Goal: Task Accomplishment & Management: Manage account settings

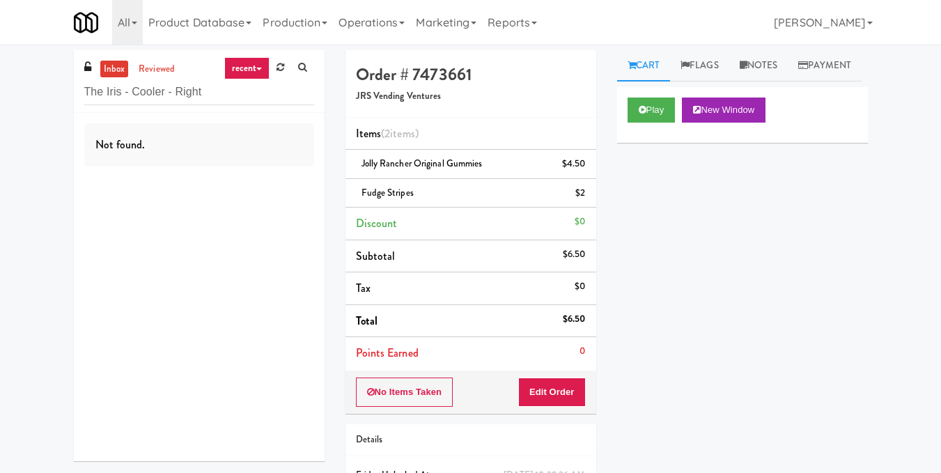
drag, startPoint x: 0, startPoint y: 0, endPoint x: 24, endPoint y: 95, distance: 97.8
click at [24, 95] on div "inbox reviewed recent all unclear take inventory issue suspicious failed recent…" at bounding box center [470, 302] width 941 height 505
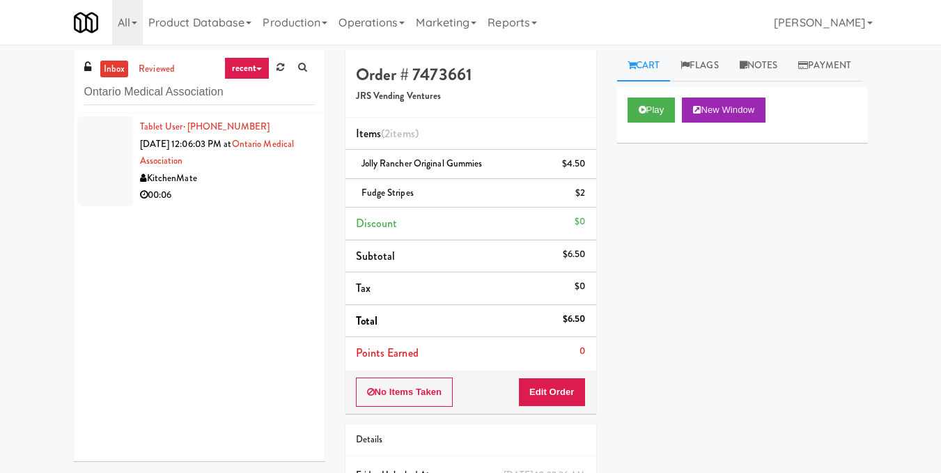
click at [261, 174] on div "KitchenMate" at bounding box center [227, 178] width 174 height 17
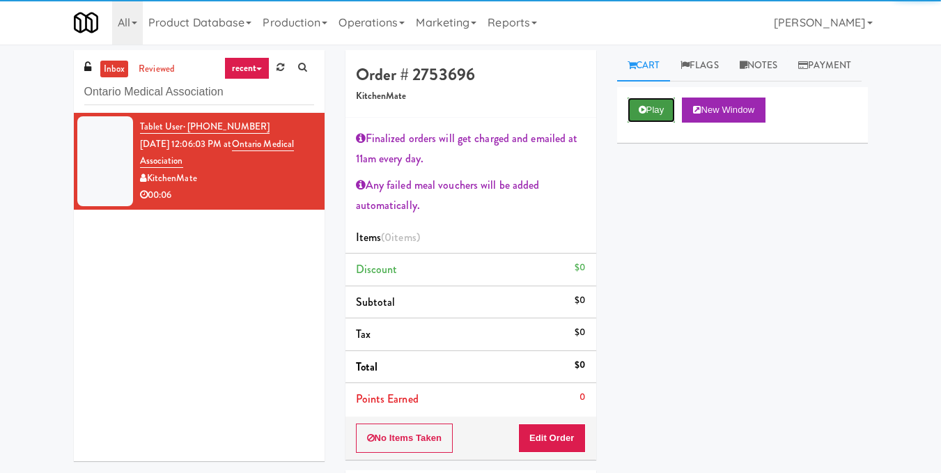
click at [648, 123] on button "Play" at bounding box center [651, 109] width 48 height 25
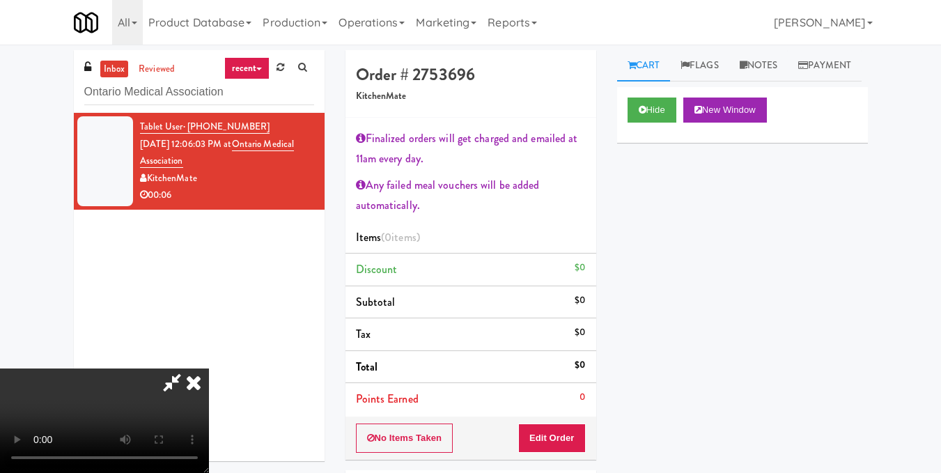
click at [209, 368] on video at bounding box center [104, 420] width 209 height 104
click at [573, 441] on button "Edit Order" at bounding box center [552, 437] width 68 height 29
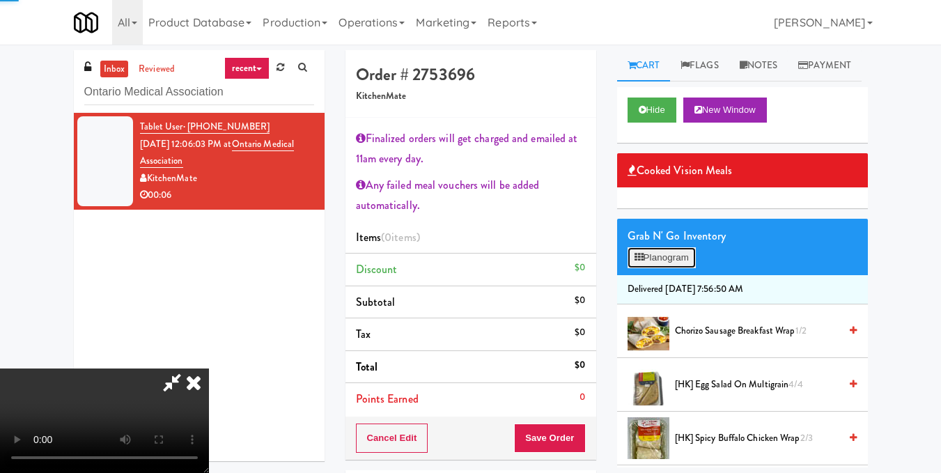
click at [665, 268] on button "Planogram" at bounding box center [661, 257] width 68 height 21
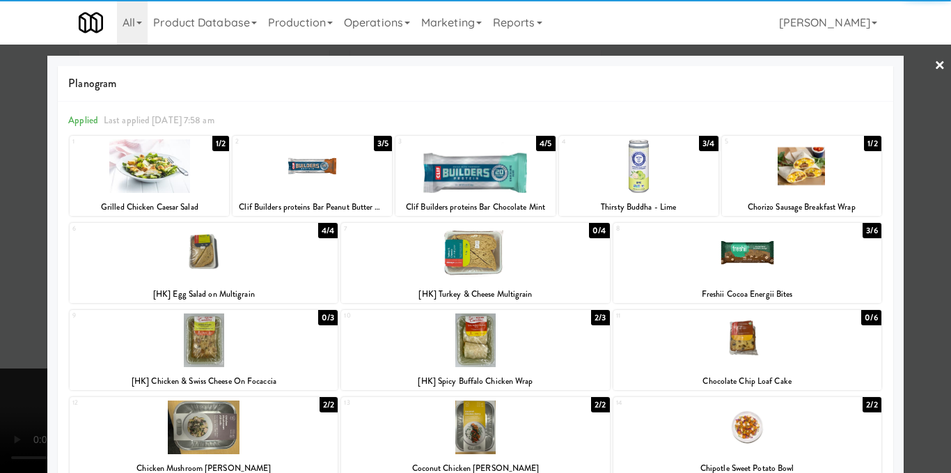
click at [765, 257] on div at bounding box center [747, 253] width 268 height 54
click at [909, 226] on div at bounding box center [475, 236] width 951 height 473
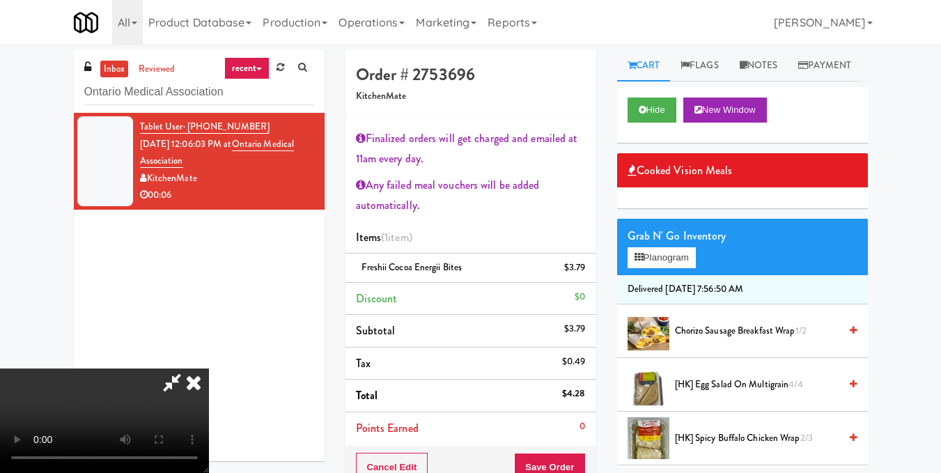
click at [188, 368] on icon at bounding box center [172, 382] width 32 height 28
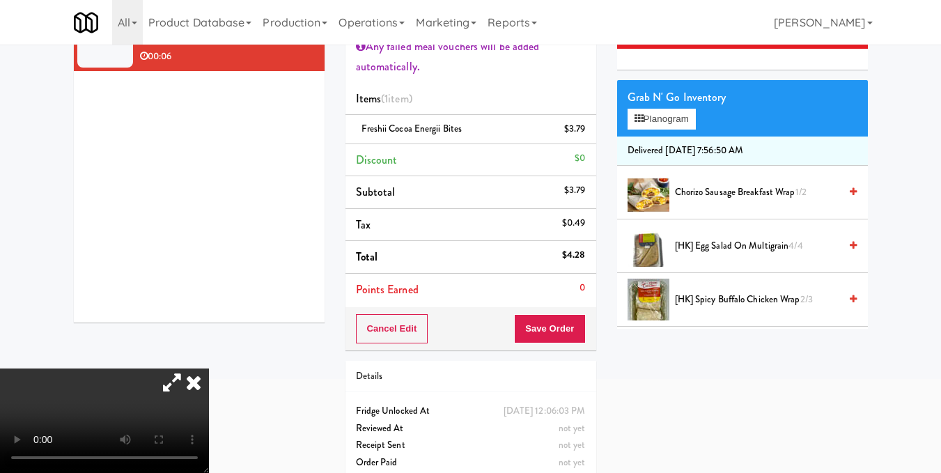
scroll to position [139, 0]
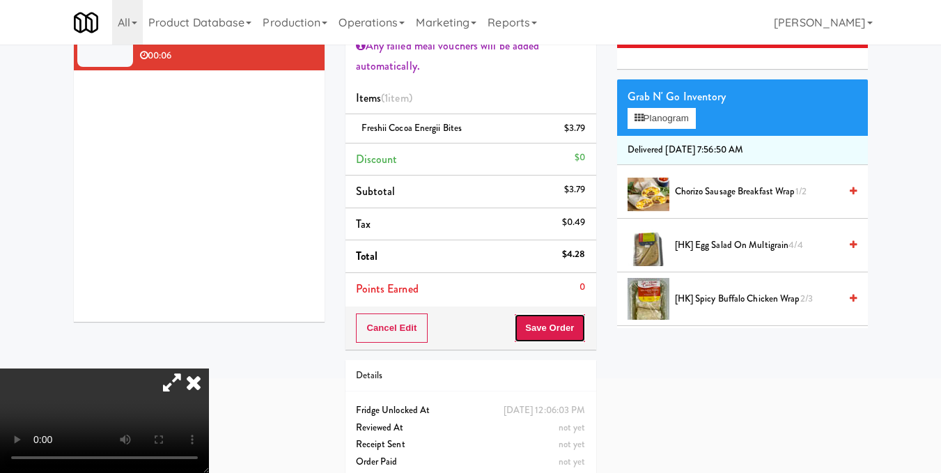
click at [574, 324] on button "Save Order" at bounding box center [549, 327] width 71 height 29
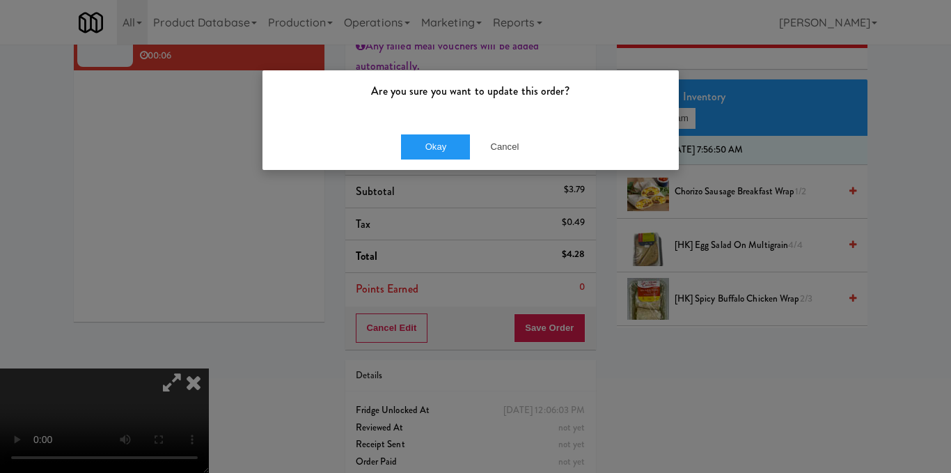
click at [437, 130] on div "Okay Cancel" at bounding box center [470, 146] width 416 height 47
click at [439, 139] on button "Okay" at bounding box center [436, 146] width 70 height 25
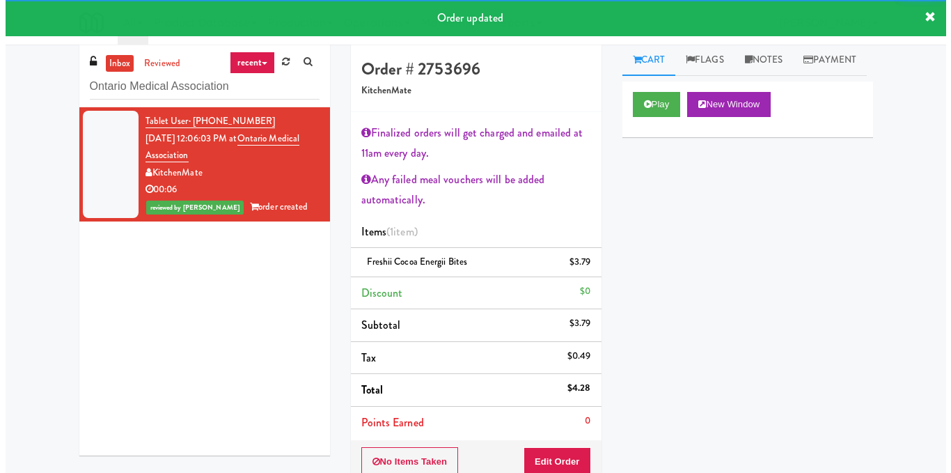
scroll to position [0, 0]
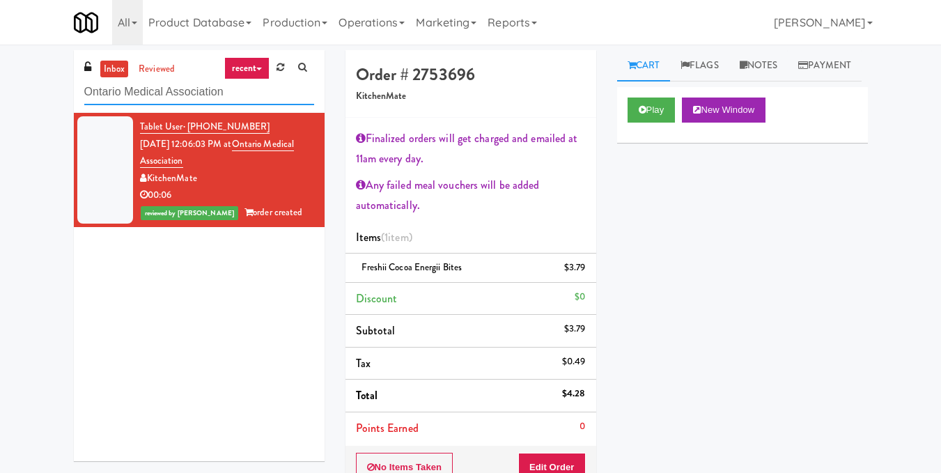
click at [215, 88] on input "Ontario Medical Association" at bounding box center [199, 92] width 230 height 26
paste input "Cirrus - Pantry - Left"
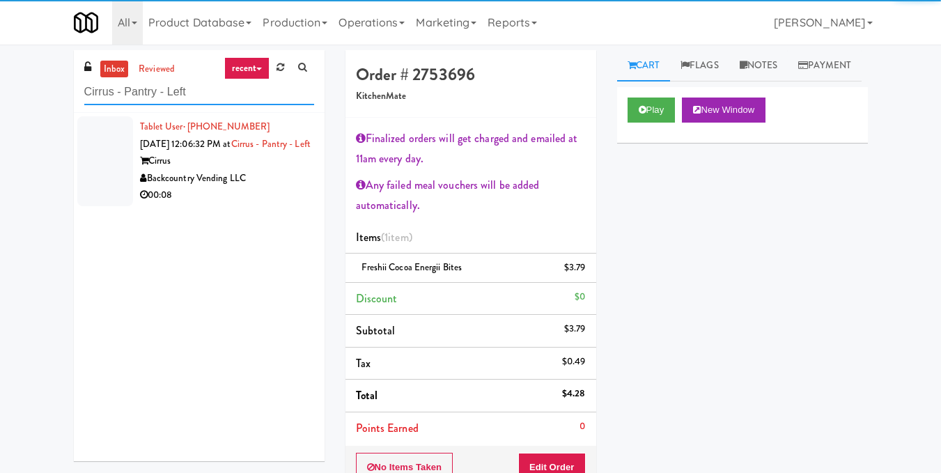
type input "Cirrus - Pantry - Left"
click at [269, 170] on div "Cirrus" at bounding box center [227, 160] width 174 height 17
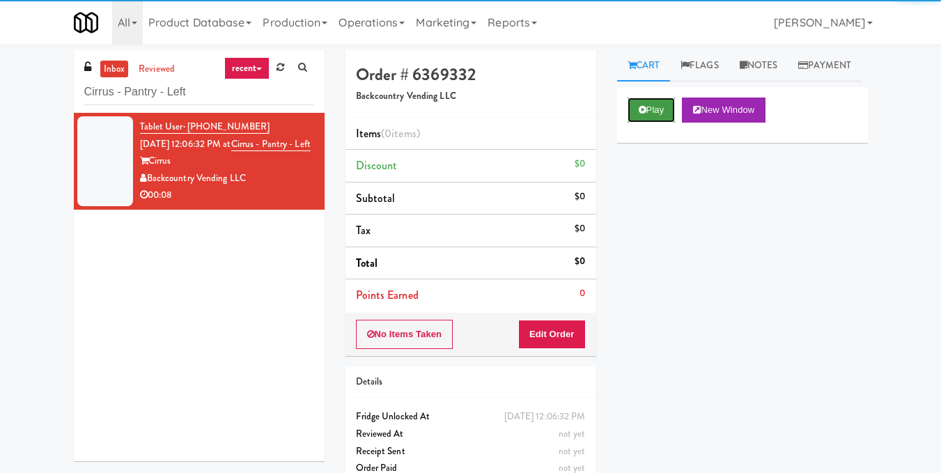
click at [647, 123] on button "Play" at bounding box center [651, 109] width 48 height 25
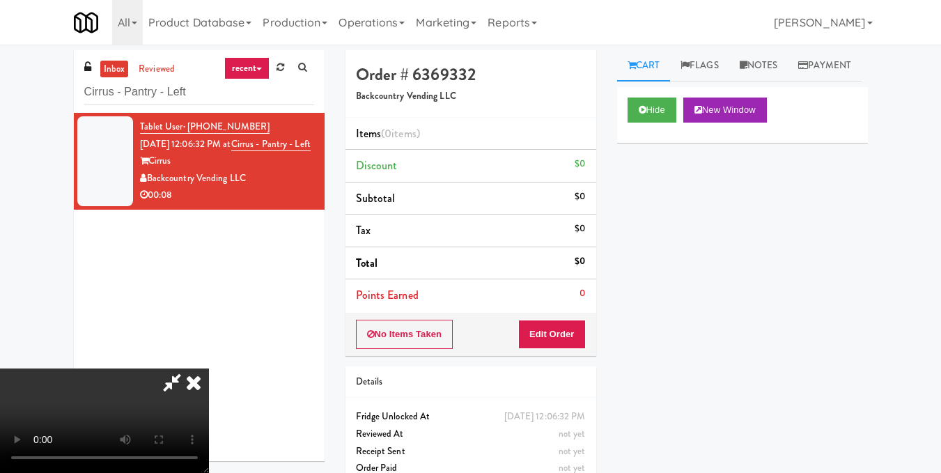
click at [209, 368] on video at bounding box center [104, 420] width 209 height 104
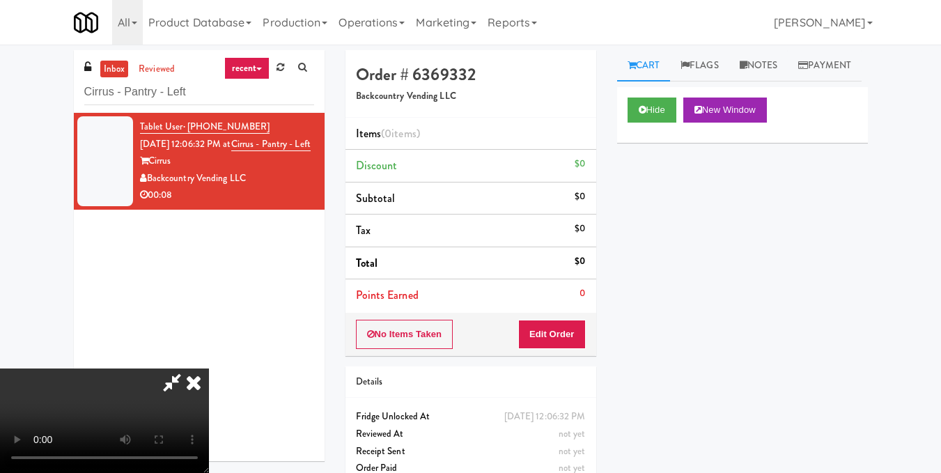
click at [209, 368] on video at bounding box center [104, 420] width 209 height 104
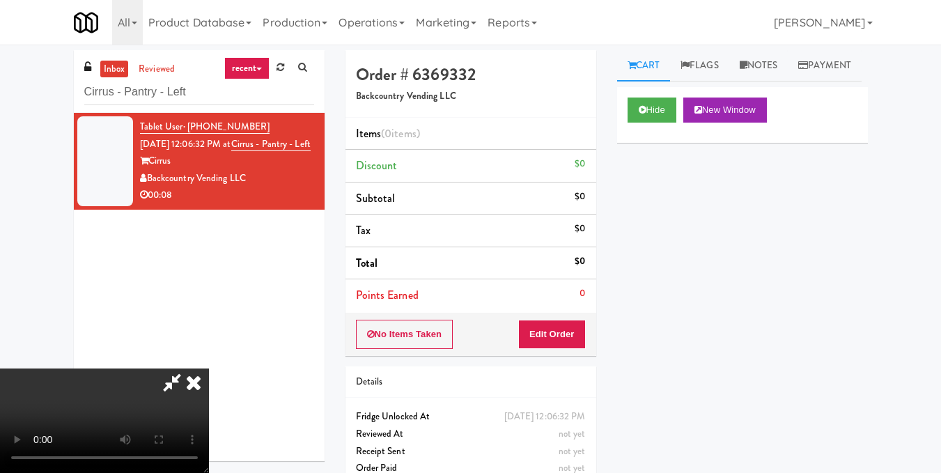
click at [209, 368] on video at bounding box center [104, 420] width 209 height 104
drag, startPoint x: 574, startPoint y: 343, endPoint x: 616, endPoint y: 277, distance: 77.3
click at [575, 340] on button "Edit Order" at bounding box center [552, 334] width 68 height 29
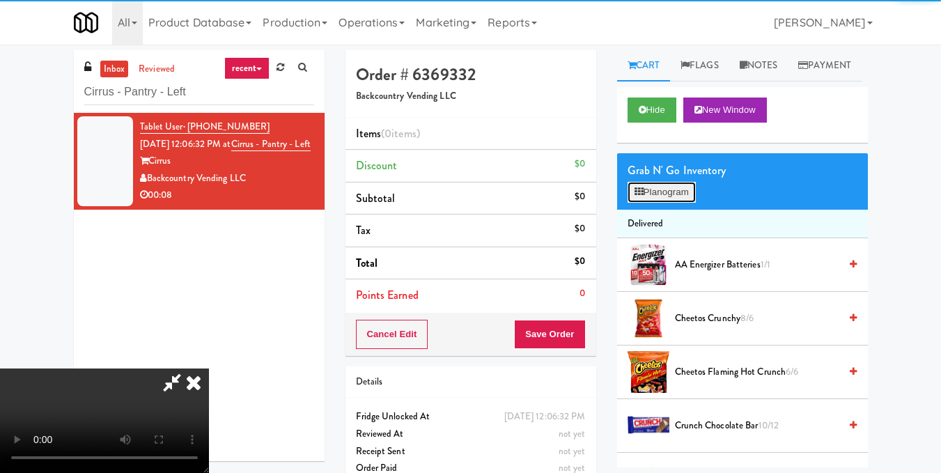
click at [657, 203] on button "Planogram" at bounding box center [661, 192] width 68 height 21
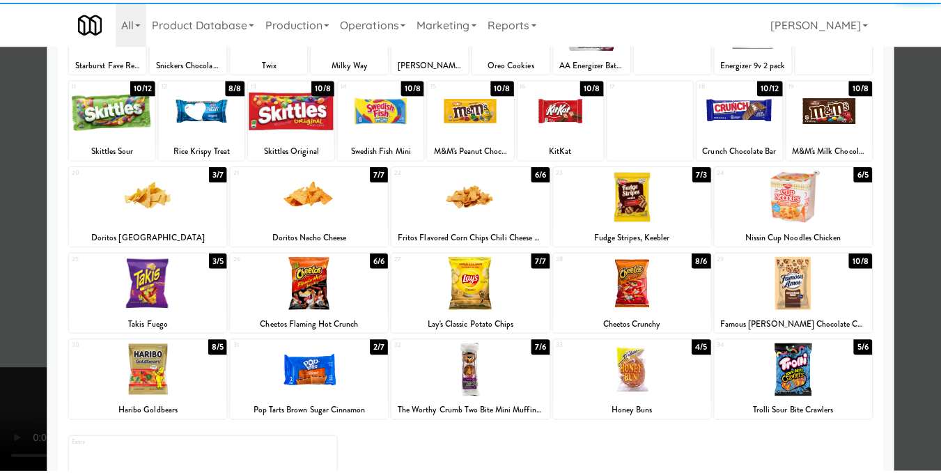
scroll to position [211, 0]
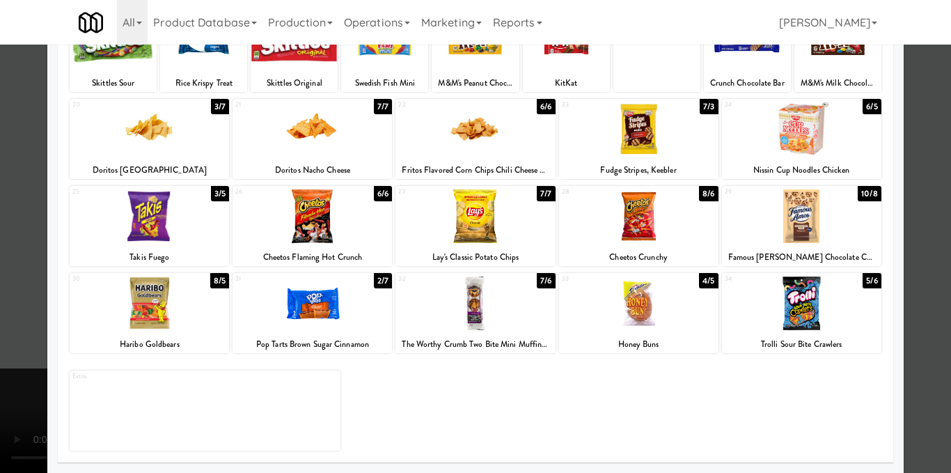
click at [466, 308] on div at bounding box center [474, 303] width 159 height 54
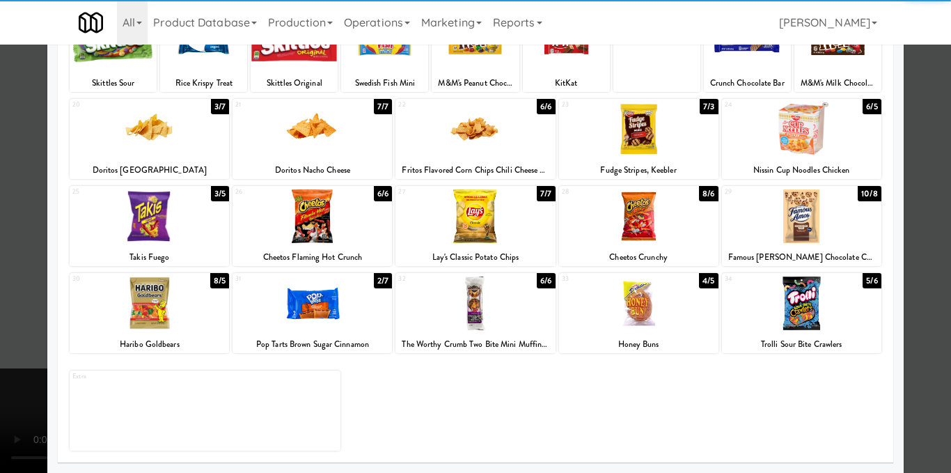
click at [630, 312] on div at bounding box center [638, 303] width 159 height 54
click at [911, 273] on div at bounding box center [475, 236] width 951 height 473
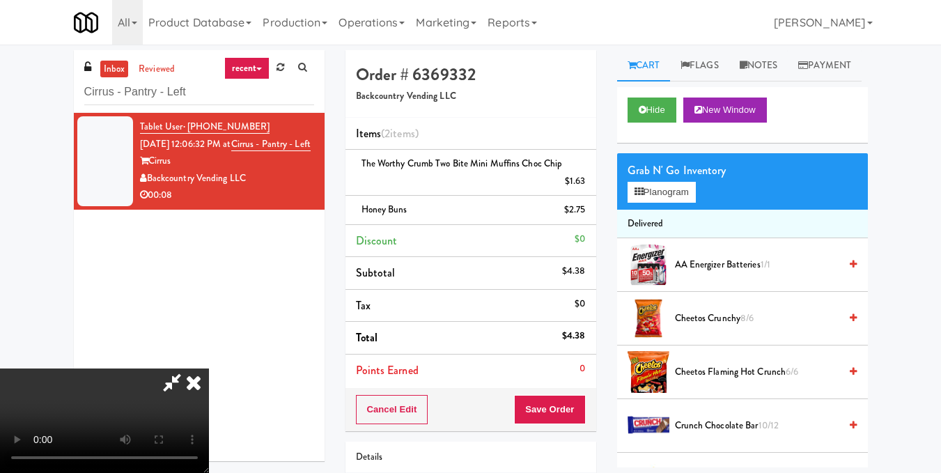
click at [209, 368] on video at bounding box center [104, 420] width 209 height 104
click at [209, 368] on icon at bounding box center [193, 382] width 31 height 28
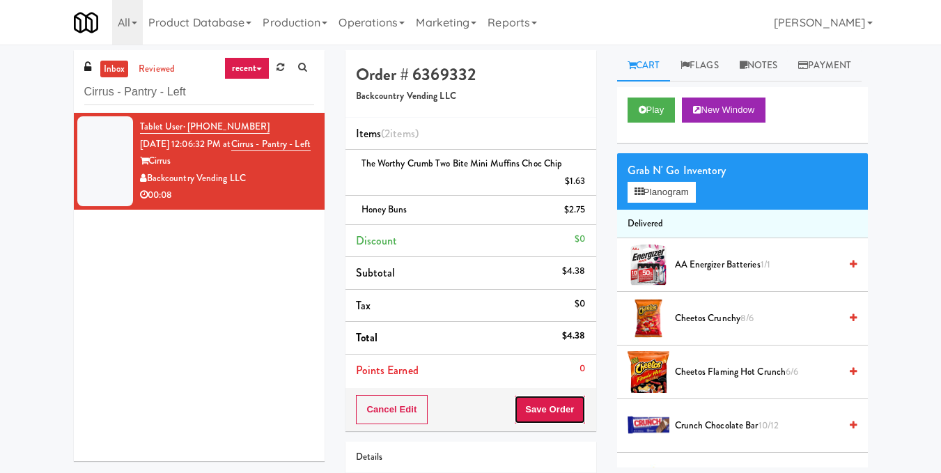
click at [557, 407] on button "Save Order" at bounding box center [549, 409] width 71 height 29
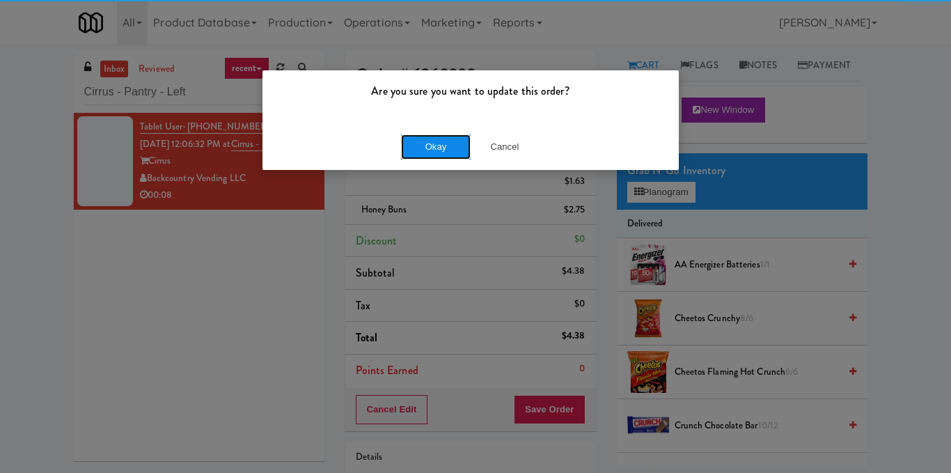
click at [462, 154] on button "Okay" at bounding box center [436, 146] width 70 height 25
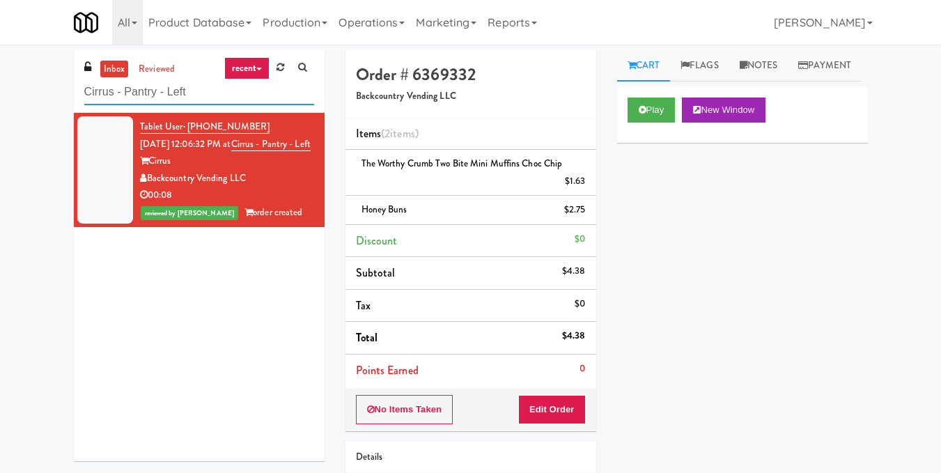
click at [203, 94] on input "Cirrus - Pantry - Left" at bounding box center [199, 92] width 230 height 26
paste input "AVE Tampa Riverwalk - Food - Cooler"
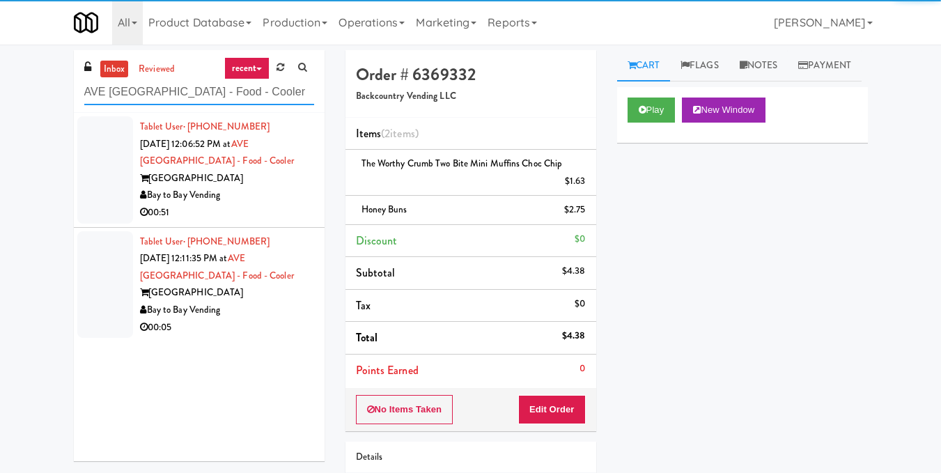
type input "AVE Tampa Riverwalk - Food - Cooler"
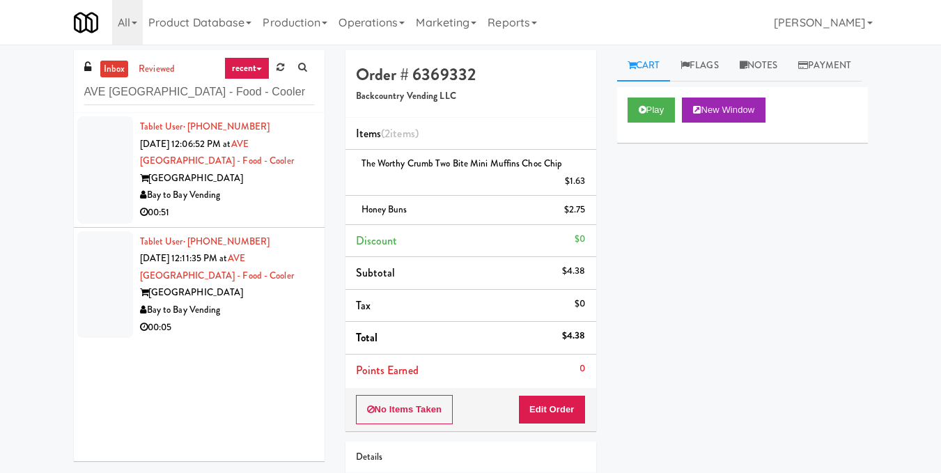
click at [277, 185] on div "[GEOGRAPHIC_DATA]" at bounding box center [227, 178] width 174 height 17
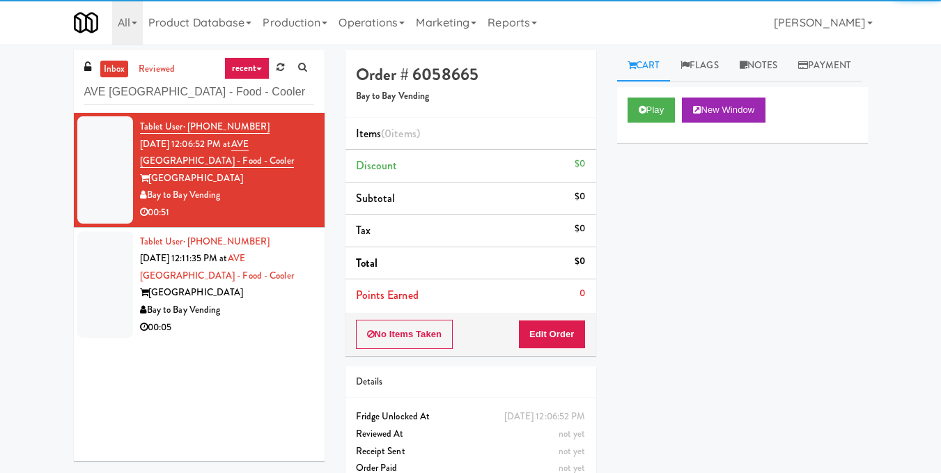
click at [654, 124] on div "Play New Window" at bounding box center [742, 115] width 251 height 56
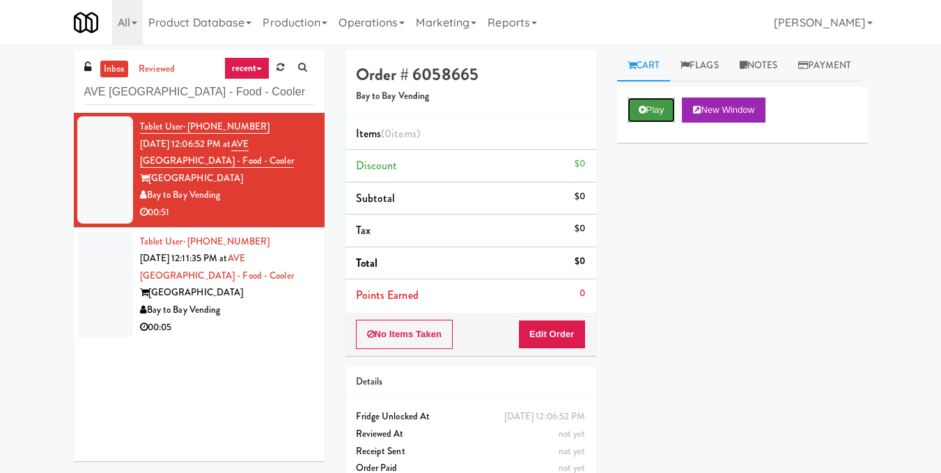
click at [646, 123] on button "Play" at bounding box center [651, 109] width 48 height 25
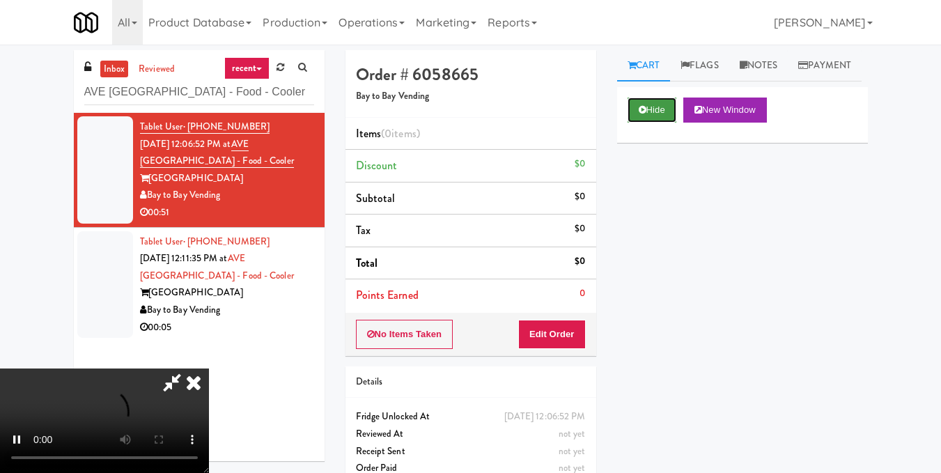
click at [641, 114] on icon at bounding box center [642, 109] width 8 height 9
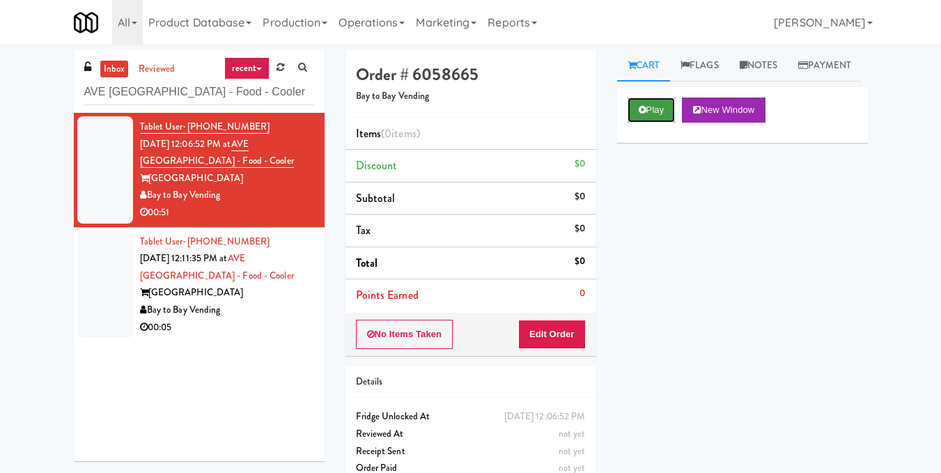
click at [641, 114] on icon at bounding box center [642, 109] width 8 height 9
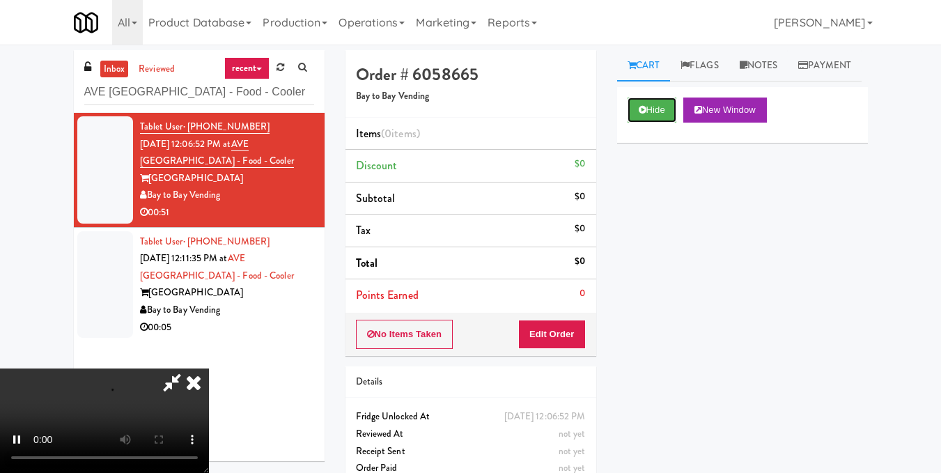
scroll to position [157, 0]
click at [209, 368] on video at bounding box center [104, 420] width 209 height 104
click at [574, 338] on button "Edit Order" at bounding box center [552, 334] width 68 height 29
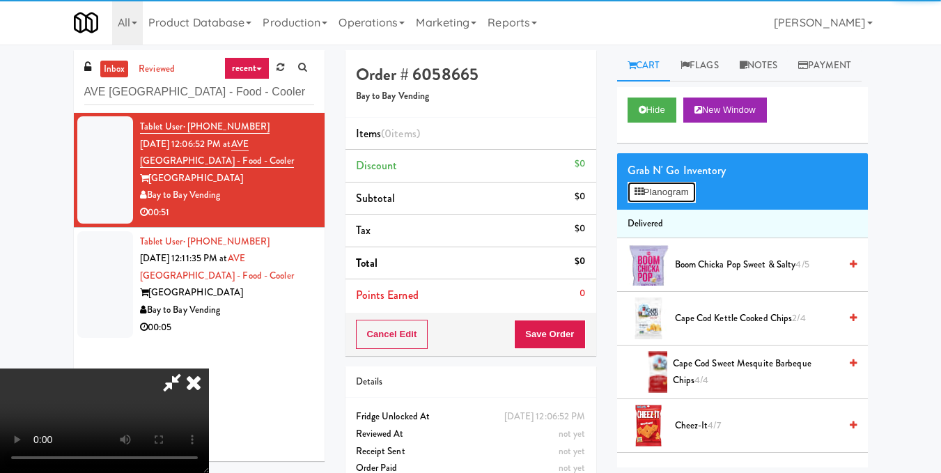
click at [652, 203] on button "Planogram" at bounding box center [661, 192] width 68 height 21
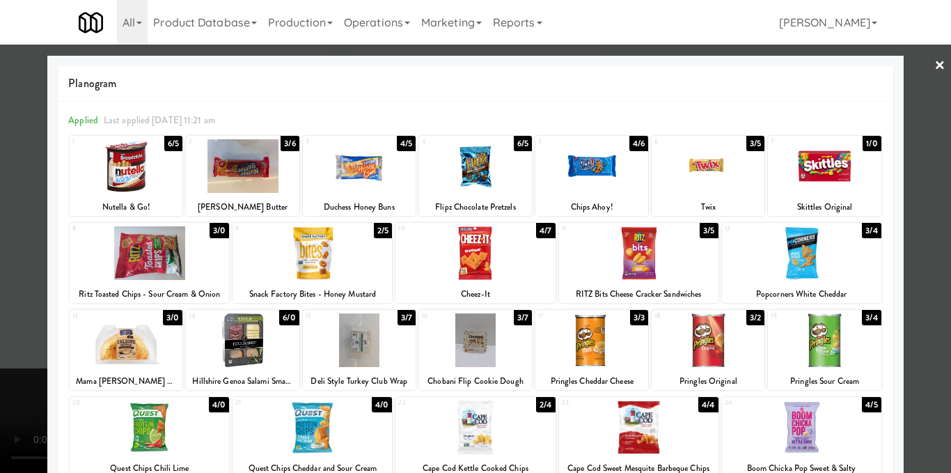
click at [573, 346] on div at bounding box center [591, 340] width 113 height 54
click at [680, 338] on div at bounding box center [708, 340] width 113 height 54
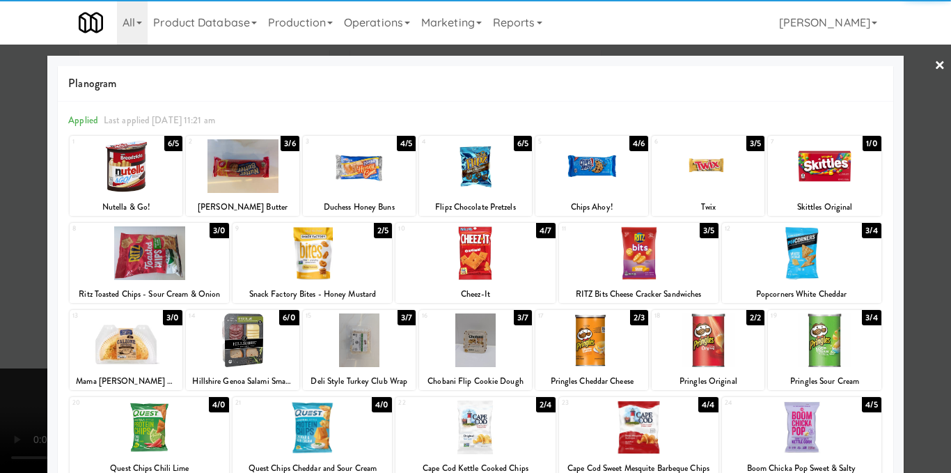
click at [838, 356] on div at bounding box center [824, 340] width 113 height 54
click at [917, 322] on div at bounding box center [475, 236] width 951 height 473
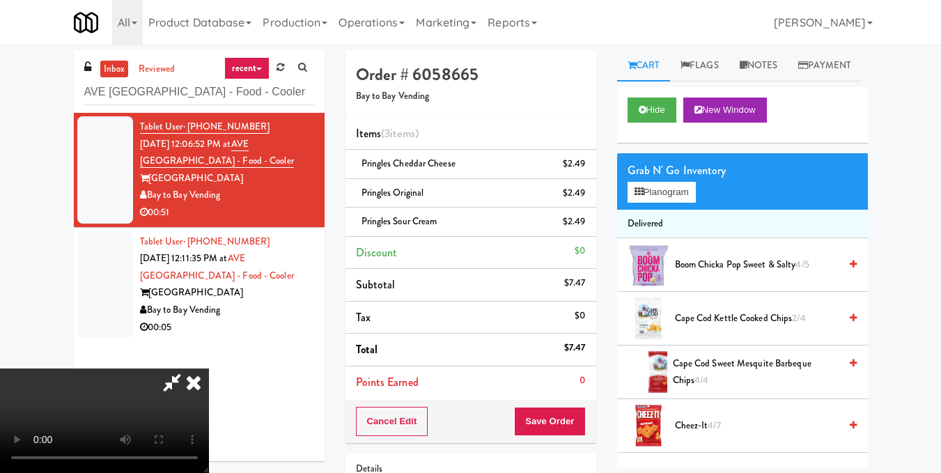
scroll to position [87, 0]
click at [209, 368] on video at bounding box center [104, 420] width 209 height 104
click at [209, 389] on video at bounding box center [104, 420] width 209 height 104
click at [209, 368] on video at bounding box center [104, 420] width 209 height 104
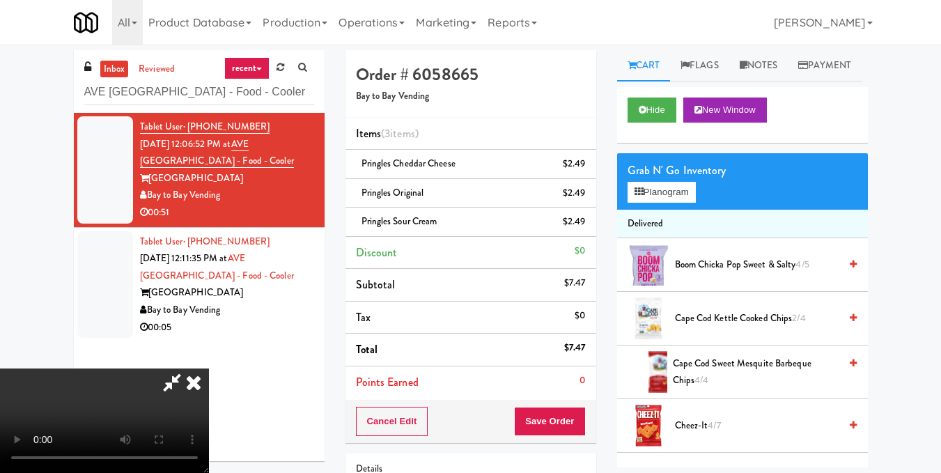
click at [209, 368] on video at bounding box center [104, 420] width 209 height 104
click at [652, 203] on button "Planogram" at bounding box center [661, 192] width 68 height 21
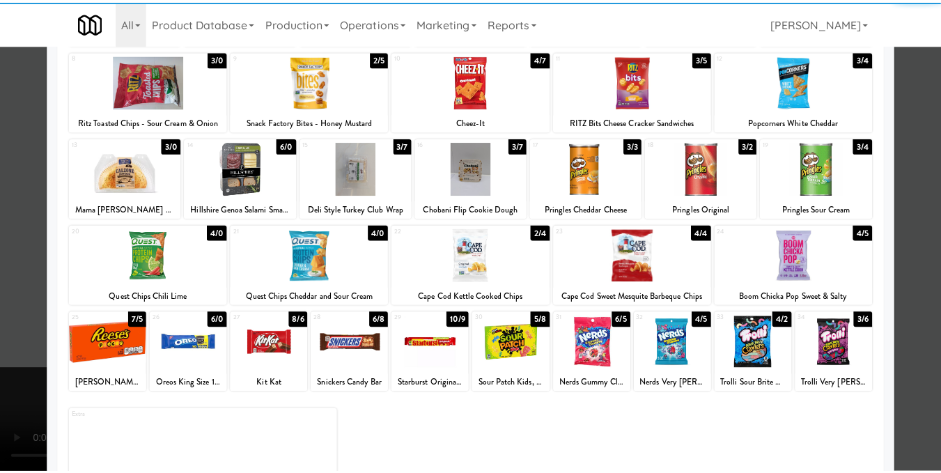
scroll to position [209, 0]
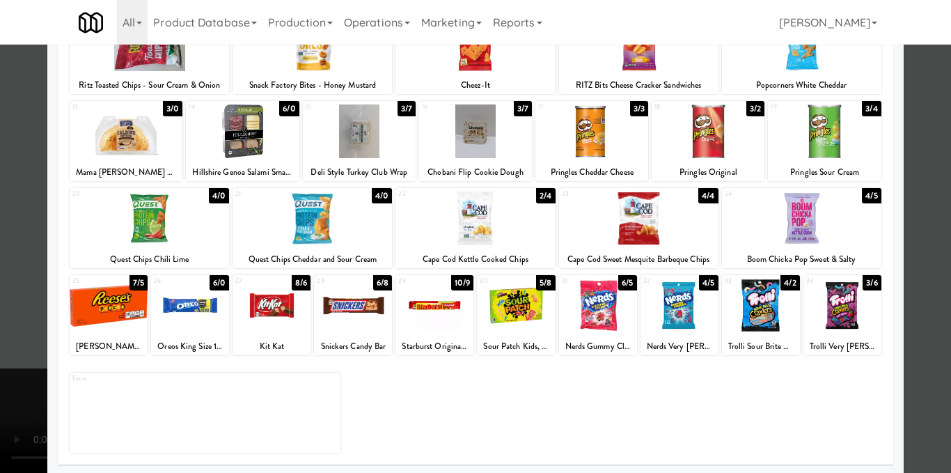
click at [191, 317] on div at bounding box center [190, 306] width 78 height 54
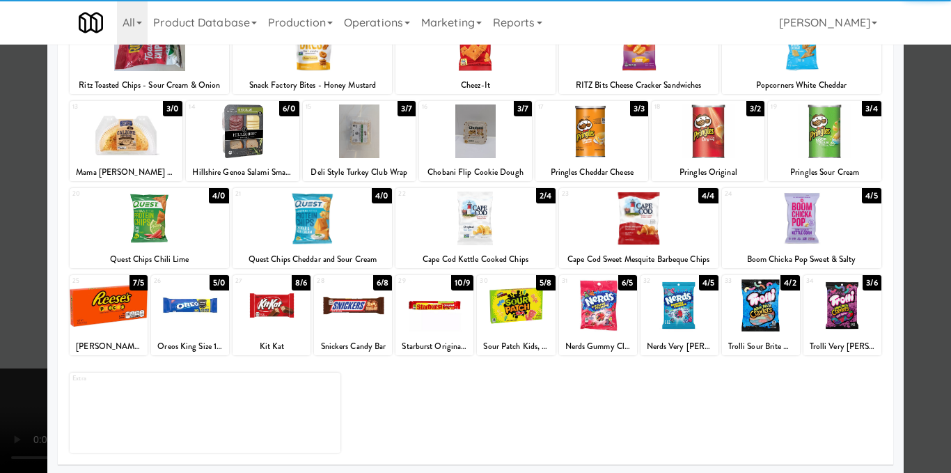
click at [910, 249] on div at bounding box center [475, 236] width 951 height 473
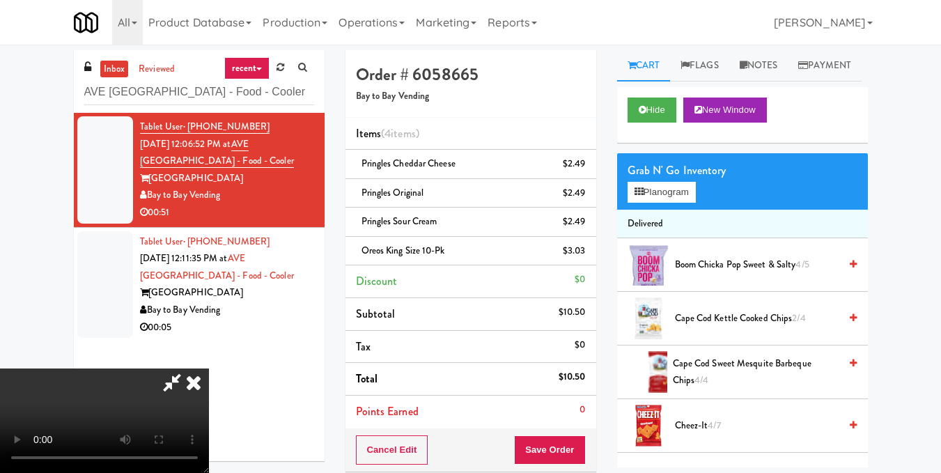
click at [209, 368] on icon at bounding box center [193, 382] width 31 height 28
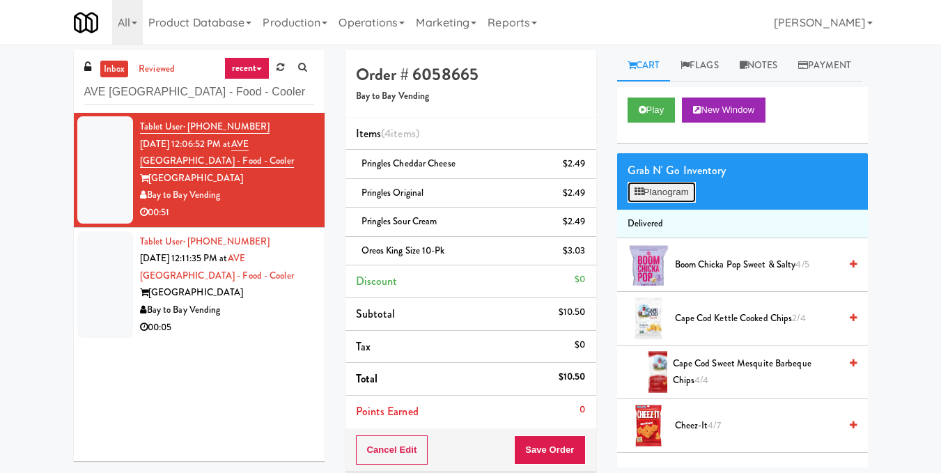
click at [673, 203] on button "Planogram" at bounding box center [661, 192] width 68 height 21
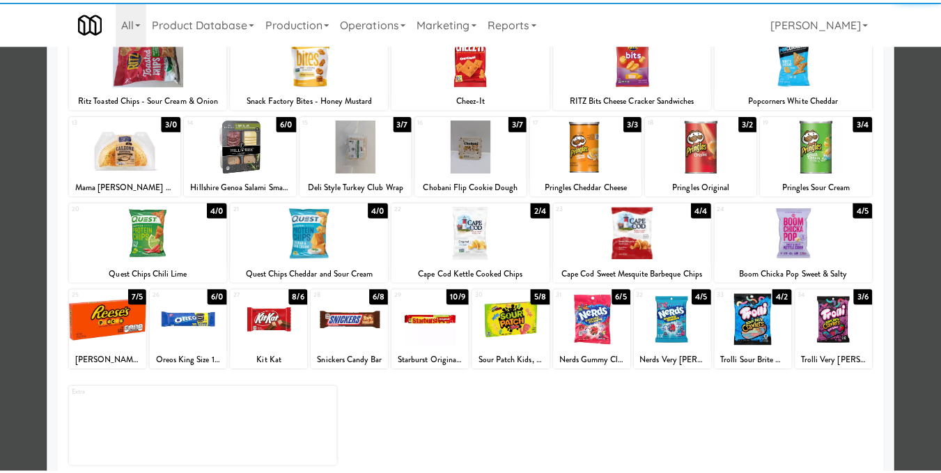
scroll to position [211, 0]
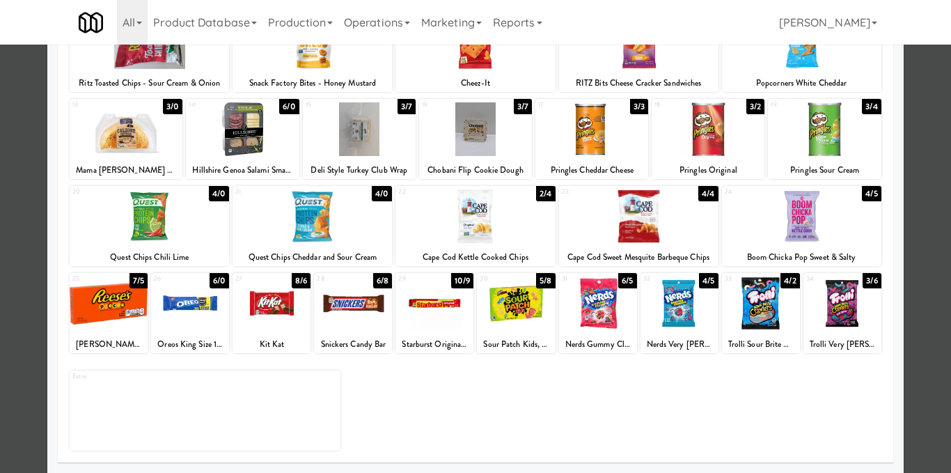
click at [170, 314] on div at bounding box center [190, 303] width 78 height 54
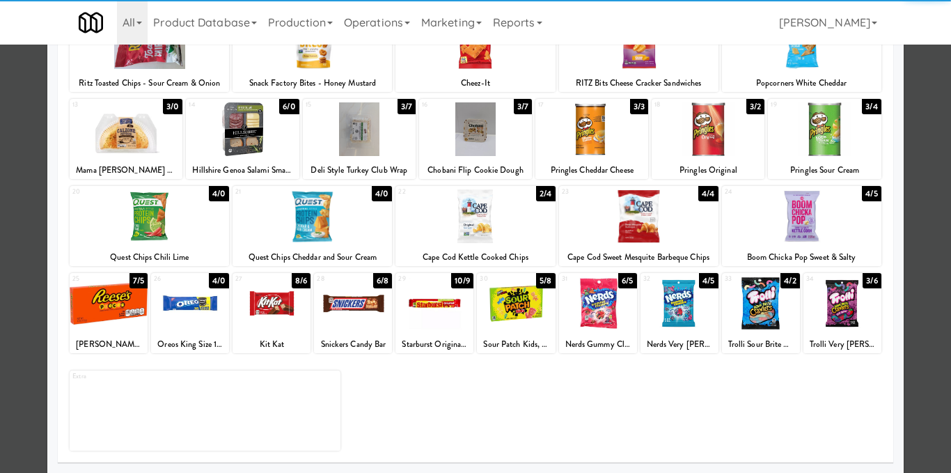
click at [920, 225] on div at bounding box center [475, 236] width 951 height 473
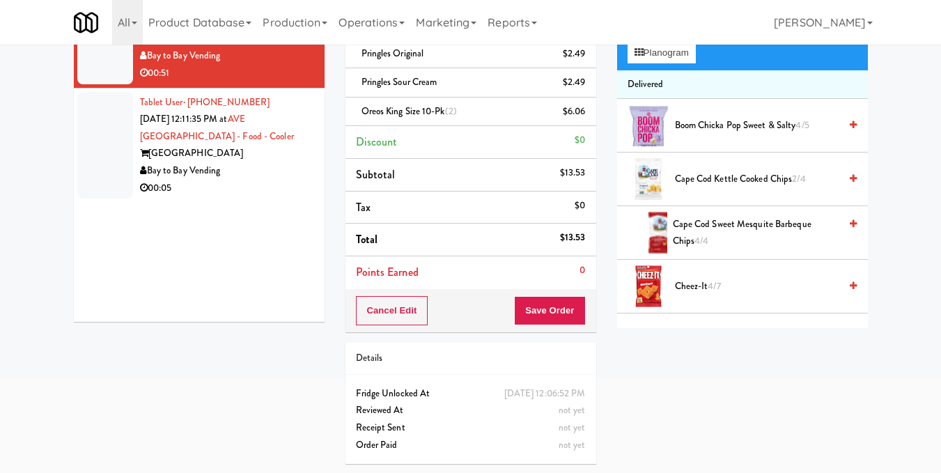
drag, startPoint x: 510, startPoint y: 317, endPoint x: 533, endPoint y: 316, distance: 23.7
click at [511, 317] on div "Cancel Edit Save Order" at bounding box center [470, 310] width 251 height 43
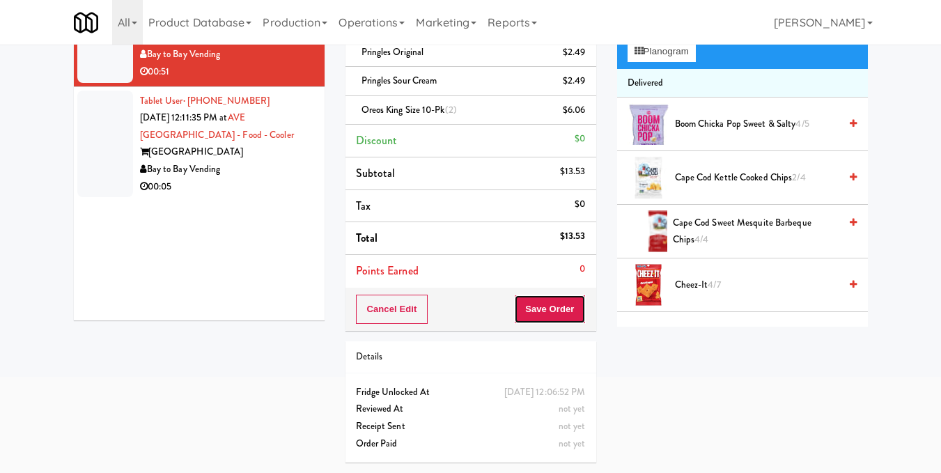
click at [547, 301] on button "Save Order" at bounding box center [549, 309] width 71 height 29
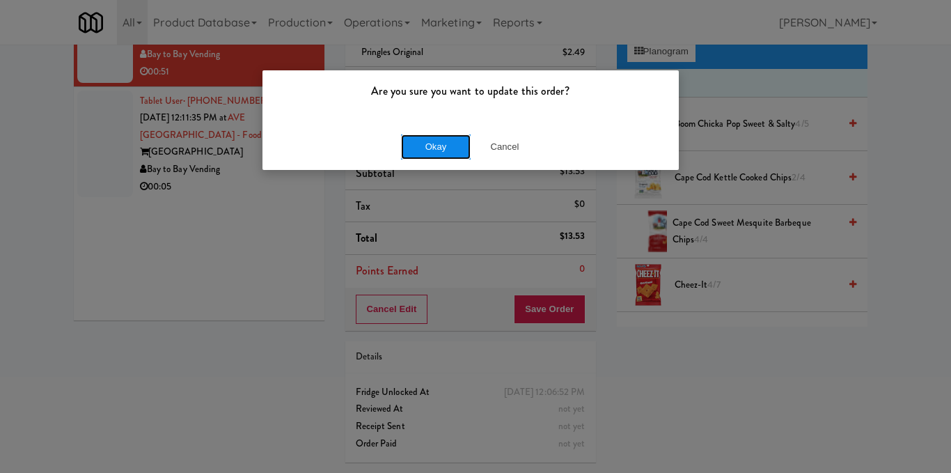
click at [441, 146] on button "Okay" at bounding box center [436, 146] width 70 height 25
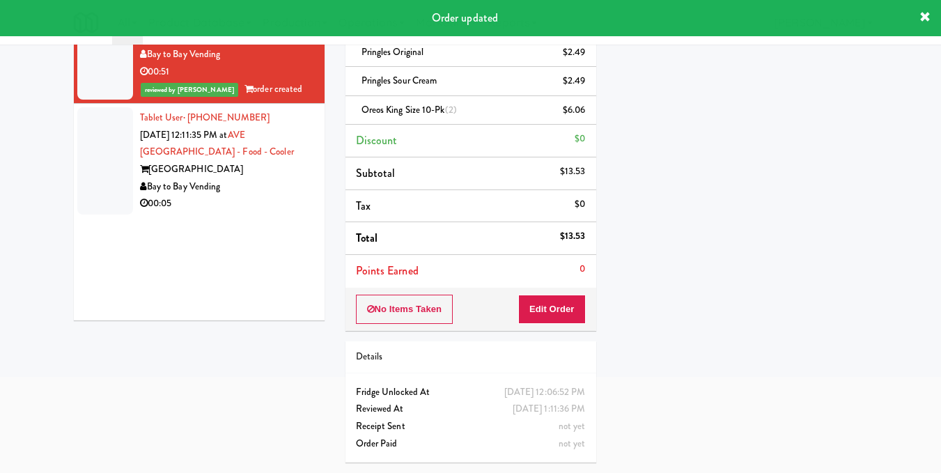
click at [260, 180] on div "Bay to Bay Vending" at bounding box center [227, 186] width 174 height 17
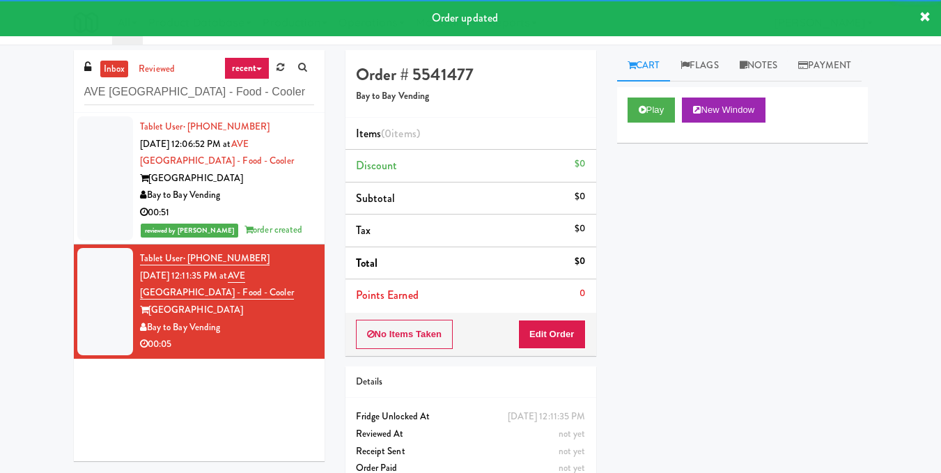
click at [625, 118] on div "Play New Window" at bounding box center [742, 115] width 251 height 56
click at [642, 114] on icon at bounding box center [642, 109] width 8 height 9
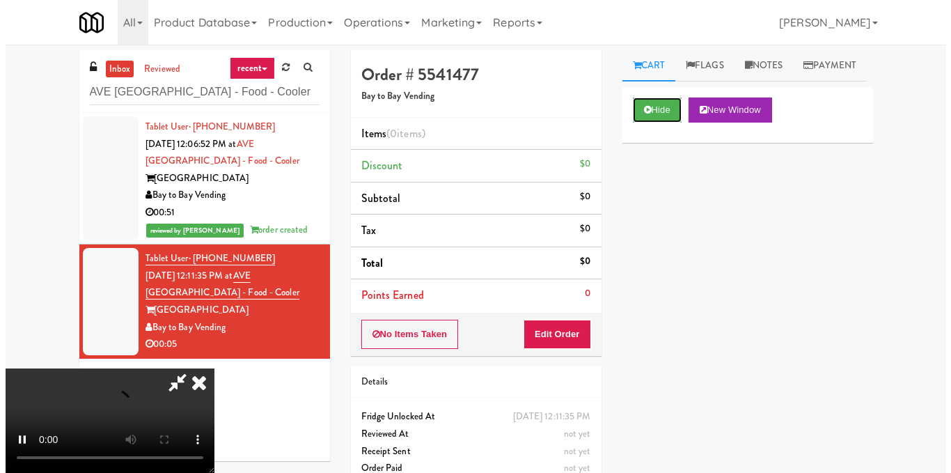
scroll to position [70, 0]
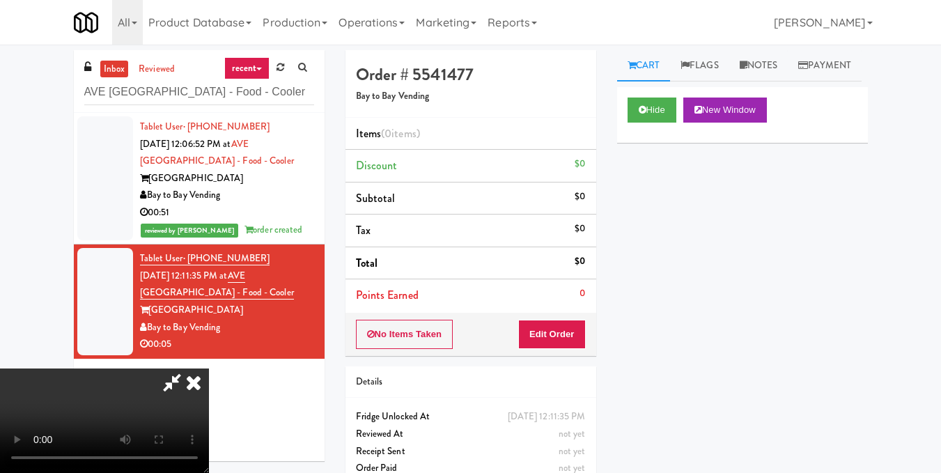
click at [209, 368] on video at bounding box center [104, 420] width 209 height 104
drag, startPoint x: 578, startPoint y: 335, endPoint x: 612, endPoint y: 219, distance: 120.5
click at [577, 334] on button "Edit Order" at bounding box center [552, 334] width 68 height 29
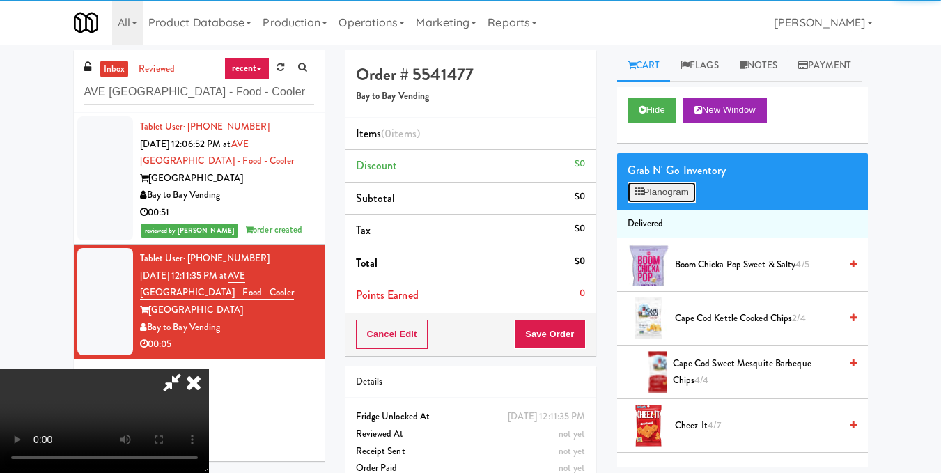
click at [648, 203] on button "Planogram" at bounding box center [661, 192] width 68 height 21
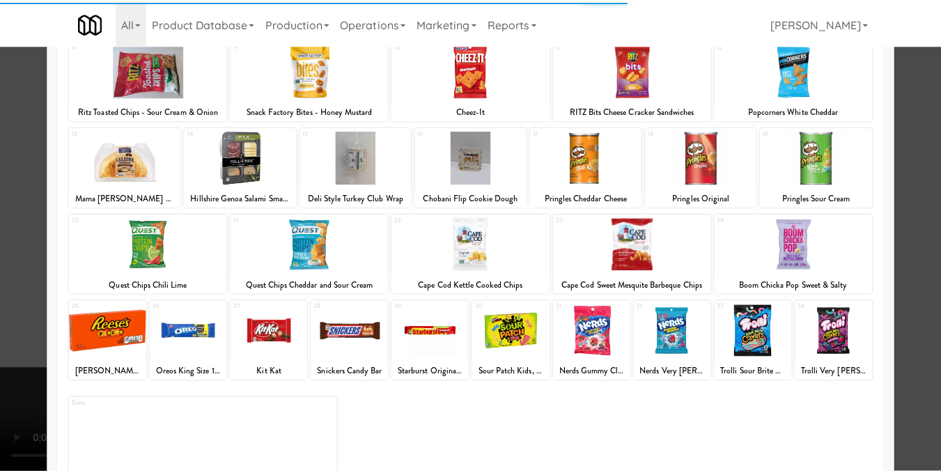
scroll to position [211, 0]
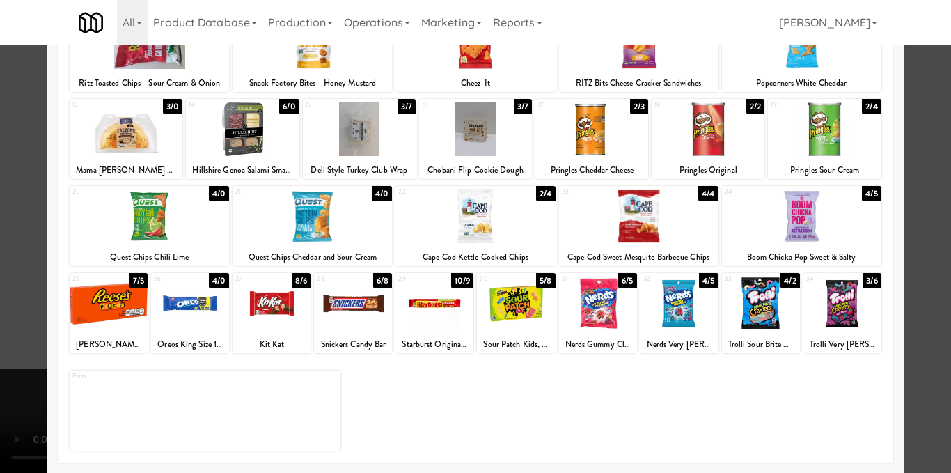
click at [191, 296] on div at bounding box center [190, 303] width 78 height 54
click at [920, 256] on div at bounding box center [475, 236] width 951 height 473
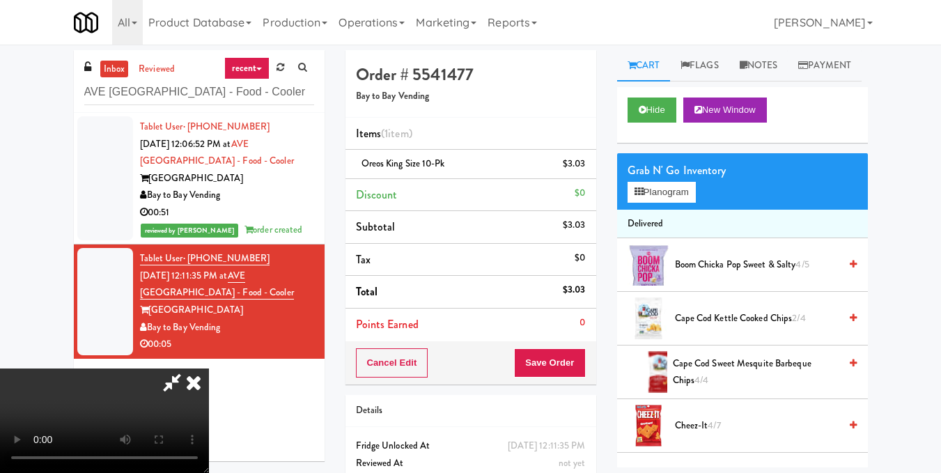
click at [209, 368] on icon at bounding box center [193, 382] width 31 height 28
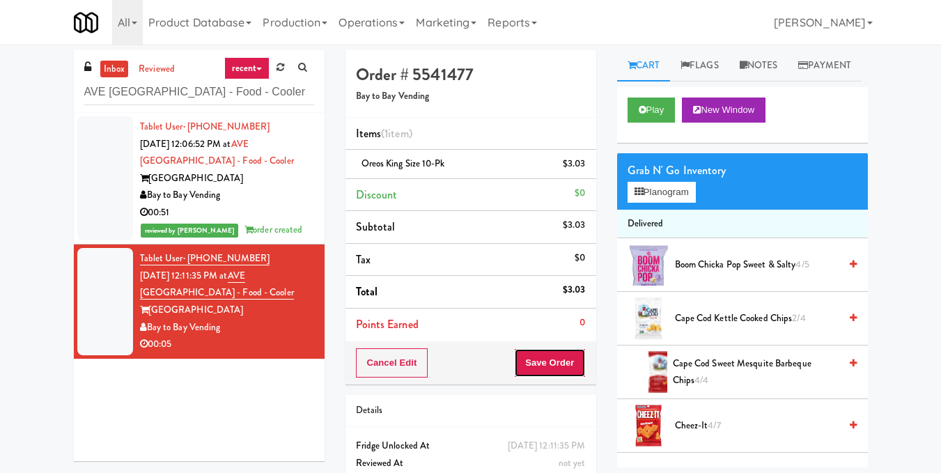
click at [523, 358] on button "Save Order" at bounding box center [549, 362] width 71 height 29
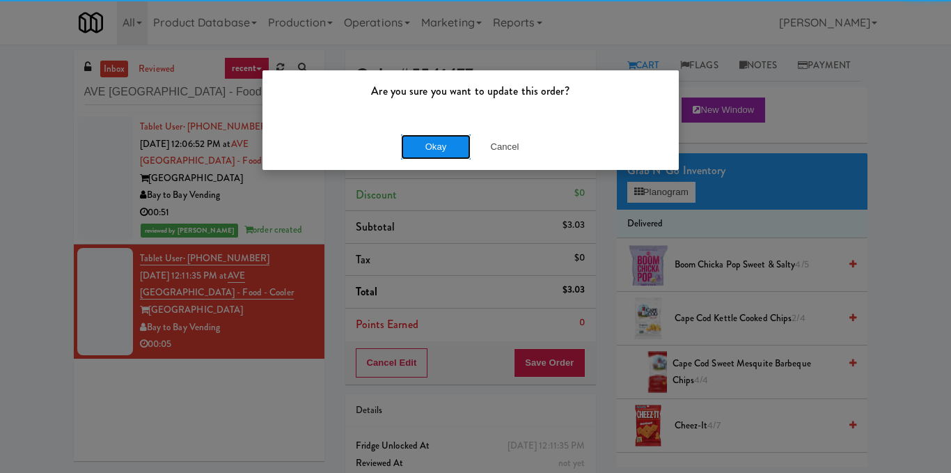
click at [446, 140] on button "Okay" at bounding box center [436, 146] width 70 height 25
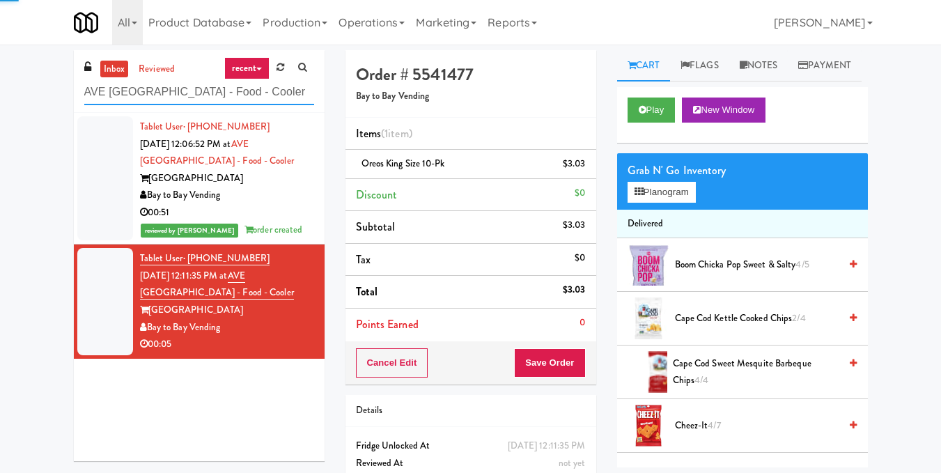
click at [272, 93] on input "AVE Tampa Riverwalk - Food - Cooler" at bounding box center [199, 92] width 230 height 26
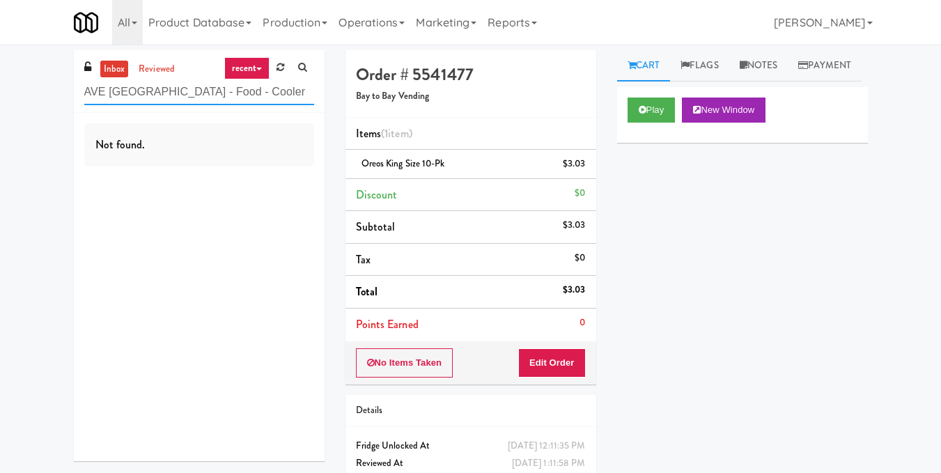
click at [205, 91] on input "AVE Tampa Riverwalk - Food - Cooler" at bounding box center [199, 92] width 230 height 26
paste input "Healthtrax Cafe Drinks"
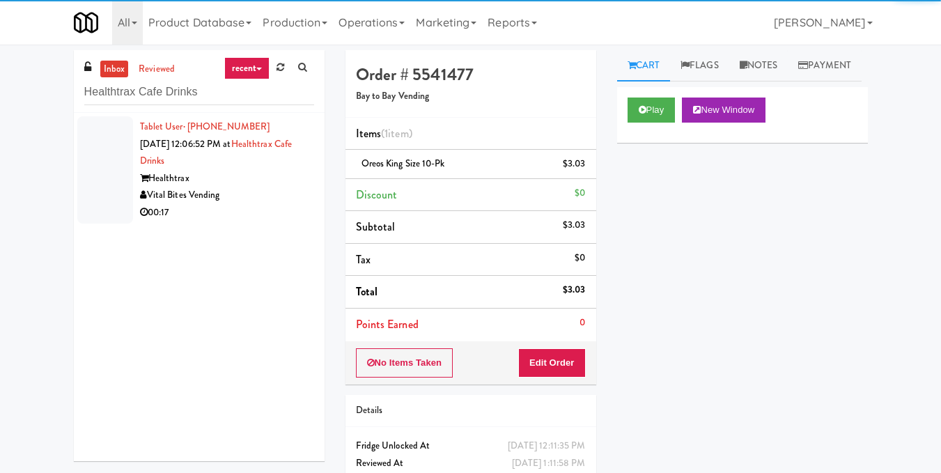
click at [301, 177] on div "Healthtrax" at bounding box center [227, 178] width 174 height 17
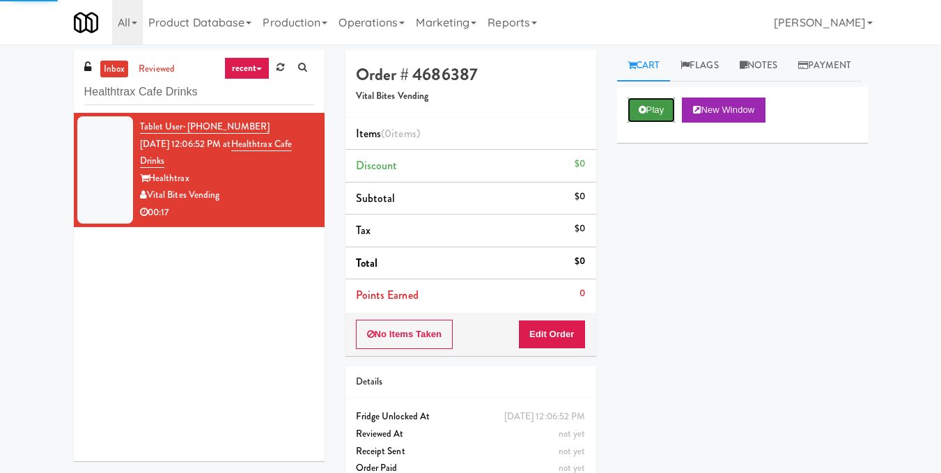
click at [648, 123] on button "Play" at bounding box center [651, 109] width 48 height 25
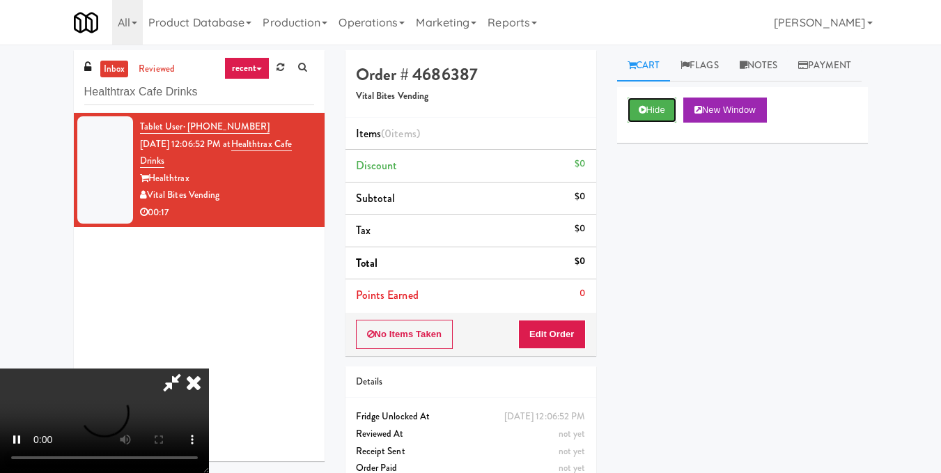
scroll to position [157, 0]
click at [209, 368] on video at bounding box center [104, 420] width 209 height 104
click at [578, 340] on button "Edit Order" at bounding box center [552, 334] width 68 height 29
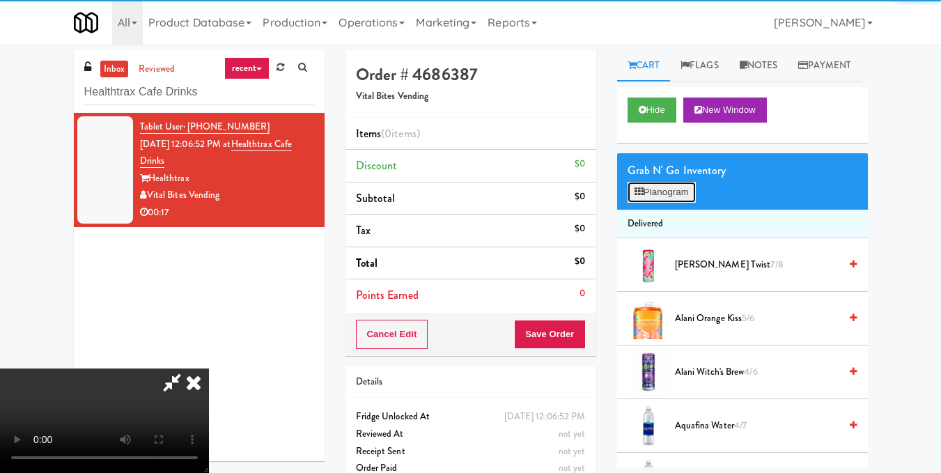
click at [675, 203] on button "Planogram" at bounding box center [661, 192] width 68 height 21
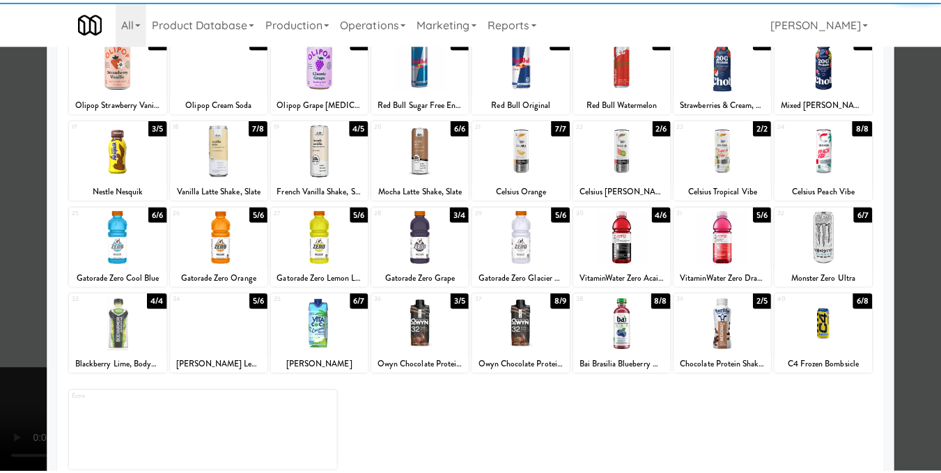
scroll to position [209, 0]
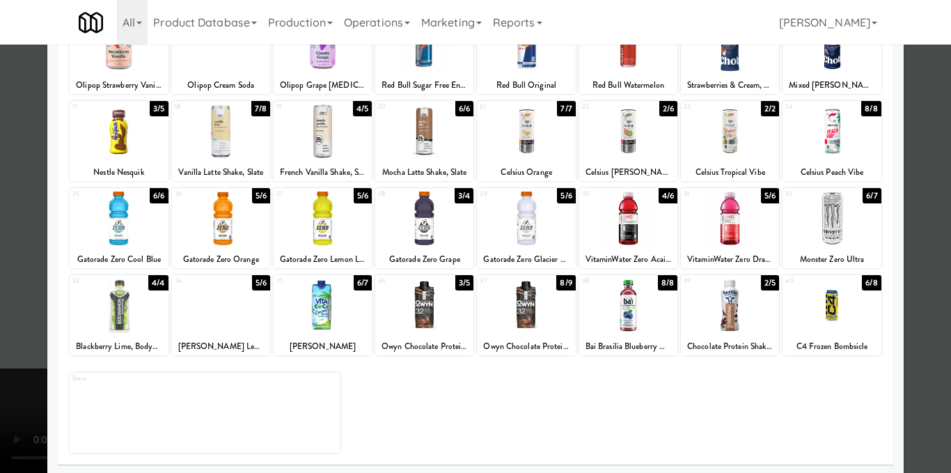
click at [835, 315] on div at bounding box center [832, 306] width 98 height 54
click at [924, 290] on div at bounding box center [475, 236] width 951 height 473
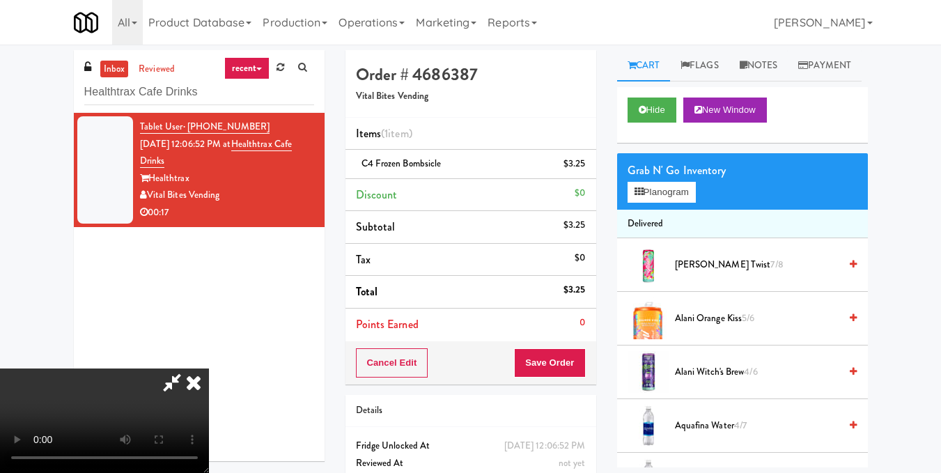
drag, startPoint x: 542, startPoint y: 52, endPoint x: 550, endPoint y: 68, distance: 17.4
click at [209, 368] on icon at bounding box center [193, 382] width 31 height 28
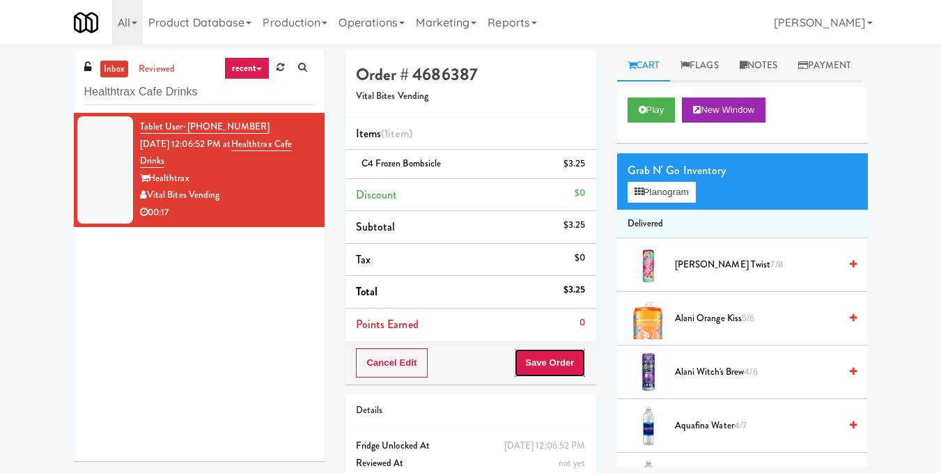
click at [559, 370] on button "Save Order" at bounding box center [549, 362] width 71 height 29
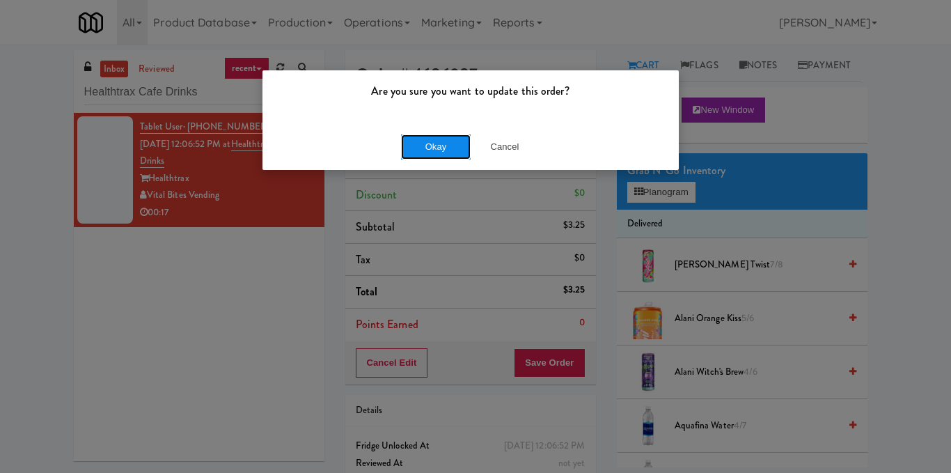
click at [455, 149] on button "Okay" at bounding box center [436, 146] width 70 height 25
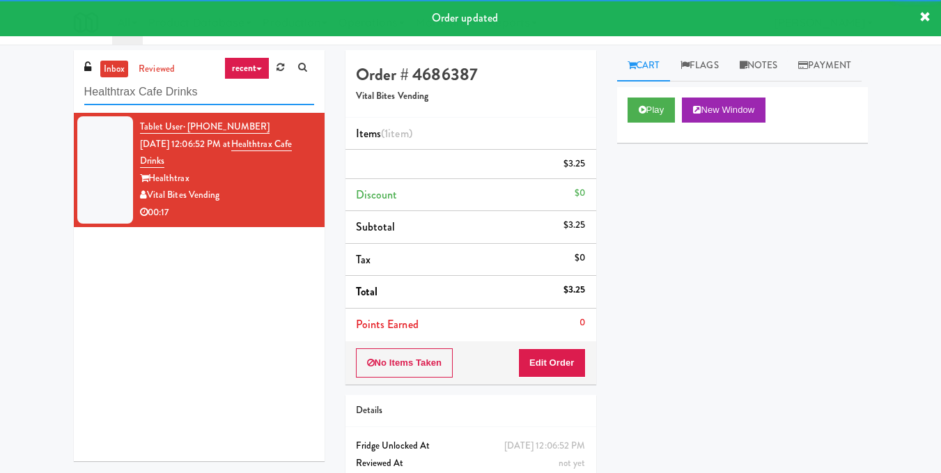
click at [236, 91] on input "Healthtrax Cafe Drinks" at bounding box center [199, 92] width 230 height 26
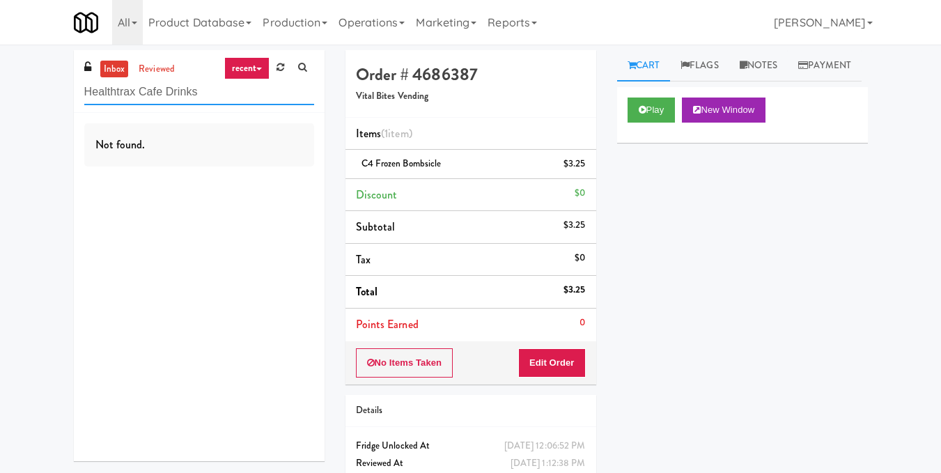
click at [204, 91] on input "Healthtrax Cafe Drinks" at bounding box center [199, 92] width 230 height 26
paste input "AVE Tampa Riverwalk - Food - Cooler"
click at [165, 85] on input "AVE Tampa Riverwalk - Food - Cooler" at bounding box center [199, 92] width 230 height 26
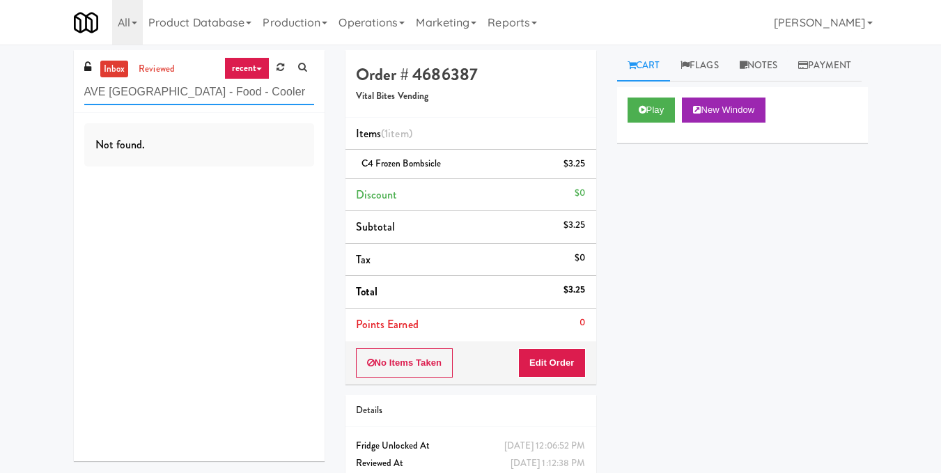
click at [165, 85] on input "AVE Tampa Riverwalk - Food - Cooler" at bounding box center [199, 92] width 230 height 26
paste input "Cirrus - Pantry - Left"
click at [213, 97] on input "Cirrus - Pantry - Left" at bounding box center [199, 92] width 230 height 26
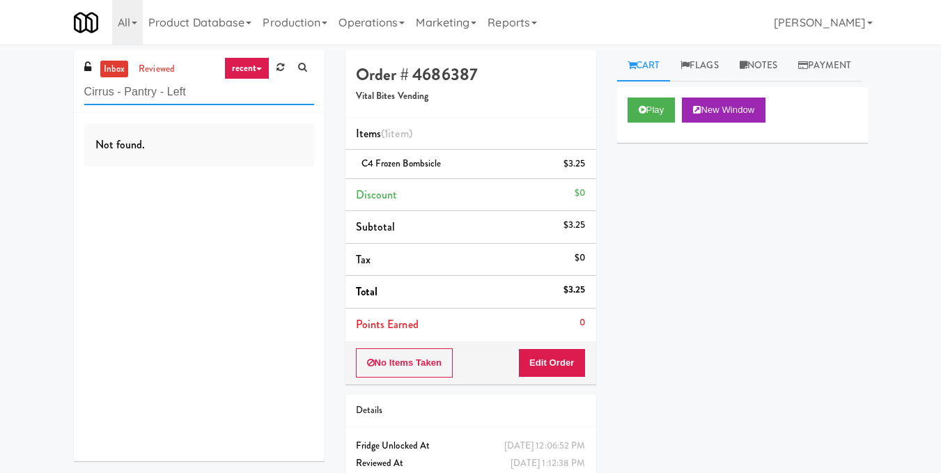
click at [213, 97] on input "Cirrus - Pantry - Left" at bounding box center [199, 92] width 230 height 26
paste input "Ontario Medical Association"
click at [242, 91] on input "Ontario Medical Association" at bounding box center [199, 92] width 230 height 26
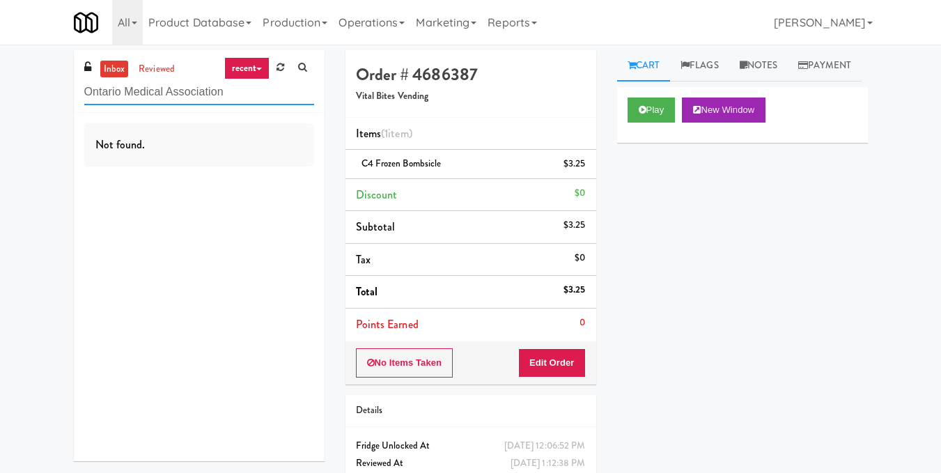
paste input "Ame - Cooler"
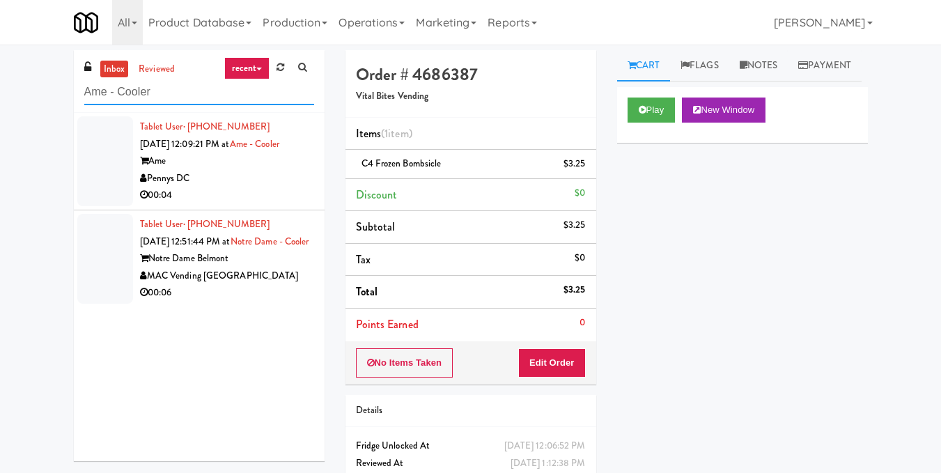
type input "Ame - Cooler"
click at [280, 181] on div "Pennys DC" at bounding box center [227, 178] width 174 height 17
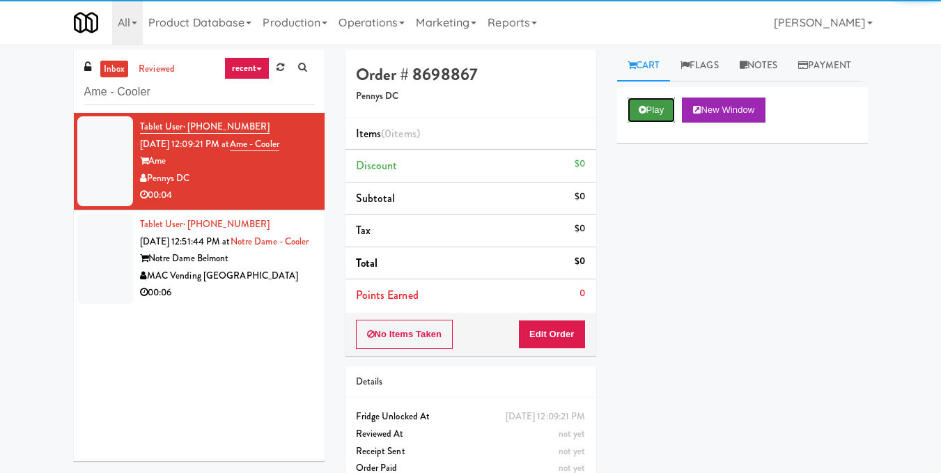
click at [638, 123] on button "Play" at bounding box center [651, 109] width 48 height 25
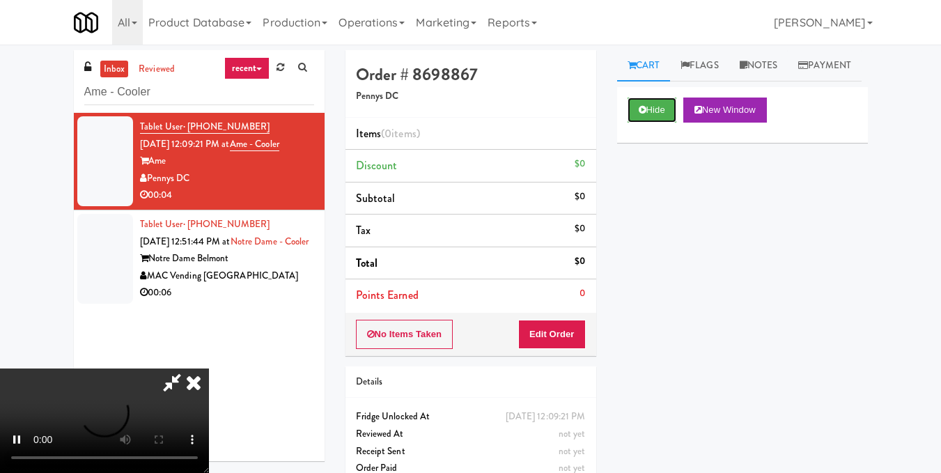
scroll to position [139, 0]
click at [209, 368] on video at bounding box center [104, 420] width 209 height 104
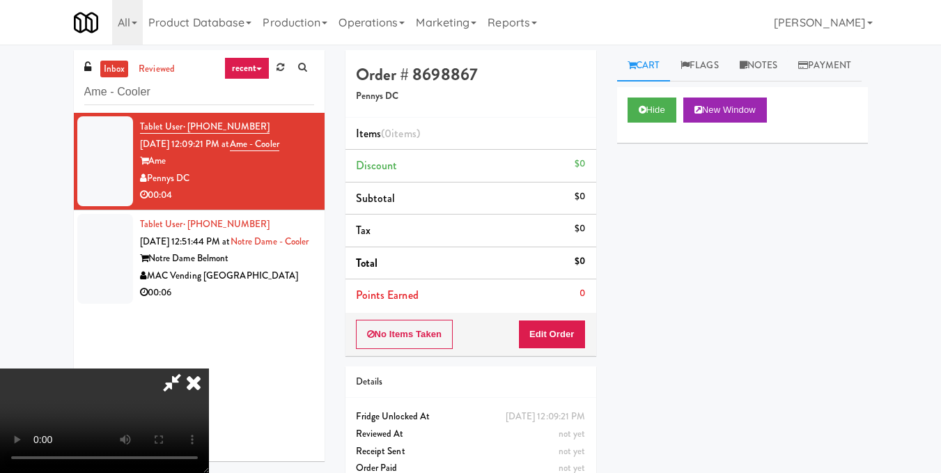
click at [209, 368] on video at bounding box center [104, 420] width 209 height 104
click at [569, 337] on button "Edit Order" at bounding box center [552, 334] width 68 height 29
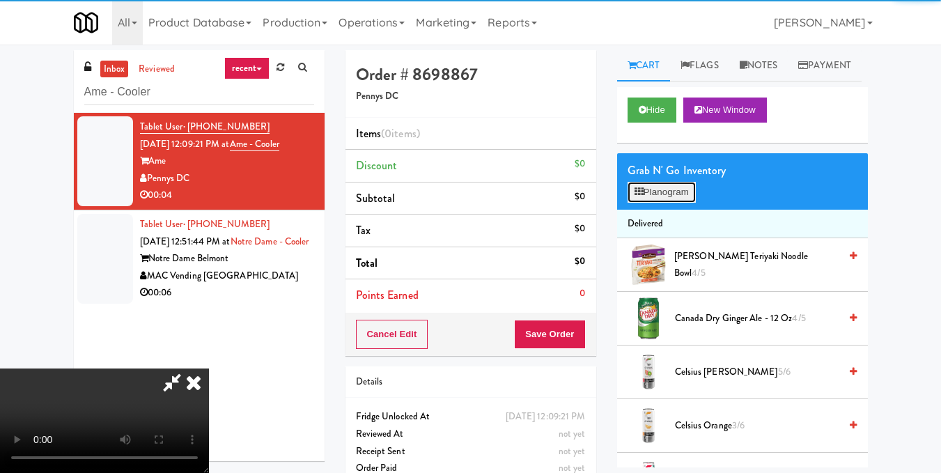
click at [659, 203] on button "Planogram" at bounding box center [661, 192] width 68 height 21
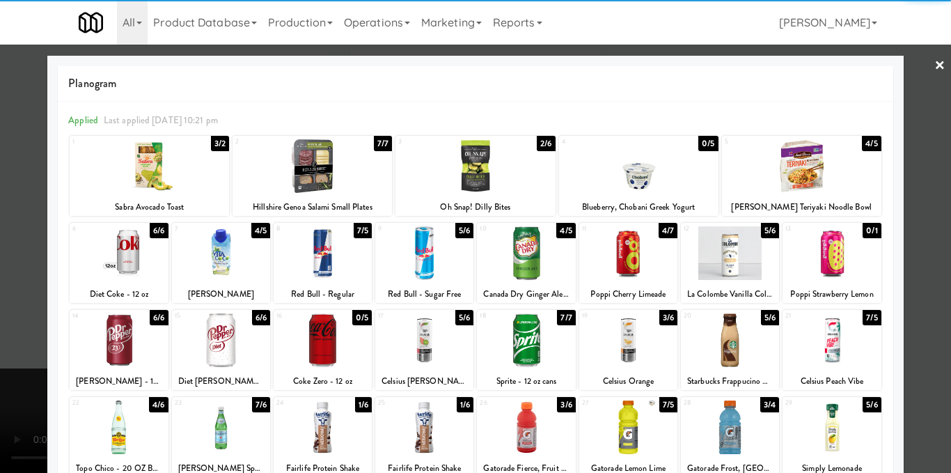
click at [117, 333] on div at bounding box center [119, 340] width 98 height 54
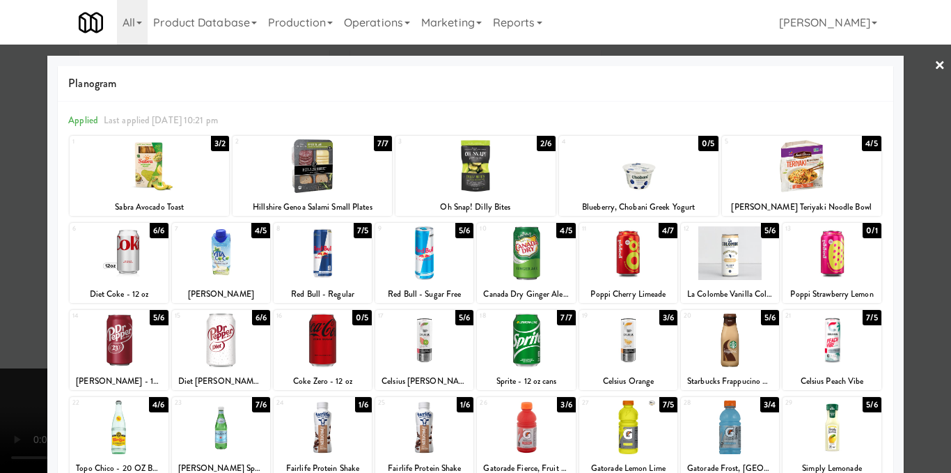
drag, startPoint x: 923, startPoint y: 194, endPoint x: 902, endPoint y: 201, distance: 22.0
click at [923, 195] on div at bounding box center [475, 236] width 951 height 473
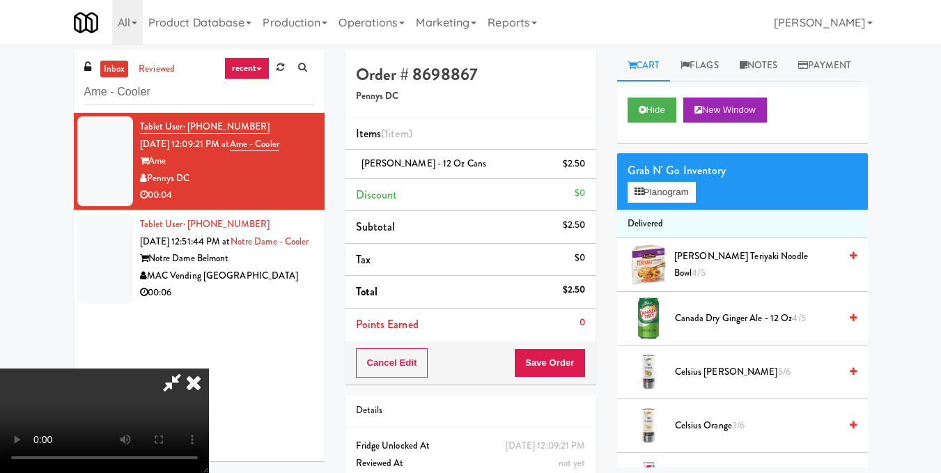
click at [209, 368] on icon at bounding box center [193, 382] width 31 height 28
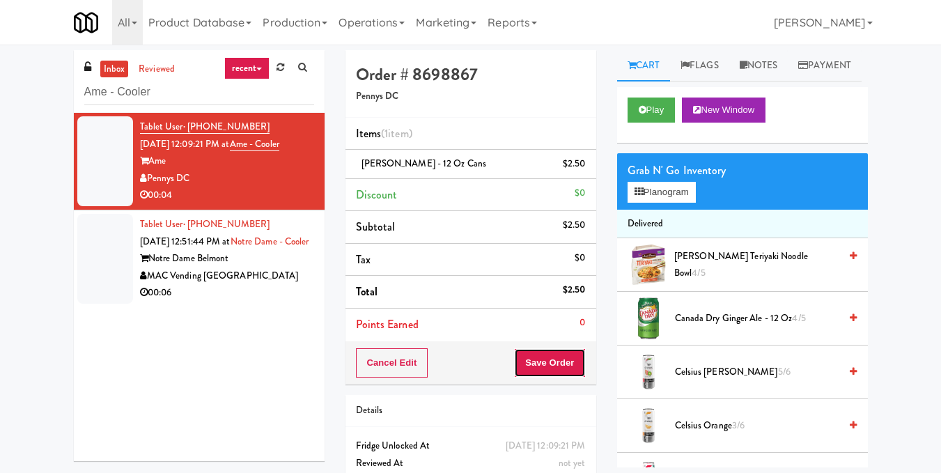
click at [560, 370] on button "Save Order" at bounding box center [549, 362] width 71 height 29
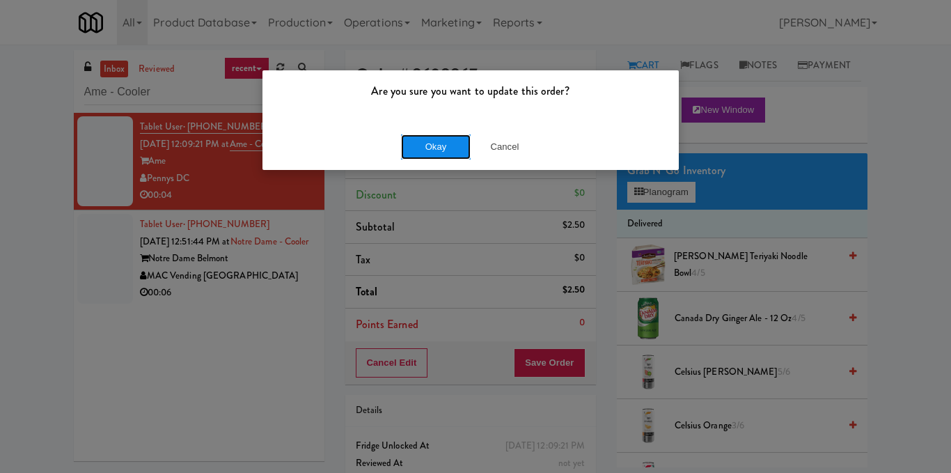
click at [445, 141] on button "Okay" at bounding box center [436, 146] width 70 height 25
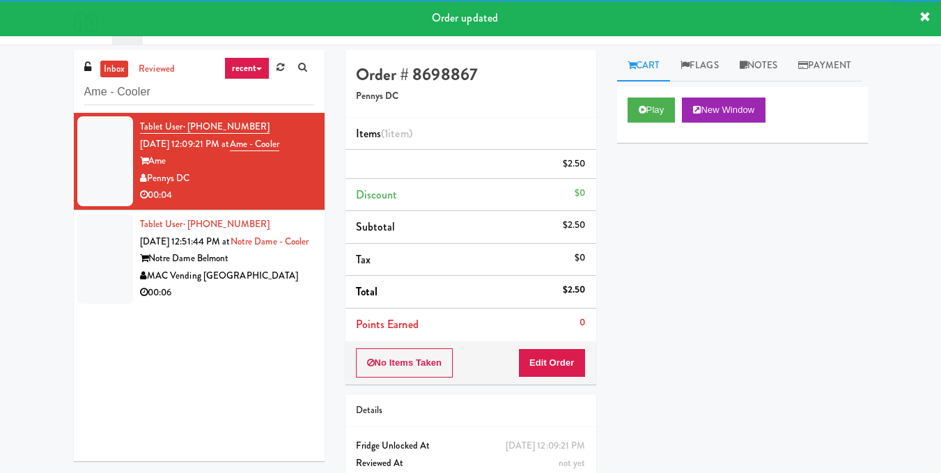
click at [262, 267] on div "Notre Dame Belmont" at bounding box center [227, 258] width 174 height 17
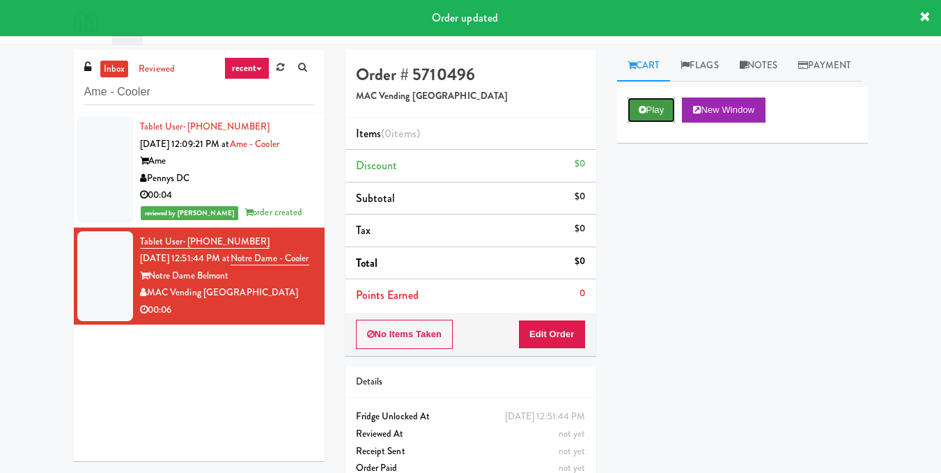
click at [645, 114] on icon at bounding box center [642, 109] width 8 height 9
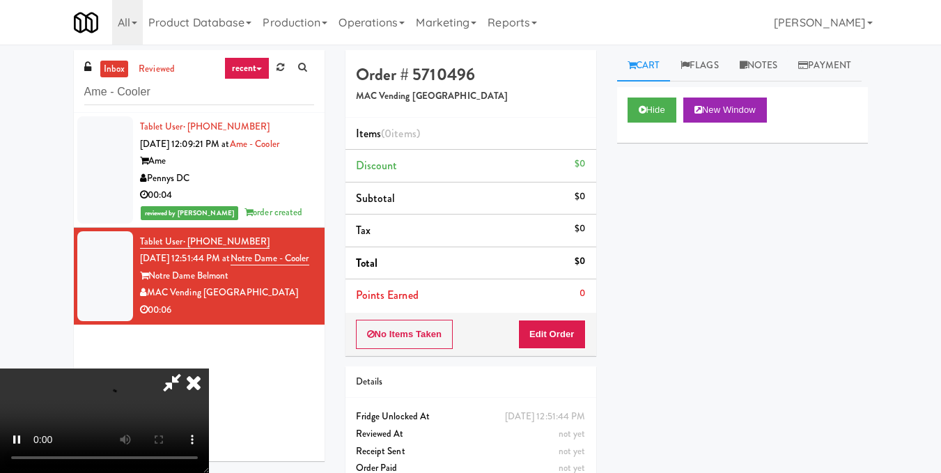
click at [712, 301] on div "Hide New Window Primary Flag Clear Flag if unable to determine what was taken o…" at bounding box center [742, 348] width 251 height 522
click at [209, 368] on icon at bounding box center [193, 382] width 31 height 28
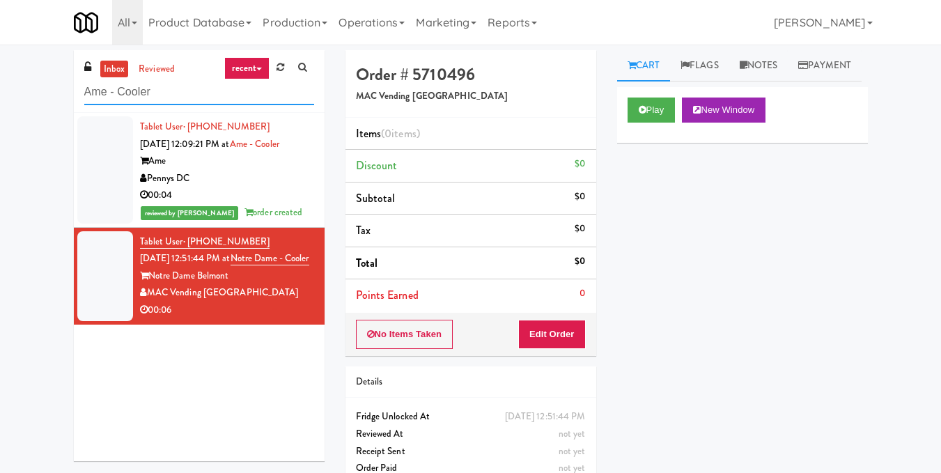
click at [203, 97] on input "Ame - Cooler" at bounding box center [199, 92] width 230 height 26
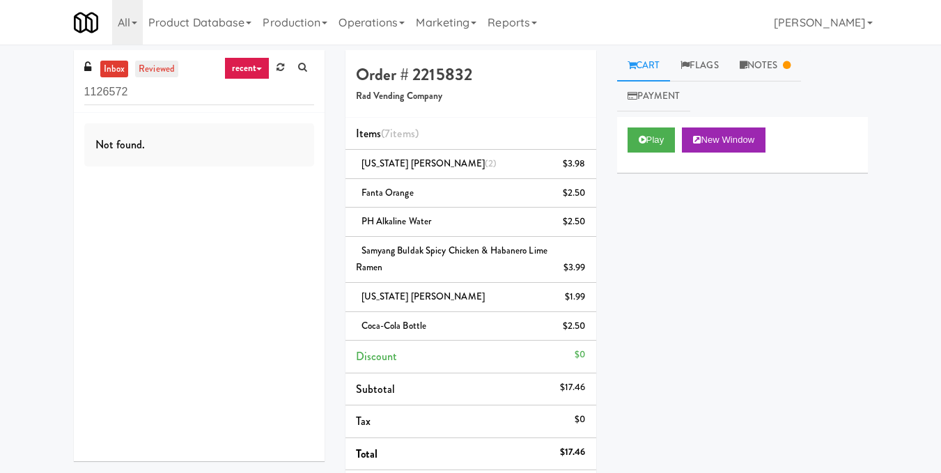
click at [138, 70] on link "reviewed" at bounding box center [156, 69] width 43 height 17
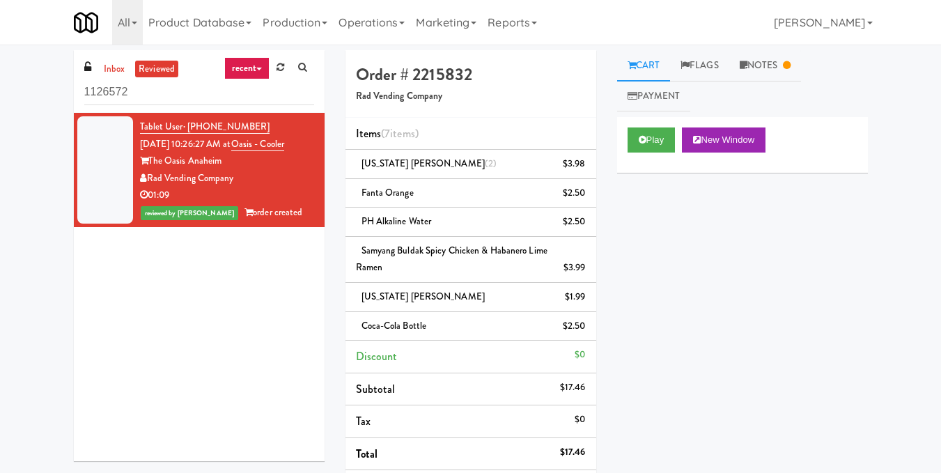
drag, startPoint x: 263, startPoint y: 120, endPoint x: 185, endPoint y: 132, distance: 78.9
click at [185, 132] on div "Tablet User · (424) 402-2865 Oct 3, 2025 10:26:27 AM at Oasis - Cooler The Oasi…" at bounding box center [227, 169] width 174 height 103
copy span "(424) 402-2865"
drag, startPoint x: 246, startPoint y: 146, endPoint x: 297, endPoint y: 159, distance: 52.5
click at [297, 159] on div "Tablet User · (424) 402-2865 Oct 3, 2025 10:26:27 AM at Oasis - Cooler The Oasi…" at bounding box center [227, 169] width 174 height 103
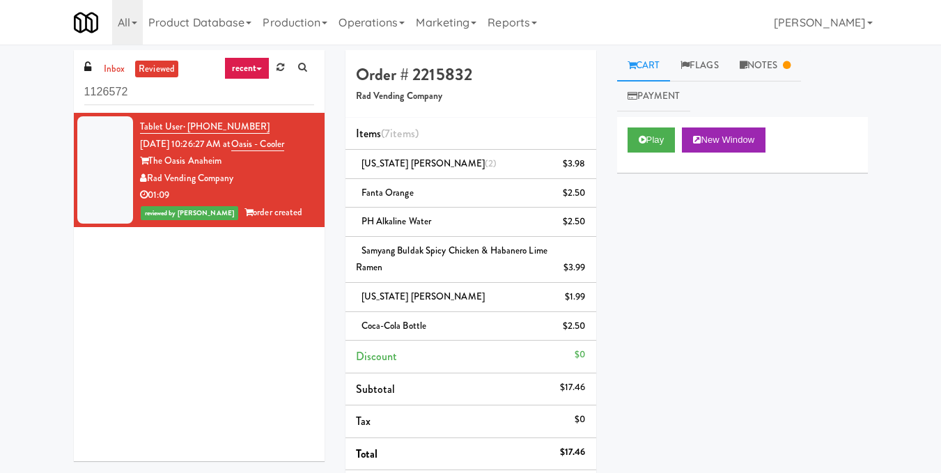
click at [297, 168] on div "The Oasis Anaheim" at bounding box center [227, 160] width 174 height 17
drag, startPoint x: 308, startPoint y: 144, endPoint x: 248, endPoint y: 150, distance: 60.1
click at [248, 150] on li "Tablet User · (424) 402-2865 Oct 3, 2025 10:26:27 AM at Oasis - Cooler The Oasi…" at bounding box center [199, 170] width 251 height 114
copy span "Oasis - Cooler"
drag, startPoint x: 235, startPoint y: 178, endPoint x: 150, endPoint y: 182, distance: 85.0
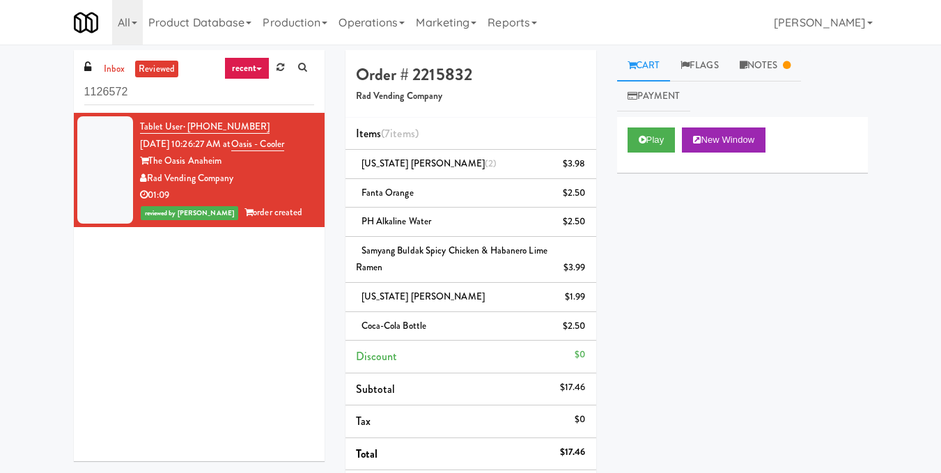
click at [150, 182] on div "Rad Vending Company" at bounding box center [227, 178] width 174 height 17
copy div "Rad Vending Company"
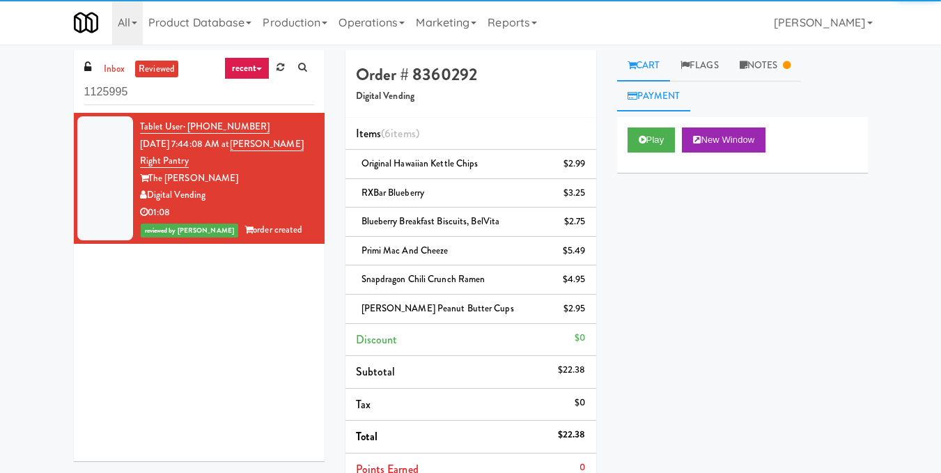
click at [673, 91] on link "Payment" at bounding box center [654, 96] width 74 height 31
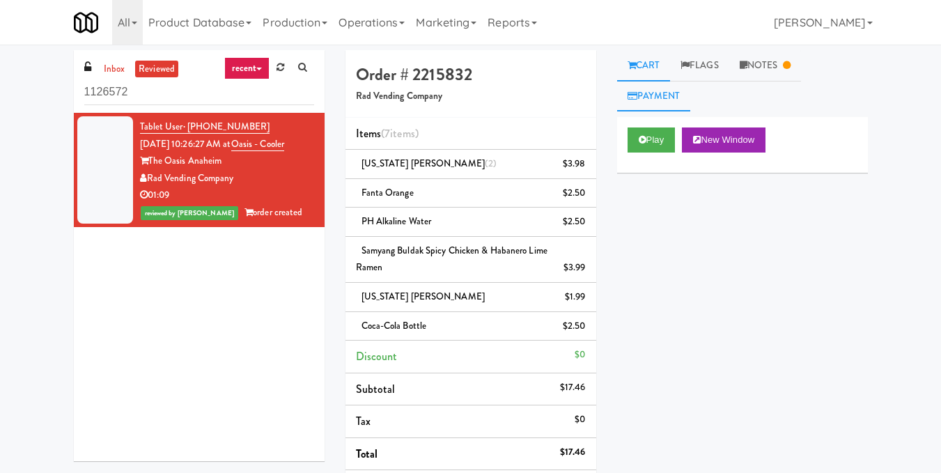
click at [655, 94] on link "Payment" at bounding box center [654, 96] width 74 height 31
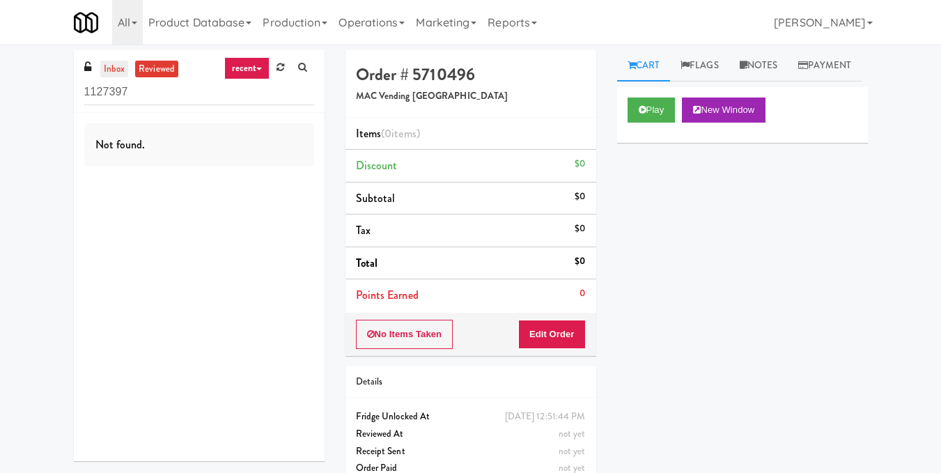
click at [104, 61] on link "inbox" at bounding box center [114, 69] width 29 height 17
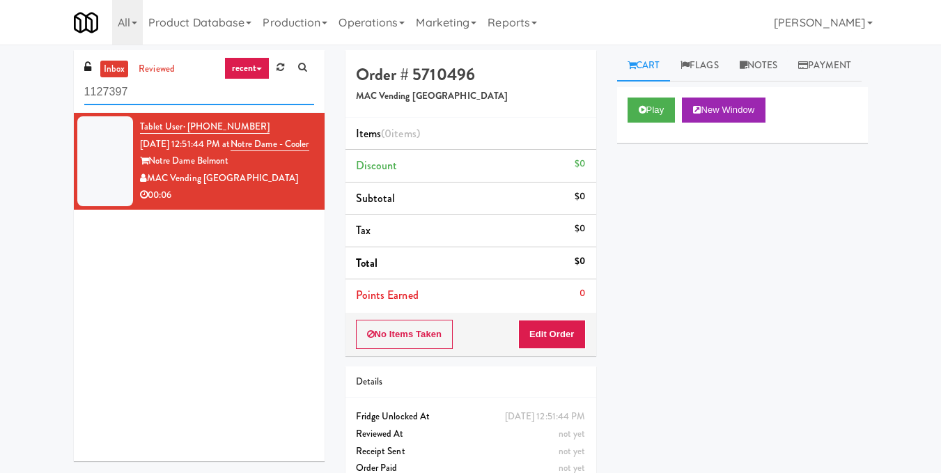
drag, startPoint x: 171, startPoint y: 97, endPoint x: 51, endPoint y: 107, distance: 120.8
click at [51, 107] on div "inbox reviewed recent all unclear take inventory issue suspicious failed recent…" at bounding box center [470, 274] width 941 height 448
paste input "The [PERSON_NAME] - Cooler - Left"
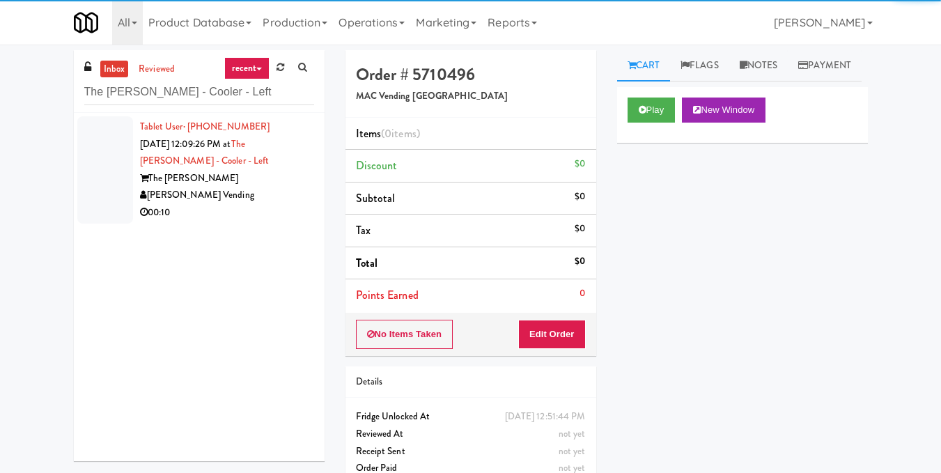
click at [233, 167] on div "Tablet User · (214) 458-3913 [DATE] 12:09:26 PM at The [PERSON_NAME] - Left The…" at bounding box center [227, 169] width 174 height 103
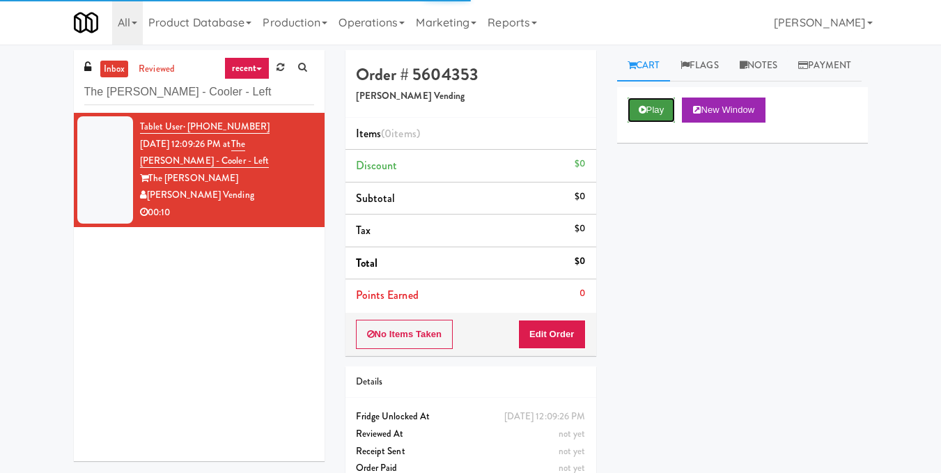
click at [669, 123] on button "Play" at bounding box center [651, 109] width 48 height 25
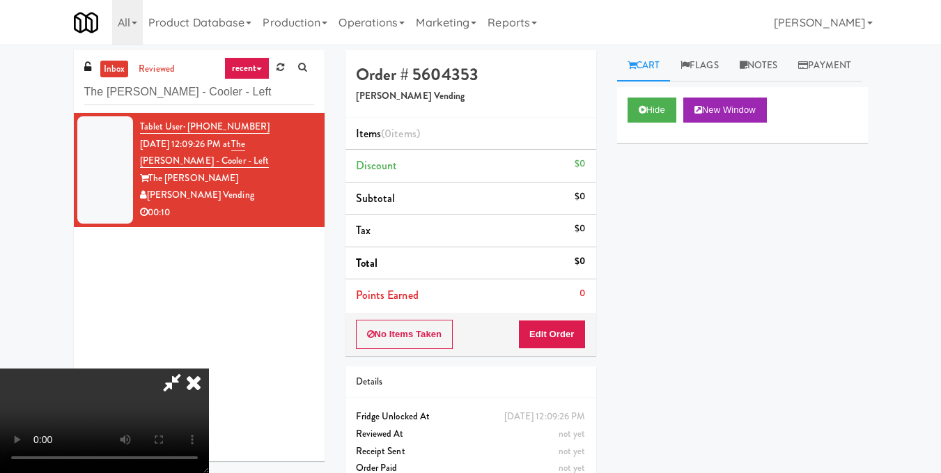
click at [209, 368] on video at bounding box center [104, 420] width 209 height 104
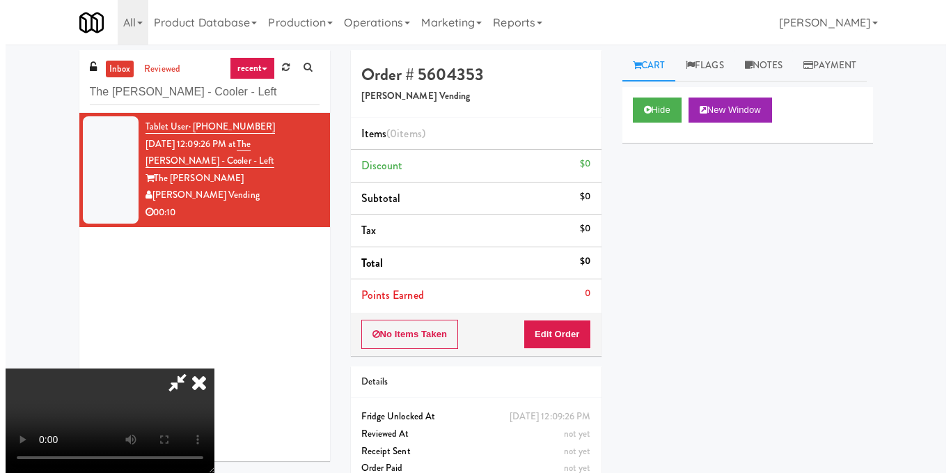
scroll to position [70, 0]
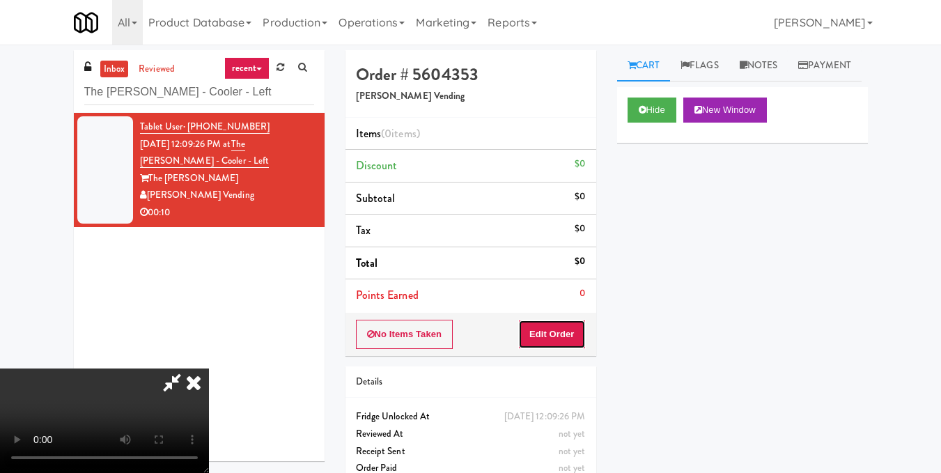
click at [567, 329] on button "Edit Order" at bounding box center [552, 334] width 68 height 29
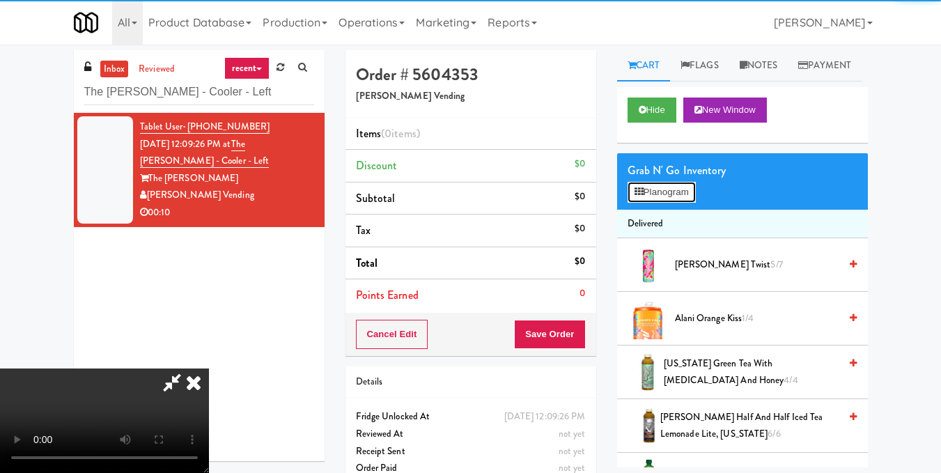
click at [651, 203] on button "Planogram" at bounding box center [661, 192] width 68 height 21
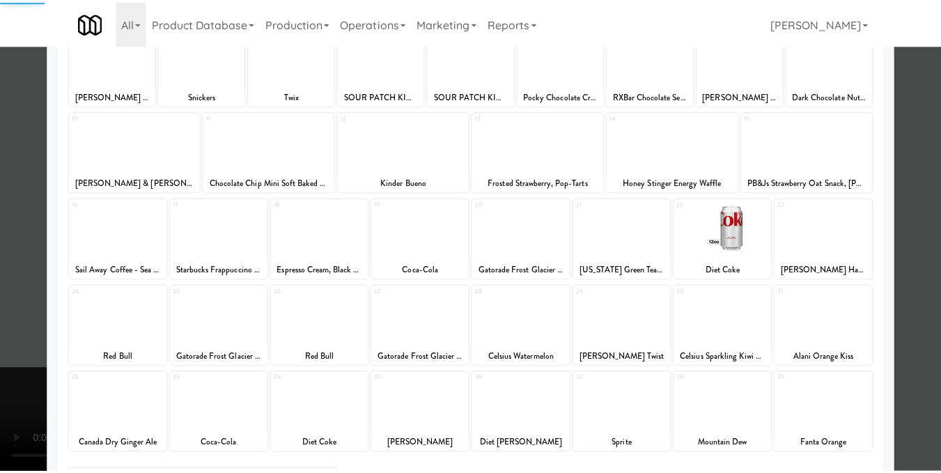
scroll to position [209, 0]
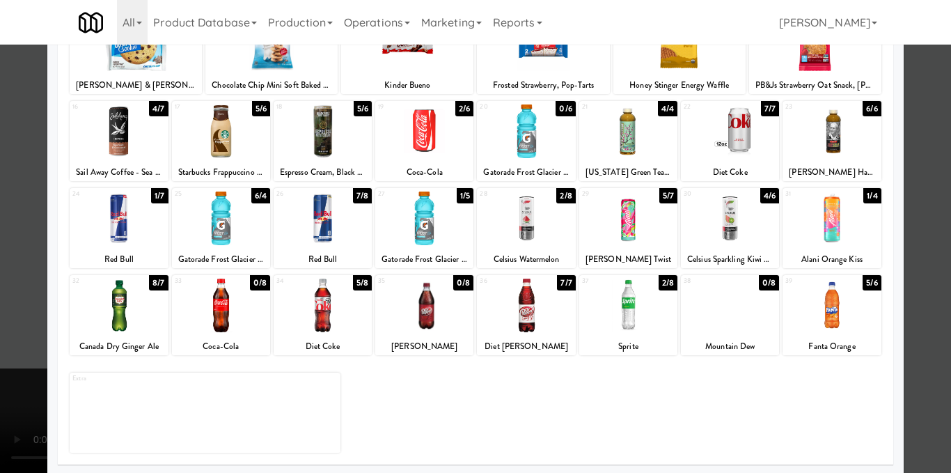
click at [531, 218] on div at bounding box center [526, 218] width 98 height 54
click at [914, 239] on div at bounding box center [475, 236] width 951 height 473
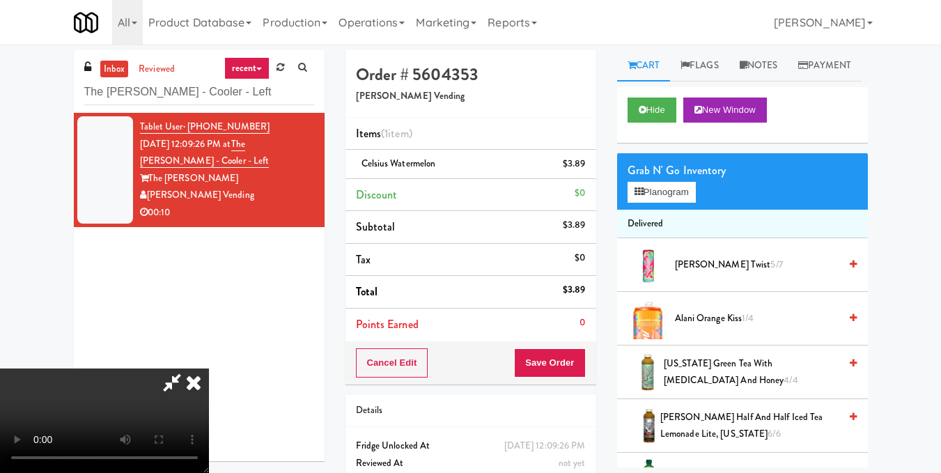
click at [209, 368] on video at bounding box center [104, 420] width 209 height 104
click at [657, 203] on button "Planogram" at bounding box center [661, 192] width 68 height 21
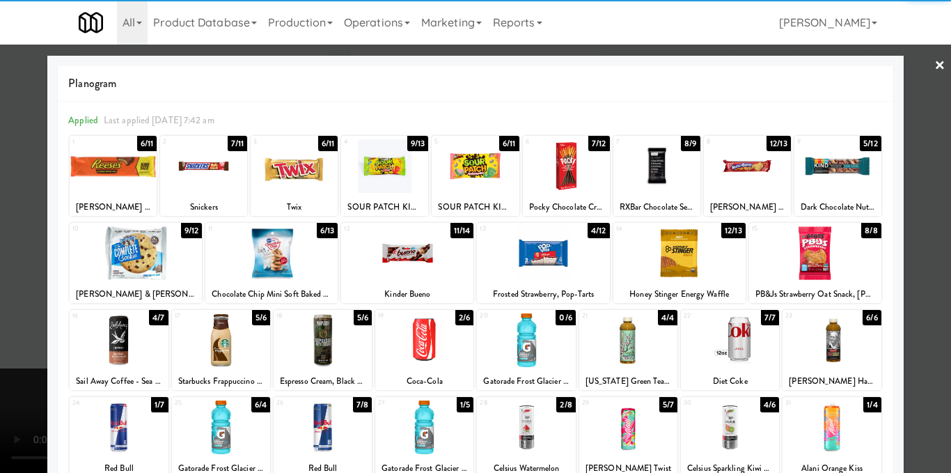
click at [154, 255] on div at bounding box center [136, 253] width 132 height 54
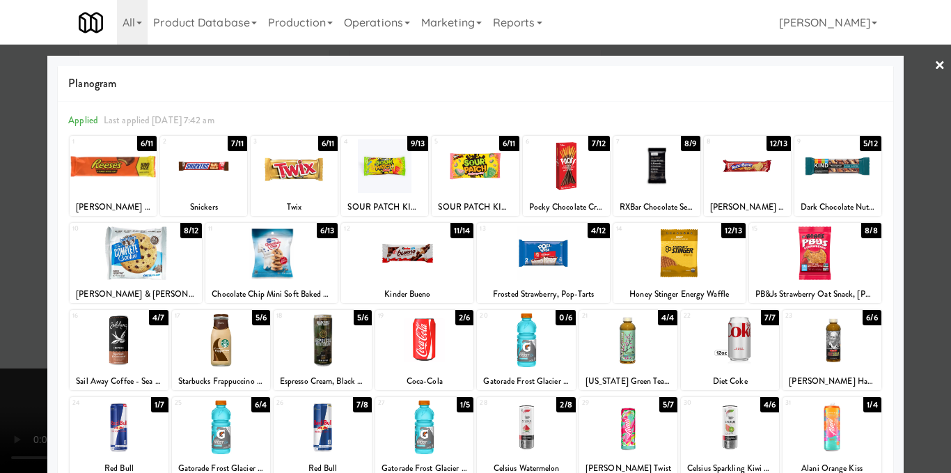
click at [920, 306] on div at bounding box center [475, 236] width 951 height 473
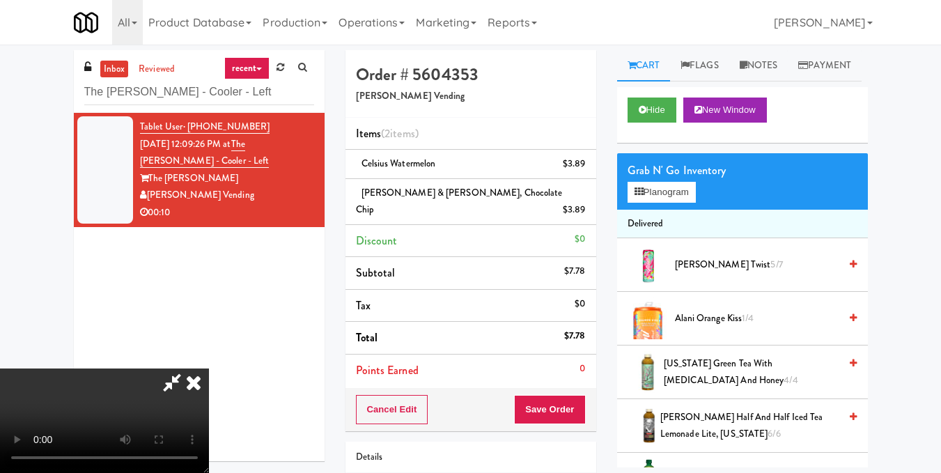
click at [209, 368] on icon at bounding box center [193, 382] width 31 height 28
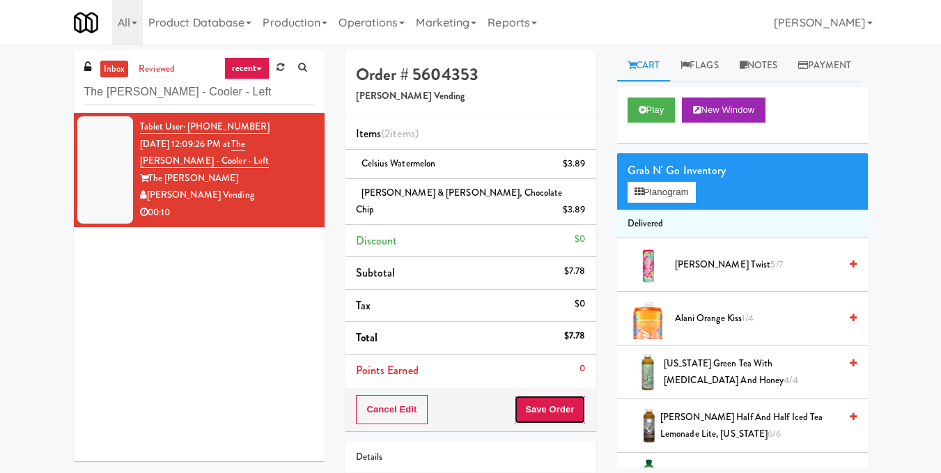
click at [548, 395] on button "Save Order" at bounding box center [549, 409] width 71 height 29
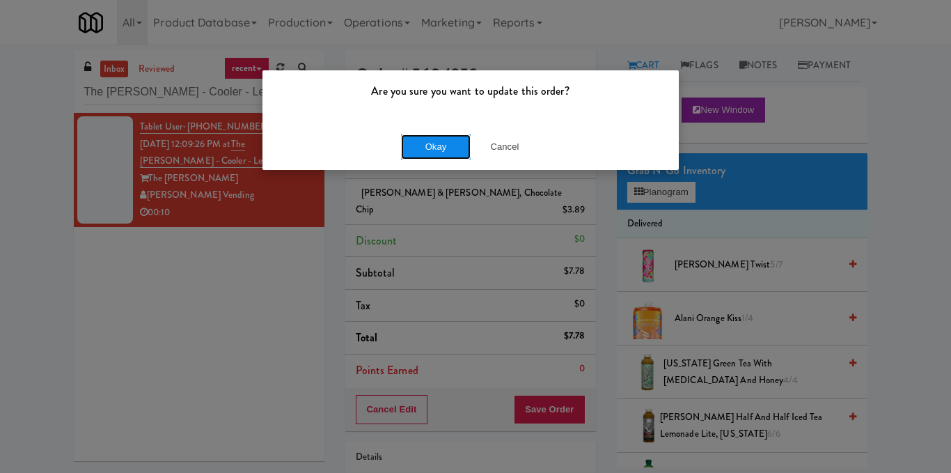
click at [428, 144] on button "Okay" at bounding box center [436, 146] width 70 height 25
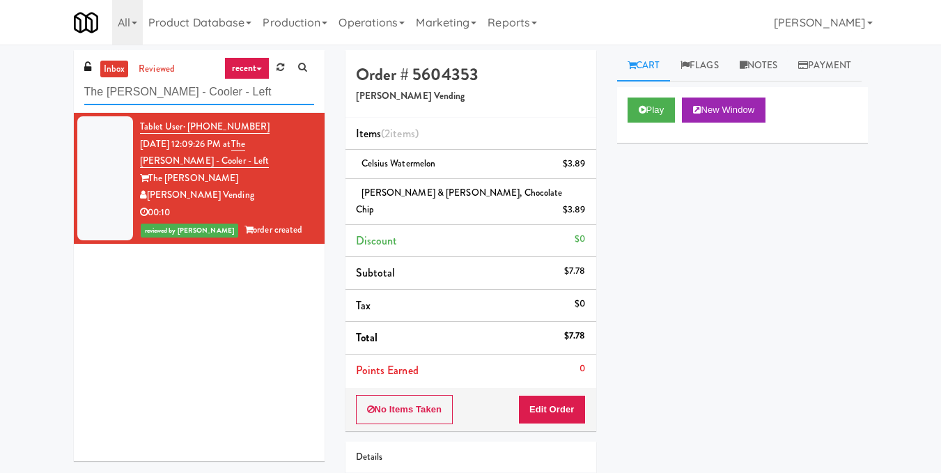
click at [224, 93] on input "The [PERSON_NAME] - Cooler - Left" at bounding box center [199, 92] width 230 height 26
paste input "[PERSON_NAME] - Cooler #2"
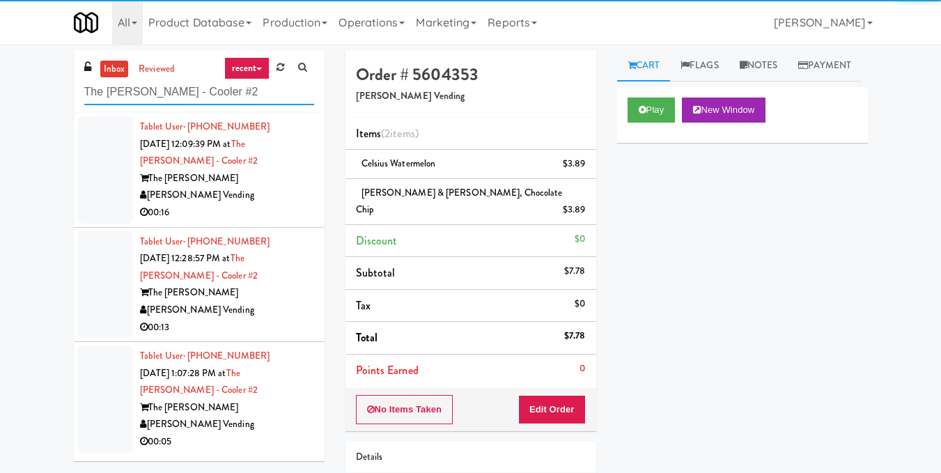
type input "The [PERSON_NAME] - Cooler #2"
click at [267, 178] on div "The [PERSON_NAME]" at bounding box center [227, 178] width 174 height 17
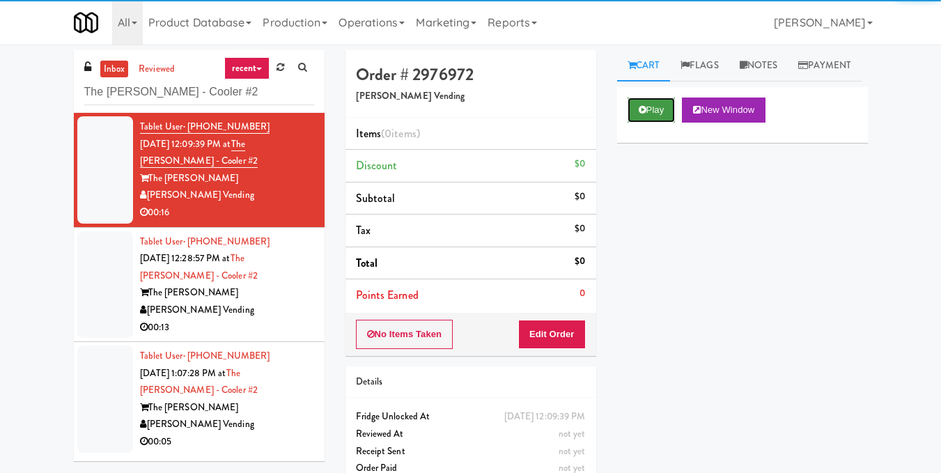
click at [657, 123] on button "Play" at bounding box center [651, 109] width 48 height 25
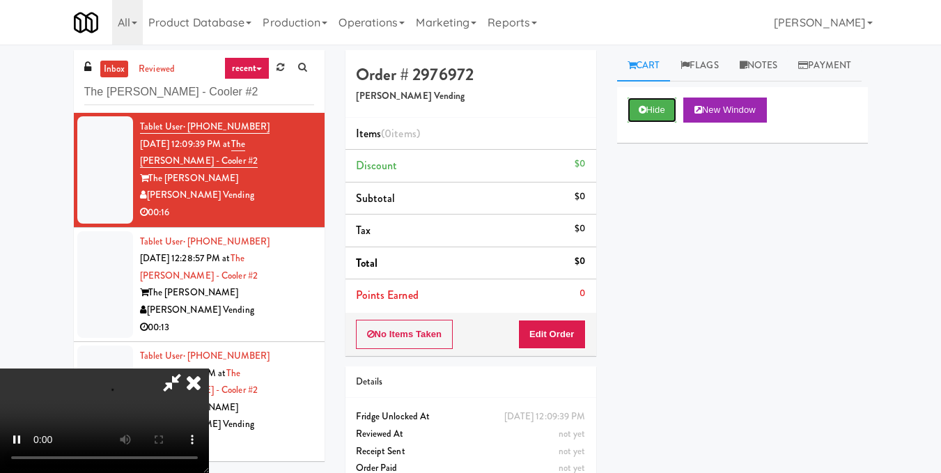
scroll to position [157, 0]
click at [662, 123] on button "Hide" at bounding box center [651, 109] width 49 height 25
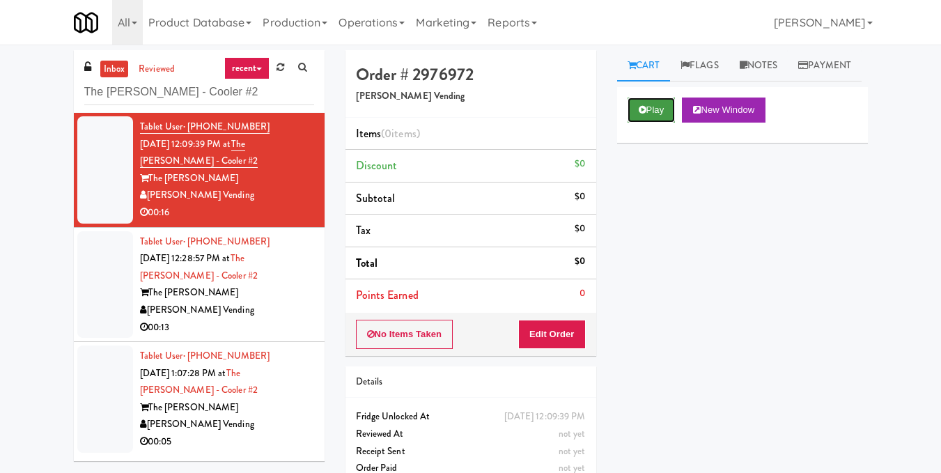
scroll to position [0, 0]
click at [662, 123] on button "Play" at bounding box center [651, 109] width 48 height 25
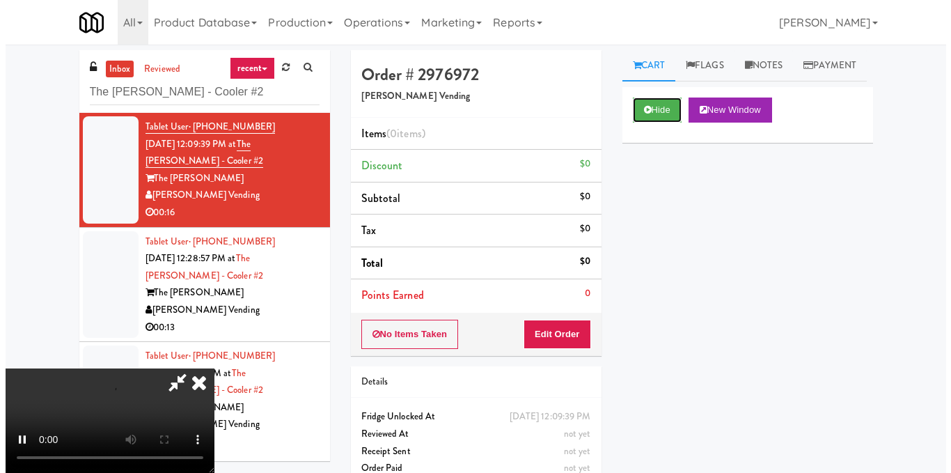
scroll to position [70, 0]
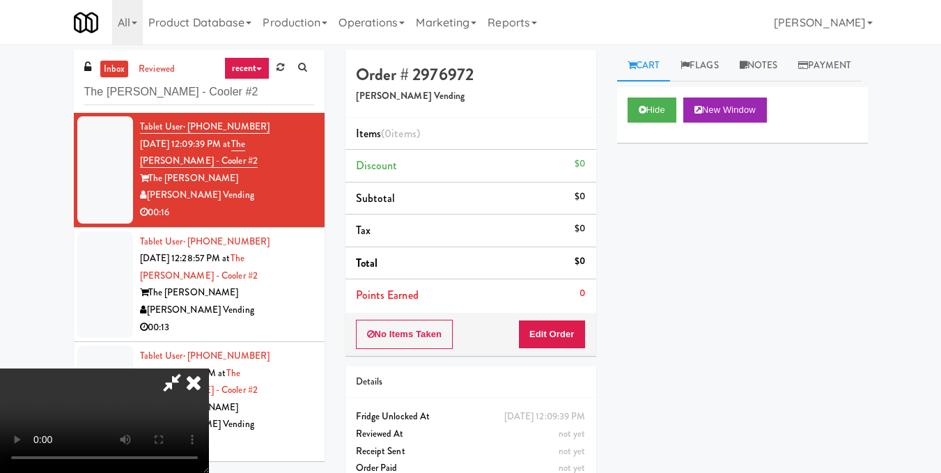
click at [209, 368] on video at bounding box center [104, 420] width 209 height 104
click at [570, 334] on button "Edit Order" at bounding box center [552, 334] width 68 height 29
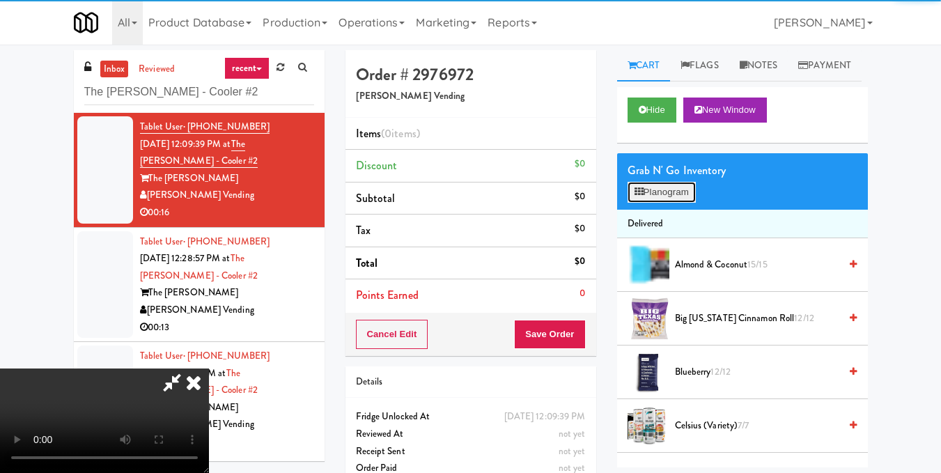
click at [691, 203] on button "Planogram" at bounding box center [661, 192] width 68 height 21
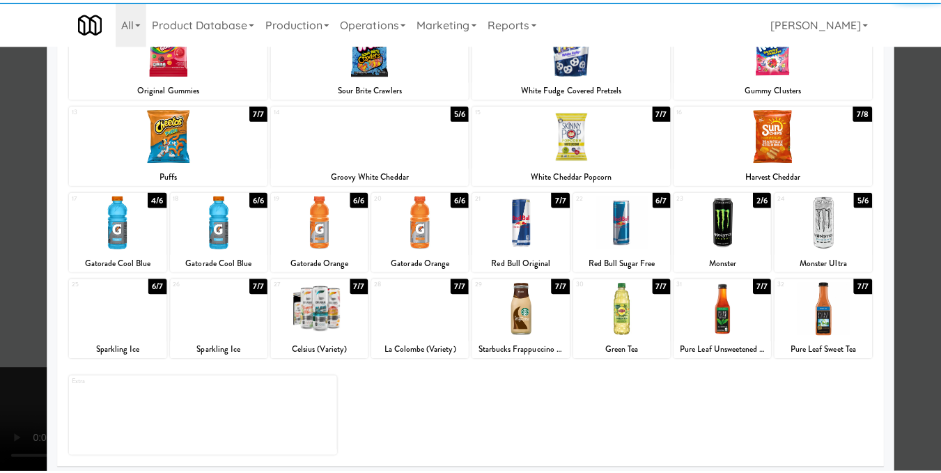
scroll to position [209, 0]
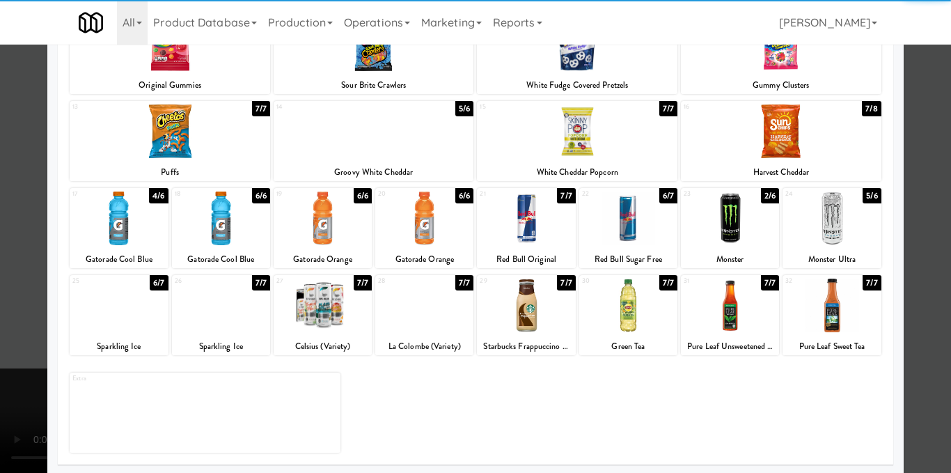
click at [519, 235] on div at bounding box center [526, 218] width 98 height 54
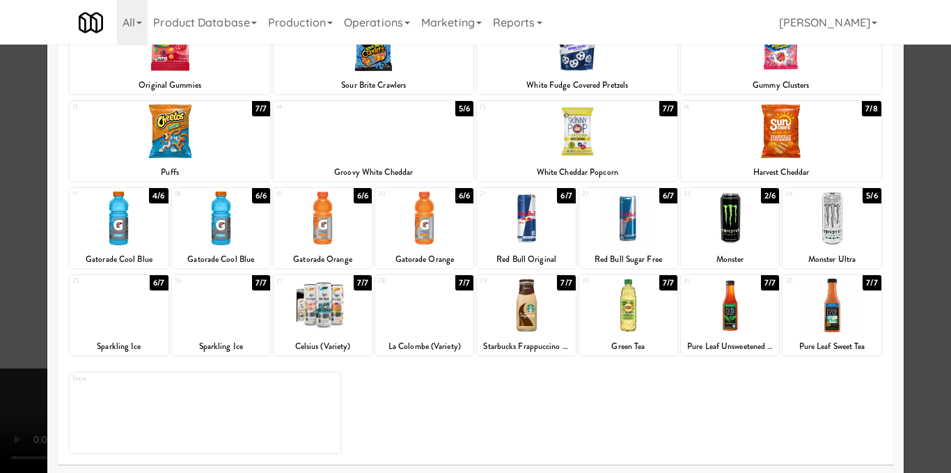
click at [919, 252] on div at bounding box center [475, 236] width 951 height 473
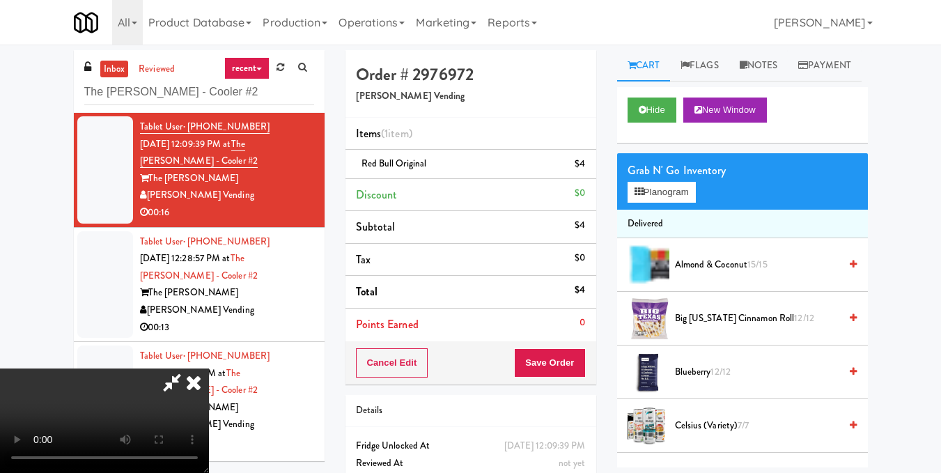
click at [209, 368] on video at bounding box center [104, 420] width 209 height 104
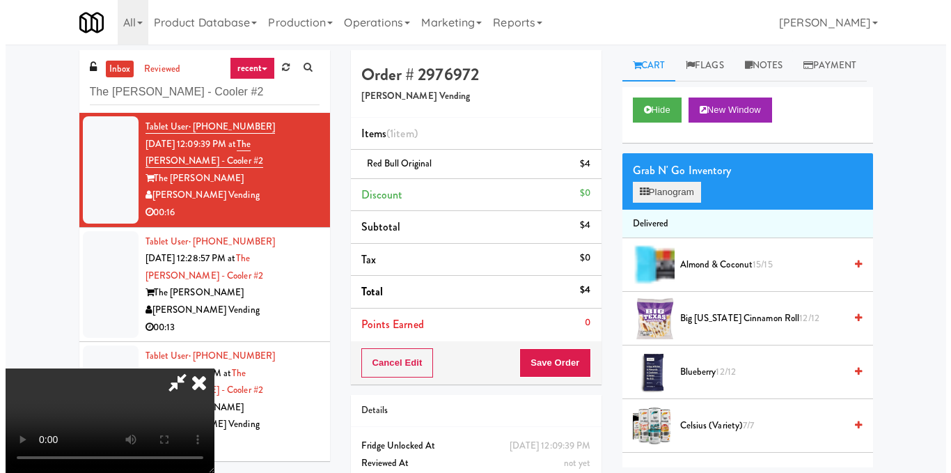
scroll to position [17, 0]
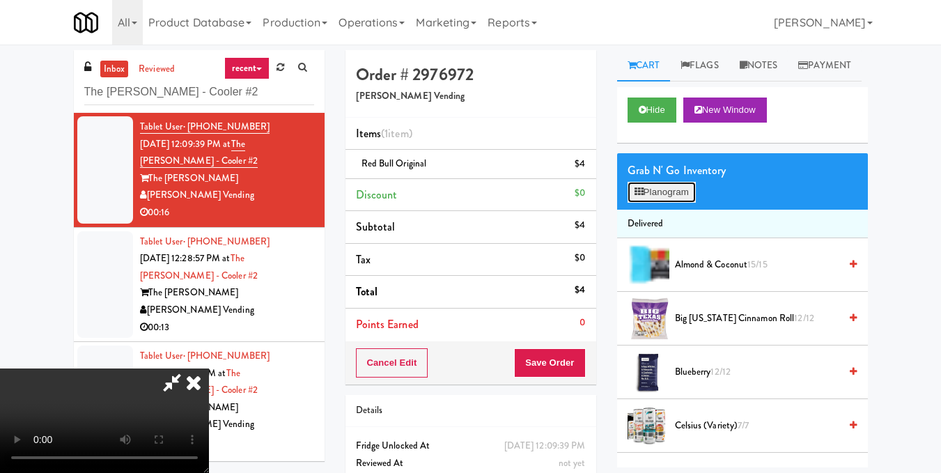
click at [690, 203] on button "Planogram" at bounding box center [661, 192] width 68 height 21
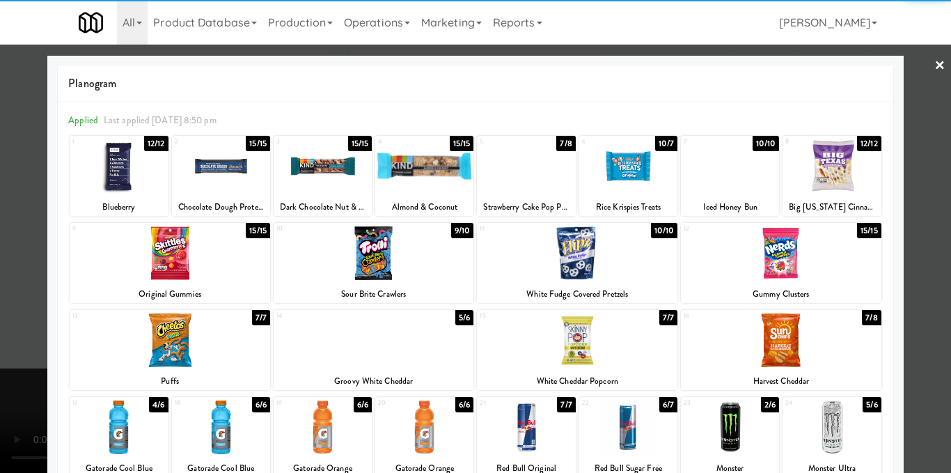
drag, startPoint x: 583, startPoint y: 347, endPoint x: 787, endPoint y: 298, distance: 209.9
click at [583, 349] on div at bounding box center [577, 340] width 201 height 54
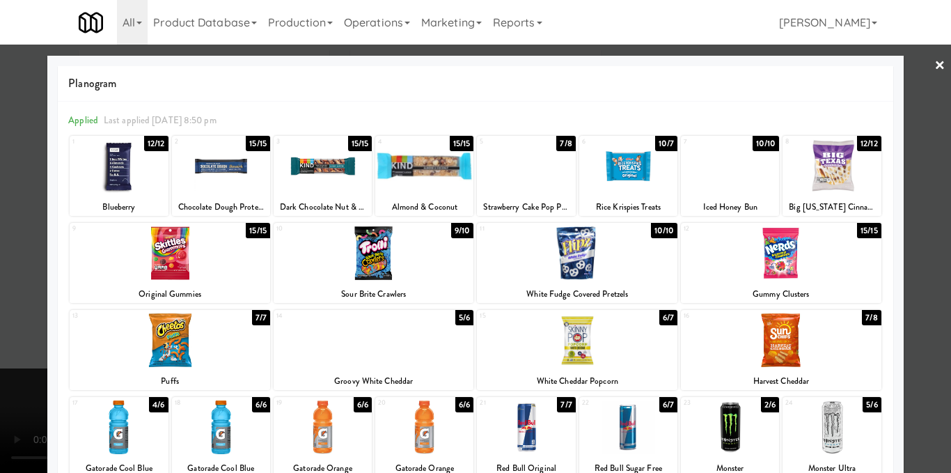
click at [922, 268] on div at bounding box center [475, 236] width 951 height 473
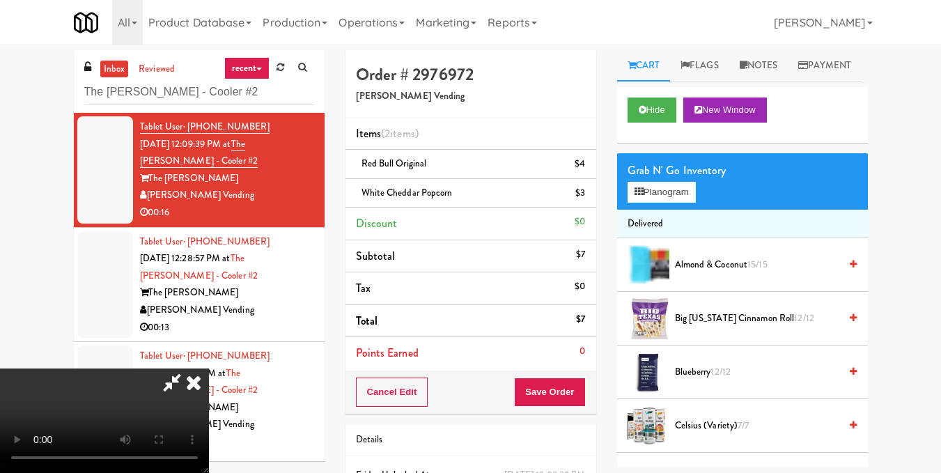
click at [209, 368] on video at bounding box center [104, 420] width 209 height 104
click at [668, 203] on button "Planogram" at bounding box center [661, 192] width 68 height 21
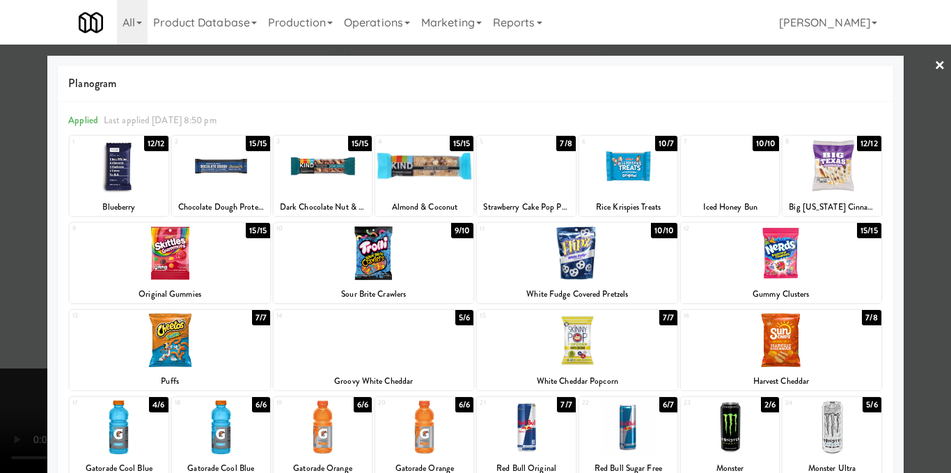
click at [910, 297] on div at bounding box center [475, 236] width 951 height 473
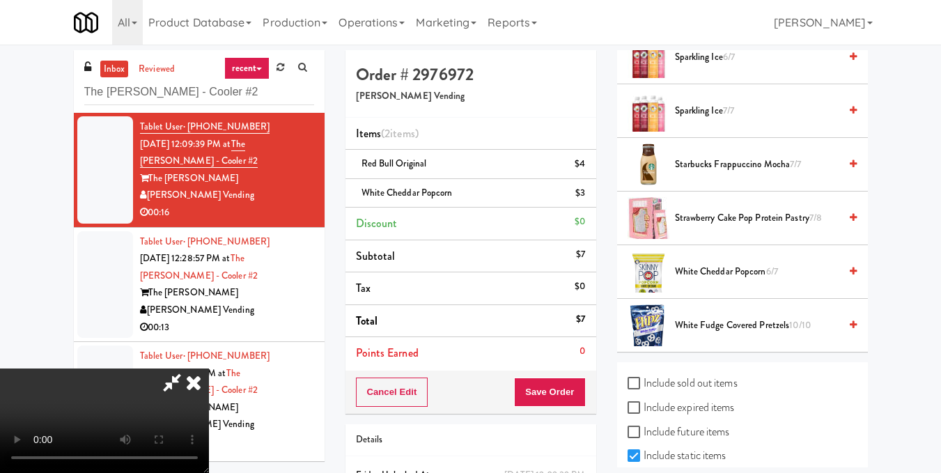
scroll to position [1671, 0]
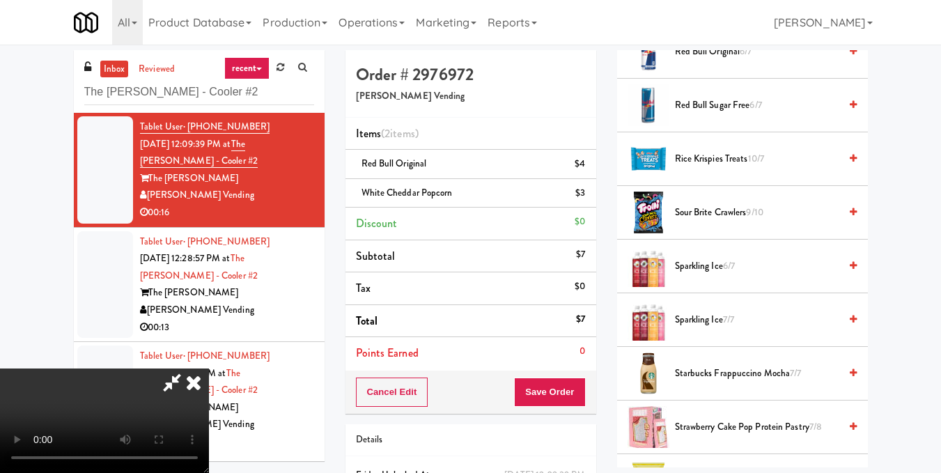
click at [209, 368] on video at bounding box center [104, 420] width 209 height 104
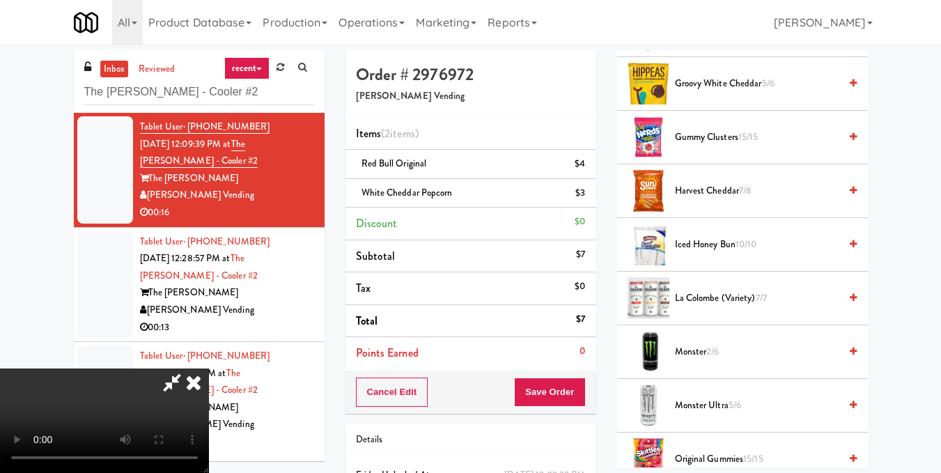
scroll to position [696, 0]
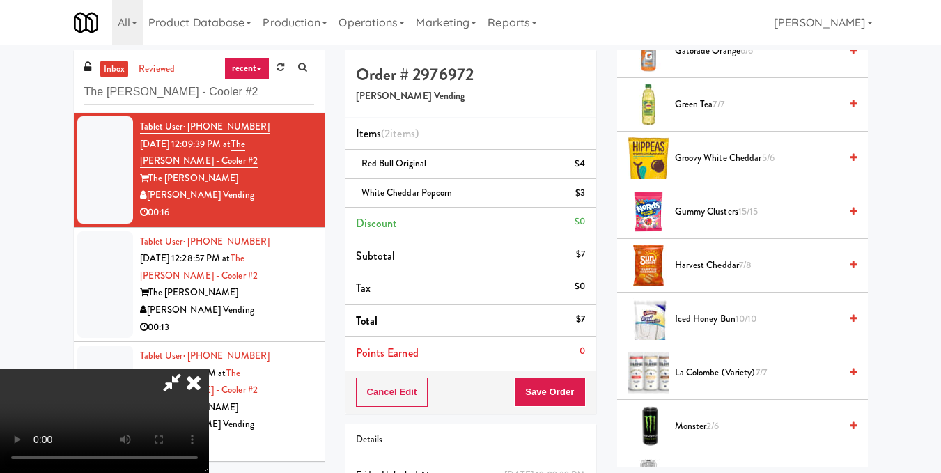
click at [209, 368] on video at bounding box center [104, 420] width 209 height 104
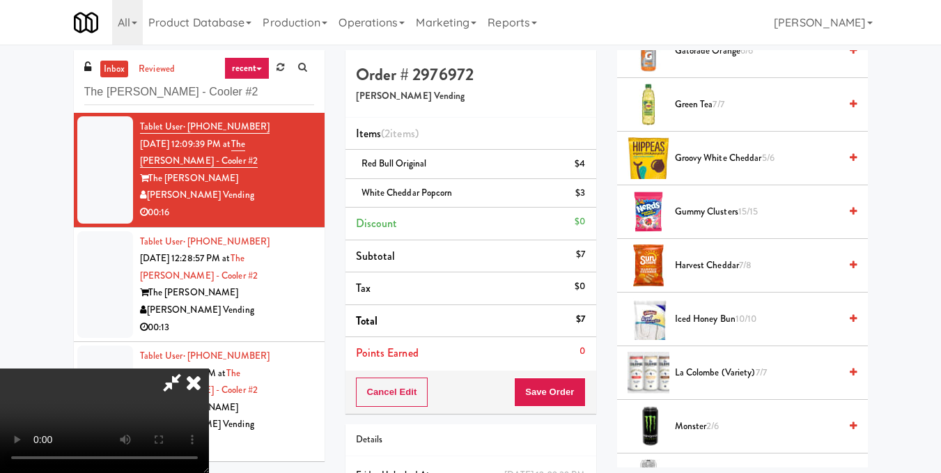
click at [209, 368] on video at bounding box center [104, 420] width 209 height 104
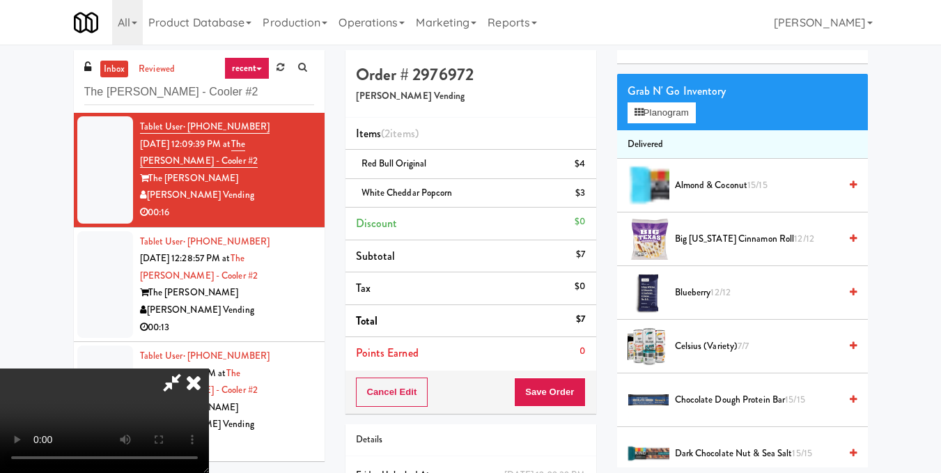
scroll to position [0, 0]
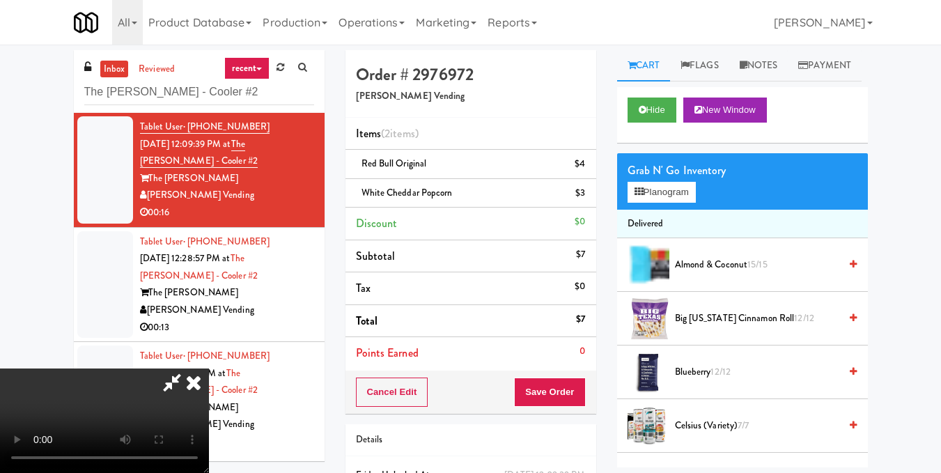
click at [209, 368] on video at bounding box center [104, 420] width 209 height 104
click at [662, 203] on button "Planogram" at bounding box center [661, 192] width 68 height 21
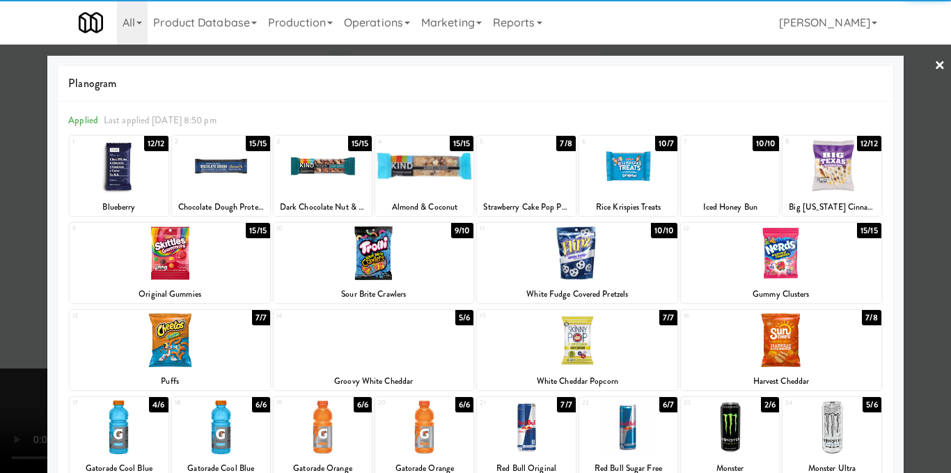
drag, startPoint x: 445, startPoint y: 177, endPoint x: 549, endPoint y: 184, distance: 104.0
click at [446, 176] on div at bounding box center [424, 166] width 98 height 54
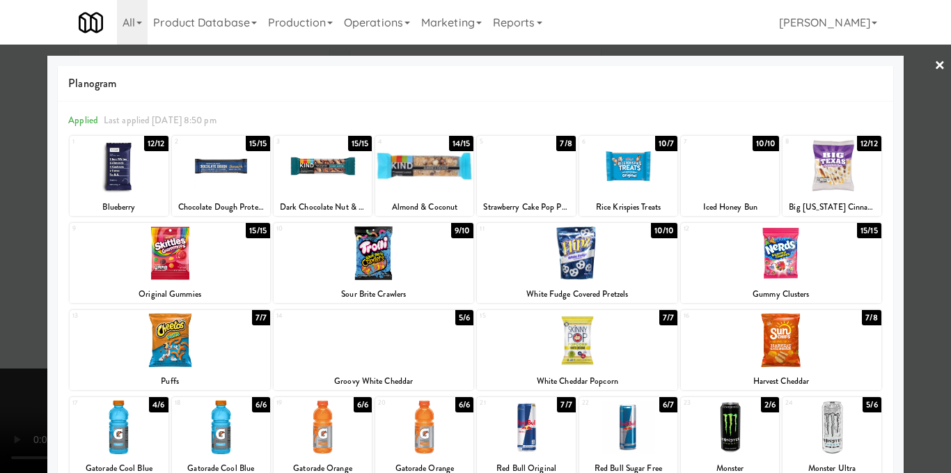
drag, startPoint x: 912, startPoint y: 250, endPoint x: 759, endPoint y: 285, distance: 157.1
click at [914, 251] on div at bounding box center [475, 236] width 951 height 473
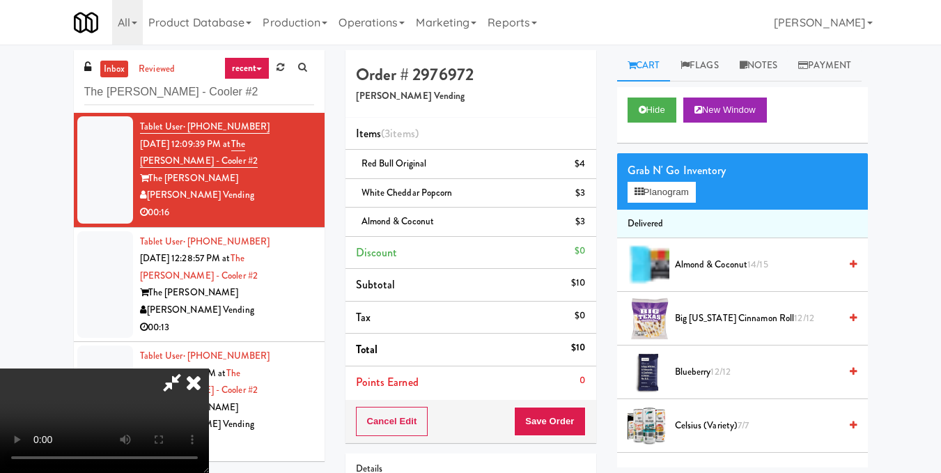
click at [209, 368] on video at bounding box center [104, 420] width 209 height 104
click at [209, 368] on icon at bounding box center [193, 382] width 31 height 28
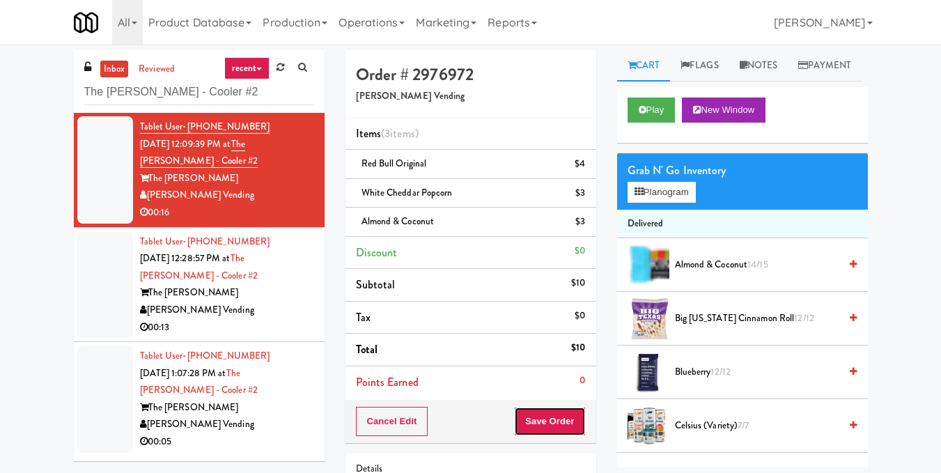
click at [538, 417] on button "Save Order" at bounding box center [549, 421] width 71 height 29
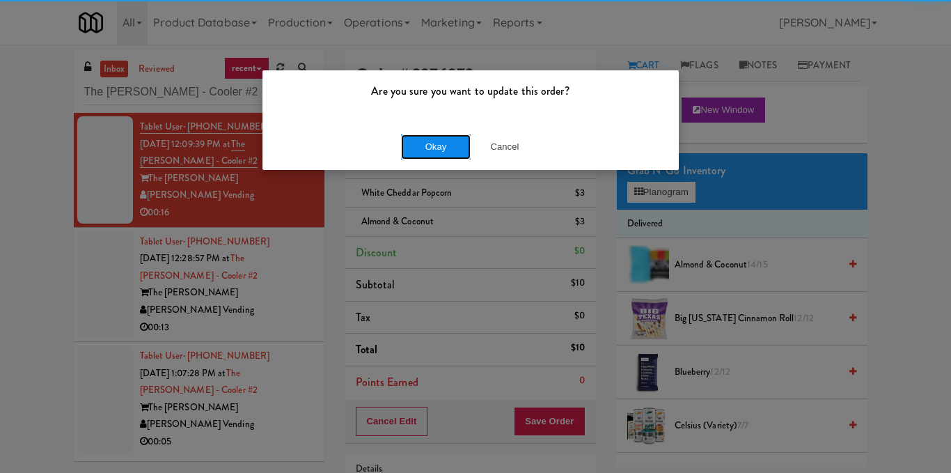
click at [433, 141] on button "Okay" at bounding box center [436, 146] width 70 height 25
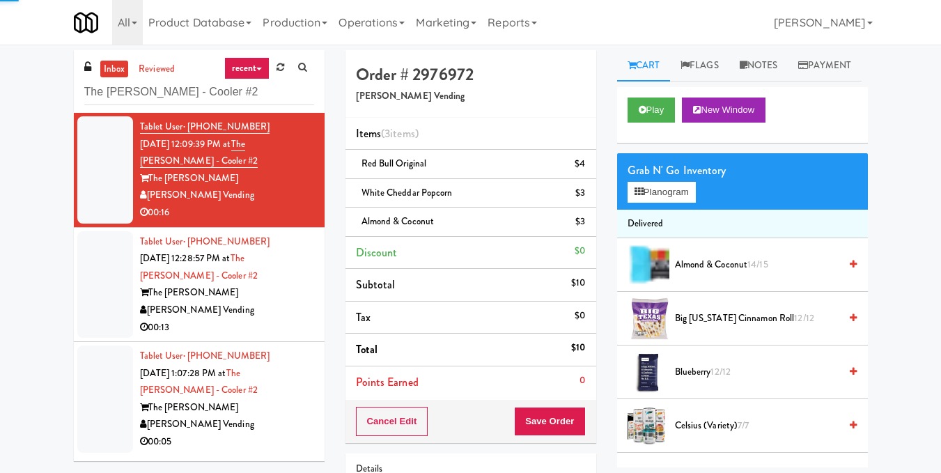
click at [269, 293] on div "The [PERSON_NAME]" at bounding box center [227, 292] width 174 height 17
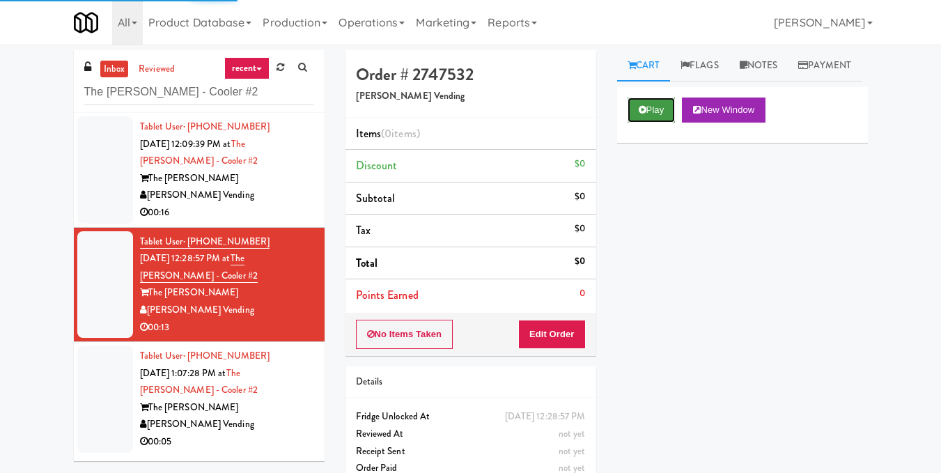
click at [656, 123] on button "Play" at bounding box center [651, 109] width 48 height 25
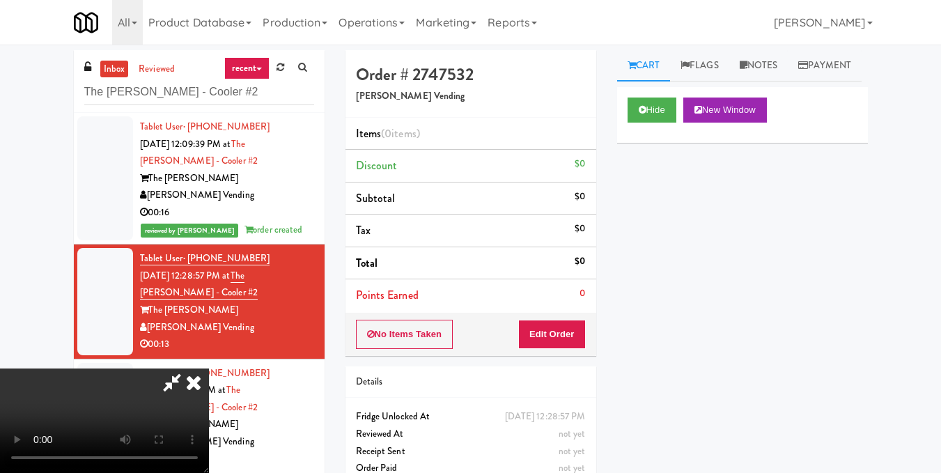
drag, startPoint x: 279, startPoint y: 191, endPoint x: 299, endPoint y: 194, distance: 20.5
click at [209, 368] on video at bounding box center [104, 420] width 209 height 104
click at [575, 335] on button "Edit Order" at bounding box center [552, 334] width 68 height 29
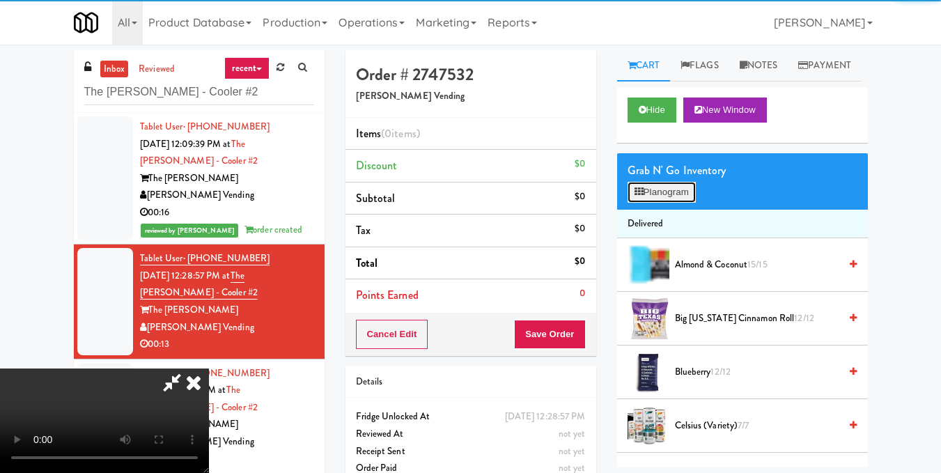
click at [666, 203] on button "Planogram" at bounding box center [661, 192] width 68 height 21
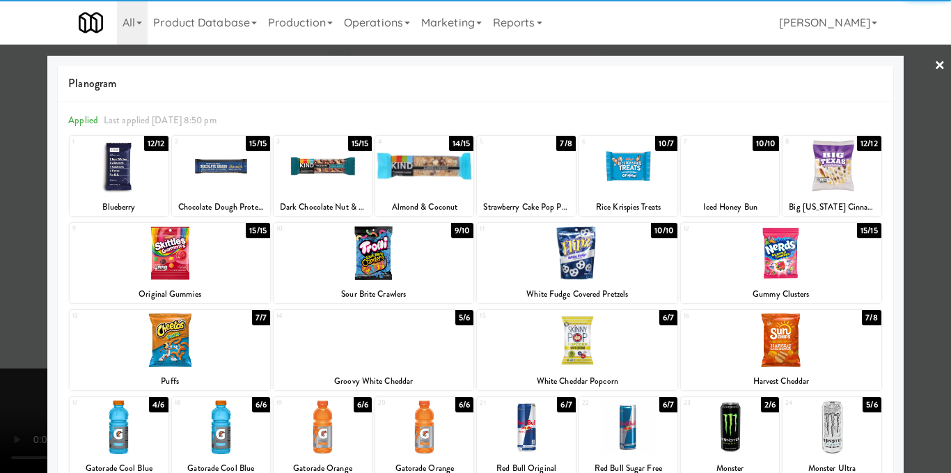
drag, startPoint x: 111, startPoint y: 168, endPoint x: 118, endPoint y: 172, distance: 8.1
click at [111, 169] on div at bounding box center [119, 166] width 98 height 54
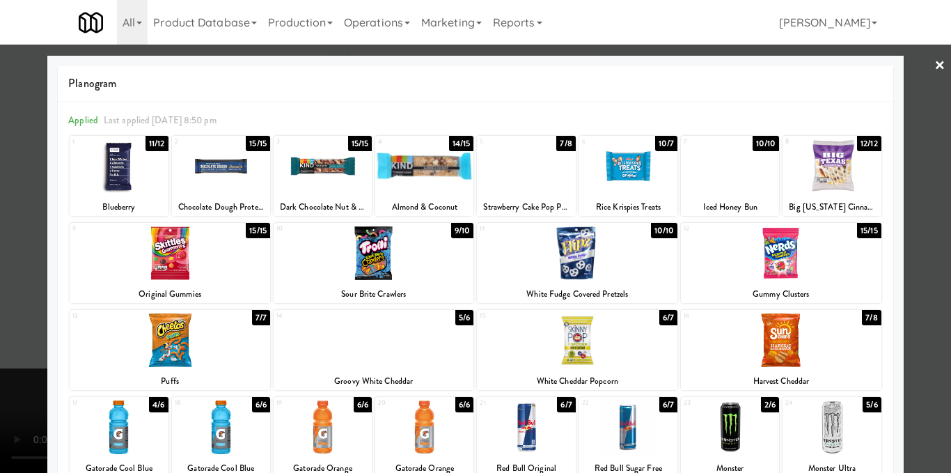
click at [751, 191] on div at bounding box center [730, 166] width 98 height 54
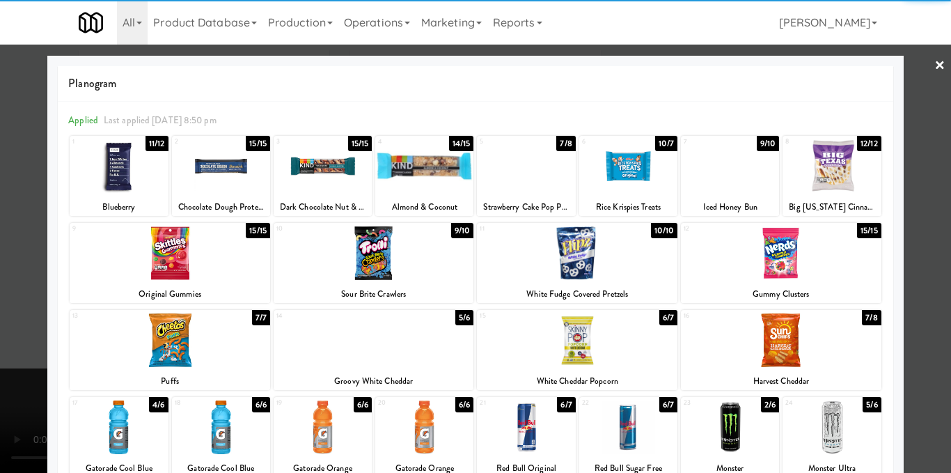
click at [935, 252] on div at bounding box center [475, 236] width 951 height 473
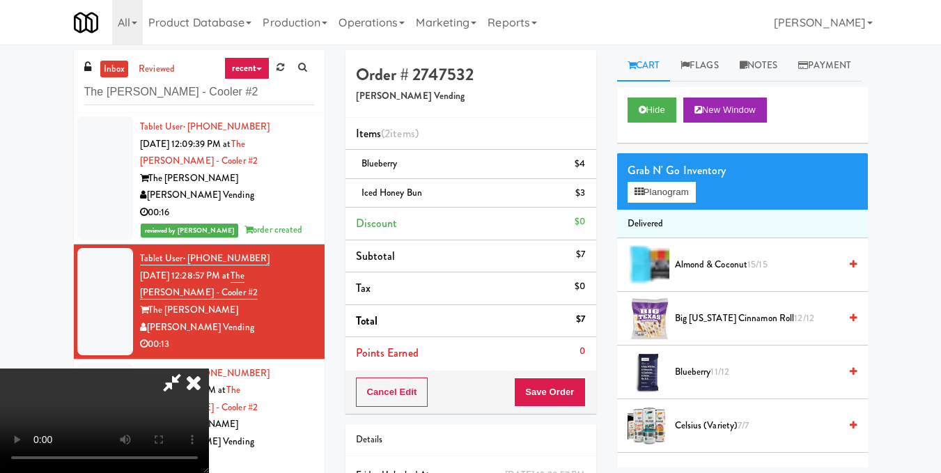
click at [209, 368] on video at bounding box center [104, 420] width 209 height 104
click at [209, 368] on icon at bounding box center [193, 382] width 31 height 28
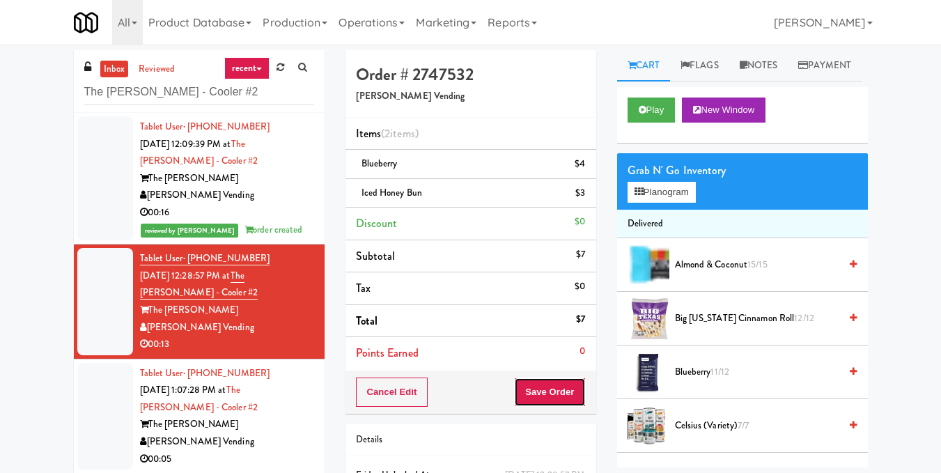
click at [547, 391] on button "Save Order" at bounding box center [549, 391] width 71 height 29
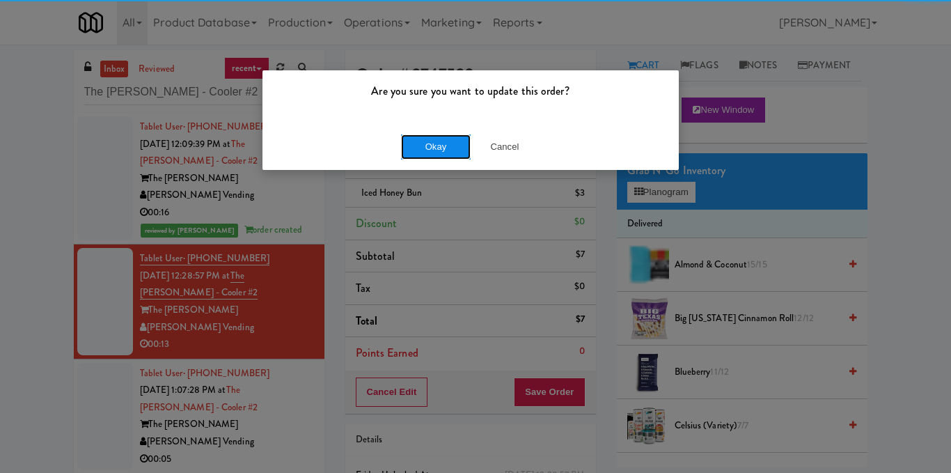
click at [412, 146] on button "Okay" at bounding box center [436, 146] width 70 height 25
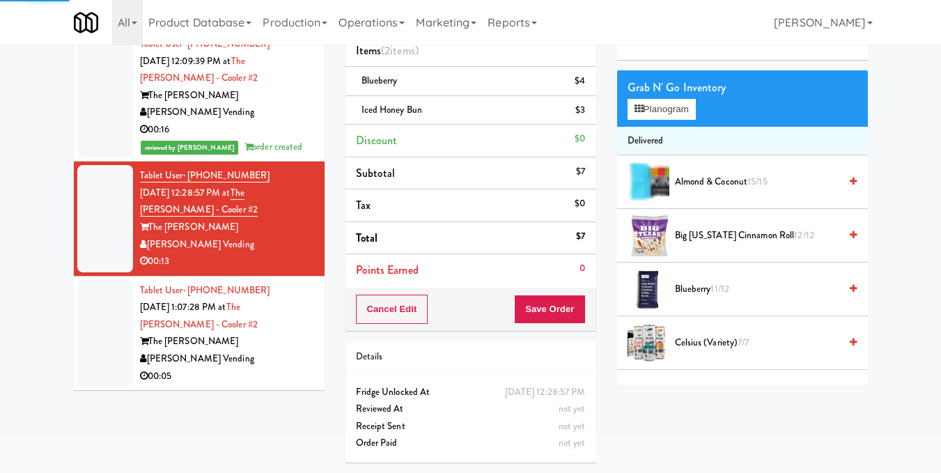
click at [264, 345] on div "The [PERSON_NAME]" at bounding box center [227, 341] width 174 height 17
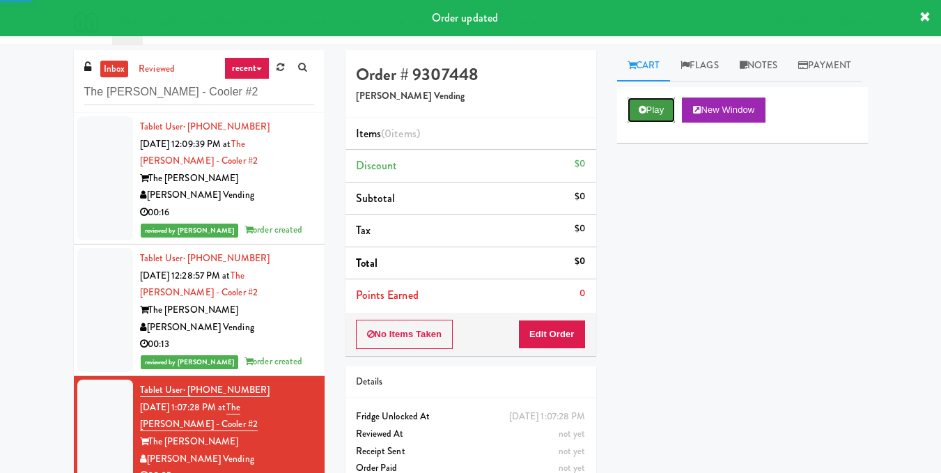
click at [645, 114] on icon at bounding box center [642, 109] width 8 height 9
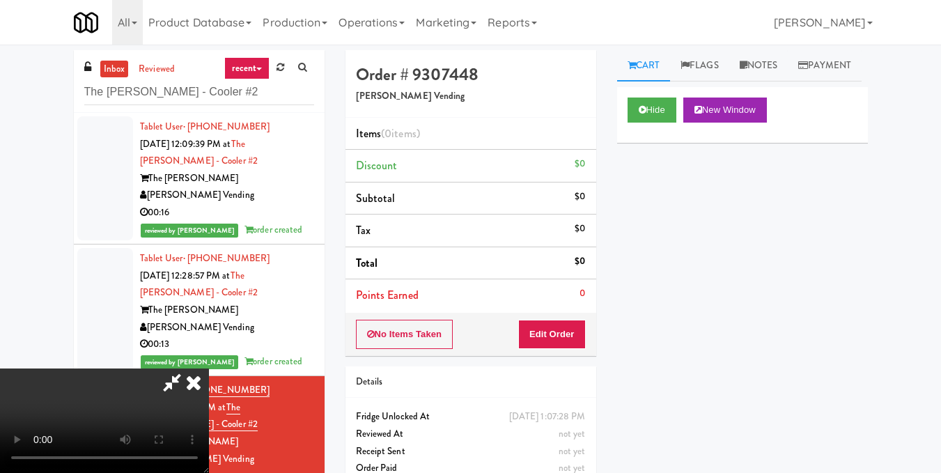
scroll to position [70, 0]
click at [209, 368] on video at bounding box center [104, 420] width 209 height 104
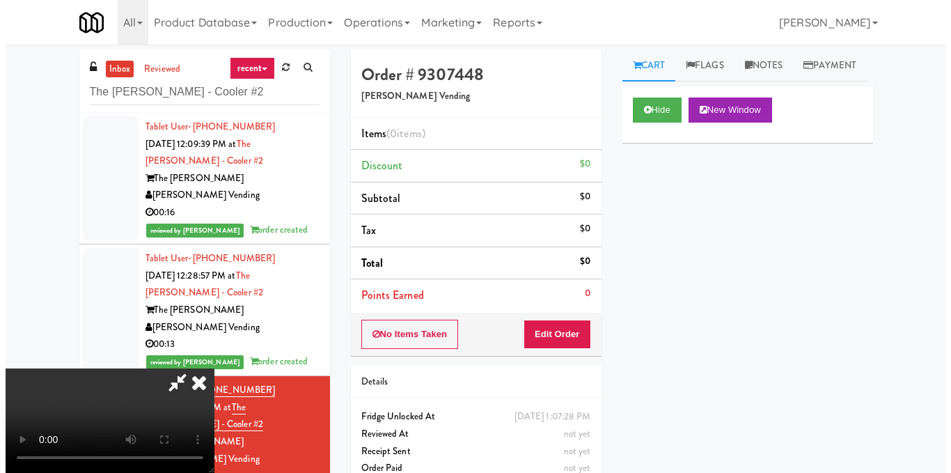
scroll to position [139, 0]
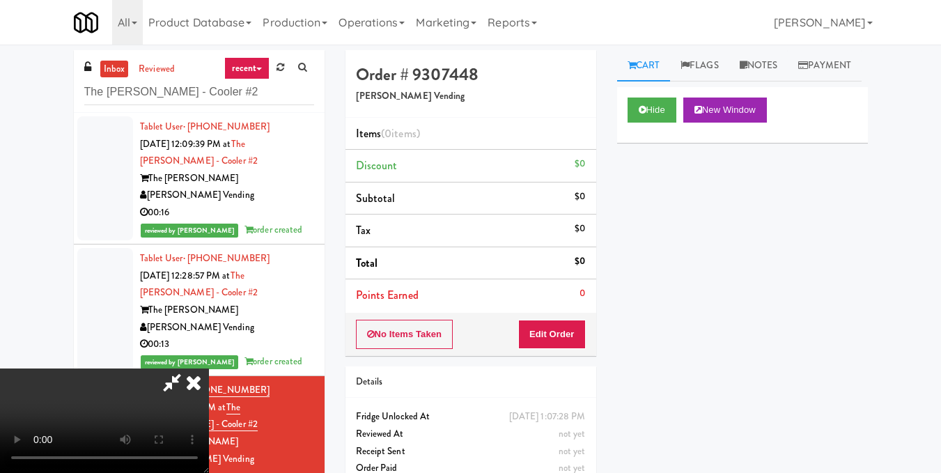
click at [209, 368] on video at bounding box center [104, 420] width 209 height 104
click at [573, 334] on button "Edit Order" at bounding box center [552, 334] width 68 height 29
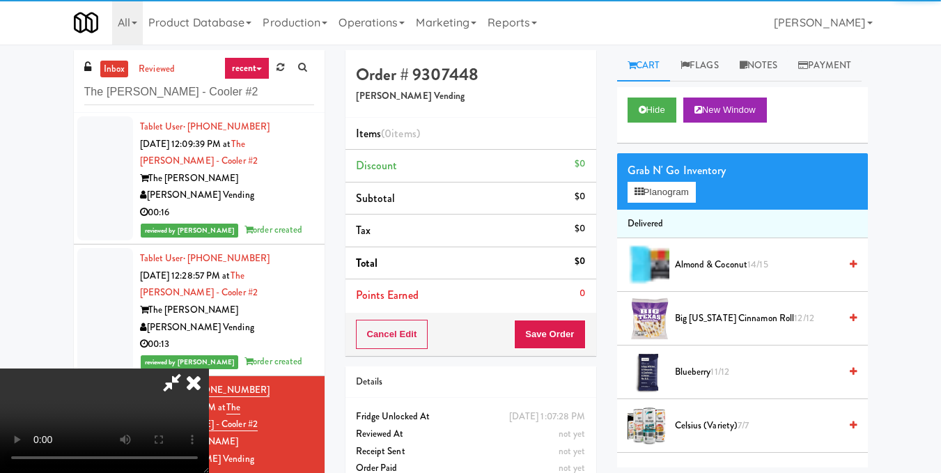
click at [673, 181] on div "Grab N' Go Inventory" at bounding box center [742, 170] width 230 height 21
click at [666, 203] on button "Planogram" at bounding box center [661, 192] width 68 height 21
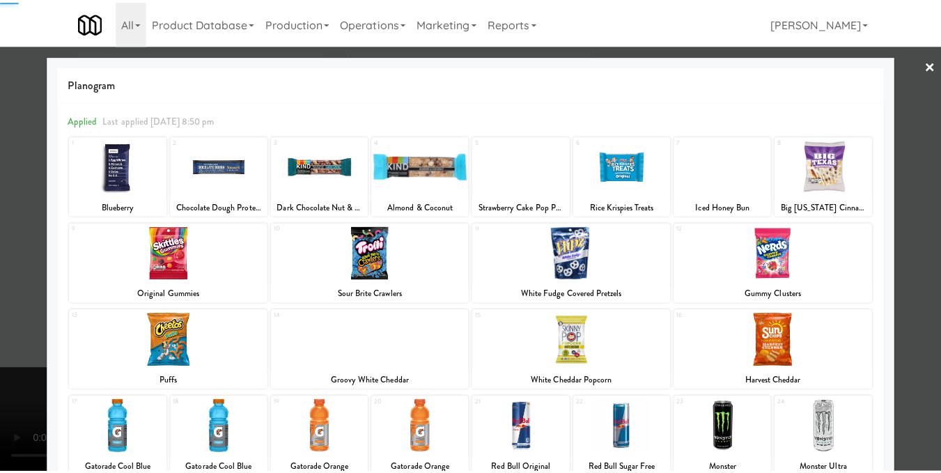
scroll to position [70, 0]
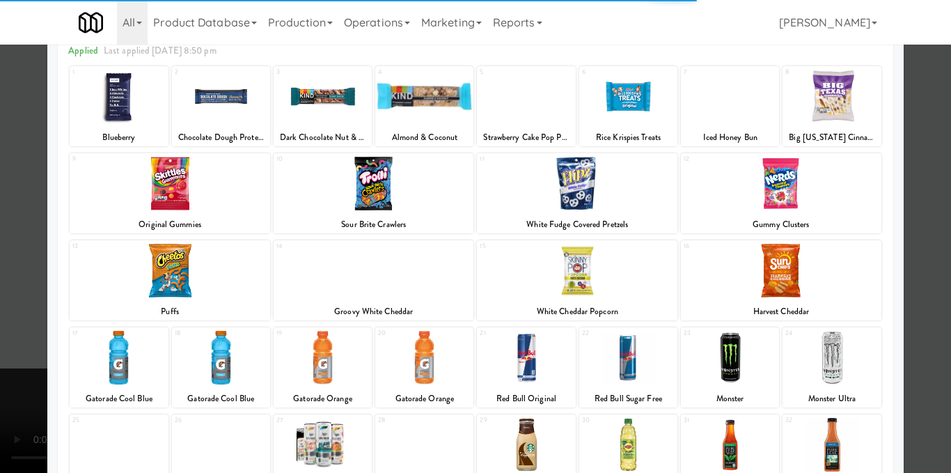
click at [320, 440] on div at bounding box center [323, 445] width 98 height 54
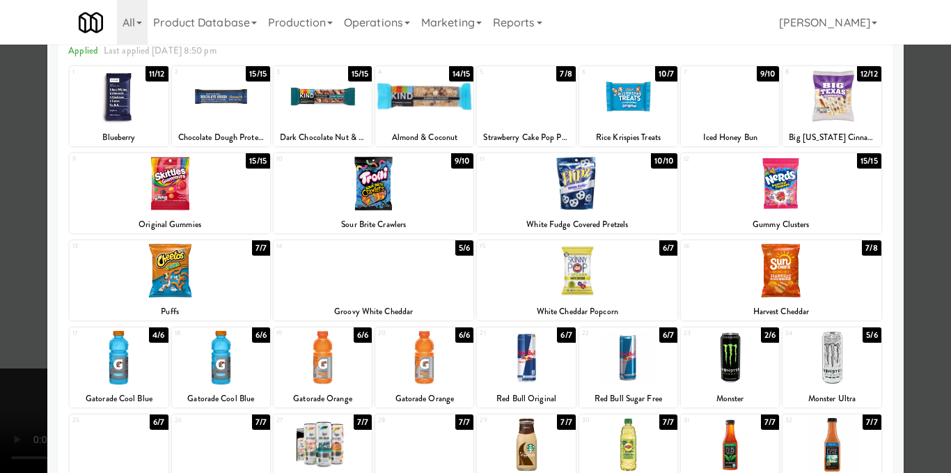
click at [303, 440] on div at bounding box center [323, 445] width 98 height 54
click at [928, 214] on div at bounding box center [475, 236] width 951 height 473
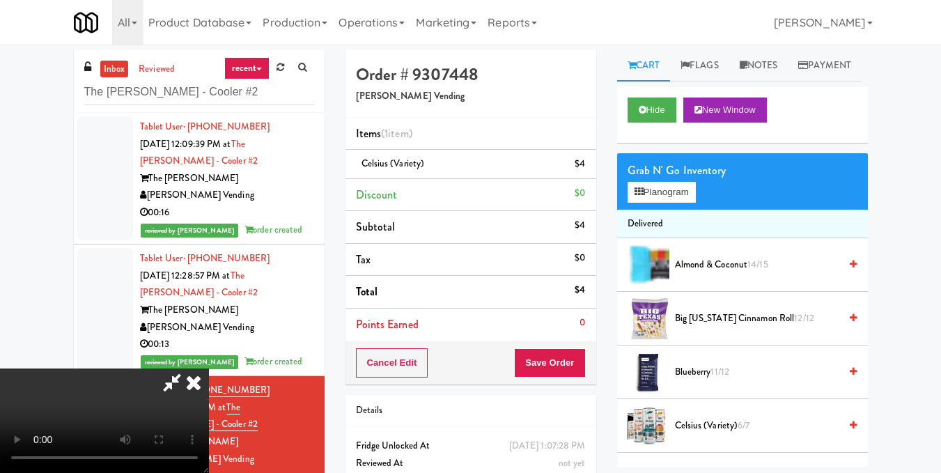
click at [209, 368] on icon at bounding box center [193, 382] width 31 height 28
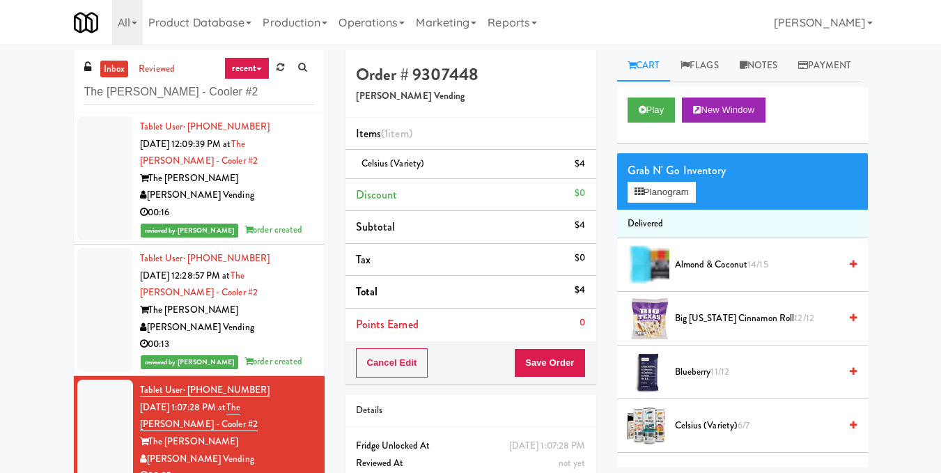
click at [513, 352] on div "Cancel Edit Save Order" at bounding box center [470, 362] width 251 height 43
click at [524, 359] on button "Save Order" at bounding box center [549, 362] width 71 height 29
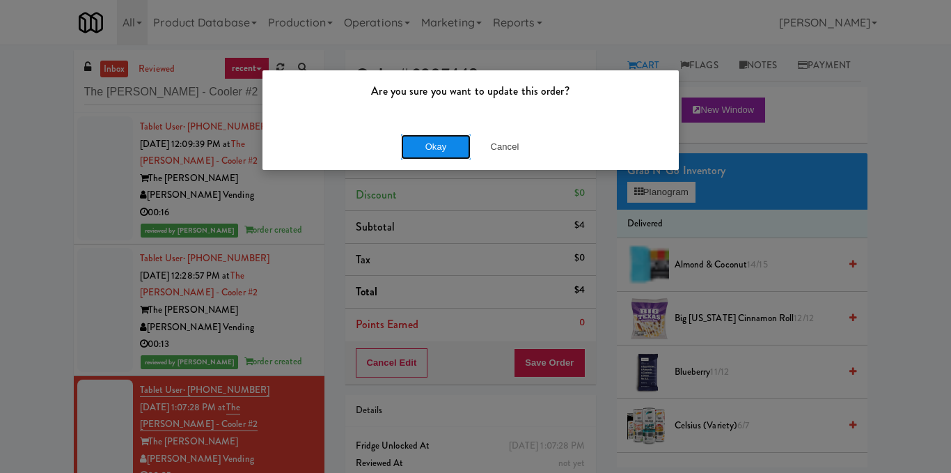
click at [451, 146] on button "Okay" at bounding box center [436, 146] width 70 height 25
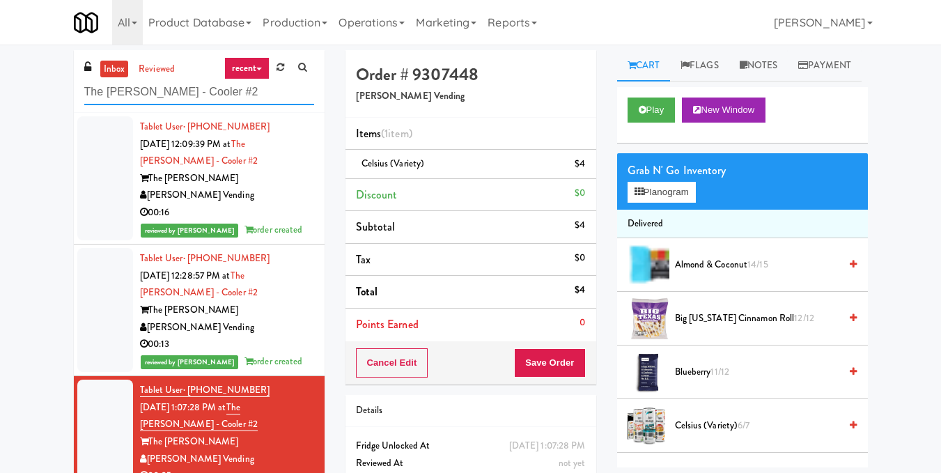
click at [243, 101] on input "The [PERSON_NAME] - Cooler #2" at bounding box center [199, 92] width 230 height 26
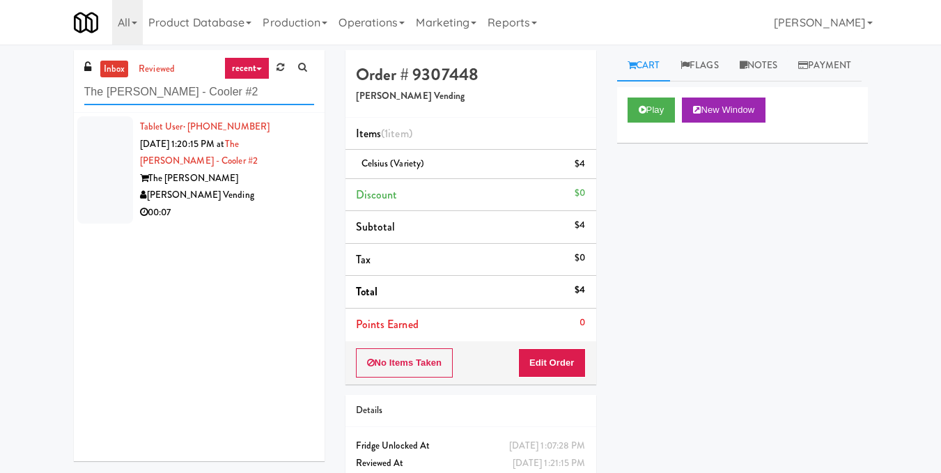
click at [226, 86] on input "The [PERSON_NAME] - Cooler #2" at bounding box center [199, 92] width 230 height 26
click at [254, 187] on div "[PERSON_NAME] Vending" at bounding box center [227, 195] width 174 height 17
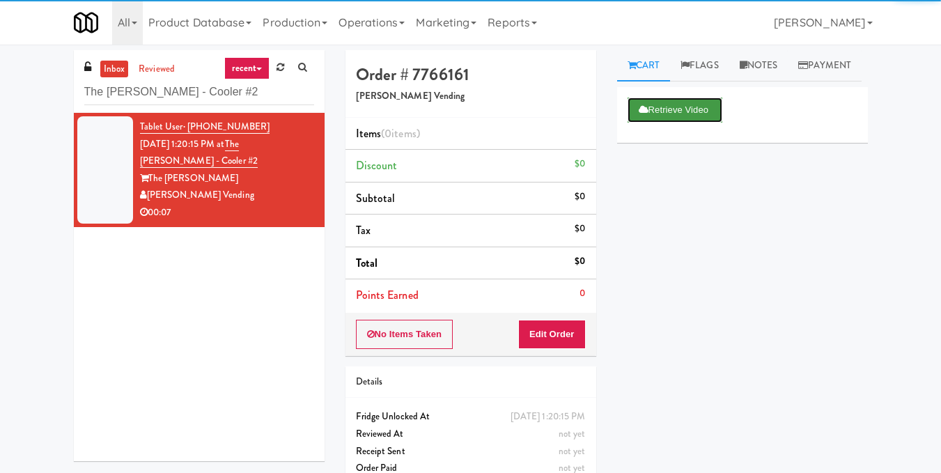
click at [656, 123] on button "Retrieve Video" at bounding box center [674, 109] width 95 height 25
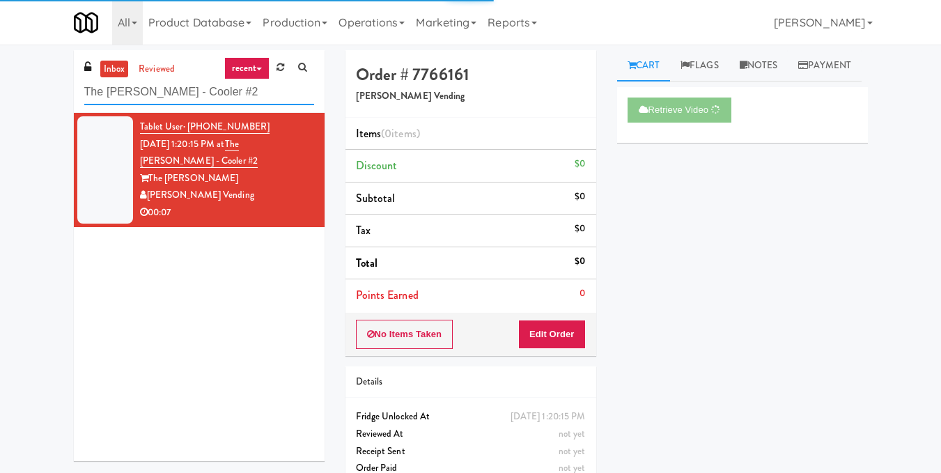
click at [210, 86] on input "The [PERSON_NAME] - Cooler #2" at bounding box center [199, 92] width 230 height 26
paste input "AVE [GEOGRAPHIC_DATA] - [GEOGRAPHIC_DATA] - Cooler"
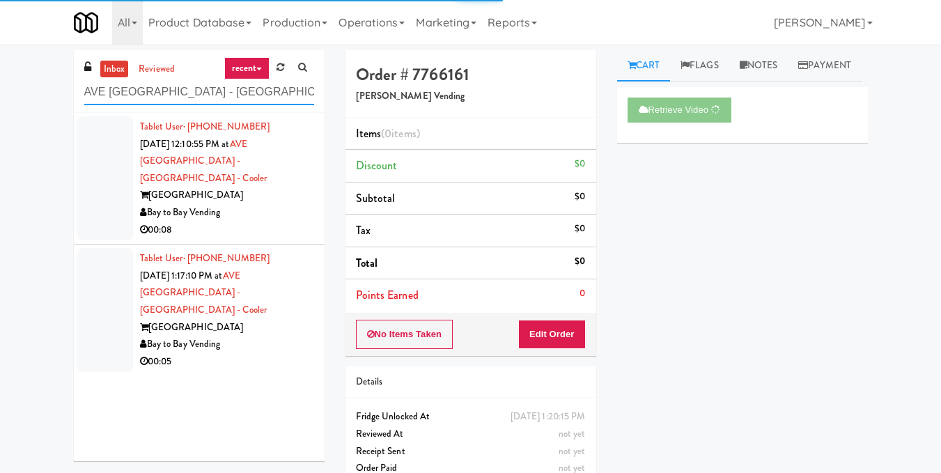
type input "AVE [GEOGRAPHIC_DATA] - [GEOGRAPHIC_DATA] - Cooler"
click at [256, 187] on div "[GEOGRAPHIC_DATA]" at bounding box center [227, 195] width 174 height 17
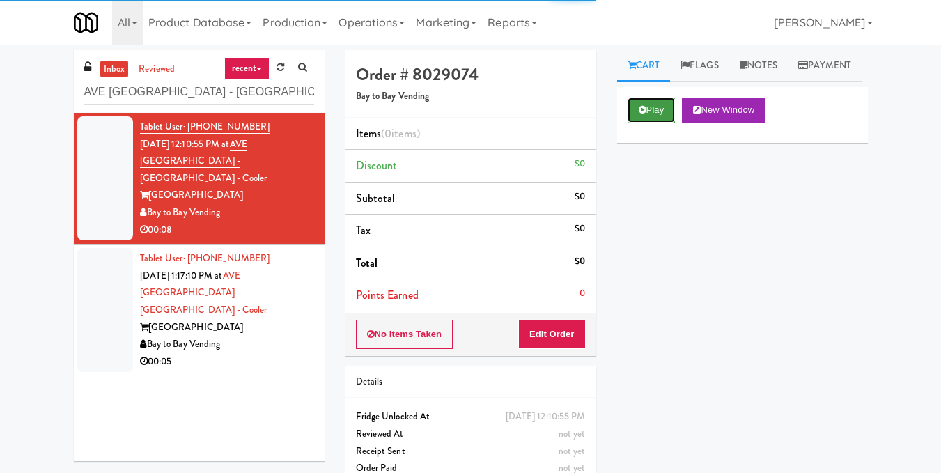
click at [651, 123] on button "Play" at bounding box center [651, 109] width 48 height 25
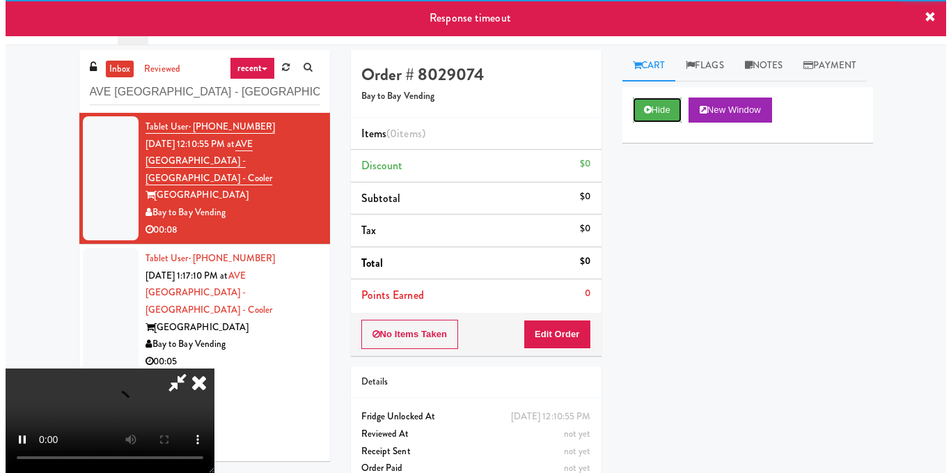
scroll to position [17, 0]
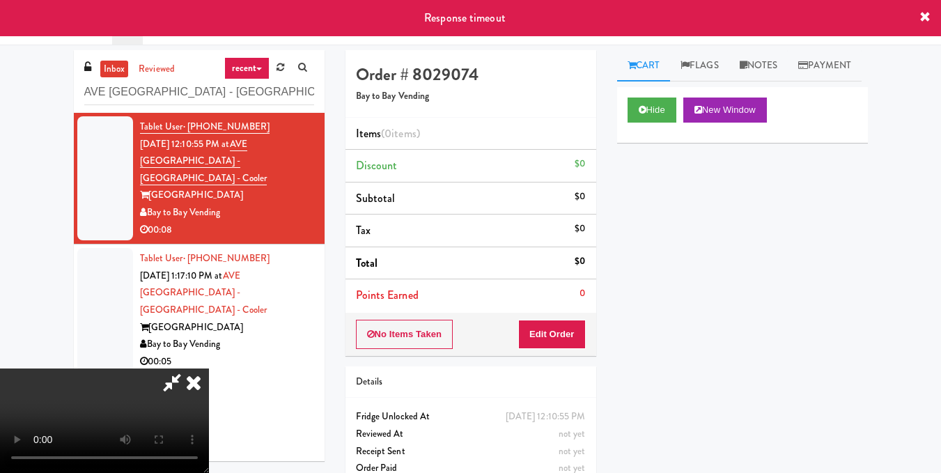
click at [209, 368] on video at bounding box center [104, 420] width 209 height 104
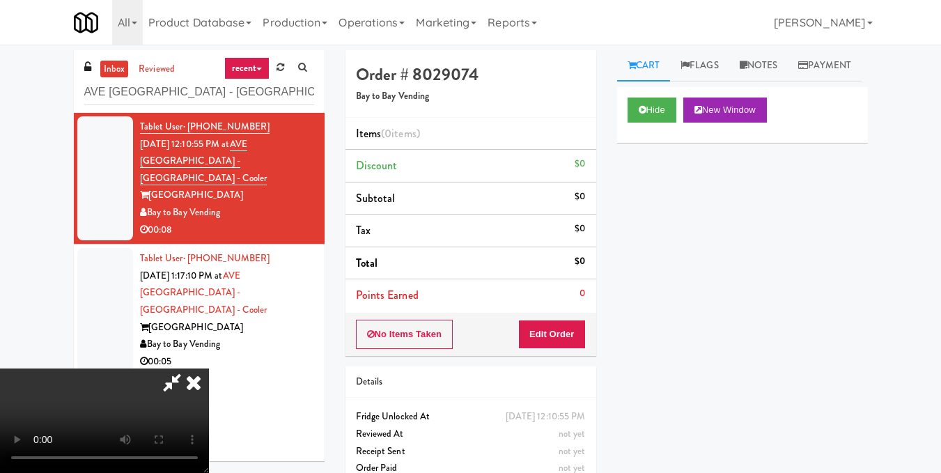
click at [209, 368] on video at bounding box center [104, 420] width 209 height 104
click at [576, 338] on button "Edit Order" at bounding box center [552, 334] width 68 height 29
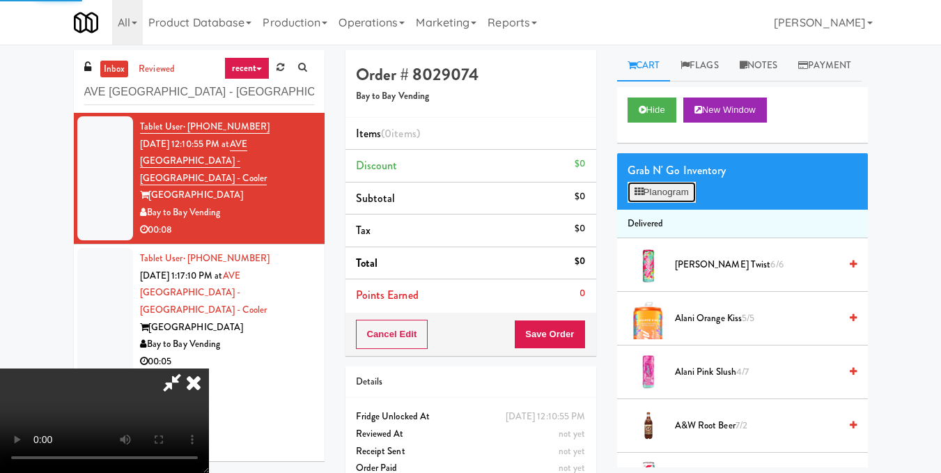
click at [677, 203] on button "Planogram" at bounding box center [661, 192] width 68 height 21
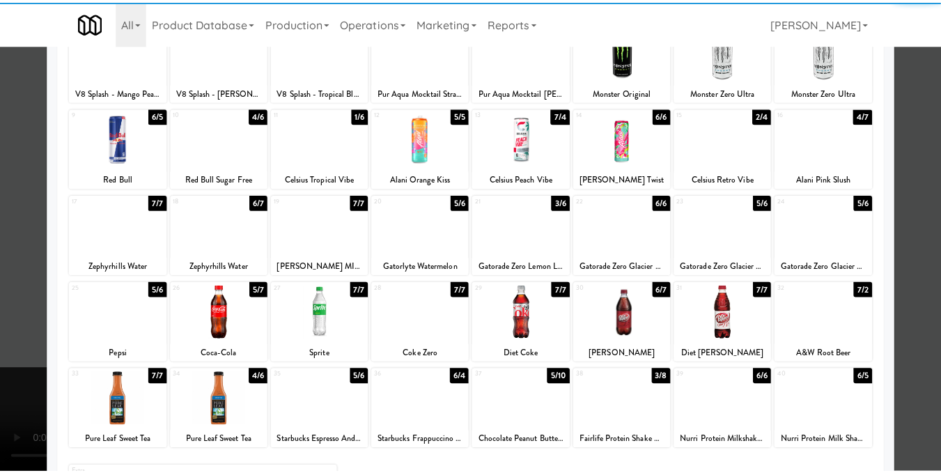
scroll to position [139, 0]
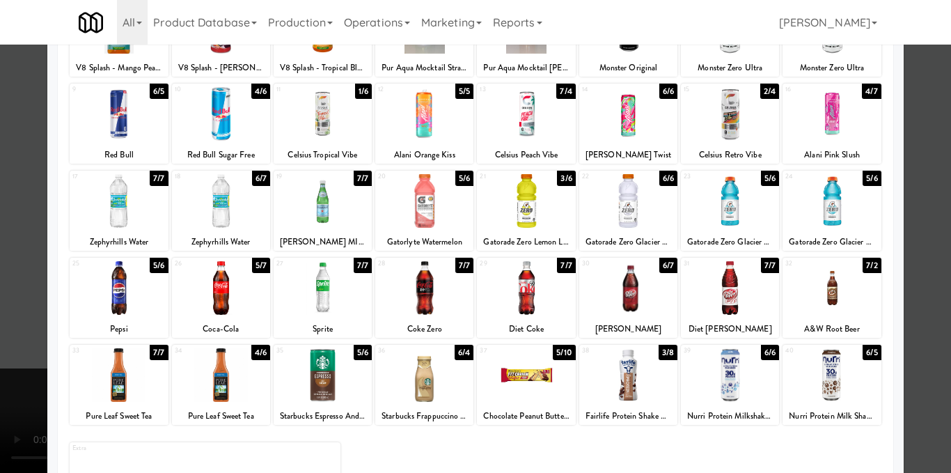
click at [200, 283] on div at bounding box center [221, 288] width 98 height 54
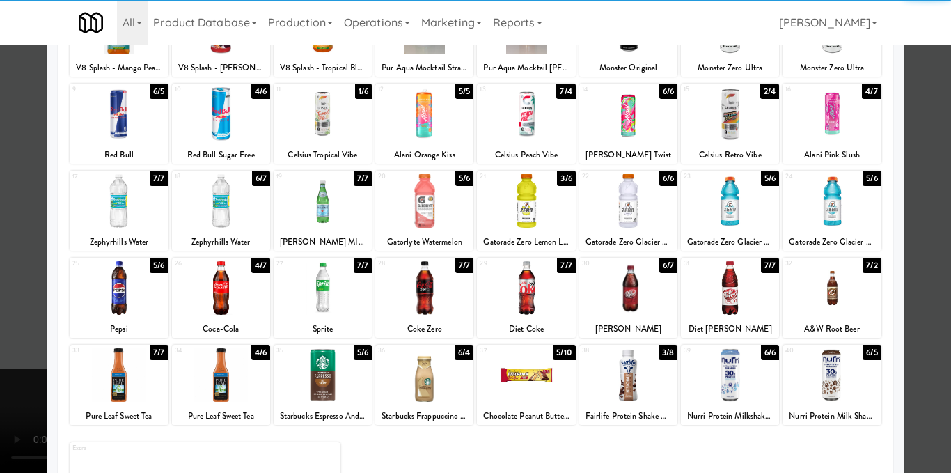
click at [932, 276] on div at bounding box center [475, 236] width 951 height 473
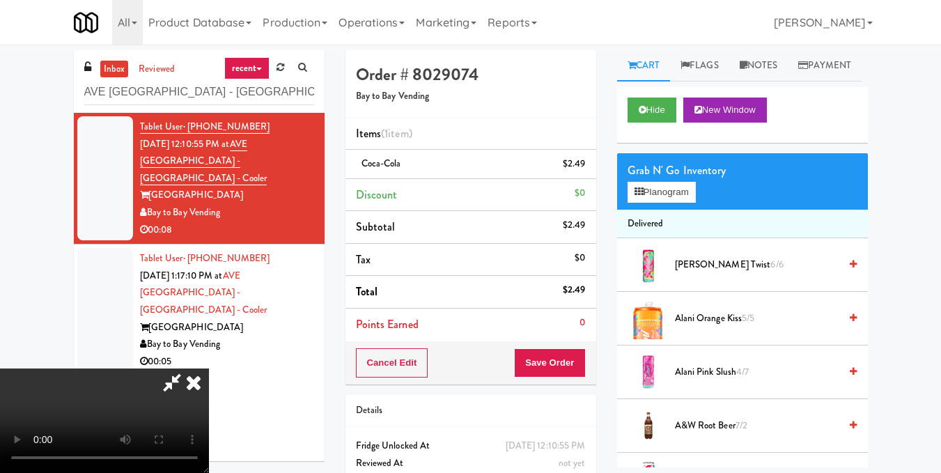
click at [209, 368] on icon at bounding box center [193, 382] width 31 height 28
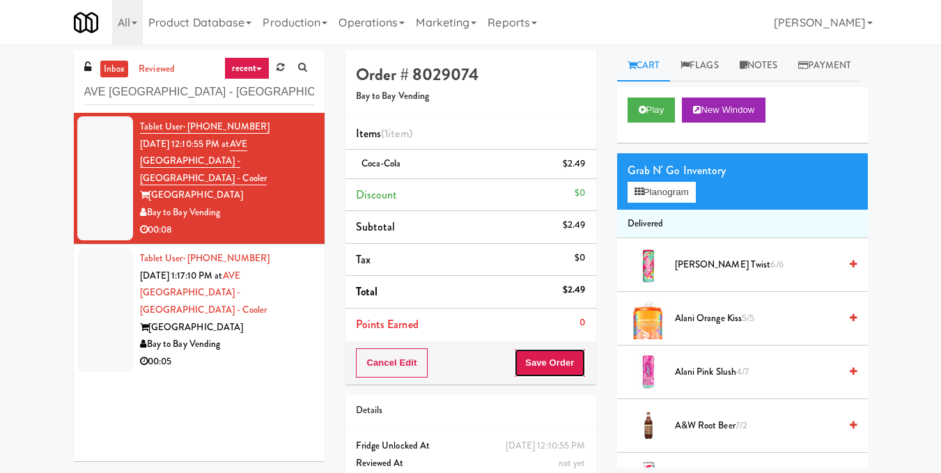
click at [549, 362] on button "Save Order" at bounding box center [549, 362] width 71 height 29
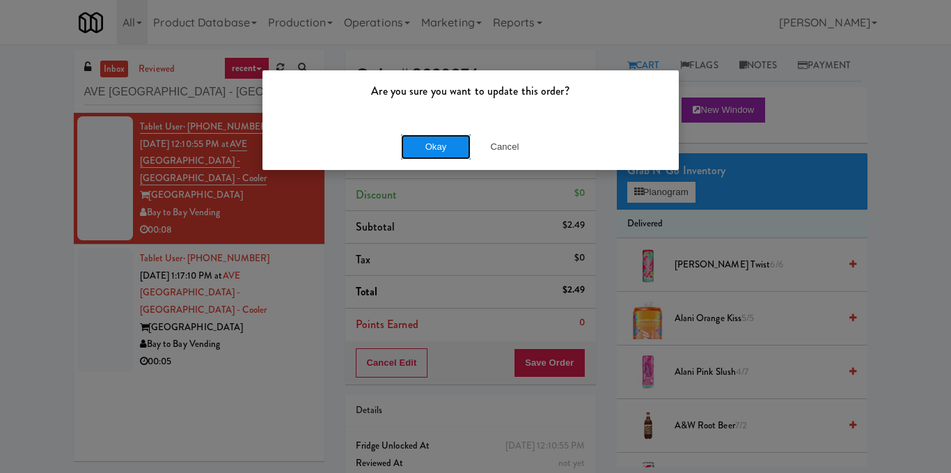
click at [441, 152] on button "Okay" at bounding box center [436, 146] width 70 height 25
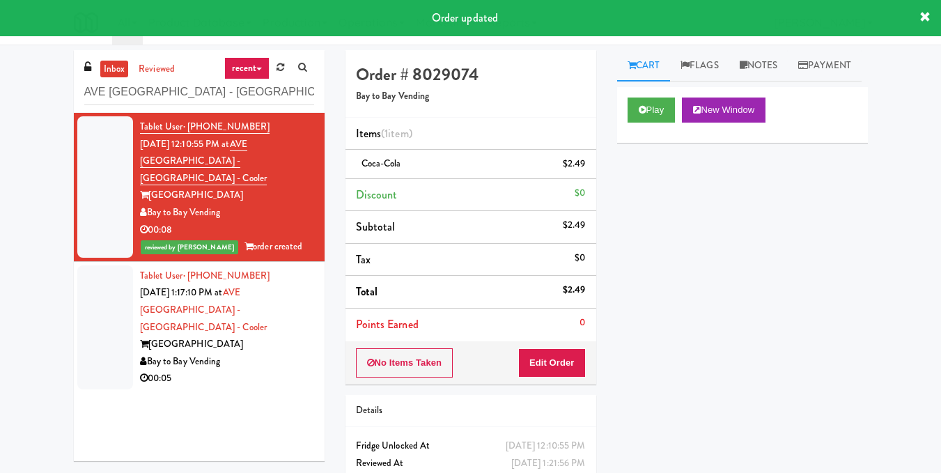
click at [232, 336] on div "[GEOGRAPHIC_DATA]" at bounding box center [227, 344] width 174 height 17
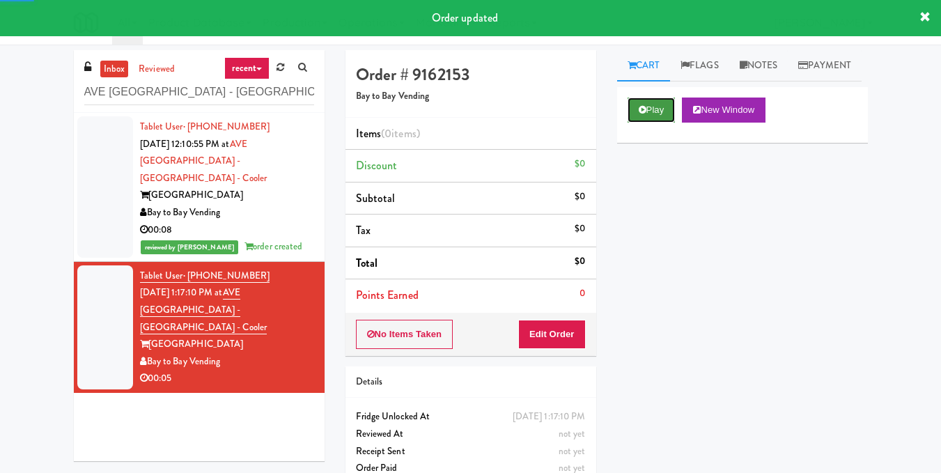
click at [660, 123] on button "Play" at bounding box center [651, 109] width 48 height 25
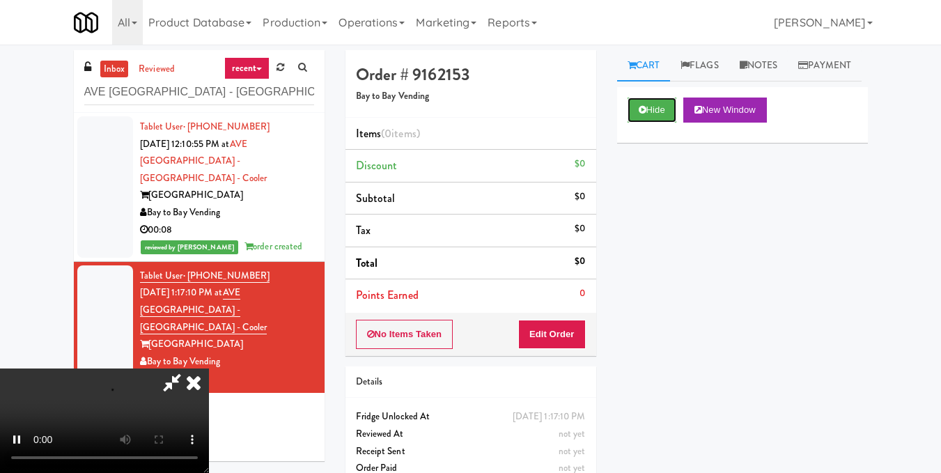
scroll to position [157, 0]
click at [209, 368] on video at bounding box center [104, 420] width 209 height 104
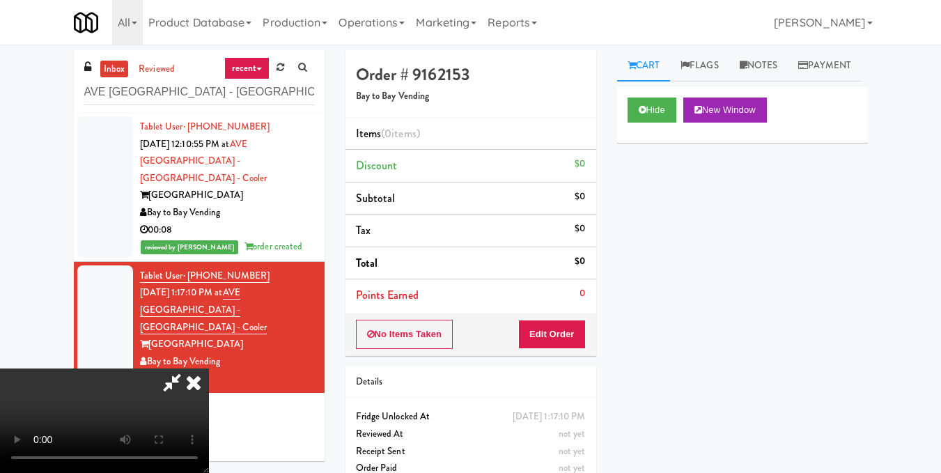
click at [209, 368] on video at bounding box center [104, 420] width 209 height 104
click at [565, 334] on button "Edit Order" at bounding box center [552, 334] width 68 height 29
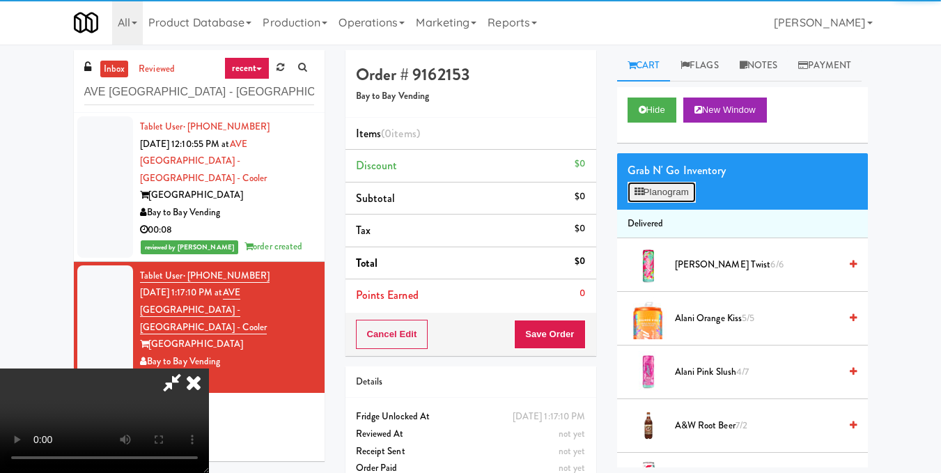
click at [638, 196] on icon at bounding box center [638, 191] width 9 height 9
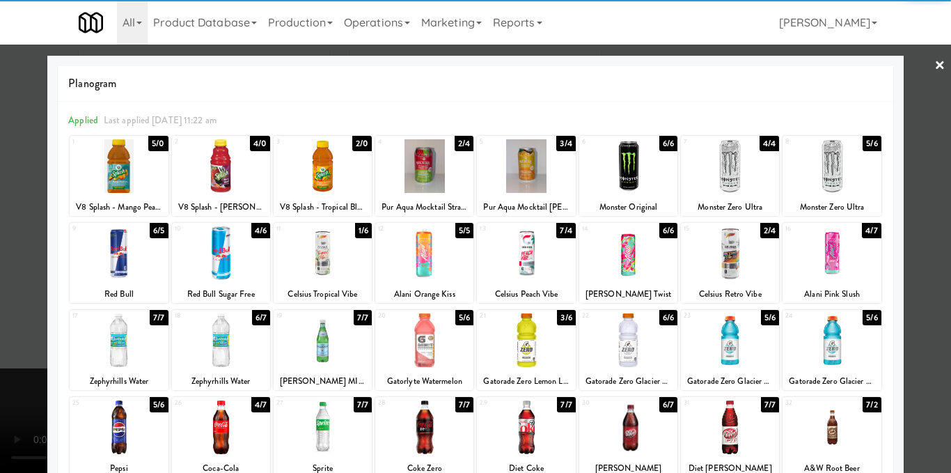
click at [116, 255] on div at bounding box center [119, 253] width 98 height 54
click at [907, 169] on div at bounding box center [475, 236] width 951 height 473
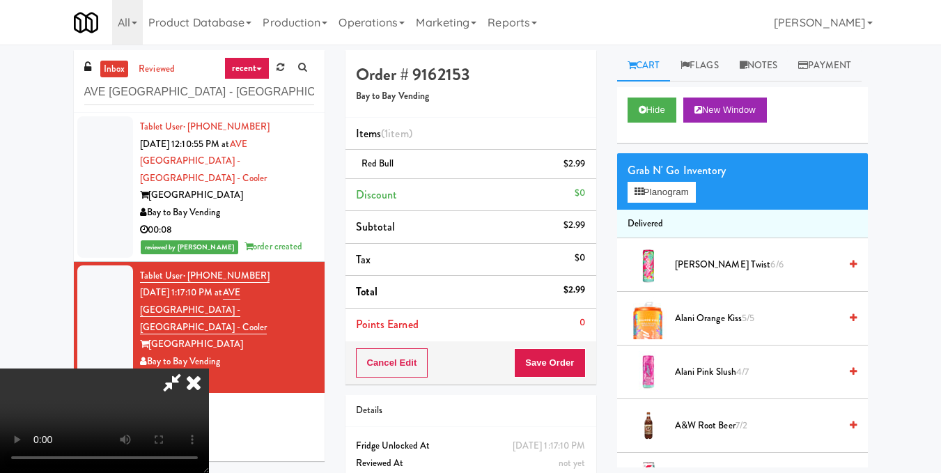
click at [209, 368] on icon at bounding box center [193, 382] width 31 height 28
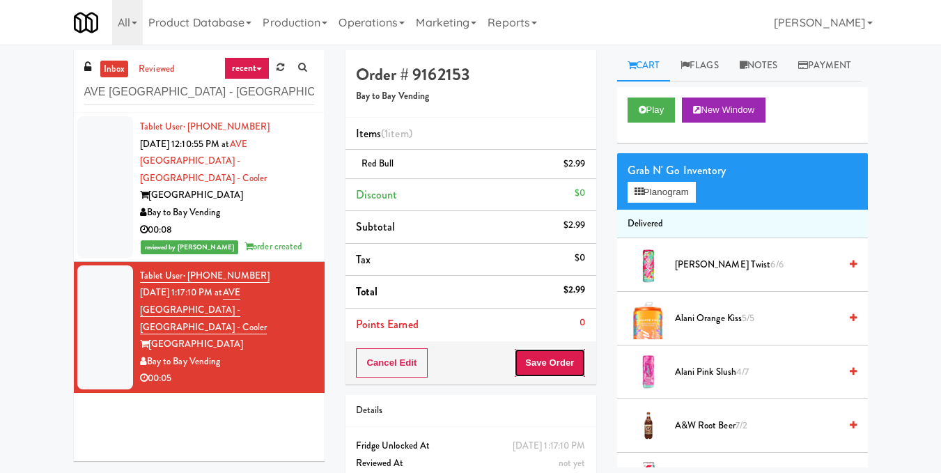
click at [550, 367] on button "Save Order" at bounding box center [549, 362] width 71 height 29
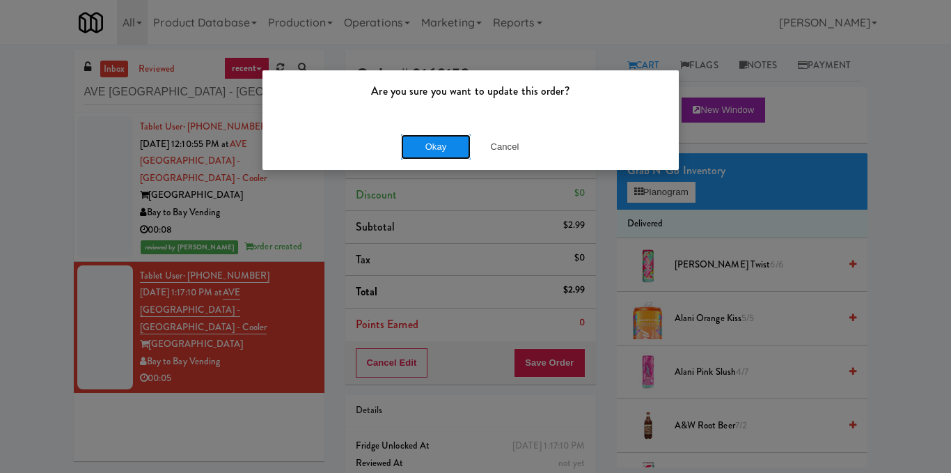
click at [450, 148] on button "Okay" at bounding box center [436, 146] width 70 height 25
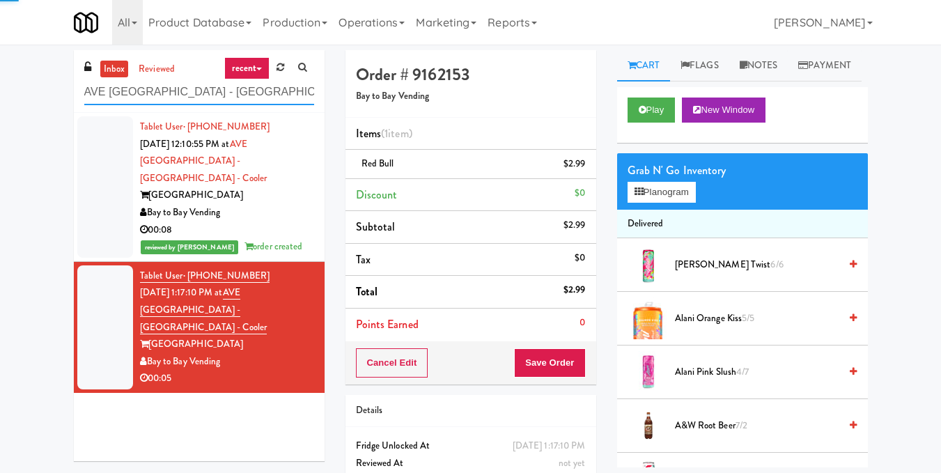
click at [263, 99] on input "AVE [GEOGRAPHIC_DATA] - [GEOGRAPHIC_DATA] - Cooler" at bounding box center [199, 92] width 230 height 26
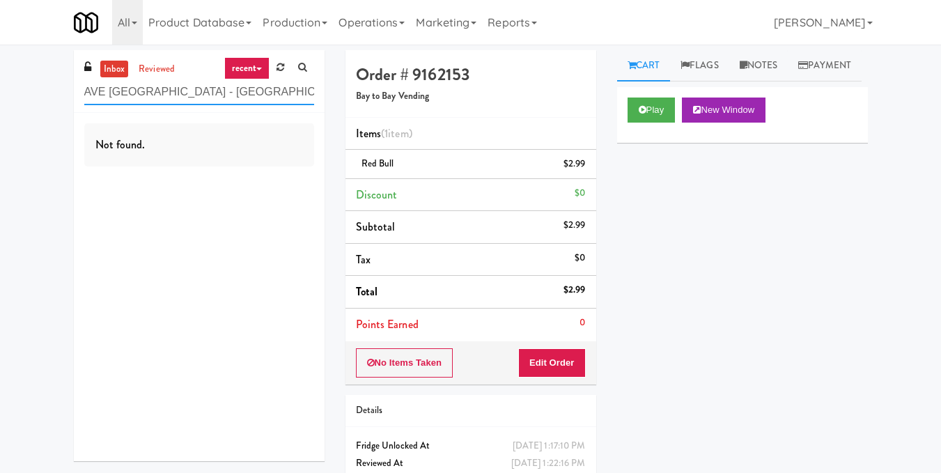
click at [201, 86] on input "AVE [GEOGRAPHIC_DATA] - [GEOGRAPHIC_DATA] - Cooler" at bounding box center [199, 92] width 230 height 26
paste input "The [PERSON_NAME] - Cooler #2"
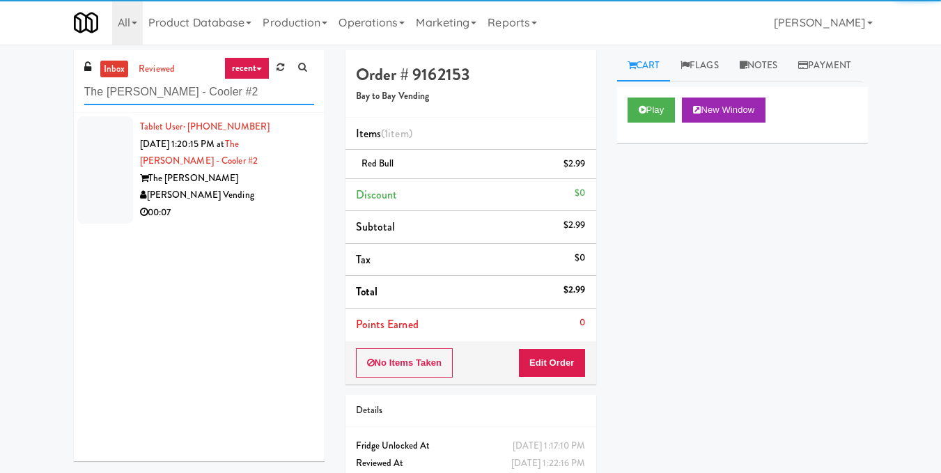
type input "The [PERSON_NAME] - Cooler #2"
click at [281, 204] on div "00:07" at bounding box center [227, 212] width 174 height 17
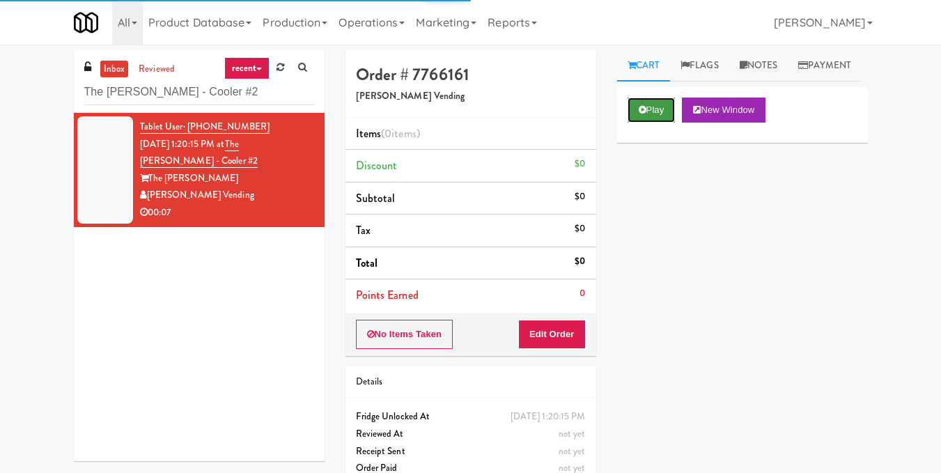
click at [664, 123] on button "Play" at bounding box center [651, 109] width 48 height 25
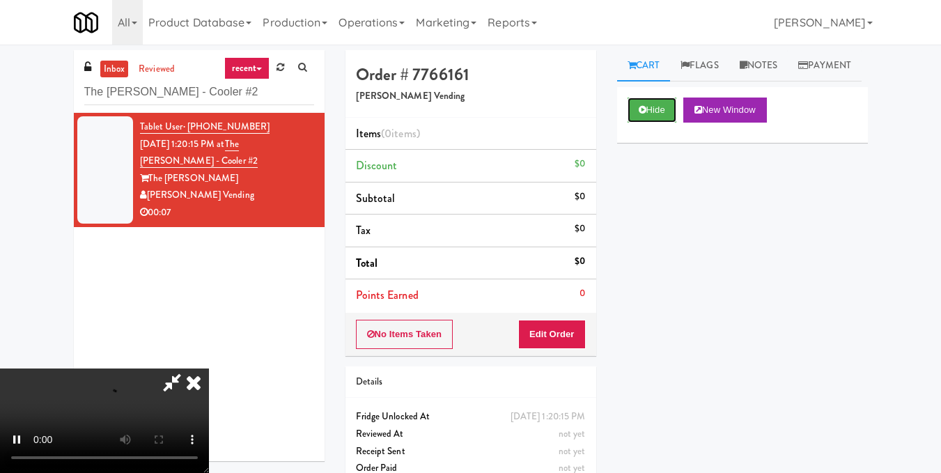
scroll to position [157, 0]
click at [209, 368] on video at bounding box center [104, 420] width 209 height 104
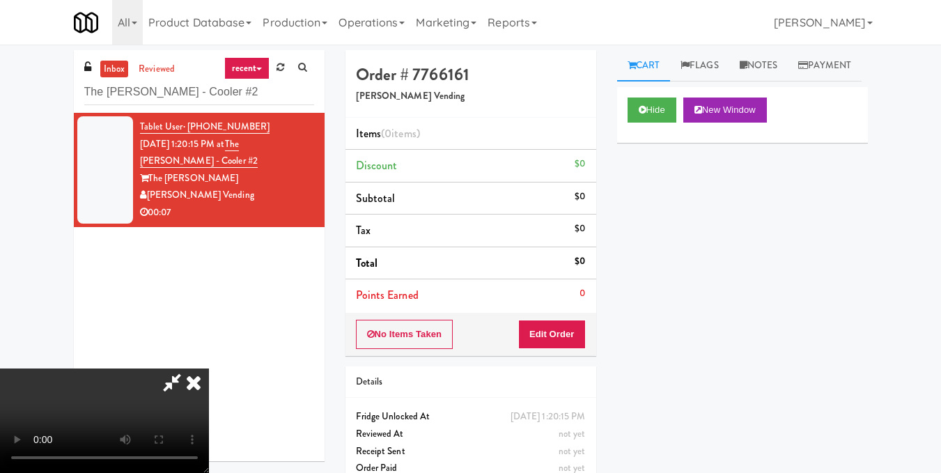
click at [209, 368] on video at bounding box center [104, 420] width 209 height 104
click at [572, 334] on button "Edit Order" at bounding box center [552, 334] width 68 height 29
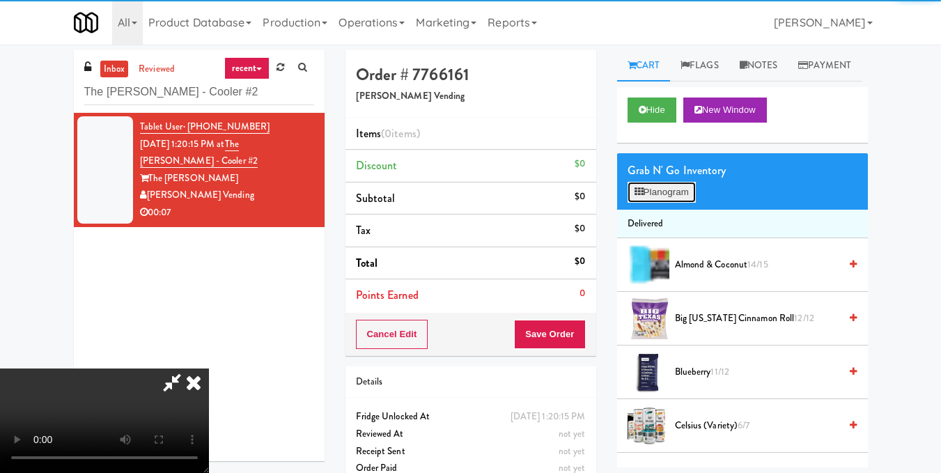
click at [657, 203] on button "Planogram" at bounding box center [661, 192] width 68 height 21
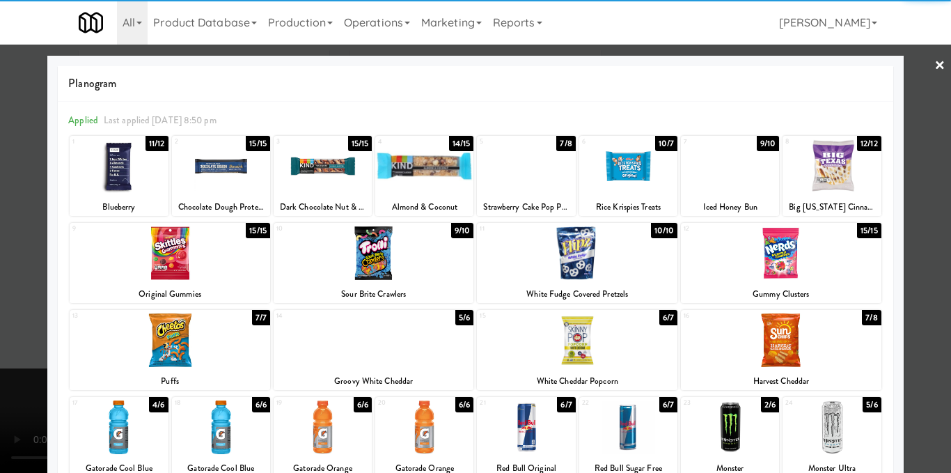
drag, startPoint x: 568, startPoint y: 264, endPoint x: 758, endPoint y: 234, distance: 191.7
click at [568, 263] on div at bounding box center [577, 253] width 201 height 54
click at [902, 198] on div at bounding box center [475, 236] width 951 height 473
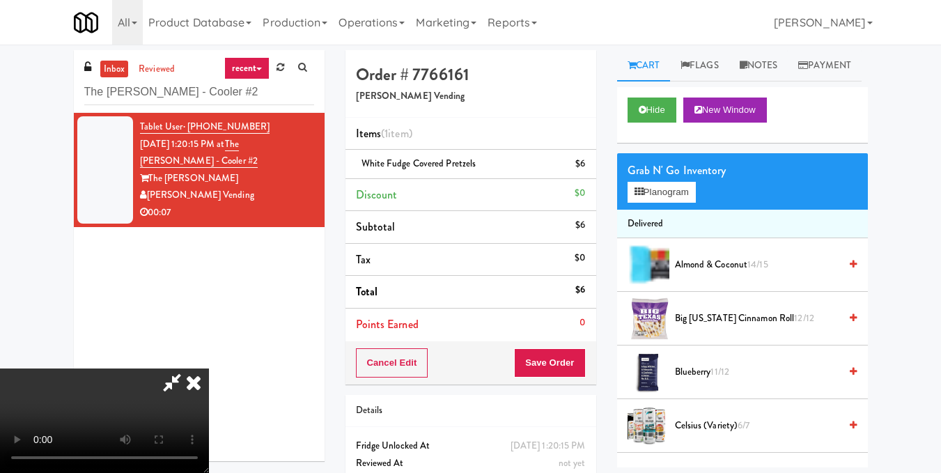
click at [209, 368] on icon at bounding box center [193, 382] width 31 height 28
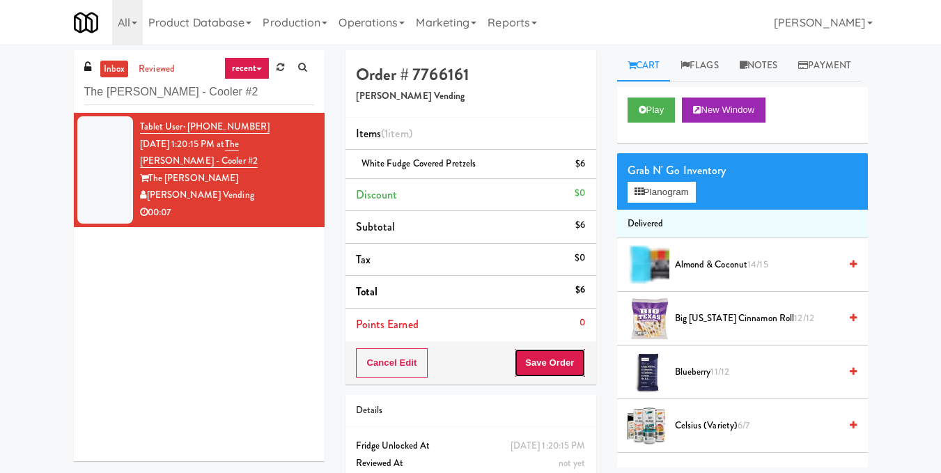
click at [560, 368] on button "Save Order" at bounding box center [549, 362] width 71 height 29
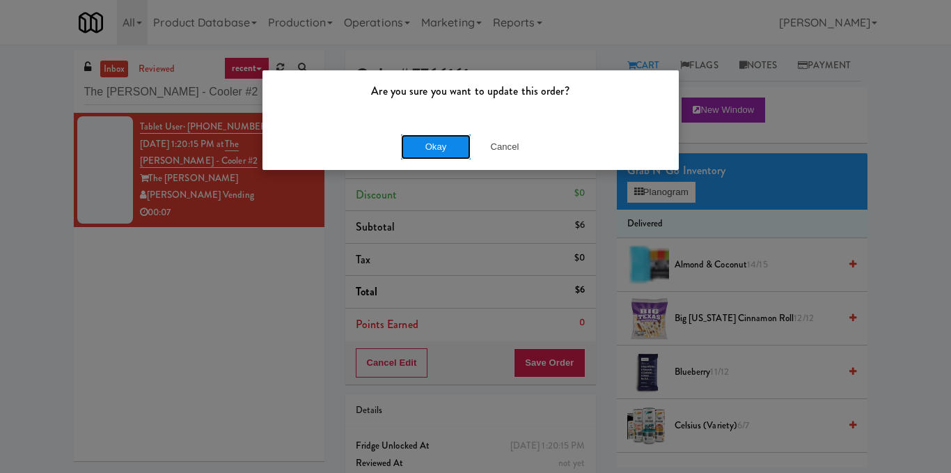
click at [437, 154] on button "Okay" at bounding box center [436, 146] width 70 height 25
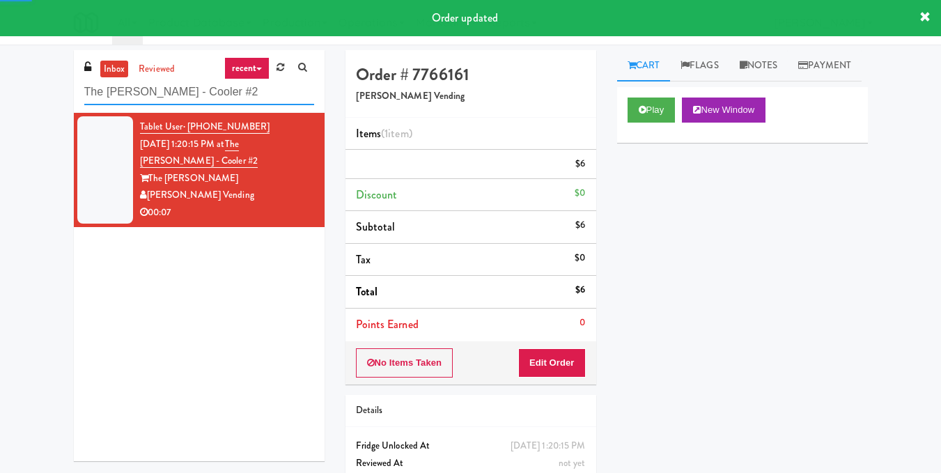
click at [224, 100] on input "The [PERSON_NAME] - Cooler #2" at bounding box center [199, 92] width 230 height 26
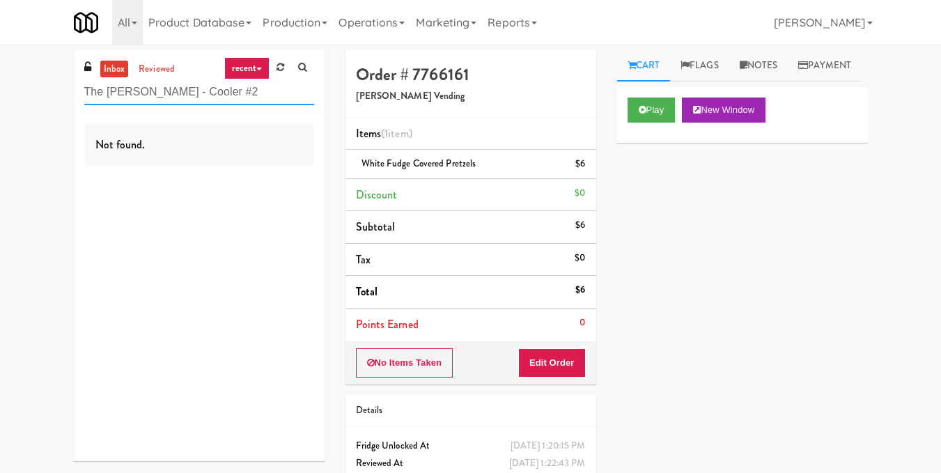
click at [222, 84] on input "The [PERSON_NAME] - Cooler #2" at bounding box center [199, 92] width 230 height 26
paste input "[PERSON_NAME] - Left"
click at [229, 82] on input "The [PERSON_NAME] - Cooler - Left" at bounding box center [199, 92] width 230 height 26
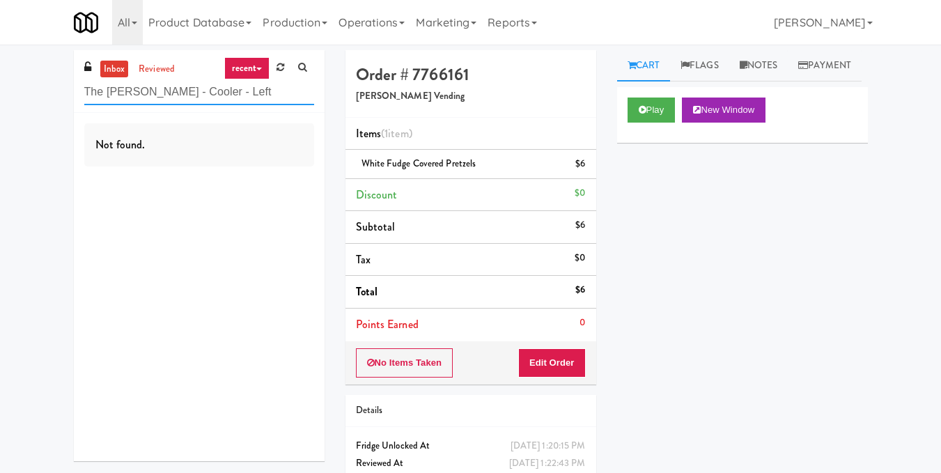
click at [229, 84] on input "The [PERSON_NAME] - Cooler - Left" at bounding box center [199, 92] width 230 height 26
paste input "Ame - Cooler"
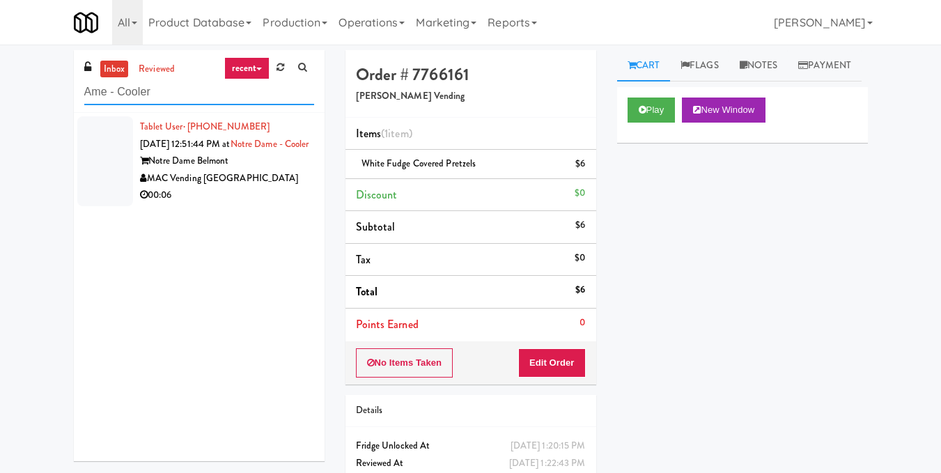
click at [261, 89] on input "Ame - Cooler" at bounding box center [199, 92] width 230 height 26
paste input "RMU - Floor 7"
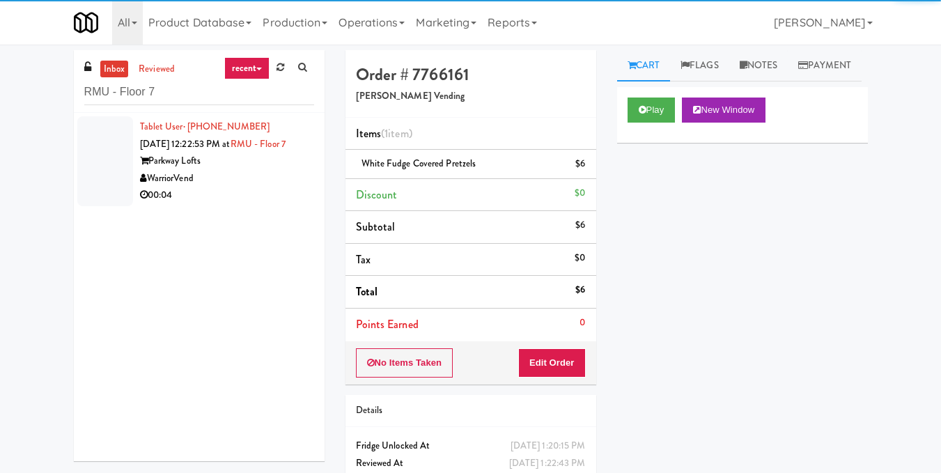
click at [274, 187] on div "WarriorVend" at bounding box center [227, 178] width 174 height 17
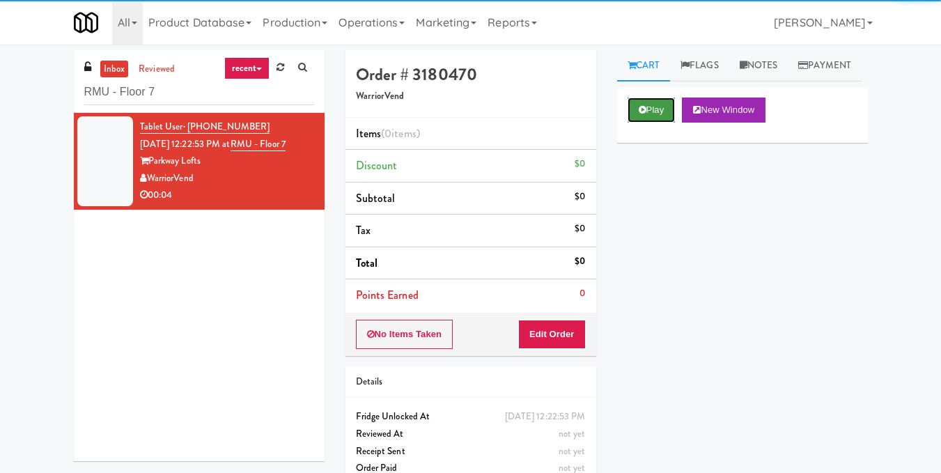
click at [659, 123] on button "Play" at bounding box center [651, 109] width 48 height 25
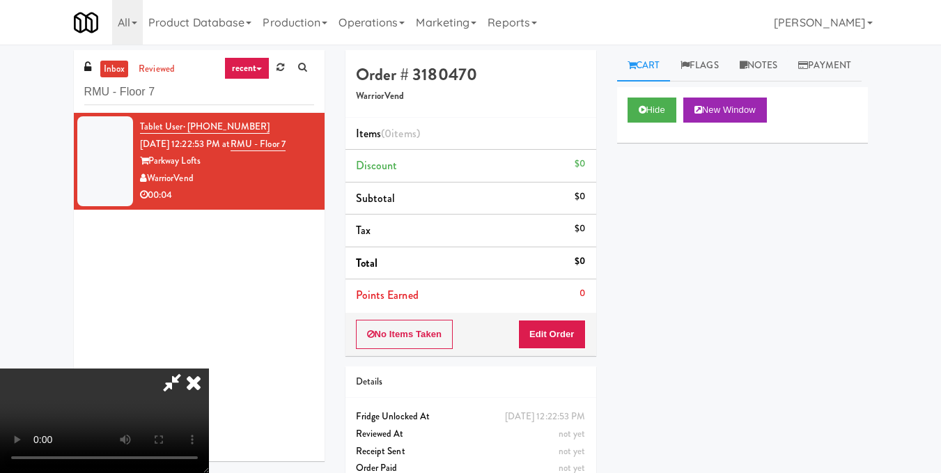
click at [209, 368] on video at bounding box center [104, 420] width 209 height 104
click at [578, 336] on button "Edit Order" at bounding box center [552, 334] width 68 height 29
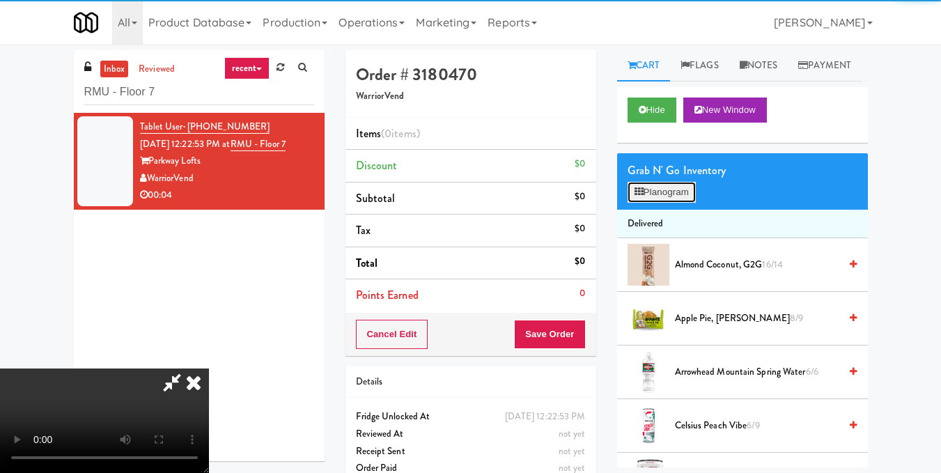
click at [673, 203] on button "Planogram" at bounding box center [661, 192] width 68 height 21
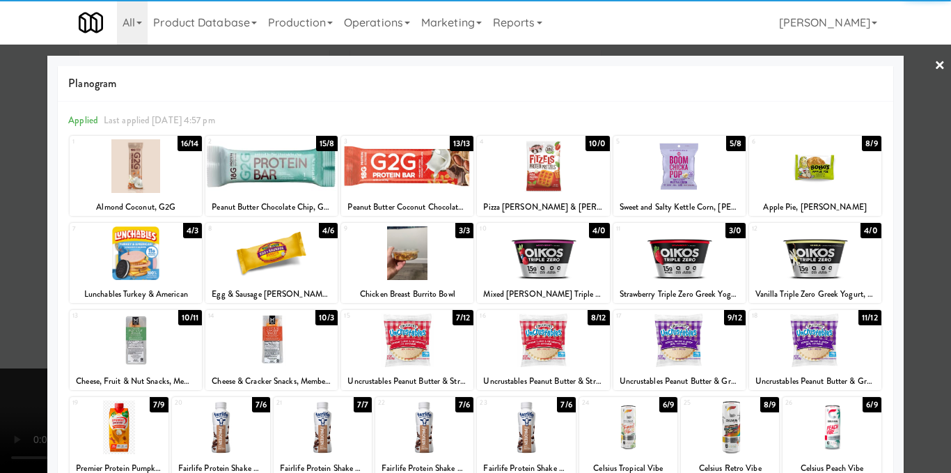
click at [273, 335] on div at bounding box center [271, 340] width 132 height 54
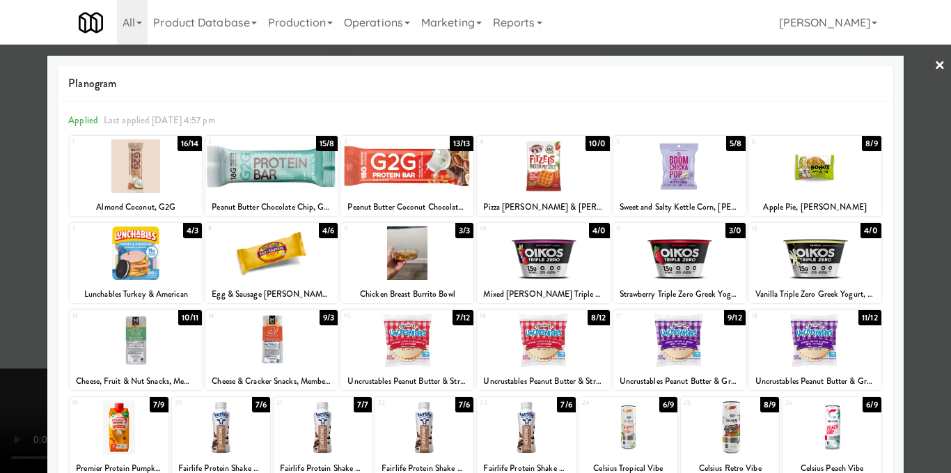
click at [918, 288] on div at bounding box center [475, 236] width 951 height 473
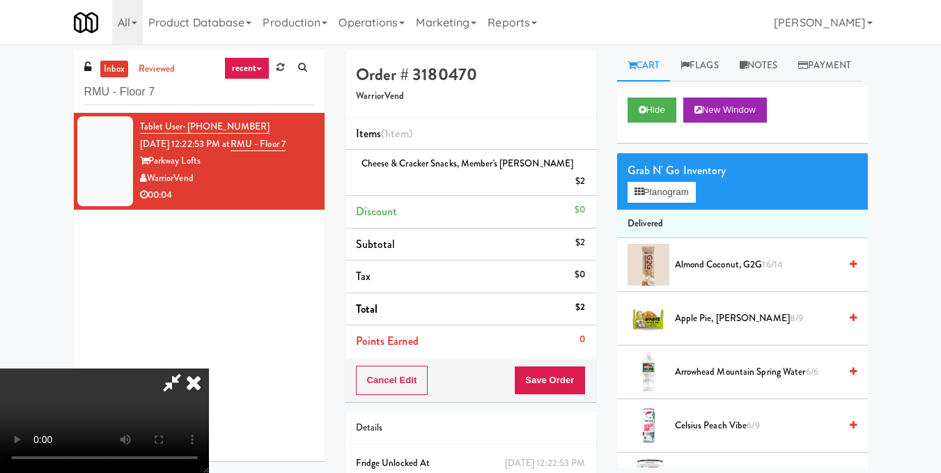
click at [209, 368] on video at bounding box center [104, 420] width 209 height 104
click at [209, 368] on icon at bounding box center [193, 382] width 31 height 28
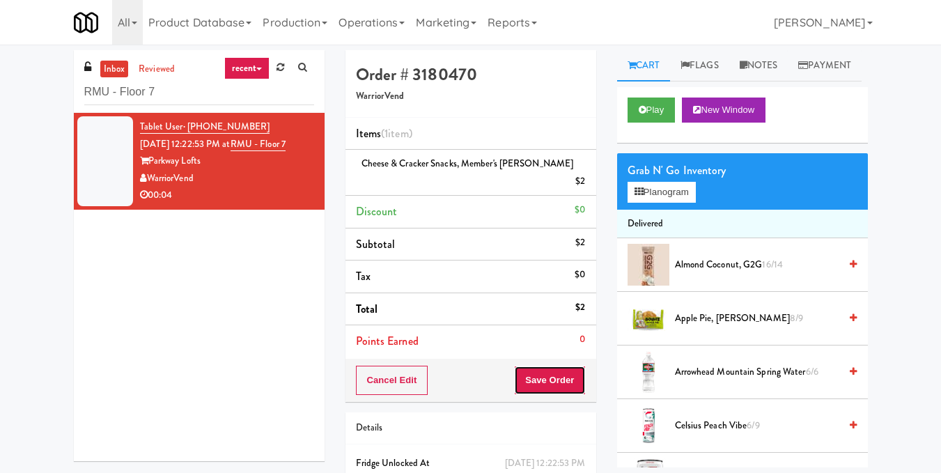
click at [548, 366] on button "Save Order" at bounding box center [549, 380] width 71 height 29
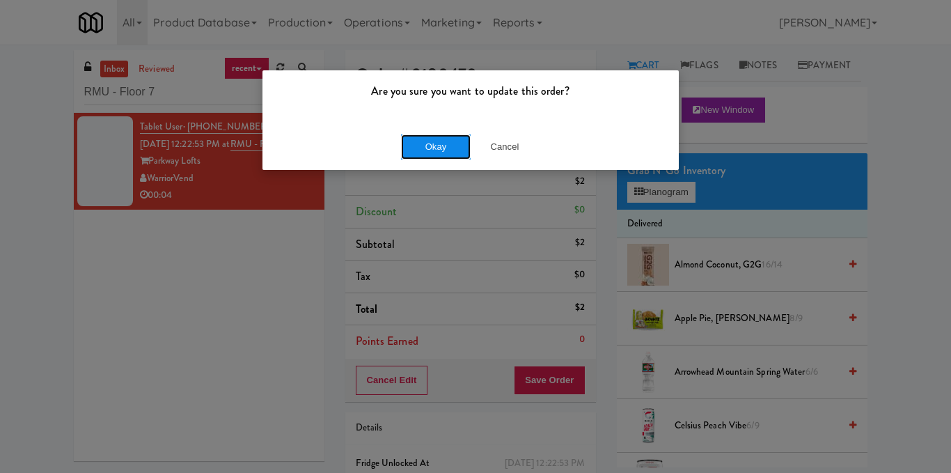
click at [439, 152] on button "Okay" at bounding box center [436, 146] width 70 height 25
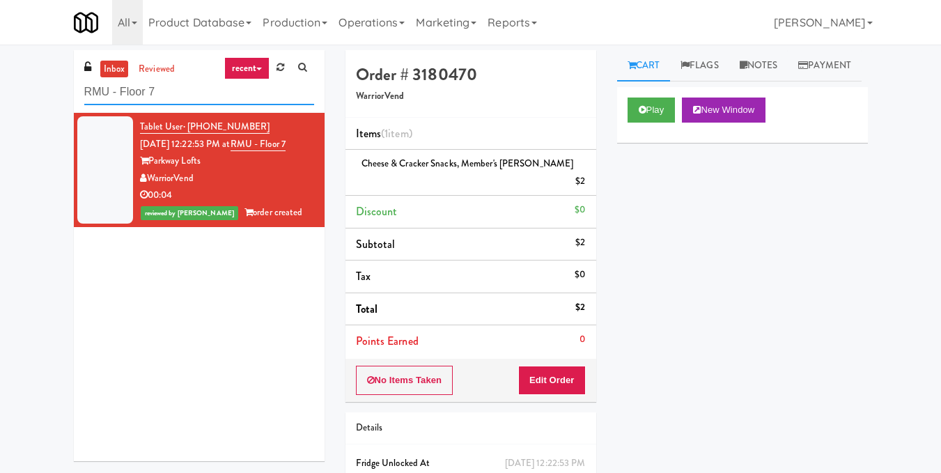
click at [206, 88] on input "RMU - Floor 7" at bounding box center [199, 92] width 230 height 26
paste input "Guild - Cooler - Left"
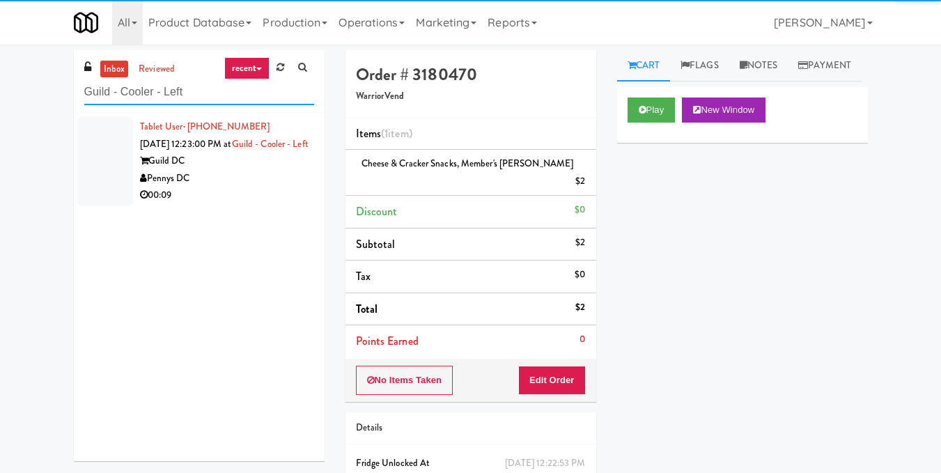
type input "Guild - Cooler - Left"
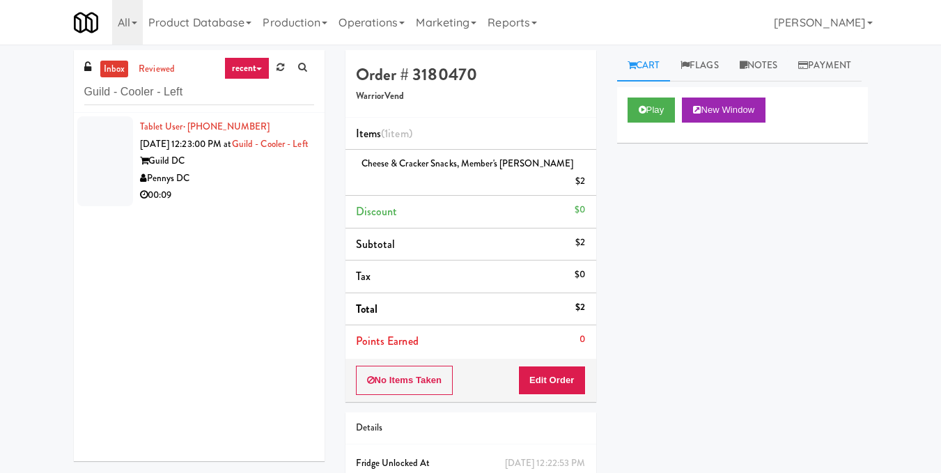
click at [253, 187] on div "Pennys DC" at bounding box center [227, 178] width 174 height 17
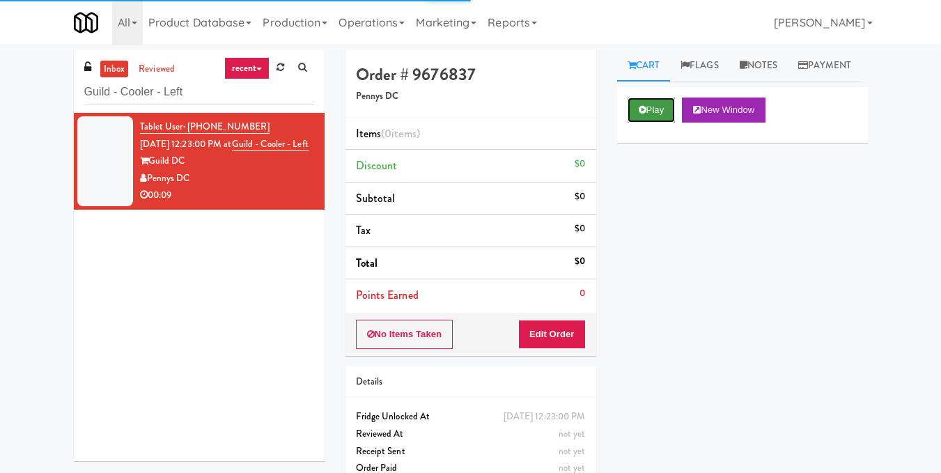
click at [656, 123] on button "Play" at bounding box center [651, 109] width 48 height 25
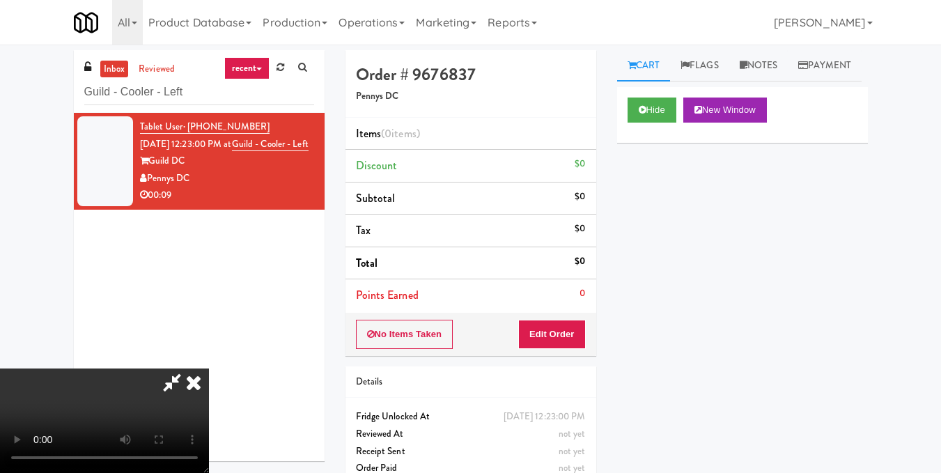
click at [209, 368] on video at bounding box center [104, 420] width 209 height 104
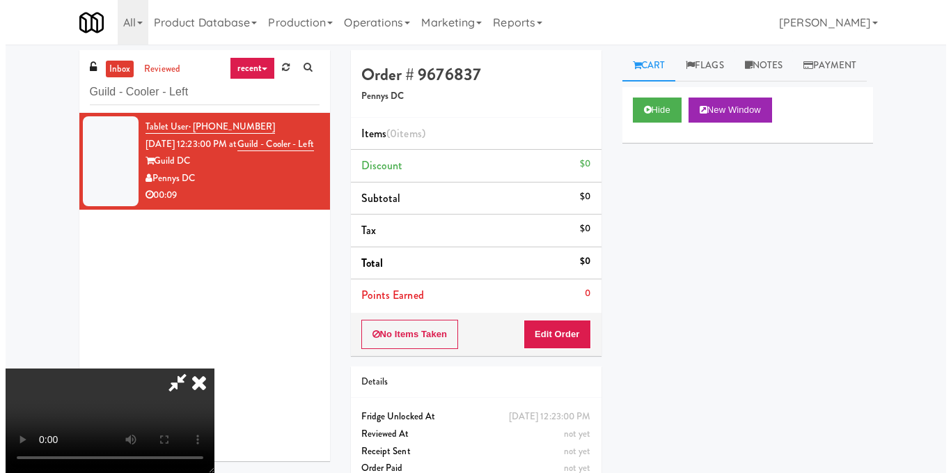
scroll to position [139, 0]
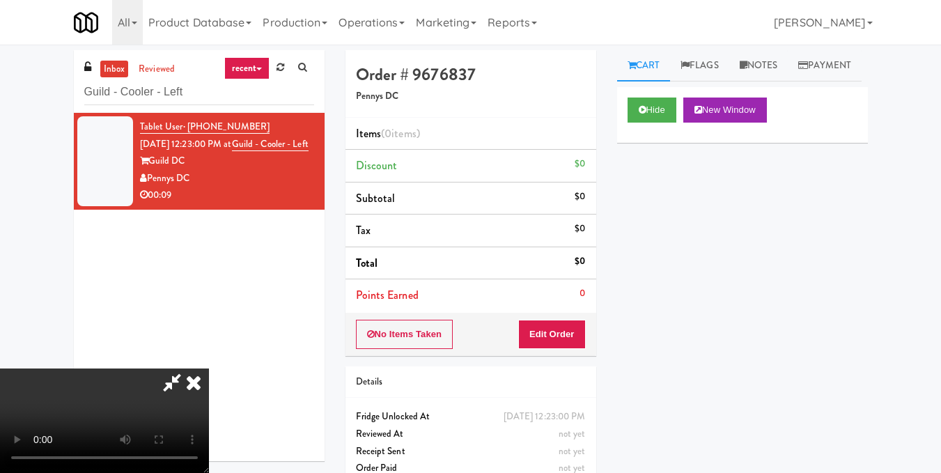
click at [209, 368] on video at bounding box center [104, 420] width 209 height 104
click at [583, 337] on button "Edit Order" at bounding box center [552, 334] width 68 height 29
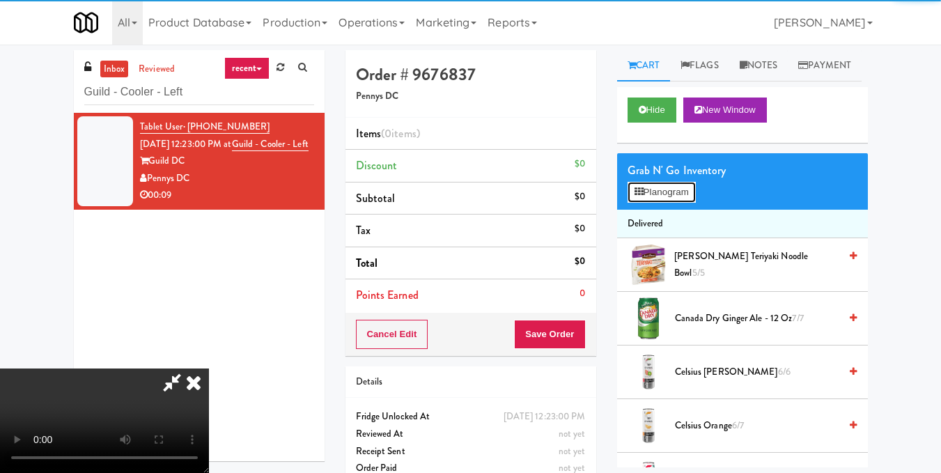
click at [666, 203] on button "Planogram" at bounding box center [661, 192] width 68 height 21
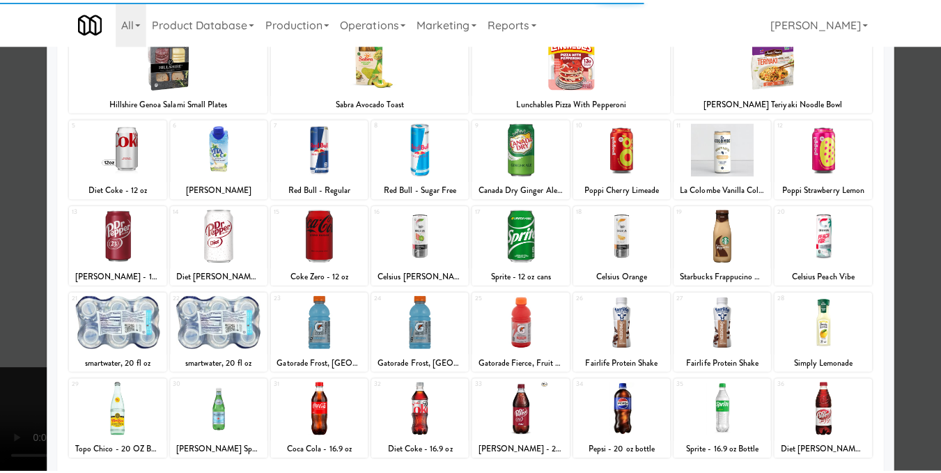
scroll to position [139, 0]
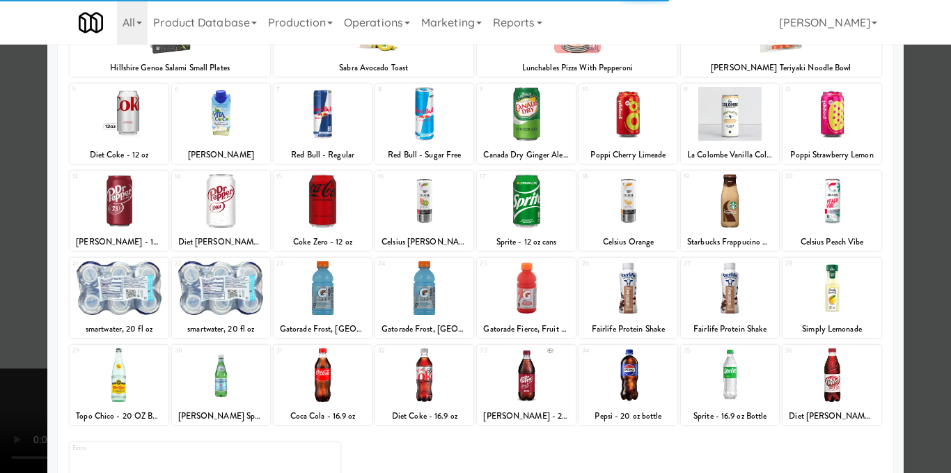
click at [834, 373] on div at bounding box center [832, 375] width 98 height 54
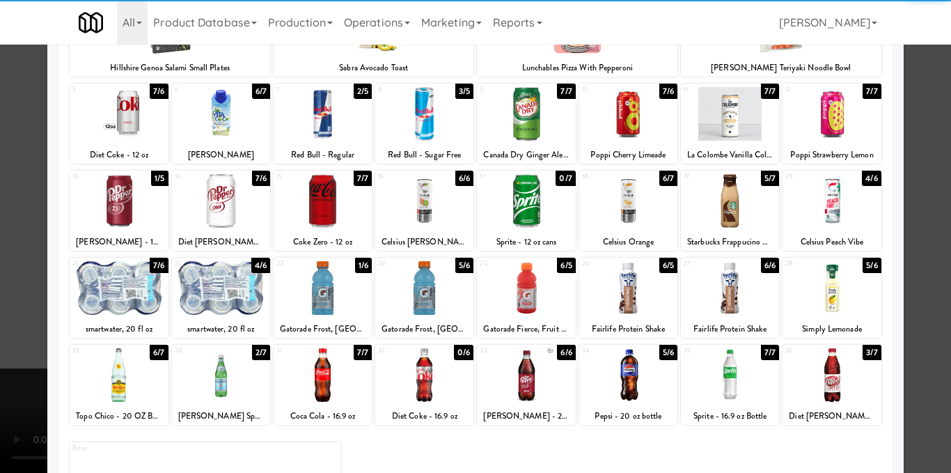
click at [834, 373] on div at bounding box center [832, 375] width 98 height 54
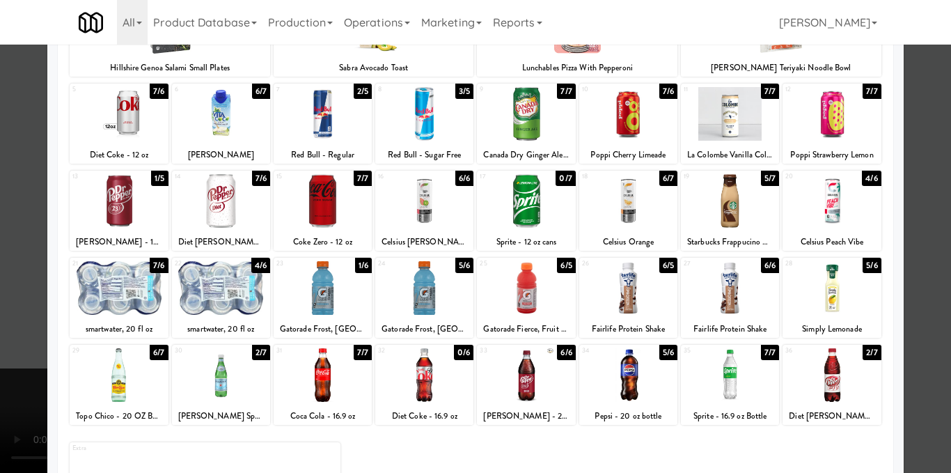
click at [834, 373] on div at bounding box center [832, 375] width 98 height 54
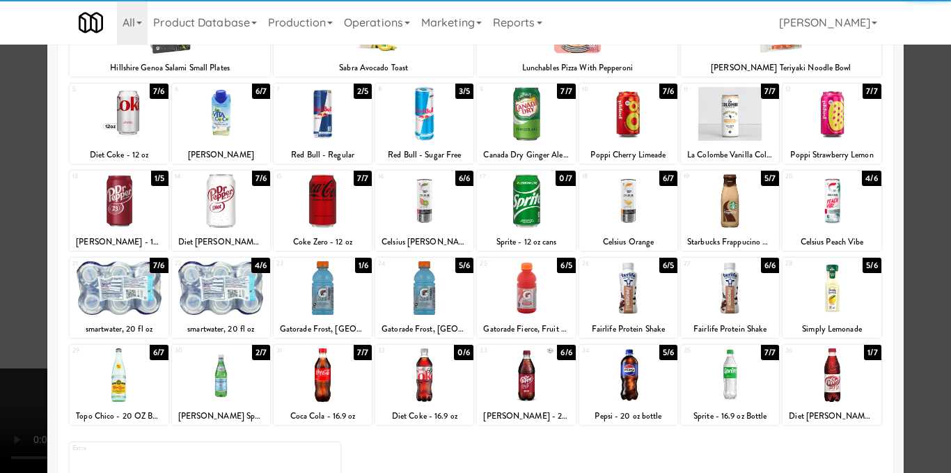
click at [927, 309] on div at bounding box center [475, 236] width 951 height 473
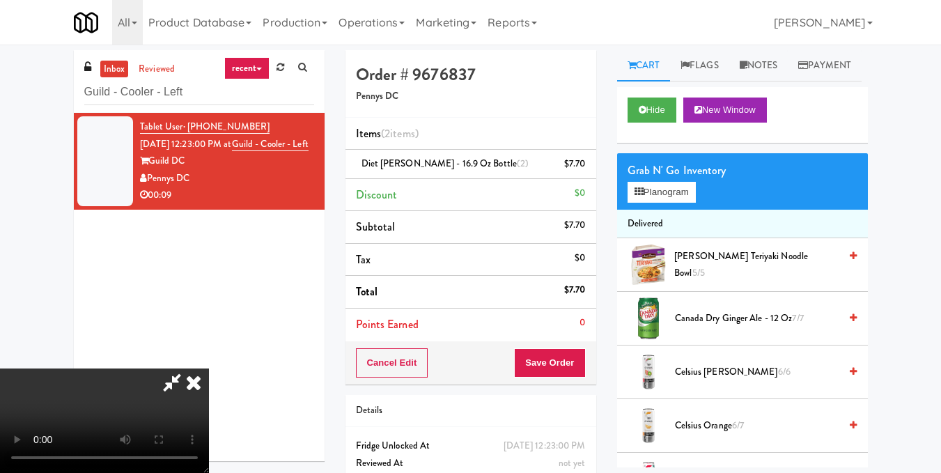
click at [209, 368] on icon at bounding box center [193, 382] width 31 height 28
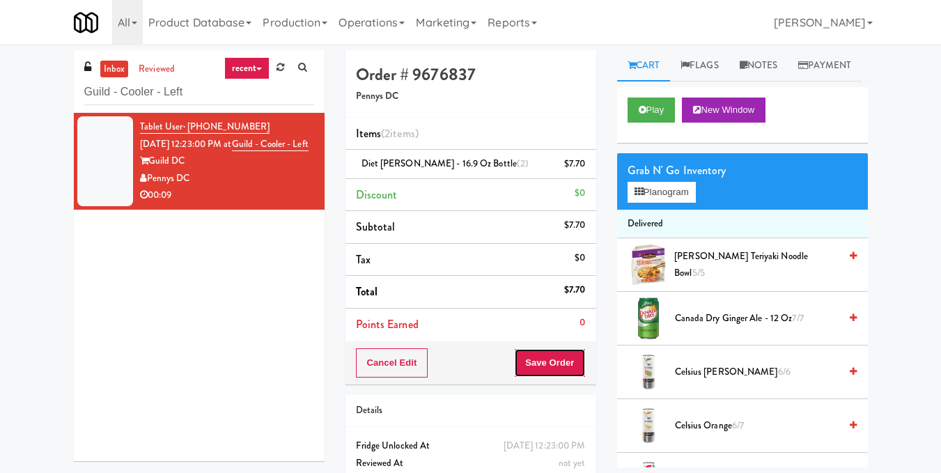
click at [561, 364] on button "Save Order" at bounding box center [549, 362] width 71 height 29
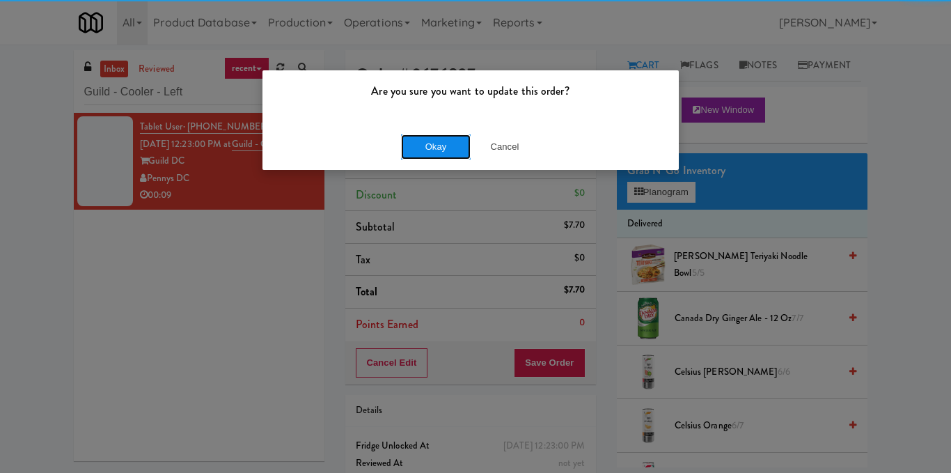
click at [424, 136] on button "Okay" at bounding box center [436, 146] width 70 height 25
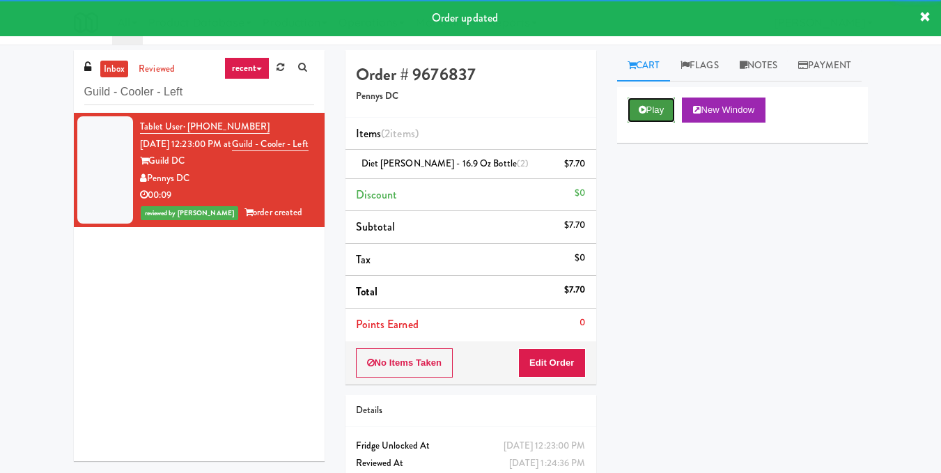
click at [647, 123] on button "Play" at bounding box center [651, 109] width 48 height 25
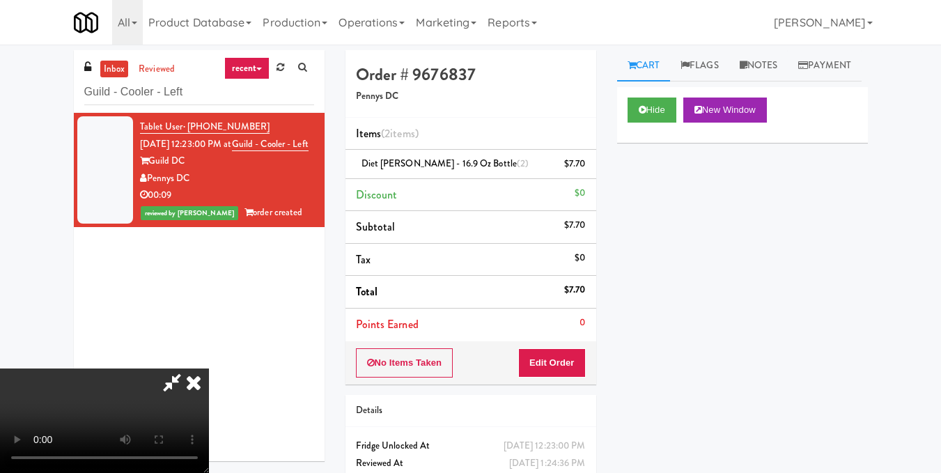
click at [209, 368] on icon at bounding box center [193, 382] width 31 height 28
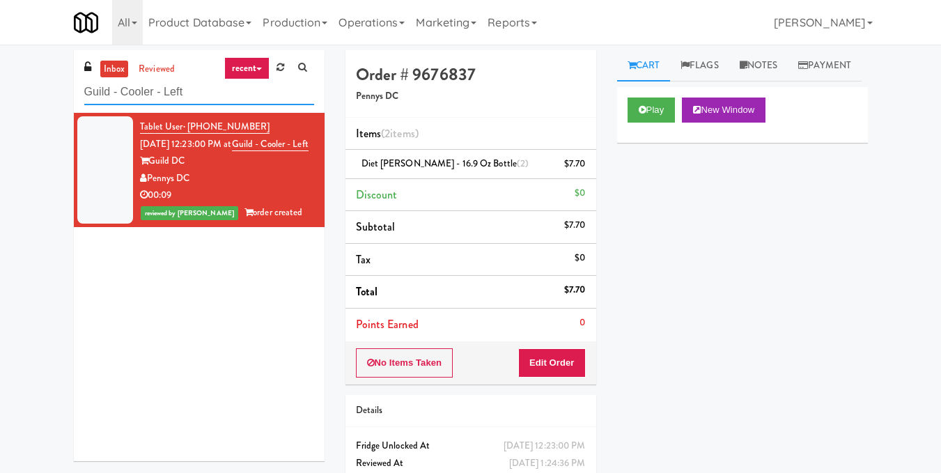
click at [224, 90] on input "Guild - Cooler - Left" at bounding box center [199, 92] width 230 height 26
paste input "Maplewood Meals"
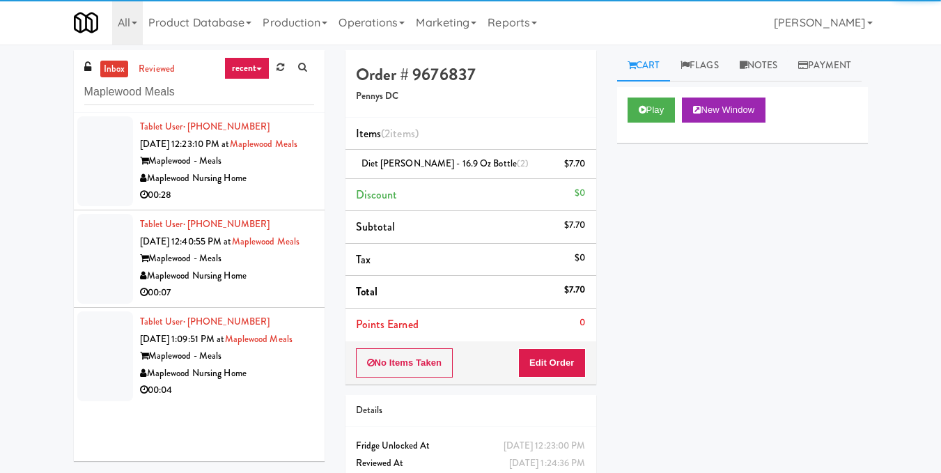
click at [247, 170] on div "Maplewood - Meals" at bounding box center [227, 160] width 174 height 17
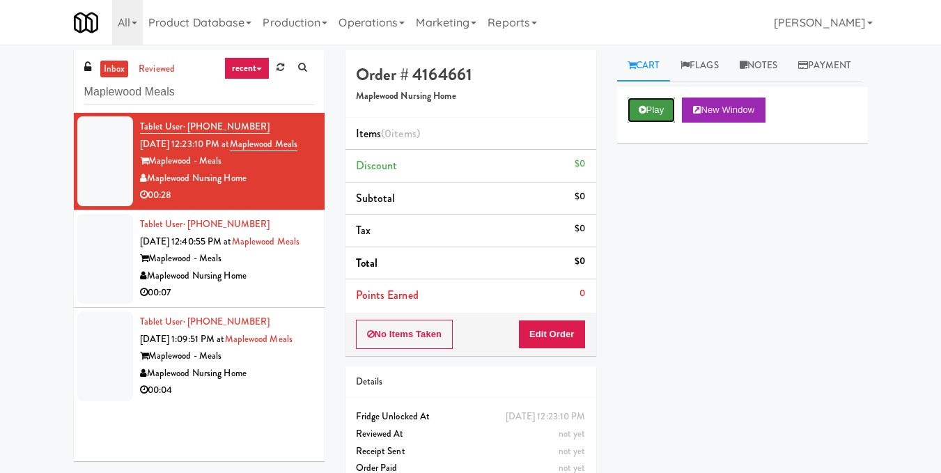
click at [651, 123] on button "Play" at bounding box center [651, 109] width 48 height 25
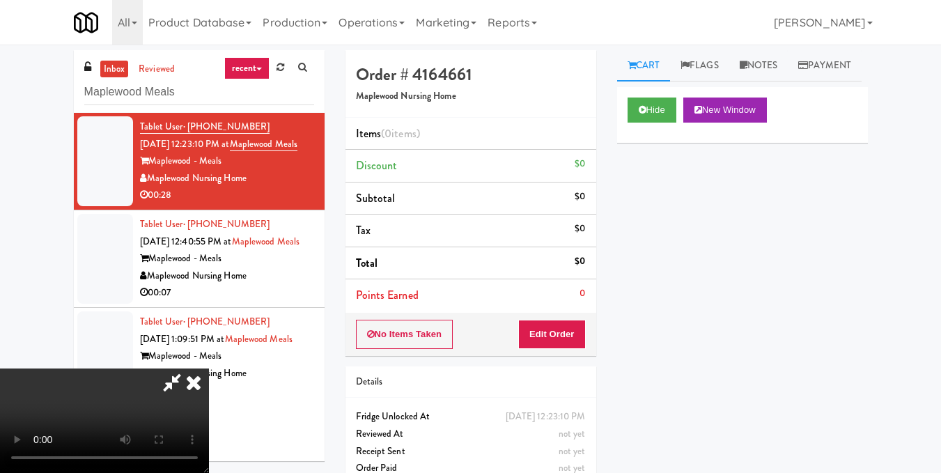
click at [209, 368] on video at bounding box center [104, 420] width 209 height 104
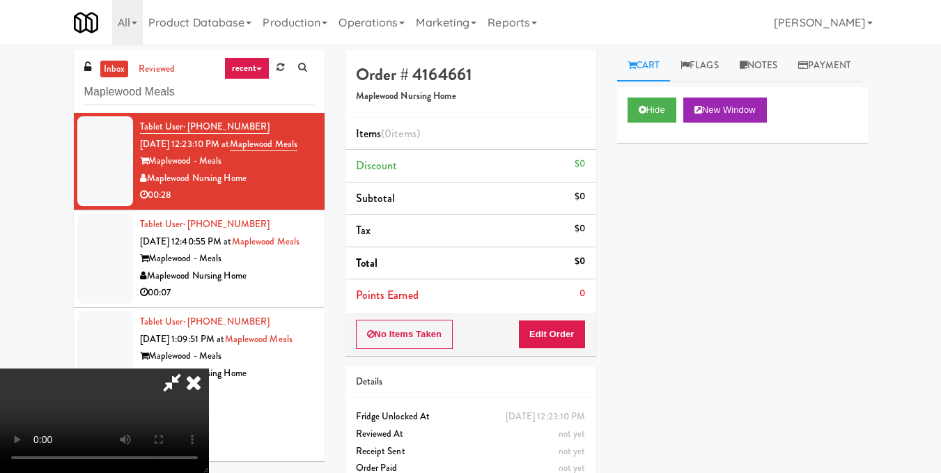
click at [209, 368] on video at bounding box center [104, 420] width 209 height 104
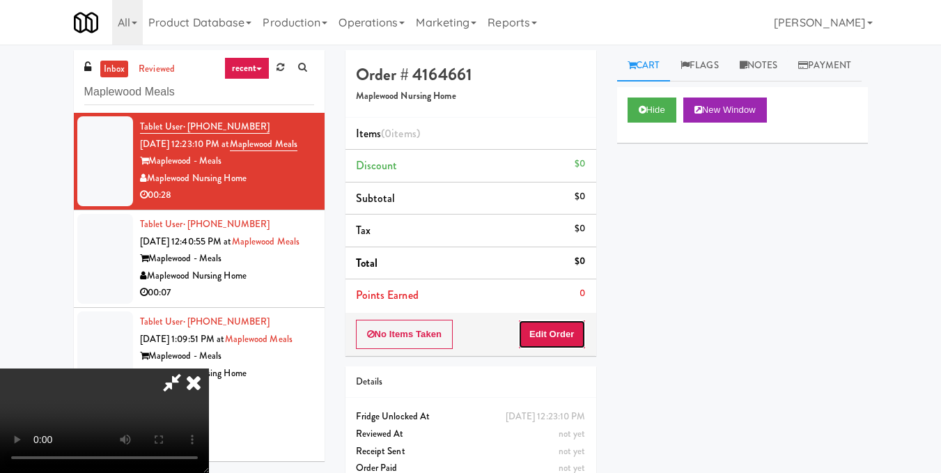
click at [570, 332] on button "Edit Order" at bounding box center [552, 334] width 68 height 29
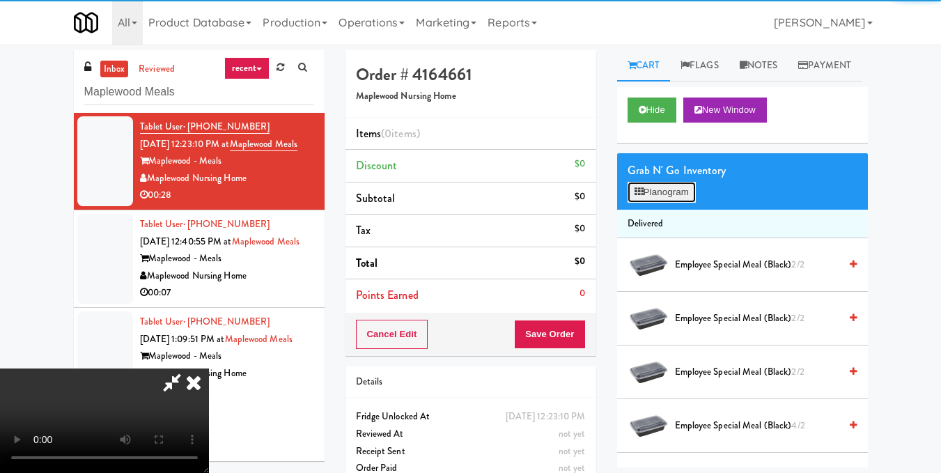
click at [668, 203] on button "Planogram" at bounding box center [661, 192] width 68 height 21
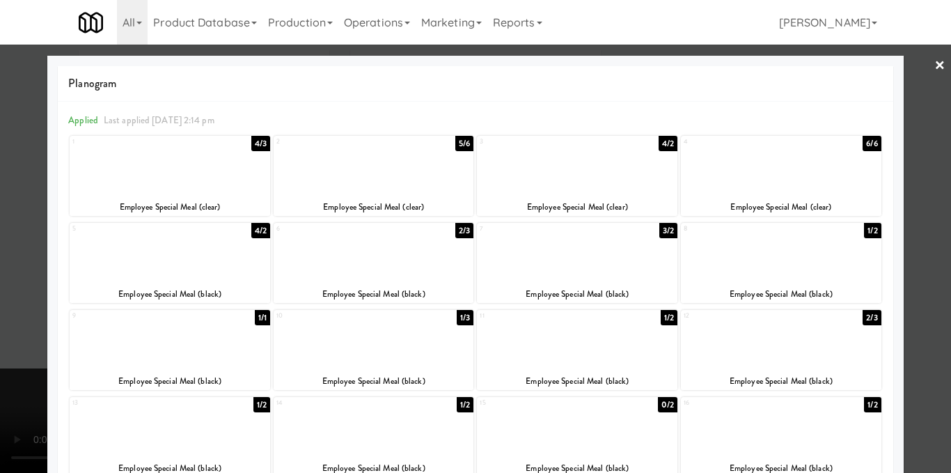
click at [186, 354] on div at bounding box center [170, 340] width 201 height 54
click at [594, 177] on div at bounding box center [577, 166] width 201 height 54
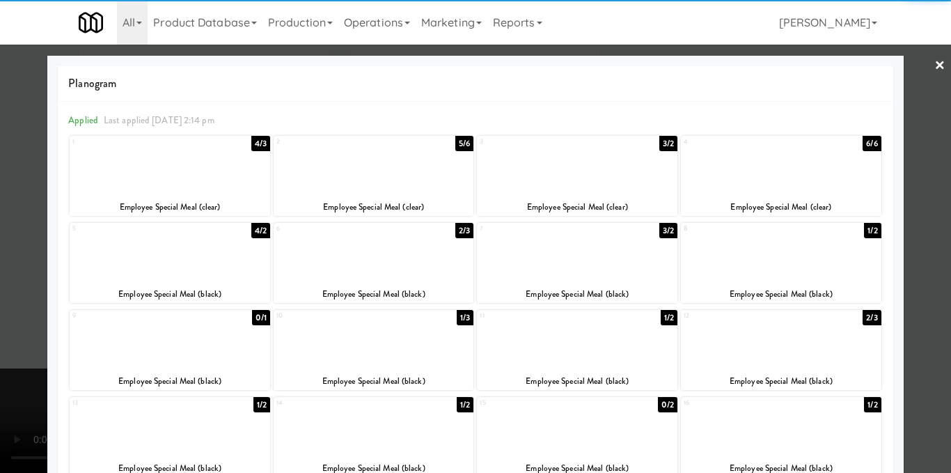
click at [915, 253] on div at bounding box center [475, 236] width 951 height 473
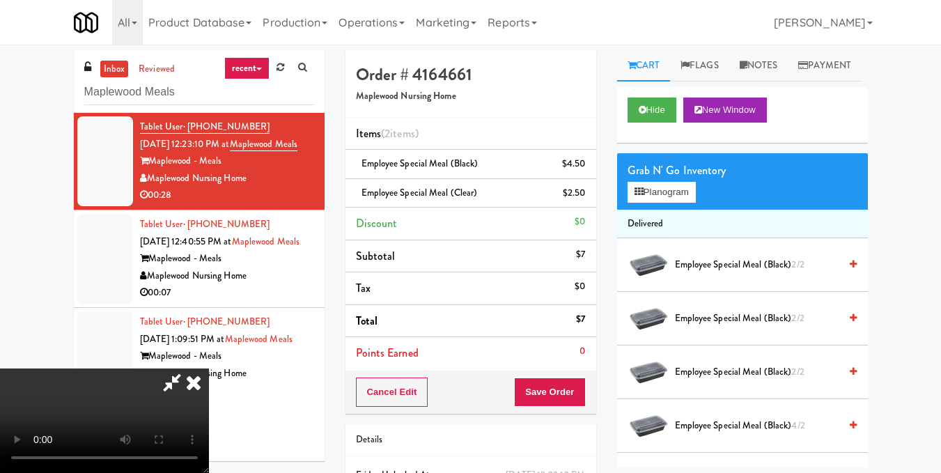
drag, startPoint x: 540, startPoint y: 61, endPoint x: 552, endPoint y: 119, distance: 59.1
click at [209, 368] on icon at bounding box center [193, 382] width 31 height 28
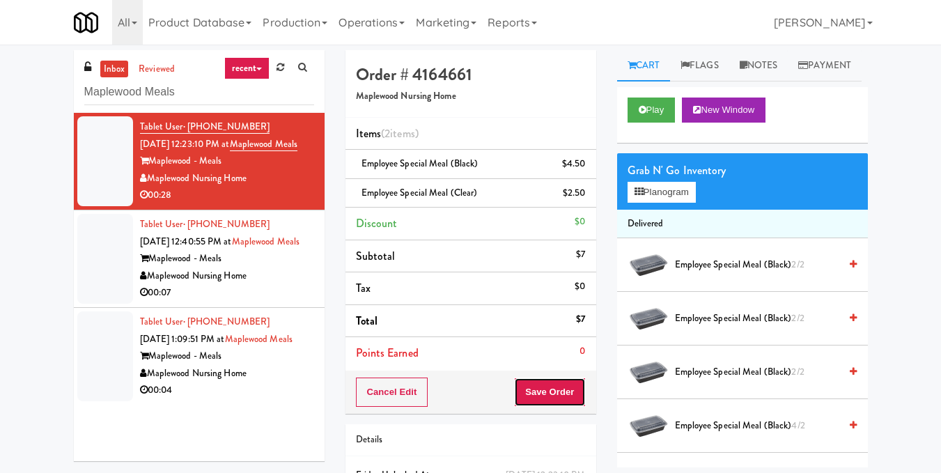
click at [549, 395] on button "Save Order" at bounding box center [549, 391] width 71 height 29
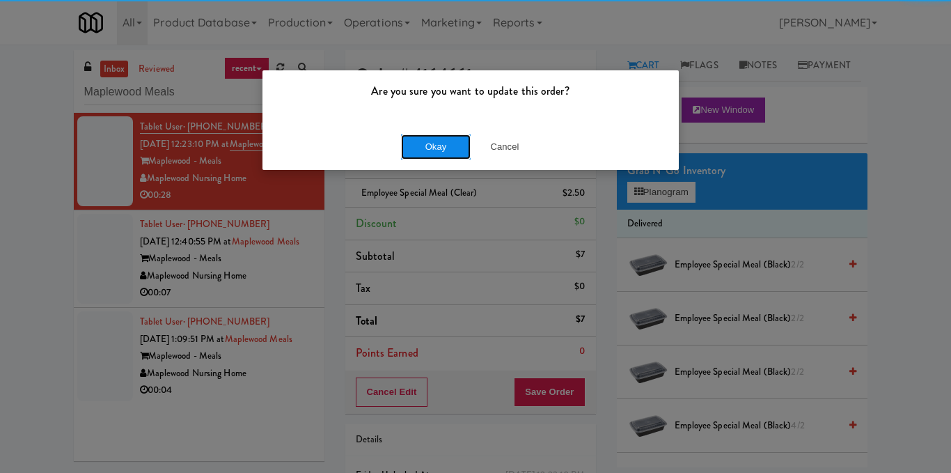
click at [448, 145] on button "Okay" at bounding box center [436, 146] width 70 height 25
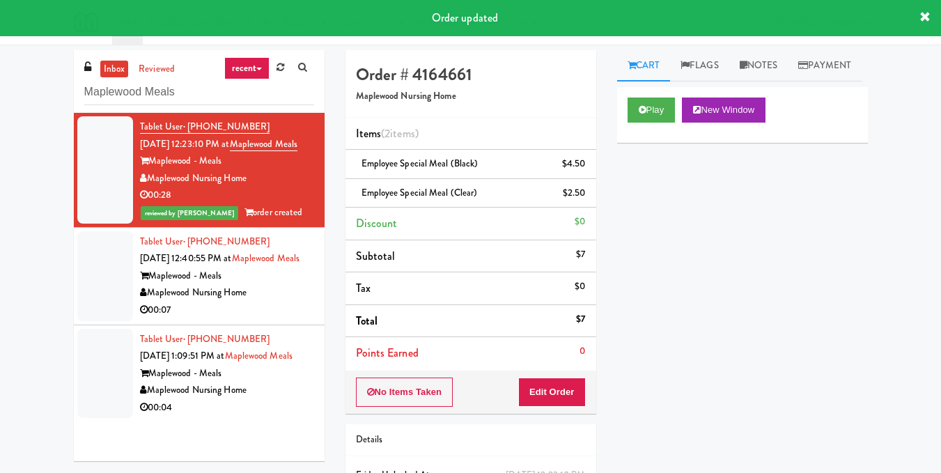
click at [273, 285] on div "Maplewood - Meals" at bounding box center [227, 275] width 174 height 17
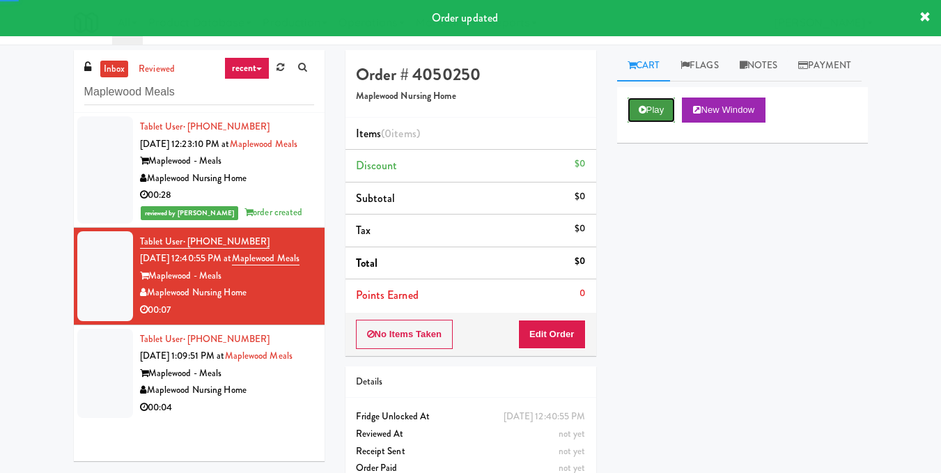
click at [661, 123] on button "Play" at bounding box center [651, 109] width 48 height 25
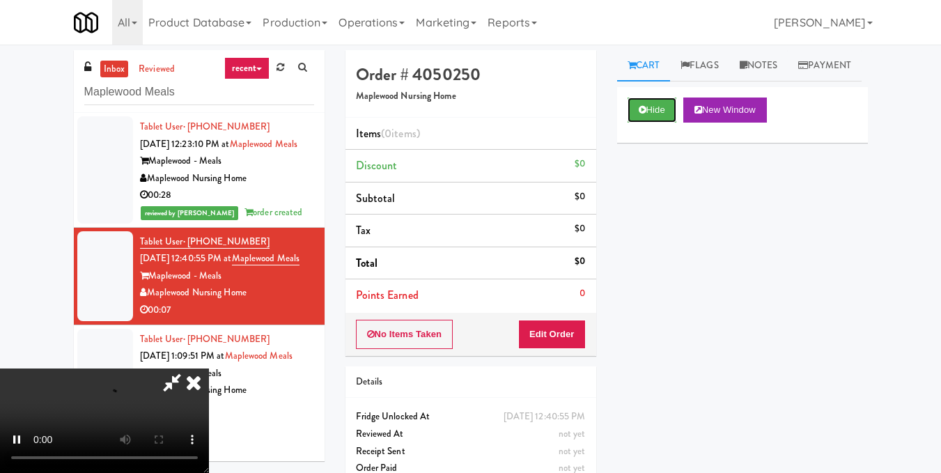
scroll to position [17, 0]
click at [576, 331] on button "Edit Order" at bounding box center [552, 334] width 68 height 29
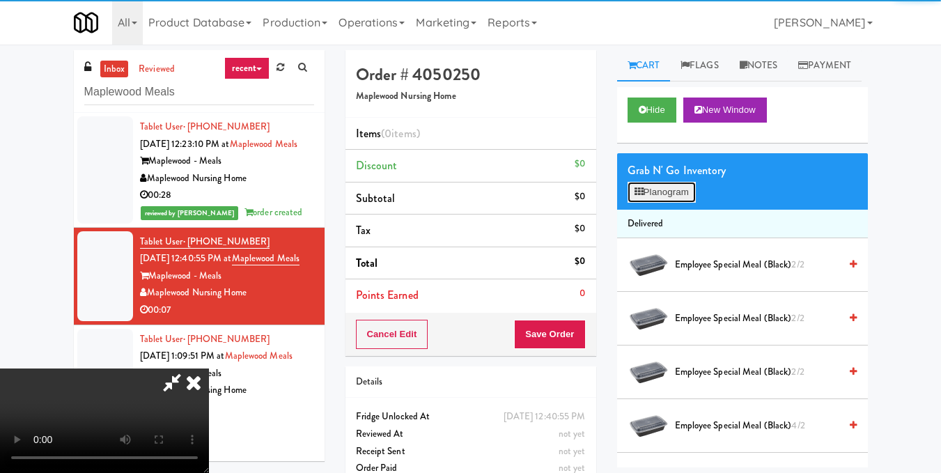
click at [659, 203] on button "Planogram" at bounding box center [661, 192] width 68 height 21
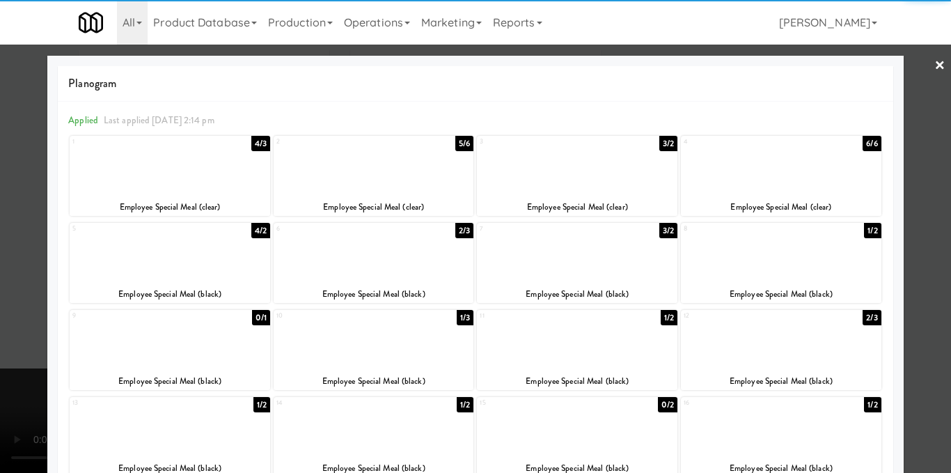
click at [384, 182] on div at bounding box center [374, 166] width 201 height 54
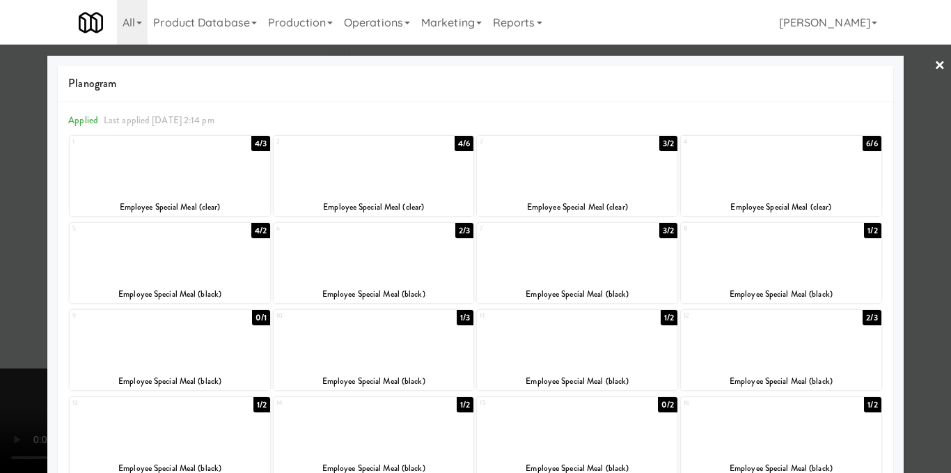
click at [920, 221] on div at bounding box center [475, 236] width 951 height 473
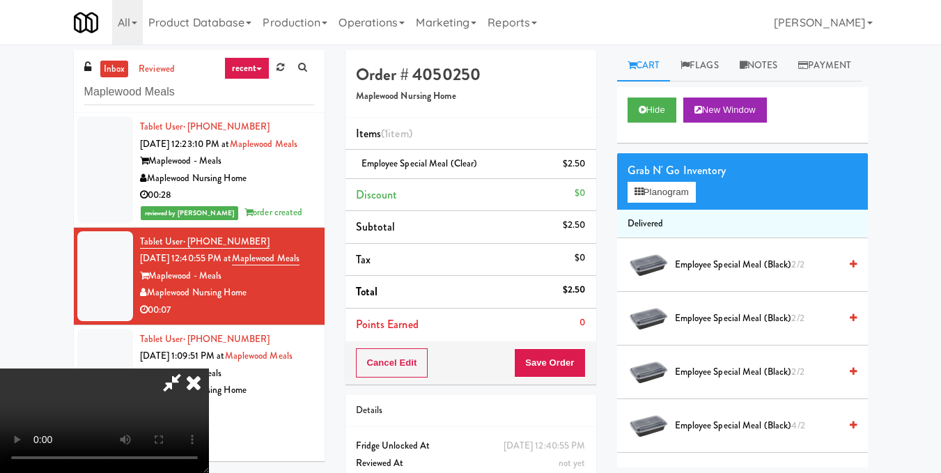
click at [209, 368] on icon at bounding box center [193, 382] width 31 height 28
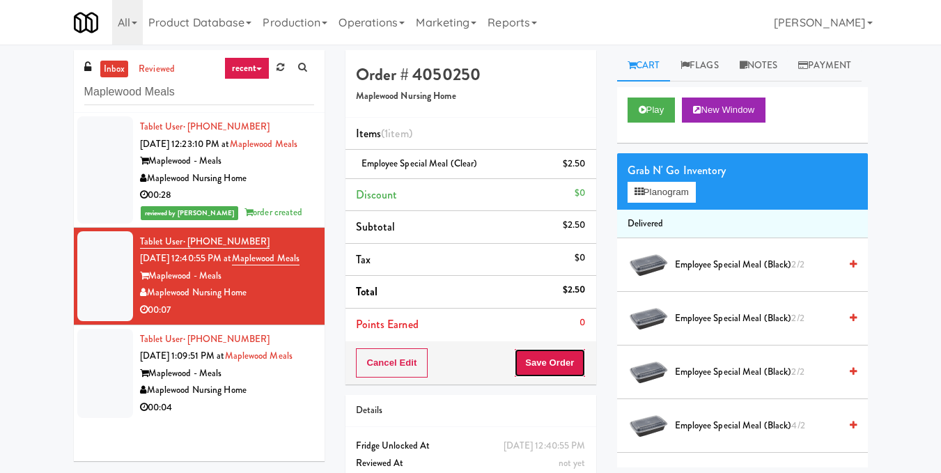
click at [566, 357] on button "Save Order" at bounding box center [549, 362] width 71 height 29
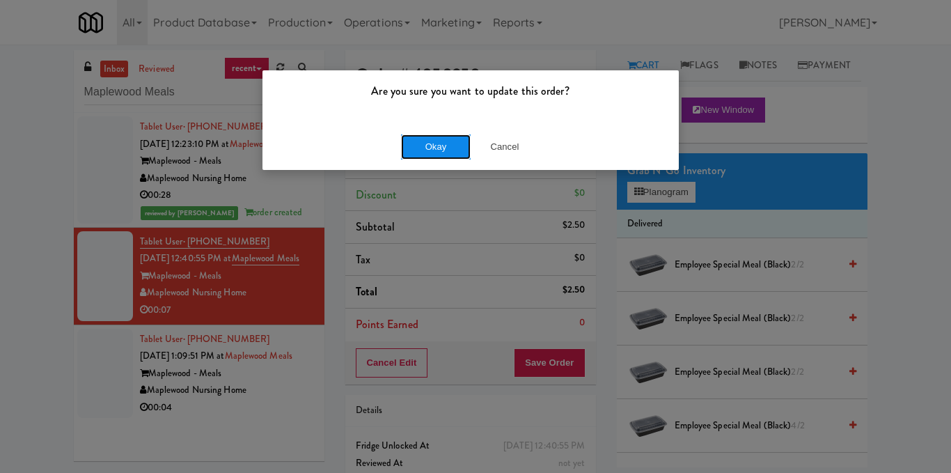
click at [435, 143] on button "Okay" at bounding box center [436, 146] width 70 height 25
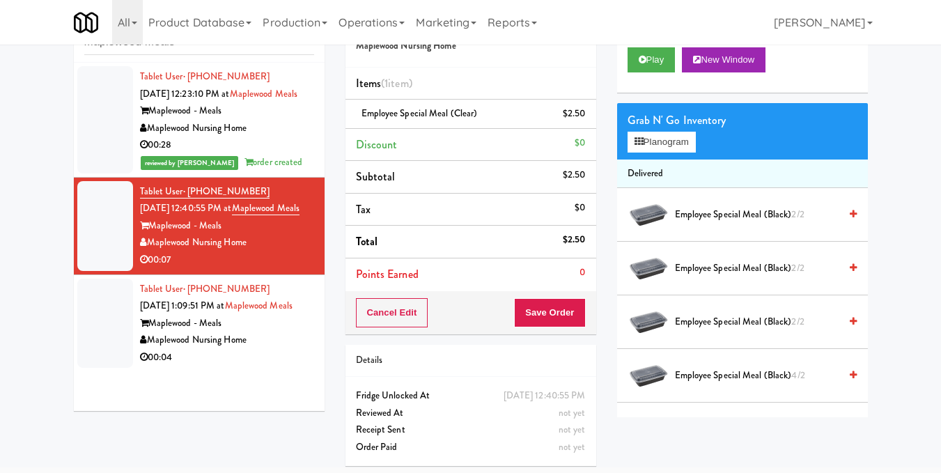
scroll to position [54, 0]
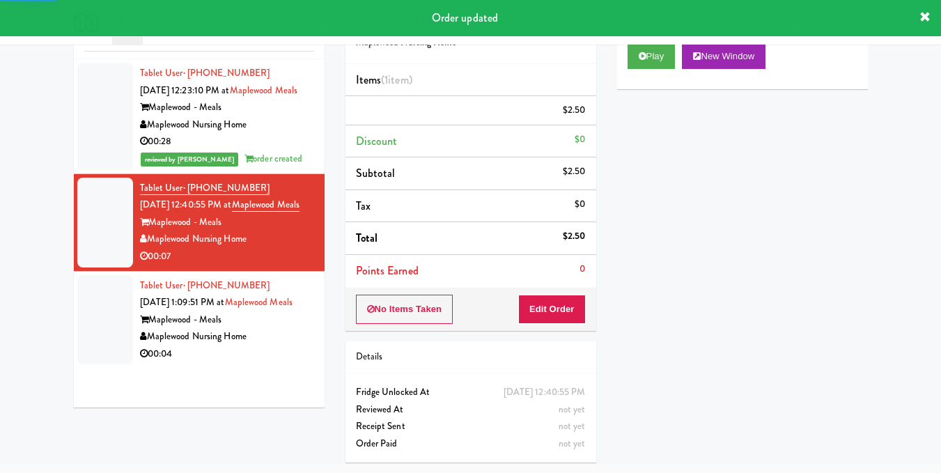
click at [294, 363] on div "00:04" at bounding box center [227, 353] width 174 height 17
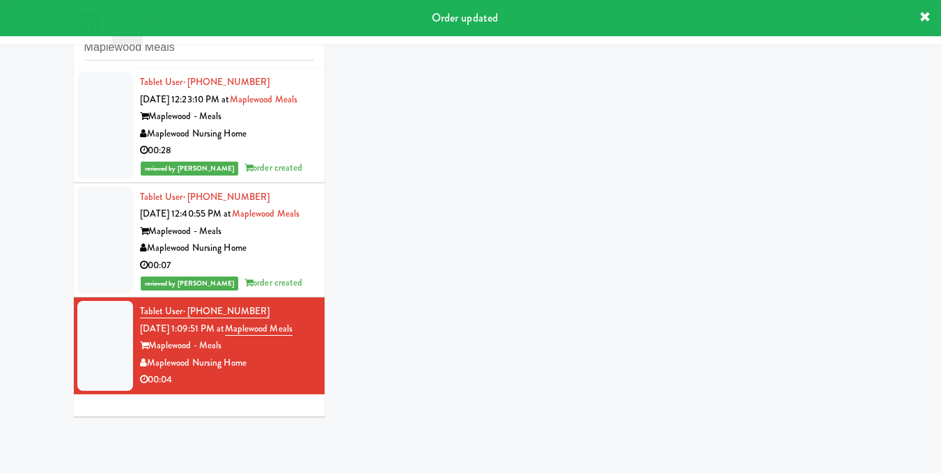
scroll to position [45, 0]
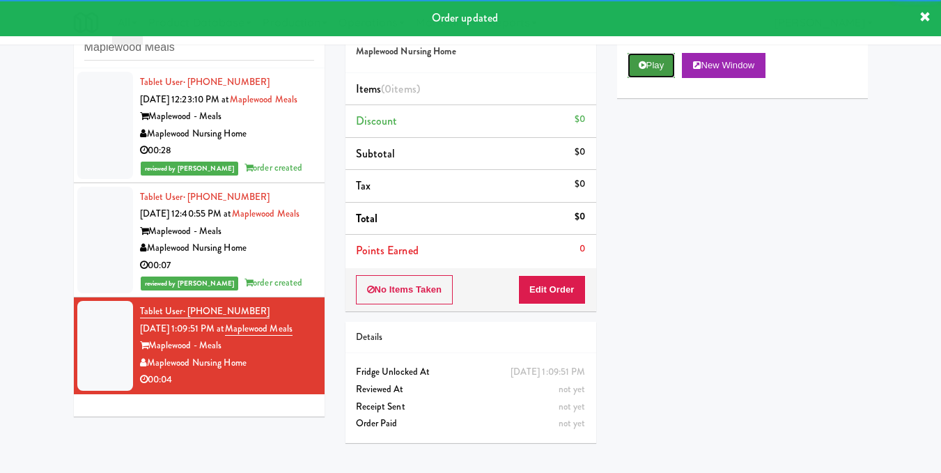
click at [641, 78] on button "Play" at bounding box center [651, 65] width 48 height 25
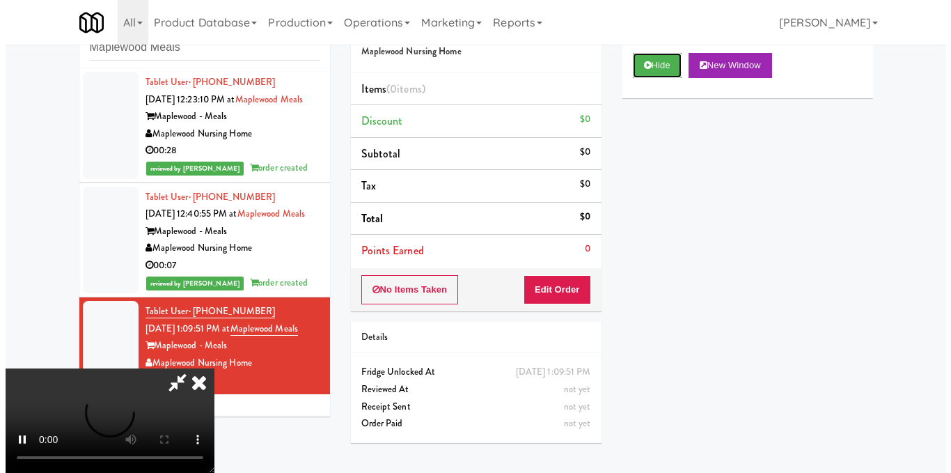
scroll to position [0, 0]
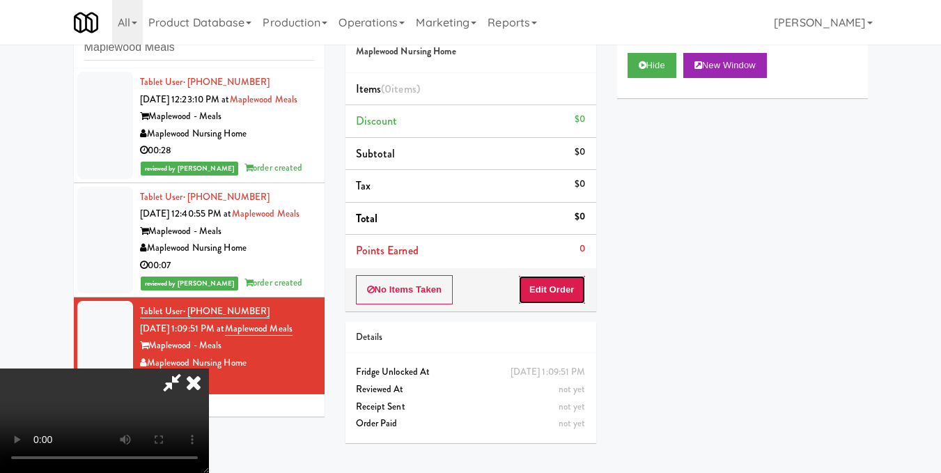
drag, startPoint x: 578, startPoint y: 295, endPoint x: 616, endPoint y: 230, distance: 74.9
click at [578, 294] on button "Edit Order" at bounding box center [552, 289] width 68 height 29
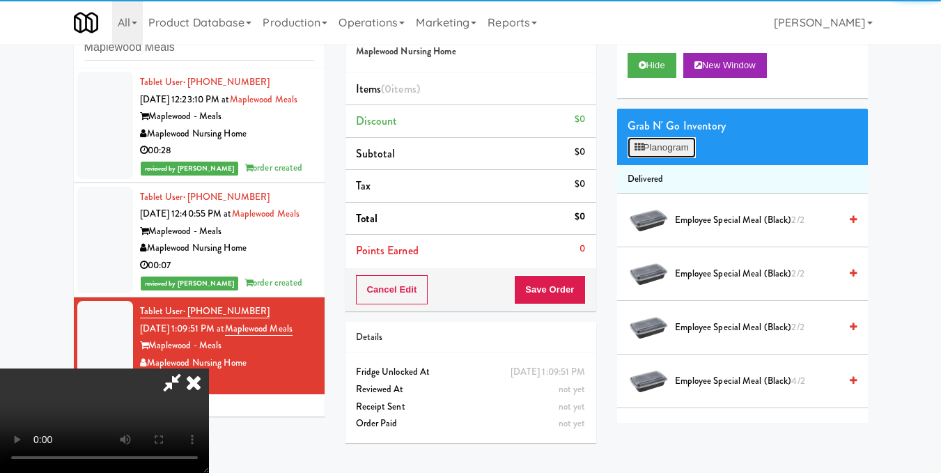
click at [641, 152] on icon at bounding box center [638, 147] width 9 height 9
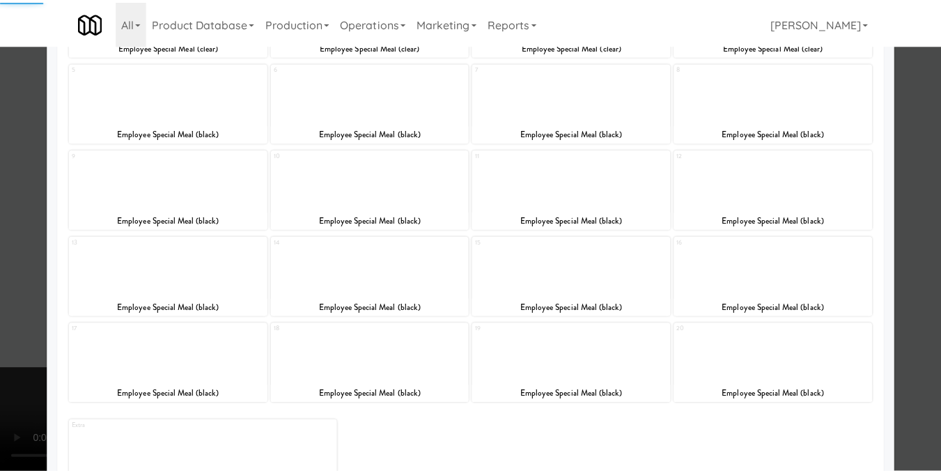
scroll to position [211, 0]
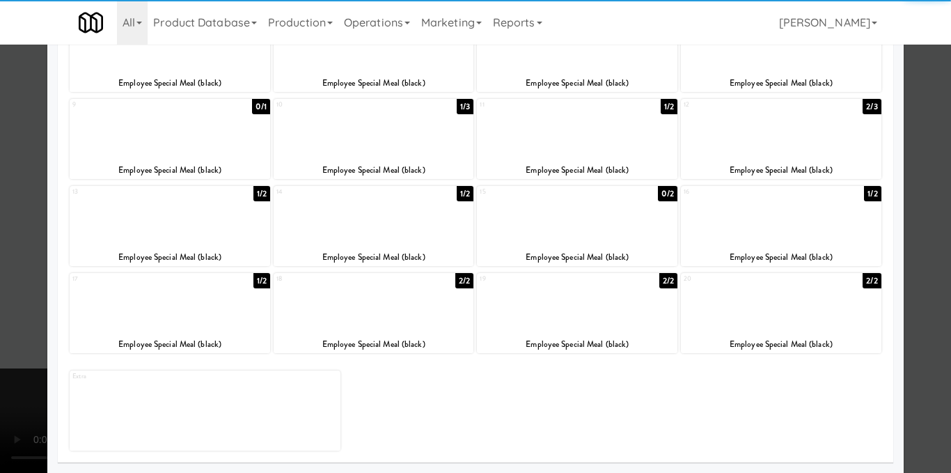
click at [163, 313] on div at bounding box center [170, 303] width 201 height 54
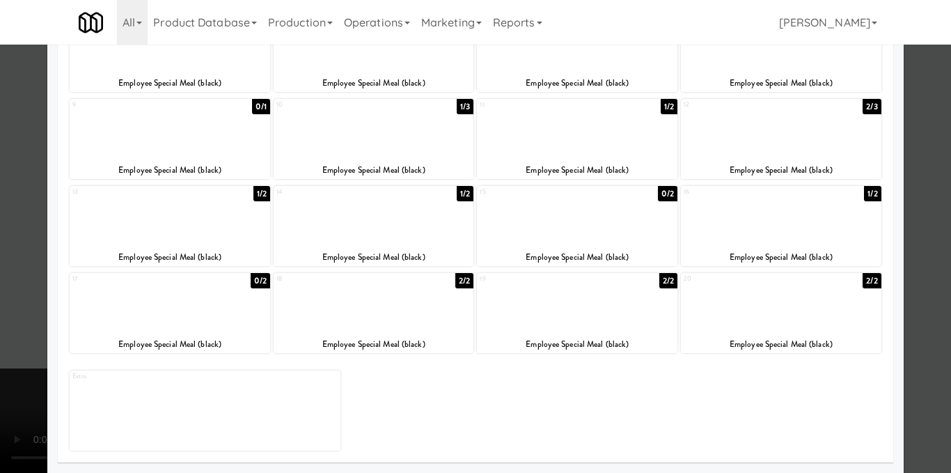
click at [918, 221] on div at bounding box center [475, 236] width 951 height 473
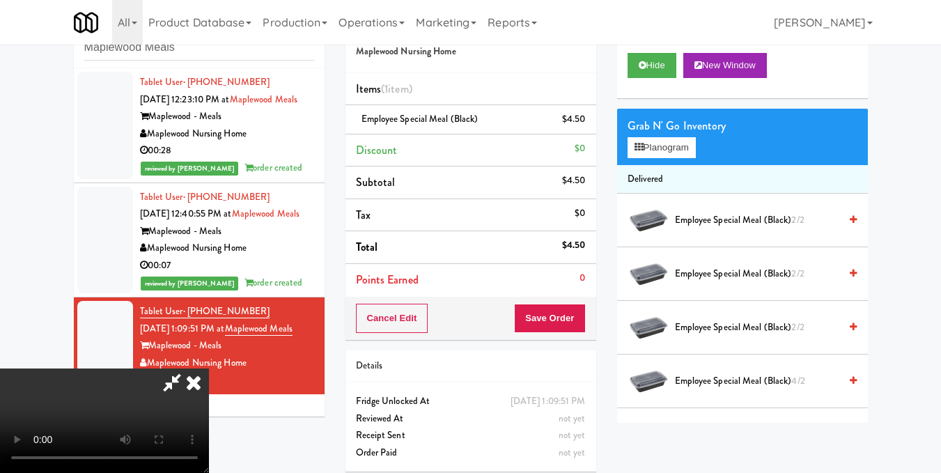
click at [209, 368] on icon at bounding box center [193, 382] width 31 height 28
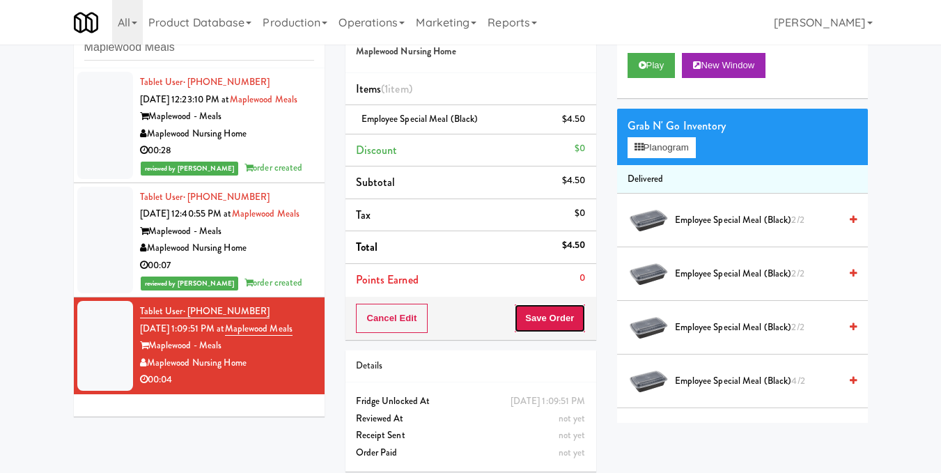
click at [550, 320] on button "Save Order" at bounding box center [549, 318] width 71 height 29
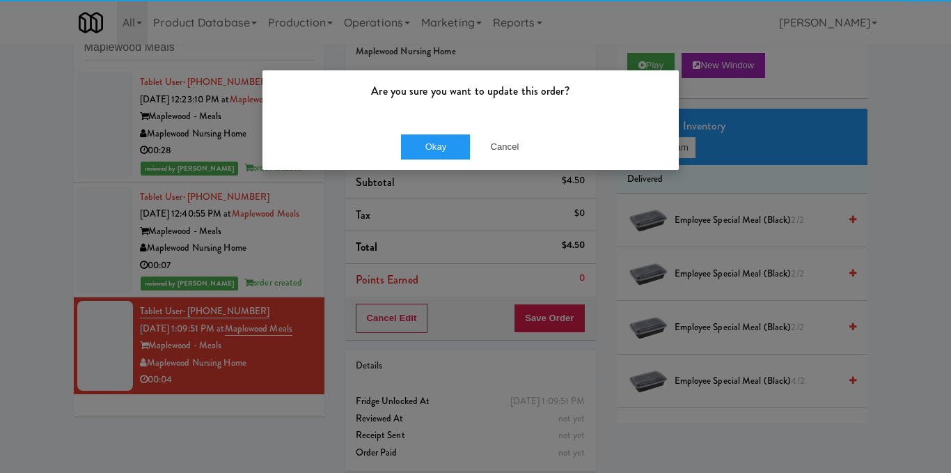
click at [431, 128] on div "Okay Cancel" at bounding box center [470, 146] width 416 height 47
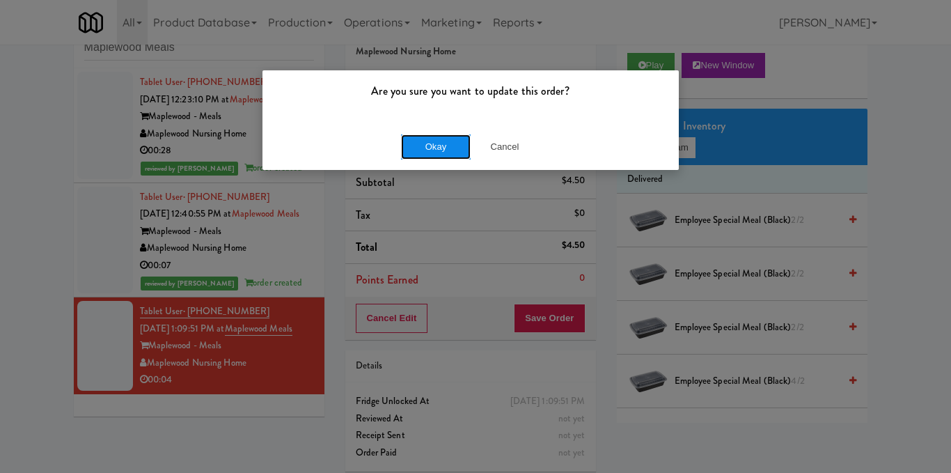
click at [430, 154] on button "Okay" at bounding box center [436, 146] width 70 height 25
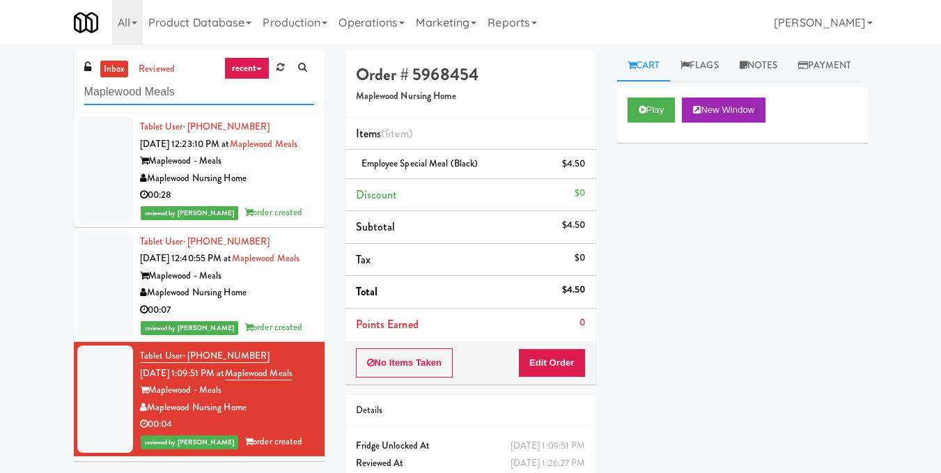
click at [224, 93] on input "Maplewood Meals" at bounding box center [199, 92] width 230 height 26
paste input "Queen St. Cargo Planogram"
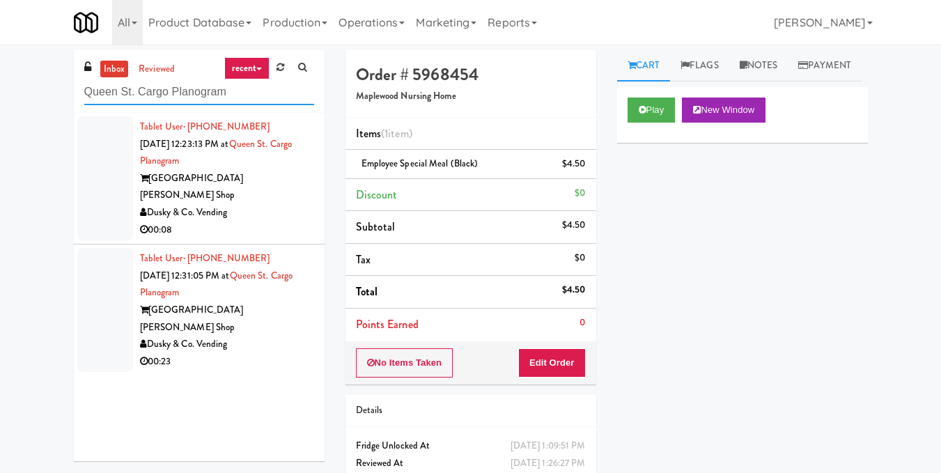
type input "Queen St. Cargo Planogram"
click at [290, 204] on div "Dusky & Co. Vending" at bounding box center [227, 212] width 174 height 17
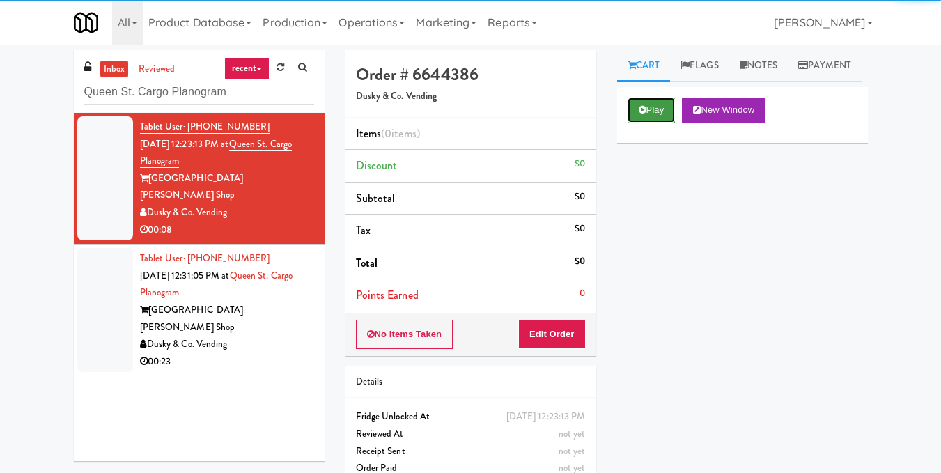
click at [643, 114] on icon at bounding box center [642, 109] width 8 height 9
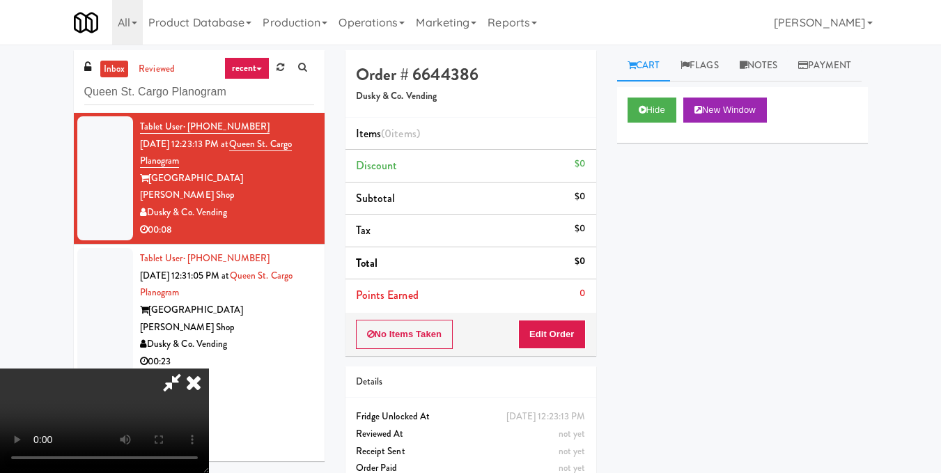
click at [209, 368] on video at bounding box center [104, 420] width 209 height 104
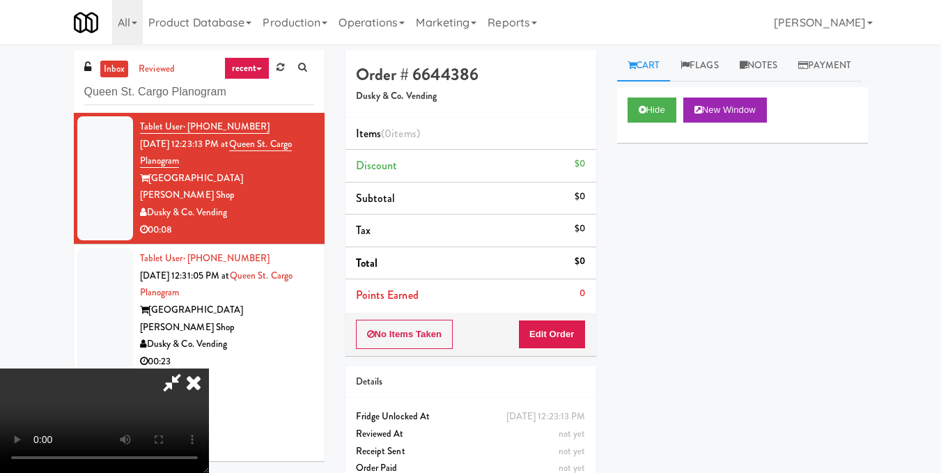
click at [209, 368] on video at bounding box center [104, 420] width 209 height 104
click at [581, 340] on button "Edit Order" at bounding box center [552, 334] width 68 height 29
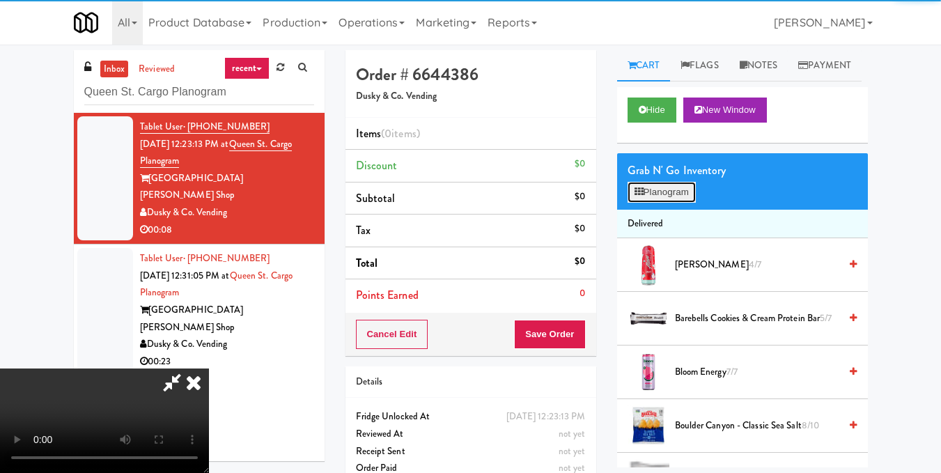
click at [657, 203] on button "Planogram" at bounding box center [661, 192] width 68 height 21
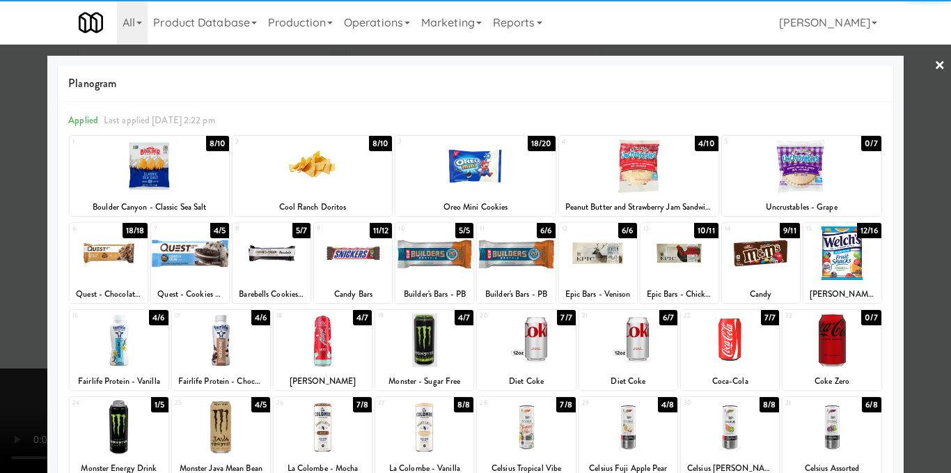
click at [628, 352] on div at bounding box center [628, 340] width 98 height 54
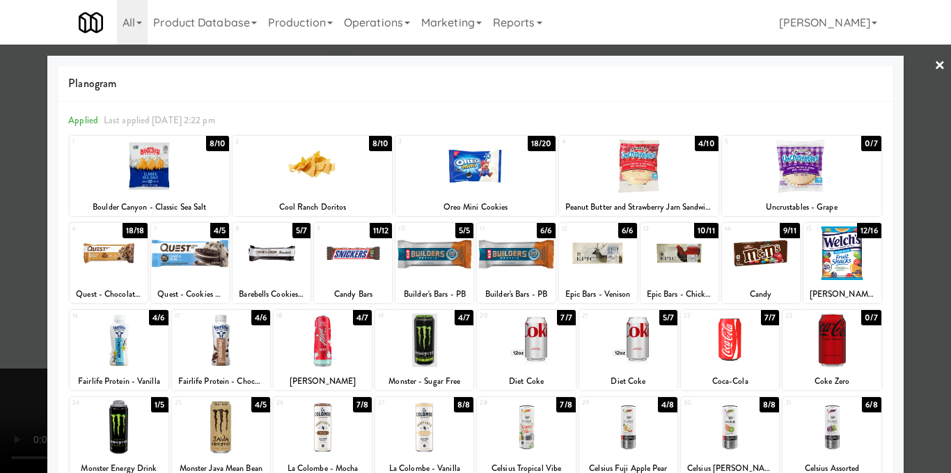
click at [904, 284] on div at bounding box center [475, 236] width 951 height 473
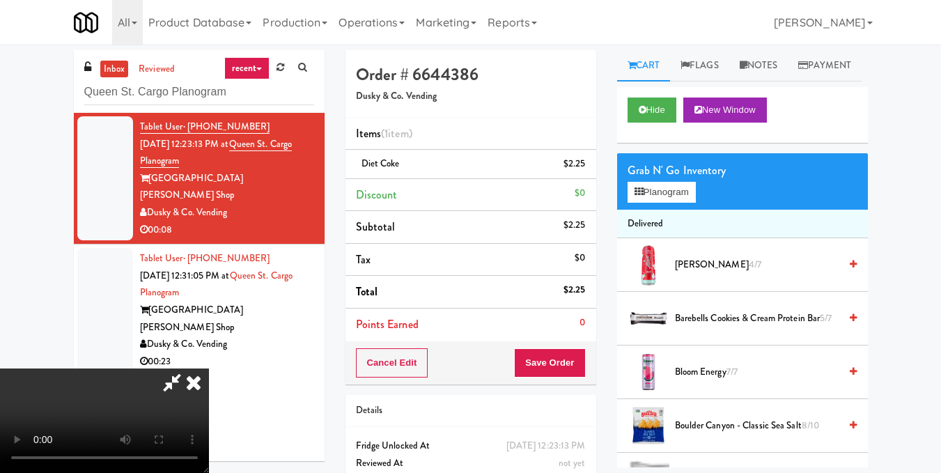
click at [209, 368] on video at bounding box center [104, 420] width 209 height 104
click at [209, 368] on icon at bounding box center [193, 382] width 31 height 28
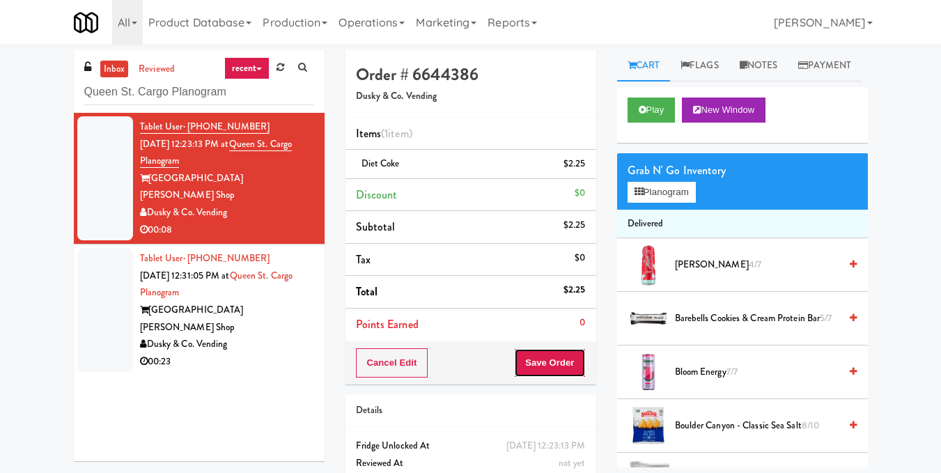
click at [537, 373] on button "Save Order" at bounding box center [549, 362] width 71 height 29
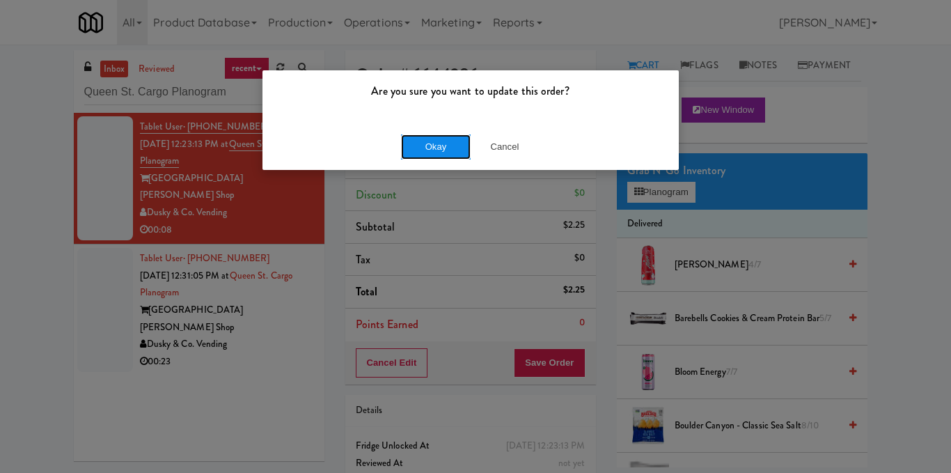
click at [441, 142] on button "Okay" at bounding box center [436, 146] width 70 height 25
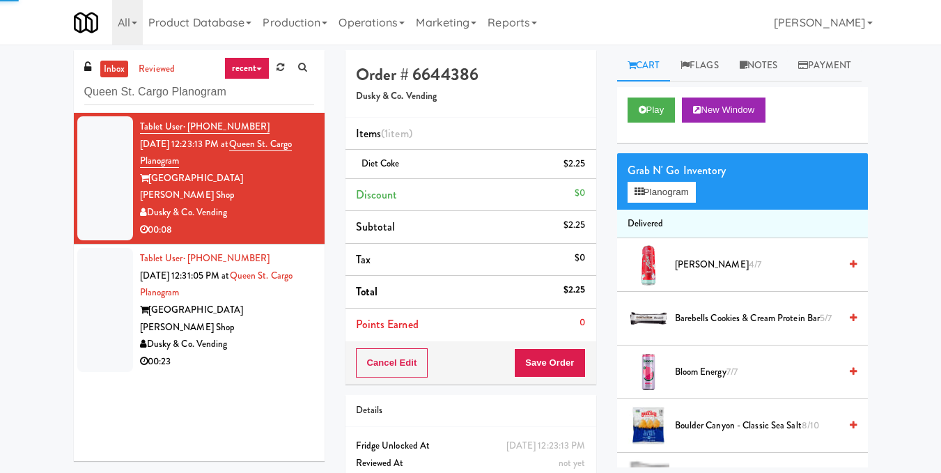
click at [303, 301] on div "[GEOGRAPHIC_DATA] [PERSON_NAME] Shop" at bounding box center [227, 318] width 174 height 34
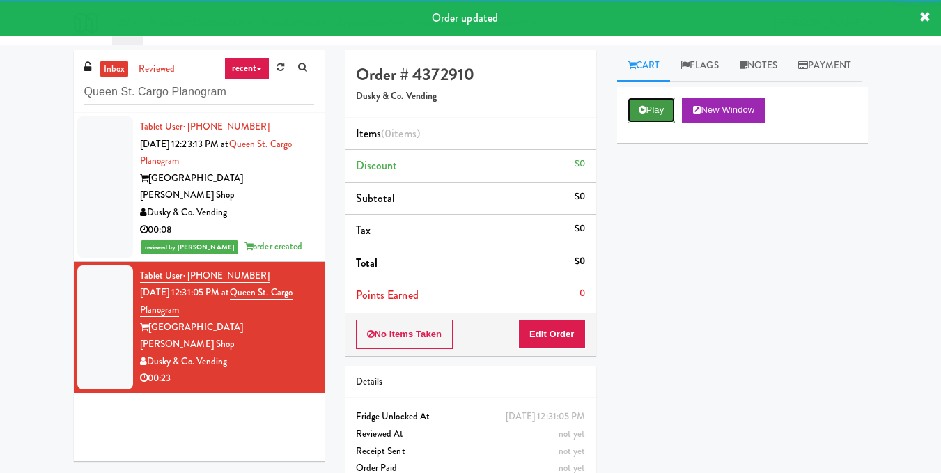
click at [650, 123] on button "Play" at bounding box center [651, 109] width 48 height 25
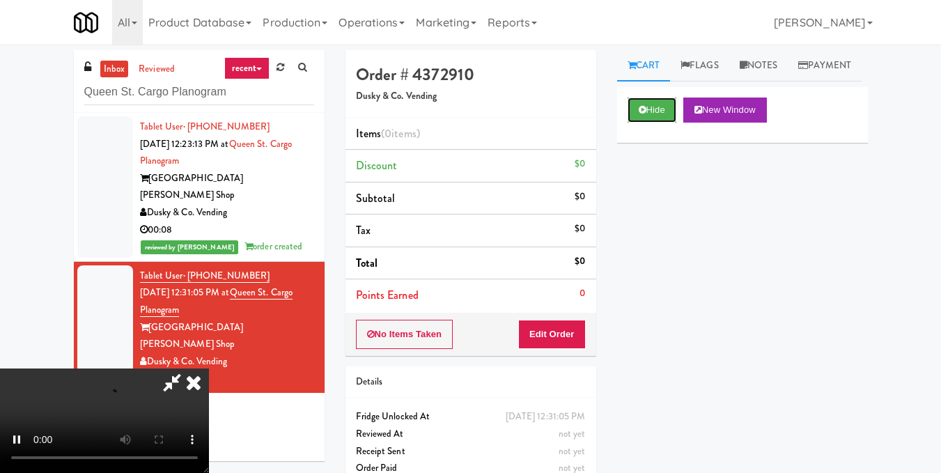
scroll to position [157, 0]
click at [575, 328] on button "Edit Order" at bounding box center [552, 334] width 68 height 29
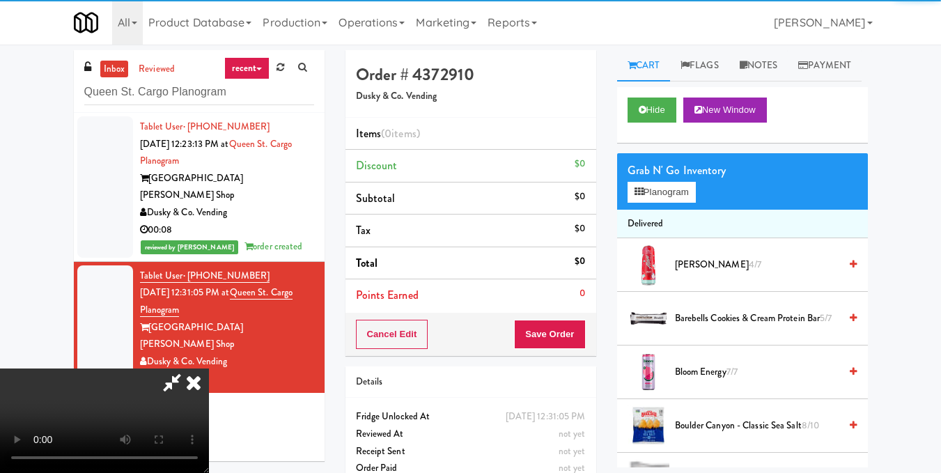
click at [209, 368] on video at bounding box center [104, 420] width 209 height 104
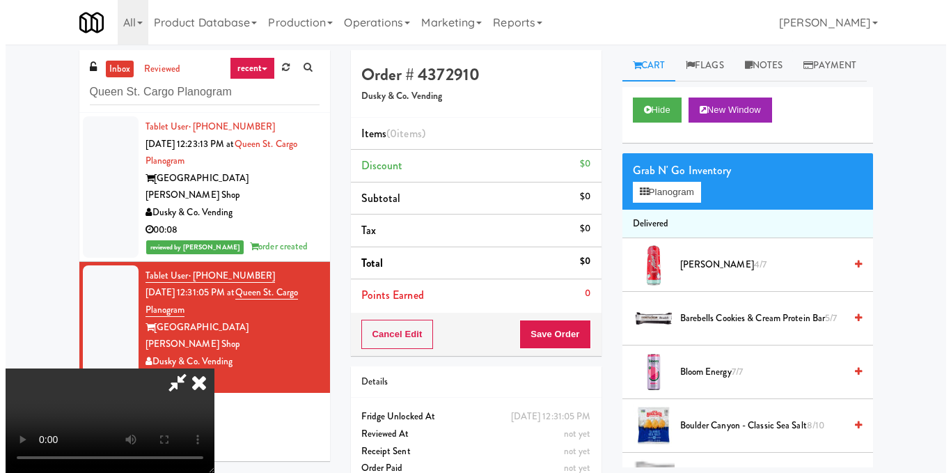
scroll to position [87, 0]
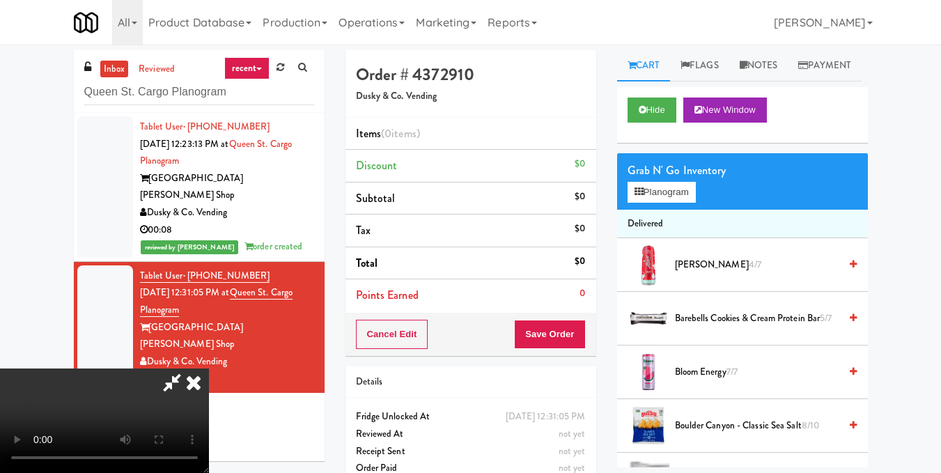
click at [209, 368] on video at bounding box center [104, 420] width 209 height 104
click at [668, 203] on button "Planogram" at bounding box center [661, 192] width 68 height 21
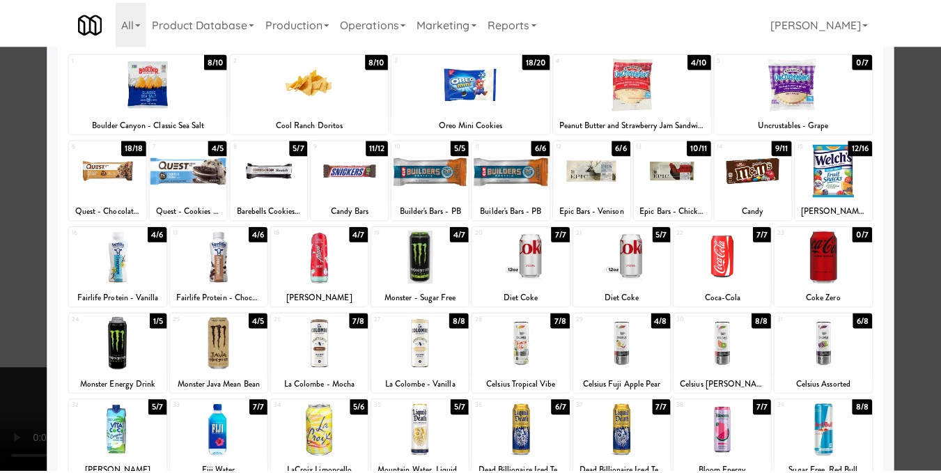
scroll to position [139, 0]
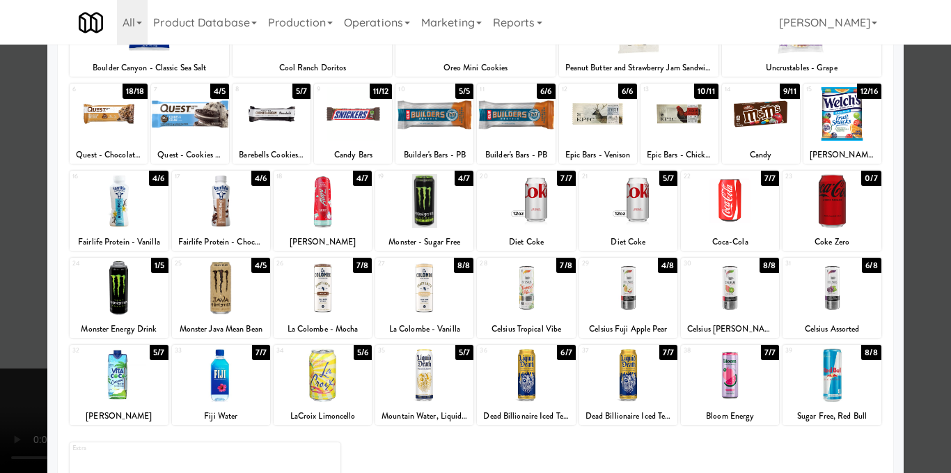
click at [633, 208] on div at bounding box center [628, 201] width 98 height 54
click at [82, 393] on div at bounding box center [119, 375] width 98 height 54
drag, startPoint x: 926, startPoint y: 212, endPoint x: 907, endPoint y: 219, distance: 19.8
click at [928, 212] on div at bounding box center [475, 236] width 951 height 473
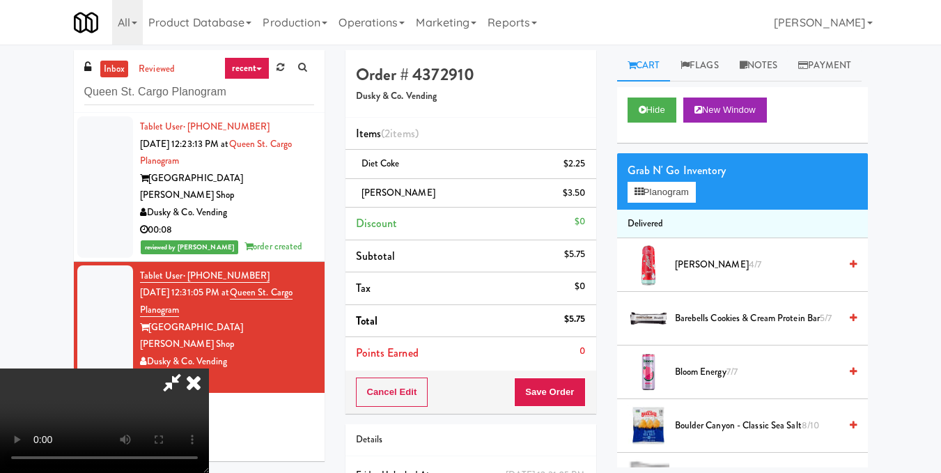
click at [209, 368] on video at bounding box center [104, 420] width 209 height 104
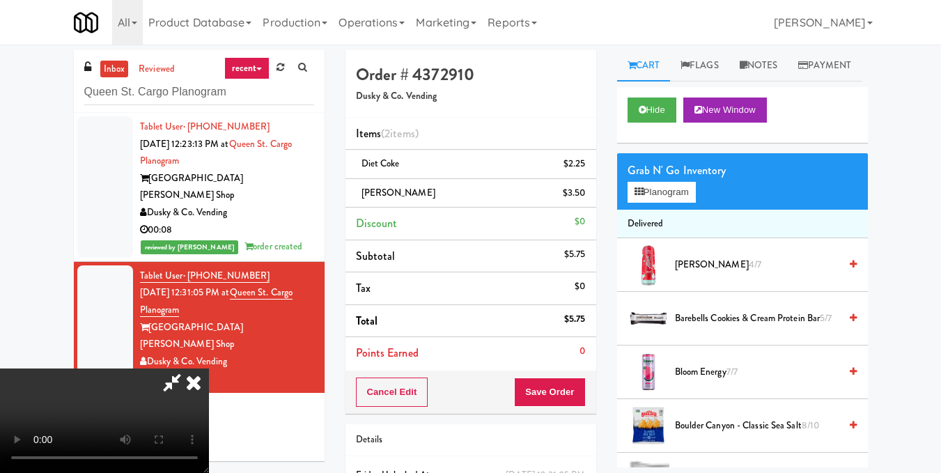
click at [209, 368] on video at bounding box center [104, 420] width 209 height 104
click at [669, 203] on button "Planogram" at bounding box center [661, 192] width 68 height 21
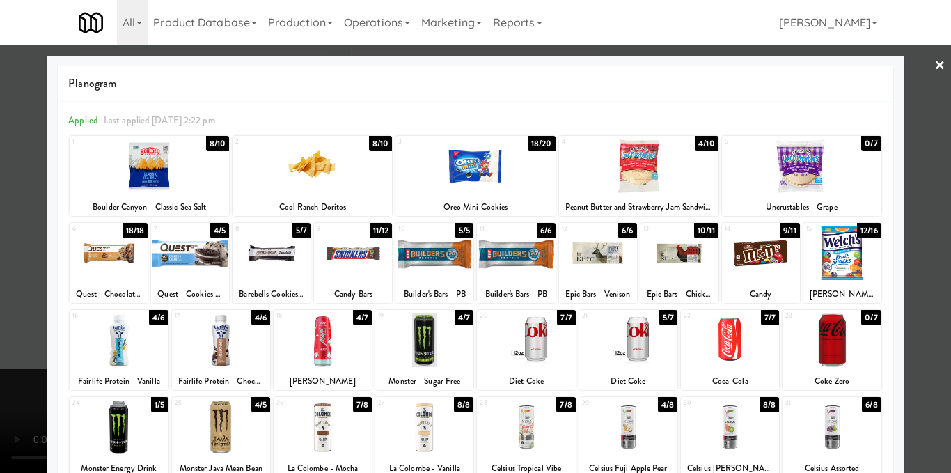
click at [916, 250] on div at bounding box center [475, 236] width 951 height 473
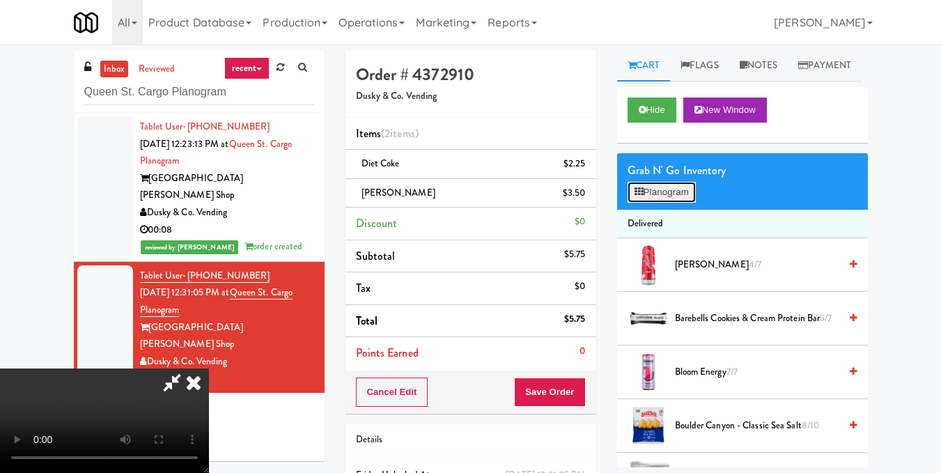
click at [672, 203] on button "Planogram" at bounding box center [661, 192] width 68 height 21
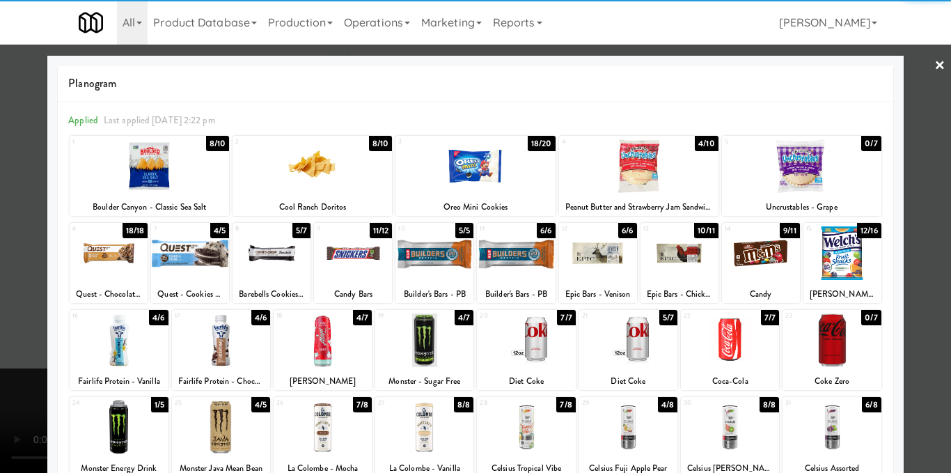
drag, startPoint x: 759, startPoint y: 261, endPoint x: 950, endPoint y: 238, distance: 192.9
click at [759, 260] on div at bounding box center [761, 253] width 78 height 54
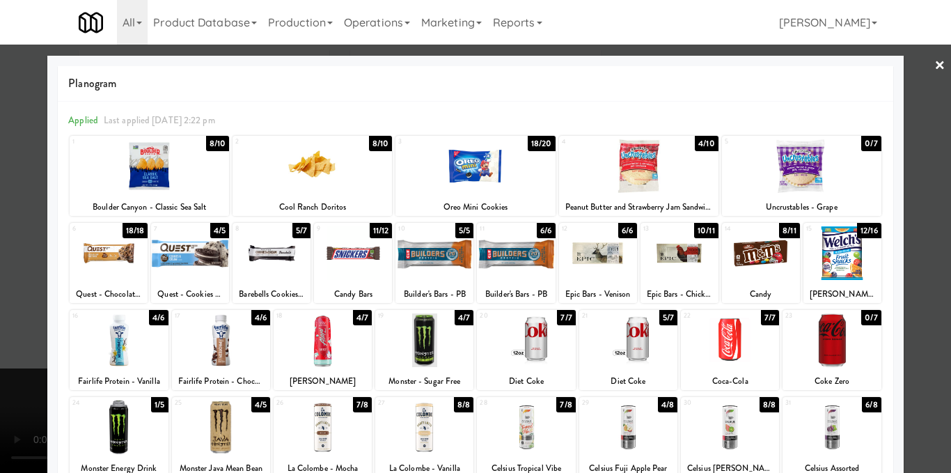
click at [930, 247] on div at bounding box center [475, 236] width 951 height 473
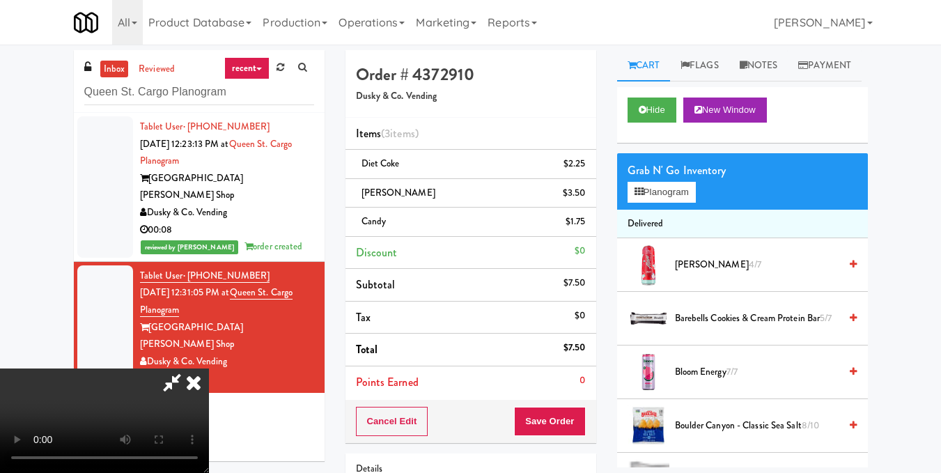
click at [209, 368] on video at bounding box center [104, 420] width 209 height 104
click at [690, 203] on button "Planogram" at bounding box center [661, 192] width 68 height 21
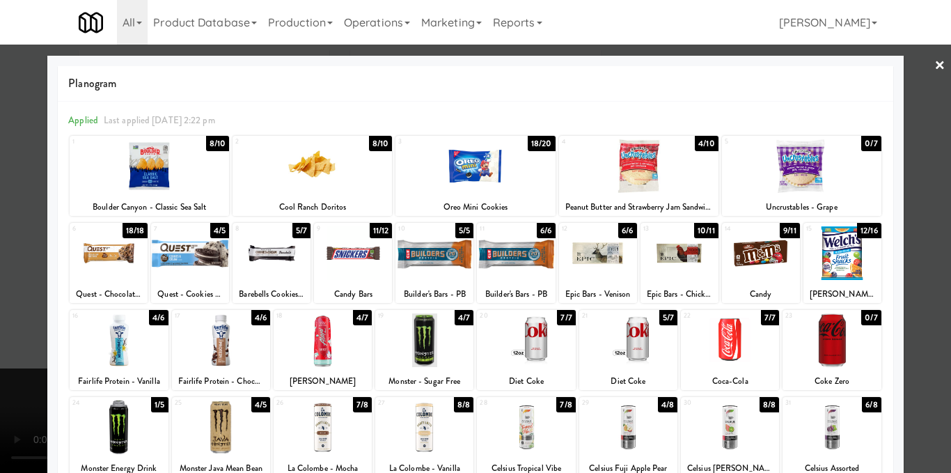
click at [471, 182] on div at bounding box center [474, 166] width 159 height 54
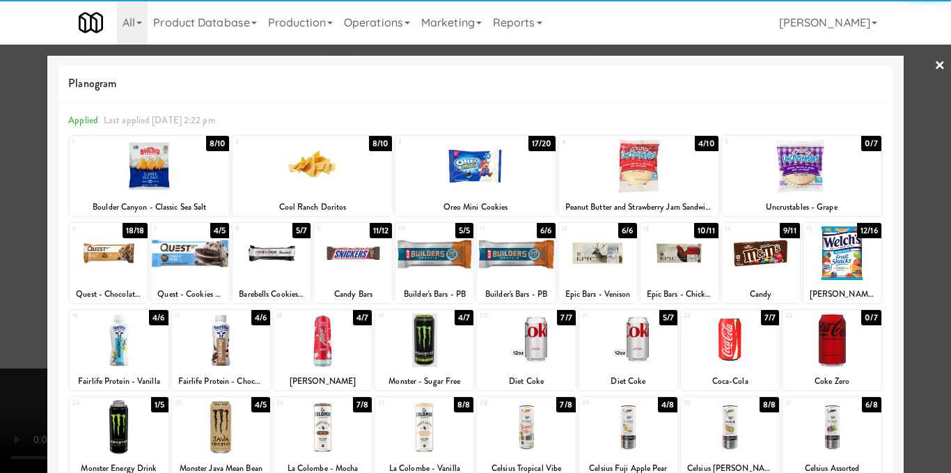
click at [904, 148] on div at bounding box center [475, 236] width 951 height 473
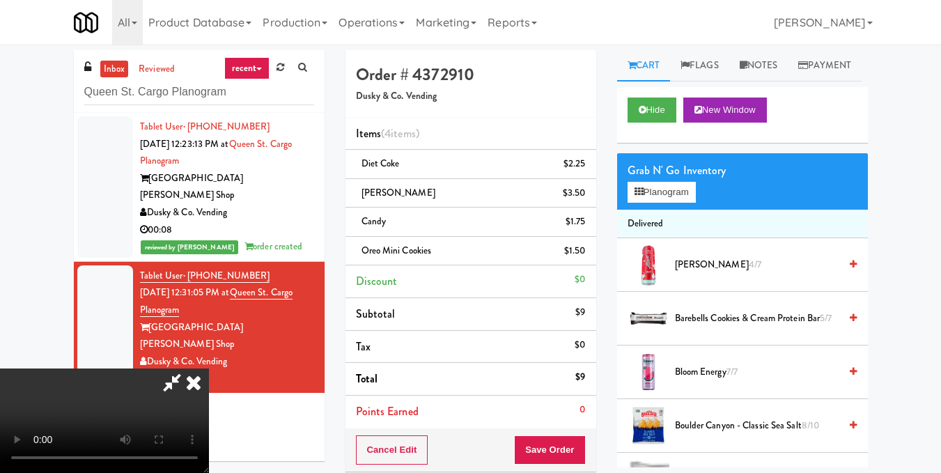
click at [188, 368] on icon at bounding box center [172, 382] width 32 height 28
click at [588, 222] on icon at bounding box center [586, 226] width 7 height 9
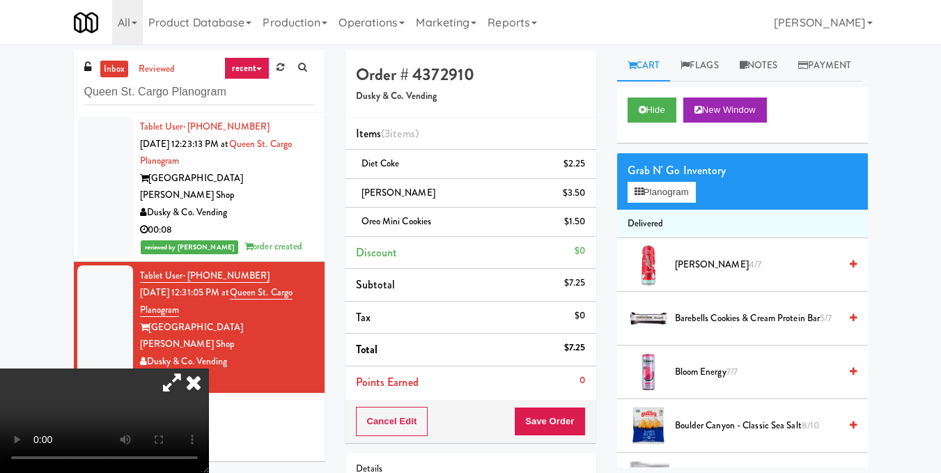
click at [209, 368] on video at bounding box center [104, 420] width 209 height 104
click at [566, 428] on button "Save Order" at bounding box center [549, 421] width 71 height 29
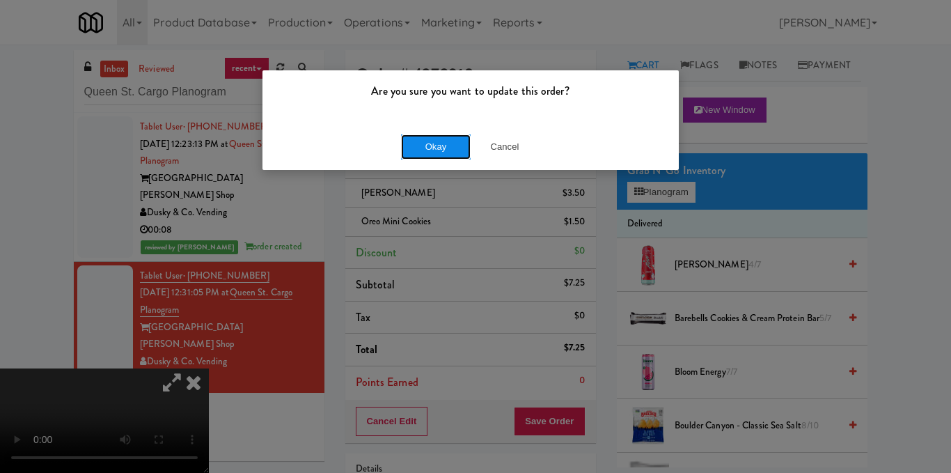
click at [441, 148] on button "Okay" at bounding box center [436, 146] width 70 height 25
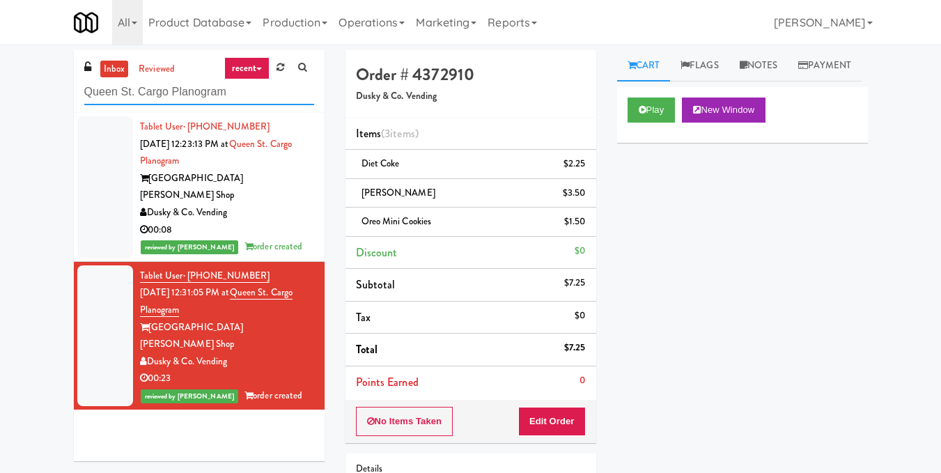
click at [185, 88] on input "Queen St. Cargo Planogram" at bounding box center [199, 92] width 230 height 26
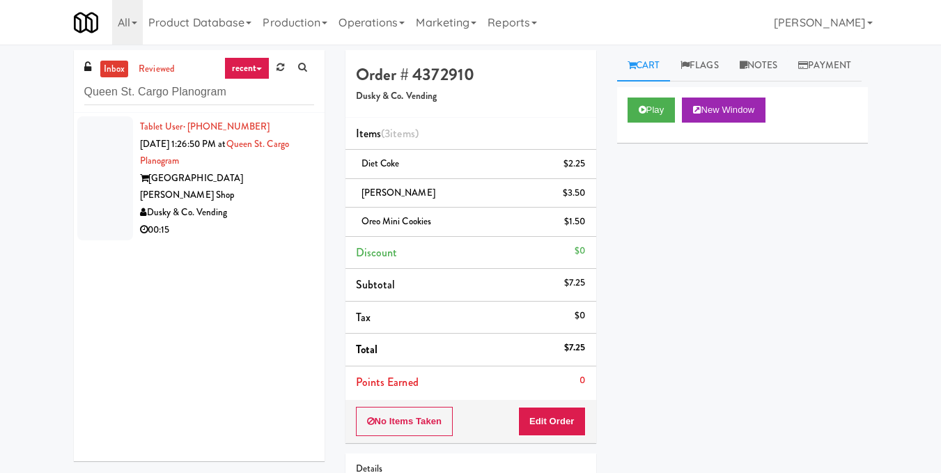
click at [264, 204] on div "Dusky & Co. Vending" at bounding box center [227, 212] width 174 height 17
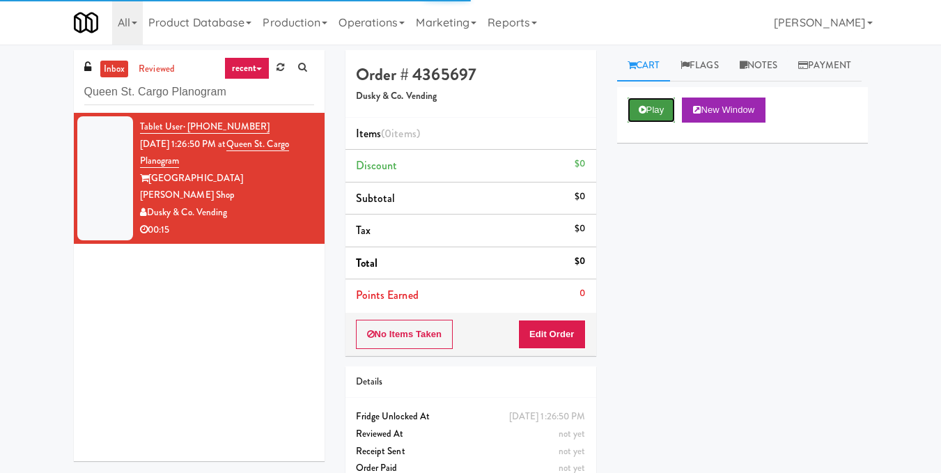
click at [647, 123] on button "Play" at bounding box center [651, 109] width 48 height 25
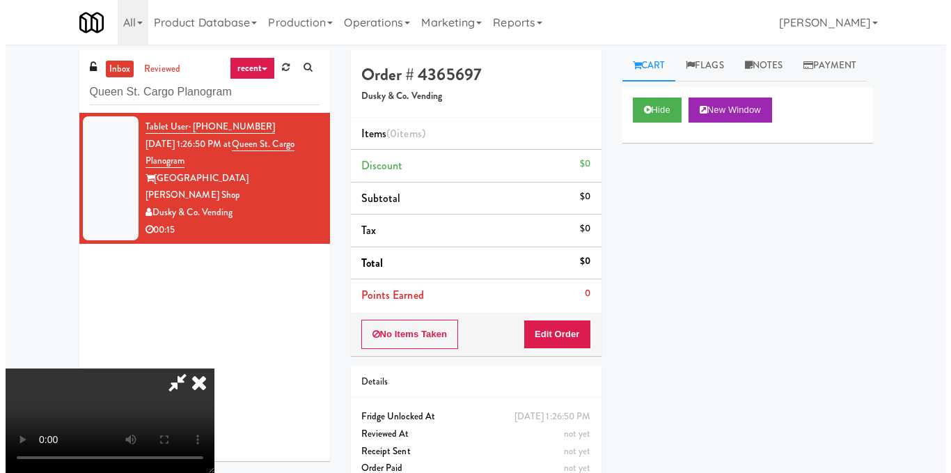
scroll to position [139, 0]
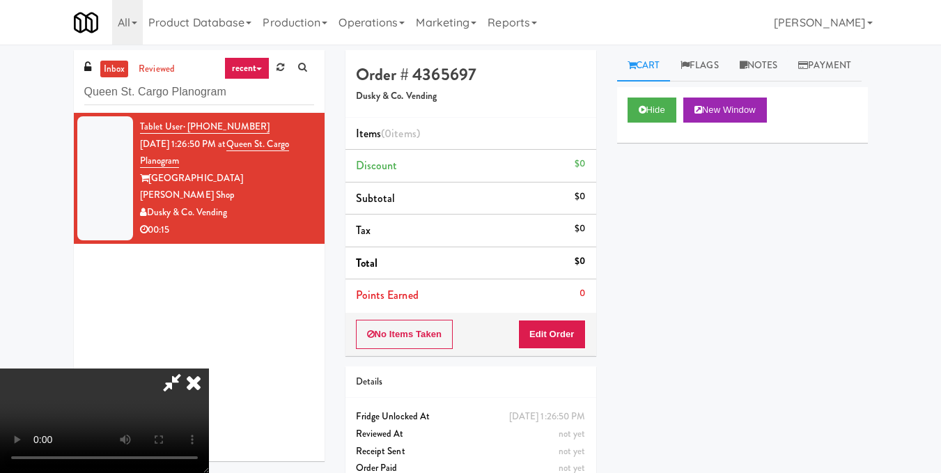
click at [209, 368] on video at bounding box center [104, 420] width 209 height 104
click at [582, 332] on button "Edit Order" at bounding box center [552, 334] width 68 height 29
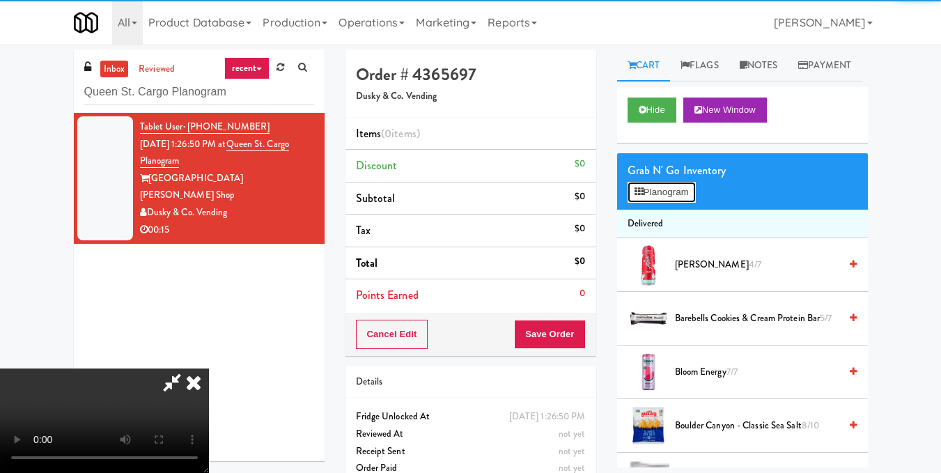
click at [663, 203] on button "Planogram" at bounding box center [661, 192] width 68 height 21
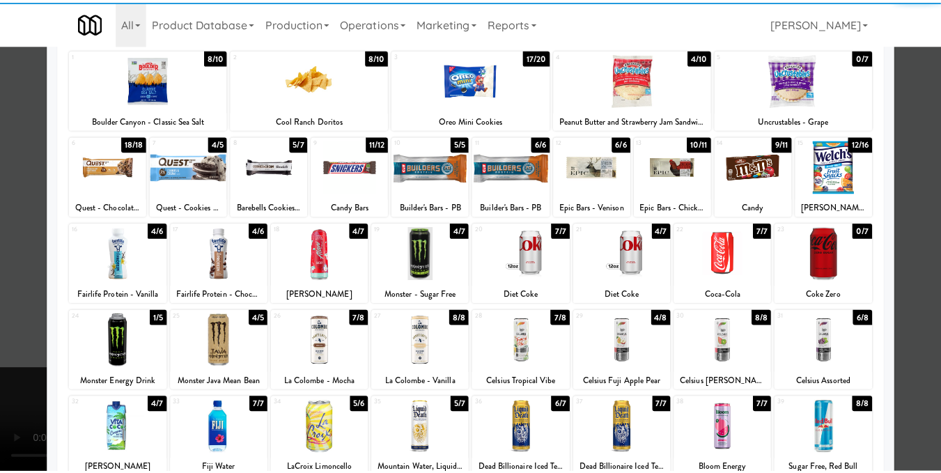
scroll to position [139, 0]
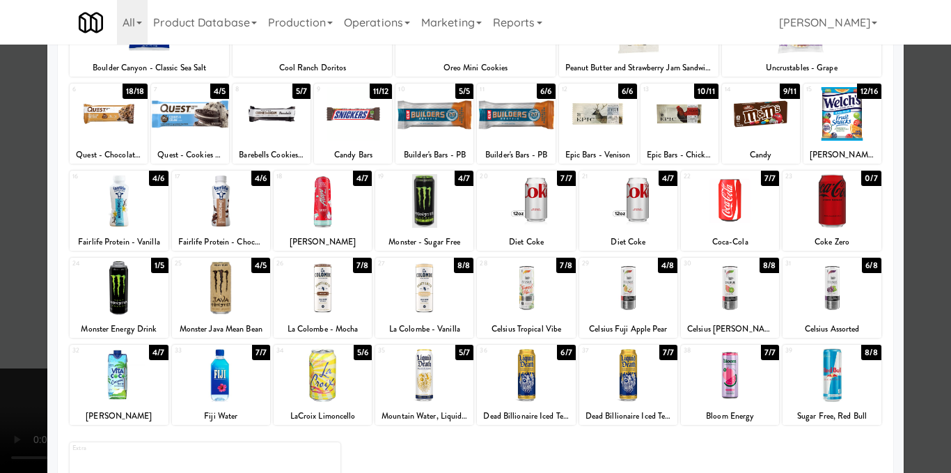
drag, startPoint x: 624, startPoint y: 301, endPoint x: 659, endPoint y: 294, distance: 36.3
click at [624, 301] on div at bounding box center [628, 288] width 98 height 54
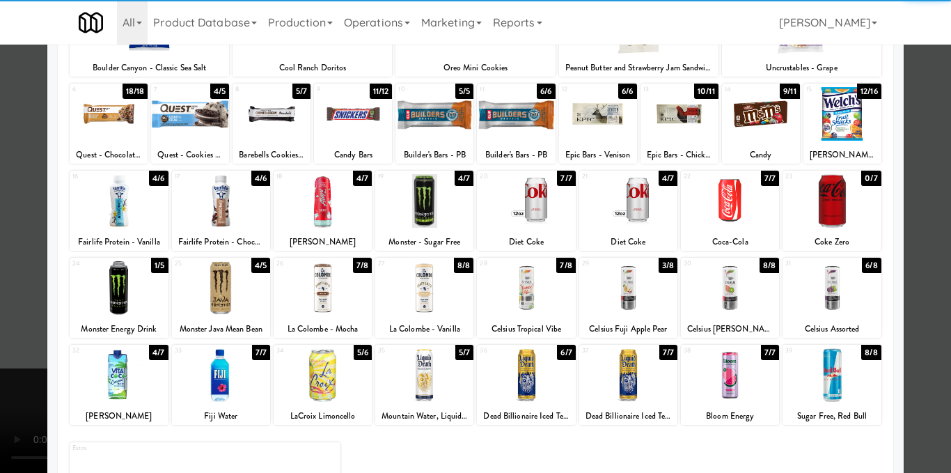
click at [916, 230] on div at bounding box center [475, 236] width 951 height 473
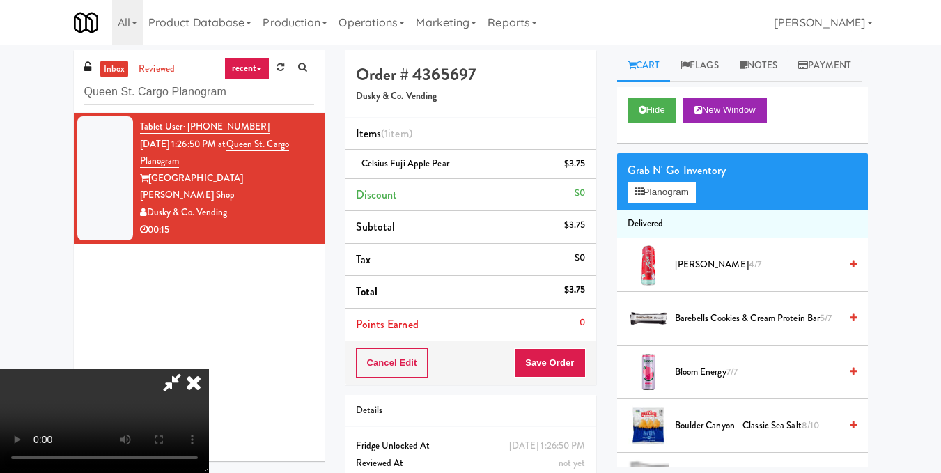
scroll to position [17, 0]
click at [209, 368] on video at bounding box center [104, 420] width 209 height 104
click at [209, 368] on icon at bounding box center [193, 382] width 31 height 28
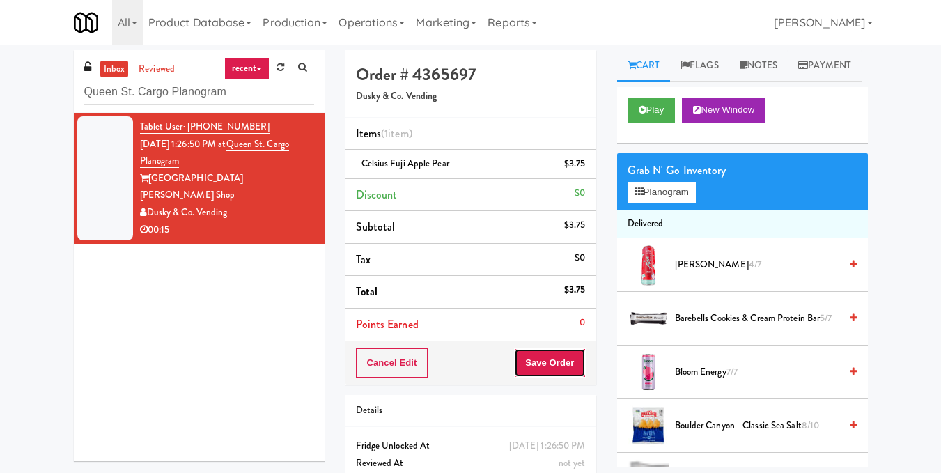
click at [571, 363] on button "Save Order" at bounding box center [549, 362] width 71 height 29
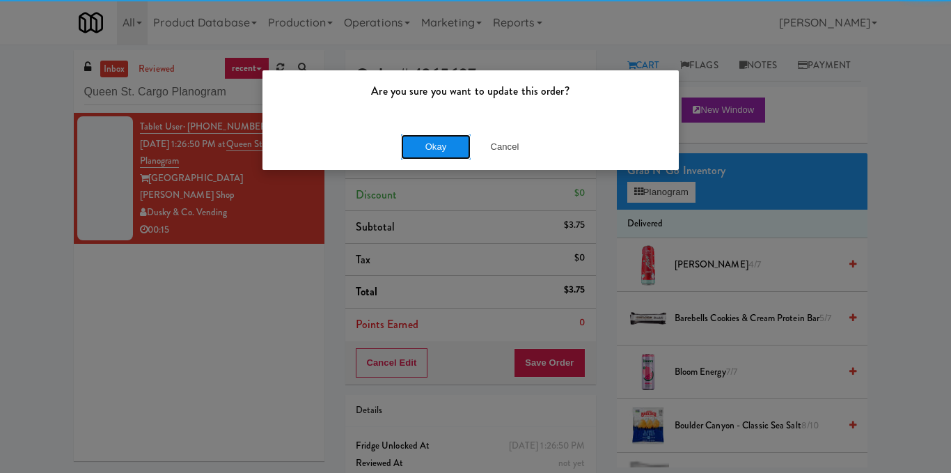
click at [437, 138] on button "Okay" at bounding box center [436, 146] width 70 height 25
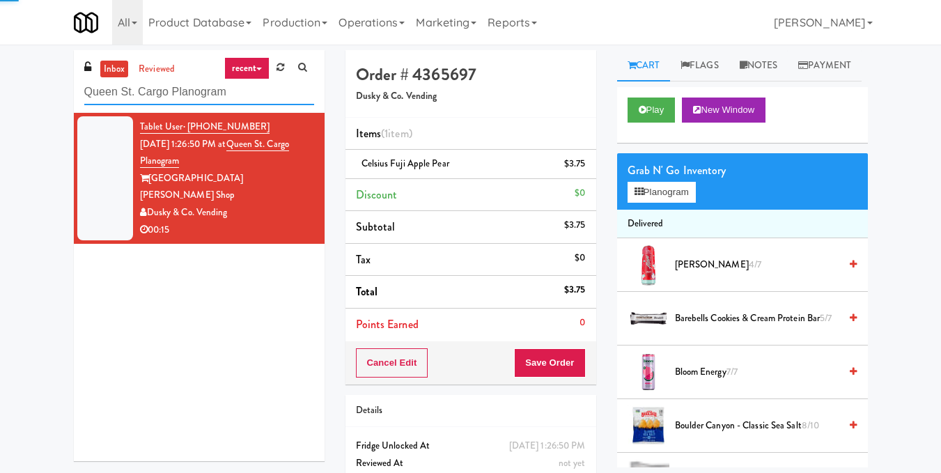
click at [264, 95] on input "Queen St. Cargo Planogram" at bounding box center [199, 92] width 230 height 26
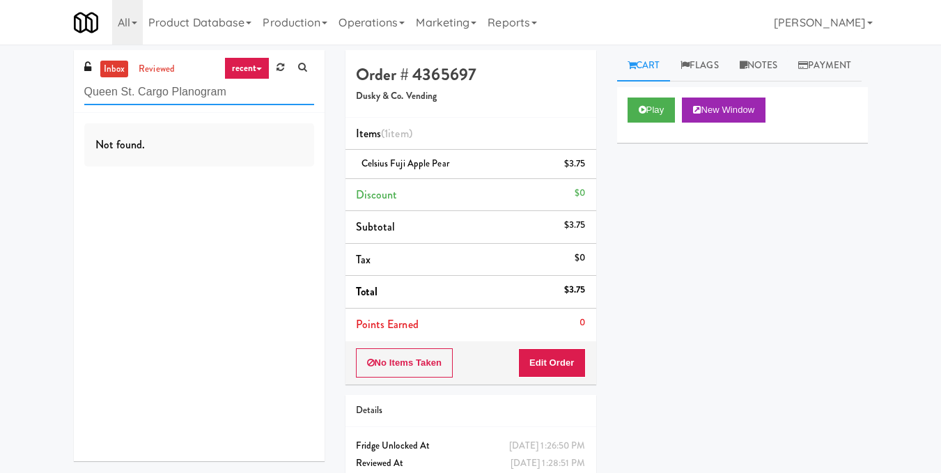
click at [227, 95] on input "Queen St. Cargo Planogram" at bounding box center [199, 92] width 230 height 26
paste input "Maplewood Meals"
click at [226, 81] on input "Maplewood Meals" at bounding box center [199, 92] width 230 height 26
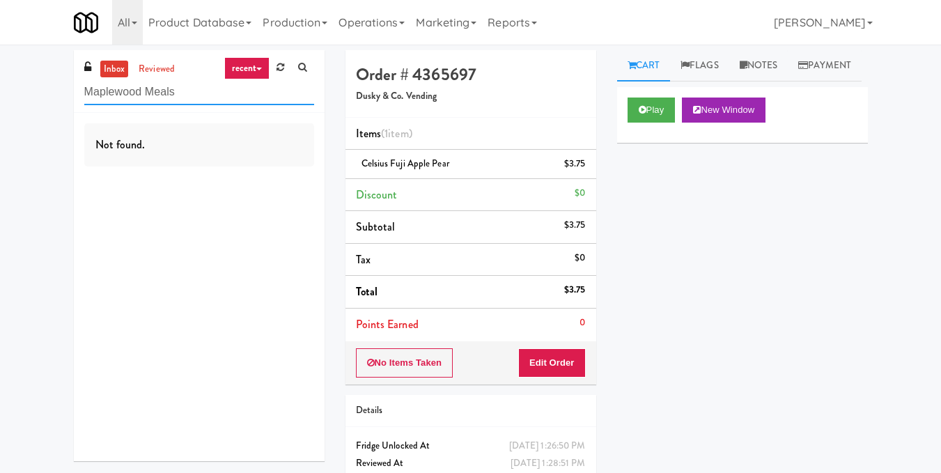
click at [225, 81] on input "Maplewood Meals" at bounding box center [199, 92] width 230 height 26
click at [225, 84] on input "Maplewood Meals" at bounding box center [199, 92] width 230 height 26
paste input "Guild - Cooler - Left"
click at [163, 85] on input "Maplewood Guild - Cooler - Left" at bounding box center [199, 92] width 230 height 26
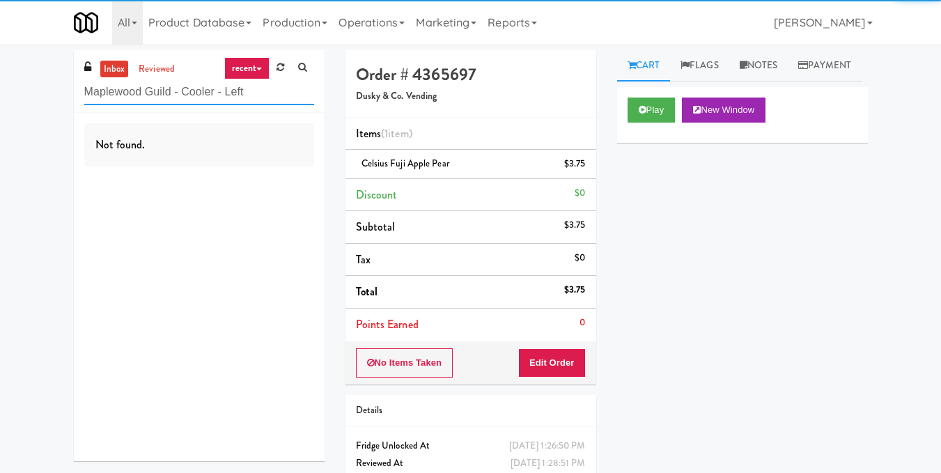
click at [163, 85] on input "Maplewood Guild - Cooler - Left" at bounding box center [199, 92] width 230 height 26
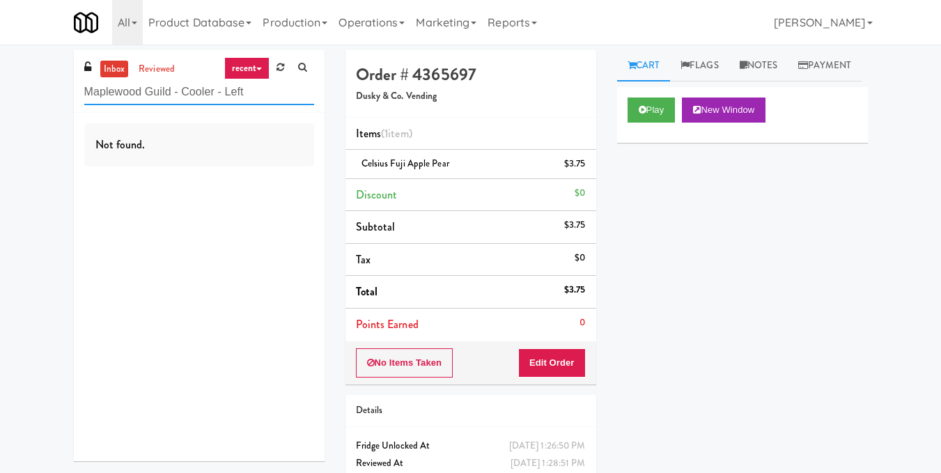
paste input "text"
click at [219, 89] on input "Guild - Cooler - Left" at bounding box center [199, 92] width 230 height 26
paste input "RMU - Floor 7"
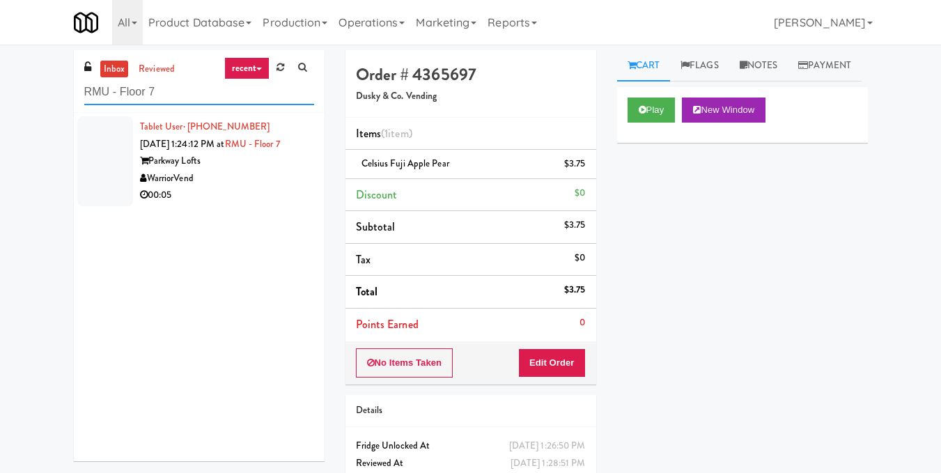
type input "RMU - Floor 7"
click at [226, 187] on div "00:05" at bounding box center [227, 195] width 174 height 17
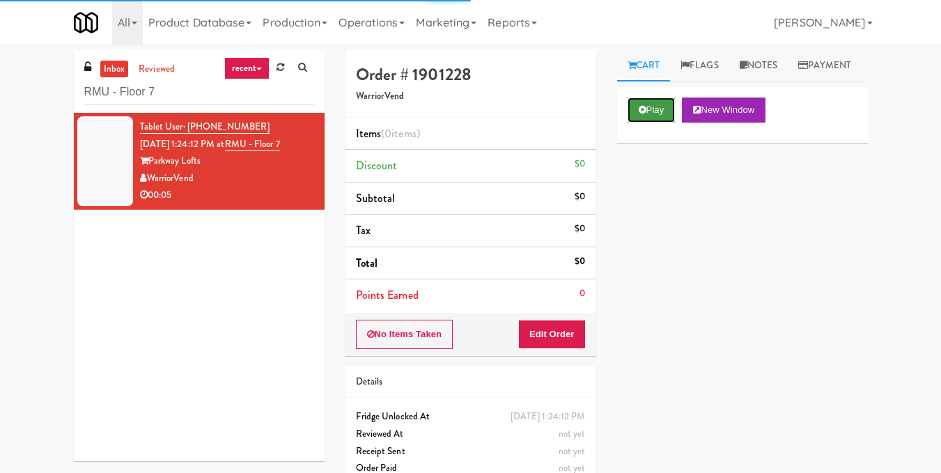
click at [663, 123] on button "Play" at bounding box center [651, 109] width 48 height 25
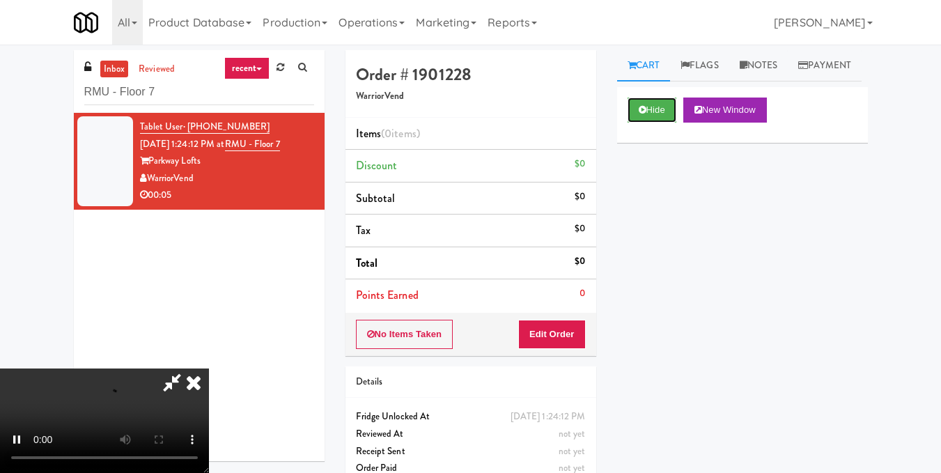
scroll to position [157, 0]
click at [659, 123] on button "Hide" at bounding box center [651, 109] width 49 height 25
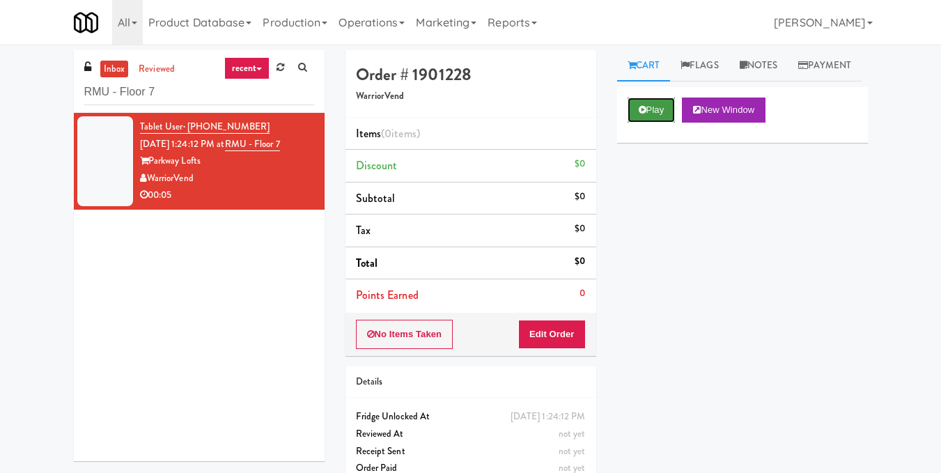
scroll to position [0, 0]
click at [659, 123] on button "Play" at bounding box center [651, 109] width 48 height 25
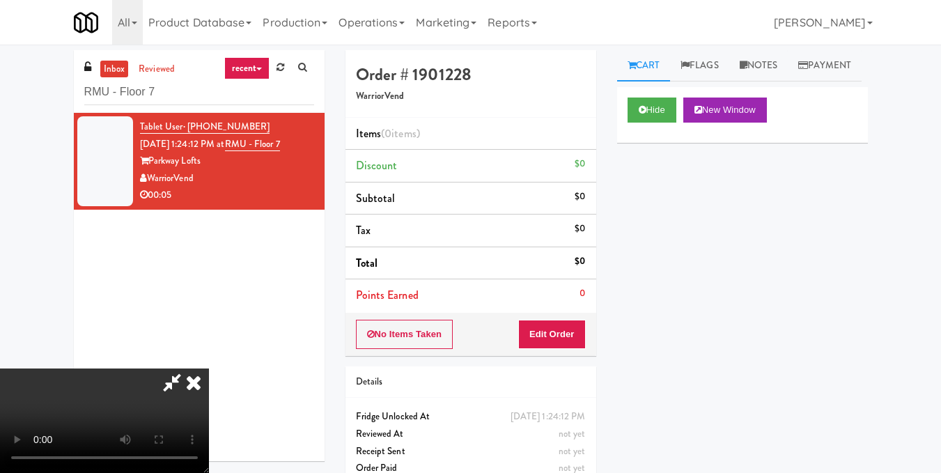
click at [209, 368] on video at bounding box center [104, 420] width 209 height 104
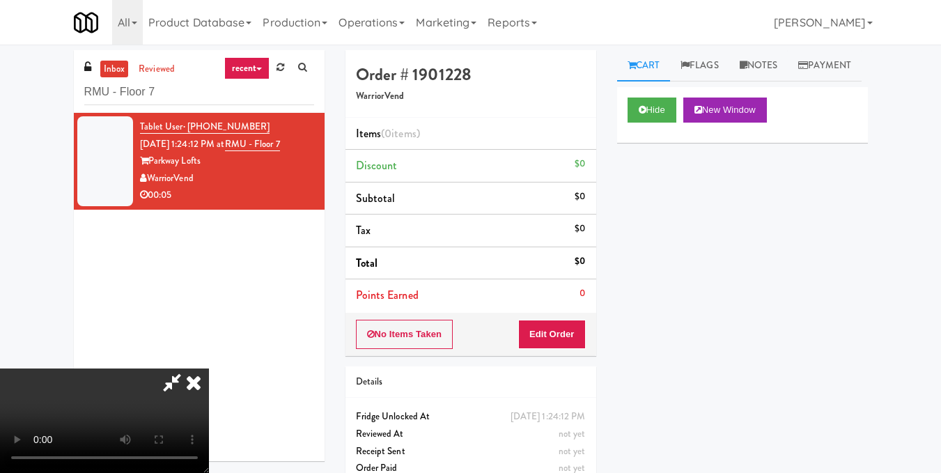
click at [209, 368] on video at bounding box center [104, 420] width 209 height 104
click at [566, 335] on button "Edit Order" at bounding box center [552, 334] width 68 height 29
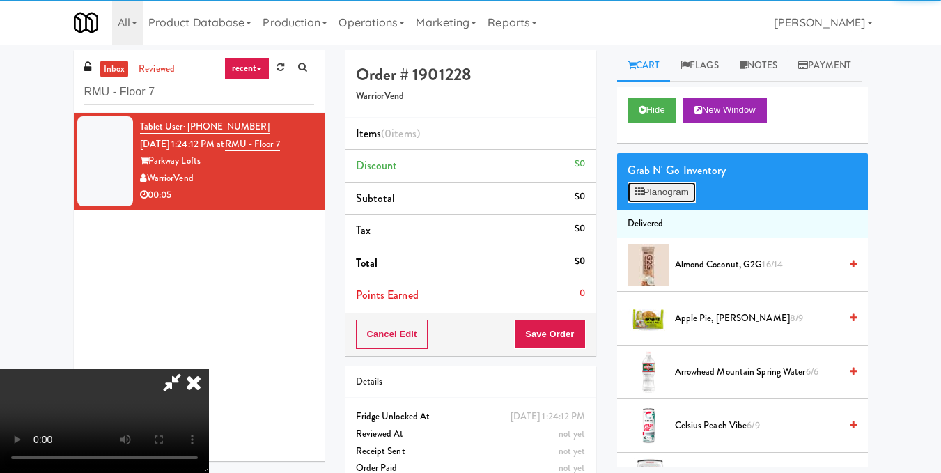
click at [676, 203] on button "Planogram" at bounding box center [661, 192] width 68 height 21
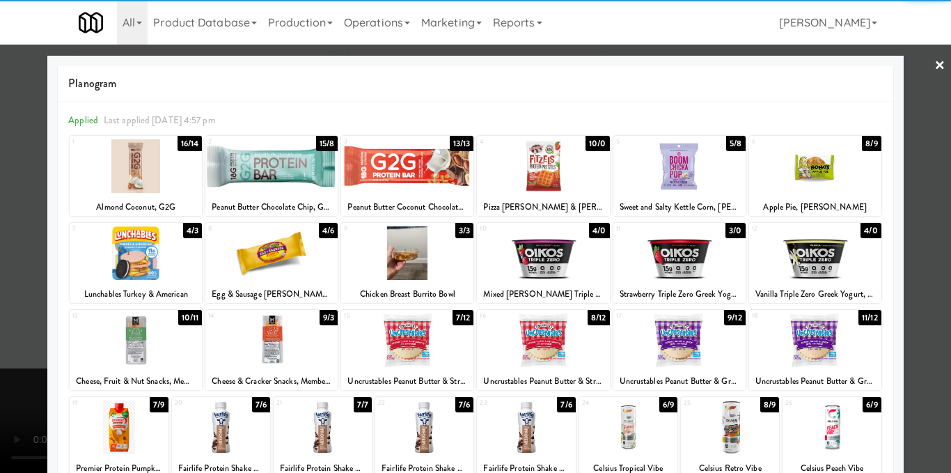
click at [150, 173] on div at bounding box center [136, 166] width 132 height 54
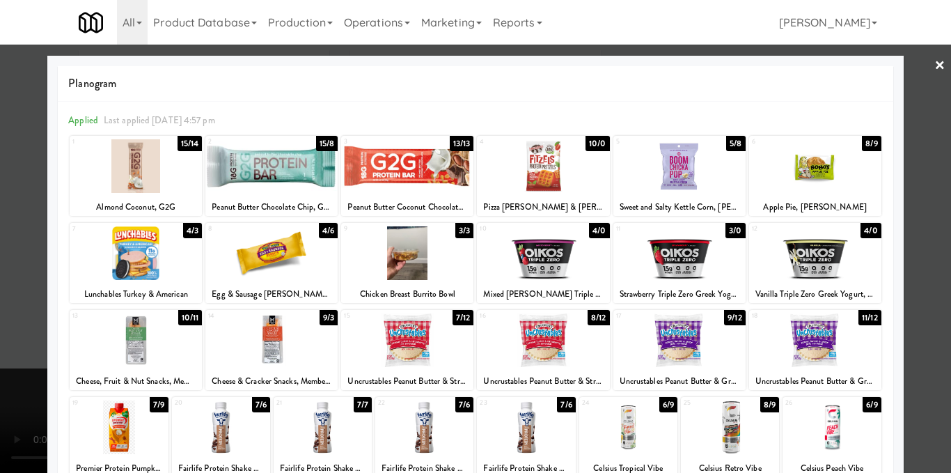
click at [900, 243] on div at bounding box center [475, 236] width 951 height 473
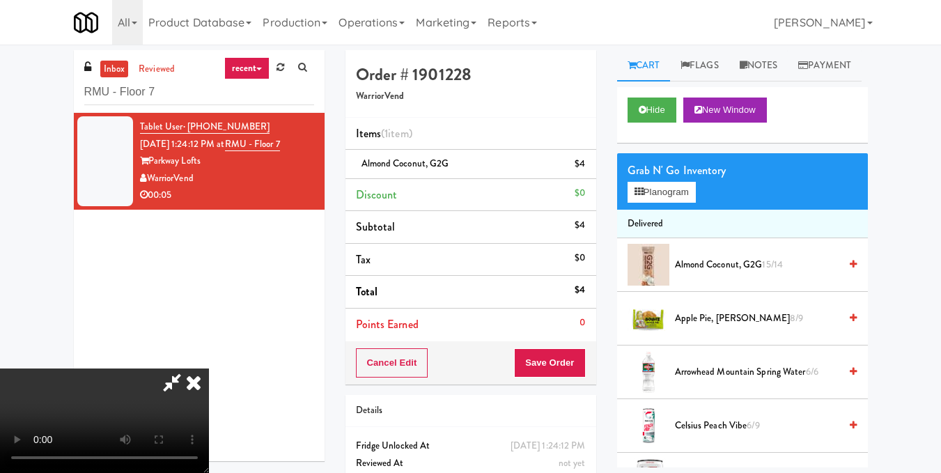
scroll to position [17, 0]
click at [209, 368] on video at bounding box center [104, 420] width 209 height 104
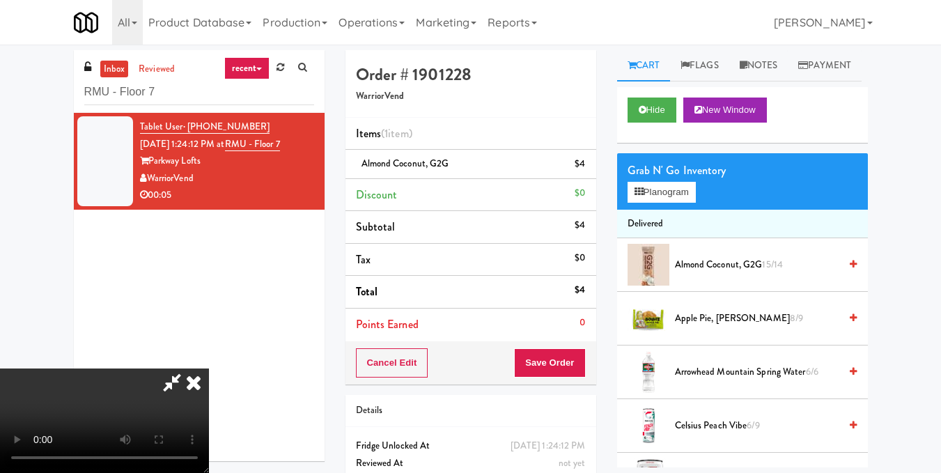
click at [209, 368] on icon at bounding box center [193, 382] width 31 height 28
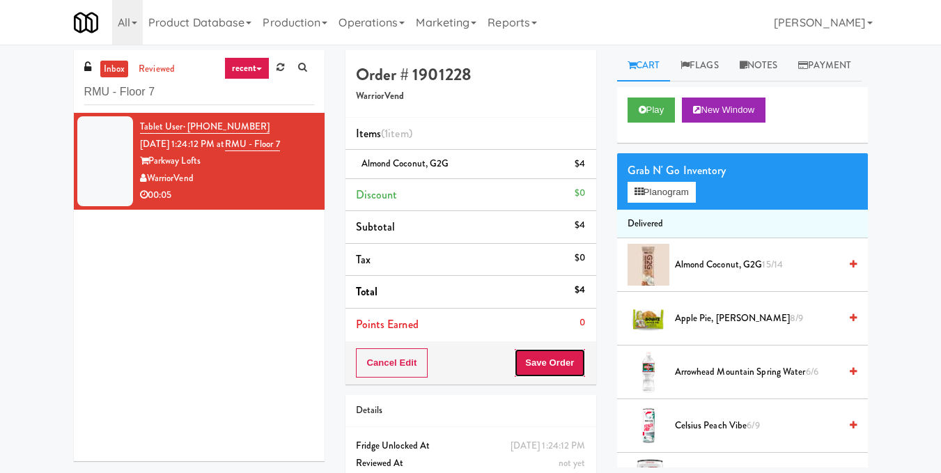
click at [533, 373] on button "Save Order" at bounding box center [549, 362] width 71 height 29
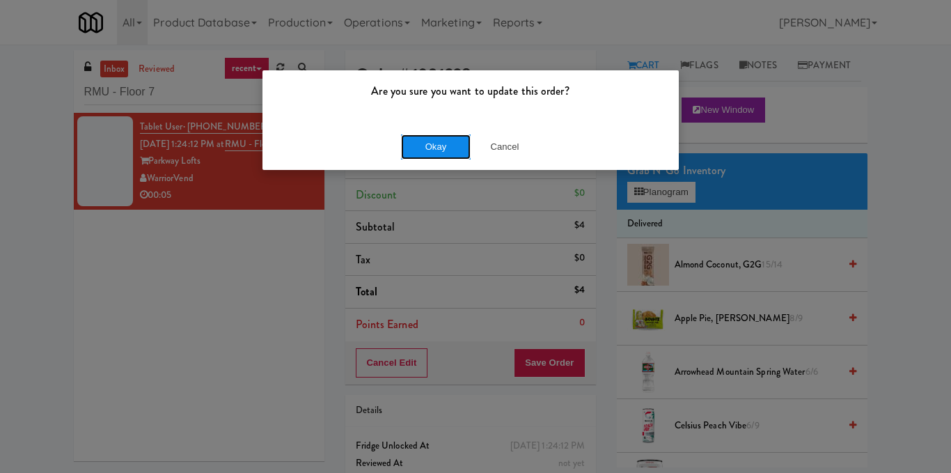
click at [434, 140] on button "Okay" at bounding box center [436, 146] width 70 height 25
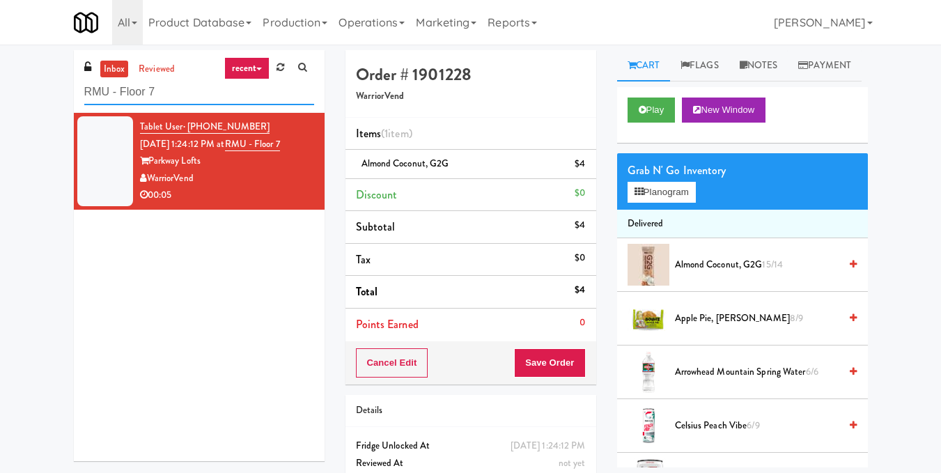
click at [202, 99] on input "RMU - Floor 7" at bounding box center [199, 92] width 230 height 26
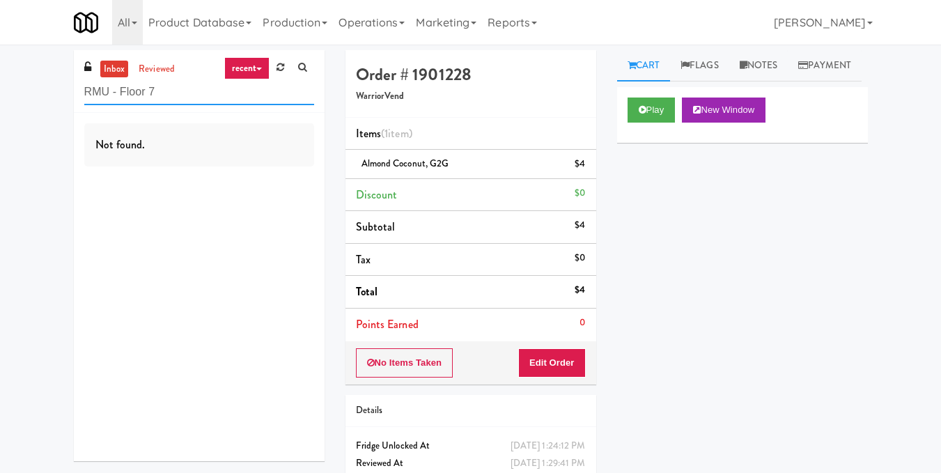
click at [194, 83] on input "RMU - Floor 7" at bounding box center [199, 92] width 230 height 26
paste input "Prairie Pantry/Cooler"
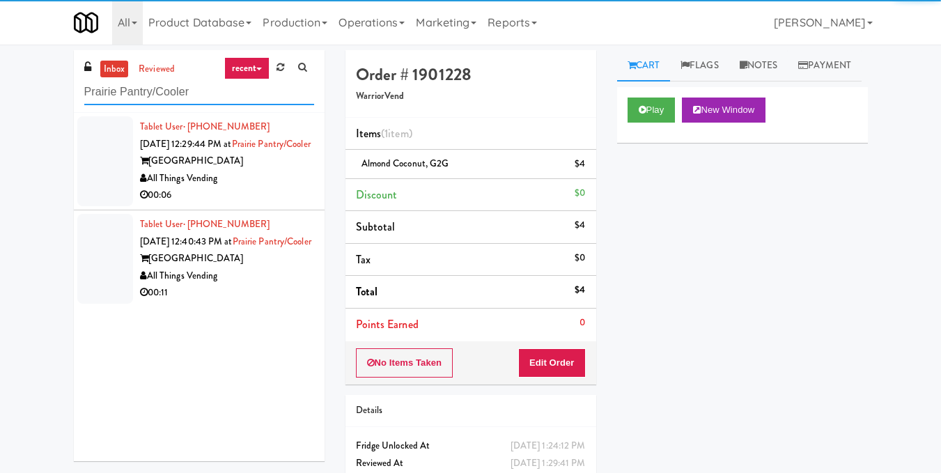
type input "Prairie Pantry/Cooler"
click at [248, 170] on div "[GEOGRAPHIC_DATA]" at bounding box center [227, 160] width 174 height 17
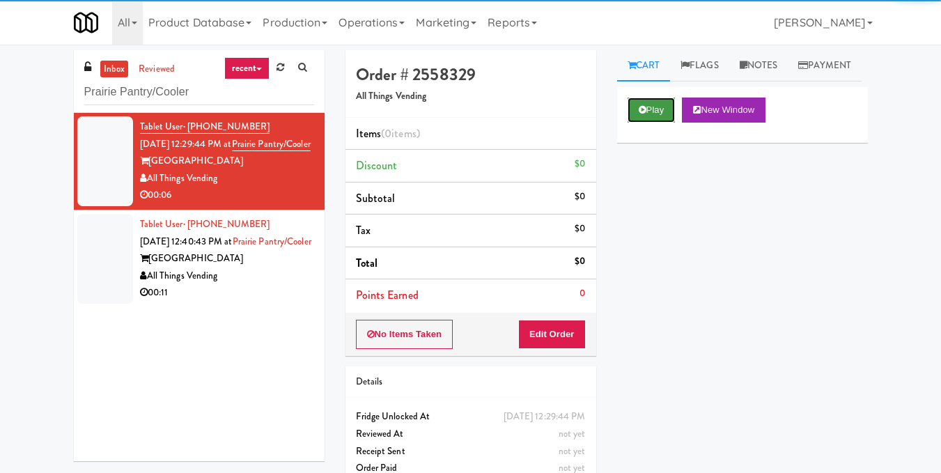
click at [658, 123] on button "Play" at bounding box center [651, 109] width 48 height 25
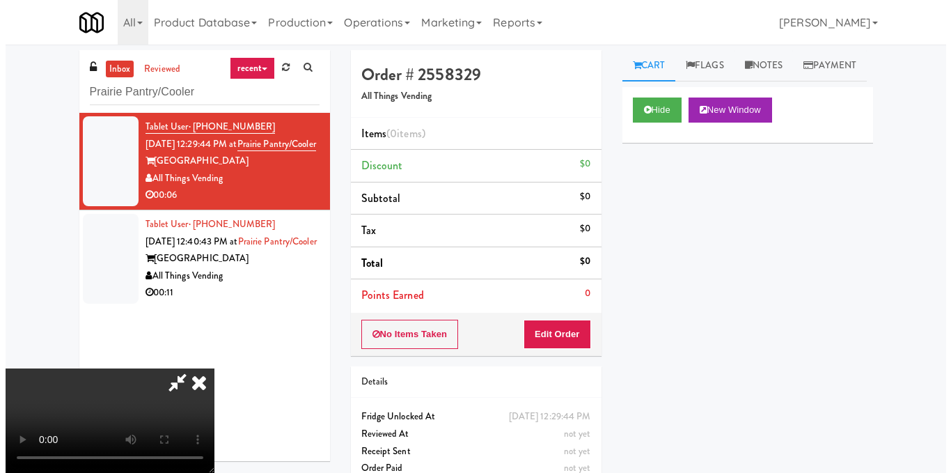
scroll to position [87, 0]
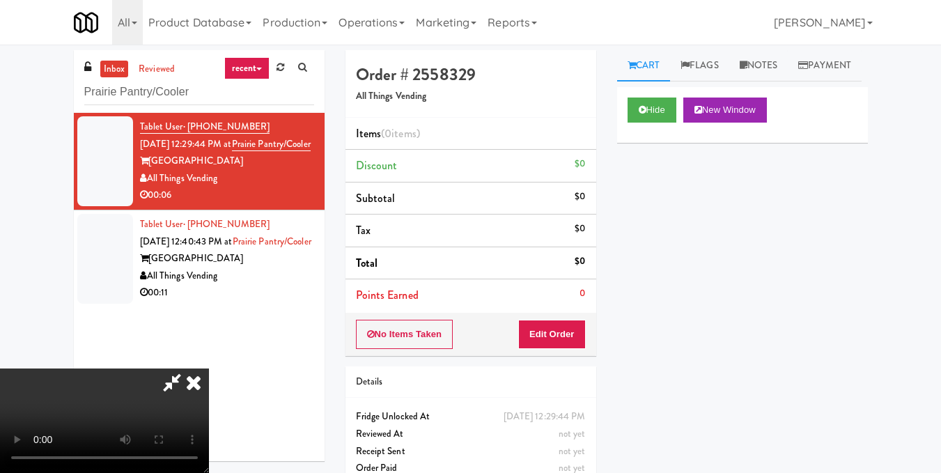
click at [209, 368] on video at bounding box center [104, 420] width 209 height 104
drag, startPoint x: 582, startPoint y: 335, endPoint x: 597, endPoint y: 311, distance: 28.8
click at [583, 335] on button "Edit Order" at bounding box center [552, 334] width 68 height 29
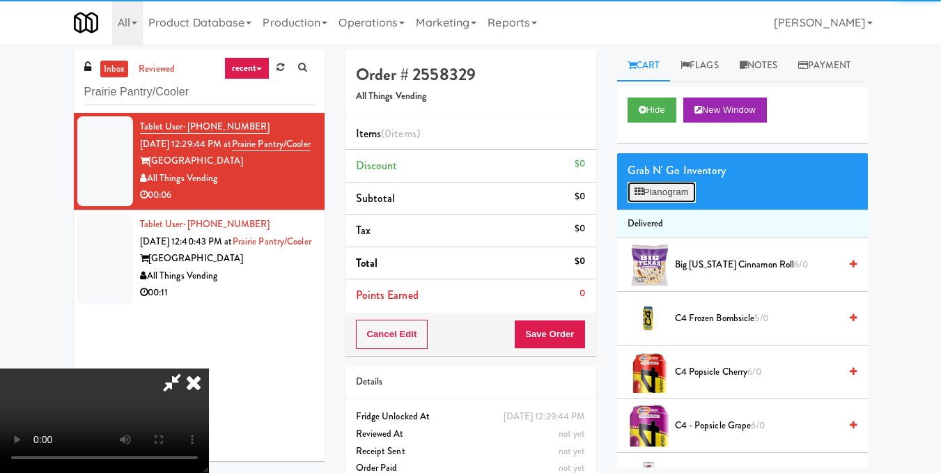
click at [687, 203] on button "Planogram" at bounding box center [661, 192] width 68 height 21
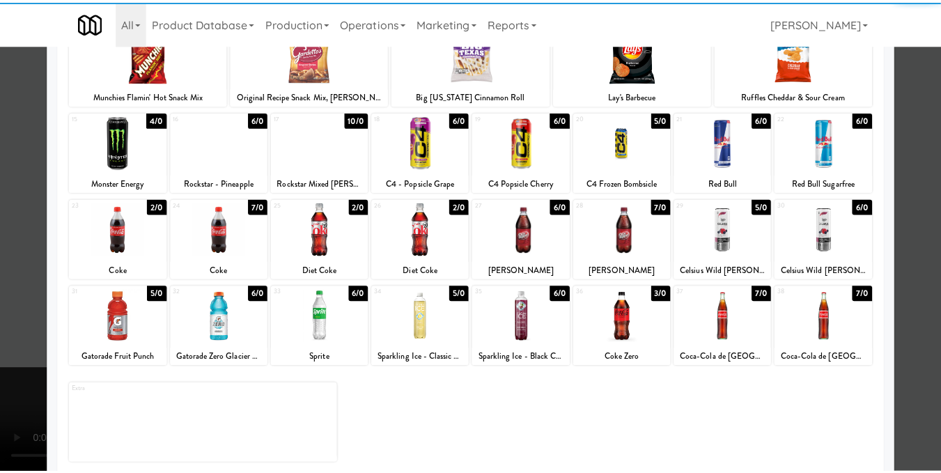
scroll to position [209, 0]
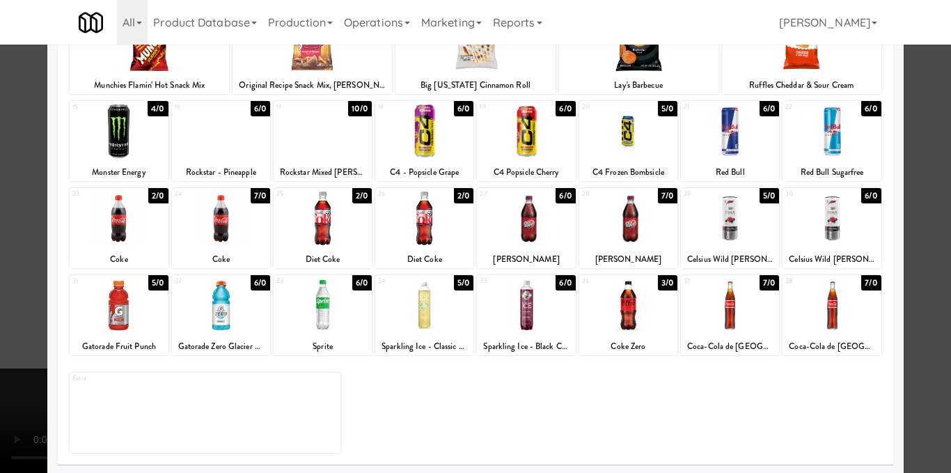
click at [421, 235] on div at bounding box center [424, 218] width 98 height 54
click at [930, 254] on div at bounding box center [475, 236] width 951 height 473
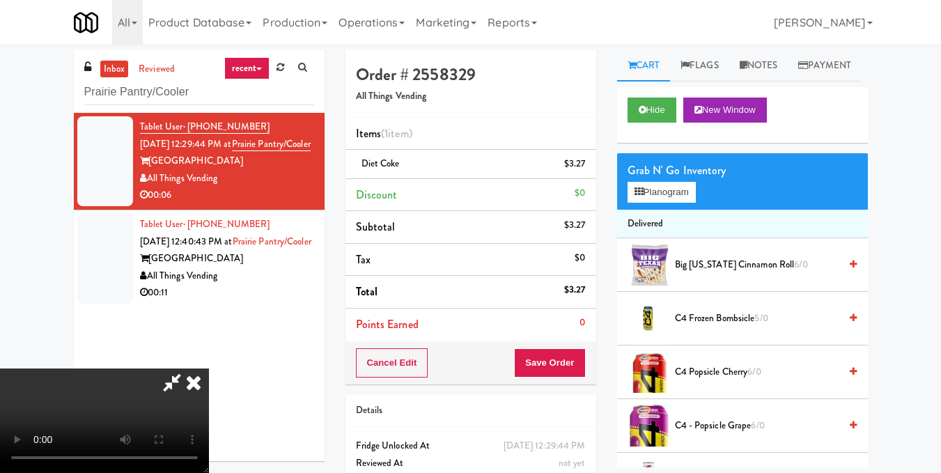
click at [209, 368] on video at bounding box center [104, 420] width 209 height 104
click at [209, 368] on icon at bounding box center [193, 382] width 31 height 28
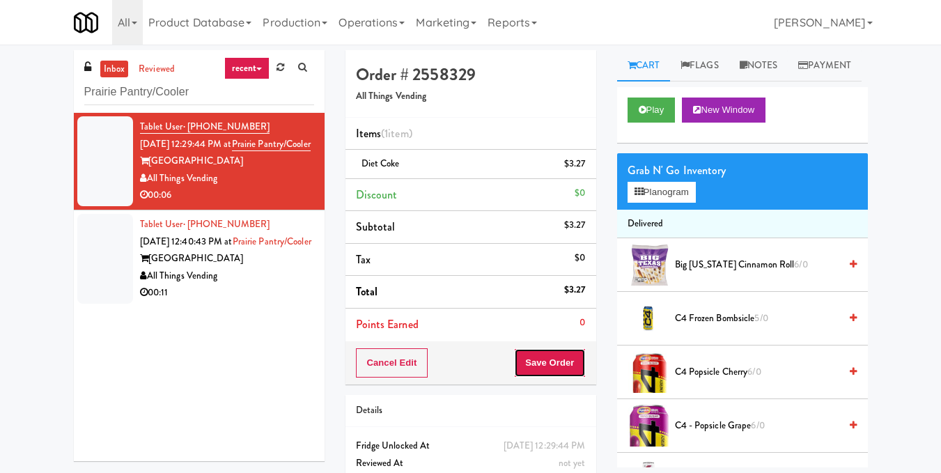
click at [557, 373] on button "Save Order" at bounding box center [549, 362] width 71 height 29
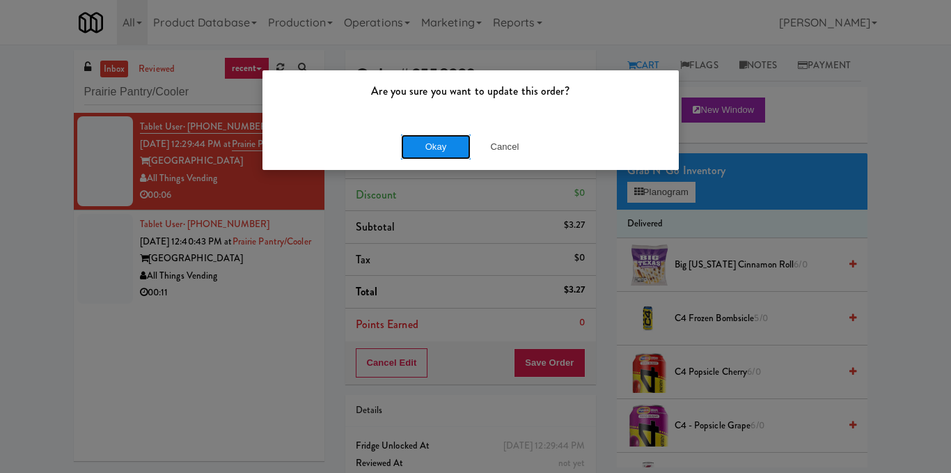
click at [440, 140] on button "Okay" at bounding box center [436, 146] width 70 height 25
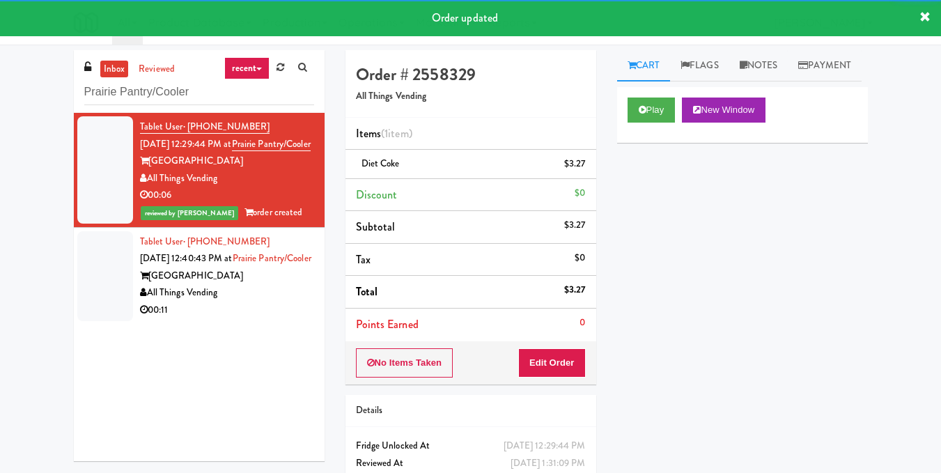
click at [299, 301] on div "All Things Vending" at bounding box center [227, 292] width 174 height 17
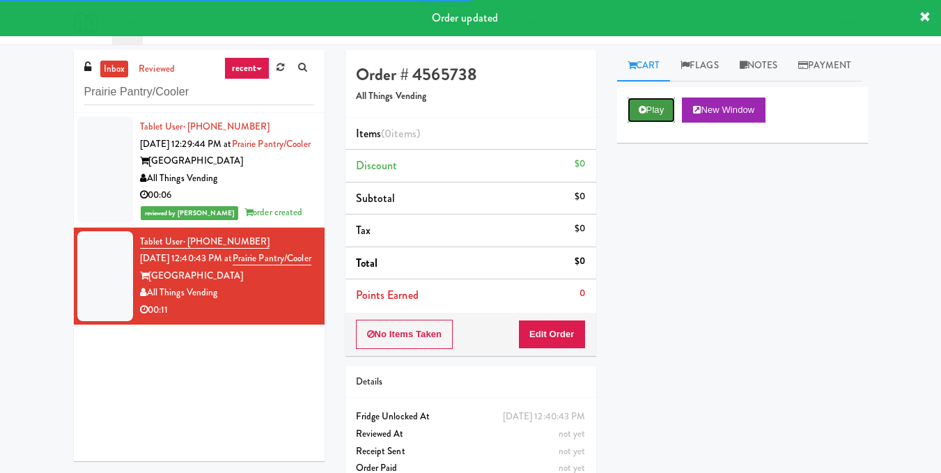
click at [652, 123] on button "Play" at bounding box center [651, 109] width 48 height 25
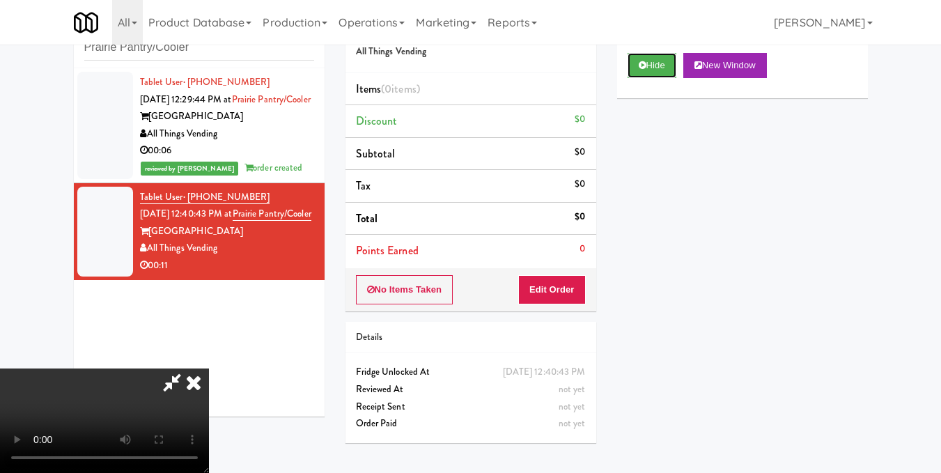
scroll to position [157, 0]
click at [209, 368] on video at bounding box center [104, 420] width 209 height 104
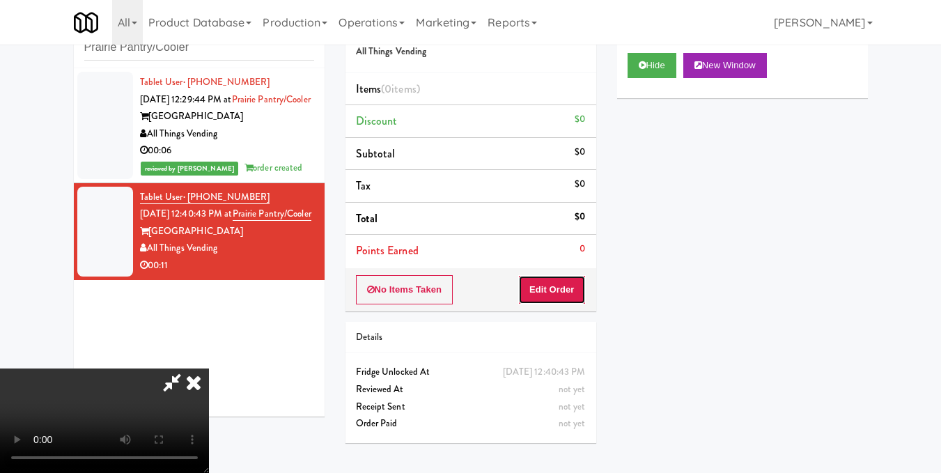
click at [576, 297] on button "Edit Order" at bounding box center [552, 289] width 68 height 29
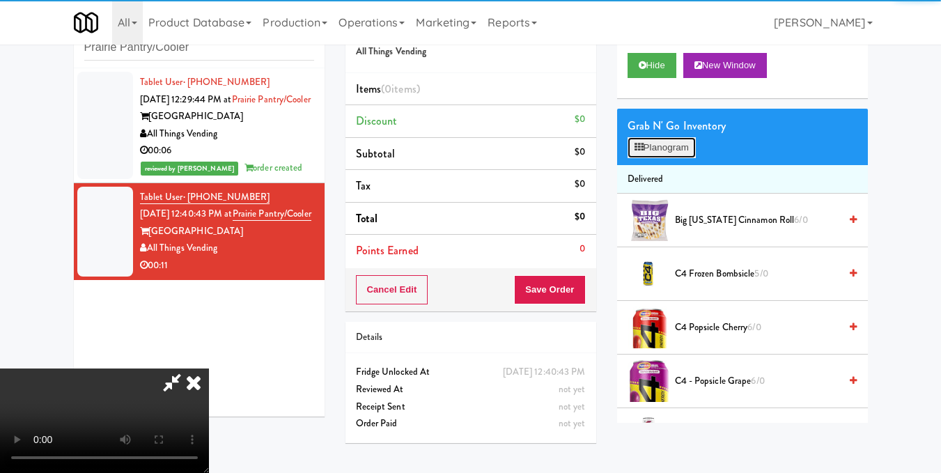
click at [660, 158] on button "Planogram" at bounding box center [661, 147] width 68 height 21
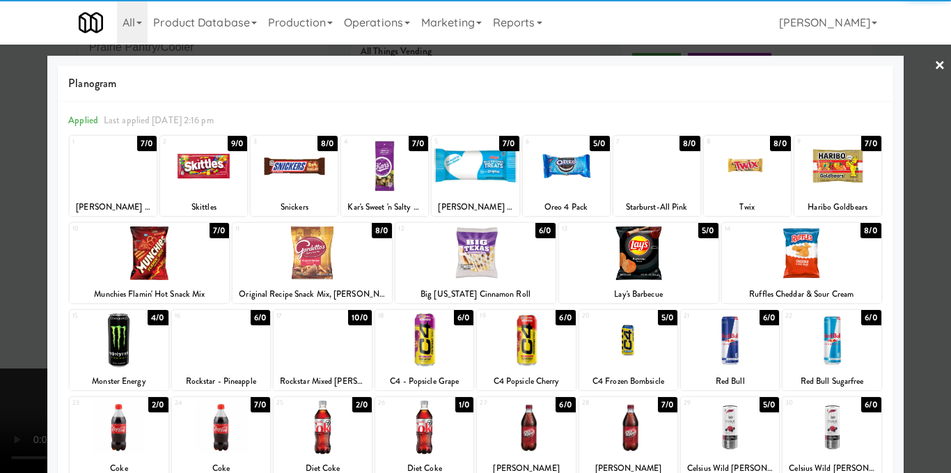
click at [366, 164] on div at bounding box center [384, 166] width 87 height 54
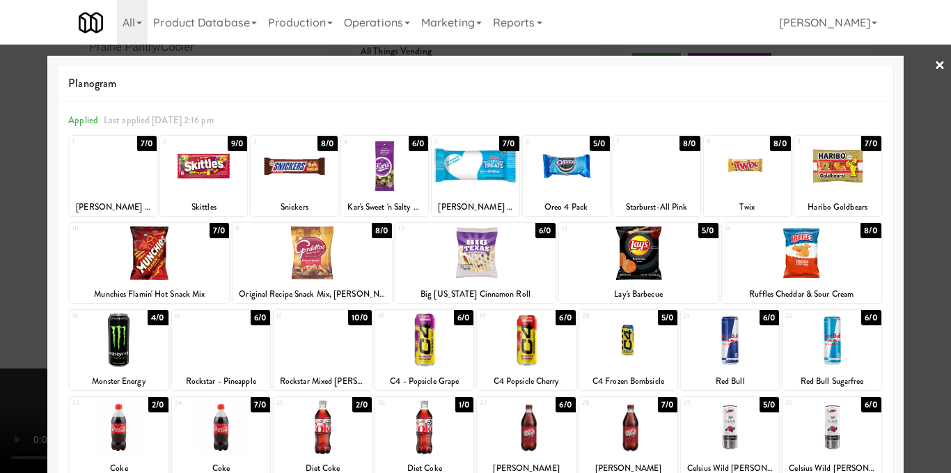
click at [930, 246] on div at bounding box center [475, 236] width 951 height 473
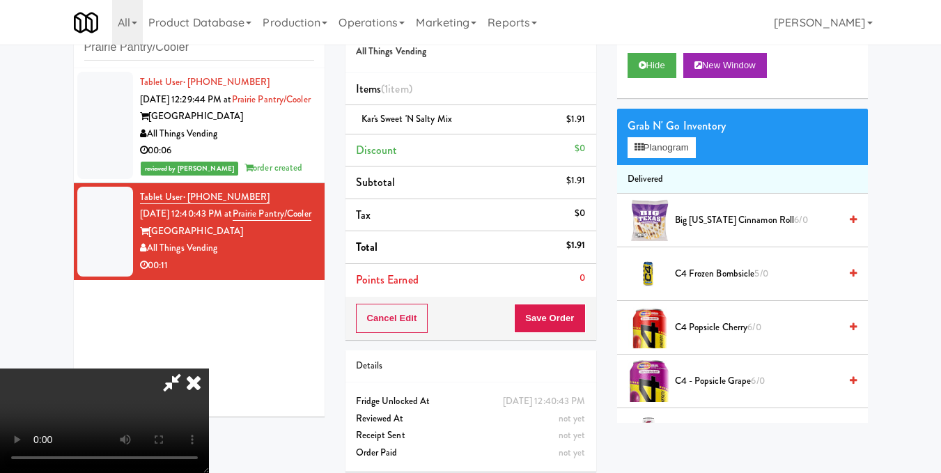
click at [209, 368] on video at bounding box center [104, 420] width 209 height 104
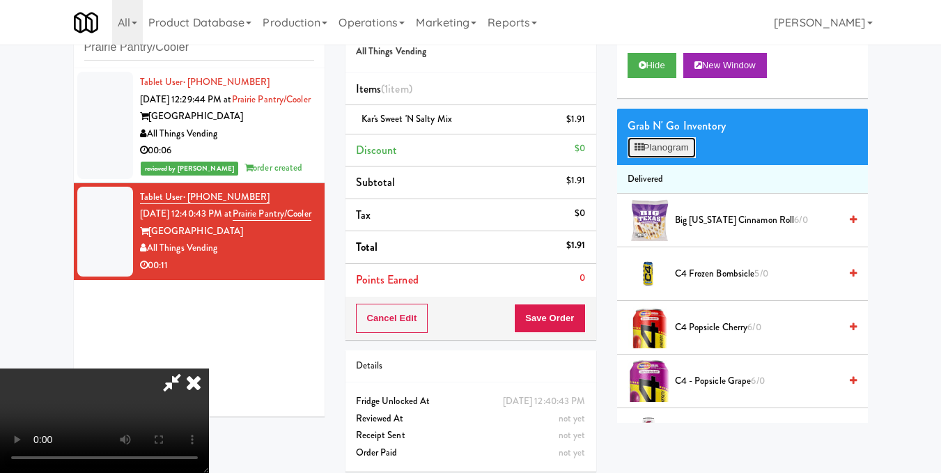
click at [674, 158] on button "Planogram" at bounding box center [661, 147] width 68 height 21
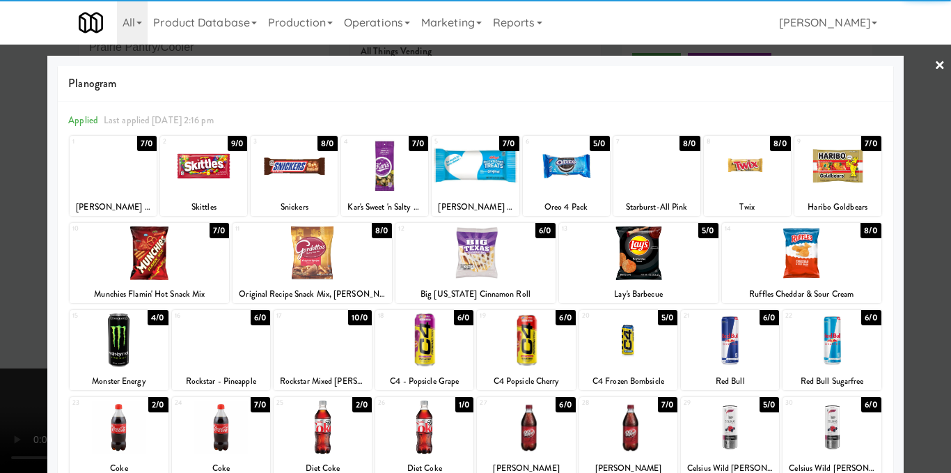
drag, startPoint x: 322, startPoint y: 236, endPoint x: 382, endPoint y: 240, distance: 59.3
click at [324, 236] on div at bounding box center [312, 253] width 159 height 54
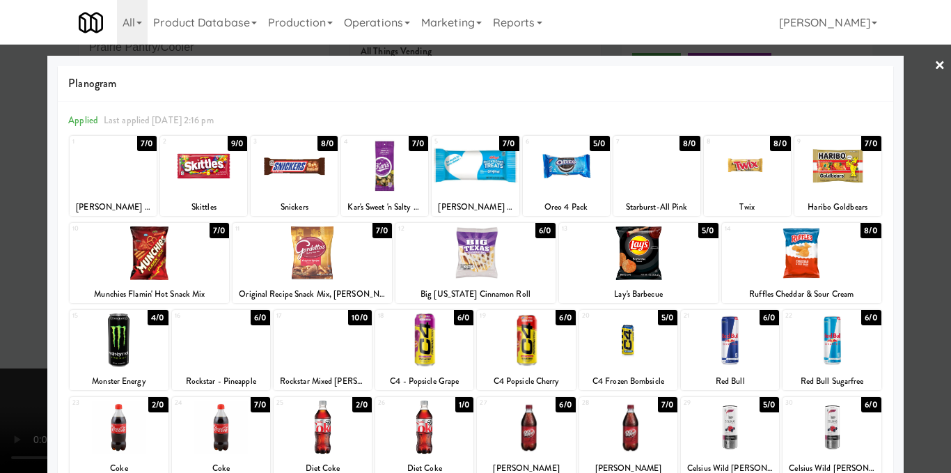
drag, startPoint x: 922, startPoint y: 226, endPoint x: 911, endPoint y: 238, distance: 16.3
click at [925, 228] on div at bounding box center [475, 236] width 951 height 473
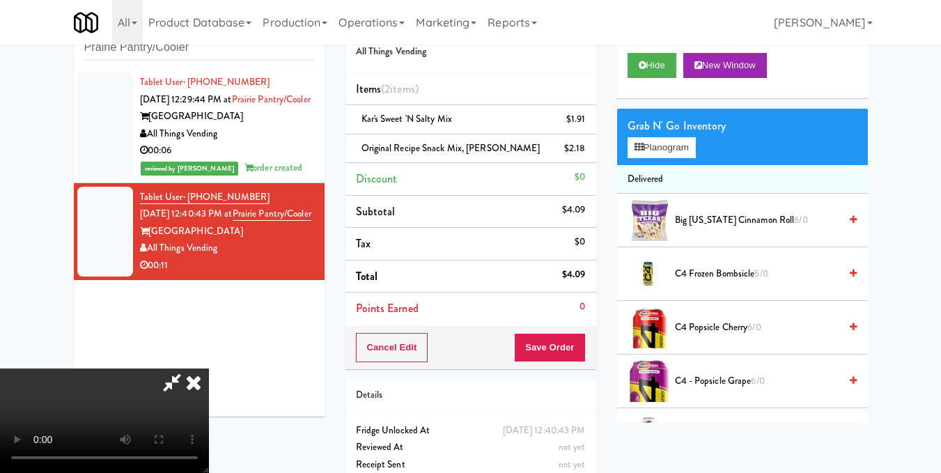
click at [209, 368] on video at bounding box center [104, 420] width 209 height 104
click at [209, 368] on icon at bounding box center [193, 382] width 31 height 28
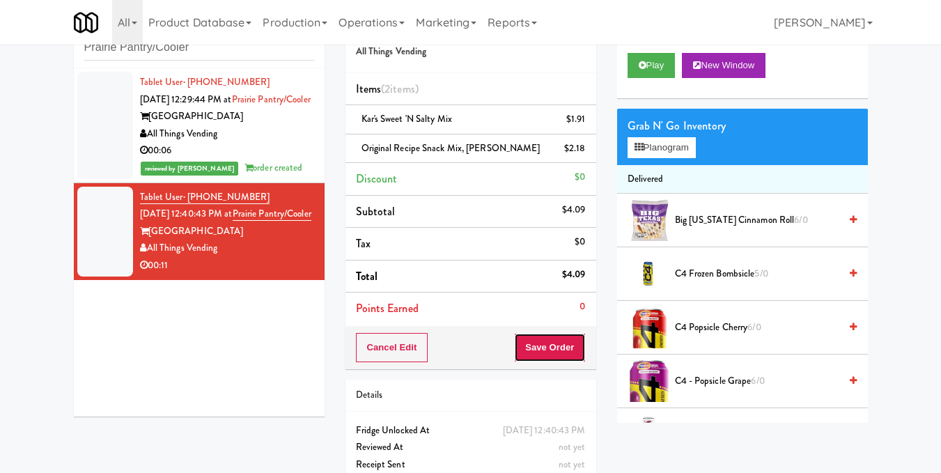
click at [531, 345] on button "Save Order" at bounding box center [549, 347] width 71 height 29
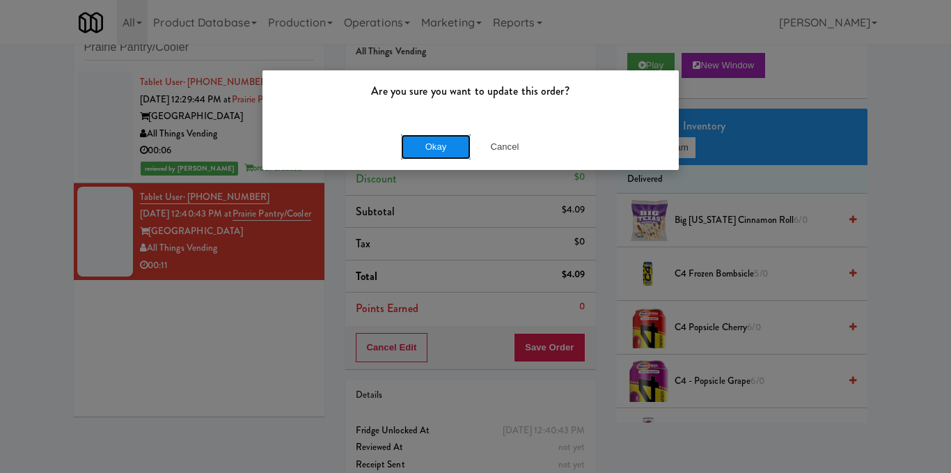
click at [448, 141] on button "Okay" at bounding box center [436, 146] width 70 height 25
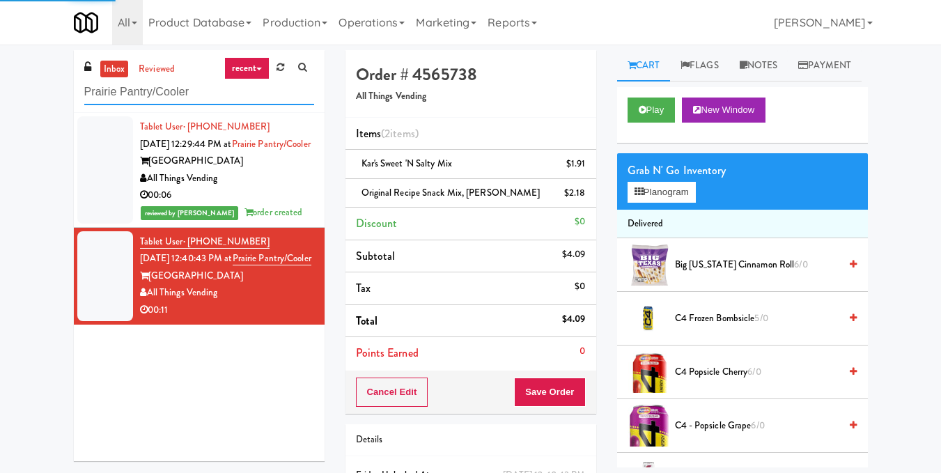
click at [204, 96] on input "Prairie Pantry/Cooler" at bounding box center [199, 92] width 230 height 26
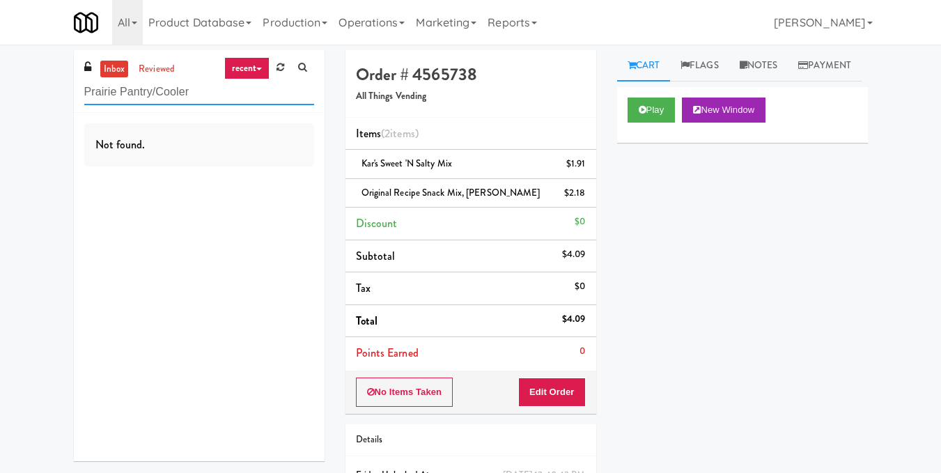
drag, startPoint x: 230, startPoint y: 83, endPoint x: 21, endPoint y: 103, distance: 209.9
click at [21, 103] on div "inbox reviewed recent all unclear take inventory issue suspicious failed recent…" at bounding box center [470, 302] width 941 height 505
paste input "[PERSON_NAME] - Cooler - Right"
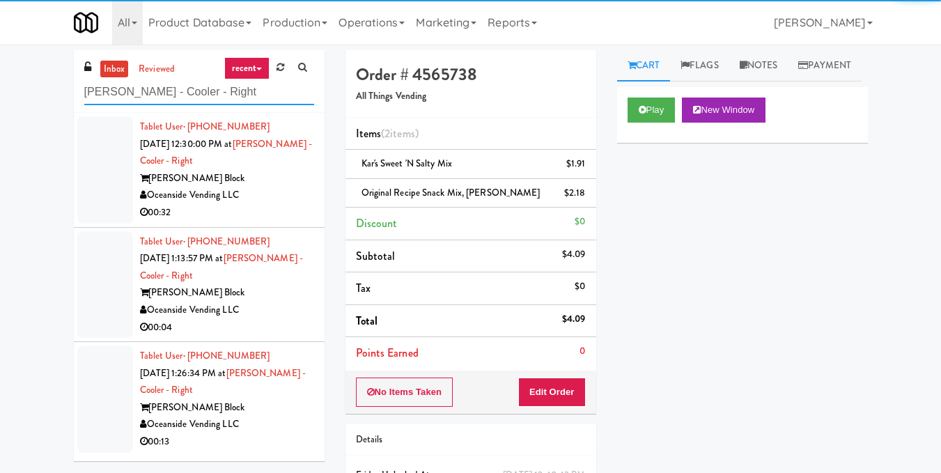
type input "[PERSON_NAME] - Cooler - Right"
click at [296, 196] on div "Oceanside Vending LLC" at bounding box center [227, 195] width 174 height 17
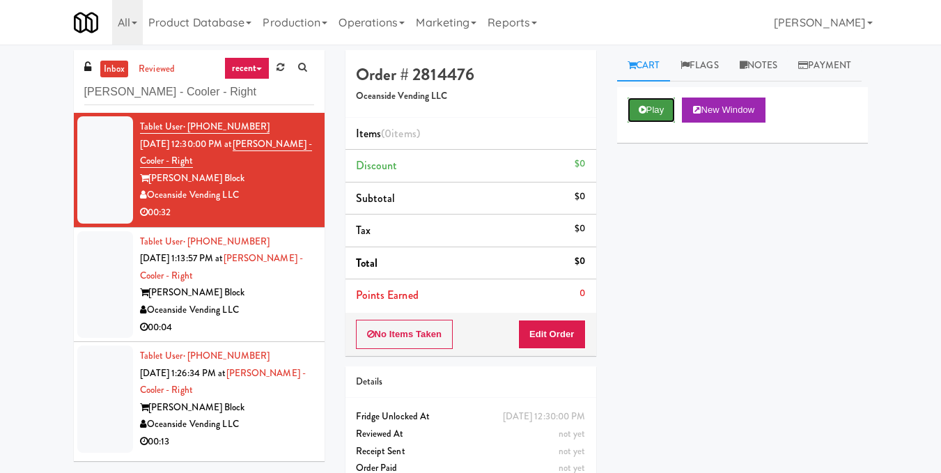
click at [656, 123] on button "Play" at bounding box center [651, 109] width 48 height 25
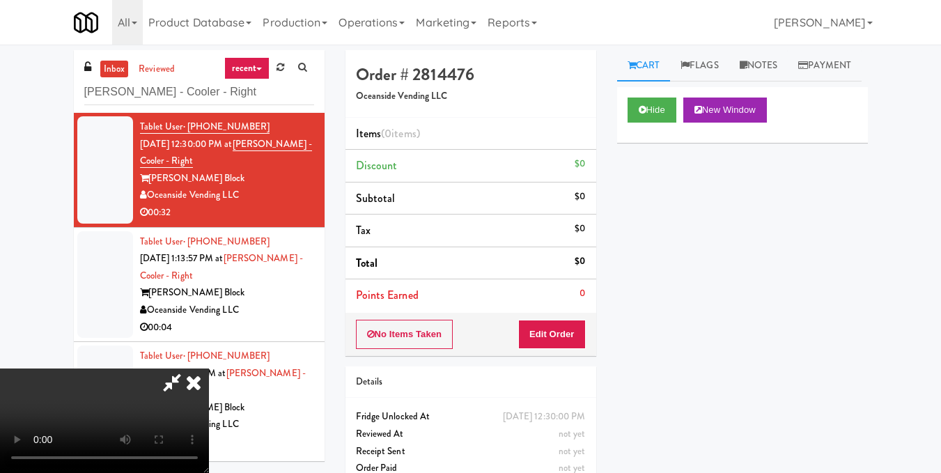
click at [209, 368] on video at bounding box center [104, 420] width 209 height 104
click at [570, 331] on button "Edit Order" at bounding box center [552, 334] width 68 height 29
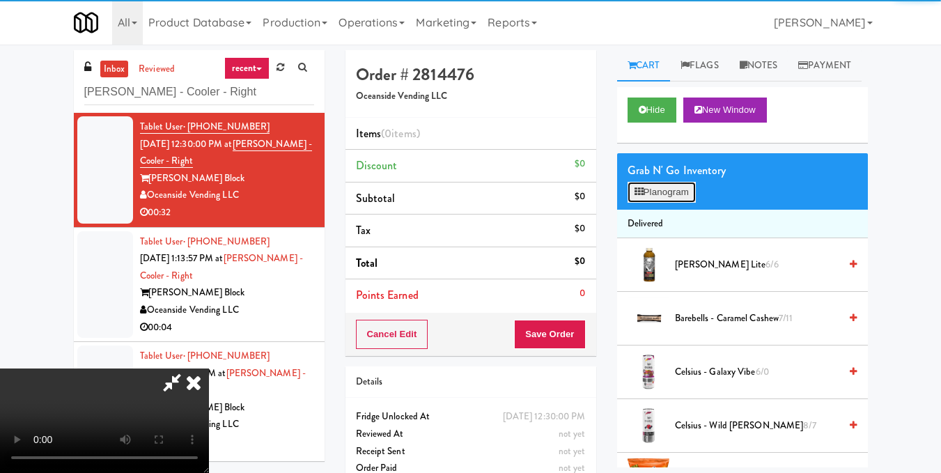
click at [667, 203] on button "Planogram" at bounding box center [661, 192] width 68 height 21
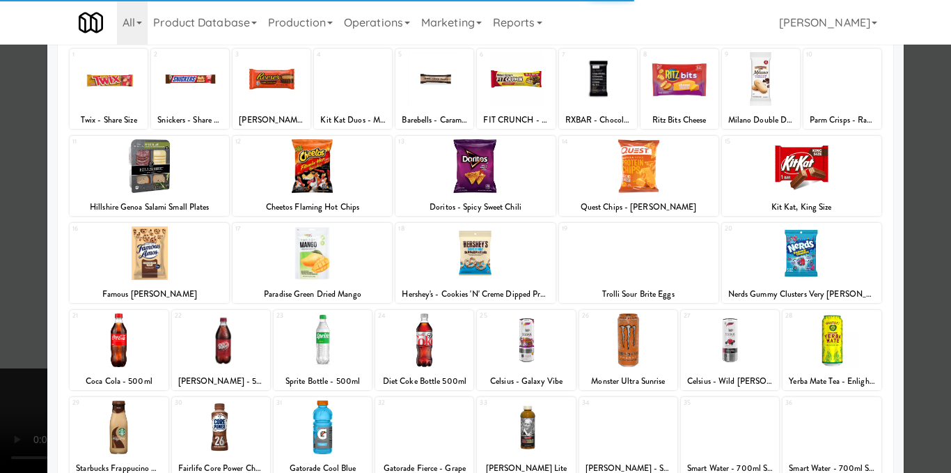
scroll to position [209, 0]
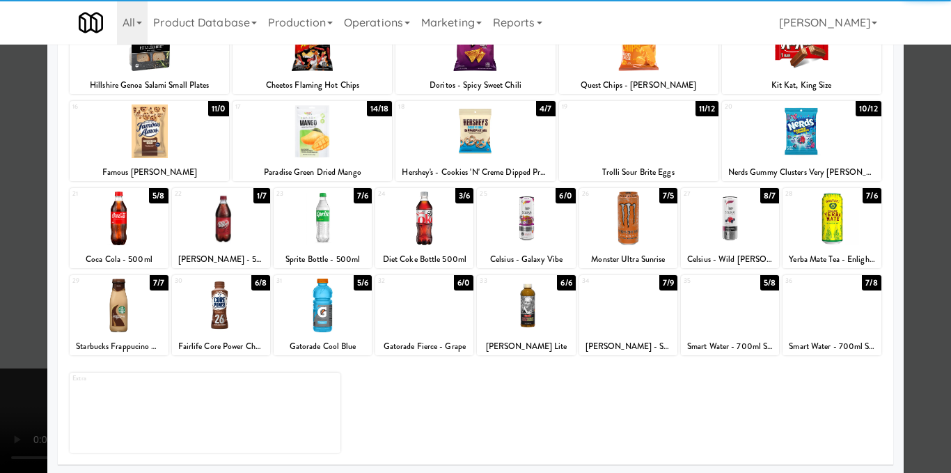
click at [730, 217] on div at bounding box center [730, 218] width 98 height 54
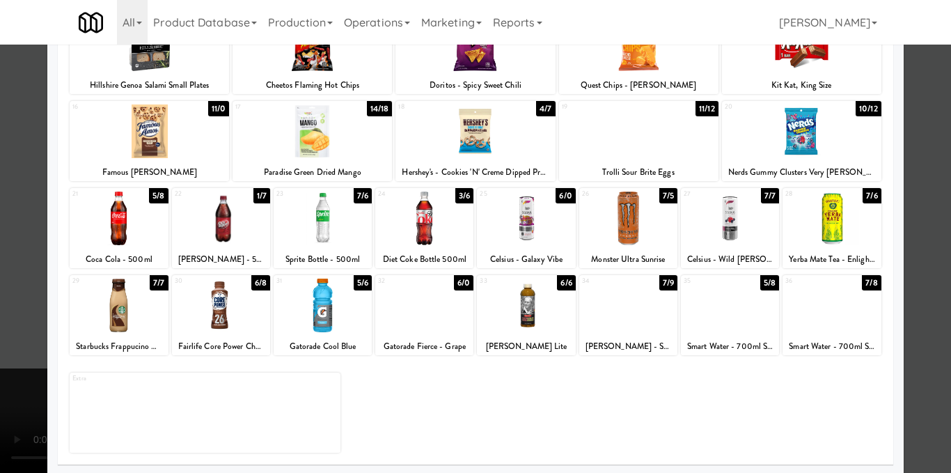
drag, startPoint x: 906, startPoint y: 201, endPoint x: 667, endPoint y: 251, distance: 244.0
click at [904, 201] on div at bounding box center [475, 236] width 951 height 473
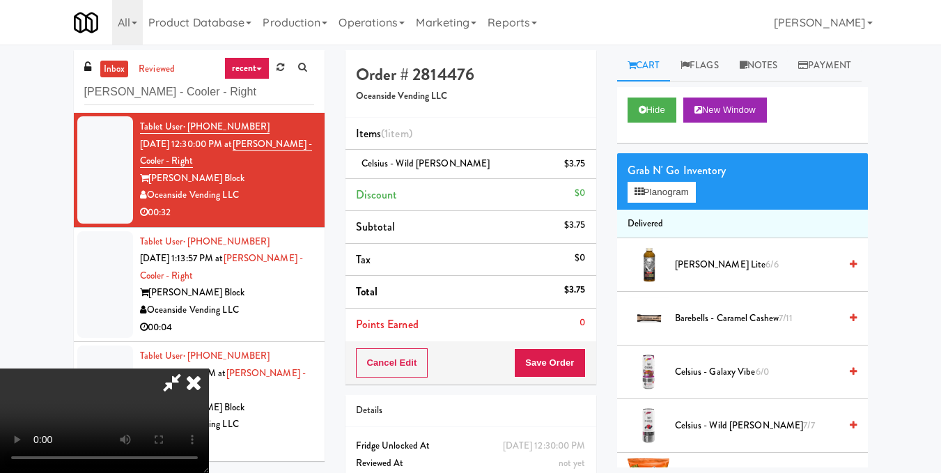
click at [209, 368] on video at bounding box center [104, 420] width 209 height 104
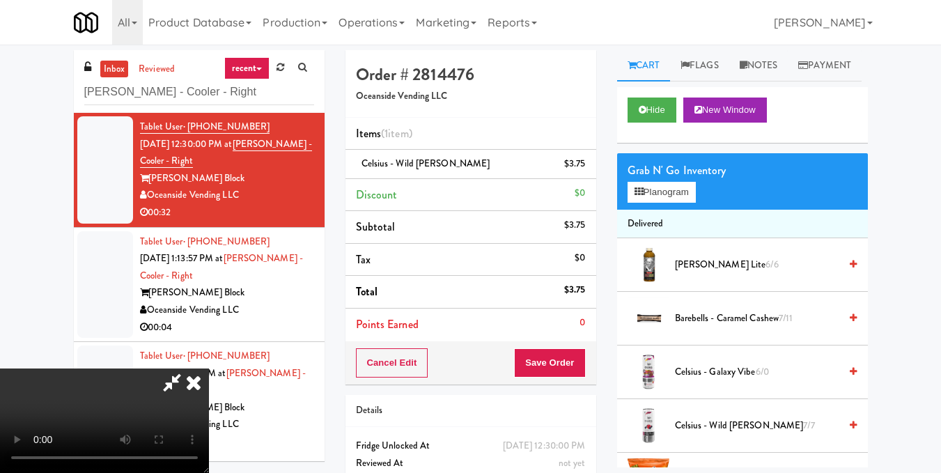
click at [209, 368] on video at bounding box center [104, 420] width 209 height 104
click at [664, 203] on button "Planogram" at bounding box center [661, 192] width 68 height 21
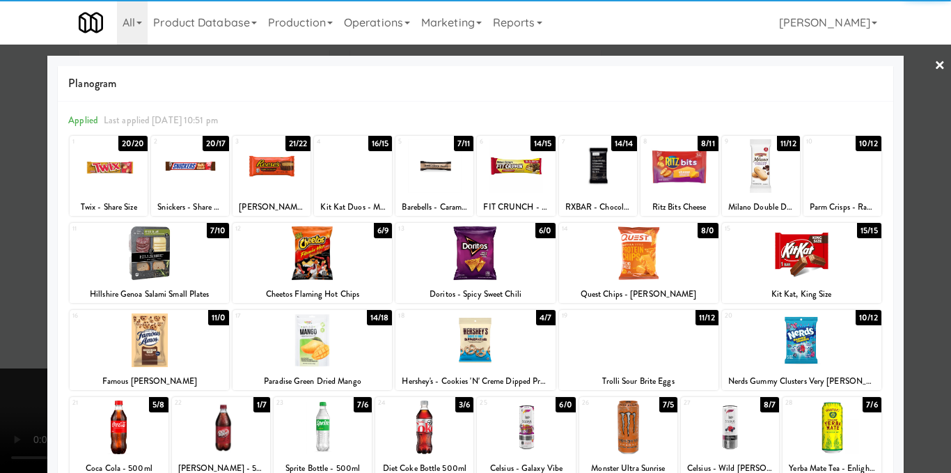
scroll to position [139, 0]
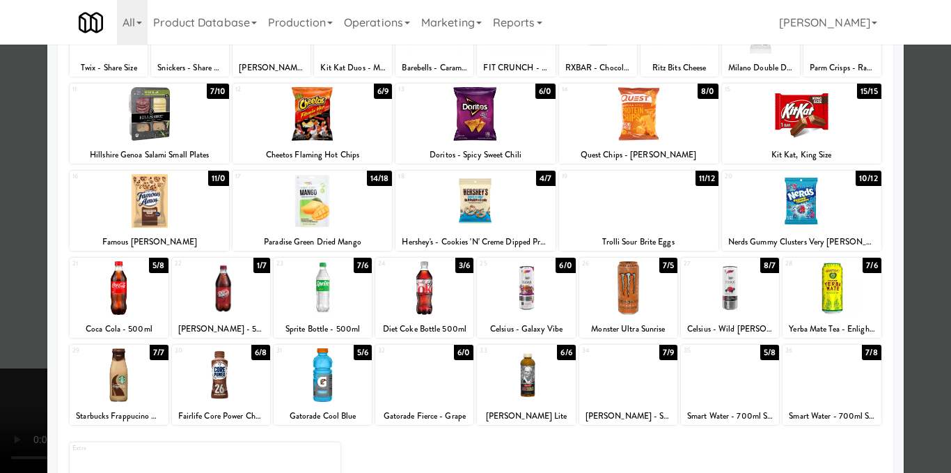
click at [726, 312] on div at bounding box center [730, 288] width 98 height 54
click at [924, 236] on div at bounding box center [475, 236] width 951 height 473
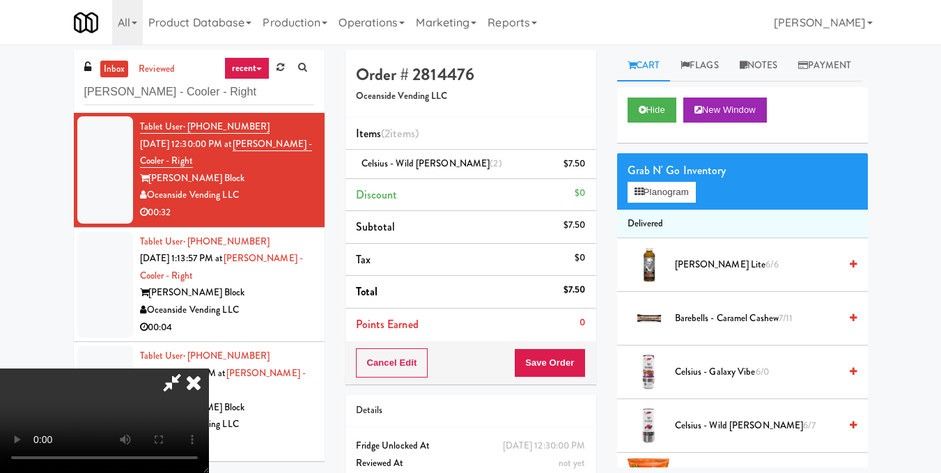
click at [209, 368] on video at bounding box center [104, 420] width 209 height 104
click at [644, 203] on button "Planogram" at bounding box center [661, 192] width 68 height 21
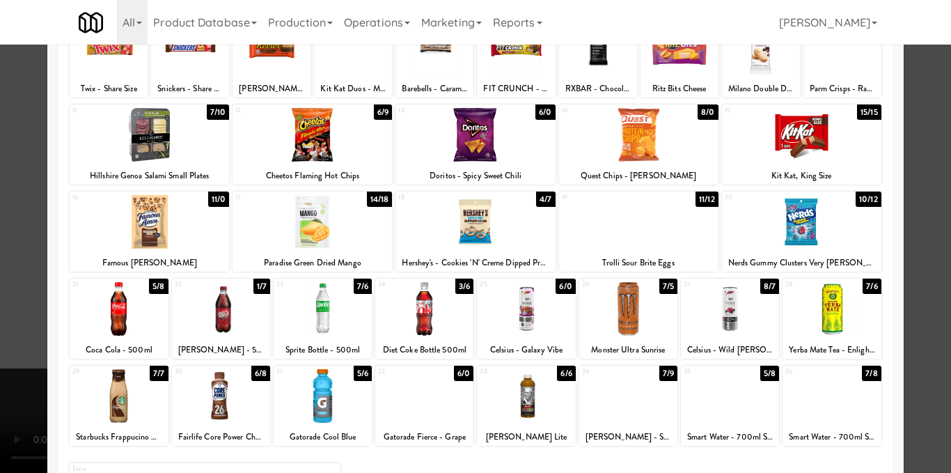
scroll to position [139, 0]
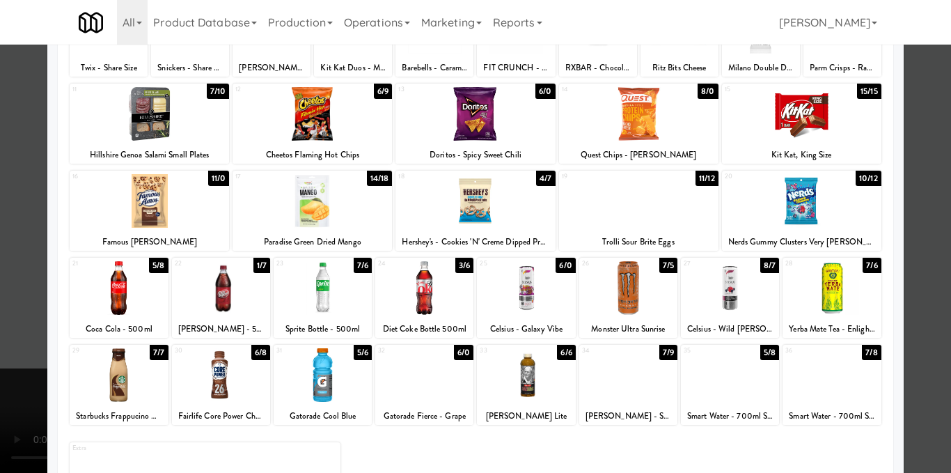
click at [520, 299] on div at bounding box center [526, 288] width 98 height 54
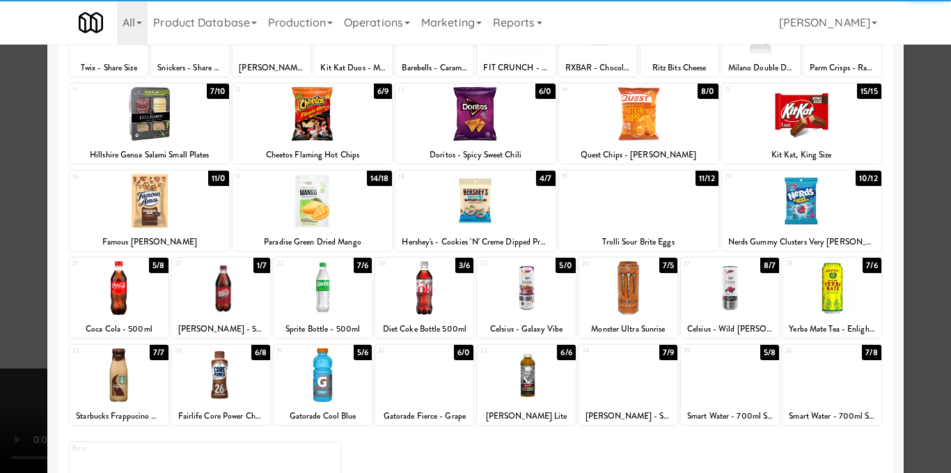
drag, startPoint x: 928, startPoint y: 233, endPoint x: 914, endPoint y: 237, distance: 14.8
click at [928, 233] on div at bounding box center [475, 236] width 951 height 473
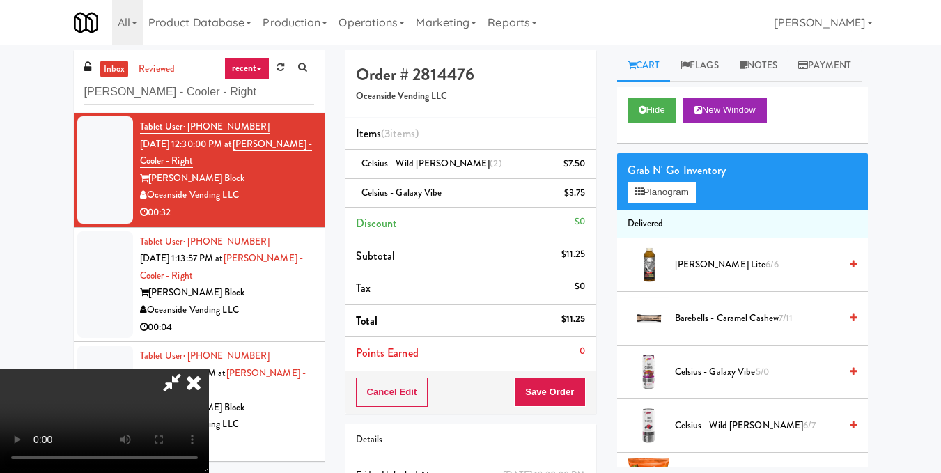
click at [209, 368] on video at bounding box center [104, 420] width 209 height 104
click at [677, 203] on button "Planogram" at bounding box center [661, 192] width 68 height 21
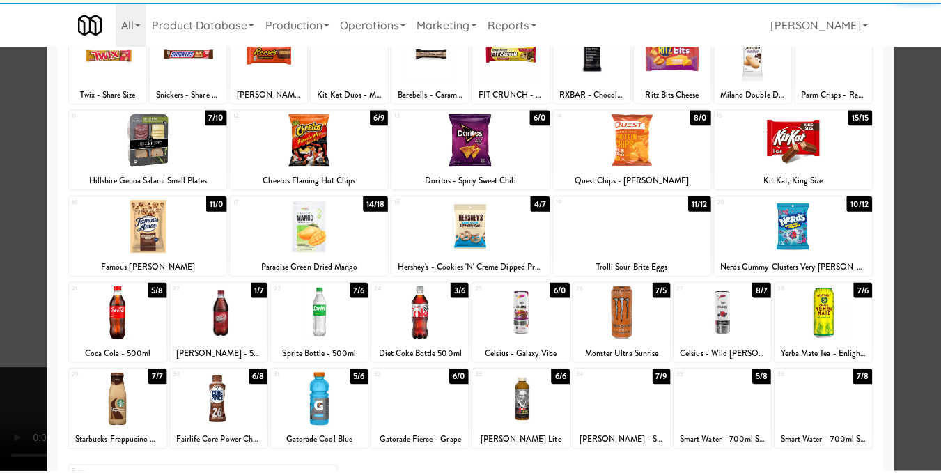
scroll to position [139, 0]
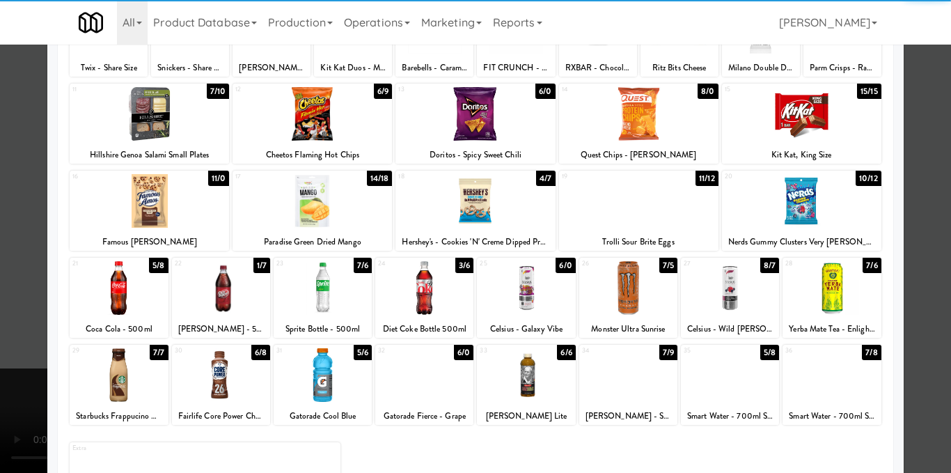
drag, startPoint x: 829, startPoint y: 300, endPoint x: 840, endPoint y: 290, distance: 14.3
click at [830, 299] on div at bounding box center [832, 288] width 98 height 54
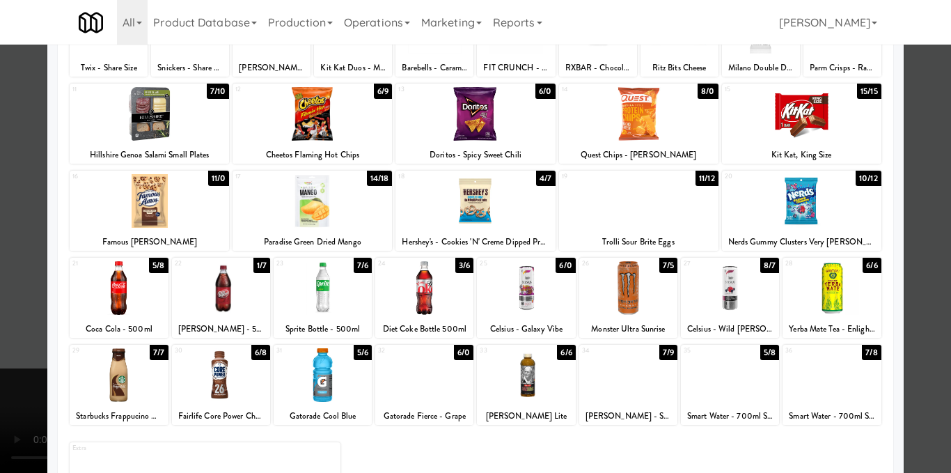
click at [909, 246] on div at bounding box center [475, 236] width 951 height 473
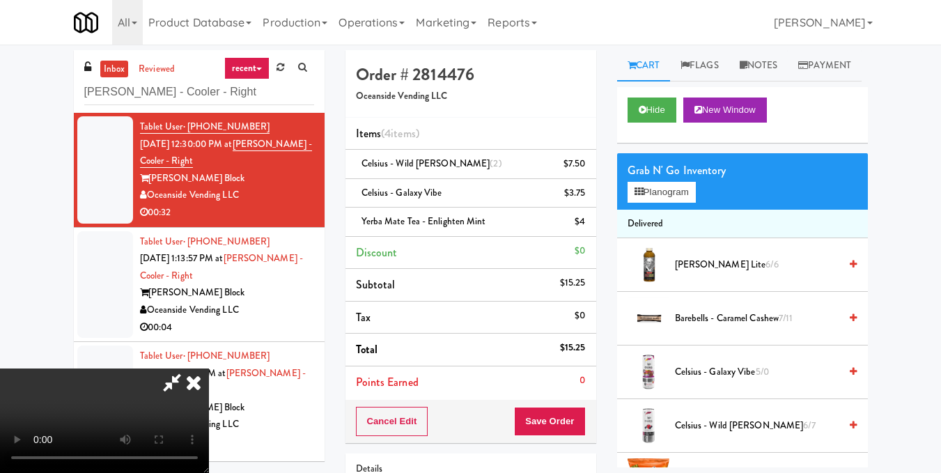
click at [209, 368] on video at bounding box center [104, 420] width 209 height 104
click at [209, 368] on icon at bounding box center [193, 382] width 31 height 28
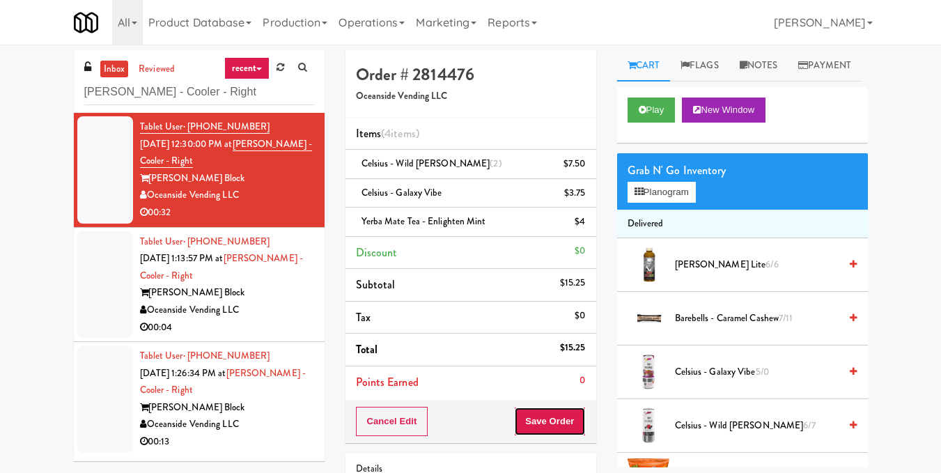
click at [561, 416] on button "Save Order" at bounding box center [549, 421] width 71 height 29
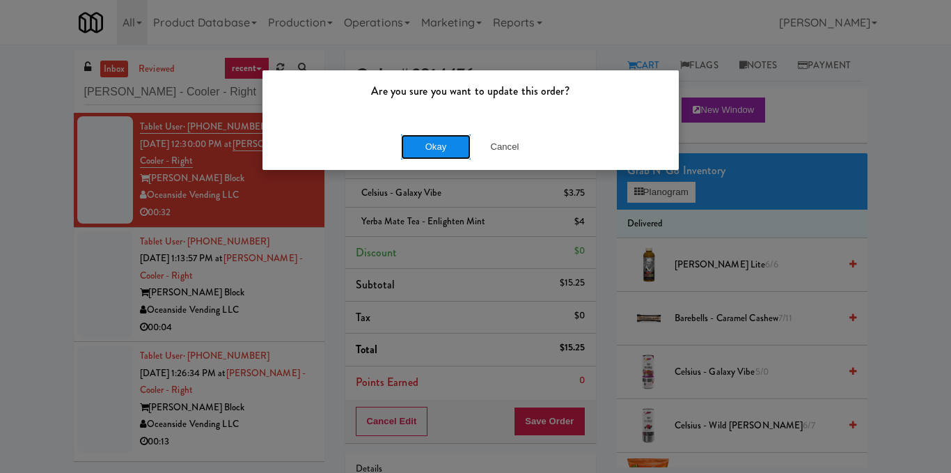
click at [433, 151] on button "Okay" at bounding box center [436, 146] width 70 height 25
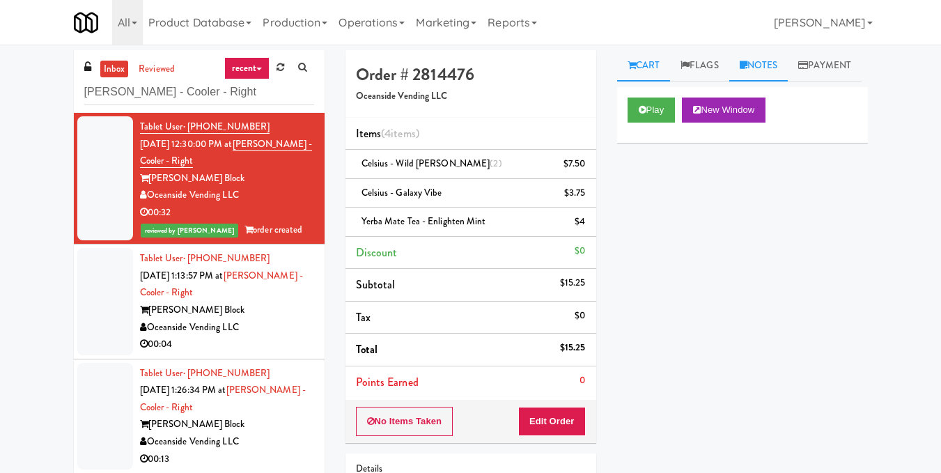
click at [746, 70] on link "Notes" at bounding box center [758, 65] width 59 height 31
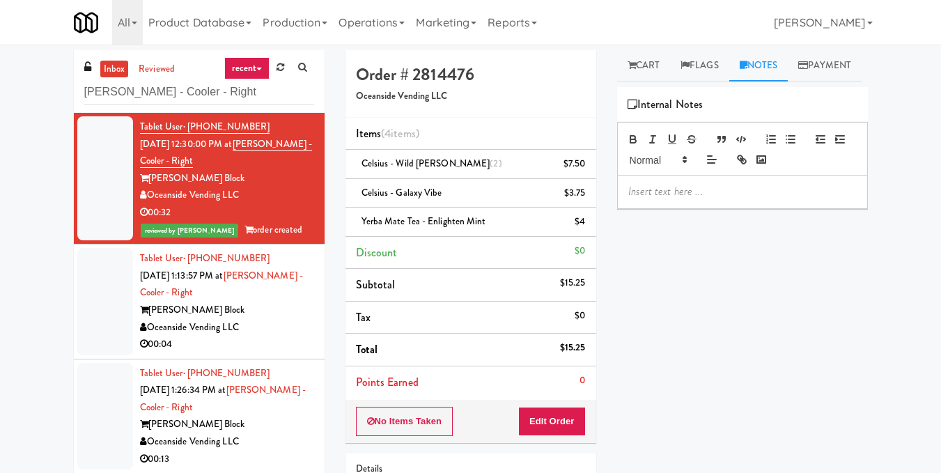
click at [721, 199] on p at bounding box center [742, 191] width 228 height 15
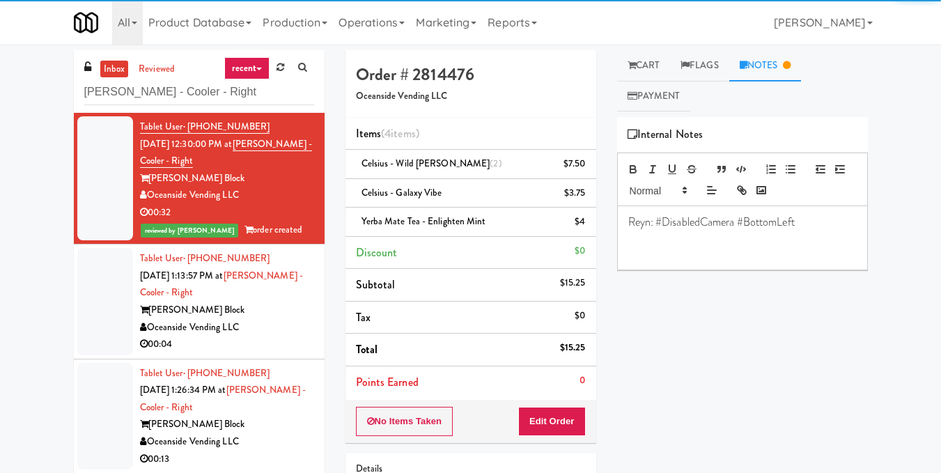
click at [304, 333] on li "Tablet User · (916) 678-9125 [DATE] 1:13:57 PM at [PERSON_NAME] - Cooler - Righ…" at bounding box center [199, 301] width 251 height 115
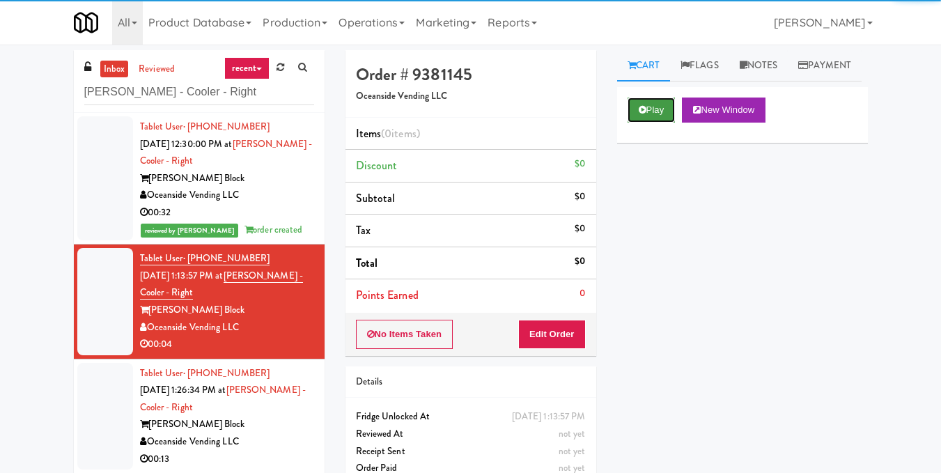
click at [655, 123] on button "Play" at bounding box center [651, 109] width 48 height 25
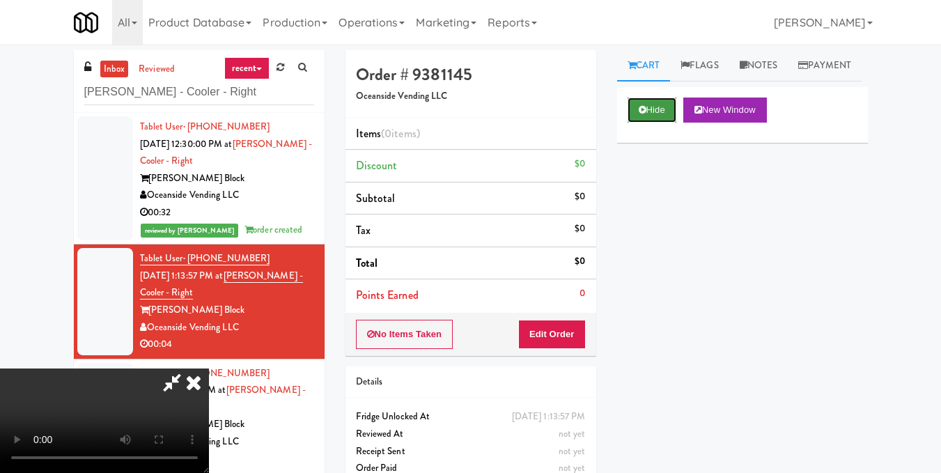
click at [645, 123] on button "Hide" at bounding box center [651, 109] width 49 height 25
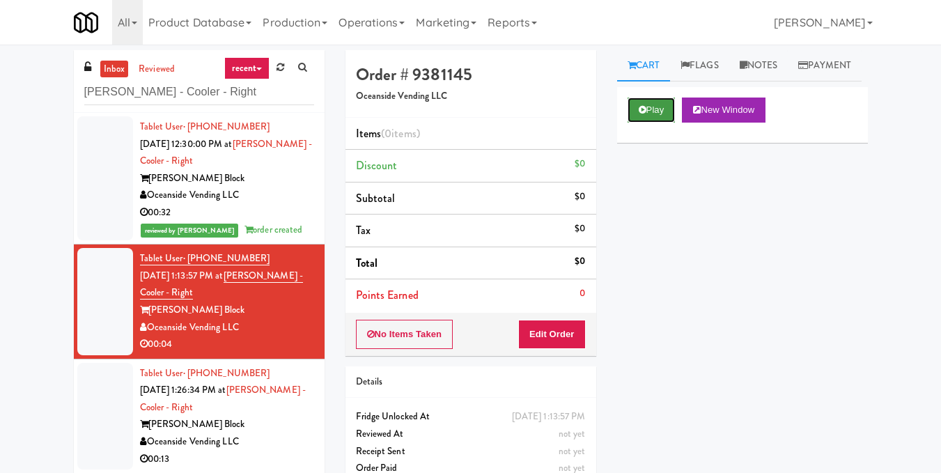
click at [644, 123] on button "Play" at bounding box center [651, 109] width 48 height 25
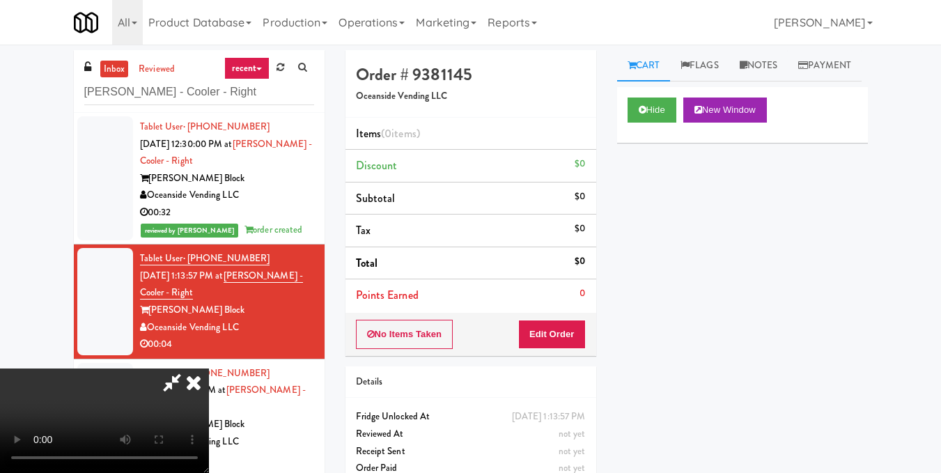
click at [209, 368] on video at bounding box center [104, 420] width 209 height 104
drag, startPoint x: 577, startPoint y: 334, endPoint x: 602, endPoint y: 298, distance: 44.4
click at [575, 334] on button "Edit Order" at bounding box center [552, 334] width 68 height 29
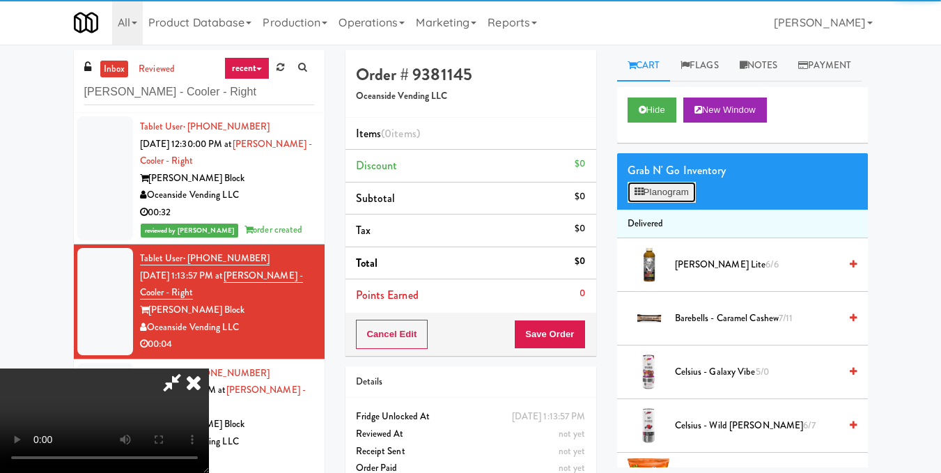
click at [673, 203] on button "Planogram" at bounding box center [661, 192] width 68 height 21
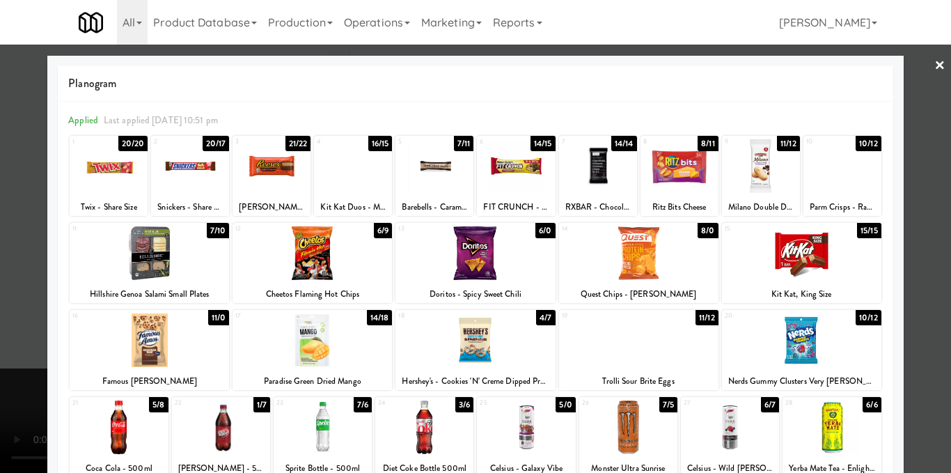
click at [594, 168] on div at bounding box center [598, 166] width 78 height 54
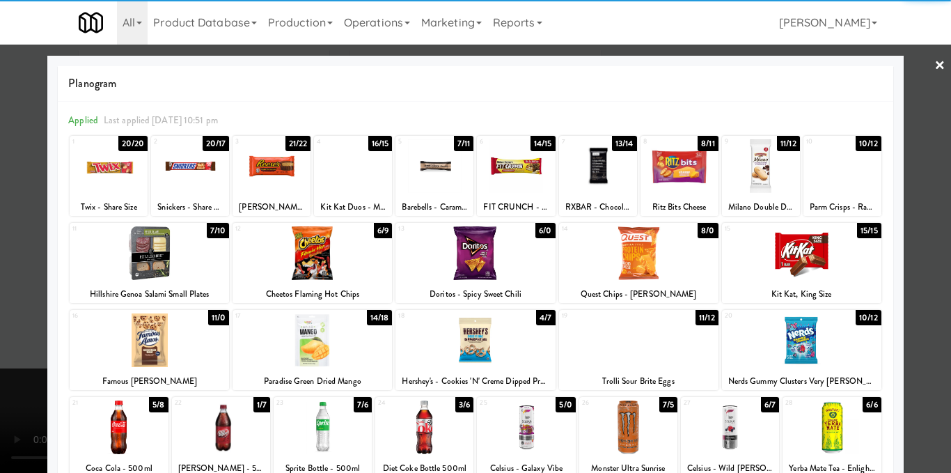
click at [920, 210] on div at bounding box center [475, 236] width 951 height 473
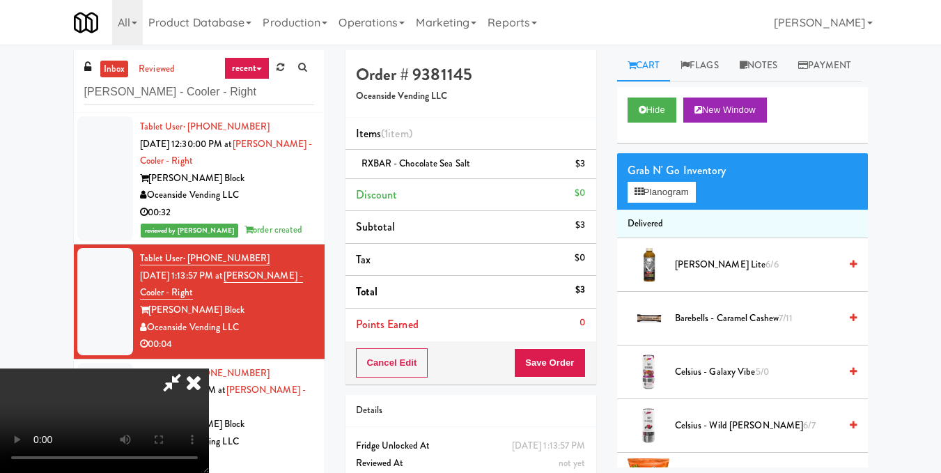
click at [209, 368] on icon at bounding box center [193, 382] width 31 height 28
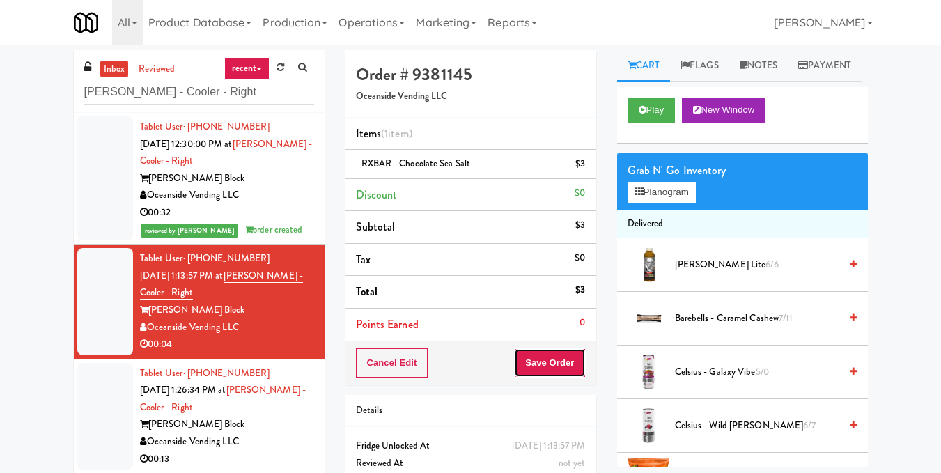
click at [564, 370] on button "Save Order" at bounding box center [549, 362] width 71 height 29
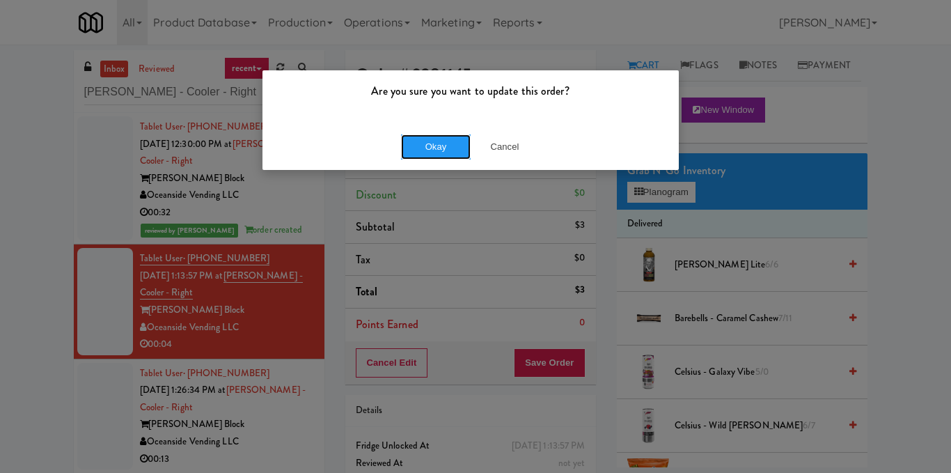
drag, startPoint x: 435, startPoint y: 144, endPoint x: 629, endPoint y: 112, distance: 196.9
click at [436, 144] on button "Okay" at bounding box center [436, 146] width 70 height 25
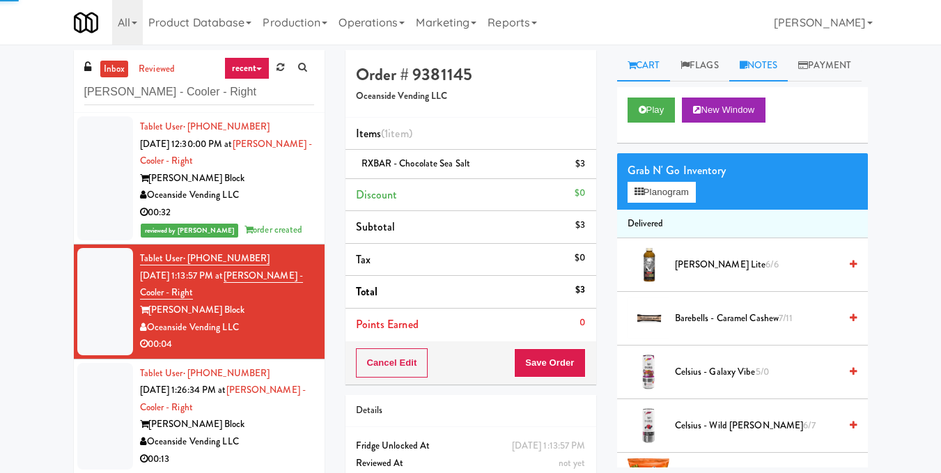
click at [781, 73] on link "Notes" at bounding box center [758, 65] width 59 height 31
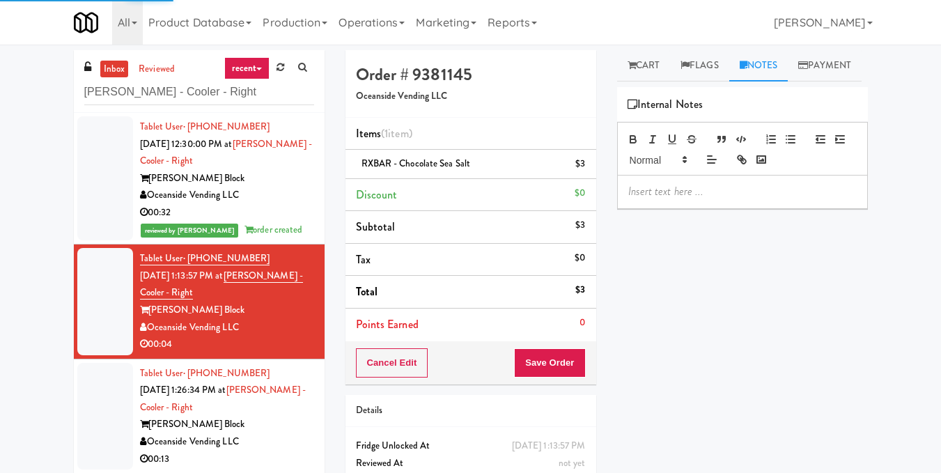
click at [692, 207] on div at bounding box center [742, 191] width 249 height 32
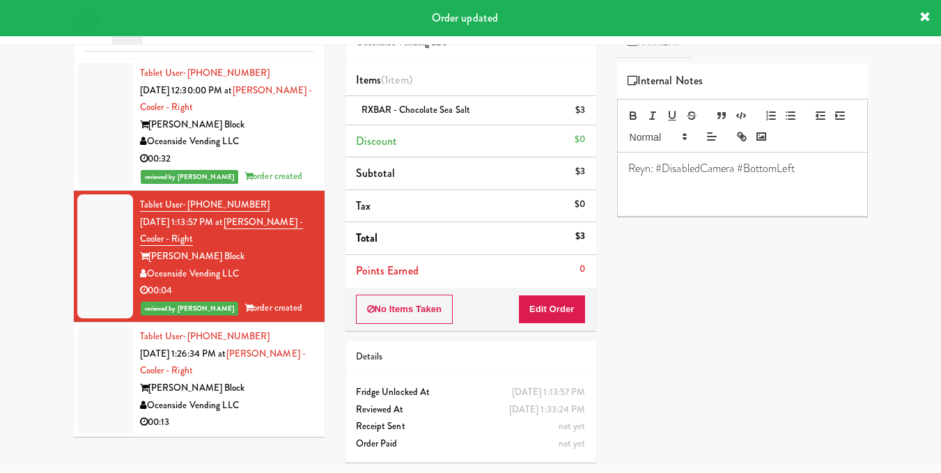
click at [284, 393] on div "[PERSON_NAME] Block" at bounding box center [227, 387] width 174 height 17
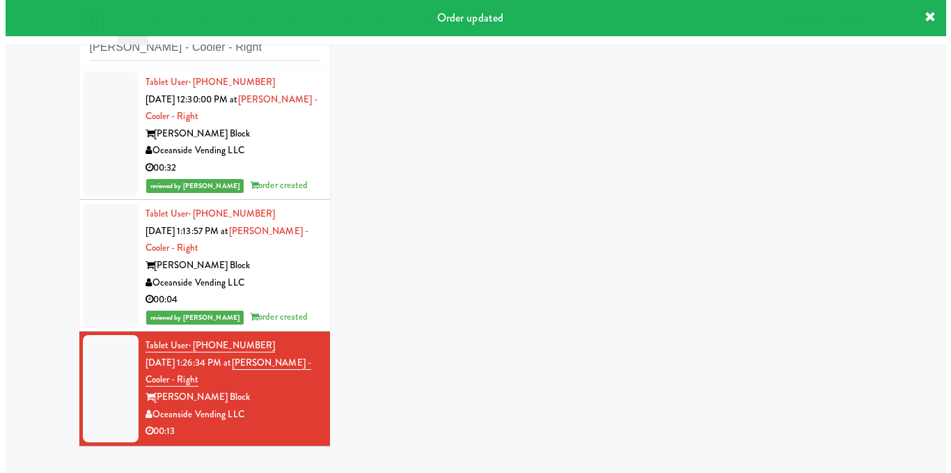
scroll to position [45, 0]
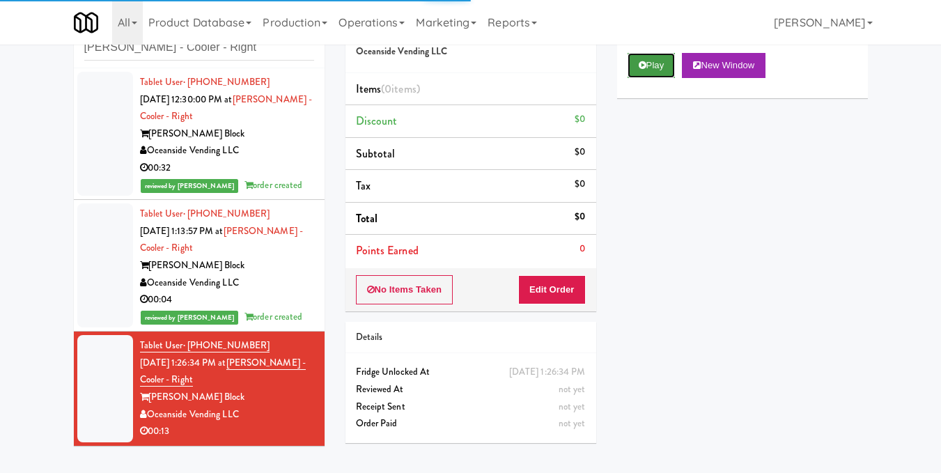
click at [650, 78] on button "Play" at bounding box center [651, 65] width 48 height 25
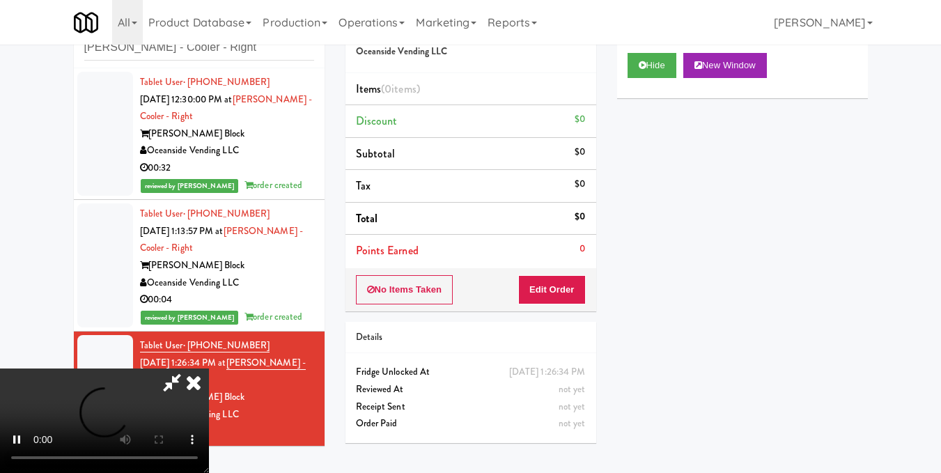
click at [209, 368] on video at bounding box center [104, 420] width 209 height 104
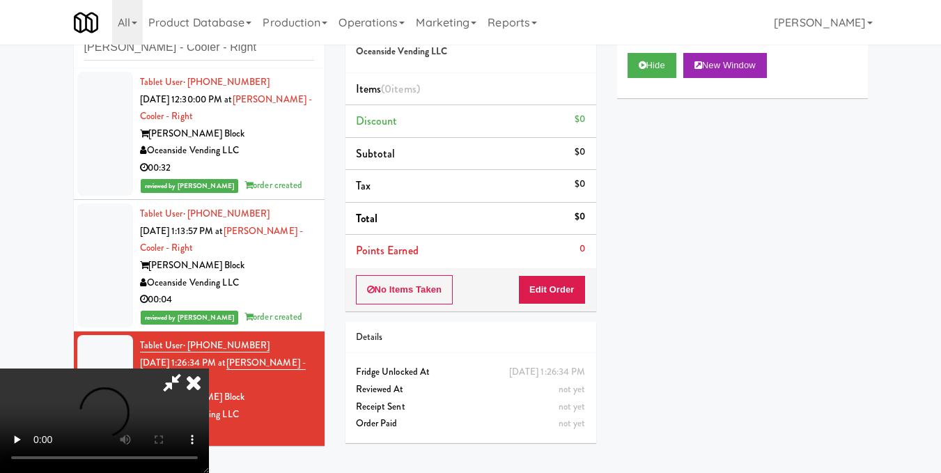
click at [209, 368] on video at bounding box center [104, 420] width 209 height 104
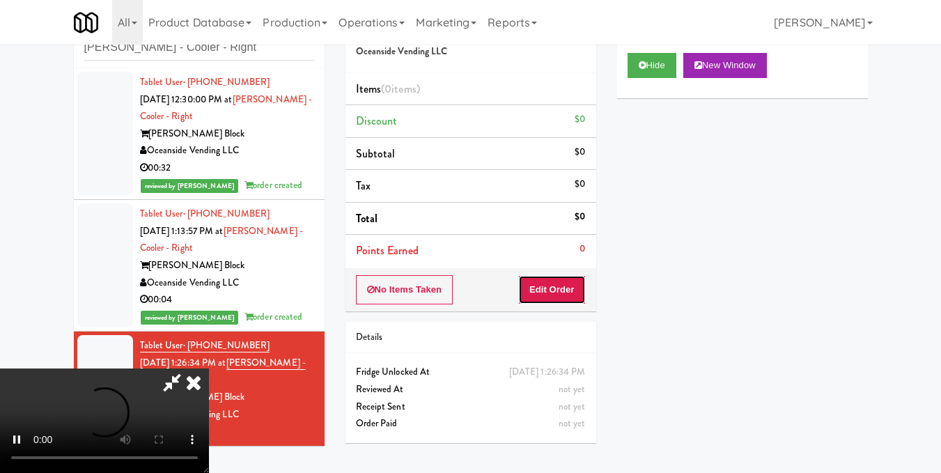
click at [577, 288] on button "Edit Order" at bounding box center [552, 289] width 68 height 29
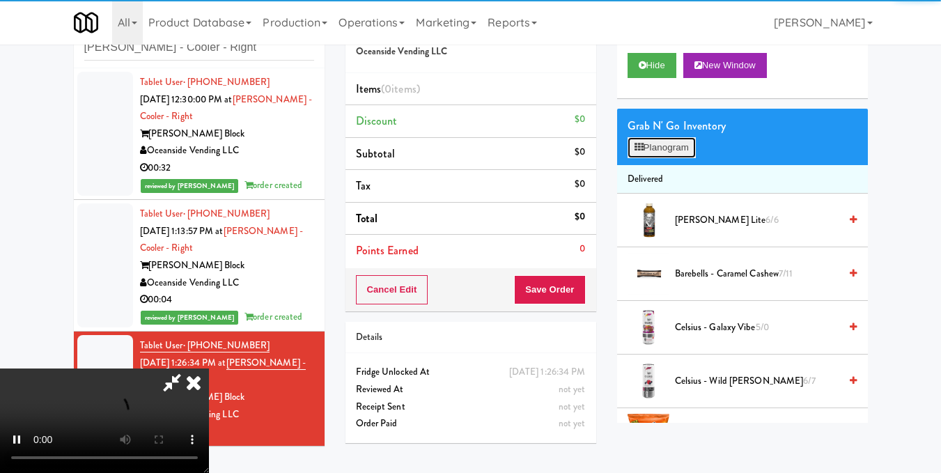
click at [654, 158] on button "Planogram" at bounding box center [661, 147] width 68 height 21
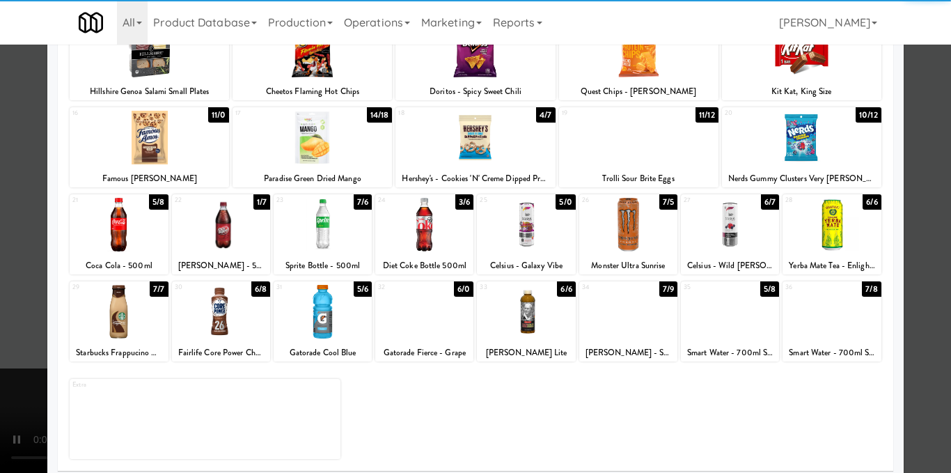
scroll to position [209, 0]
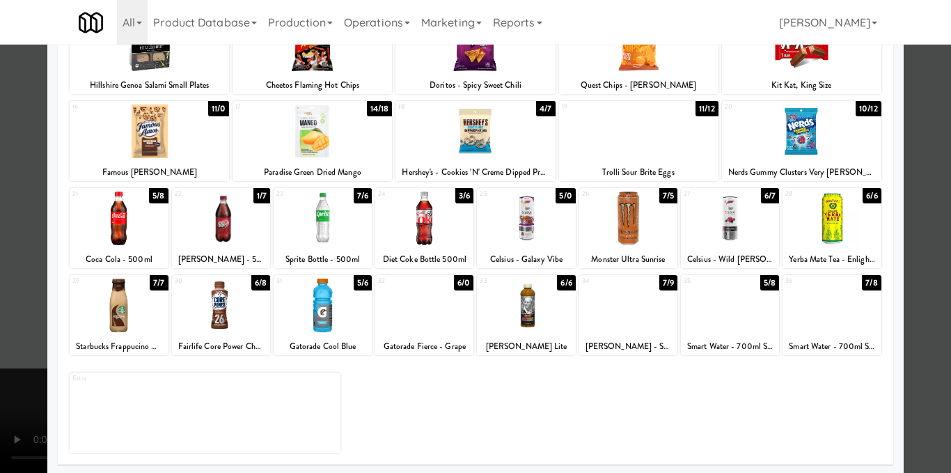
drag, startPoint x: 405, startPoint y: 300, endPoint x: 431, endPoint y: 313, distance: 29.3
click at [405, 299] on div at bounding box center [424, 306] width 98 height 54
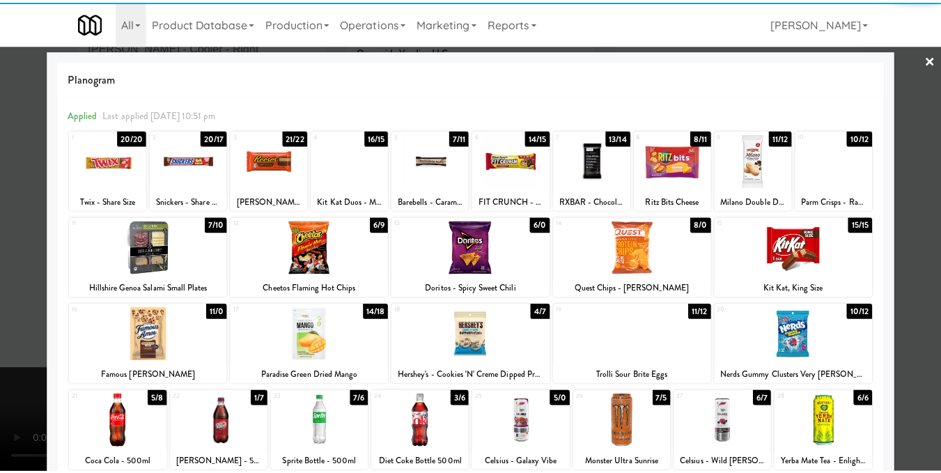
scroll to position [0, 0]
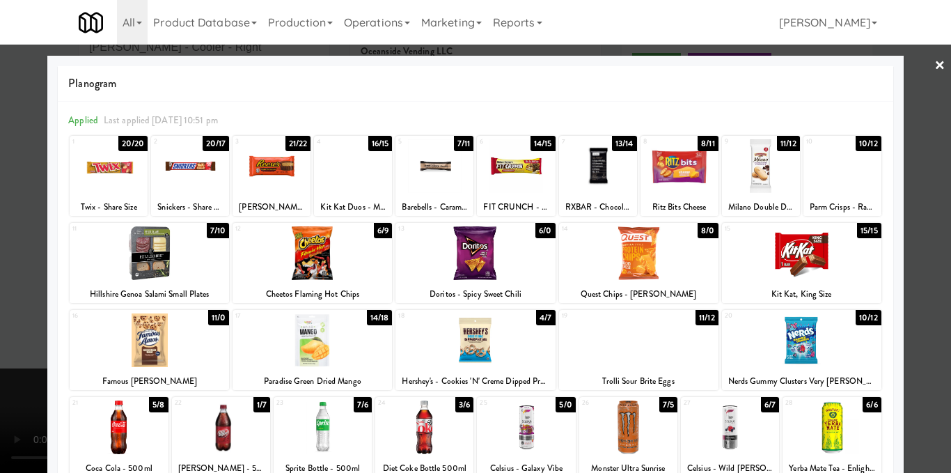
click at [511, 166] on div at bounding box center [516, 166] width 78 height 54
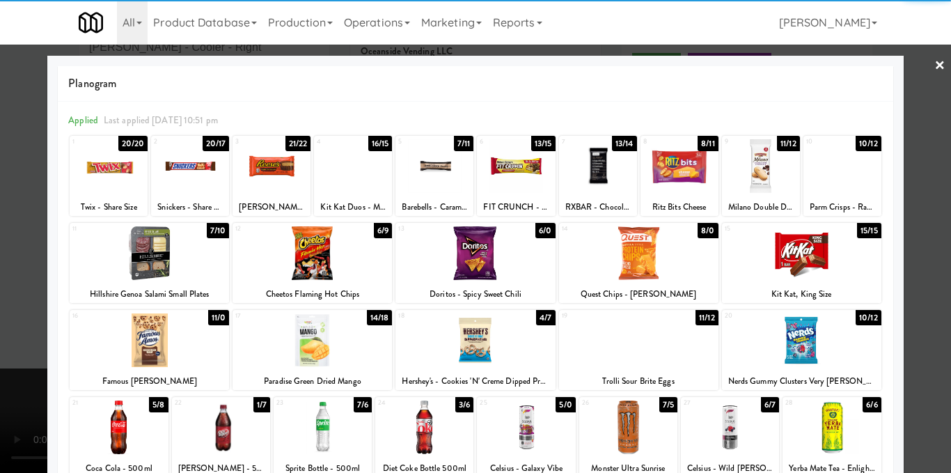
click at [931, 200] on div at bounding box center [475, 236] width 951 height 473
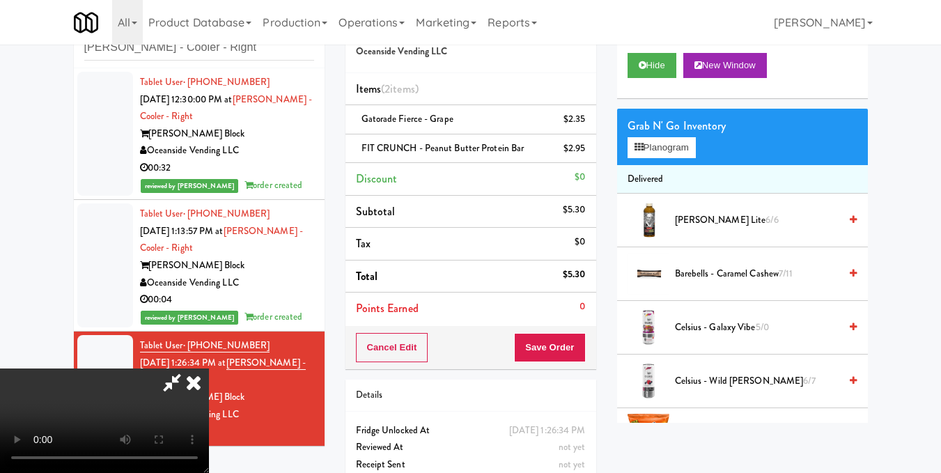
click at [209, 368] on icon at bounding box center [193, 382] width 31 height 28
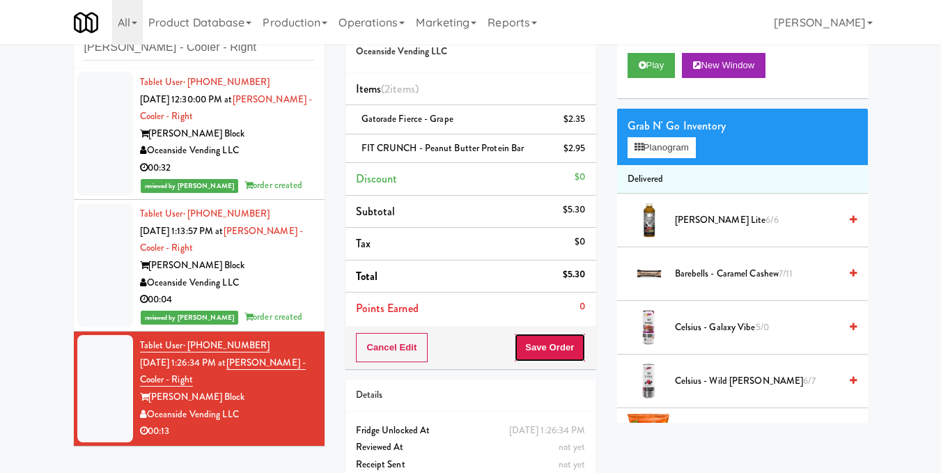
click at [553, 345] on button "Save Order" at bounding box center [549, 347] width 71 height 29
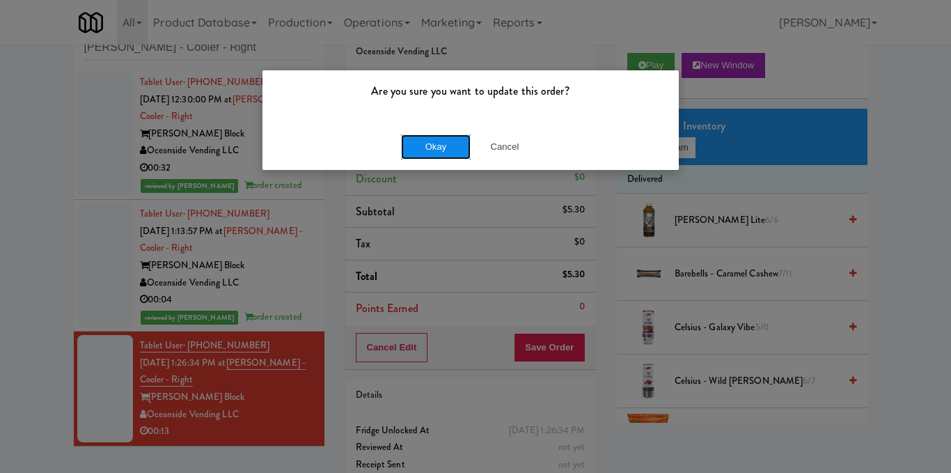
click at [444, 150] on button "Okay" at bounding box center [436, 146] width 70 height 25
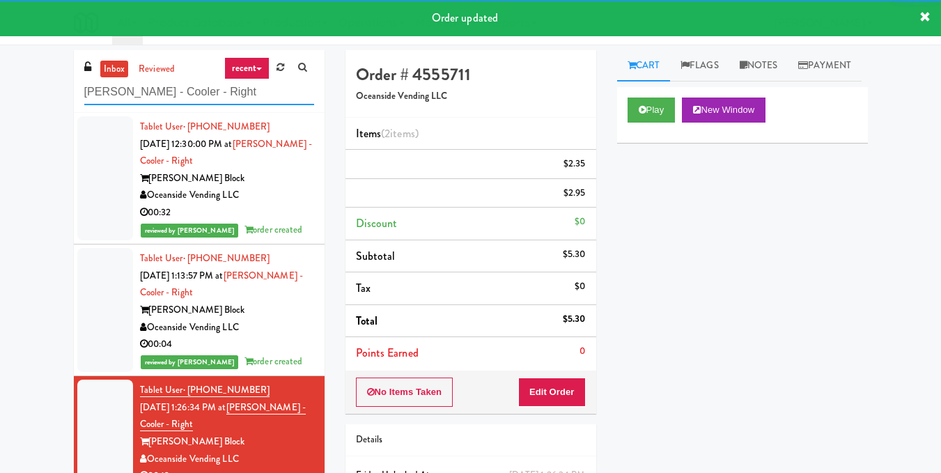
click at [216, 100] on input "[PERSON_NAME] - Cooler - Right" at bounding box center [199, 92] width 230 height 26
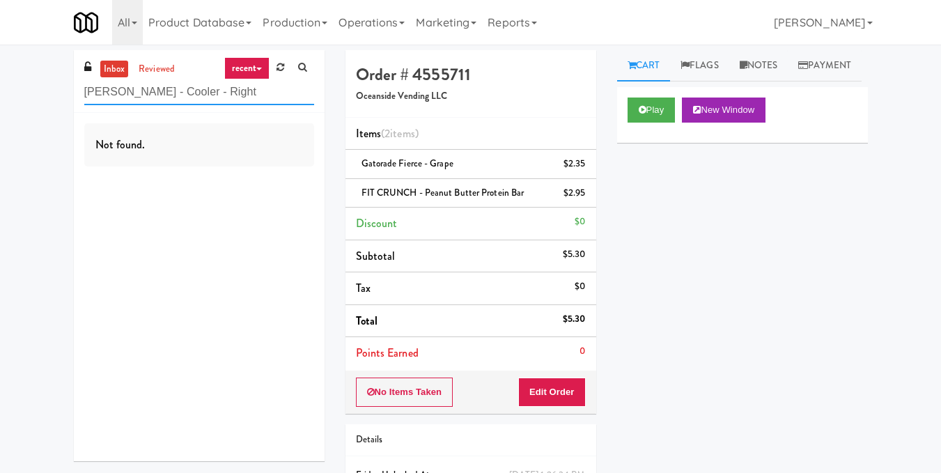
click at [210, 89] on input "[PERSON_NAME] - Cooler - Right" at bounding box center [199, 92] width 230 height 26
paste input "Jubilee Gymnastics Cooler 1"
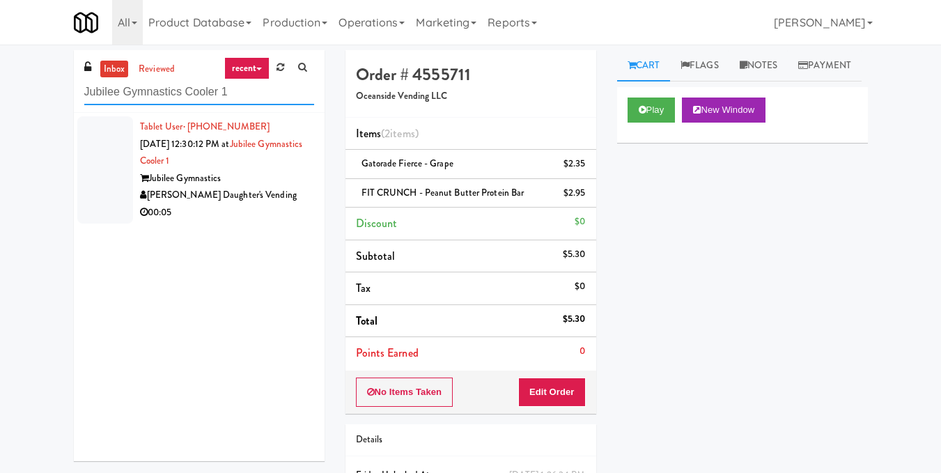
type input "Jubilee Gymnastics Cooler 1"
click at [253, 193] on div "[PERSON_NAME] Daughter's Vending" at bounding box center [227, 195] width 174 height 17
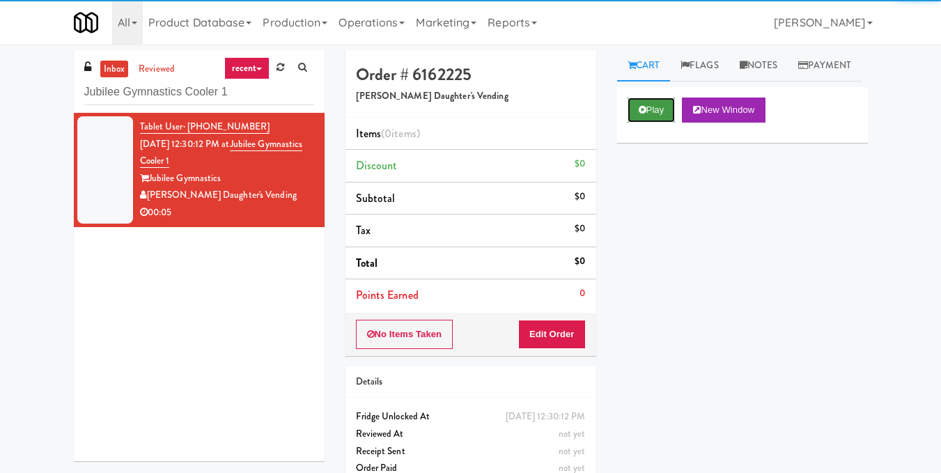
click at [642, 114] on icon at bounding box center [642, 109] width 8 height 9
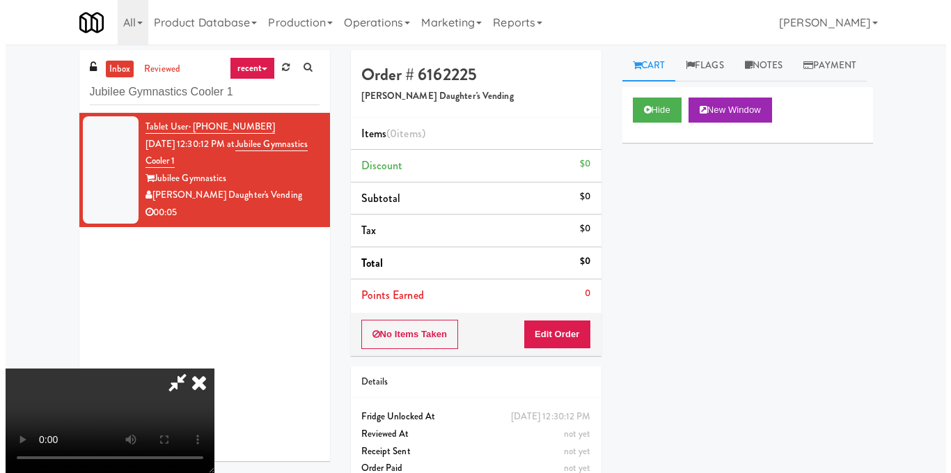
scroll to position [17, 0]
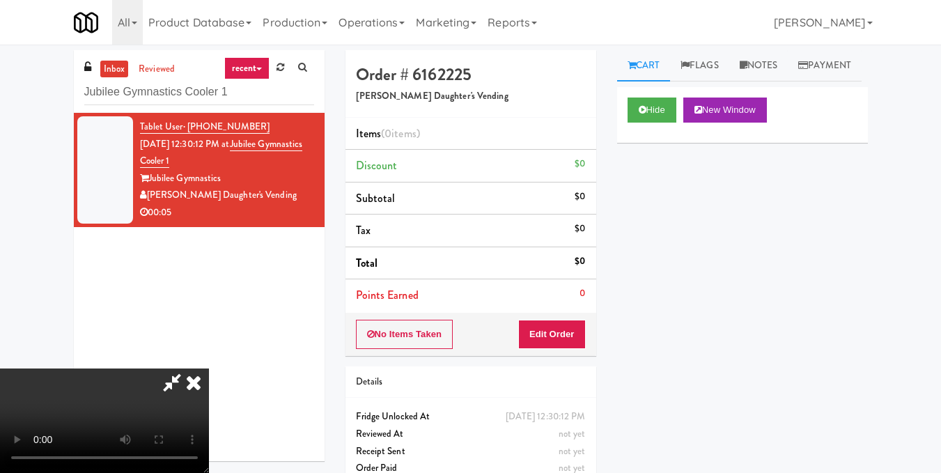
click at [209, 368] on video at bounding box center [104, 420] width 209 height 104
click at [588, 334] on div "No Items Taken Edit Order" at bounding box center [470, 334] width 251 height 43
click at [568, 336] on button "Edit Order" at bounding box center [552, 334] width 68 height 29
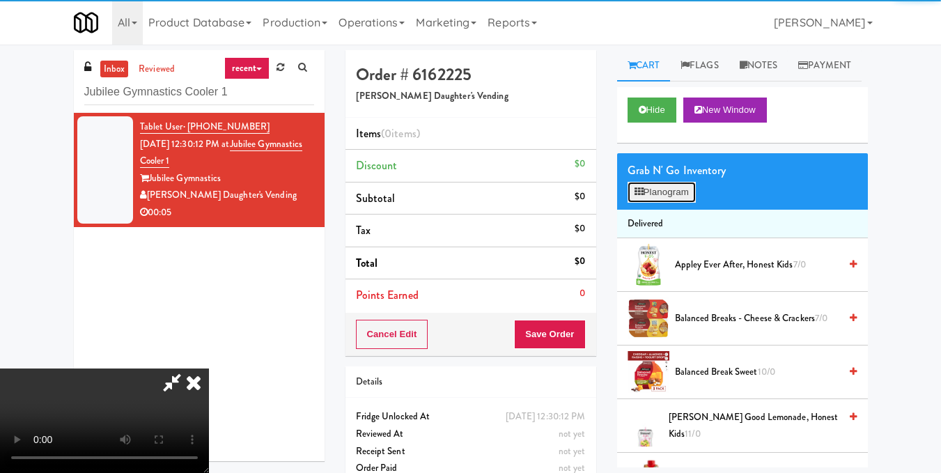
click at [674, 203] on button "Planogram" at bounding box center [661, 192] width 68 height 21
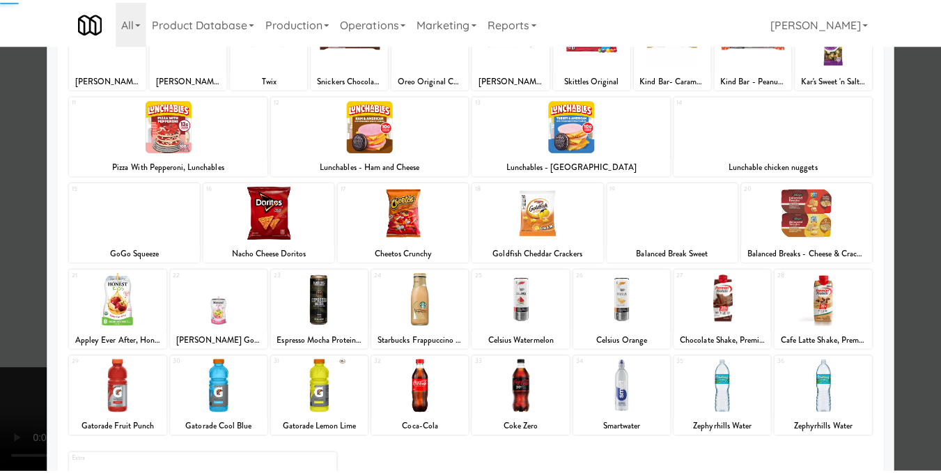
scroll to position [139, 0]
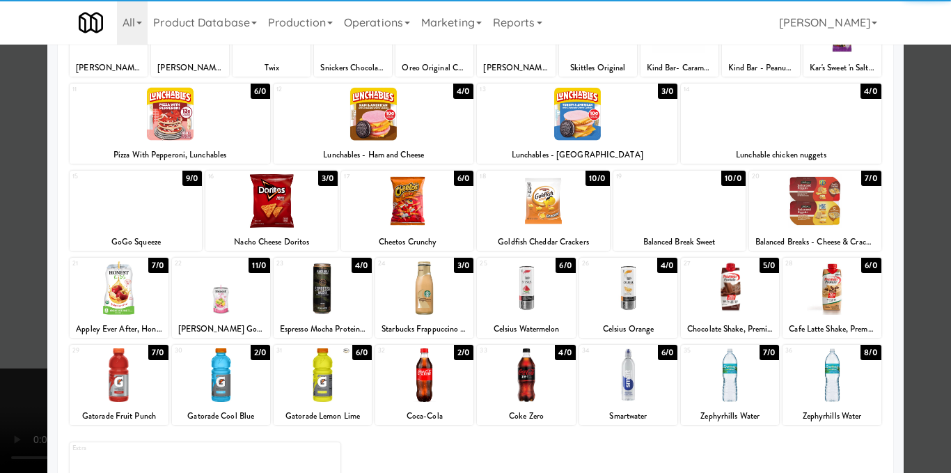
click at [309, 295] on div at bounding box center [323, 288] width 98 height 54
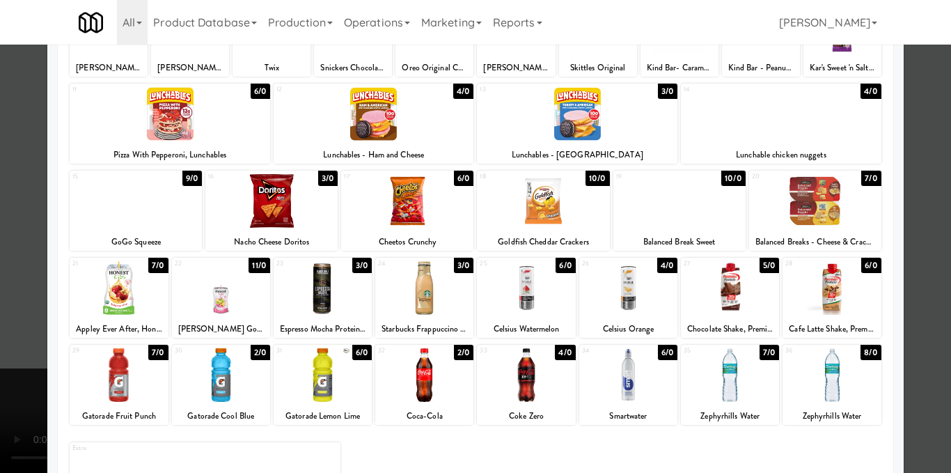
click at [925, 265] on div at bounding box center [475, 236] width 951 height 473
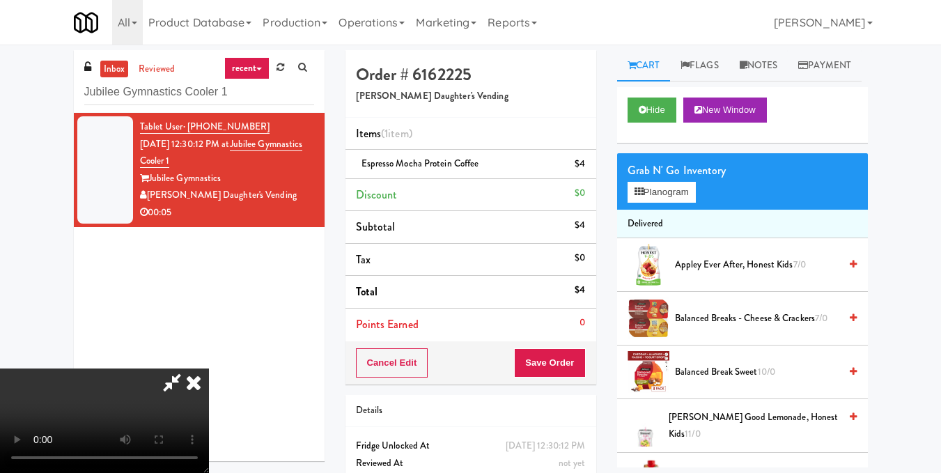
click at [209, 368] on video at bounding box center [104, 420] width 209 height 104
click at [209, 368] on icon at bounding box center [193, 382] width 31 height 28
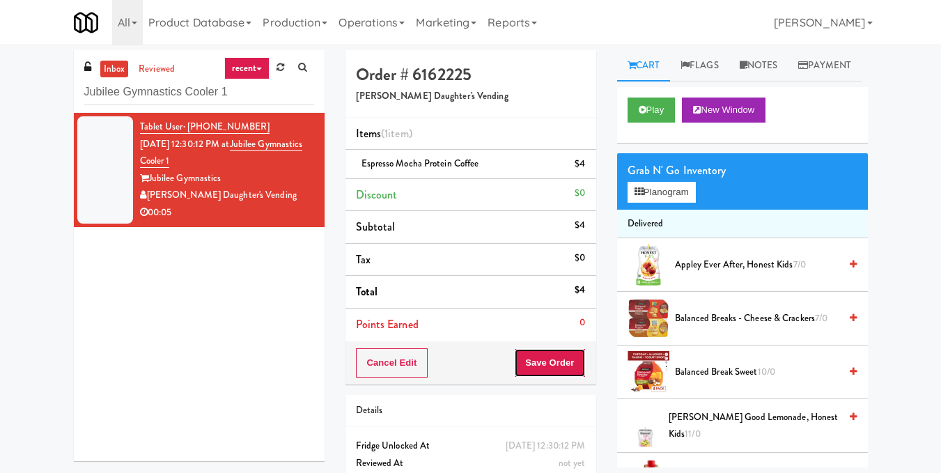
click at [542, 366] on button "Save Order" at bounding box center [549, 362] width 71 height 29
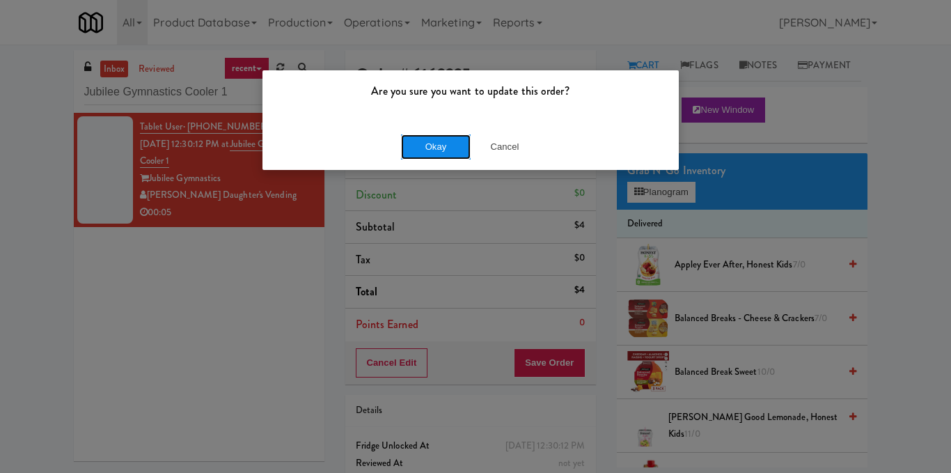
click at [459, 154] on button "Okay" at bounding box center [436, 146] width 70 height 25
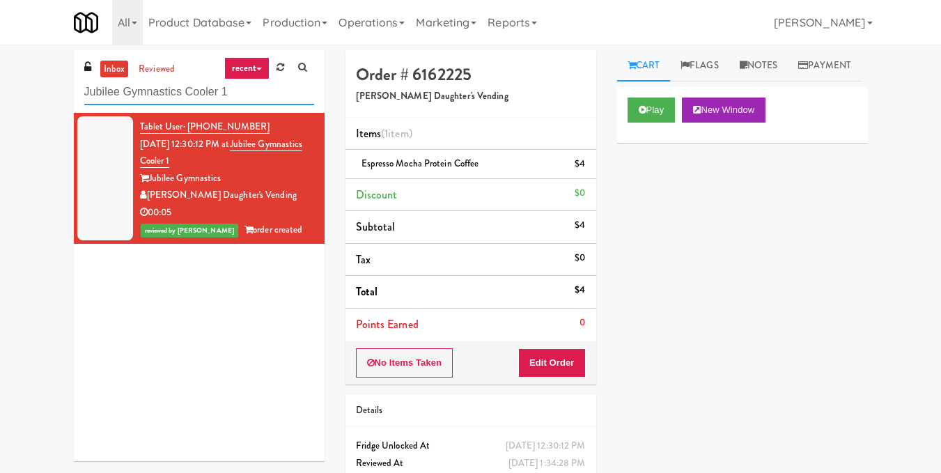
click at [233, 92] on input "Jubilee Gymnastics Cooler 1" at bounding box center [199, 92] width 230 height 26
paste input "VT Cooler 1 Soda"
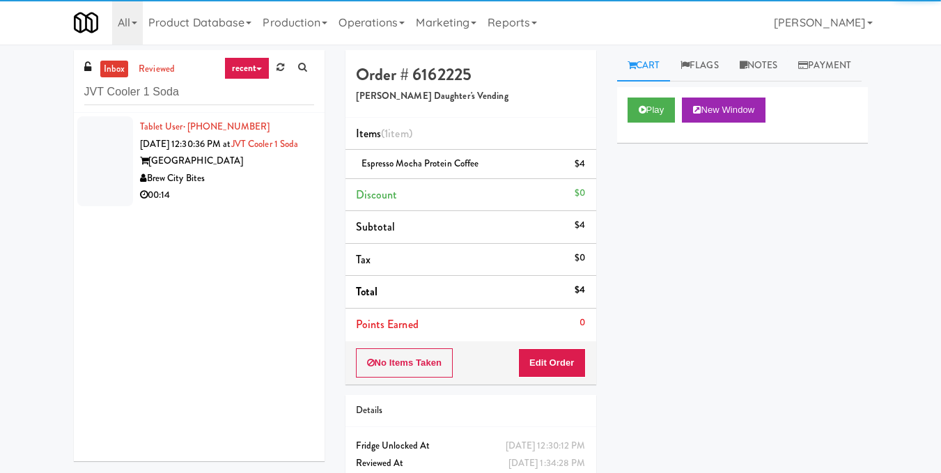
drag, startPoint x: 272, startPoint y: 214, endPoint x: 278, endPoint y: 196, distance: 19.6
click at [273, 204] on div "00:14" at bounding box center [227, 195] width 174 height 17
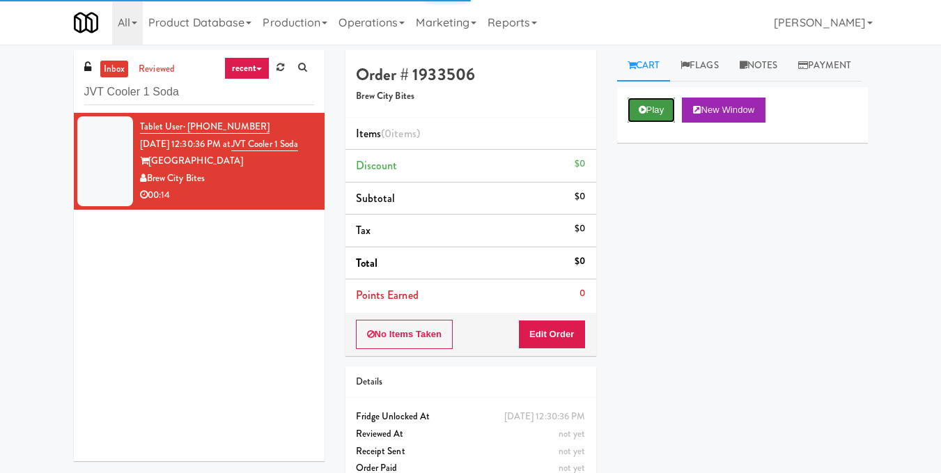
click at [650, 123] on button "Play" at bounding box center [651, 109] width 48 height 25
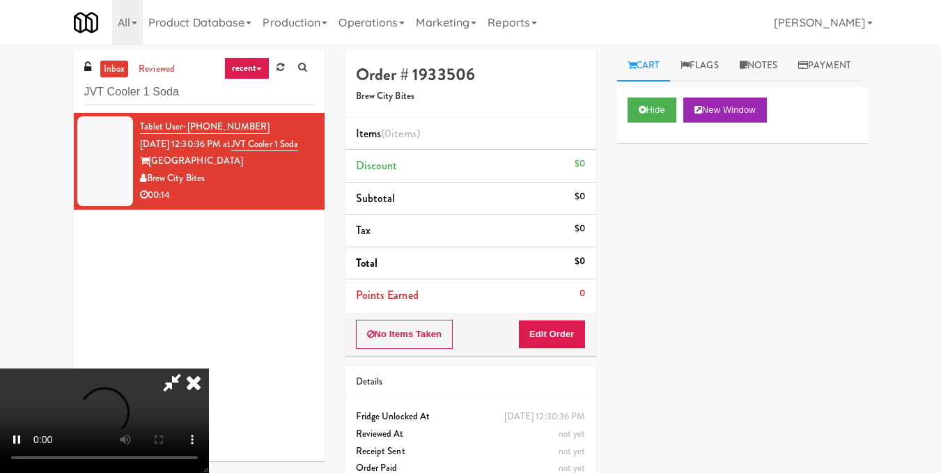
click at [209, 368] on video at bounding box center [104, 420] width 209 height 104
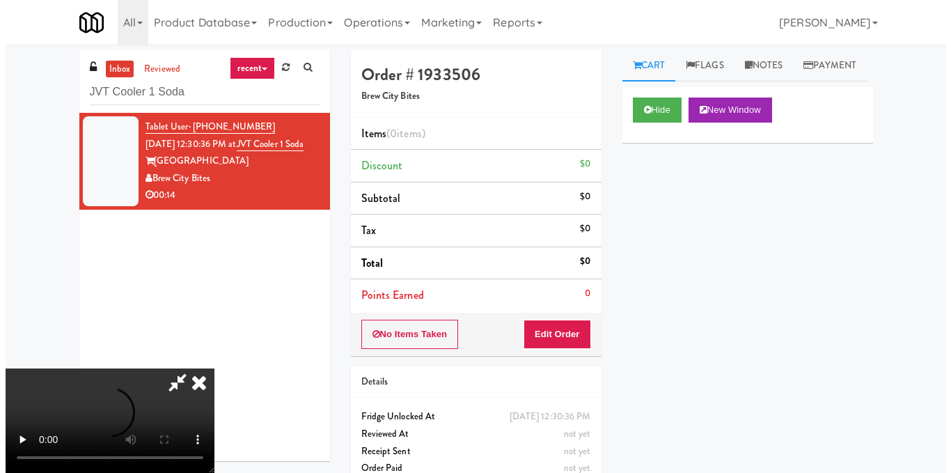
scroll to position [139, 0]
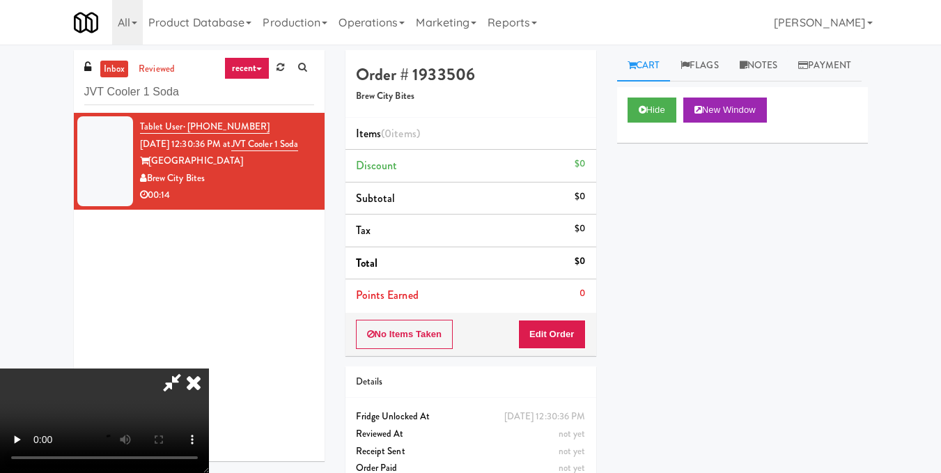
click at [209, 368] on video at bounding box center [104, 420] width 209 height 104
click at [577, 340] on button "Edit Order" at bounding box center [552, 334] width 68 height 29
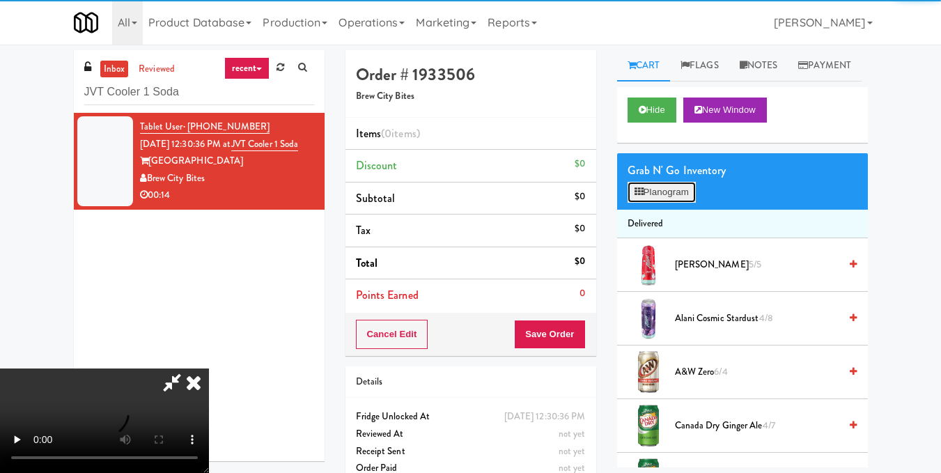
click at [661, 203] on button "Planogram" at bounding box center [661, 192] width 68 height 21
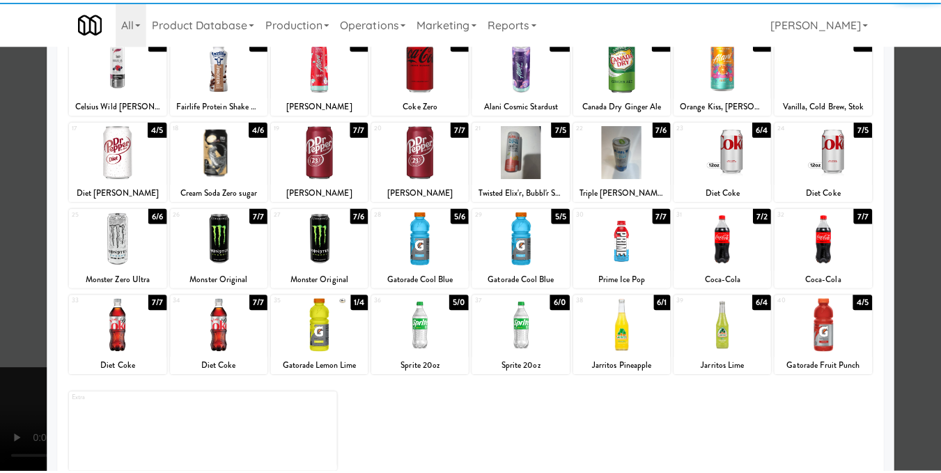
scroll to position [209, 0]
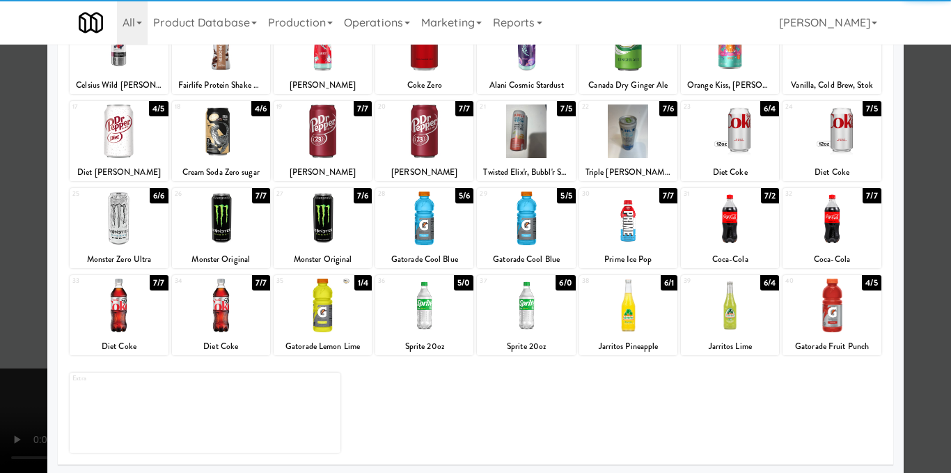
click at [427, 228] on div at bounding box center [424, 218] width 98 height 54
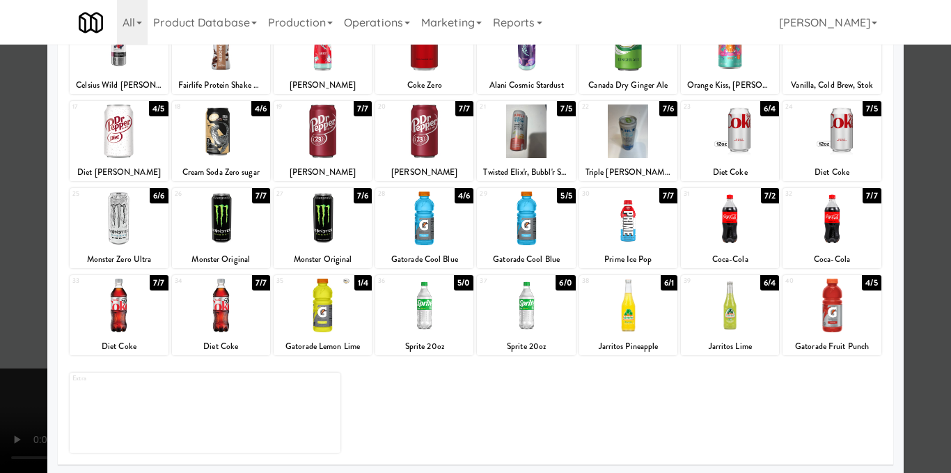
click at [902, 252] on div at bounding box center [475, 236] width 951 height 473
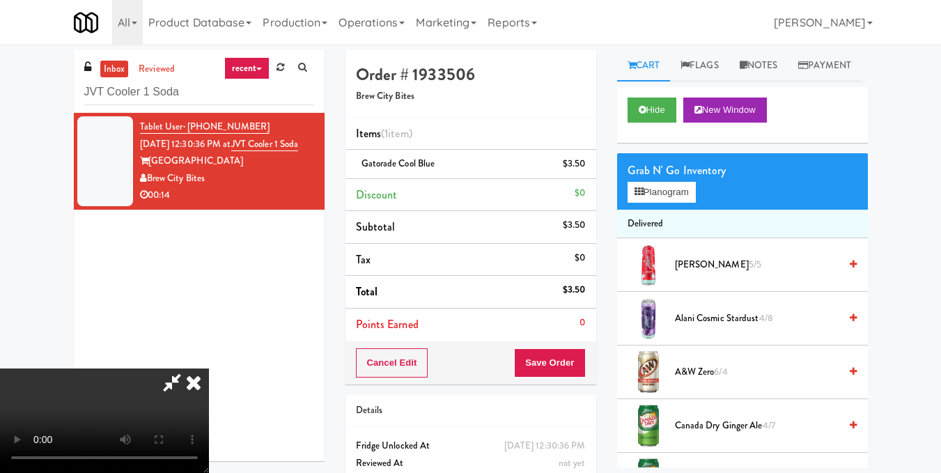
click at [209, 368] on video at bounding box center [104, 420] width 209 height 104
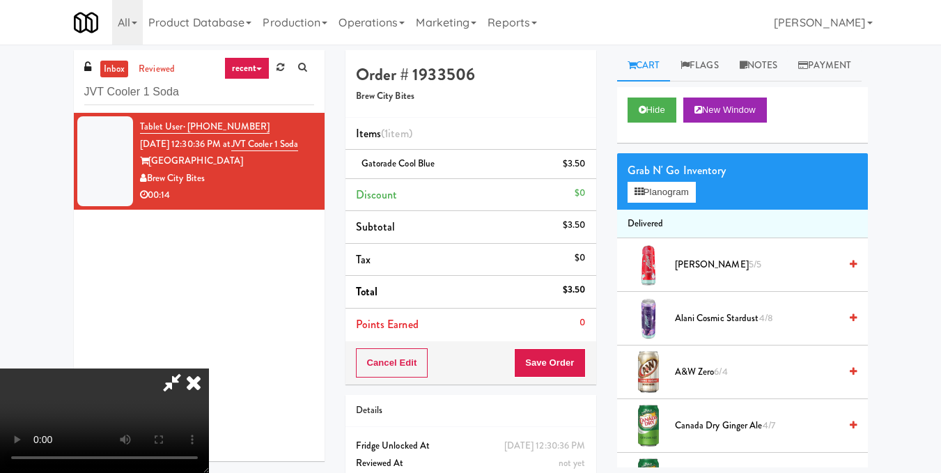
click at [209, 368] on video at bounding box center [104, 420] width 209 height 104
click at [696, 203] on button "Planogram" at bounding box center [661, 192] width 68 height 21
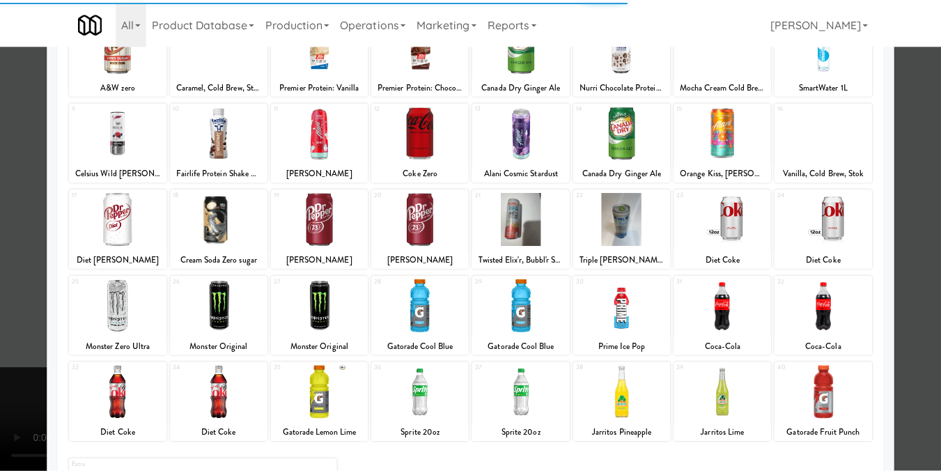
scroll to position [139, 0]
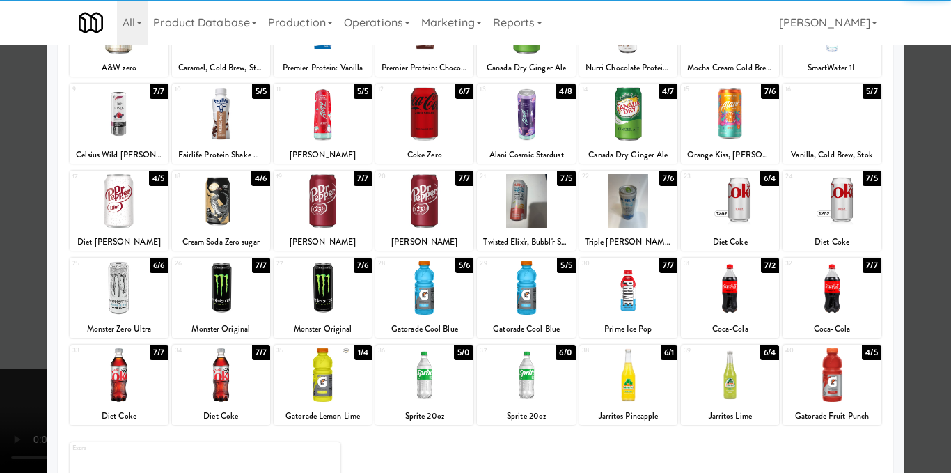
click at [435, 302] on div at bounding box center [424, 288] width 98 height 54
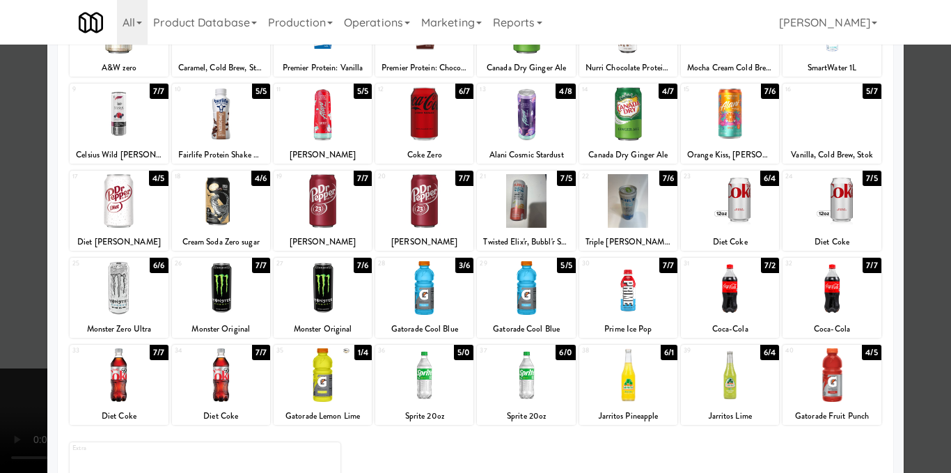
click at [923, 217] on div at bounding box center [475, 236] width 951 height 473
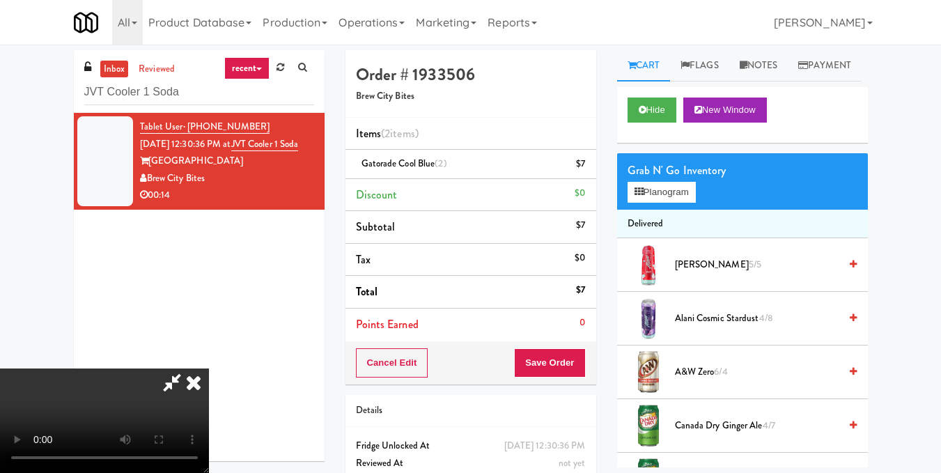
click at [209, 368] on video at bounding box center [104, 420] width 209 height 104
click at [637, 196] on icon at bounding box center [638, 191] width 9 height 9
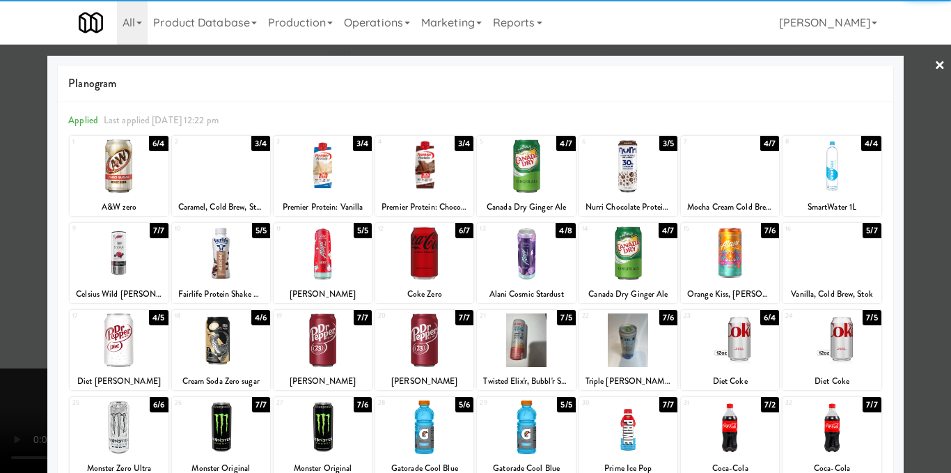
click at [542, 260] on div at bounding box center [526, 253] width 98 height 54
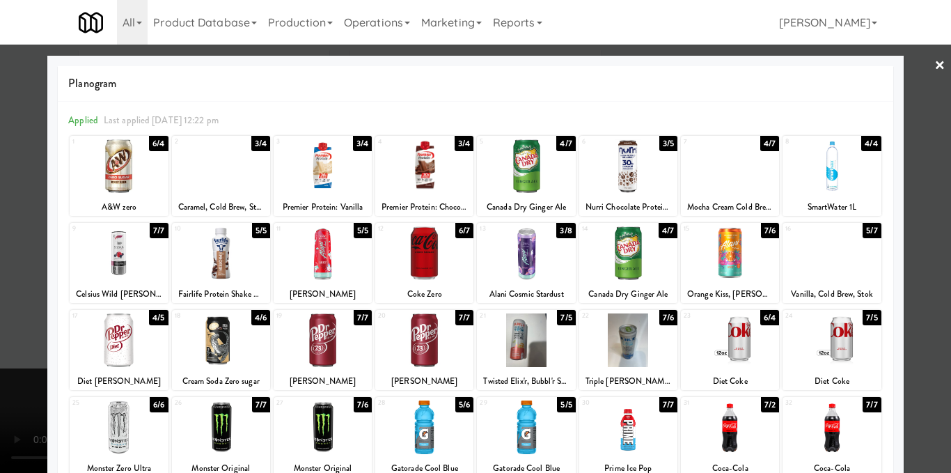
click at [920, 226] on div at bounding box center [475, 236] width 951 height 473
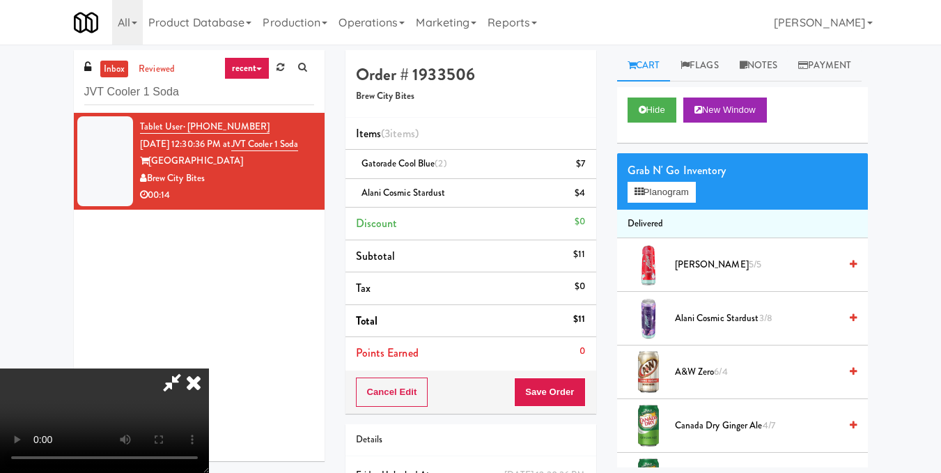
click at [209, 368] on video at bounding box center [104, 420] width 209 height 104
click at [648, 203] on button "Planogram" at bounding box center [661, 192] width 68 height 21
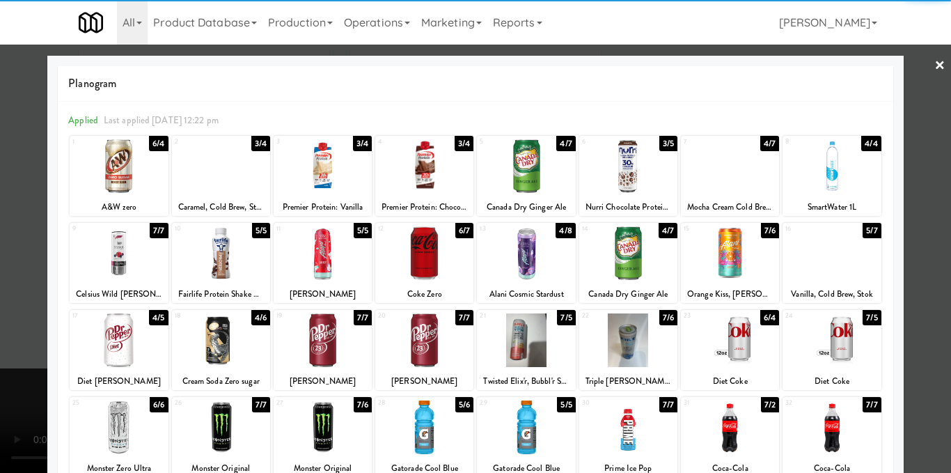
click at [535, 252] on div at bounding box center [526, 253] width 98 height 54
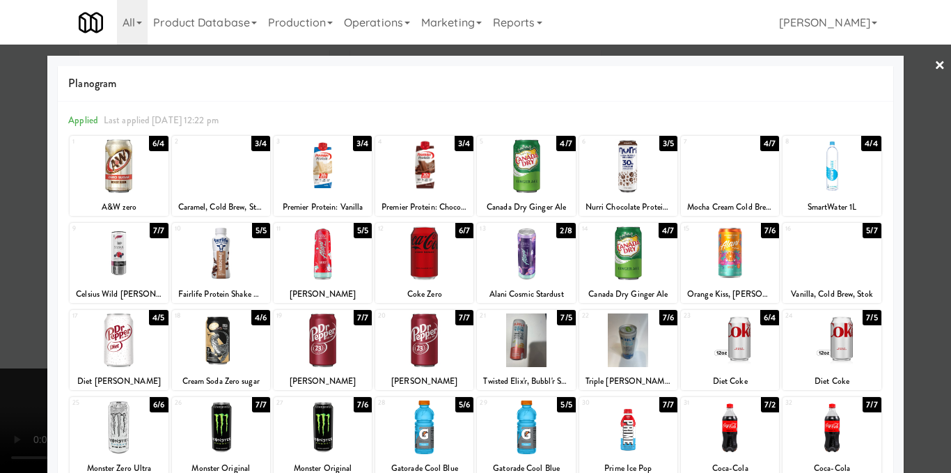
click at [926, 235] on div at bounding box center [475, 236] width 951 height 473
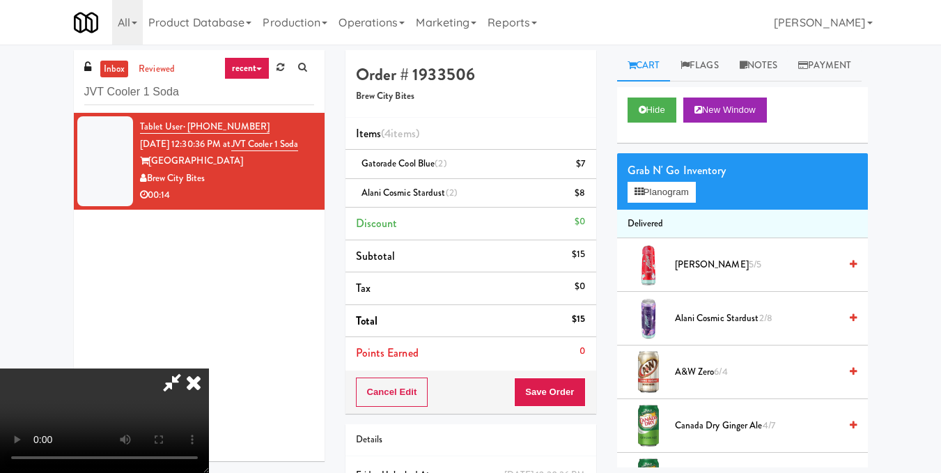
click at [209, 368] on video at bounding box center [104, 420] width 209 height 104
click at [209, 368] on icon at bounding box center [193, 382] width 31 height 28
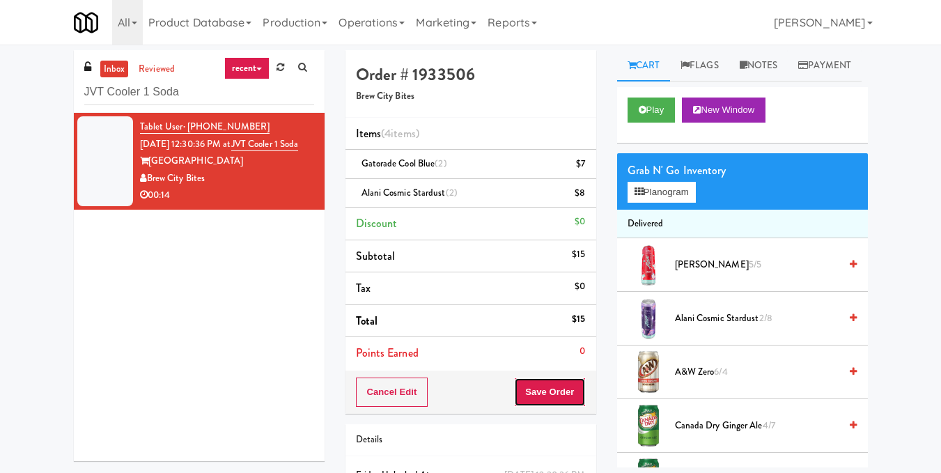
click at [551, 391] on button "Save Order" at bounding box center [549, 391] width 71 height 29
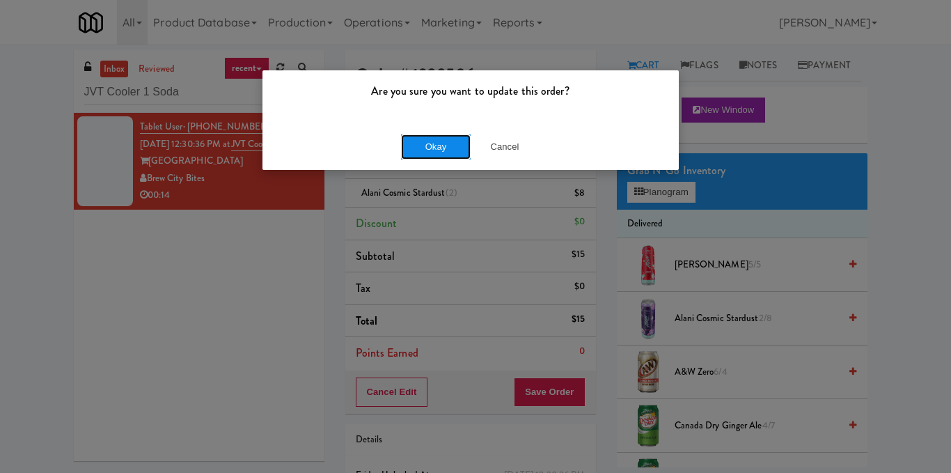
click at [454, 141] on button "Okay" at bounding box center [436, 146] width 70 height 25
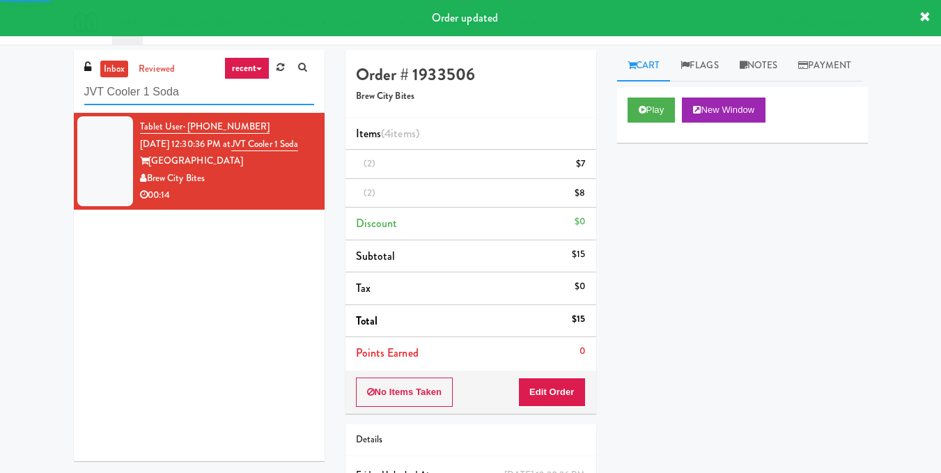
click at [196, 97] on input "JVT Cooler 1 Soda" at bounding box center [199, 92] width 230 height 26
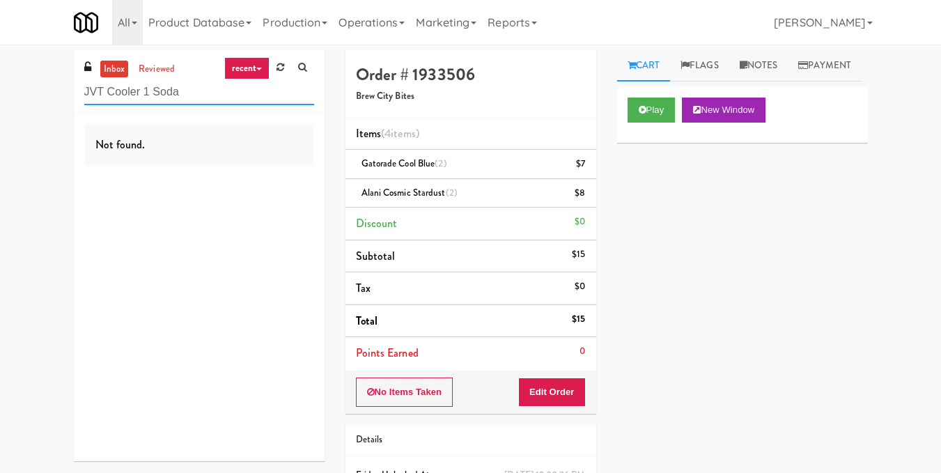
click at [219, 85] on input "JVT Cooler 1 Soda" at bounding box center [199, 92] width 230 height 26
paste input "ubilee Gymnastics Cooler 1"
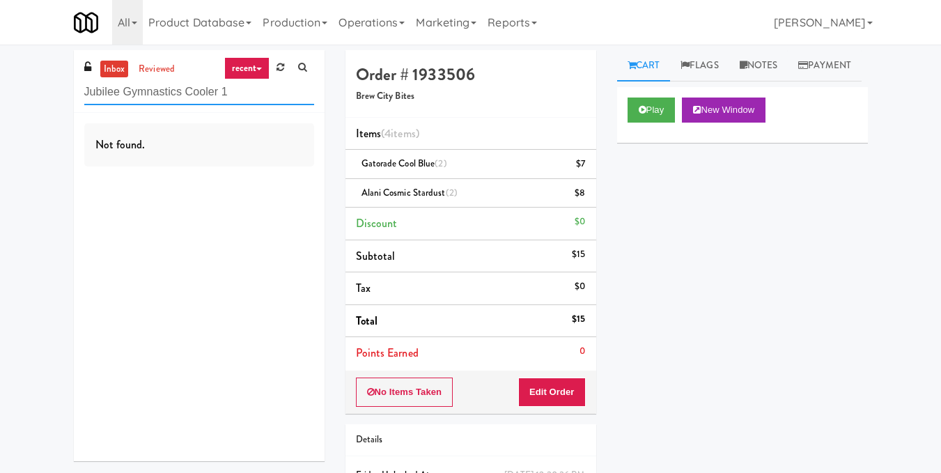
click at [229, 86] on input "Jubilee Gymnastics Cooler 1" at bounding box center [199, 92] width 230 height 26
paste input "[PERSON_NAME] - Cooler - Right"
click at [209, 96] on input "[PERSON_NAME] - Cooler - Right" at bounding box center [199, 92] width 230 height 26
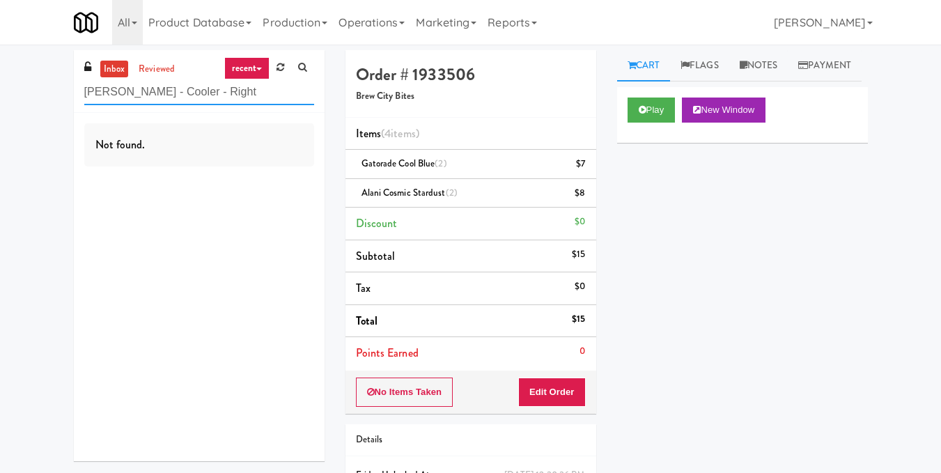
click at [210, 97] on input "[PERSON_NAME] - Cooler - Right" at bounding box center [199, 92] width 230 height 26
paste input "Prairie Pantry/Cooler"
drag, startPoint x: 228, startPoint y: 91, endPoint x: 75, endPoint y: 91, distance: 153.2
click at [75, 91] on div "inbox reviewed recent all unclear take inventory issue suspicious failed recent…" at bounding box center [199, 81] width 251 height 63
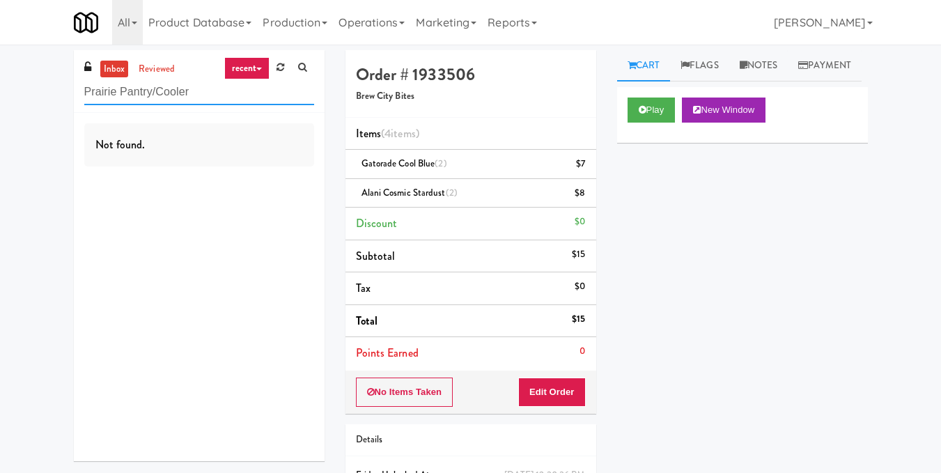
paste input "MG - Cooler - Left"
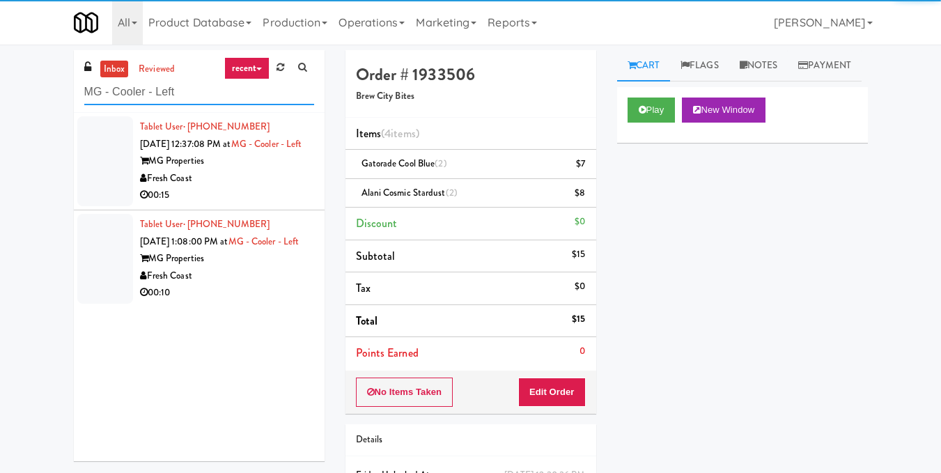
type input "MG - Cooler - Left"
click at [235, 170] on div "MG Properties" at bounding box center [227, 160] width 174 height 17
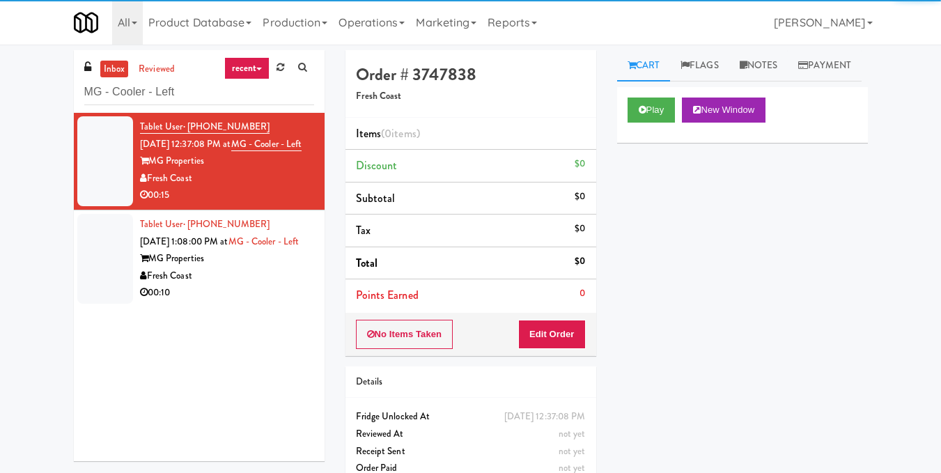
click at [681, 123] on div "Play New Window" at bounding box center [742, 109] width 230 height 25
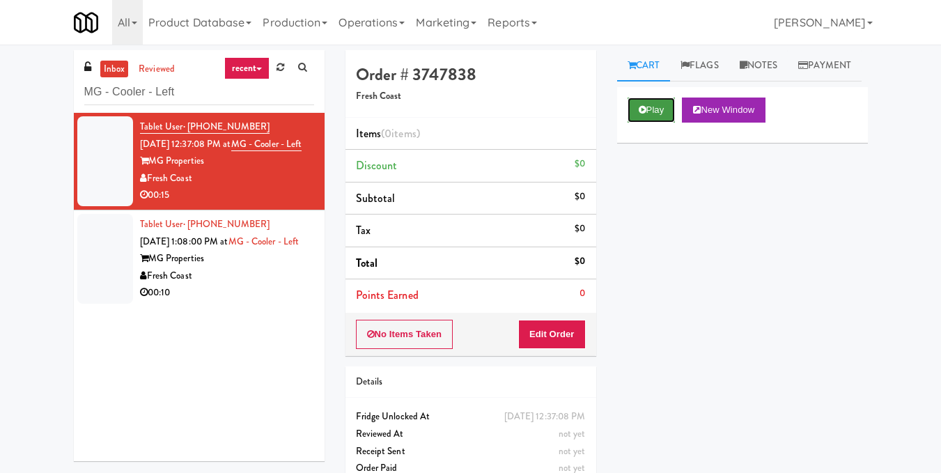
click at [655, 123] on button "Play" at bounding box center [651, 109] width 48 height 25
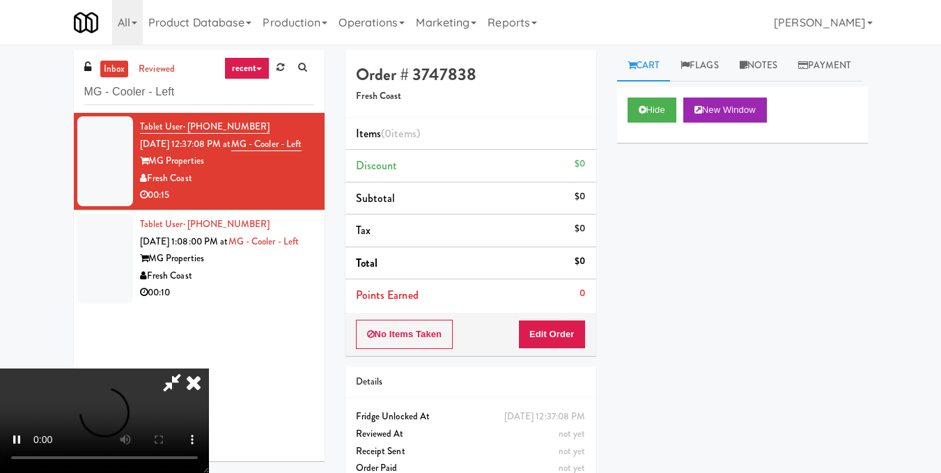
click at [209, 368] on video at bounding box center [104, 420] width 209 height 104
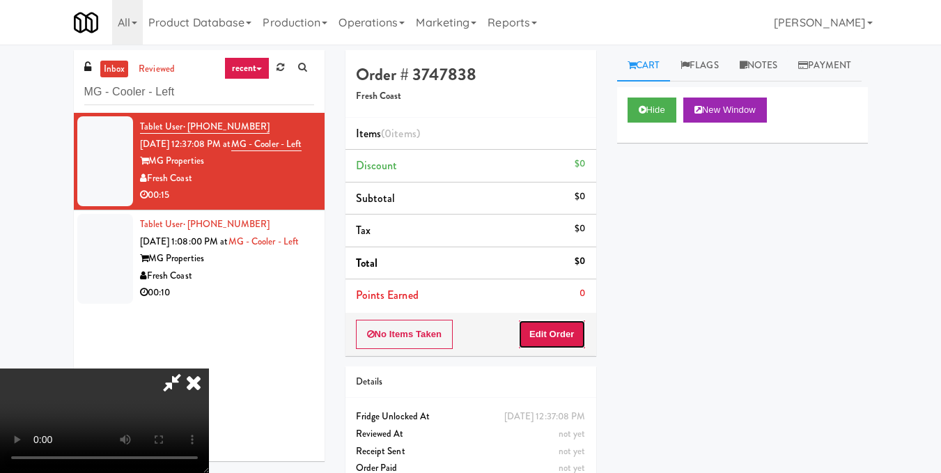
click at [584, 336] on button "Edit Order" at bounding box center [552, 334] width 68 height 29
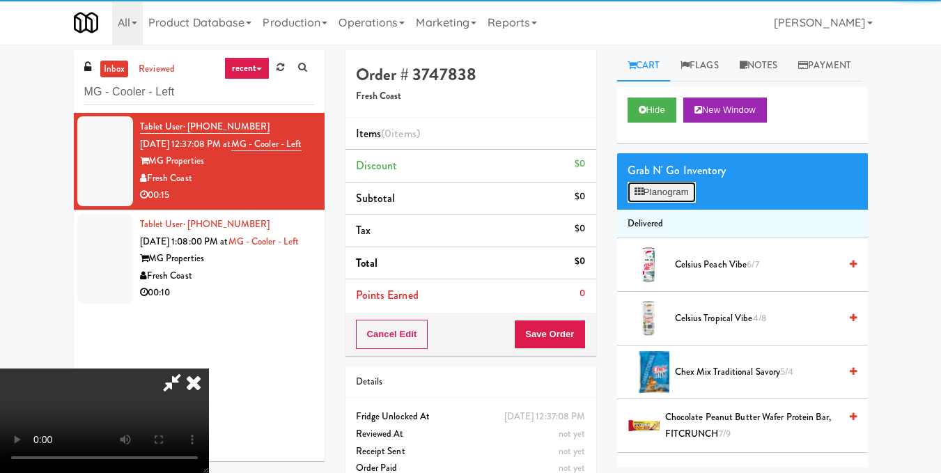
click at [646, 203] on button "Planogram" at bounding box center [661, 192] width 68 height 21
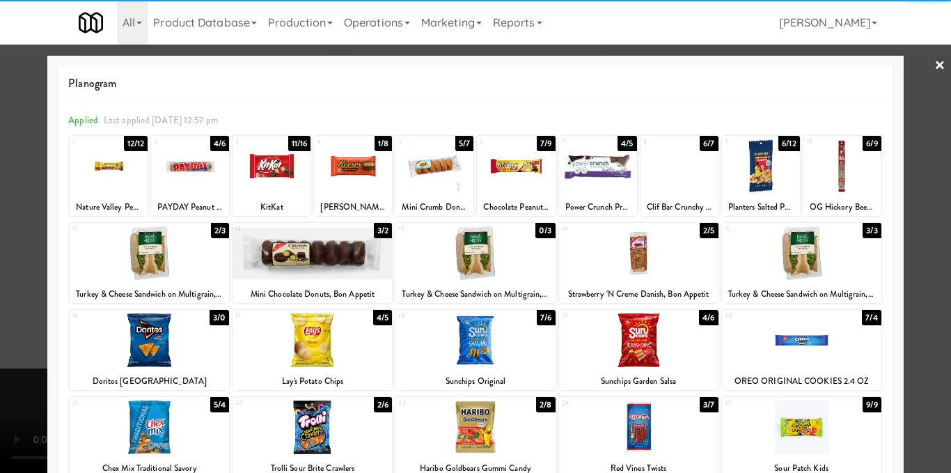
scroll to position [209, 0]
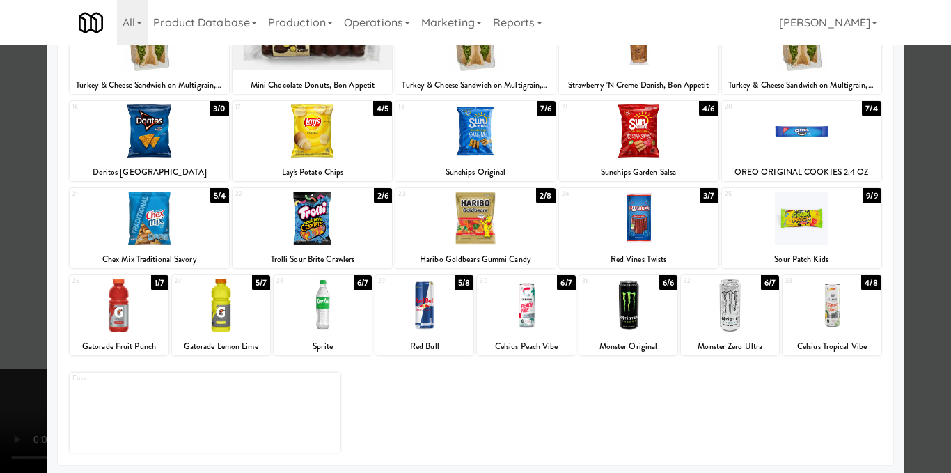
click at [826, 305] on div at bounding box center [832, 306] width 98 height 54
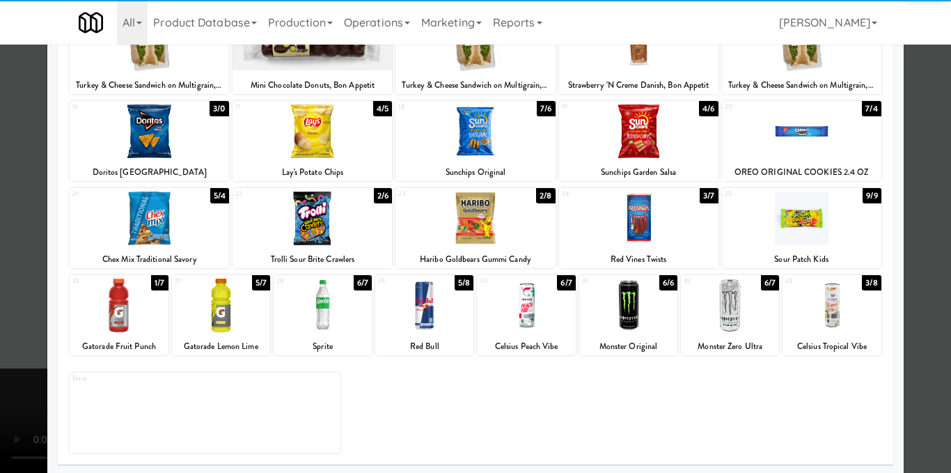
click at [504, 225] on div at bounding box center [474, 218] width 159 height 54
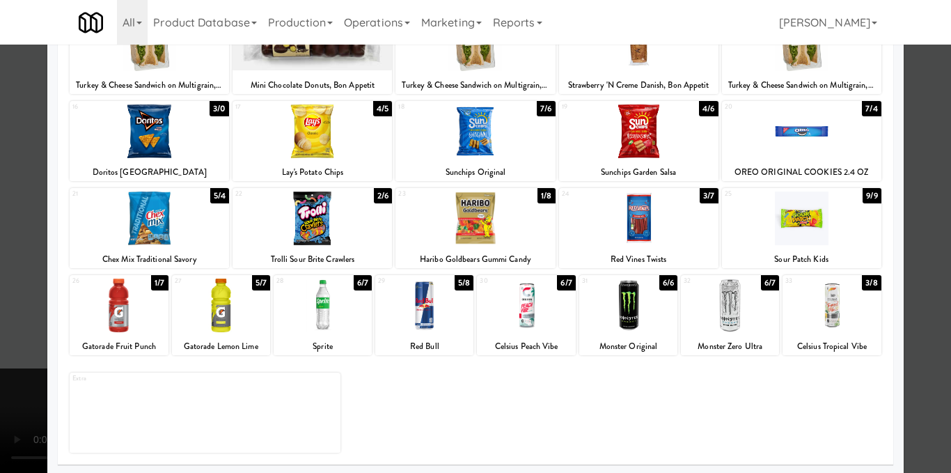
click at [904, 244] on div at bounding box center [475, 236] width 951 height 473
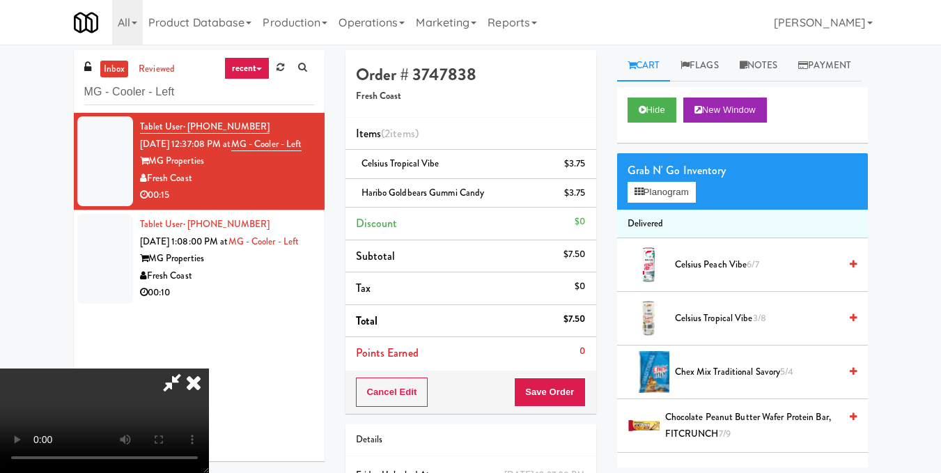
click at [209, 382] on video at bounding box center [104, 420] width 209 height 104
click at [209, 368] on video at bounding box center [104, 420] width 209 height 104
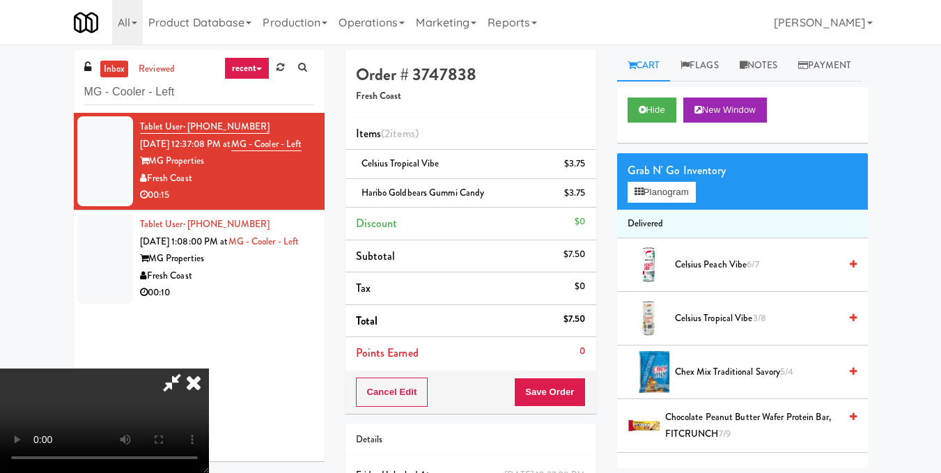
click at [209, 368] on video at bounding box center [104, 420] width 209 height 104
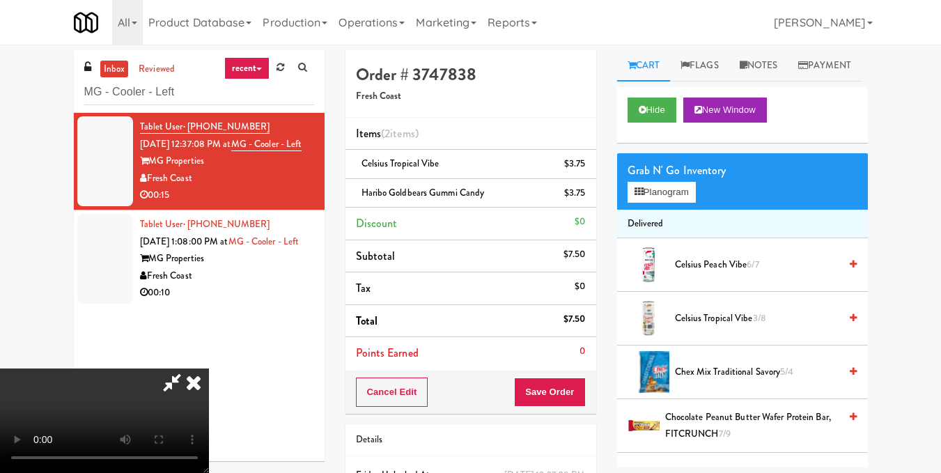
click at [209, 368] on video at bounding box center [104, 420] width 209 height 104
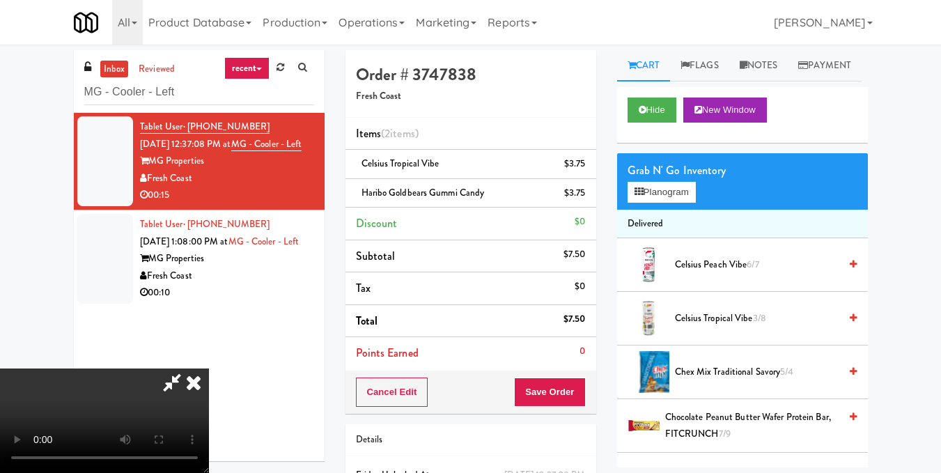
click at [209, 368] on video at bounding box center [104, 420] width 209 height 104
click at [664, 203] on button "Planogram" at bounding box center [661, 192] width 68 height 21
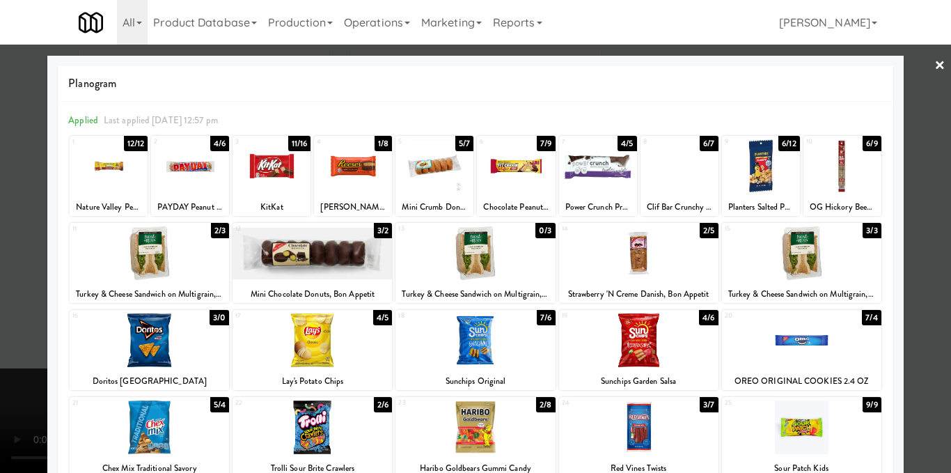
click at [588, 177] on div at bounding box center [598, 166] width 78 height 54
click at [904, 275] on div at bounding box center [475, 236] width 951 height 473
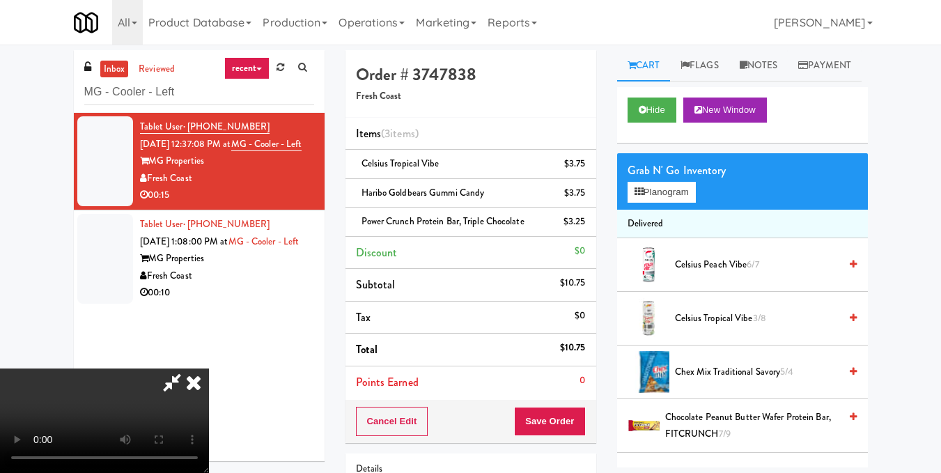
click at [209, 368] on video at bounding box center [104, 420] width 209 height 104
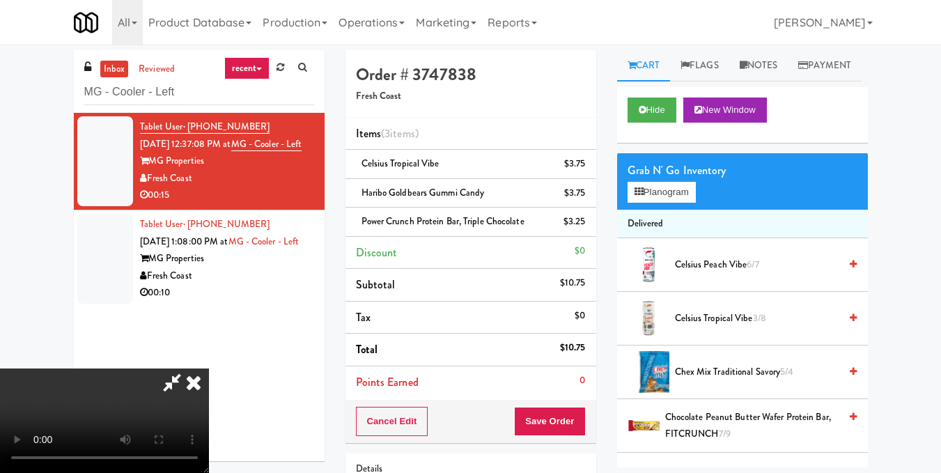
click at [209, 368] on video at bounding box center [104, 420] width 209 height 104
click at [209, 368] on icon at bounding box center [193, 382] width 31 height 28
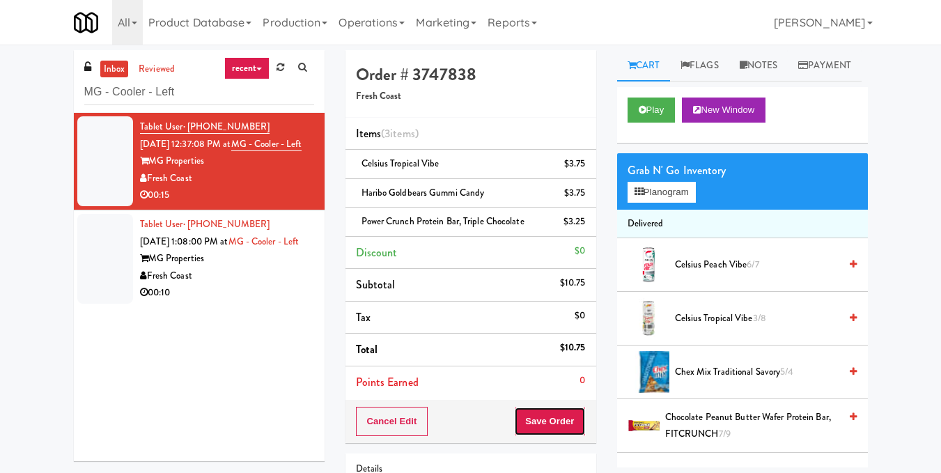
click at [558, 425] on button "Save Order" at bounding box center [549, 421] width 71 height 29
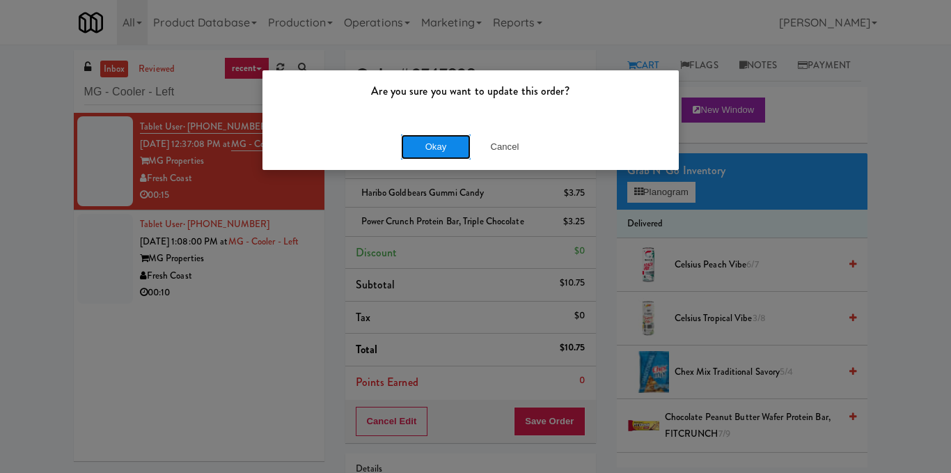
click at [446, 150] on button "Okay" at bounding box center [436, 146] width 70 height 25
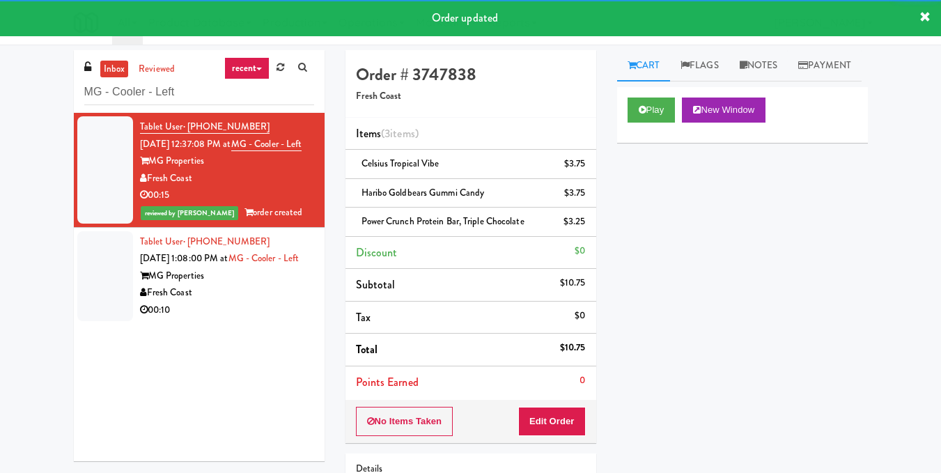
click at [255, 285] on div "MG Properties" at bounding box center [227, 275] width 174 height 17
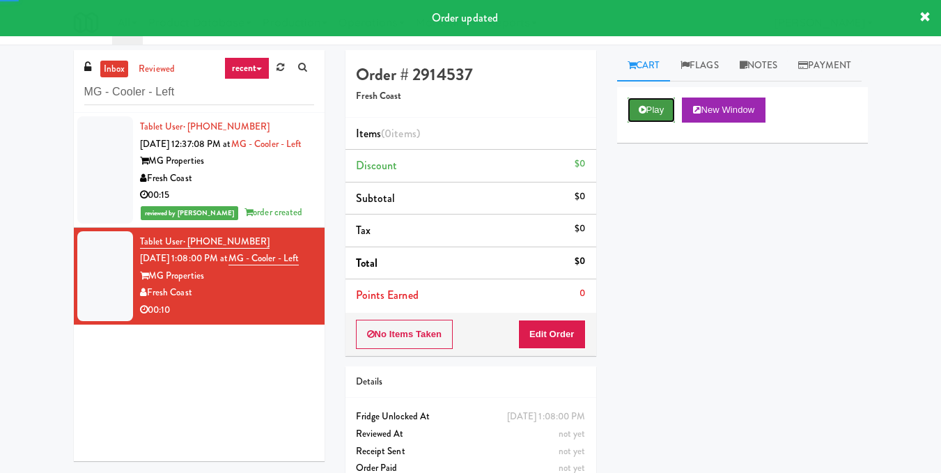
click at [647, 123] on button "Play" at bounding box center [651, 109] width 48 height 25
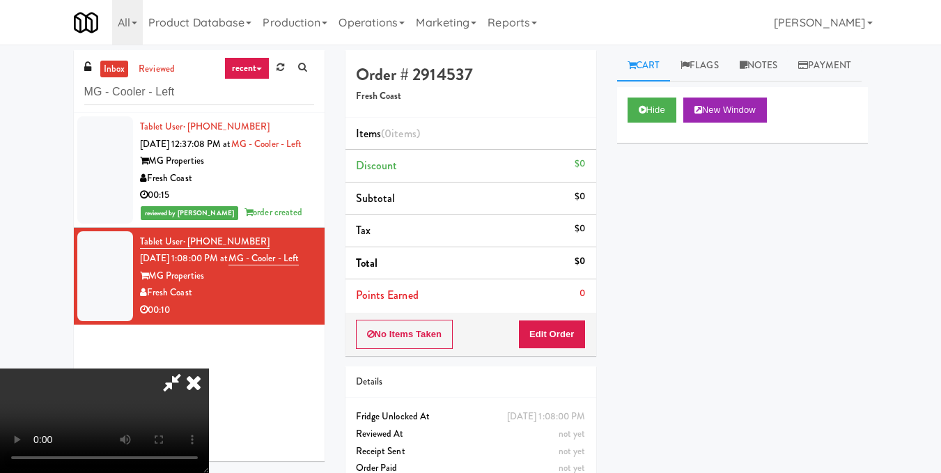
click at [209, 368] on video at bounding box center [104, 420] width 209 height 104
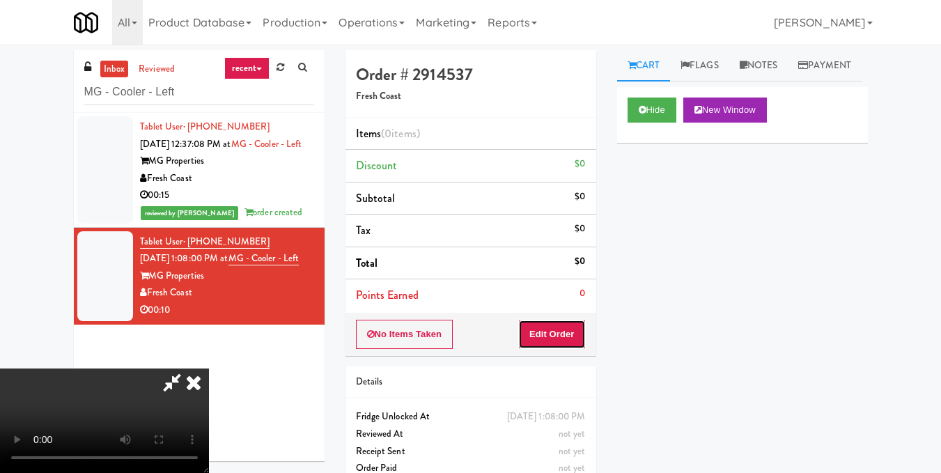
click at [583, 342] on button "Edit Order" at bounding box center [552, 334] width 68 height 29
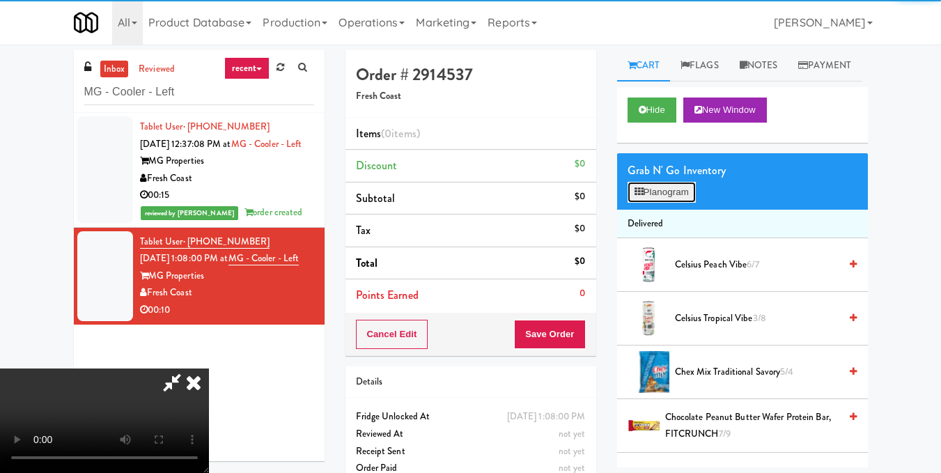
click at [649, 203] on button "Planogram" at bounding box center [661, 192] width 68 height 21
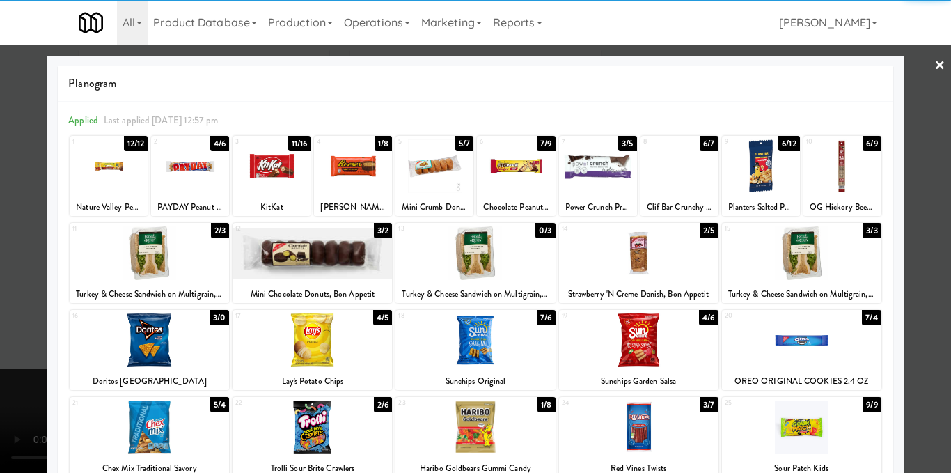
click at [318, 249] on div at bounding box center [312, 253] width 159 height 54
click at [918, 261] on div at bounding box center [475, 236] width 951 height 473
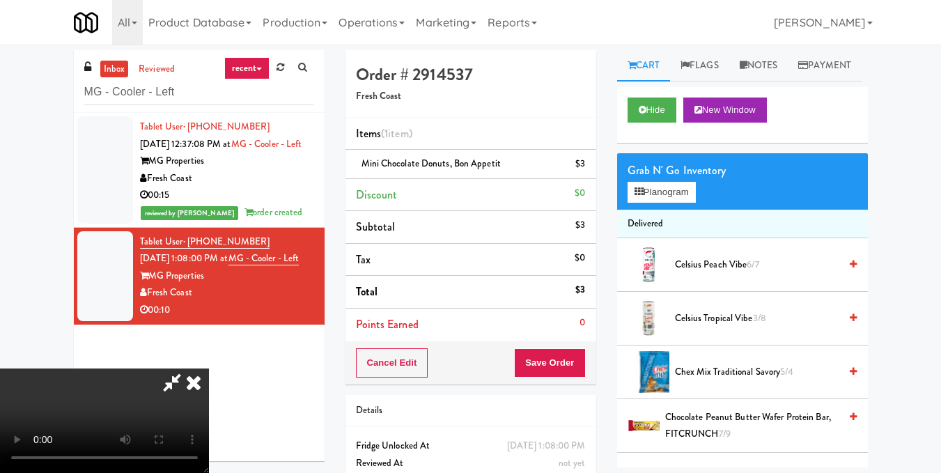
click at [209, 368] on video at bounding box center [104, 420] width 209 height 104
click at [666, 203] on button "Planogram" at bounding box center [661, 192] width 68 height 21
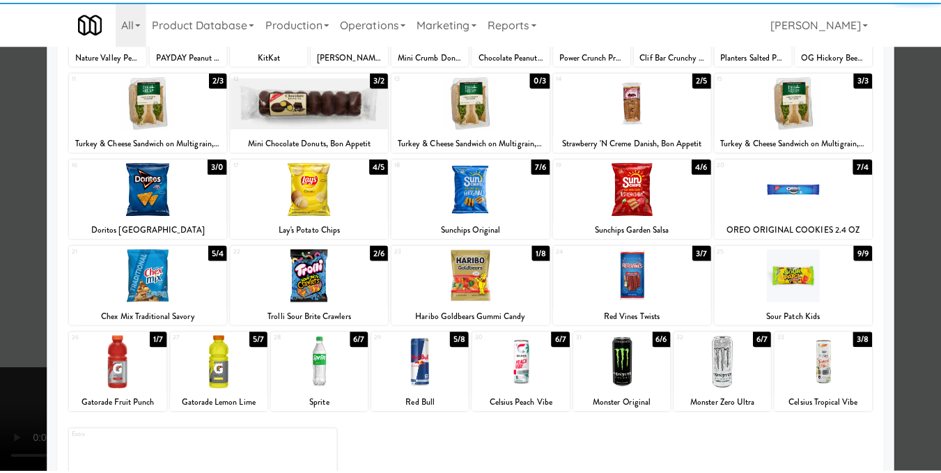
scroll to position [209, 0]
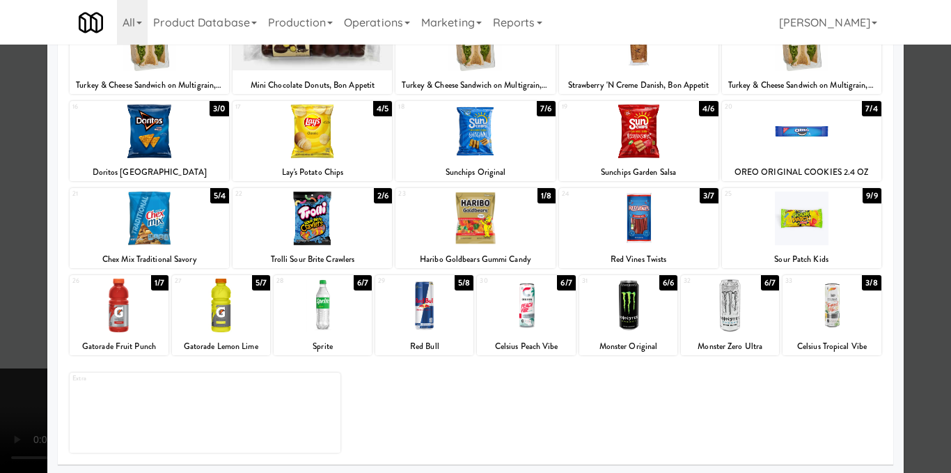
click at [813, 313] on div at bounding box center [832, 306] width 98 height 54
click at [907, 265] on div at bounding box center [475, 236] width 951 height 473
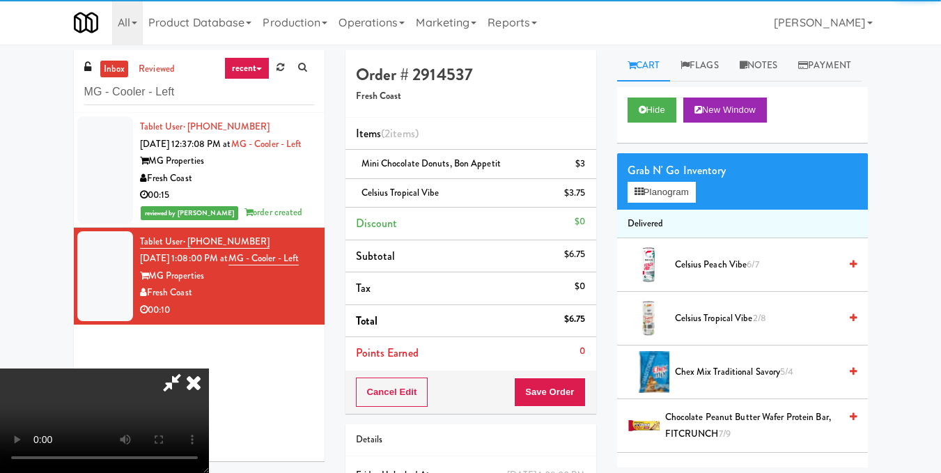
click at [209, 368] on video at bounding box center [104, 420] width 209 height 104
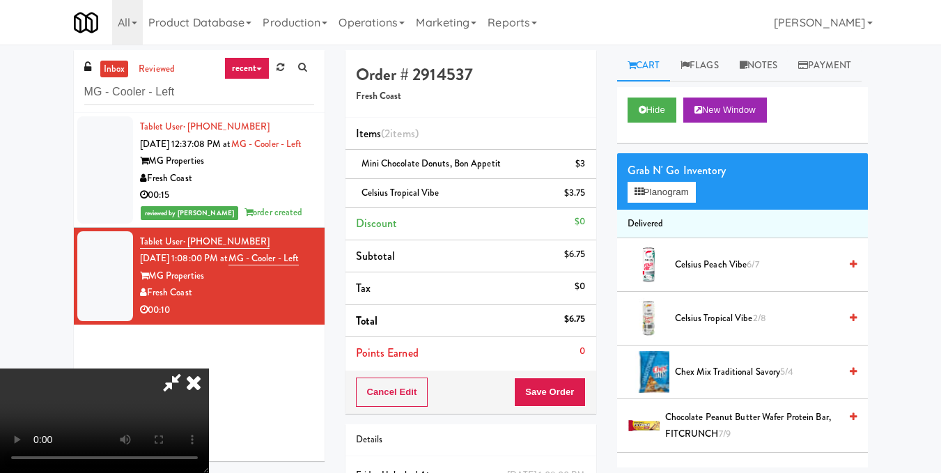
click at [209, 368] on icon at bounding box center [193, 382] width 31 height 28
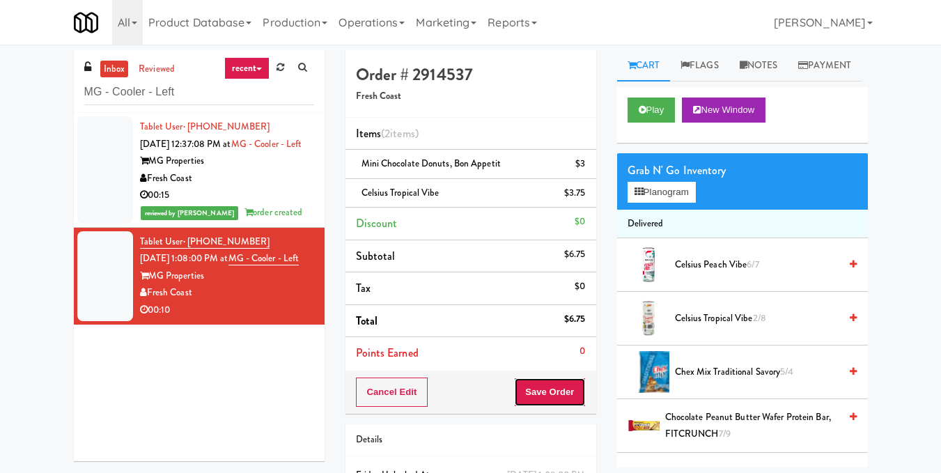
click at [536, 398] on button "Save Order" at bounding box center [549, 391] width 71 height 29
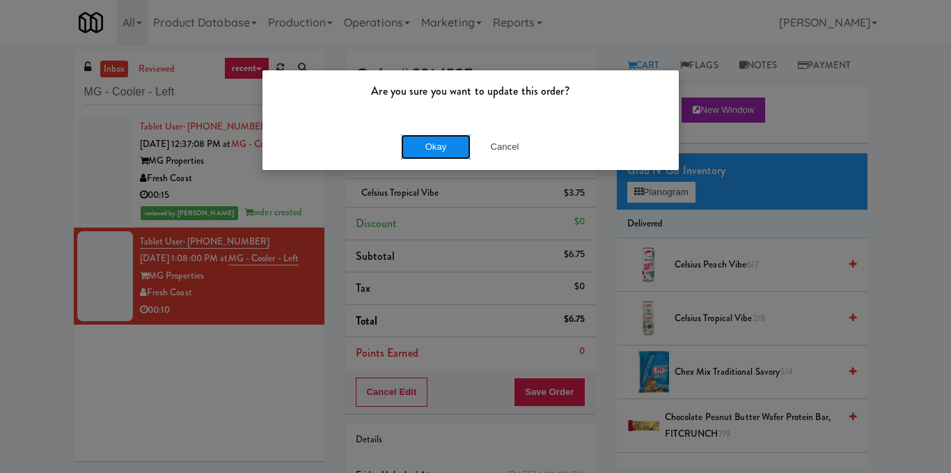
click at [431, 148] on button "Okay" at bounding box center [436, 146] width 70 height 25
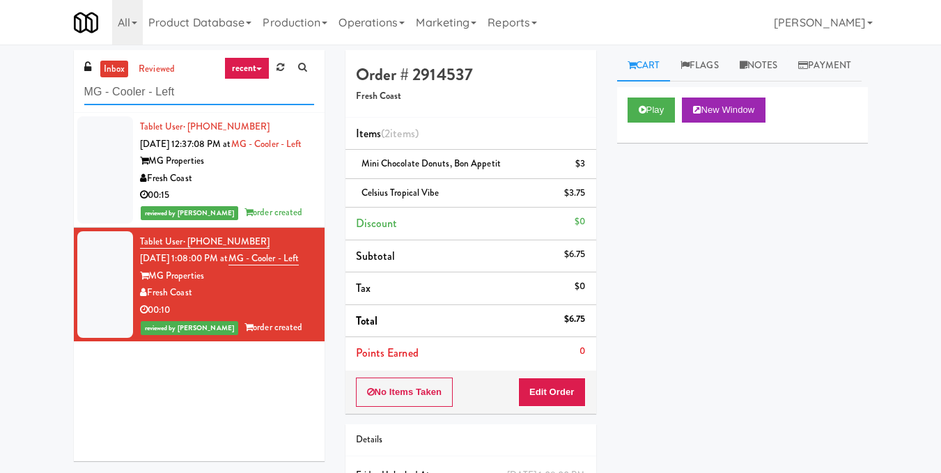
click at [196, 89] on input "MG - Cooler - Left" at bounding box center [199, 92] width 230 height 26
paste input "[GEOGRAPHIC_DATA] Pantry"
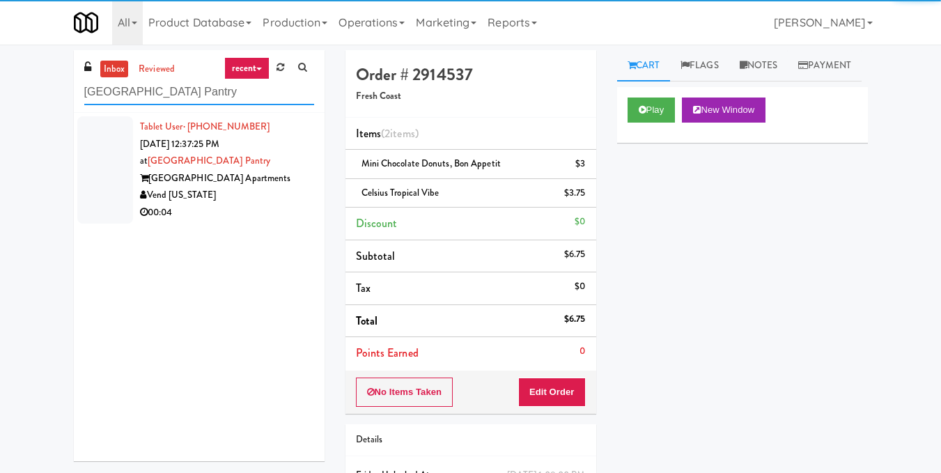
type input "[GEOGRAPHIC_DATA] Pantry"
click at [258, 187] on div "Vend [US_STATE]" at bounding box center [227, 195] width 174 height 17
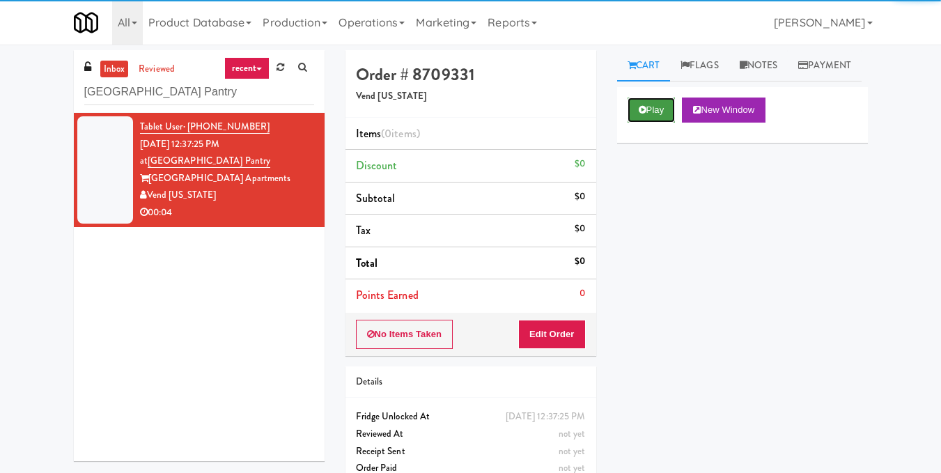
click at [657, 123] on button "Play" at bounding box center [651, 109] width 48 height 25
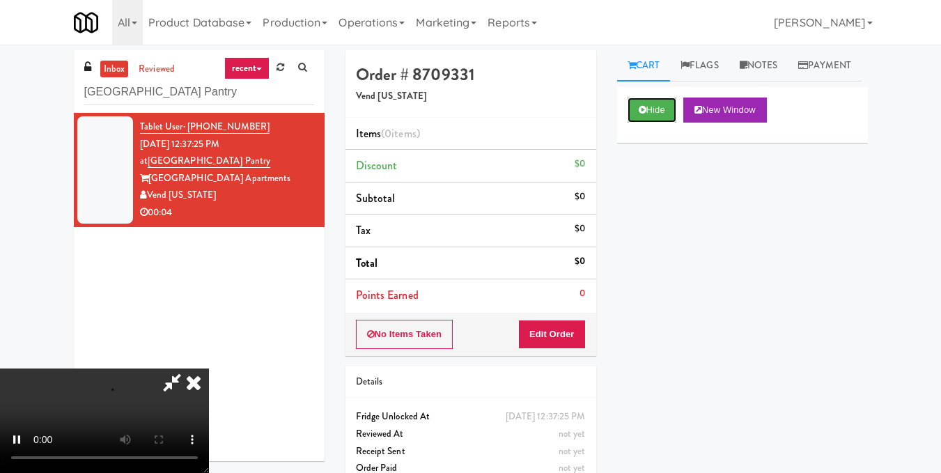
scroll to position [157, 0]
click at [209, 368] on video at bounding box center [104, 420] width 209 height 104
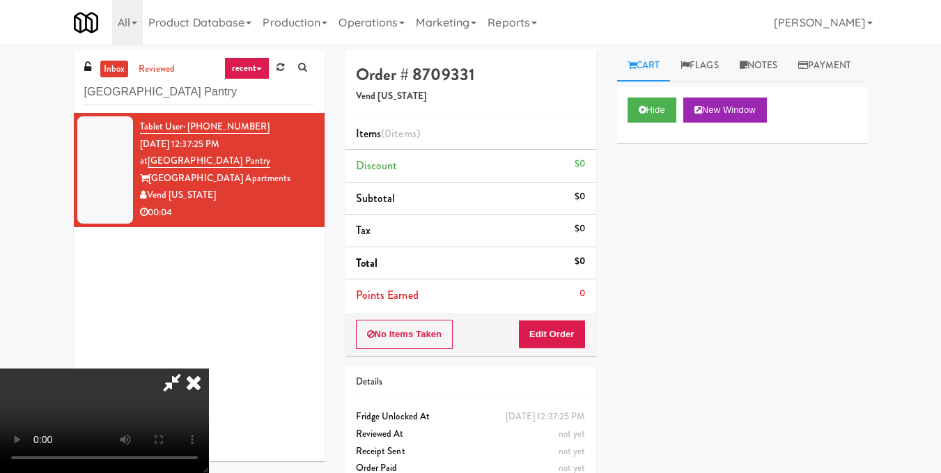
click at [209, 368] on video at bounding box center [104, 420] width 209 height 104
click at [571, 335] on button "Edit Order" at bounding box center [552, 334] width 68 height 29
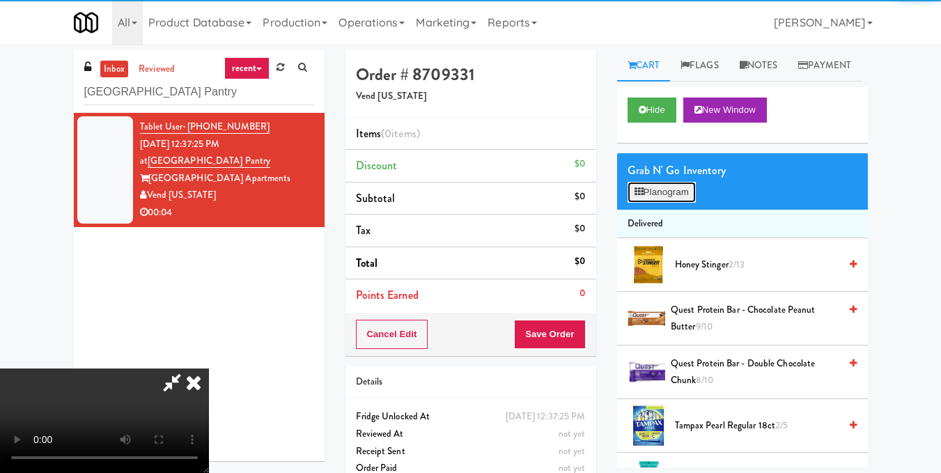
click at [664, 203] on button "Planogram" at bounding box center [661, 192] width 68 height 21
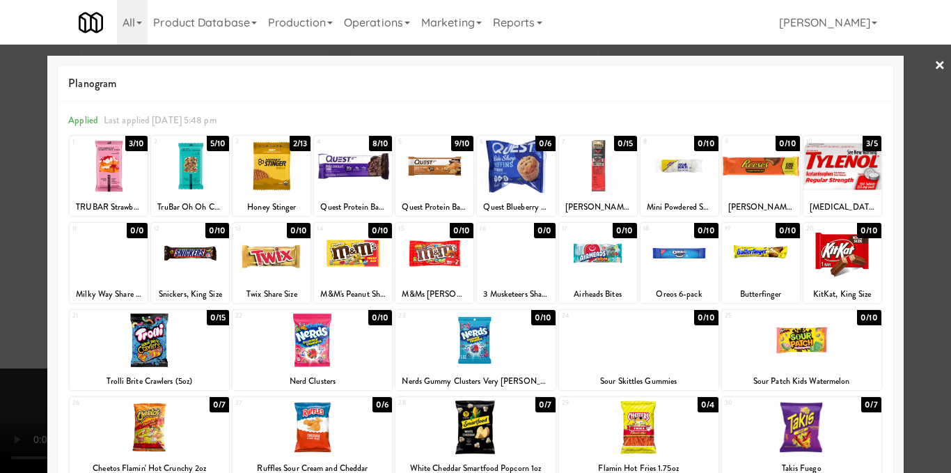
click at [340, 167] on div at bounding box center [353, 166] width 78 height 54
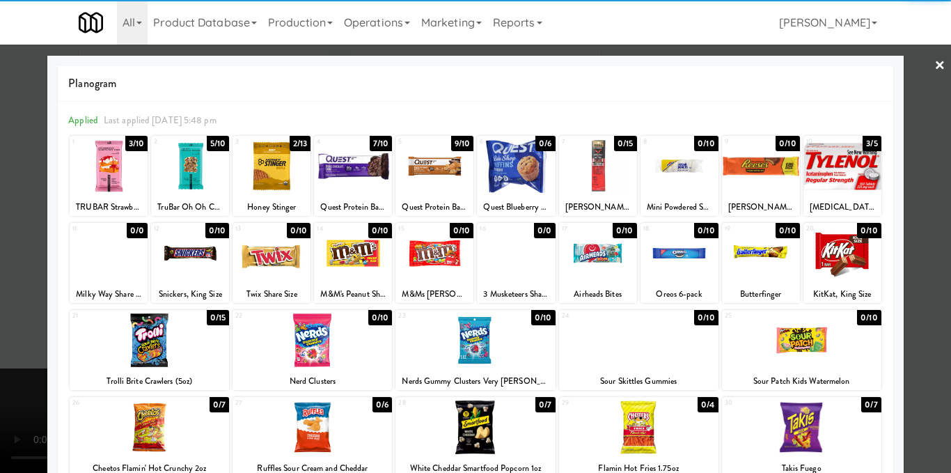
click at [905, 221] on div at bounding box center [475, 236] width 951 height 473
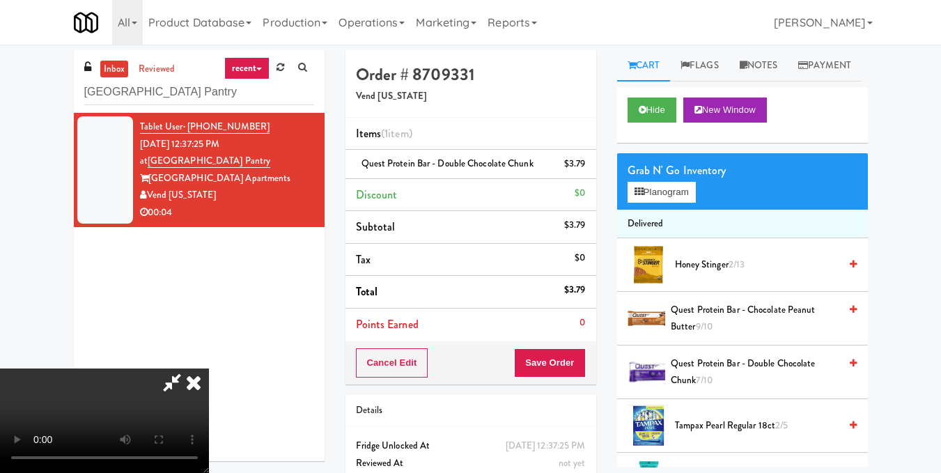
click at [209, 368] on icon at bounding box center [193, 382] width 31 height 28
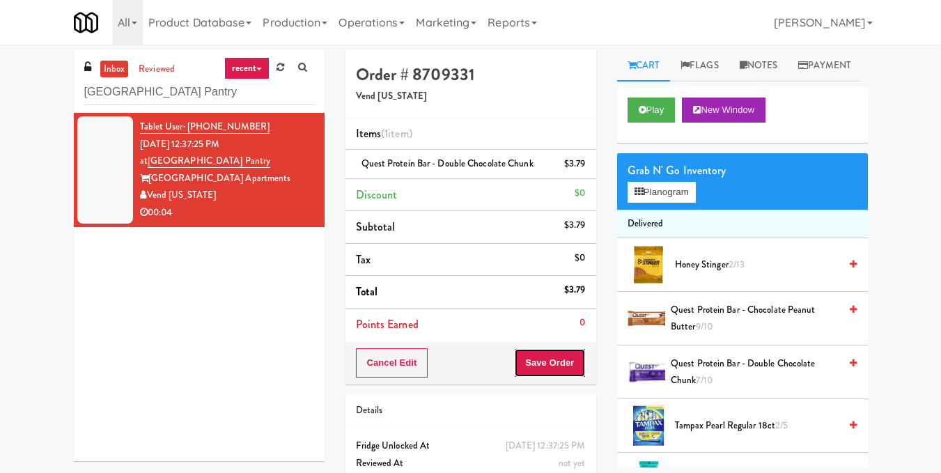
drag, startPoint x: 550, startPoint y: 369, endPoint x: 531, endPoint y: 308, distance: 63.6
click at [549, 369] on button "Save Order" at bounding box center [549, 362] width 71 height 29
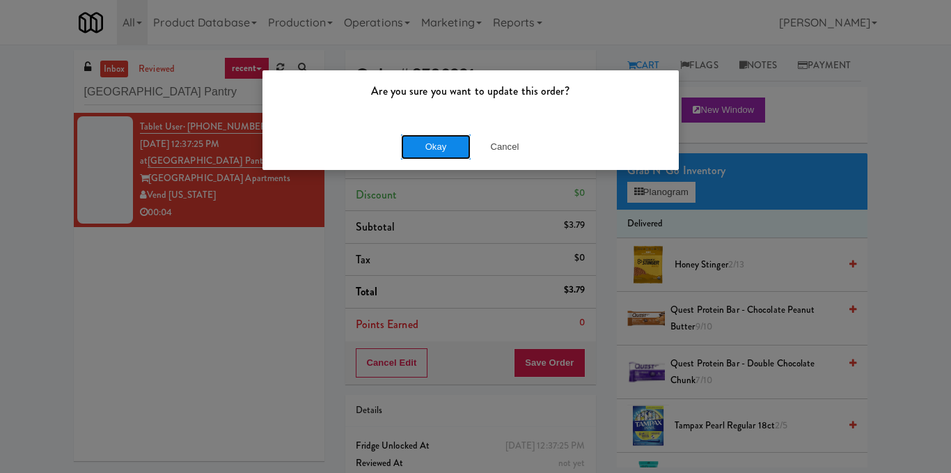
click at [443, 150] on button "Okay" at bounding box center [436, 146] width 70 height 25
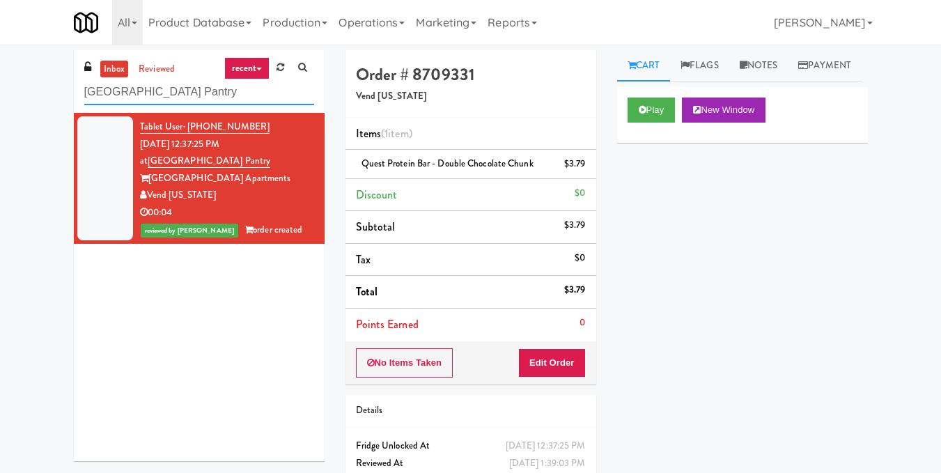
click at [214, 87] on input "[GEOGRAPHIC_DATA] Pantry" at bounding box center [199, 92] width 230 height 26
click at [215, 88] on input "[GEOGRAPHIC_DATA] Pantry" at bounding box center [199, 92] width 230 height 26
paste input "[DEMOGRAPHIC_DATA] Fridge"
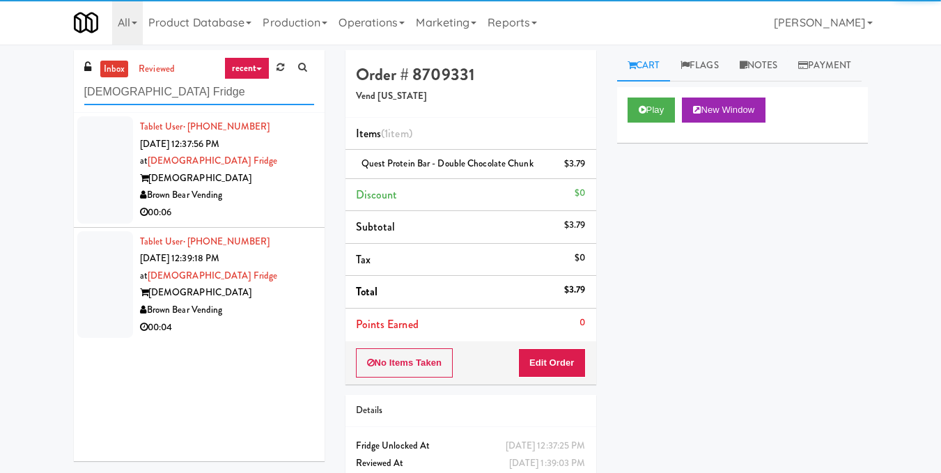
type input "[DEMOGRAPHIC_DATA] Fridge"
click at [264, 196] on div "Brown Bear Vending" at bounding box center [227, 195] width 174 height 17
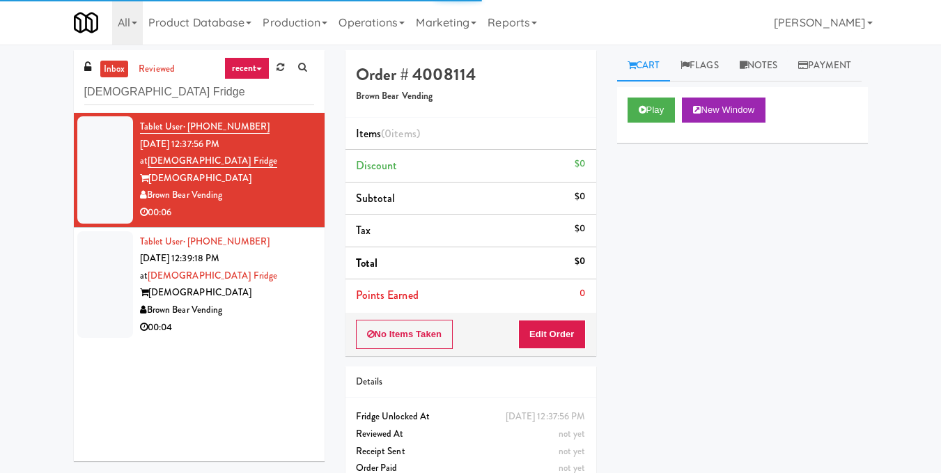
click at [625, 143] on div "Play New Window" at bounding box center [742, 115] width 251 height 56
click at [632, 123] on button "Play" at bounding box center [651, 109] width 48 height 25
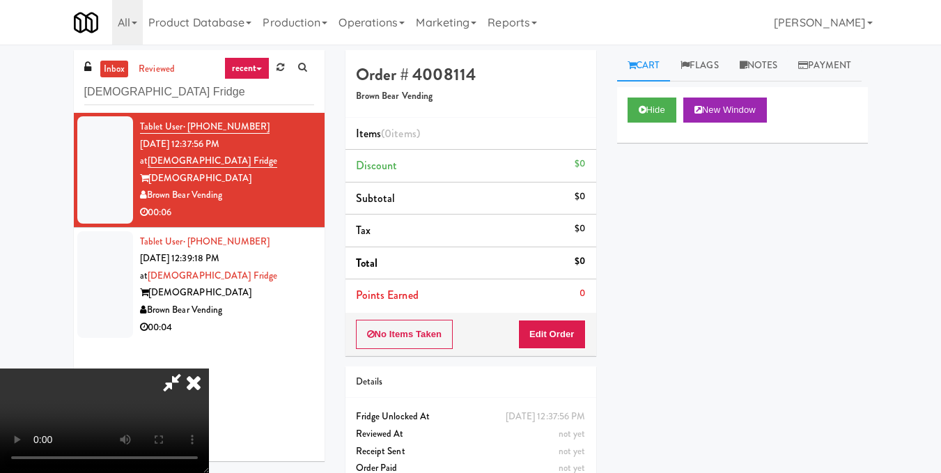
click at [209, 368] on video at bounding box center [104, 420] width 209 height 104
drag, startPoint x: 572, startPoint y: 328, endPoint x: 612, endPoint y: 272, distance: 68.8
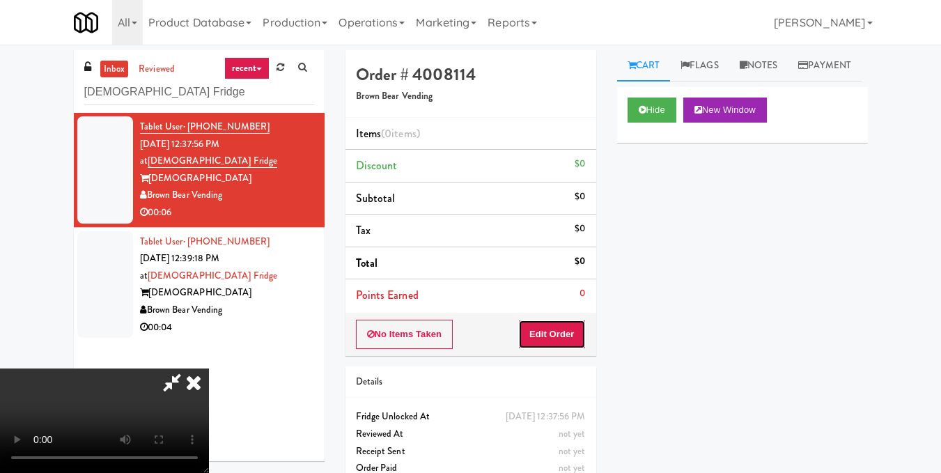
click at [572, 327] on button "Edit Order" at bounding box center [552, 334] width 68 height 29
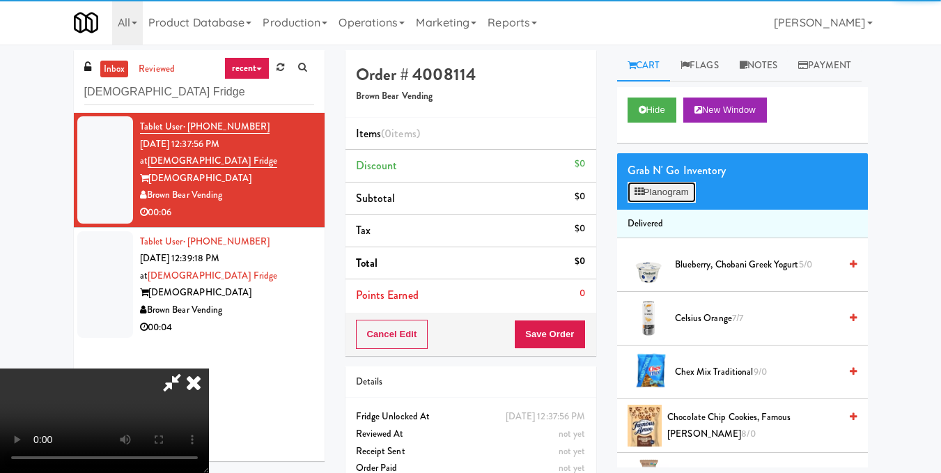
click at [663, 203] on button "Planogram" at bounding box center [661, 192] width 68 height 21
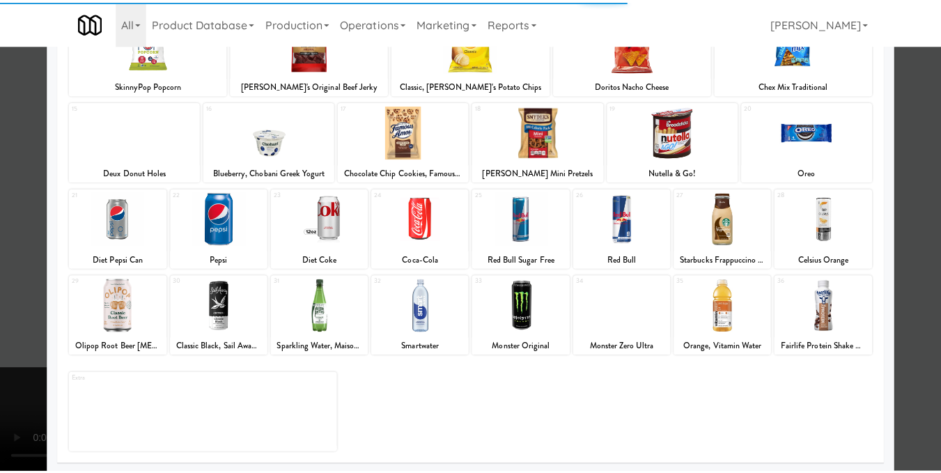
scroll to position [209, 0]
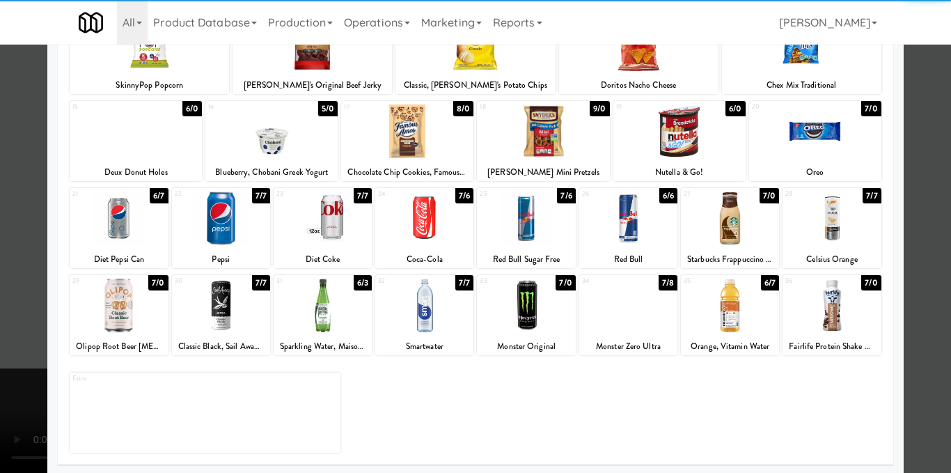
click at [114, 237] on div at bounding box center [119, 218] width 98 height 54
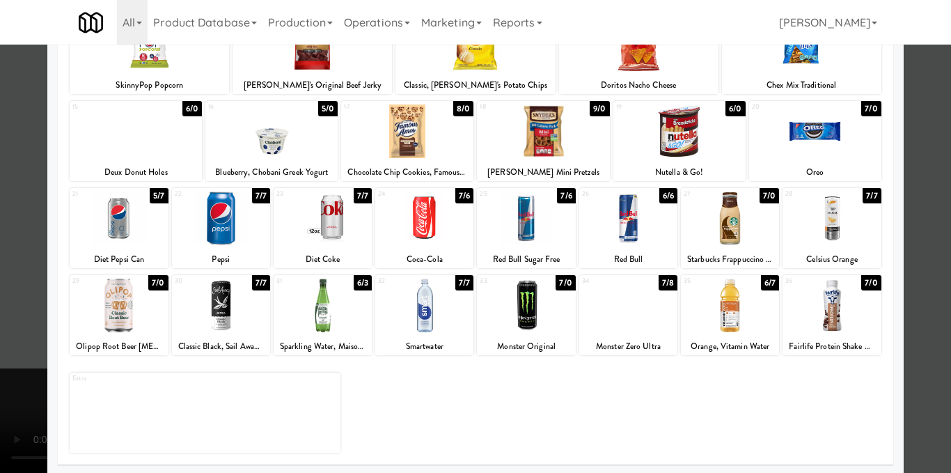
click at [916, 245] on div at bounding box center [475, 236] width 951 height 473
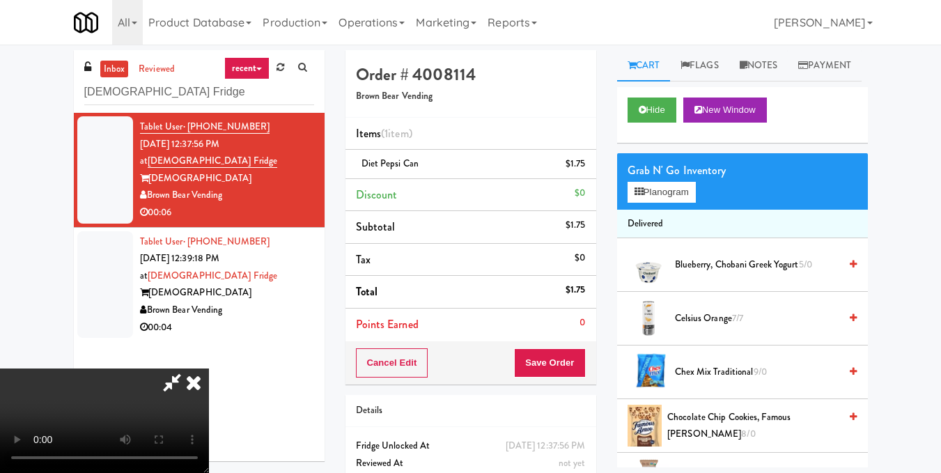
click at [209, 368] on icon at bounding box center [193, 382] width 31 height 28
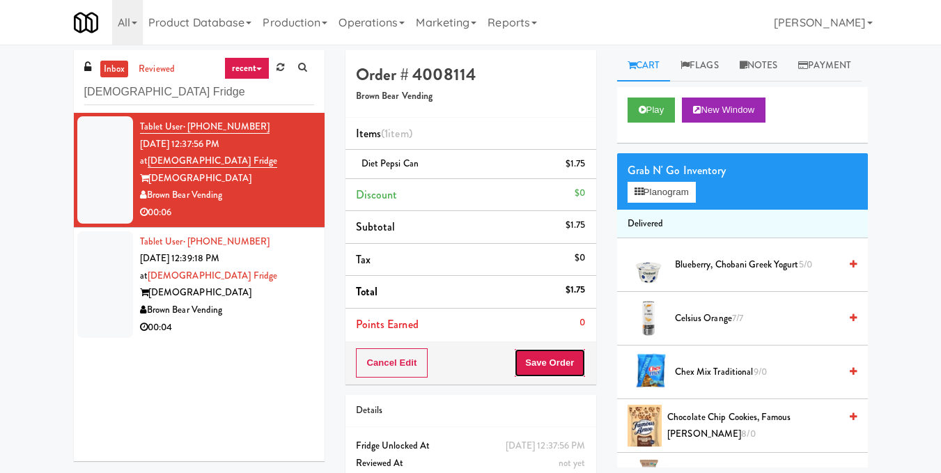
click at [535, 348] on button "Save Order" at bounding box center [549, 362] width 71 height 29
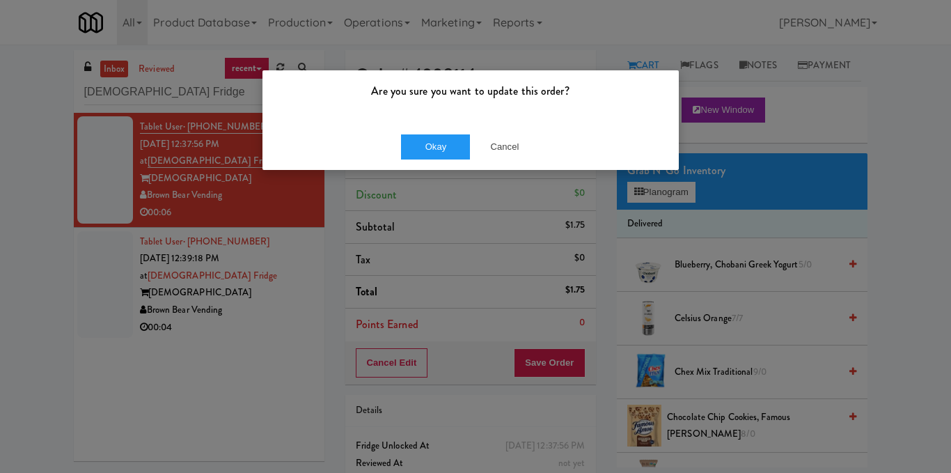
click at [426, 162] on div "Okay Cancel" at bounding box center [470, 146] width 416 height 47
click at [430, 149] on button "Okay" at bounding box center [436, 146] width 70 height 25
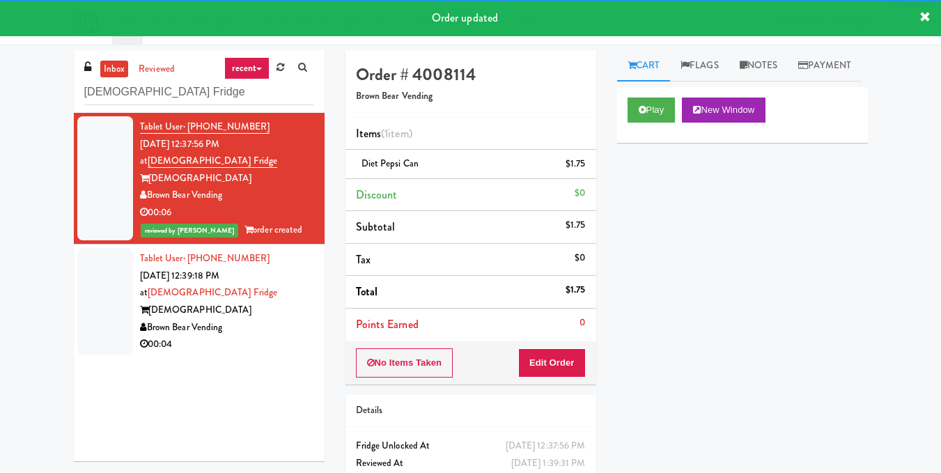
drag, startPoint x: 282, startPoint y: 306, endPoint x: 292, endPoint y: 299, distance: 12.0
click at [282, 311] on div "[DEMOGRAPHIC_DATA]" at bounding box center [227, 309] width 174 height 17
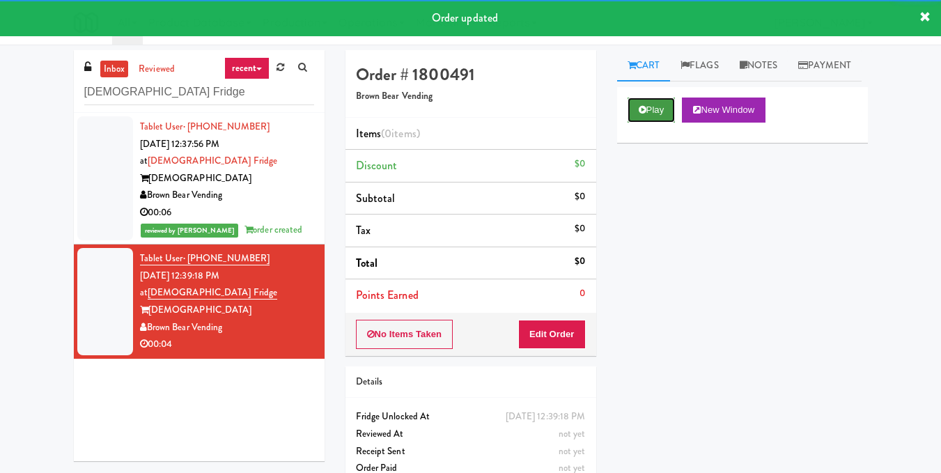
click at [648, 123] on button "Play" at bounding box center [651, 109] width 48 height 25
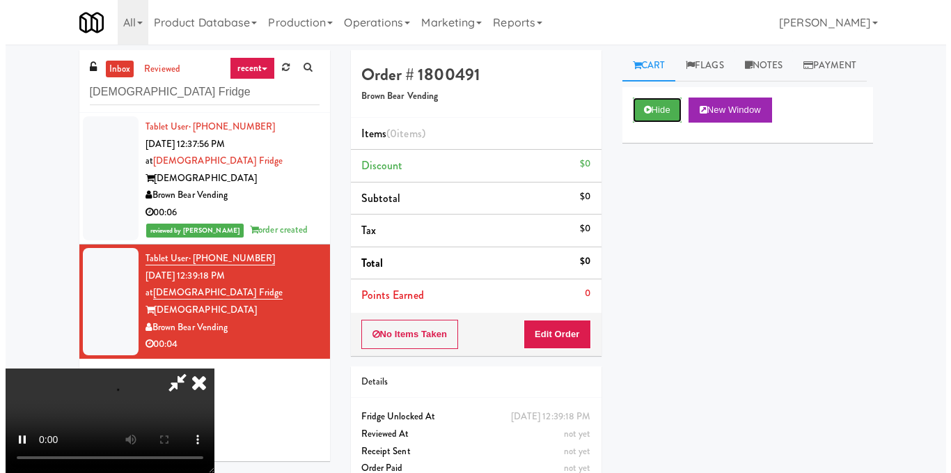
scroll to position [157, 0]
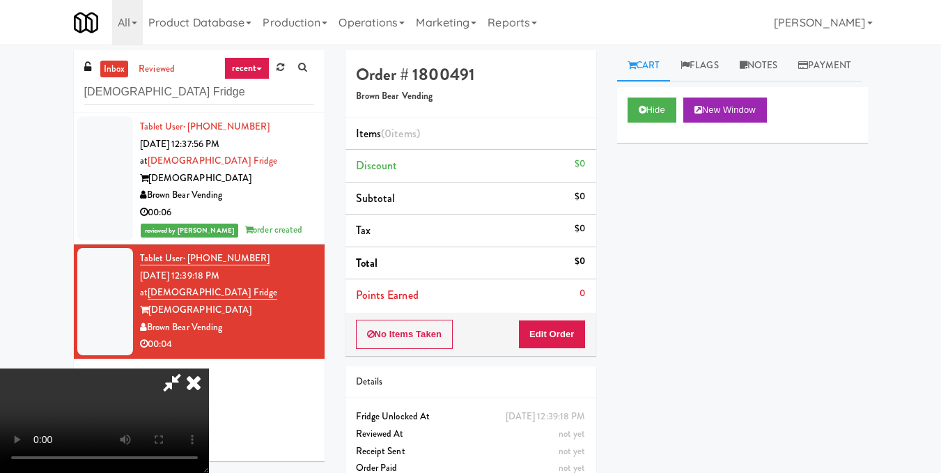
click at [209, 368] on video at bounding box center [104, 420] width 209 height 104
drag, startPoint x: 580, startPoint y: 333, endPoint x: 601, endPoint y: 290, distance: 48.0
click at [579, 332] on button "Edit Order" at bounding box center [552, 334] width 68 height 29
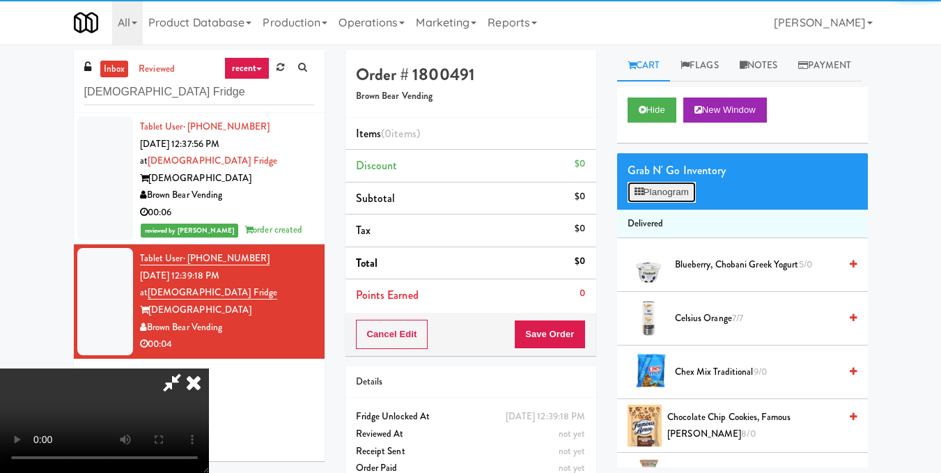
click at [654, 203] on button "Planogram" at bounding box center [661, 192] width 68 height 21
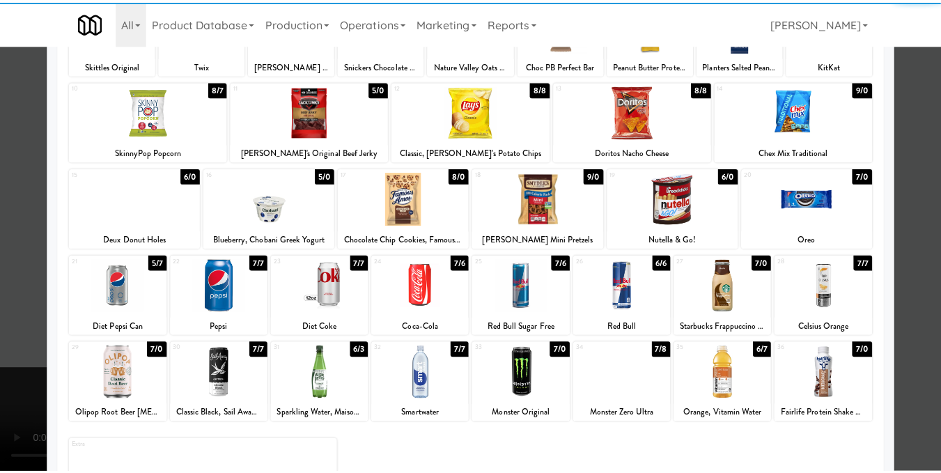
scroll to position [209, 0]
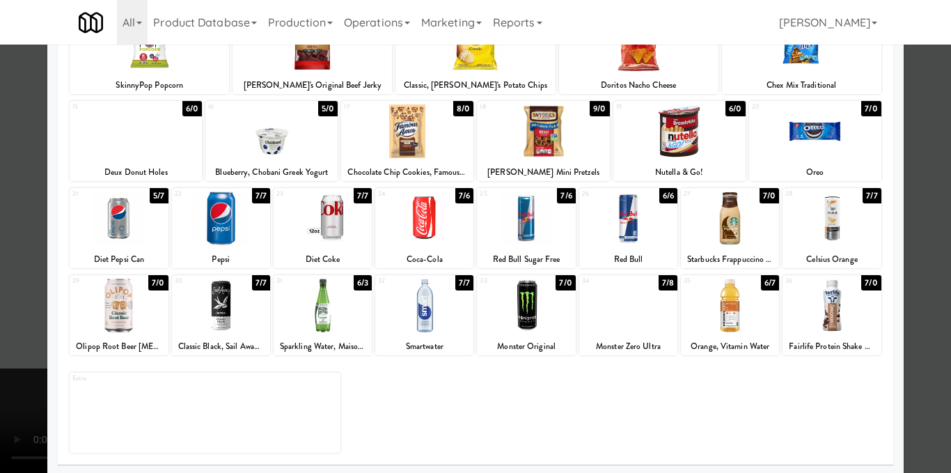
click at [832, 222] on div at bounding box center [832, 218] width 98 height 54
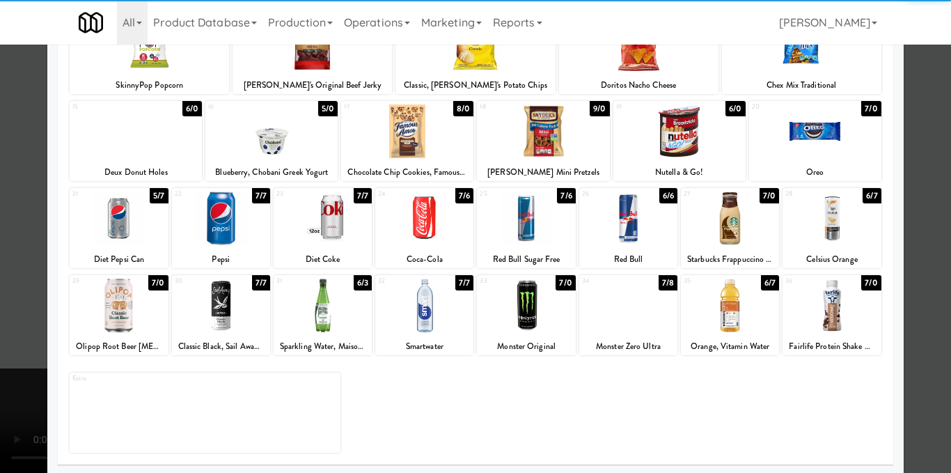
click at [922, 208] on div at bounding box center [475, 236] width 951 height 473
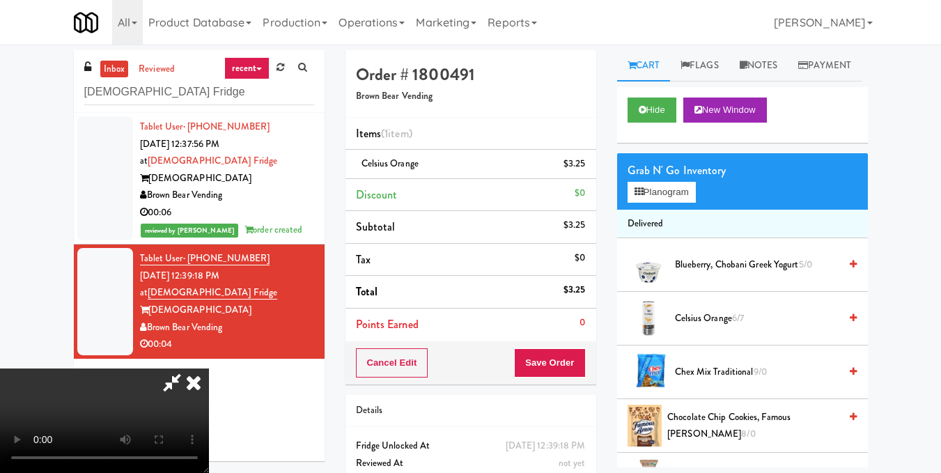
click at [209, 368] on video at bounding box center [104, 420] width 209 height 104
click at [209, 368] on icon at bounding box center [193, 382] width 31 height 28
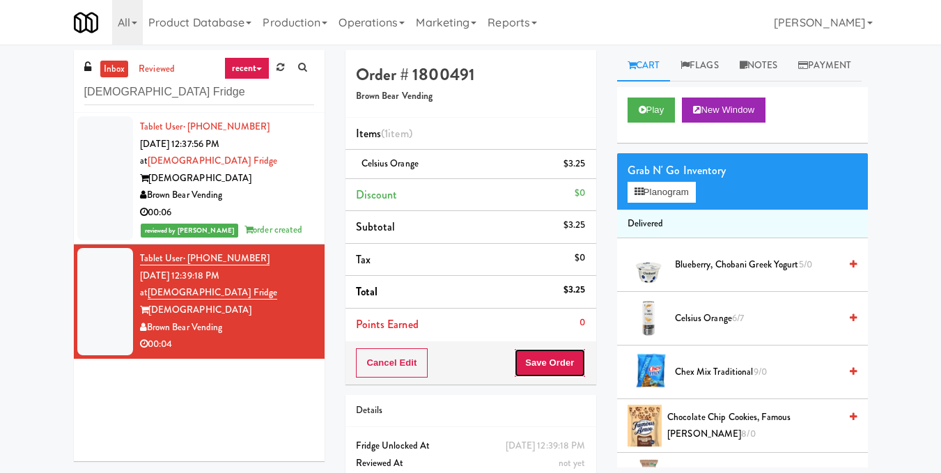
click at [542, 366] on button "Save Order" at bounding box center [549, 362] width 71 height 29
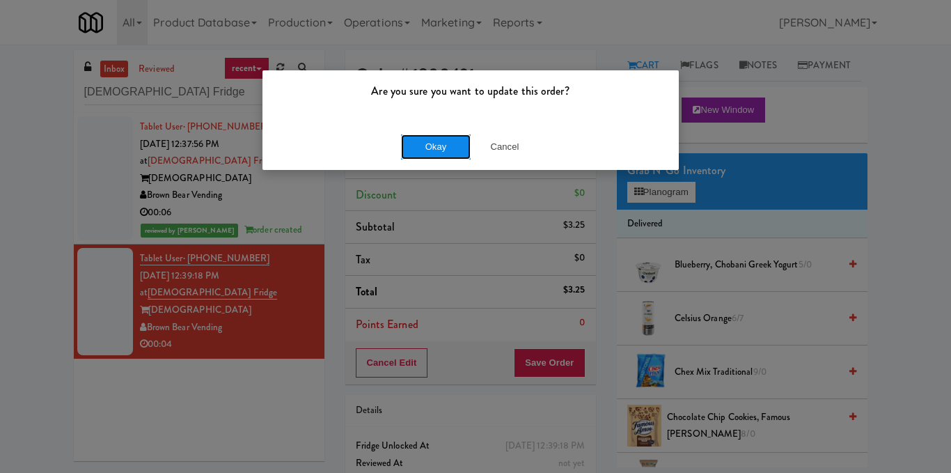
click at [450, 145] on button "Okay" at bounding box center [436, 146] width 70 height 25
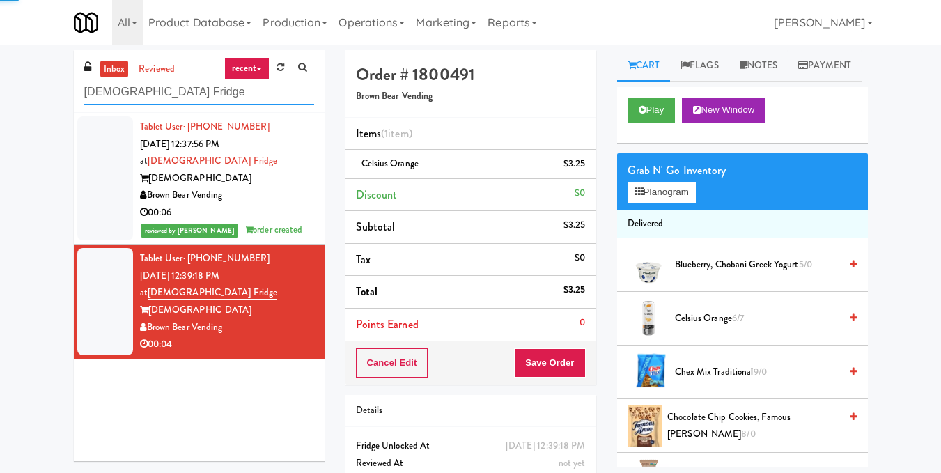
click at [230, 88] on input "[DEMOGRAPHIC_DATA] Fridge" at bounding box center [199, 92] width 230 height 26
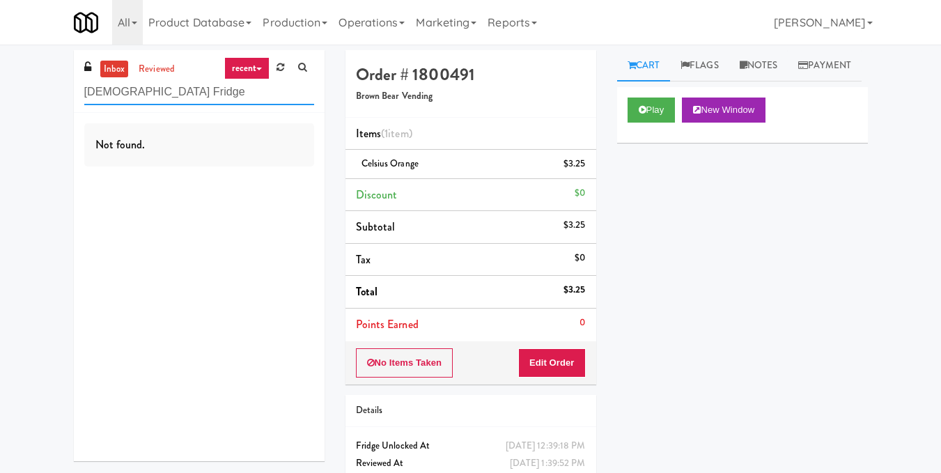
click at [196, 96] on input "[DEMOGRAPHIC_DATA] Fridge" at bounding box center [199, 92] width 230 height 26
paste input "[PERSON_NAME][GEOGRAPHIC_DATA] - 2nd Floor - [GEOGRAPHIC_DATA]"
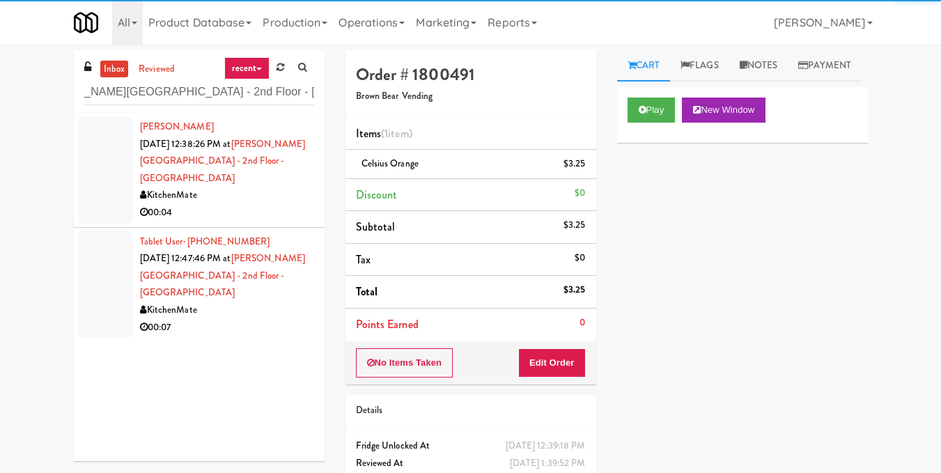
click at [260, 202] on div "KitchenMate" at bounding box center [227, 195] width 174 height 17
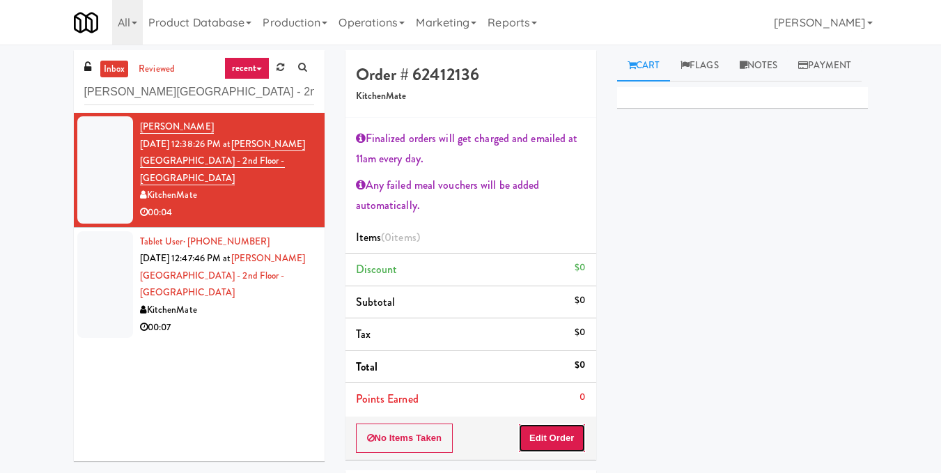
click at [554, 439] on button "Edit Order" at bounding box center [552, 437] width 68 height 29
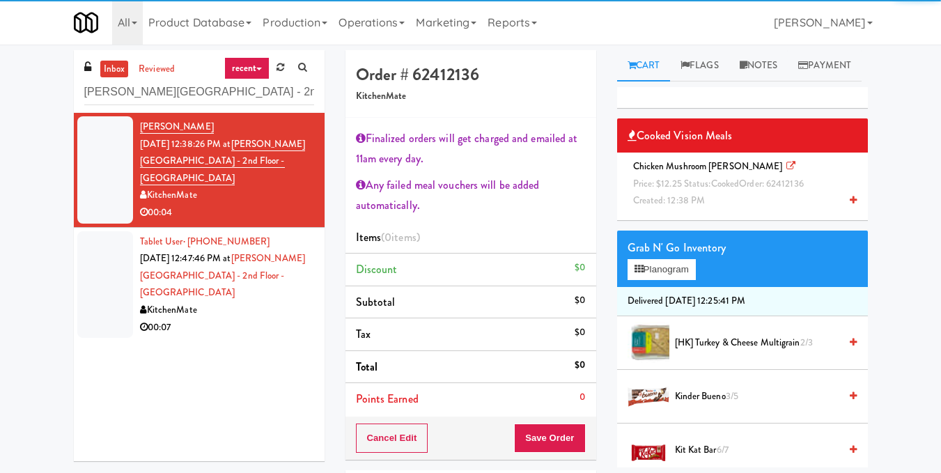
click at [744, 215] on li "Chicken Mushroom [PERSON_NAME]: $12.25 Status: cooked Order: 62412136 Created: …" at bounding box center [742, 183] width 251 height 63
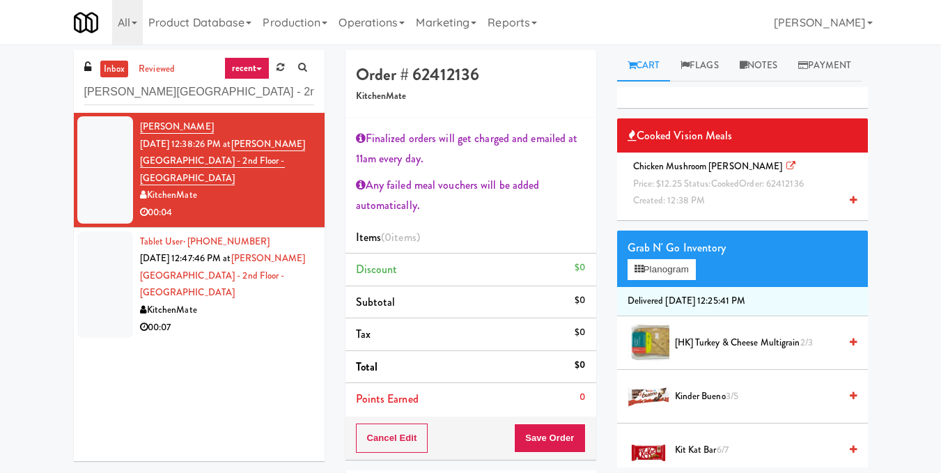
click at [730, 215] on li "Chicken Mushroom [PERSON_NAME]: $12.25 Status: cooked Order: 62412136 Created: …" at bounding box center [742, 183] width 251 height 63
click at [722, 210] on div "Chicken Mushroom [PERSON_NAME]: $12.25 Status: cooked Order: 62412136 Created: …" at bounding box center [742, 184] width 230 height 52
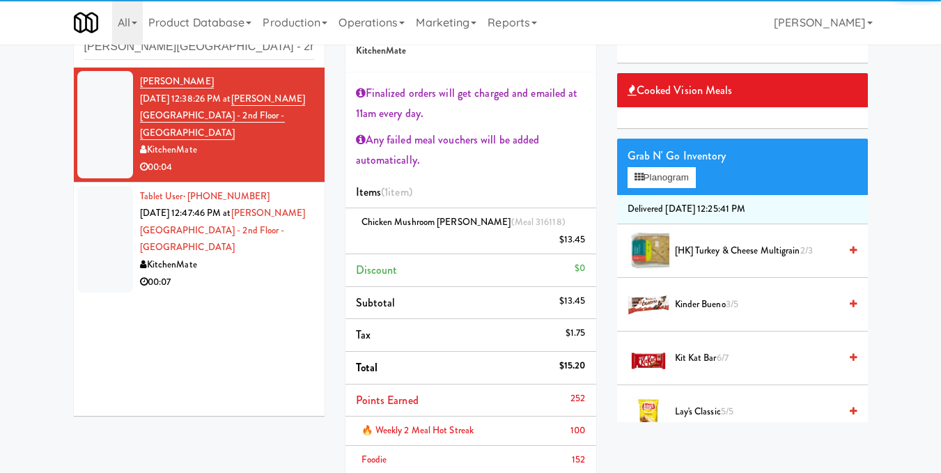
scroll to position [70, 0]
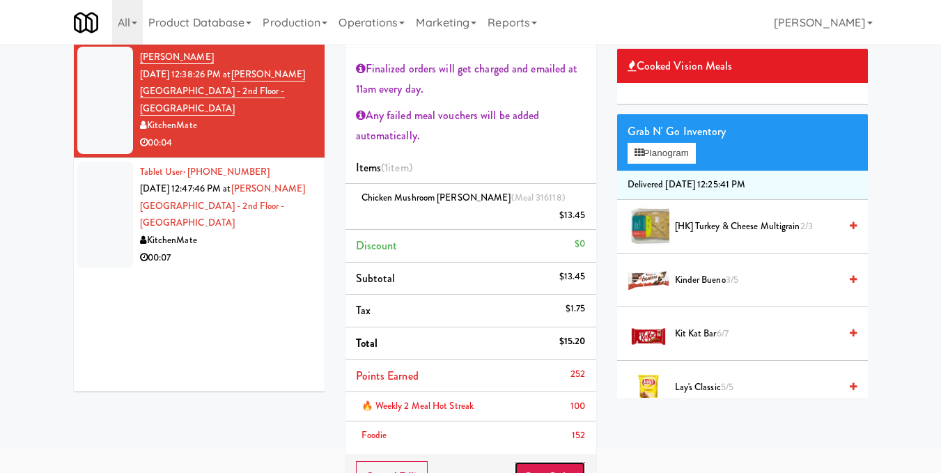
click at [542, 462] on button "Save Order" at bounding box center [549, 475] width 71 height 29
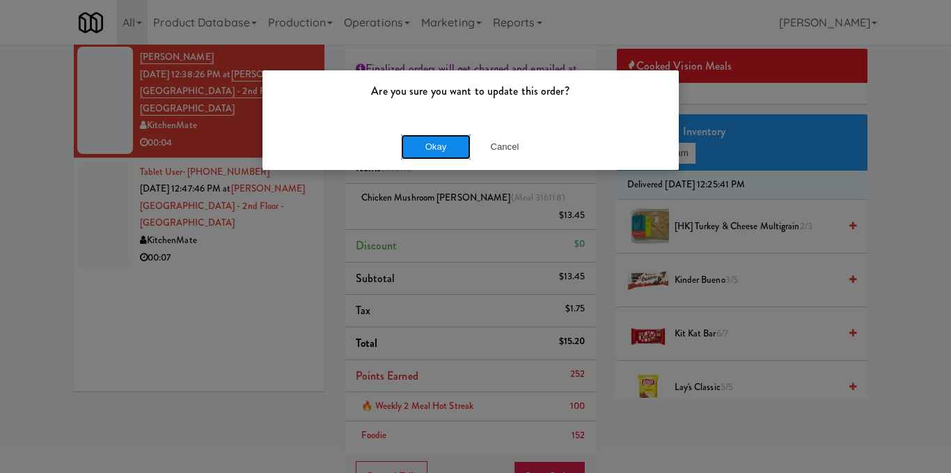
click at [440, 154] on button "Okay" at bounding box center [436, 146] width 70 height 25
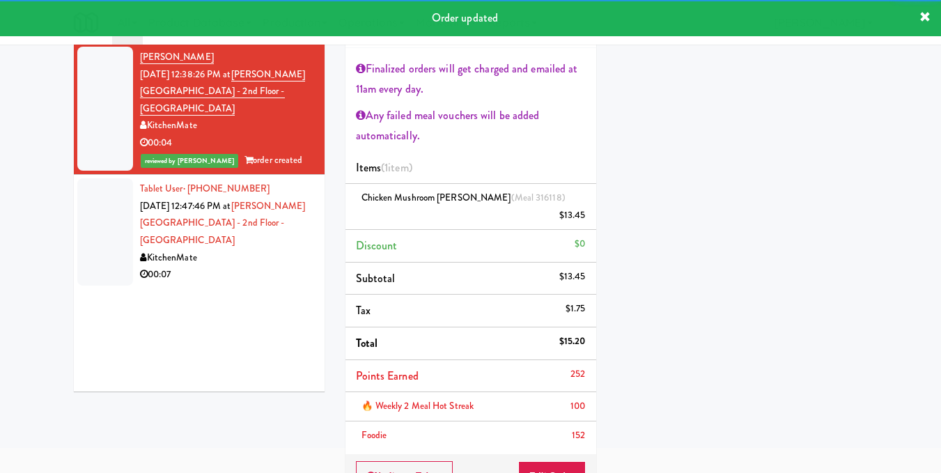
click at [233, 272] on div "00:07" at bounding box center [227, 274] width 174 height 17
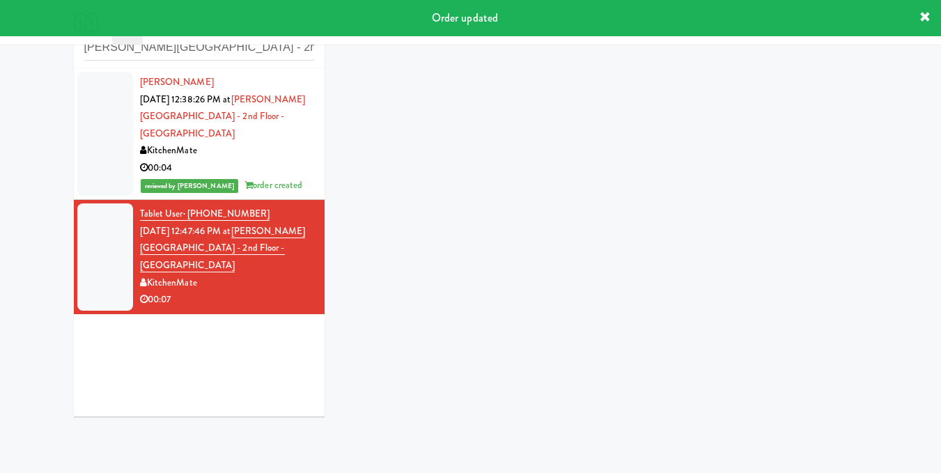
scroll to position [70, 0]
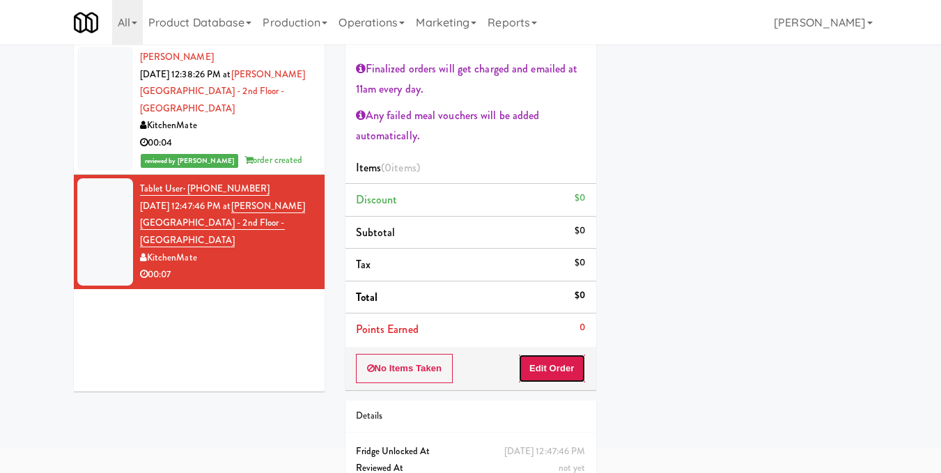
click at [553, 377] on button "Edit Order" at bounding box center [552, 368] width 68 height 29
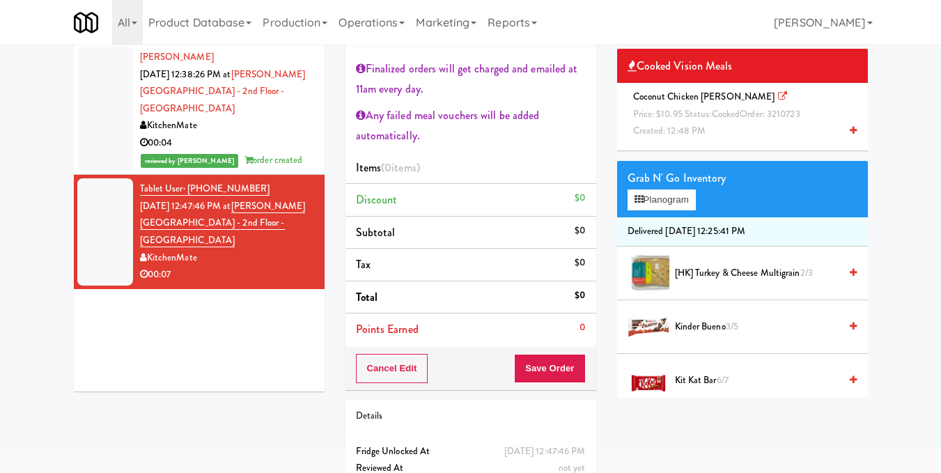
click at [737, 140] on div "Coconut Chicken [PERSON_NAME] Price: $10.95 Status: cooked Order: 3210723 Creat…" at bounding box center [742, 114] width 230 height 52
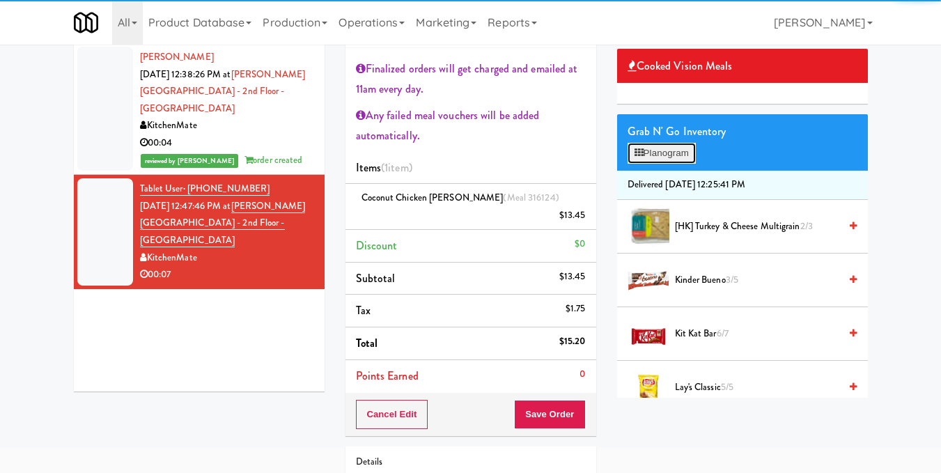
click at [680, 164] on button "Planogram" at bounding box center [661, 153] width 68 height 21
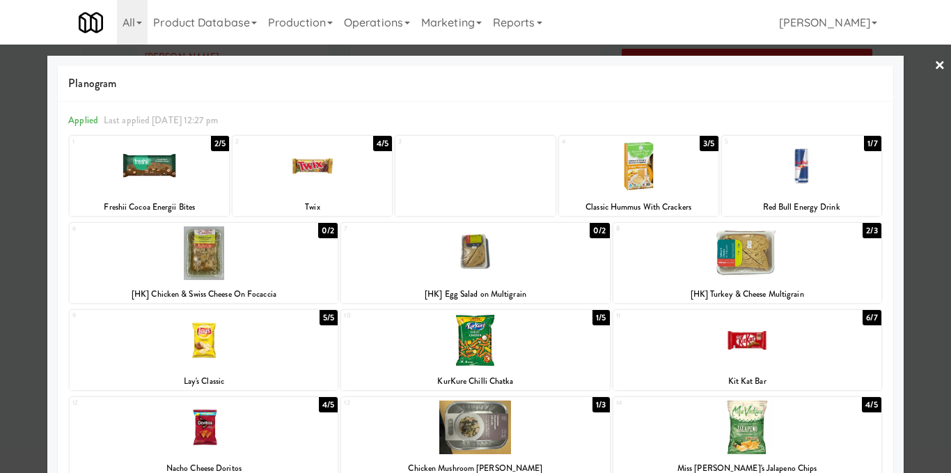
click at [164, 169] on div at bounding box center [149, 166] width 159 height 54
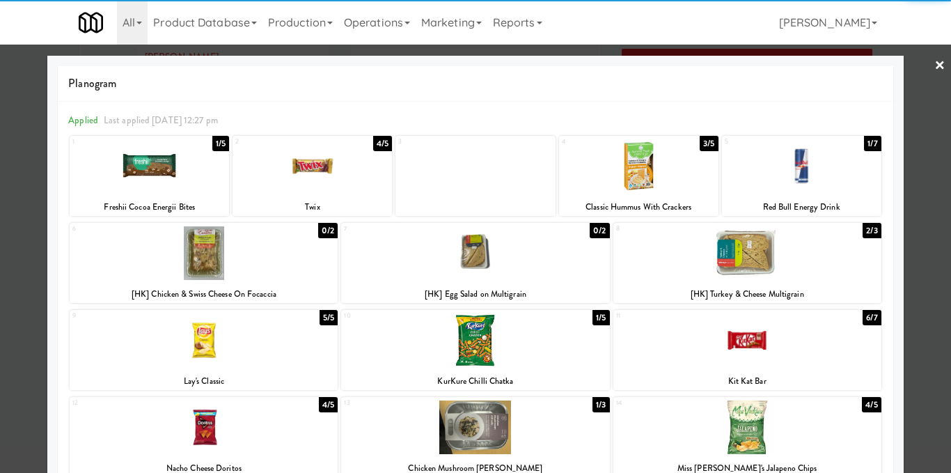
click at [920, 221] on div at bounding box center [475, 236] width 951 height 473
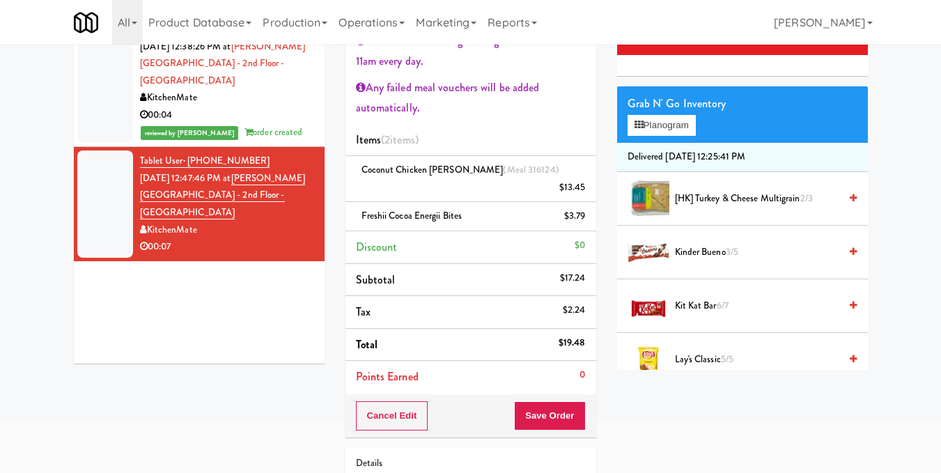
scroll to position [139, 0]
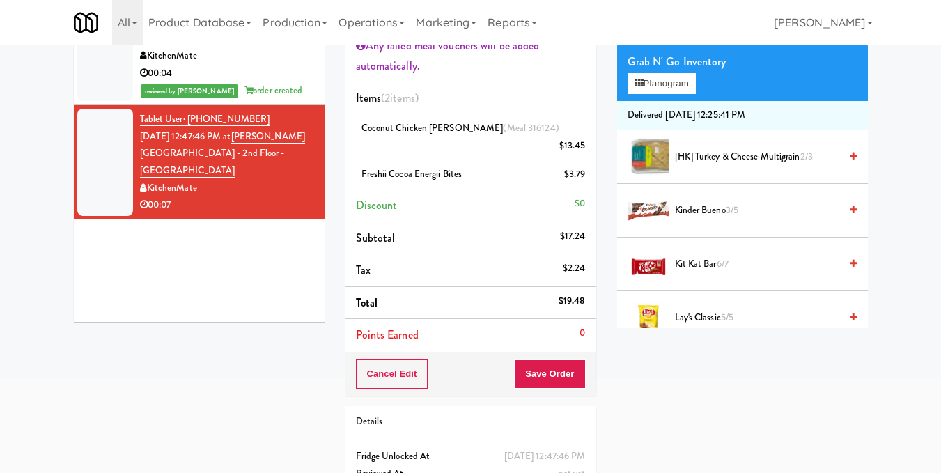
click at [549, 373] on div "Cancel Edit Save Order" at bounding box center [470, 373] width 251 height 43
click at [551, 359] on button "Save Order" at bounding box center [549, 373] width 71 height 29
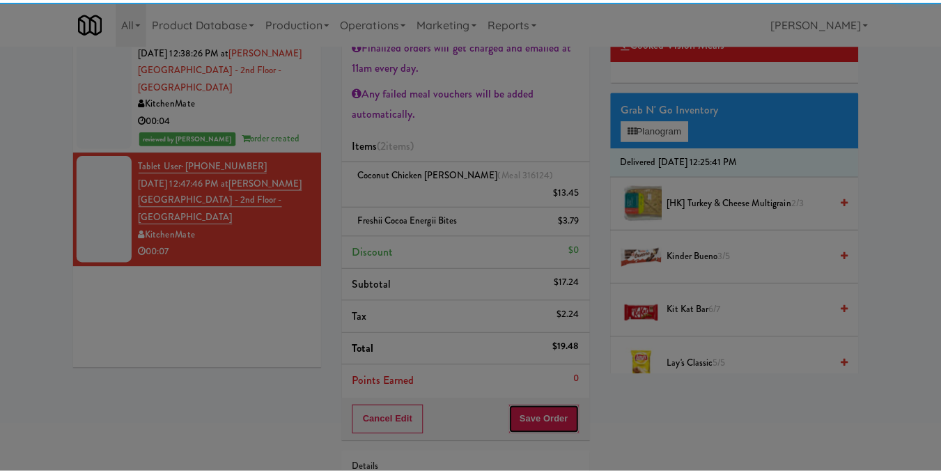
scroll to position [70, 0]
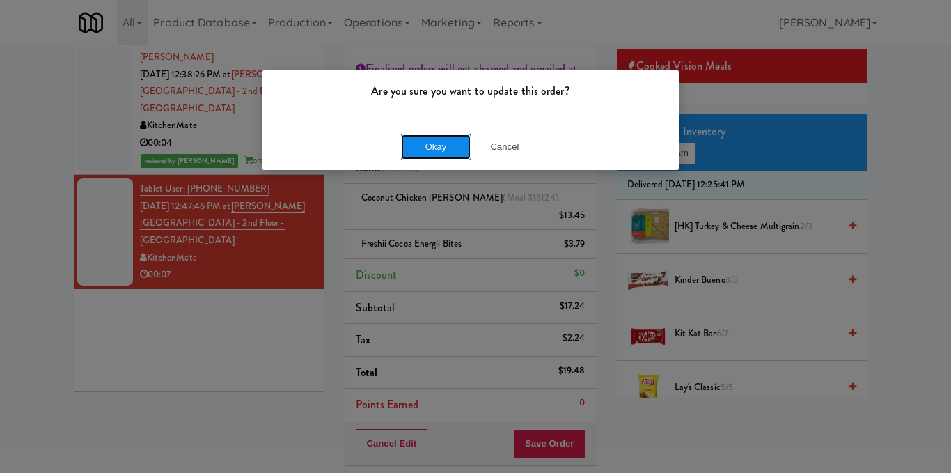
click at [421, 134] on button "Okay" at bounding box center [436, 146] width 70 height 25
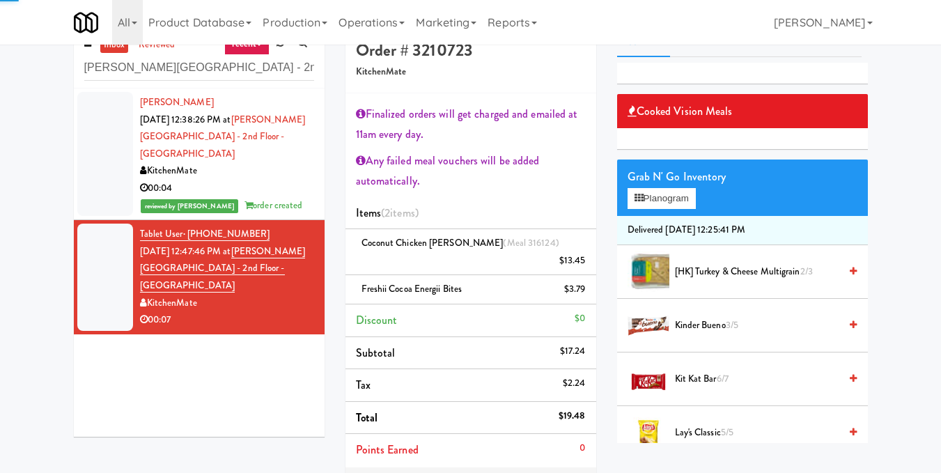
scroll to position [0, 0]
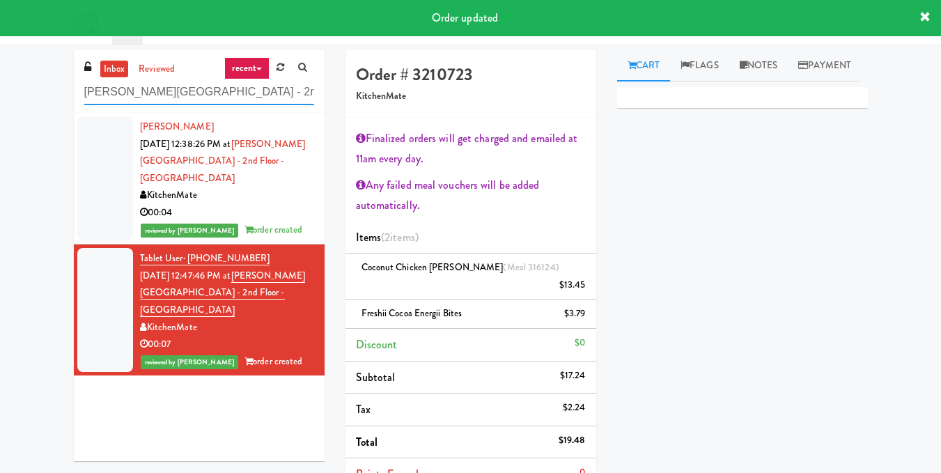
click at [274, 97] on input "[PERSON_NAME][GEOGRAPHIC_DATA] - 2nd Floor - [GEOGRAPHIC_DATA]" at bounding box center [199, 92] width 230 height 26
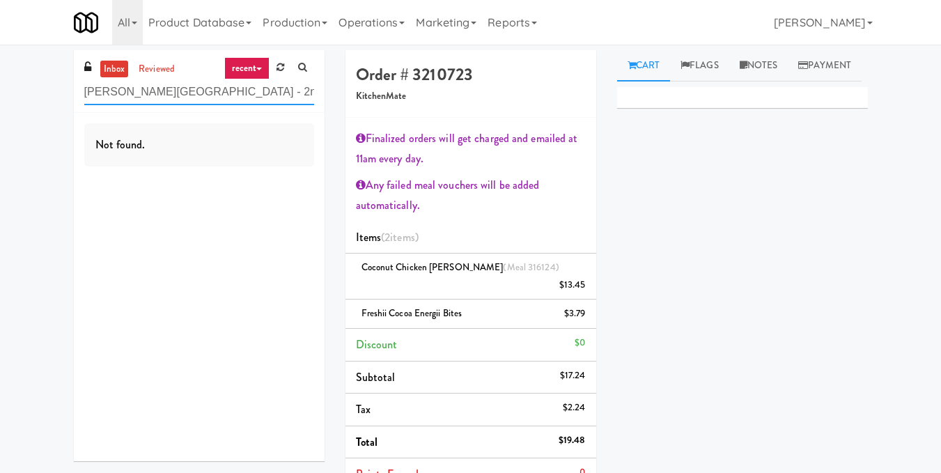
click at [248, 88] on input "[PERSON_NAME][GEOGRAPHIC_DATA] - 2nd Floor - [GEOGRAPHIC_DATA]" at bounding box center [199, 92] width 230 height 26
paste input "[DEMOGRAPHIC_DATA] Fridge"
click at [225, 86] on input "[DEMOGRAPHIC_DATA] Fridge" at bounding box center [199, 92] width 230 height 26
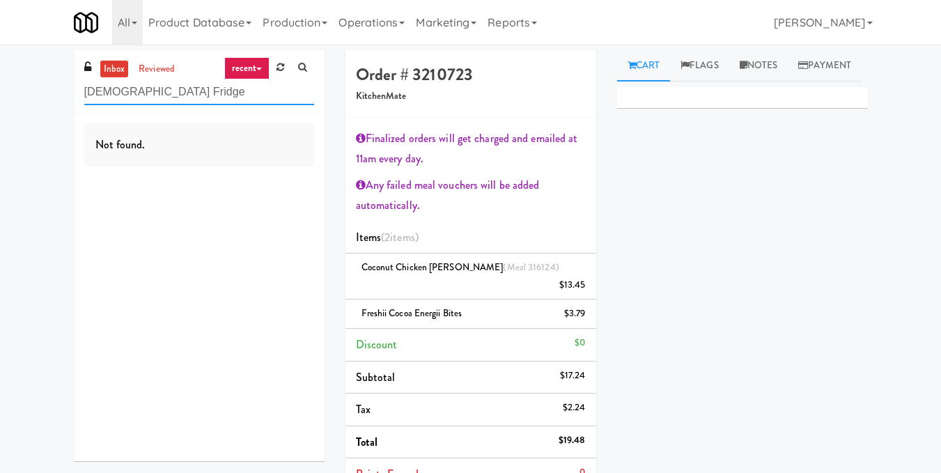
click at [225, 86] on input "[DEMOGRAPHIC_DATA] Fridge" at bounding box center [199, 92] width 230 height 26
paste input "[PERSON_NAME][GEOGRAPHIC_DATA] - 2nd Floor - [GEOGRAPHIC_DATA]"
click at [159, 72] on link "reviewed" at bounding box center [156, 69] width 43 height 17
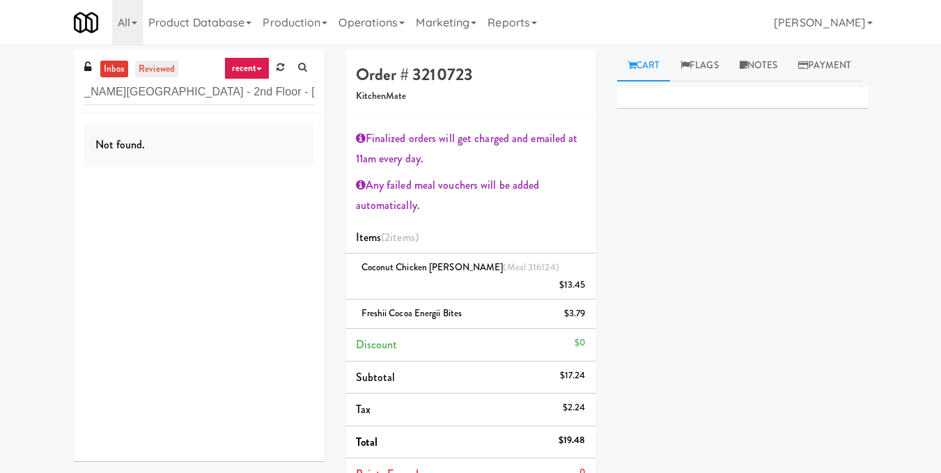
scroll to position [0, 0]
click at [127, 76] on li "inbox" at bounding box center [114, 69] width 29 height 17
click at [122, 73] on link "inbox" at bounding box center [114, 69] width 29 height 17
click at [153, 68] on link "reviewed" at bounding box center [156, 69] width 43 height 17
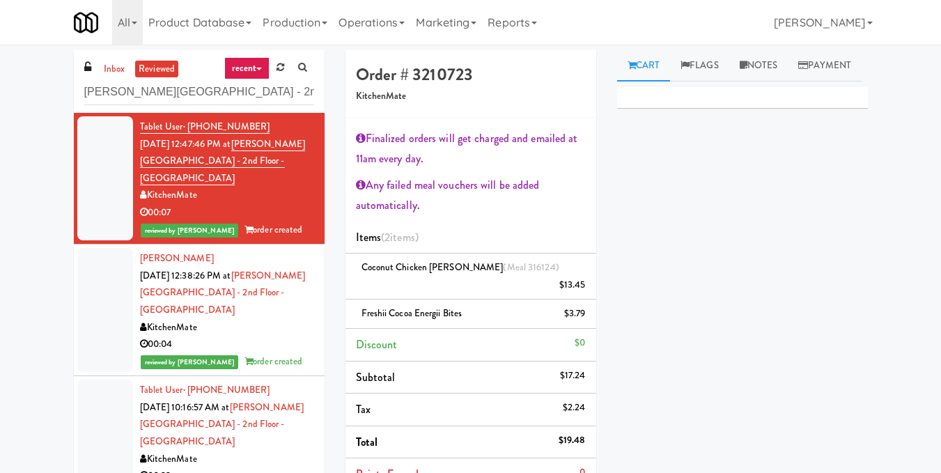
click at [274, 205] on div "00:07" at bounding box center [227, 212] width 174 height 17
click at [283, 313] on div "[PERSON_NAME] [DATE] 12:38:26 PM at [PERSON_NAME][GEOGRAPHIC_DATA] - 2nd Floor …" at bounding box center [227, 310] width 174 height 120
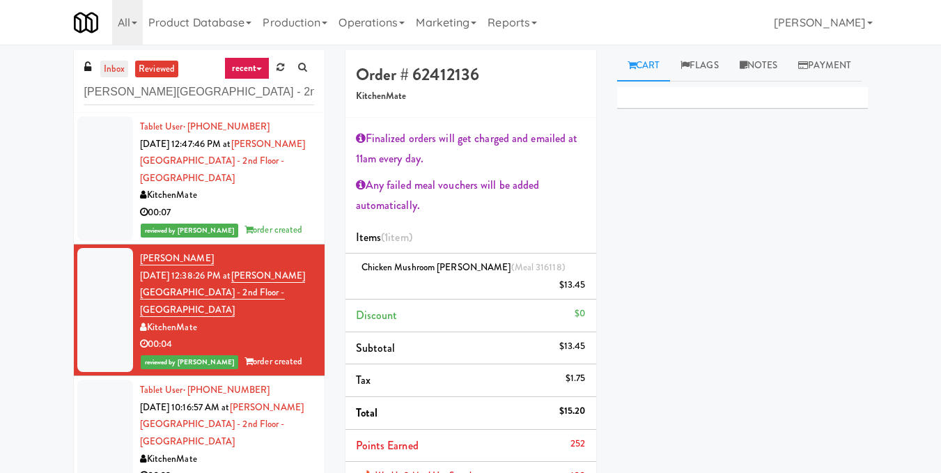
click at [118, 72] on link "inbox" at bounding box center [114, 69] width 29 height 17
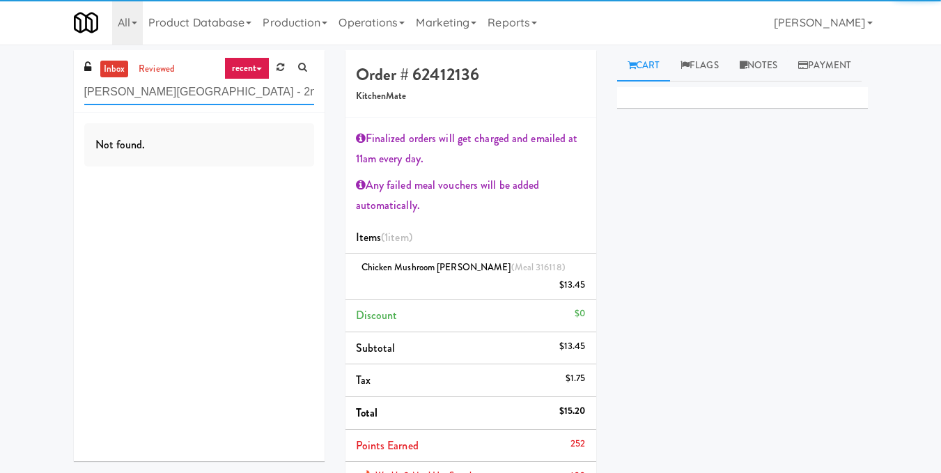
click at [164, 93] on input "[PERSON_NAME][GEOGRAPHIC_DATA] - 2nd Floor - [GEOGRAPHIC_DATA]" at bounding box center [199, 92] width 230 height 26
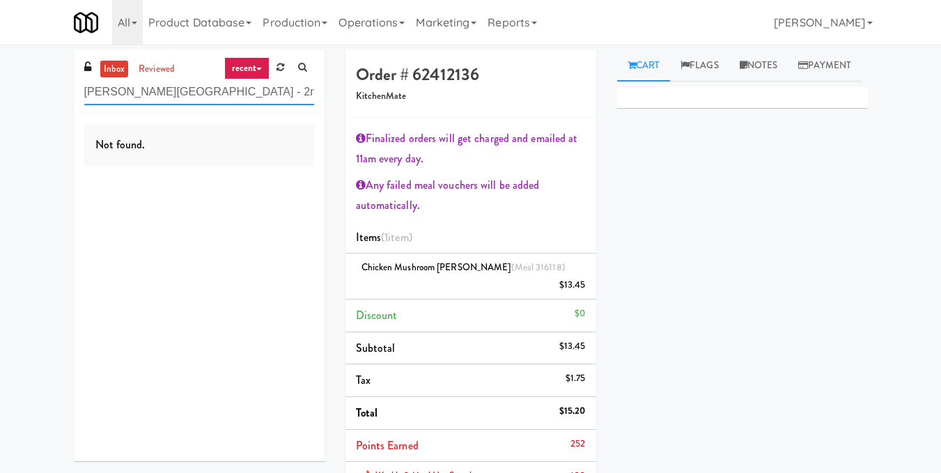
click at [164, 93] on input "[PERSON_NAME][GEOGRAPHIC_DATA] - 2nd Floor - [GEOGRAPHIC_DATA]" at bounding box center [199, 92] width 230 height 26
paste input "[DEMOGRAPHIC_DATA] Fridge"
click at [211, 84] on input "[DEMOGRAPHIC_DATA] Fridge" at bounding box center [199, 92] width 230 height 26
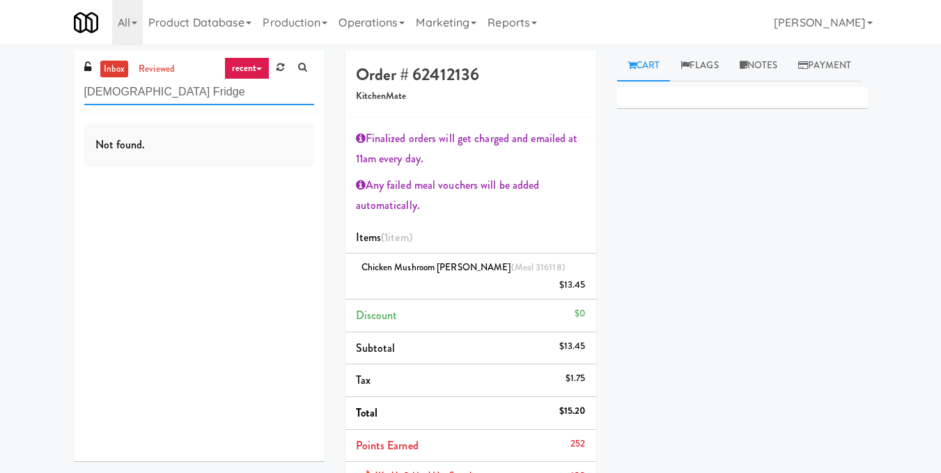
click at [211, 84] on input "[DEMOGRAPHIC_DATA] Fridge" at bounding box center [199, 92] width 230 height 26
paste input "[GEOGRAPHIC_DATA] Pantry"
click at [200, 88] on input "[GEOGRAPHIC_DATA] Pantry" at bounding box center [199, 92] width 230 height 26
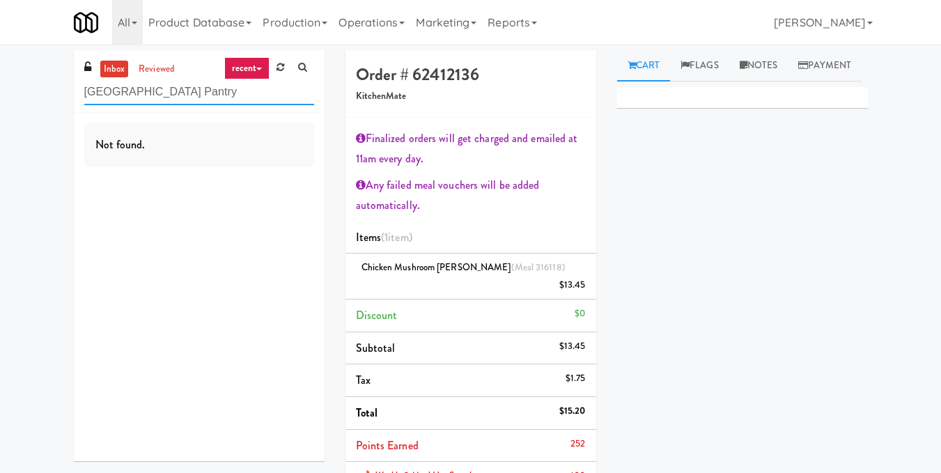
click at [200, 88] on input "[GEOGRAPHIC_DATA] Pantry" at bounding box center [199, 92] width 230 height 26
paste input "MG - Cooler - Left"
drag, startPoint x: 228, startPoint y: 94, endPoint x: 0, endPoint y: 81, distance: 228.8
click at [0, 81] on div "inbox reviewed recent all unclear take inventory issue suspicious failed recent…" at bounding box center [470, 379] width 941 height 659
paste input "ichelin - Drink"
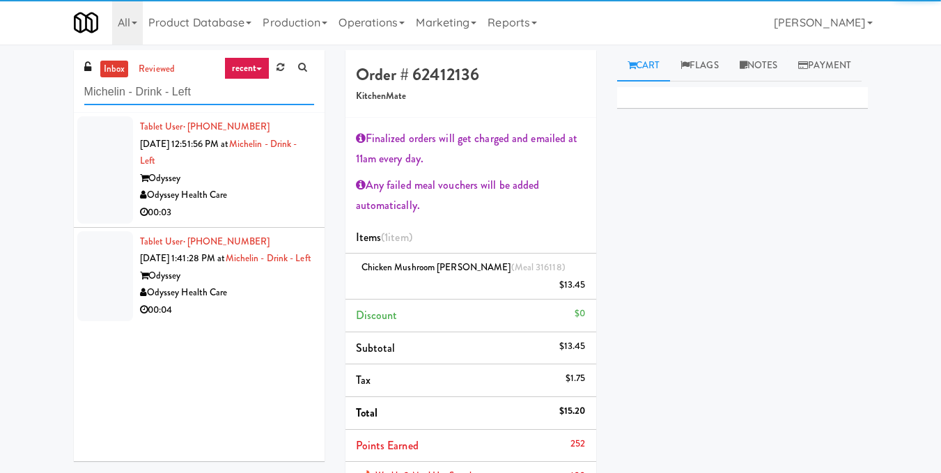
type input "Michelin - Drink - Left"
click at [268, 210] on div "00:03" at bounding box center [227, 212] width 174 height 17
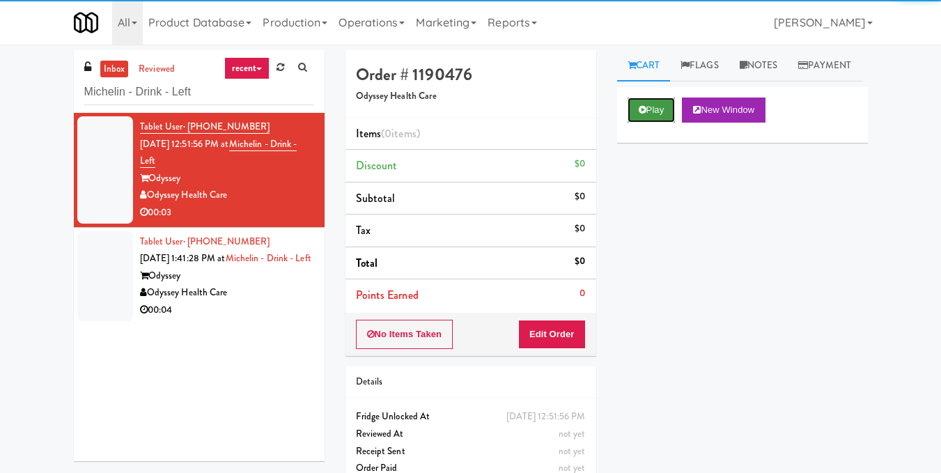
click at [660, 123] on button "Play" at bounding box center [651, 109] width 48 height 25
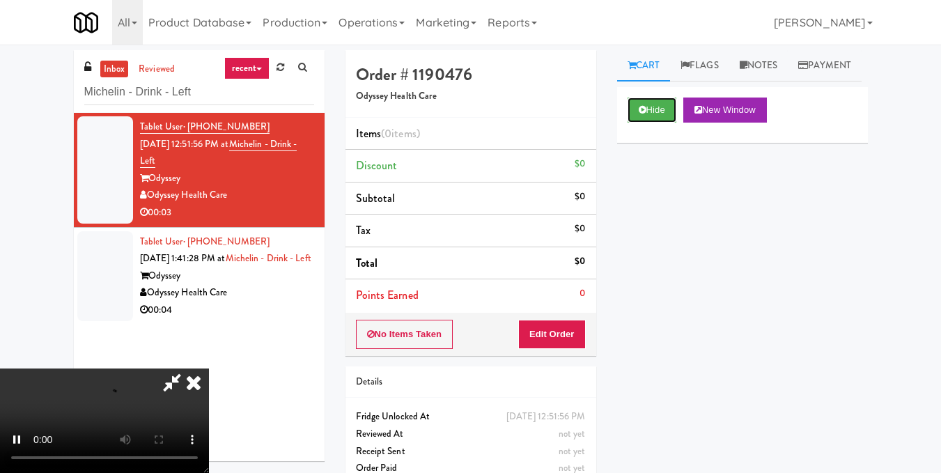
scroll to position [17, 0]
click at [209, 368] on video at bounding box center [104, 420] width 209 height 104
drag, startPoint x: 573, startPoint y: 335, endPoint x: 604, endPoint y: 287, distance: 57.4
click at [574, 335] on button "Edit Order" at bounding box center [552, 334] width 68 height 29
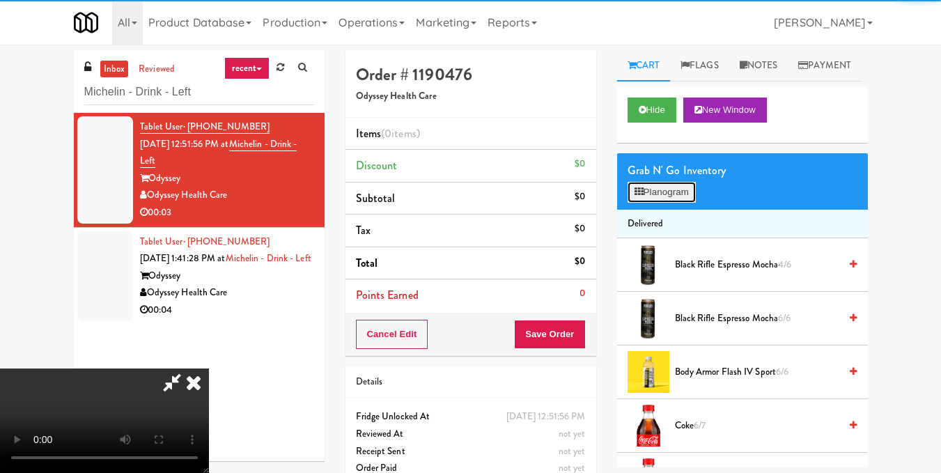
click at [661, 203] on button "Planogram" at bounding box center [661, 192] width 68 height 21
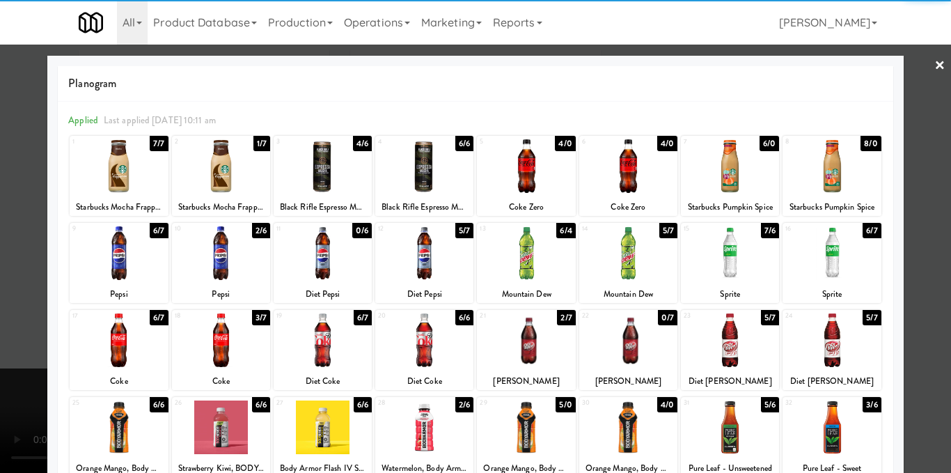
click at [433, 265] on div at bounding box center [424, 253] width 98 height 54
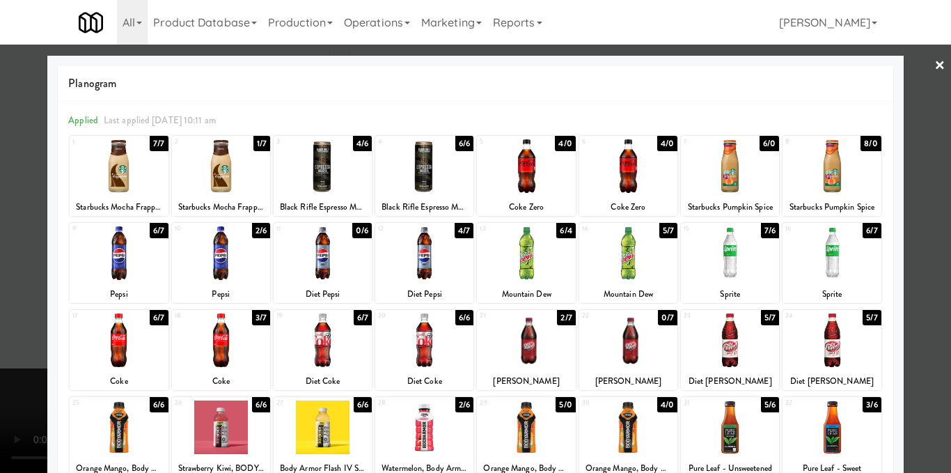
click at [910, 243] on div at bounding box center [475, 236] width 951 height 473
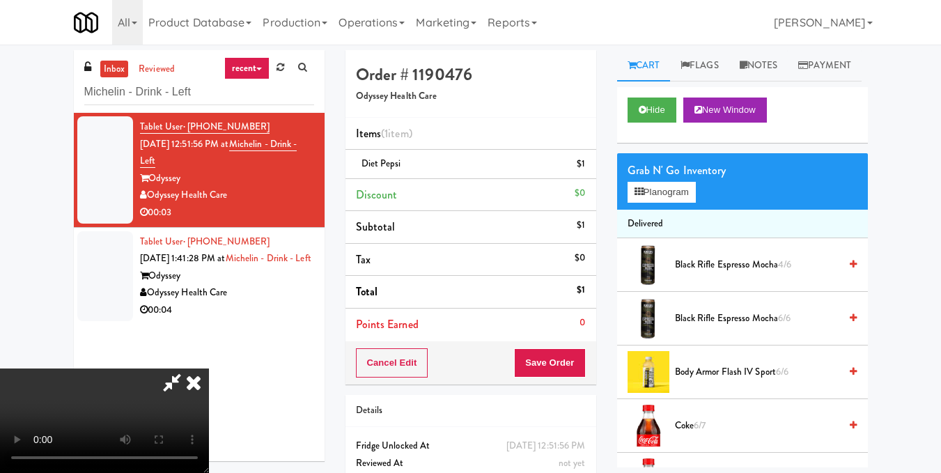
click at [209, 368] on icon at bounding box center [193, 382] width 31 height 28
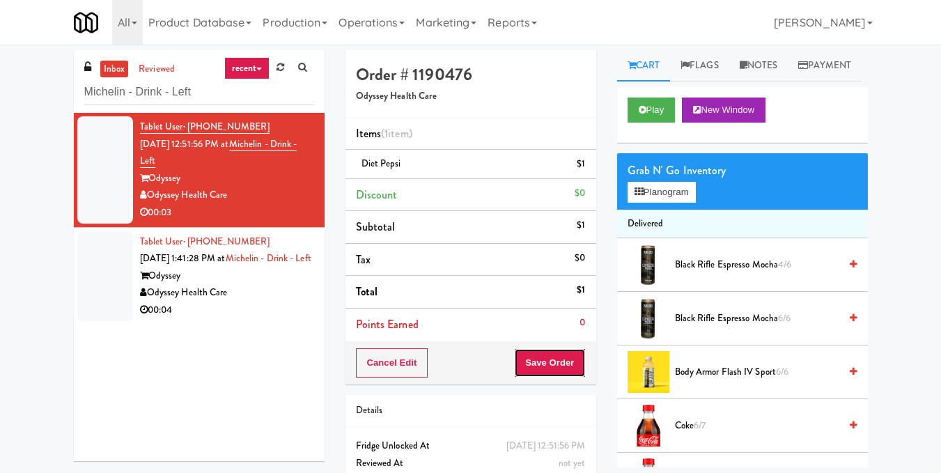
click at [541, 359] on button "Save Order" at bounding box center [549, 362] width 71 height 29
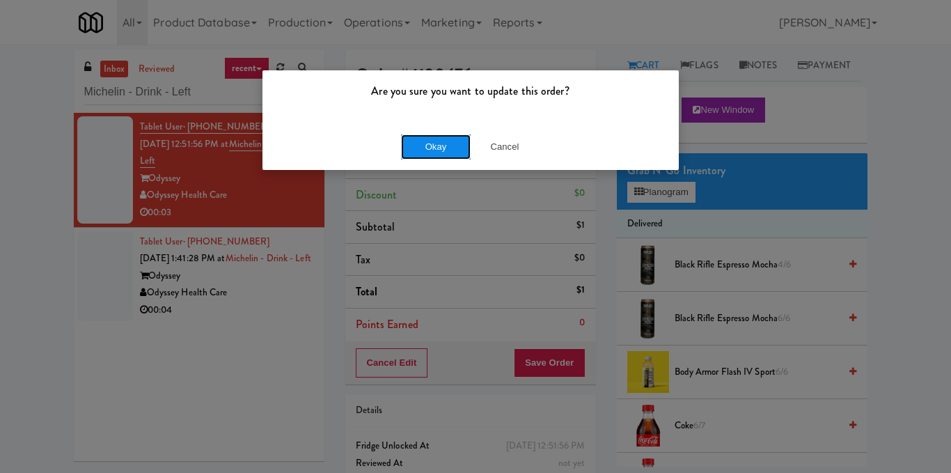
click at [434, 138] on button "Okay" at bounding box center [436, 146] width 70 height 25
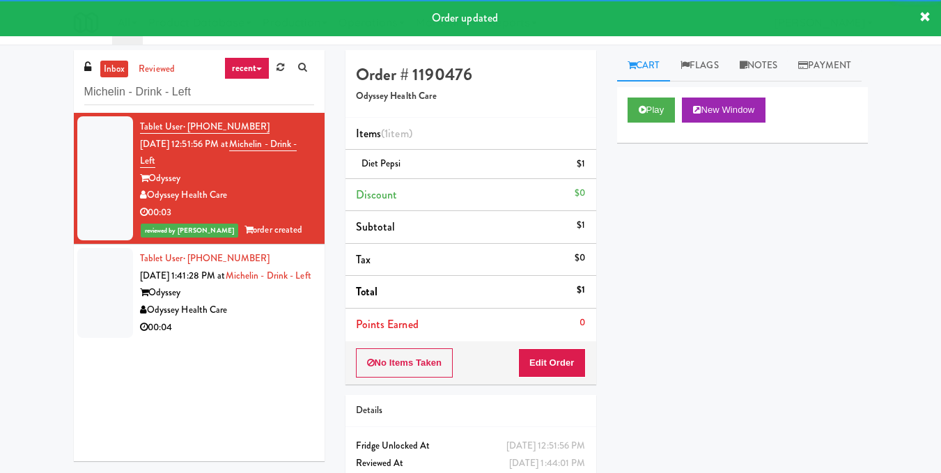
click at [267, 301] on div "Odyssey" at bounding box center [227, 292] width 174 height 17
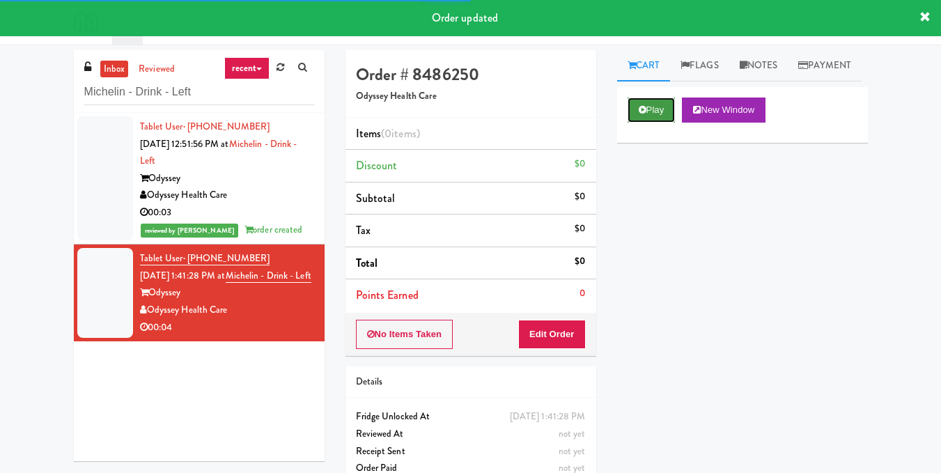
click at [652, 123] on button "Play" at bounding box center [651, 109] width 48 height 25
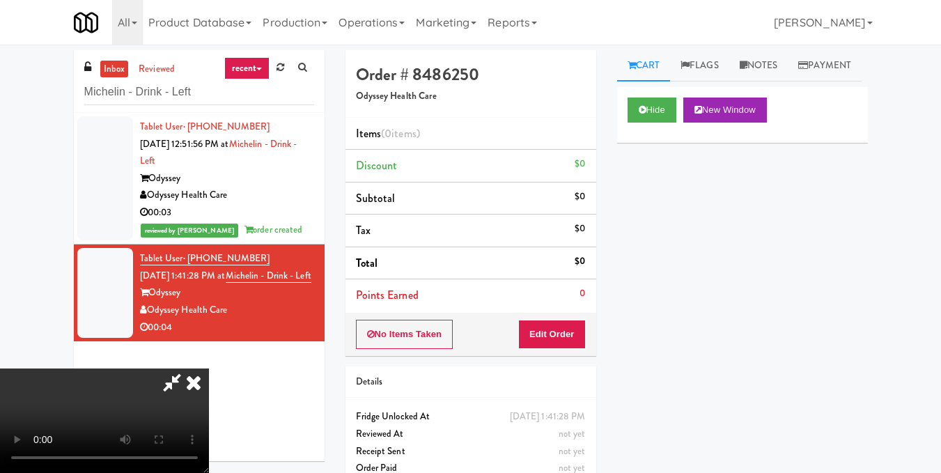
click at [209, 368] on video at bounding box center [104, 420] width 209 height 104
click at [574, 326] on button "Edit Order" at bounding box center [552, 334] width 68 height 29
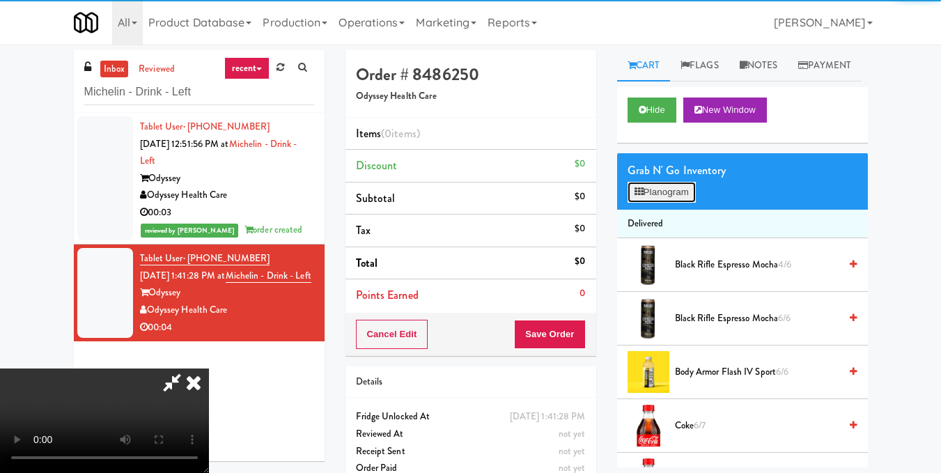
click at [661, 203] on button "Planogram" at bounding box center [661, 192] width 68 height 21
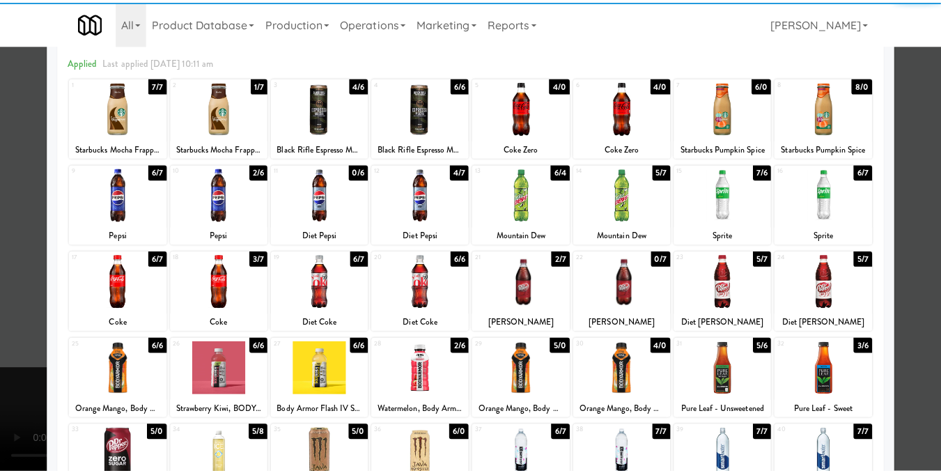
scroll to position [70, 0]
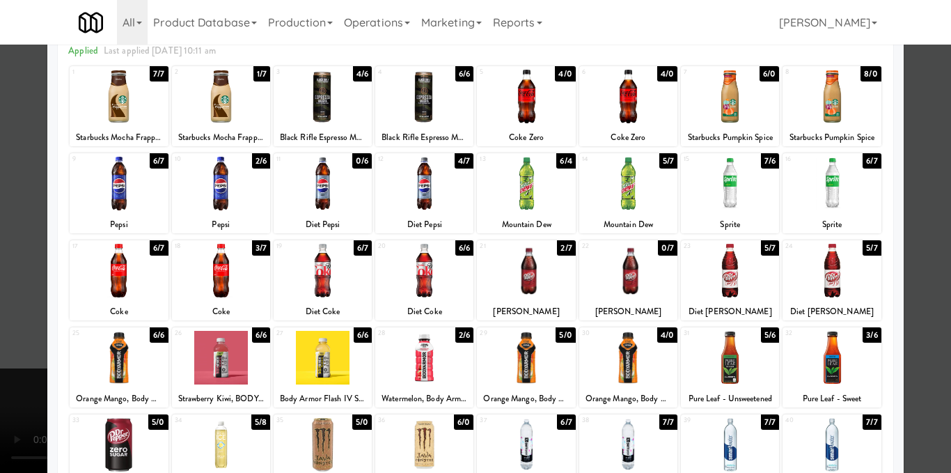
click at [725, 277] on div at bounding box center [730, 271] width 98 height 54
click at [918, 233] on div at bounding box center [475, 236] width 951 height 473
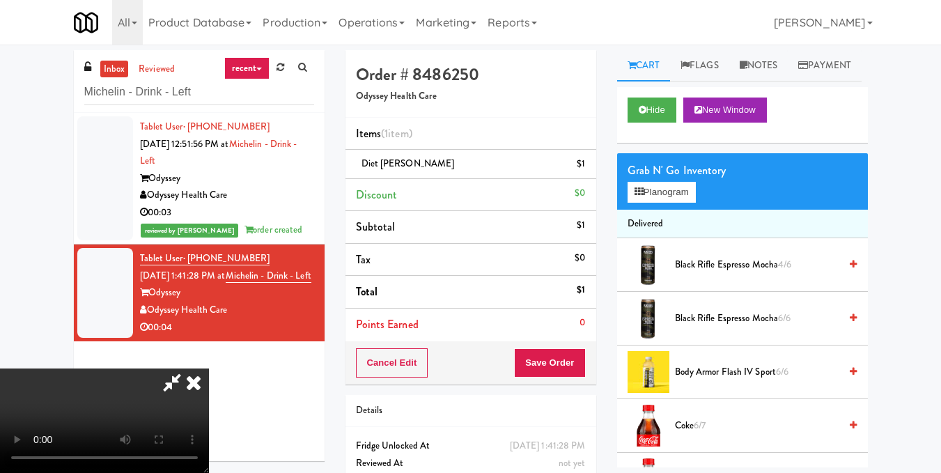
click at [209, 368] on video at bounding box center [104, 420] width 209 height 104
click at [209, 368] on icon at bounding box center [193, 382] width 31 height 28
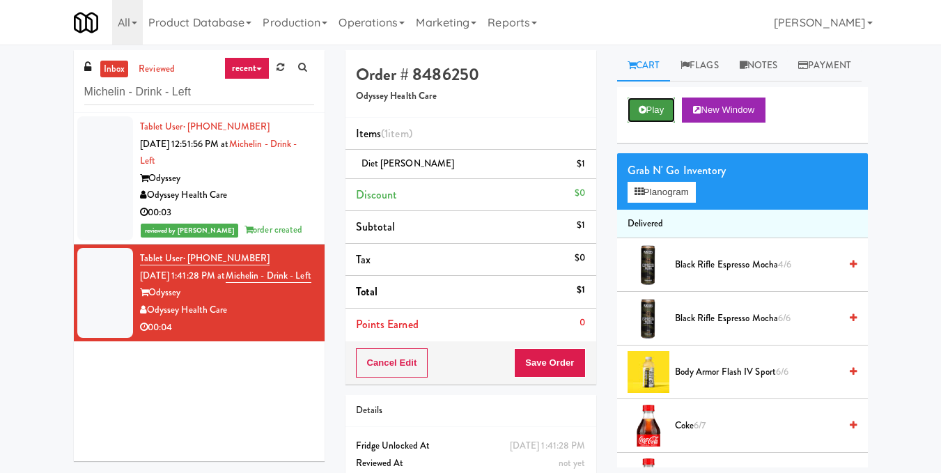
click at [646, 123] on button "Play" at bounding box center [651, 109] width 48 height 25
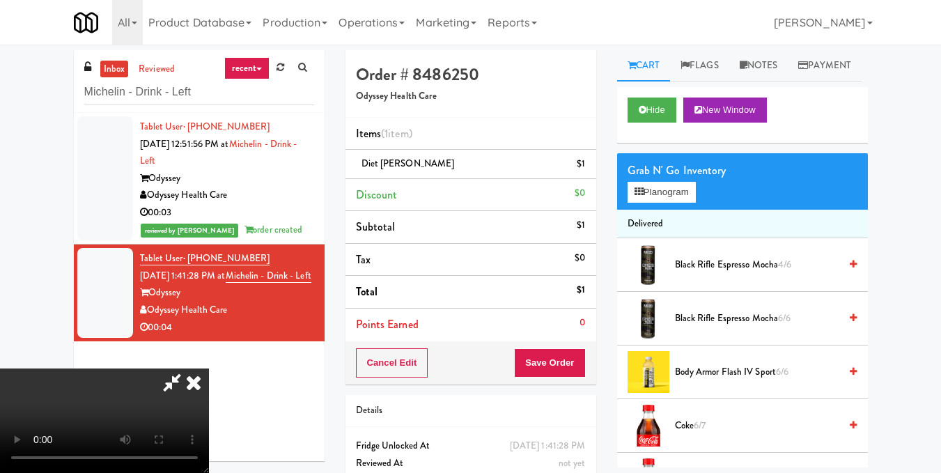
click at [209, 368] on icon at bounding box center [193, 382] width 31 height 28
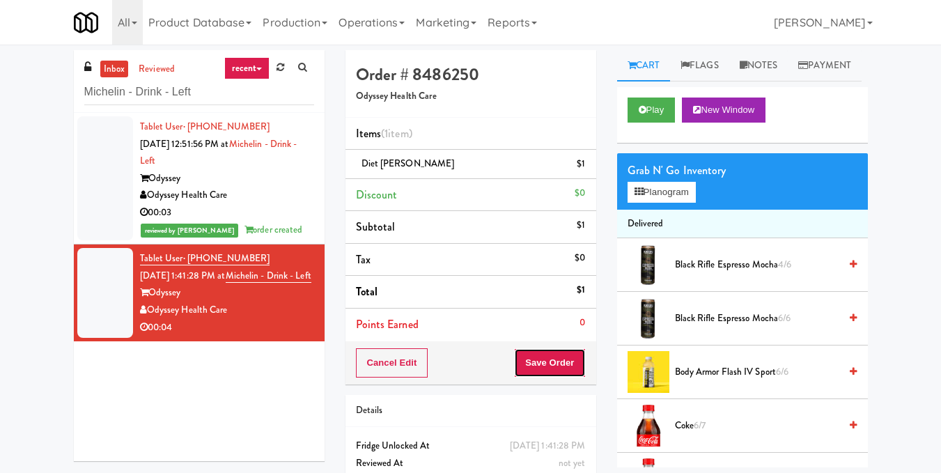
click at [544, 363] on button "Save Order" at bounding box center [549, 362] width 71 height 29
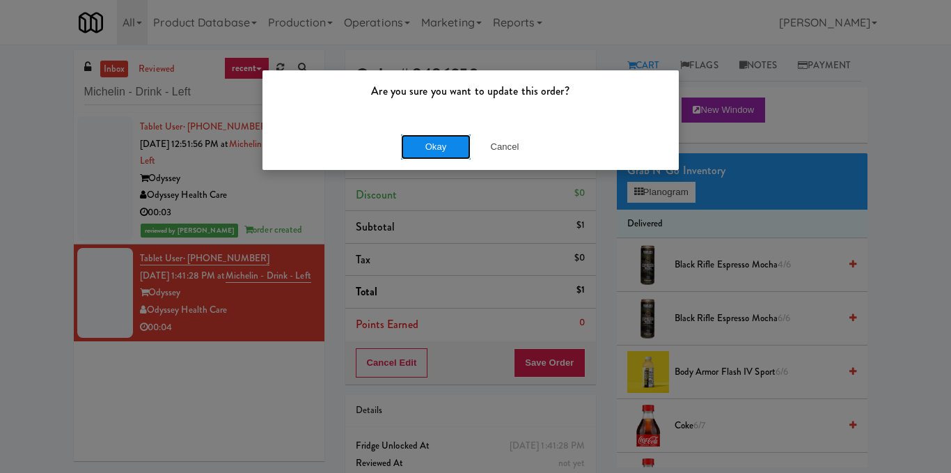
click at [441, 150] on button "Okay" at bounding box center [436, 146] width 70 height 25
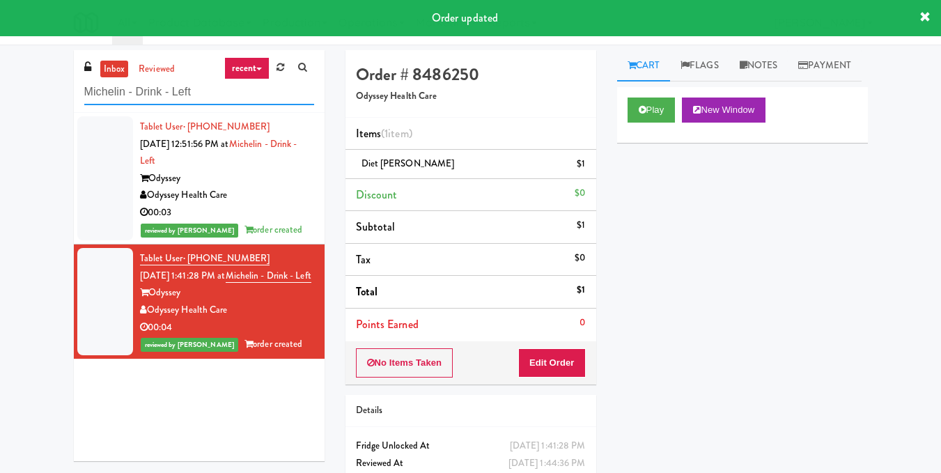
click at [224, 100] on input "Michelin - Drink - Left" at bounding box center [199, 92] width 230 height 26
click at [224, 99] on input "Michelin - Drink - Left" at bounding box center [199, 92] width 230 height 26
paste input "Twickenham Fridge"
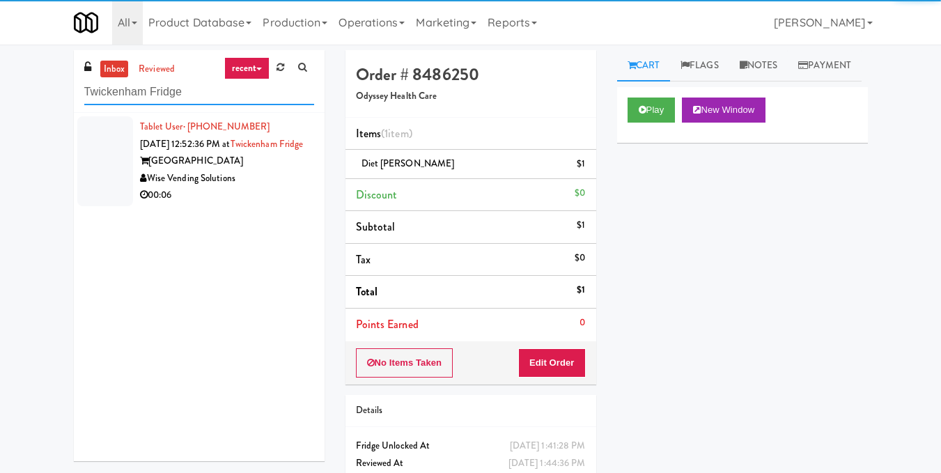
type input "Twickenham Fridge"
click at [274, 187] on div "Wise Vending Solutions" at bounding box center [227, 178] width 174 height 17
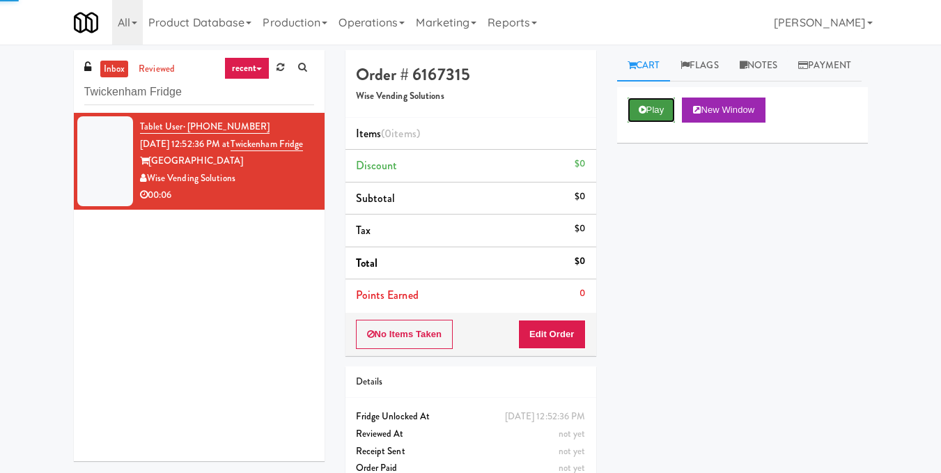
click at [654, 123] on button "Play" at bounding box center [651, 109] width 48 height 25
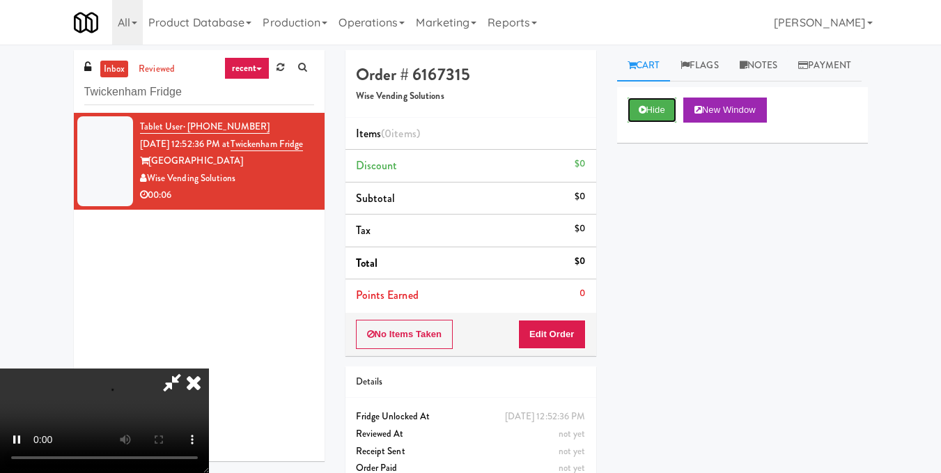
scroll to position [157, 0]
click at [209, 368] on video at bounding box center [104, 420] width 209 height 104
click at [574, 331] on button "Edit Order" at bounding box center [552, 334] width 68 height 29
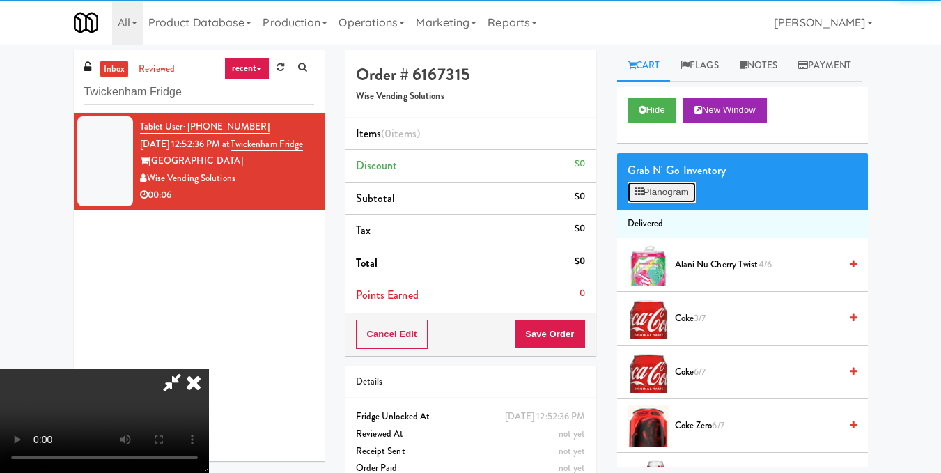
click at [659, 203] on button "Planogram" at bounding box center [661, 192] width 68 height 21
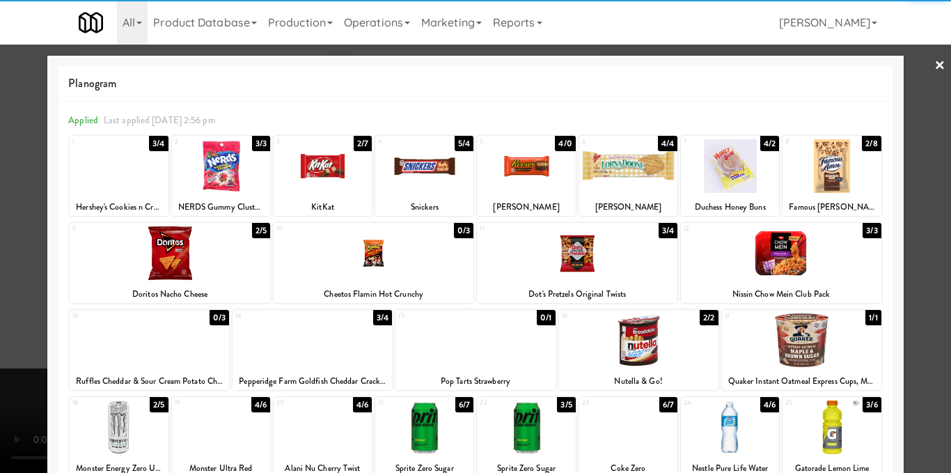
click at [396, 274] on div at bounding box center [374, 253] width 201 height 54
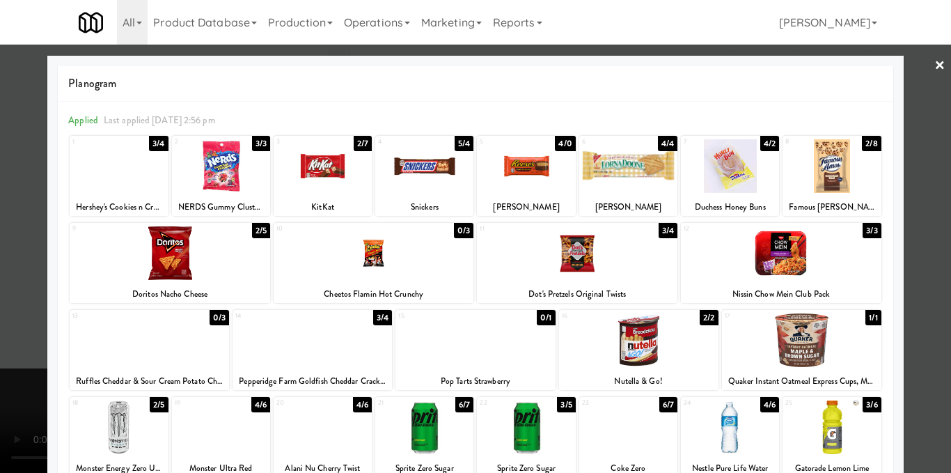
drag, startPoint x: 924, startPoint y: 281, endPoint x: 900, endPoint y: 297, distance: 28.2
click at [925, 281] on div at bounding box center [475, 236] width 951 height 473
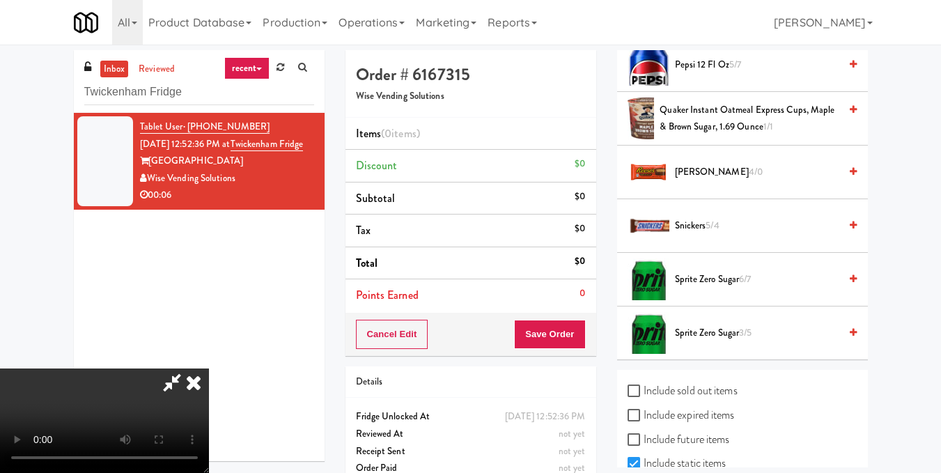
scroll to position [1572, 0]
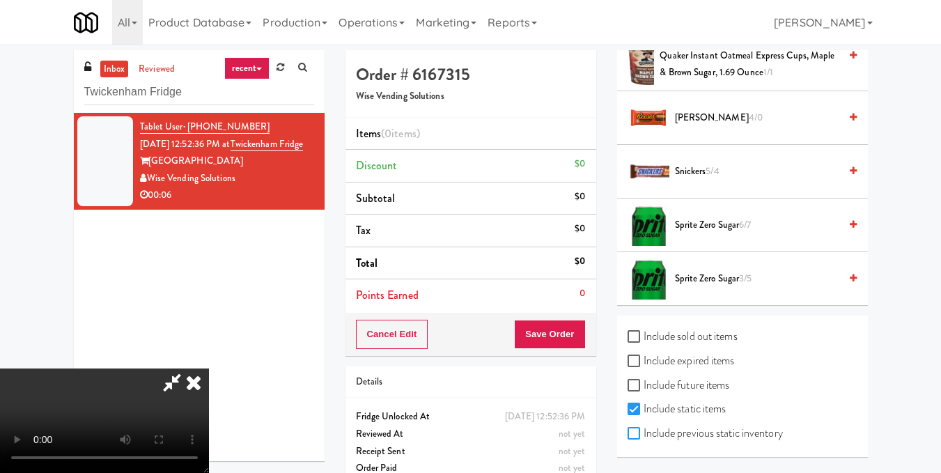
click at [631, 437] on input "Include previous static inventory" at bounding box center [635, 433] width 16 height 11
checkbox input "true"
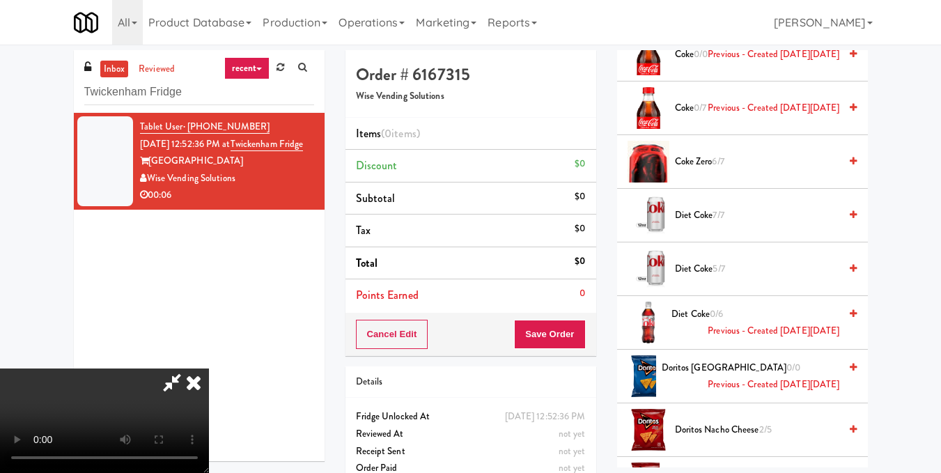
scroll to position [0, 0]
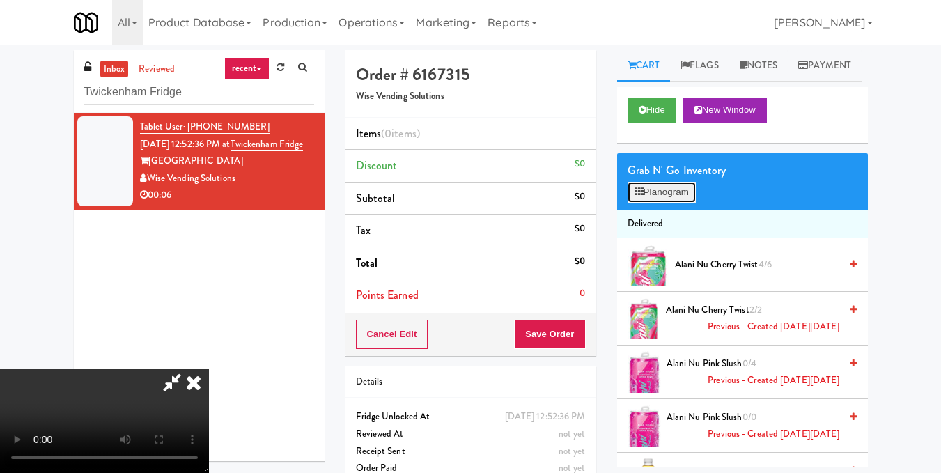
click at [667, 203] on button "Planogram" at bounding box center [661, 192] width 68 height 21
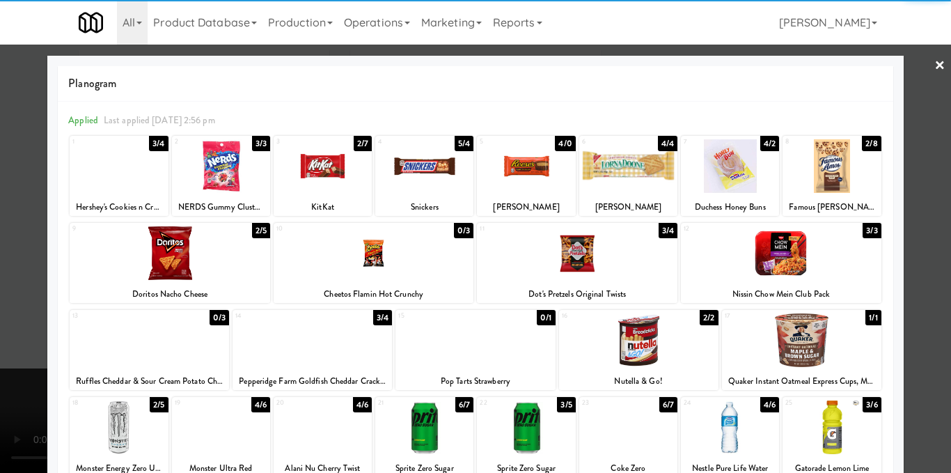
click at [366, 257] on div at bounding box center [374, 253] width 201 height 54
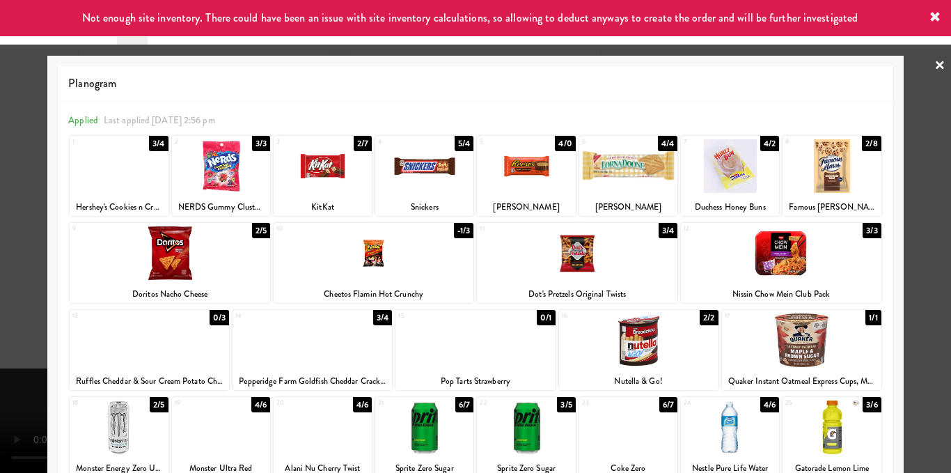
drag, startPoint x: 921, startPoint y: 281, endPoint x: 837, endPoint y: 314, distance: 90.4
click at [922, 281] on div at bounding box center [475, 236] width 951 height 473
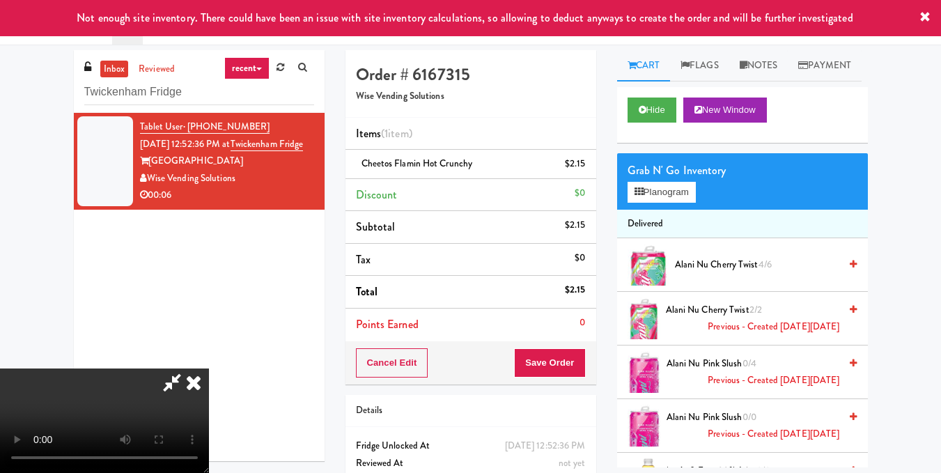
click at [209, 379] on video at bounding box center [104, 420] width 209 height 104
click at [209, 394] on video at bounding box center [104, 420] width 209 height 104
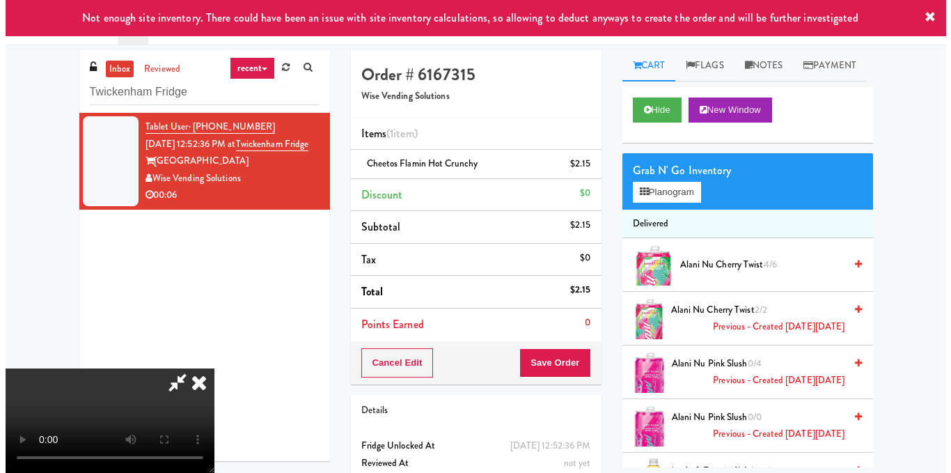
scroll to position [157, 0]
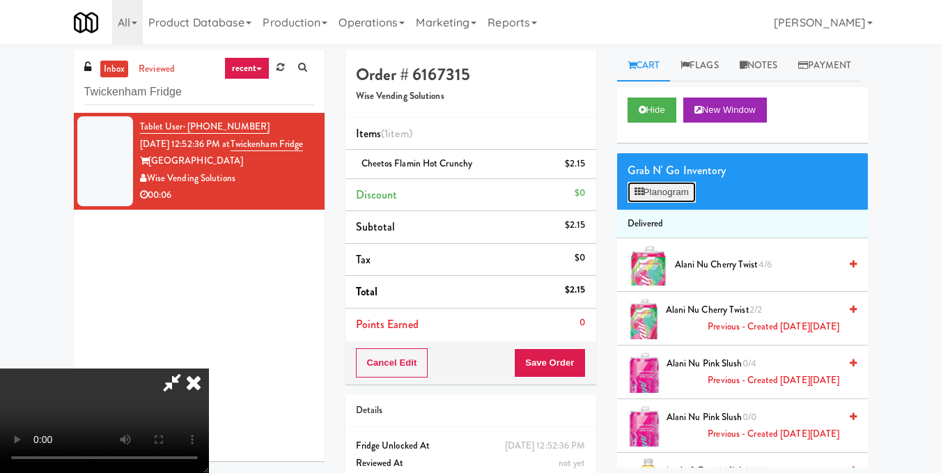
click at [647, 203] on button "Planogram" at bounding box center [661, 192] width 68 height 21
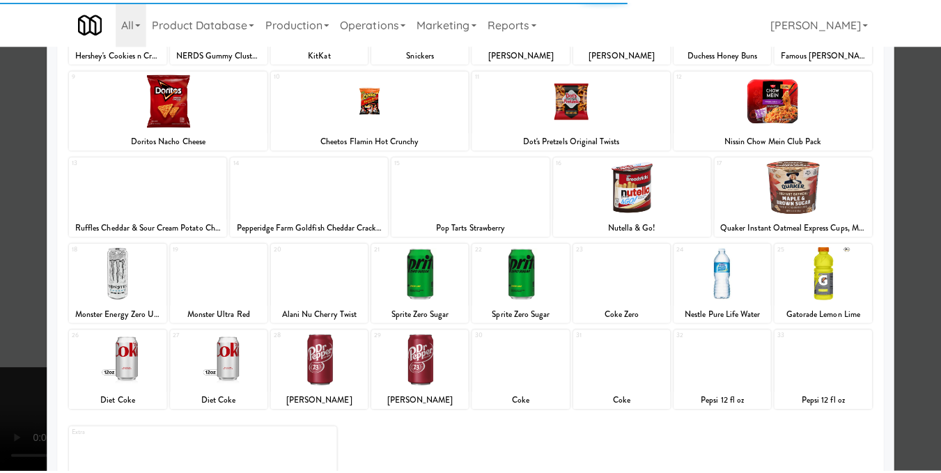
scroll to position [209, 0]
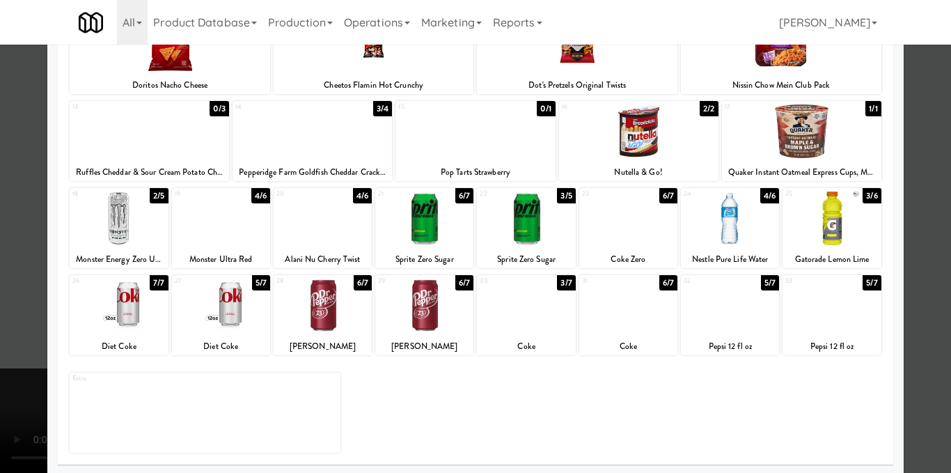
click at [504, 306] on div at bounding box center [526, 306] width 98 height 54
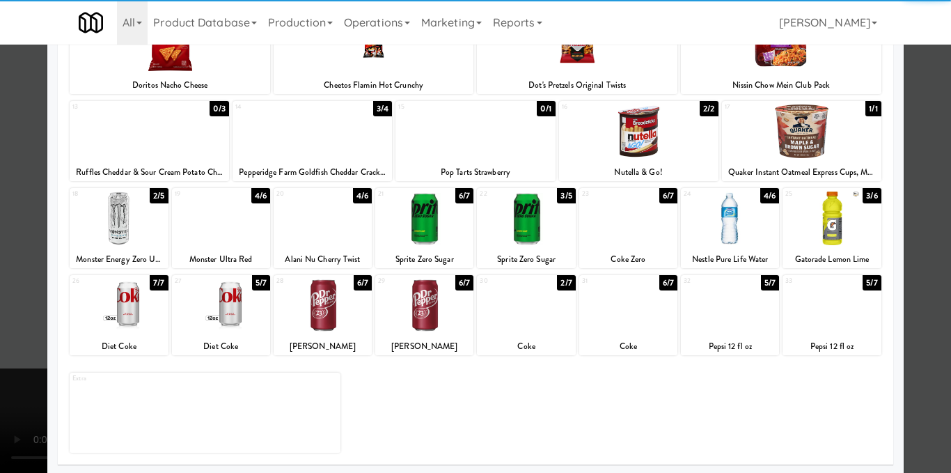
click at [927, 203] on div at bounding box center [475, 236] width 951 height 473
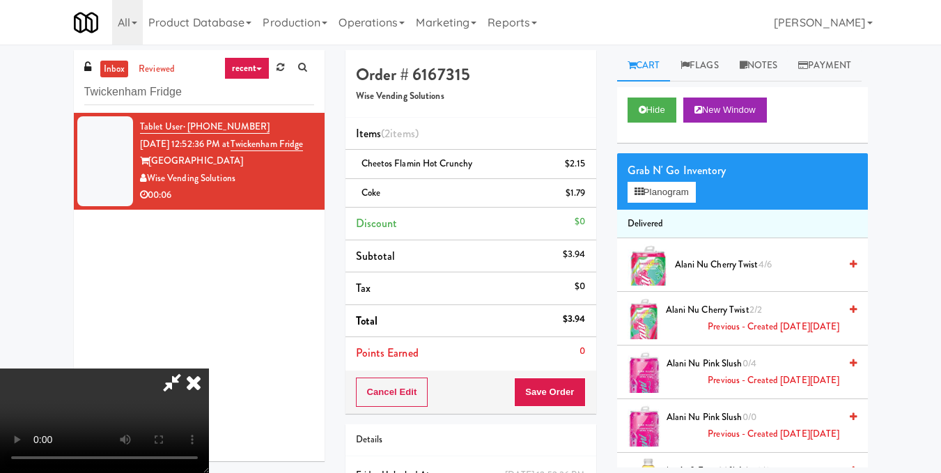
click at [209, 368] on video at bounding box center [104, 420] width 209 height 104
click at [209, 368] on icon at bounding box center [193, 382] width 31 height 28
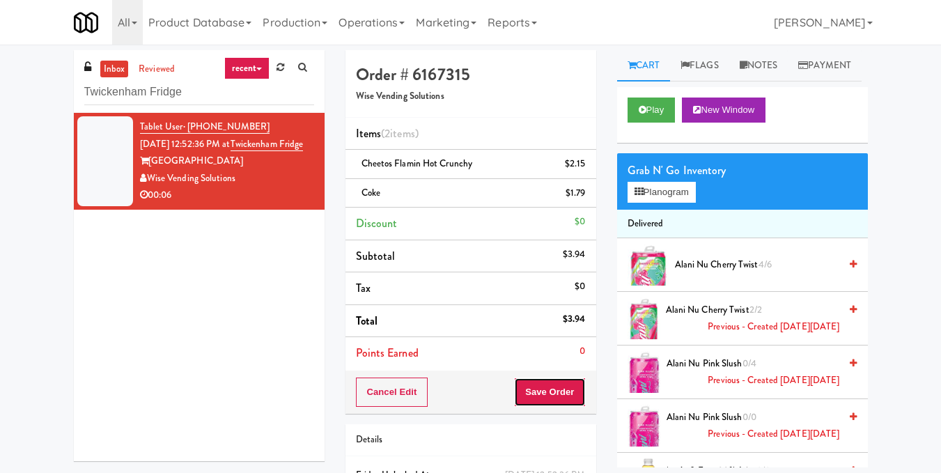
click at [533, 387] on button "Save Order" at bounding box center [549, 391] width 71 height 29
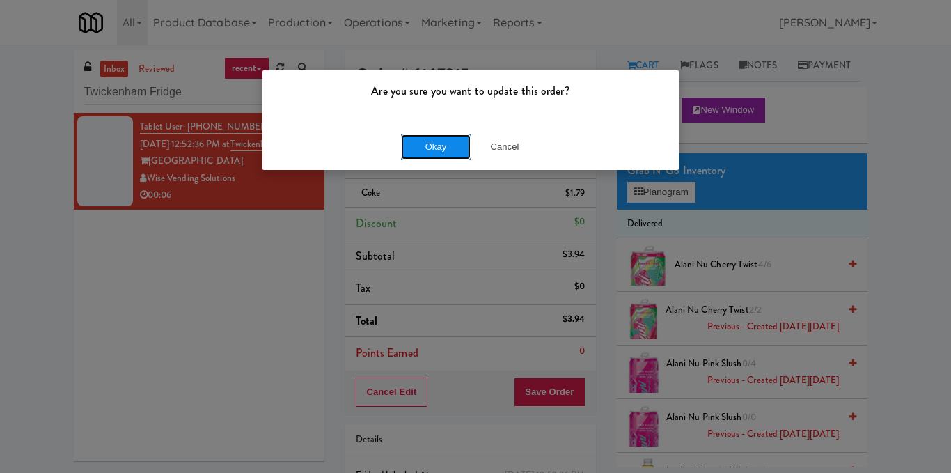
click at [444, 158] on button "Okay" at bounding box center [436, 146] width 70 height 25
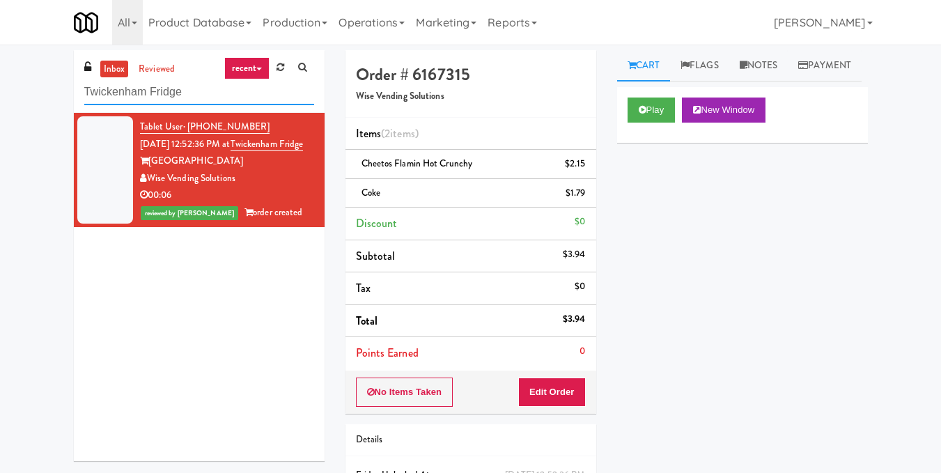
click at [203, 87] on input "Twickenham Fridge" at bounding box center [199, 92] width 230 height 26
paste input "Fridge - Building"
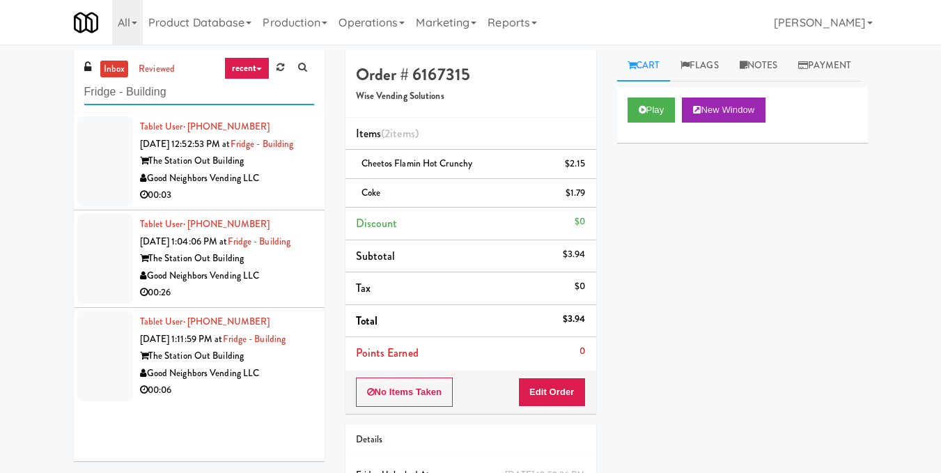
type input "Fridge - Building"
click at [275, 170] on div "The Station Out Building" at bounding box center [227, 160] width 174 height 17
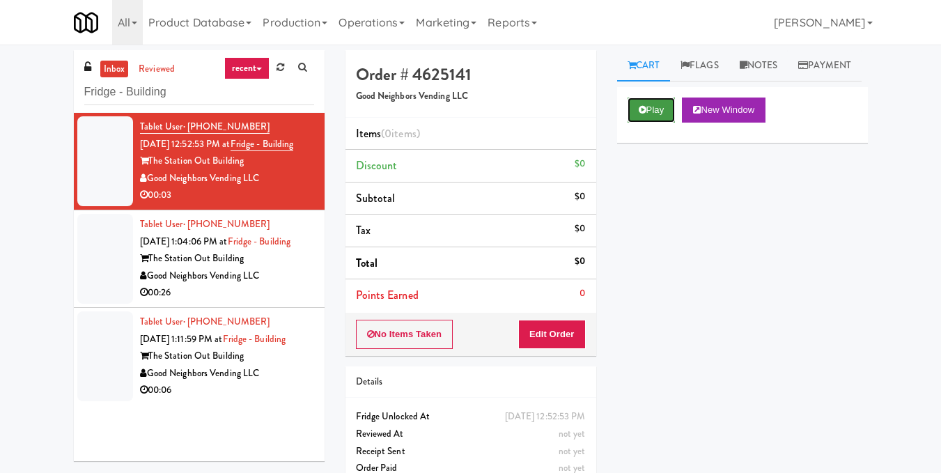
click at [655, 123] on button "Play" at bounding box center [651, 109] width 48 height 25
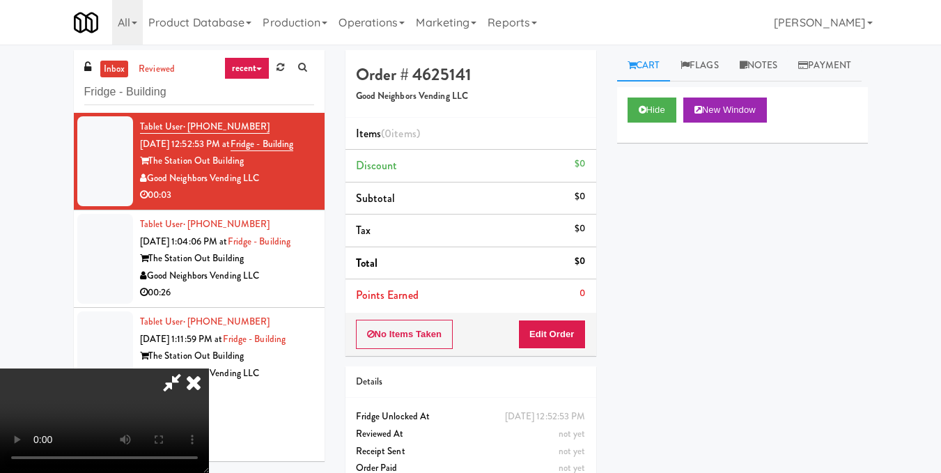
click at [209, 368] on video at bounding box center [104, 420] width 209 height 104
click at [570, 335] on button "Edit Order" at bounding box center [552, 334] width 68 height 29
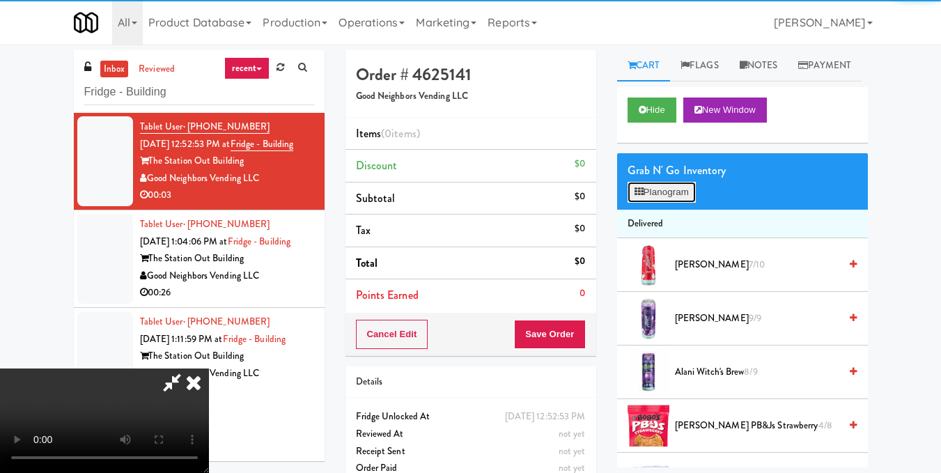
click at [648, 203] on button "Planogram" at bounding box center [661, 192] width 68 height 21
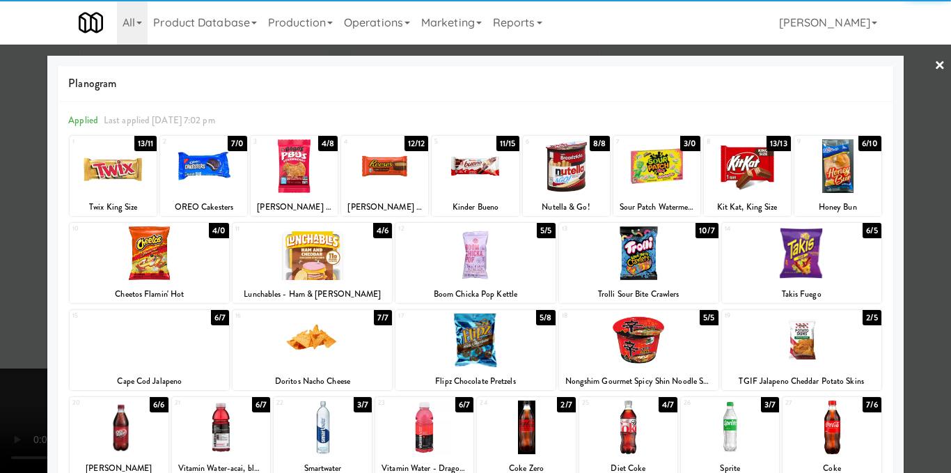
scroll to position [209, 0]
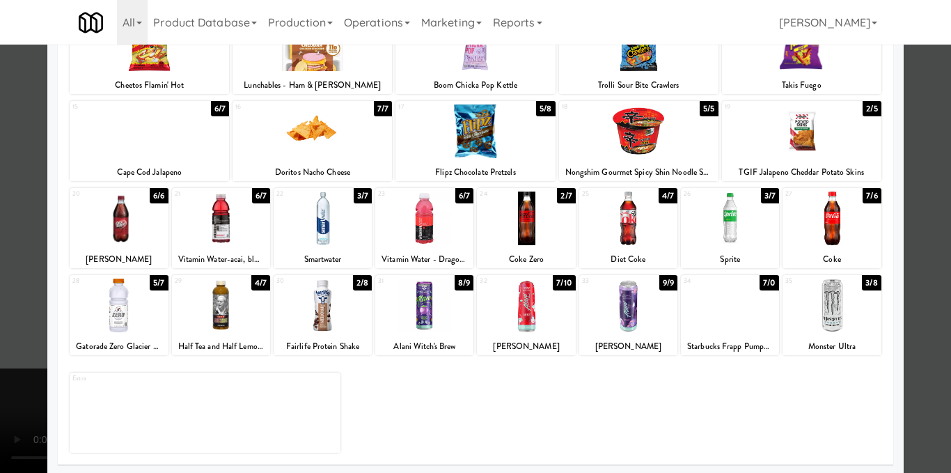
click at [412, 305] on div at bounding box center [424, 306] width 98 height 54
click at [900, 182] on div at bounding box center [475, 236] width 951 height 473
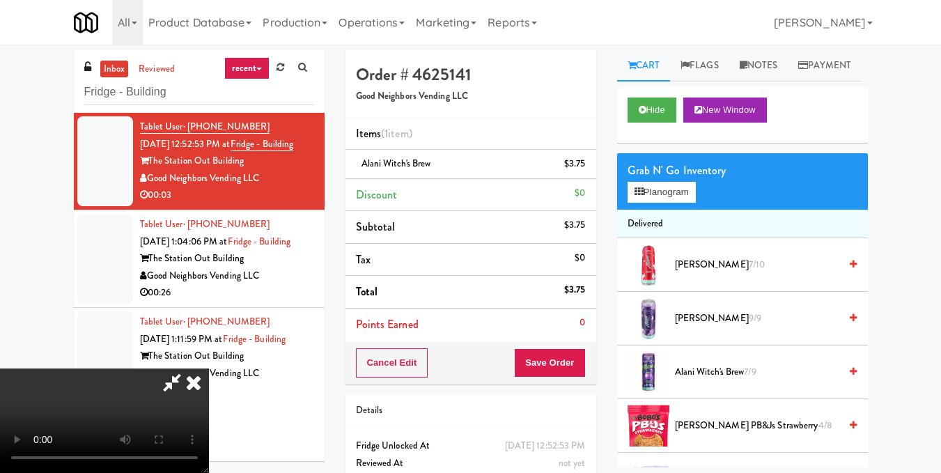
click at [209, 368] on video at bounding box center [104, 420] width 209 height 104
click at [209, 368] on icon at bounding box center [193, 382] width 31 height 28
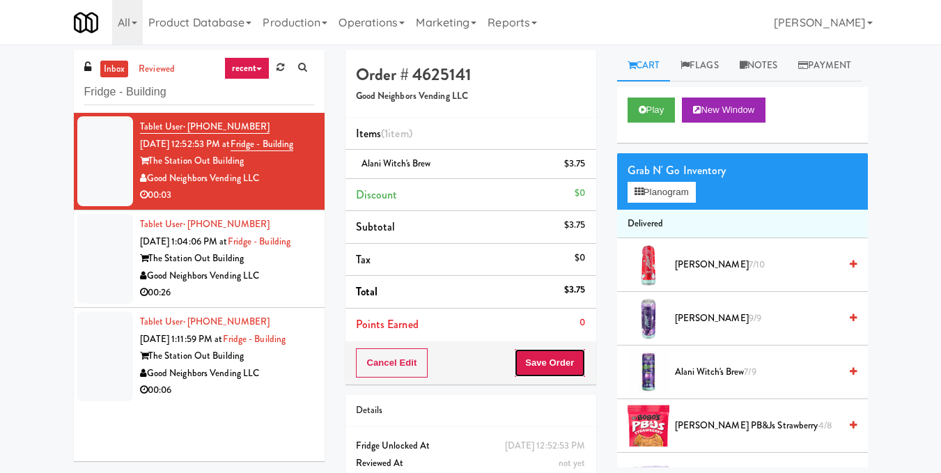
click at [562, 359] on button "Save Order" at bounding box center [549, 362] width 71 height 29
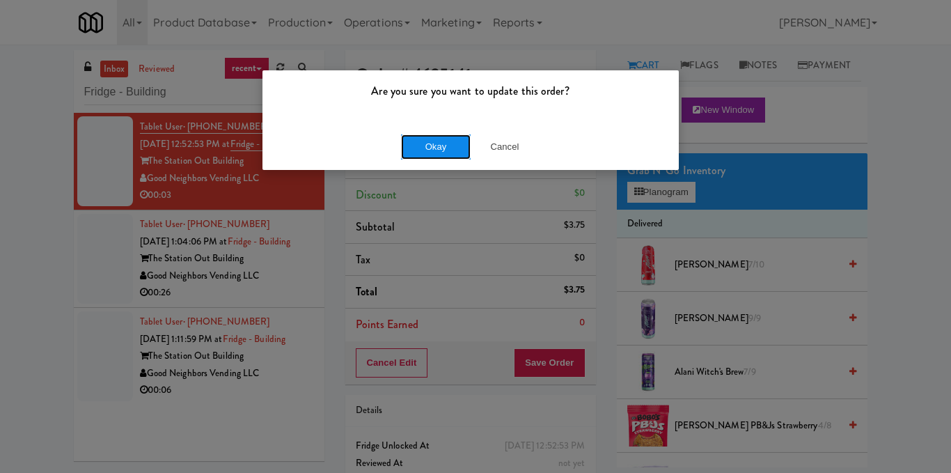
click at [441, 150] on button "Okay" at bounding box center [436, 146] width 70 height 25
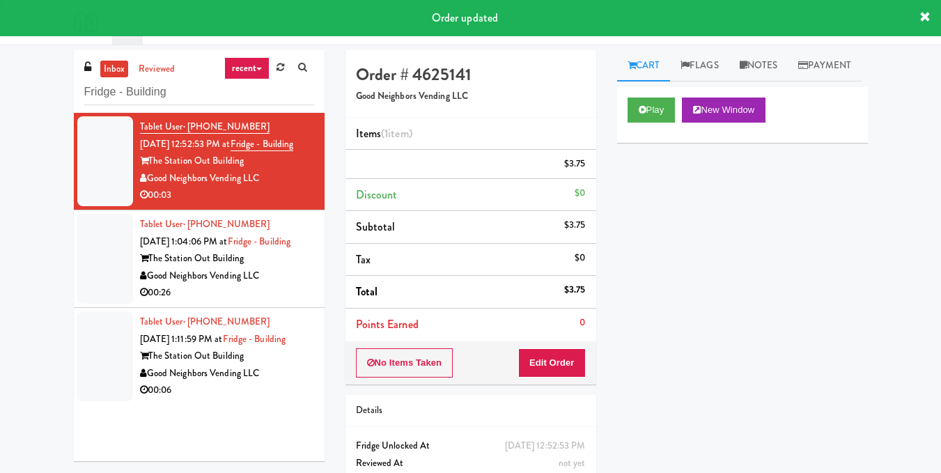
click at [276, 285] on div "Good Neighbors Vending LLC" at bounding box center [227, 275] width 174 height 17
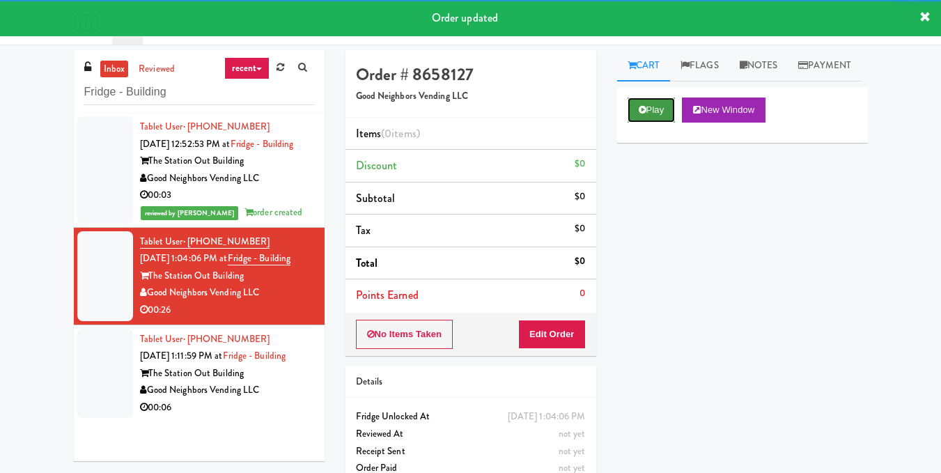
click at [636, 123] on button "Play" at bounding box center [651, 109] width 48 height 25
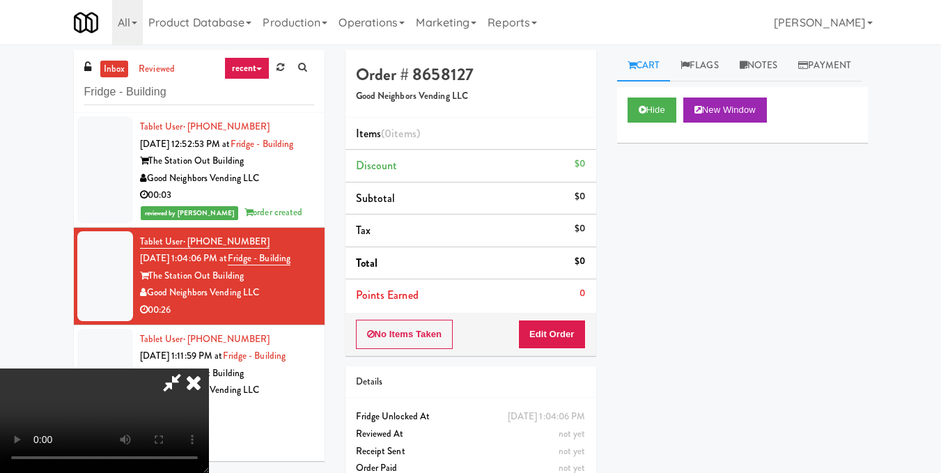
click at [209, 368] on video at bounding box center [104, 420] width 209 height 104
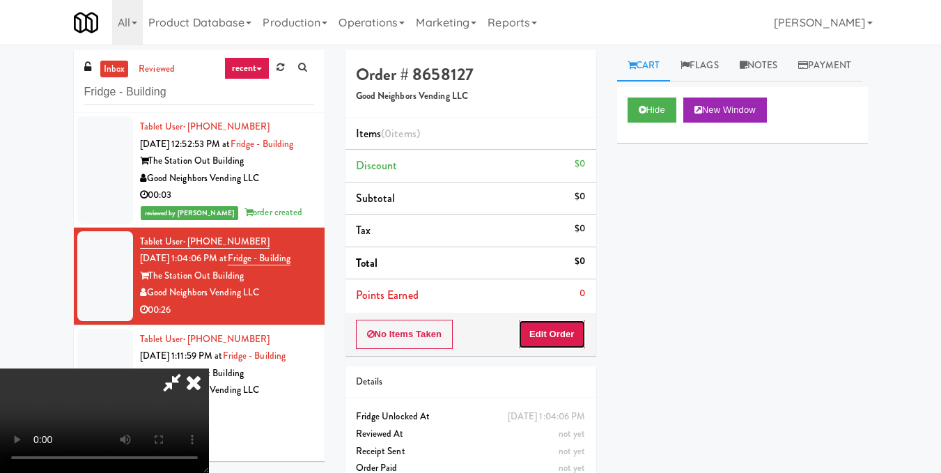
click at [577, 331] on button "Edit Order" at bounding box center [552, 334] width 68 height 29
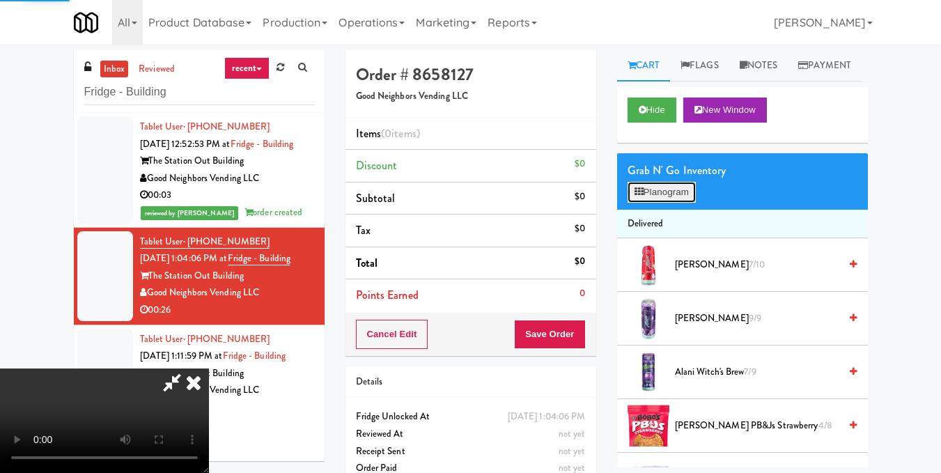
click at [666, 203] on button "Planogram" at bounding box center [661, 192] width 68 height 21
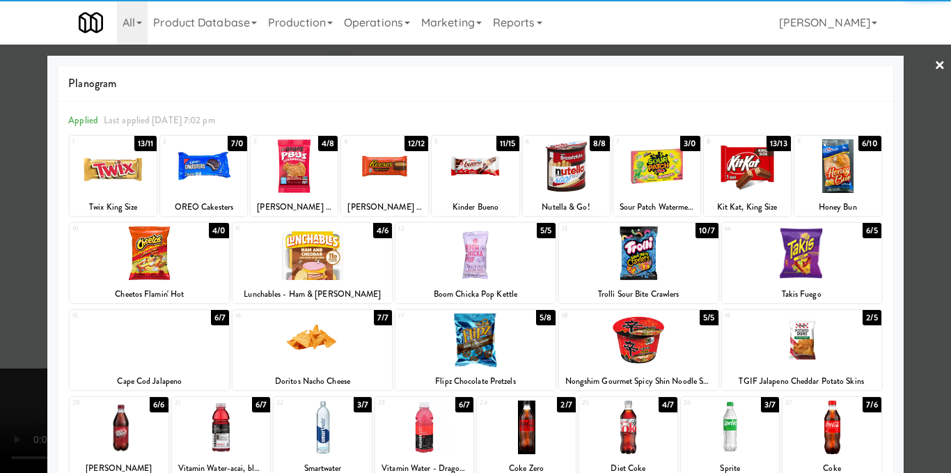
click at [631, 269] on div at bounding box center [638, 253] width 159 height 54
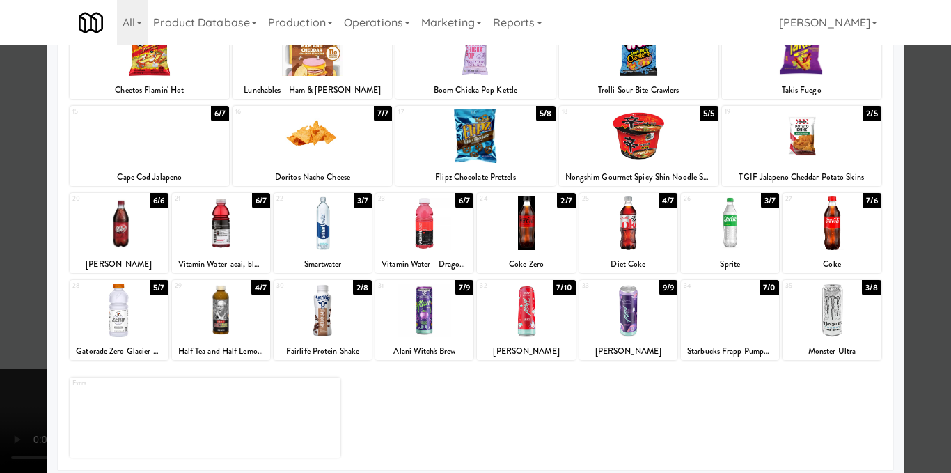
scroll to position [211, 0]
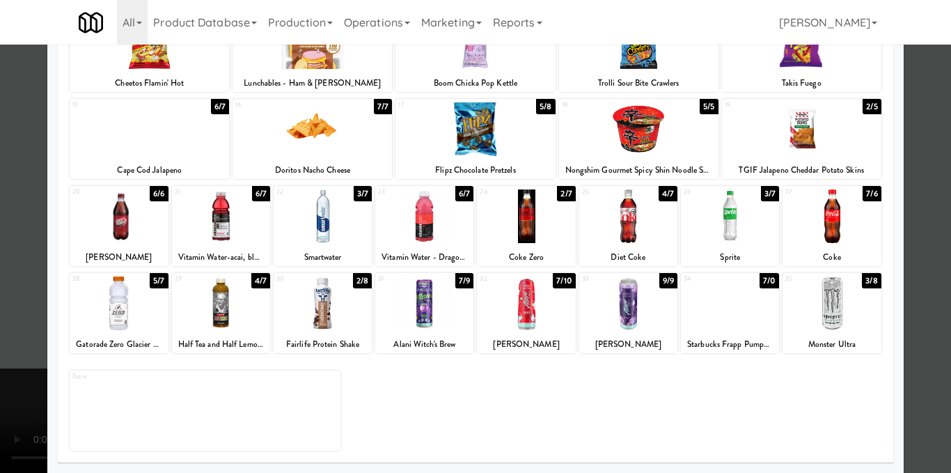
click at [418, 309] on div at bounding box center [424, 303] width 98 height 54
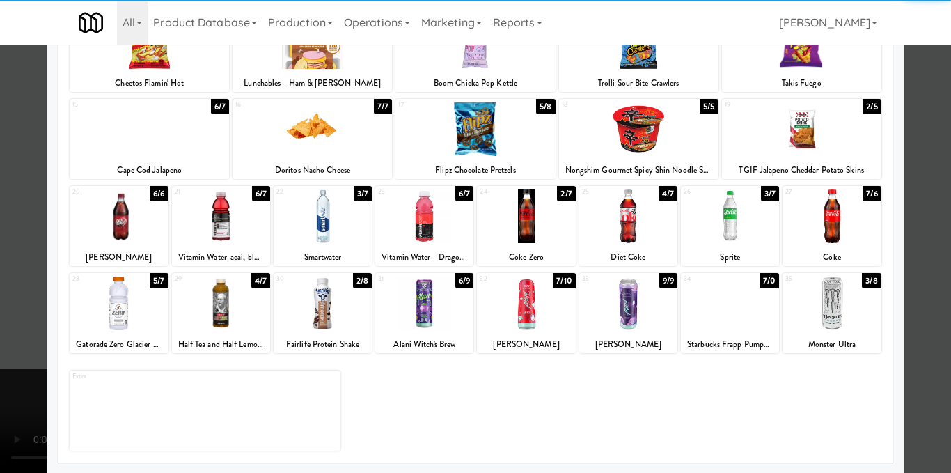
click at [913, 225] on div at bounding box center [475, 236] width 951 height 473
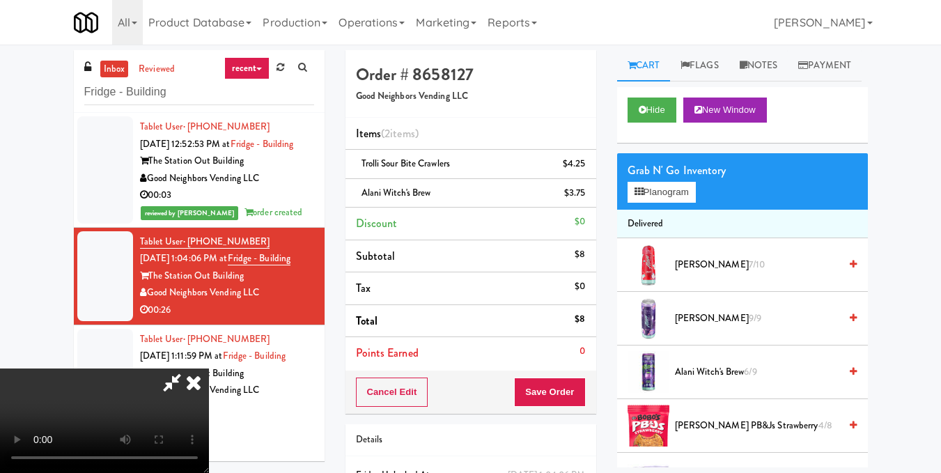
click at [209, 370] on video at bounding box center [104, 420] width 209 height 104
click at [209, 368] on video at bounding box center [104, 420] width 209 height 104
click at [662, 203] on button "Planogram" at bounding box center [661, 192] width 68 height 21
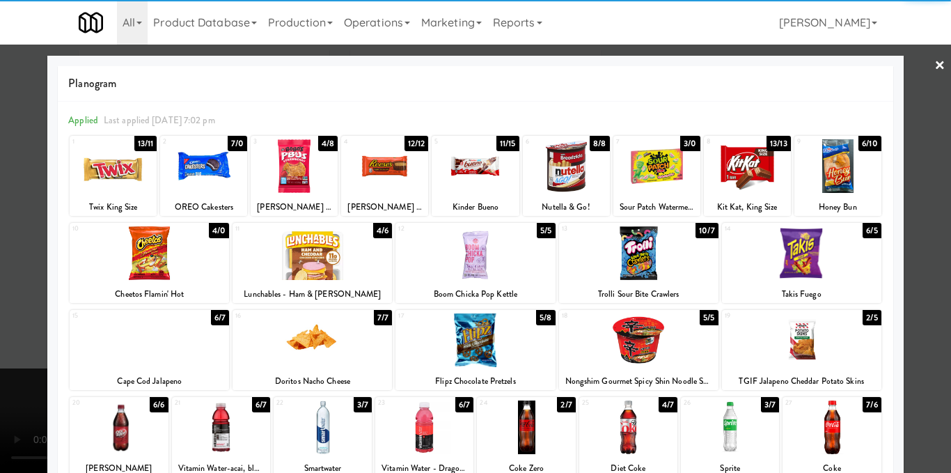
click at [169, 352] on div at bounding box center [149, 340] width 159 height 54
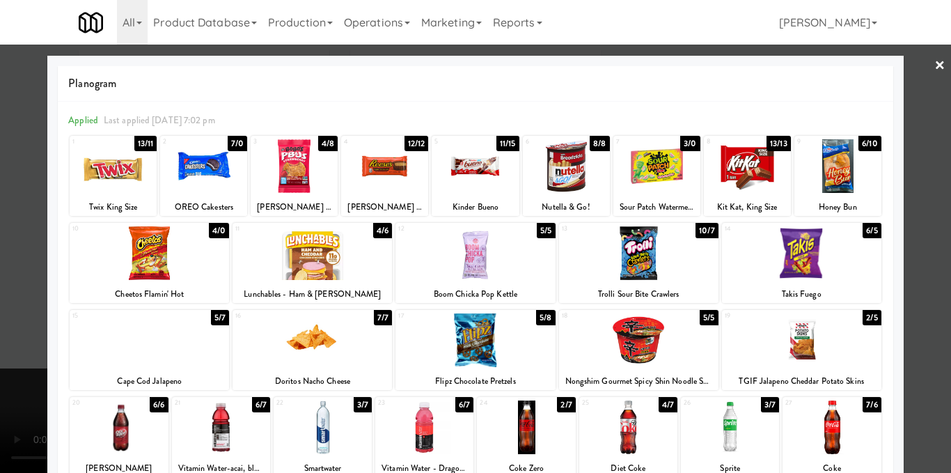
click at [930, 233] on div at bounding box center [475, 236] width 951 height 473
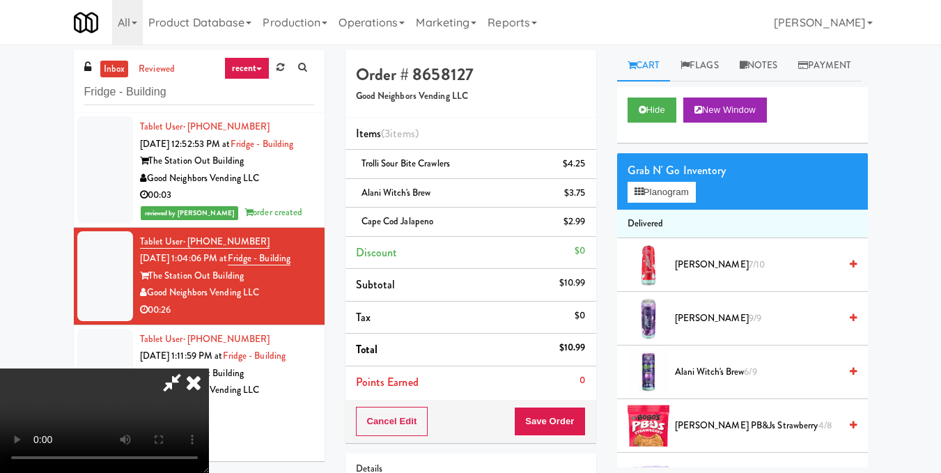
click at [209, 368] on video at bounding box center [104, 420] width 209 height 104
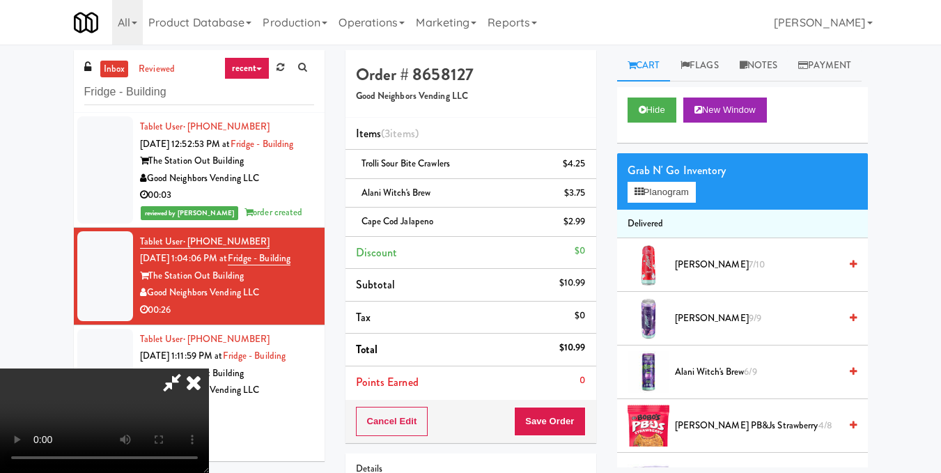
click at [209, 368] on video at bounding box center [104, 420] width 209 height 104
click at [695, 203] on button "Planogram" at bounding box center [661, 192] width 68 height 21
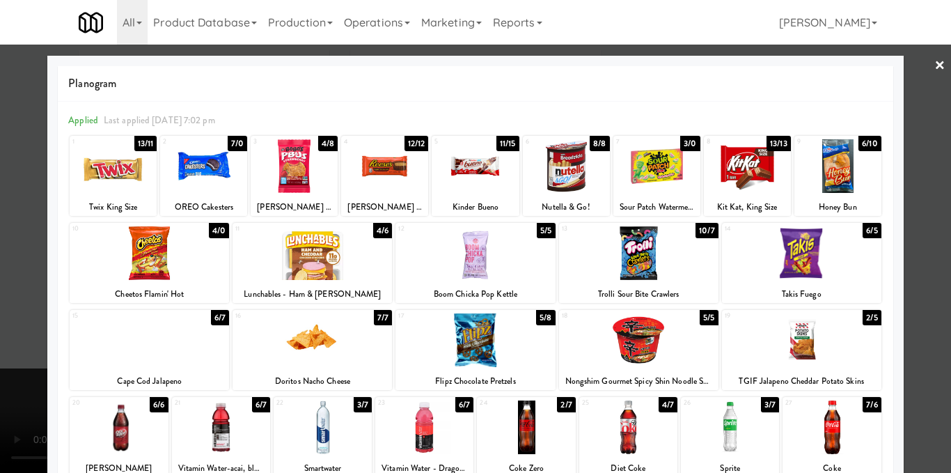
click at [218, 430] on div at bounding box center [221, 427] width 98 height 54
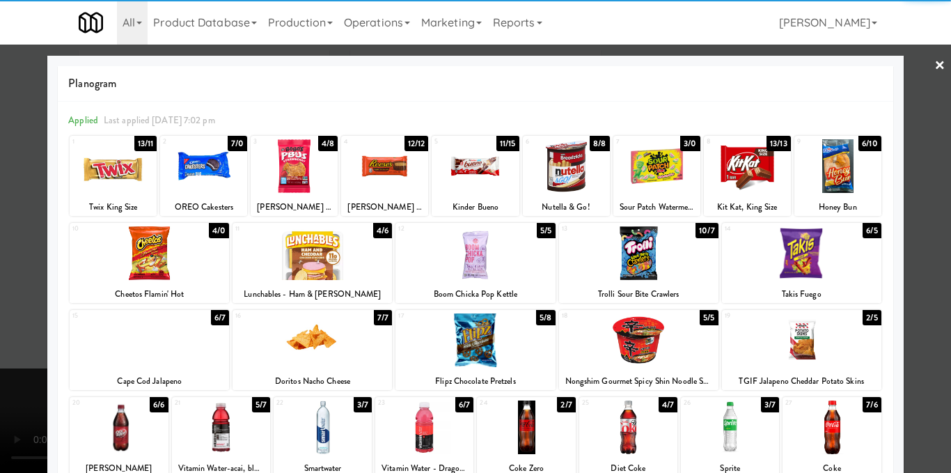
click at [911, 216] on div at bounding box center [475, 236] width 951 height 473
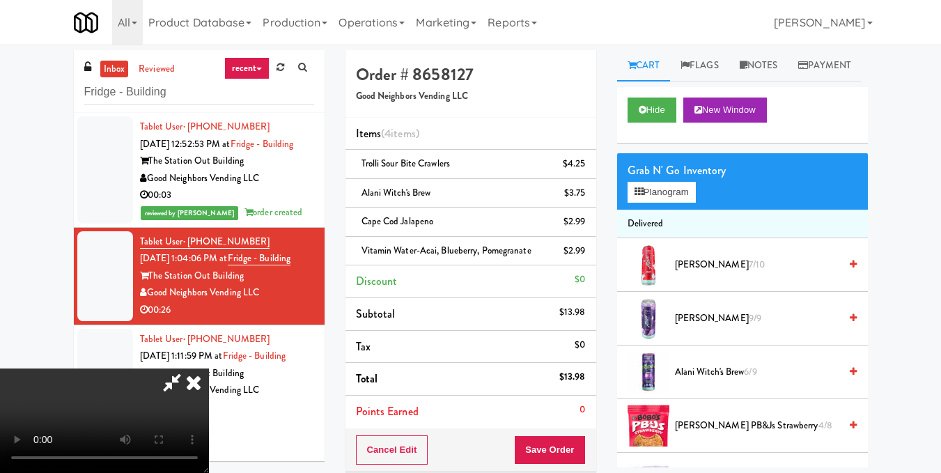
click at [209, 368] on video at bounding box center [104, 420] width 209 height 104
click at [188, 368] on icon at bounding box center [172, 382] width 32 height 28
click at [209, 380] on video at bounding box center [104, 420] width 209 height 104
click at [208, 380] on video at bounding box center [104, 420] width 209 height 104
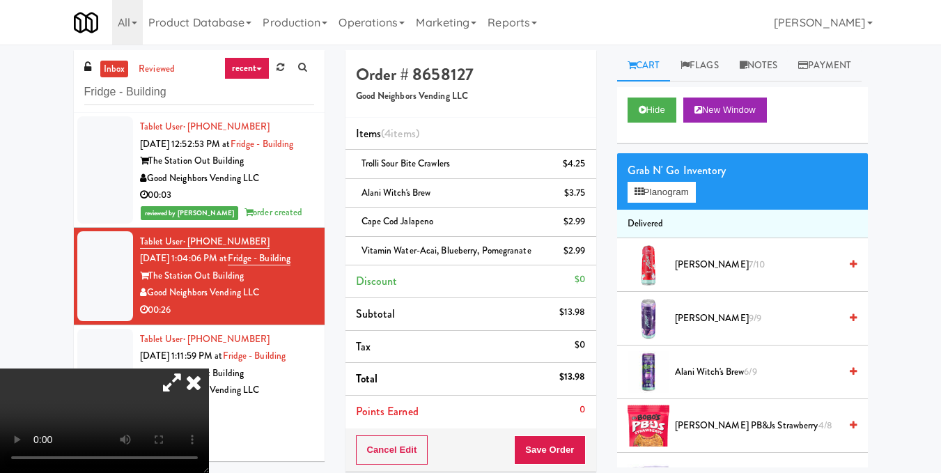
click at [208, 380] on video at bounding box center [104, 420] width 209 height 104
click at [209, 375] on video at bounding box center [104, 420] width 209 height 104
click at [209, 374] on video at bounding box center [104, 420] width 209 height 104
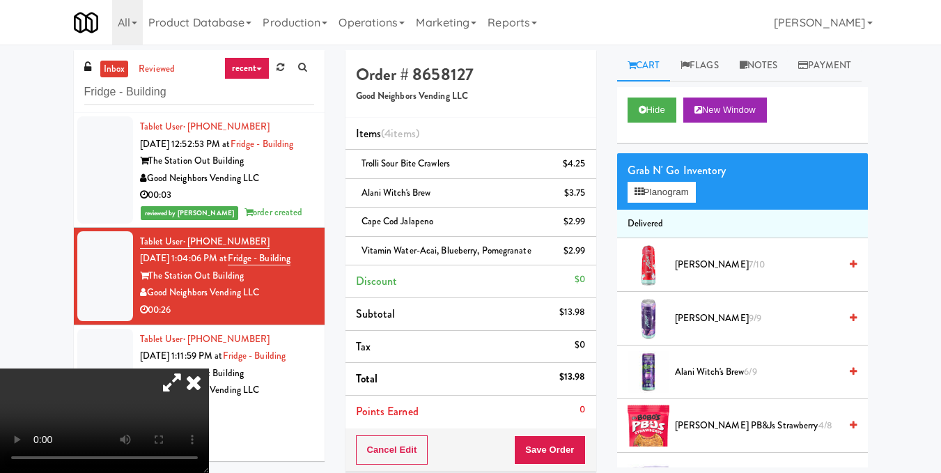
click at [209, 371] on video at bounding box center [104, 420] width 209 height 104
click at [585, 190] on link at bounding box center [583, 198] width 13 height 17
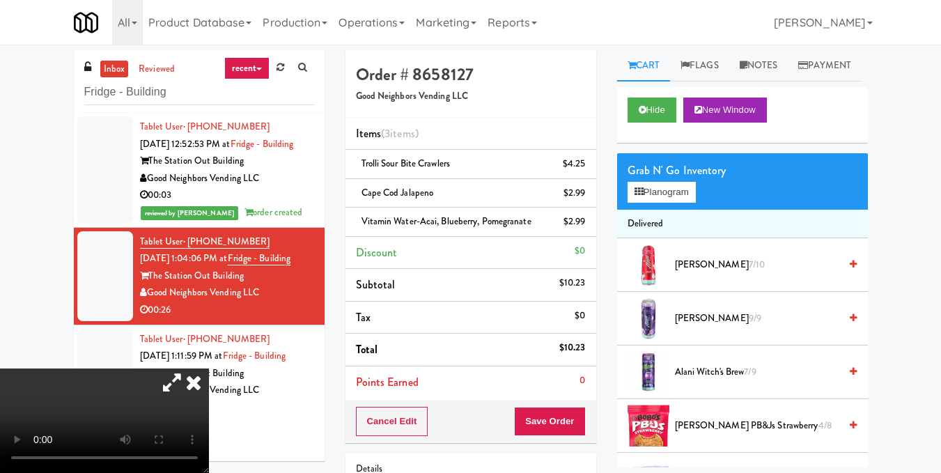
click at [849, 269] on icon at bounding box center [852, 264] width 7 height 9
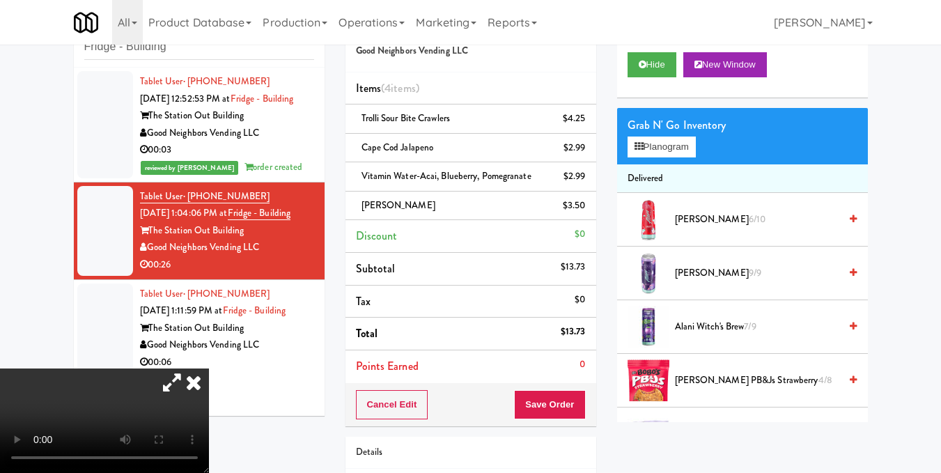
scroll to position [70, 0]
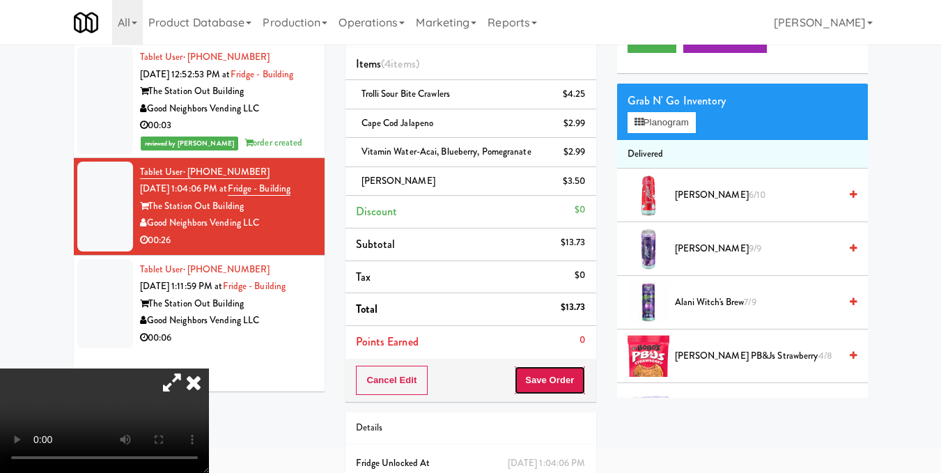
click at [543, 386] on button "Save Order" at bounding box center [549, 380] width 71 height 29
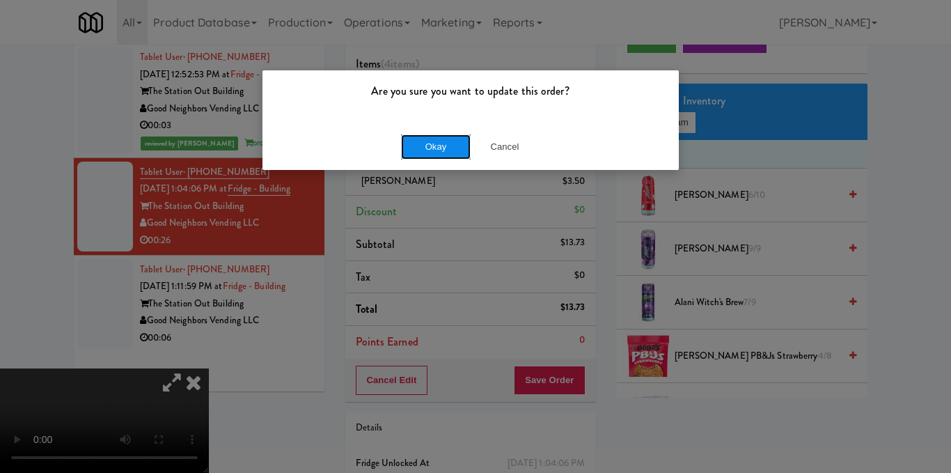
click at [430, 153] on button "Okay" at bounding box center [436, 146] width 70 height 25
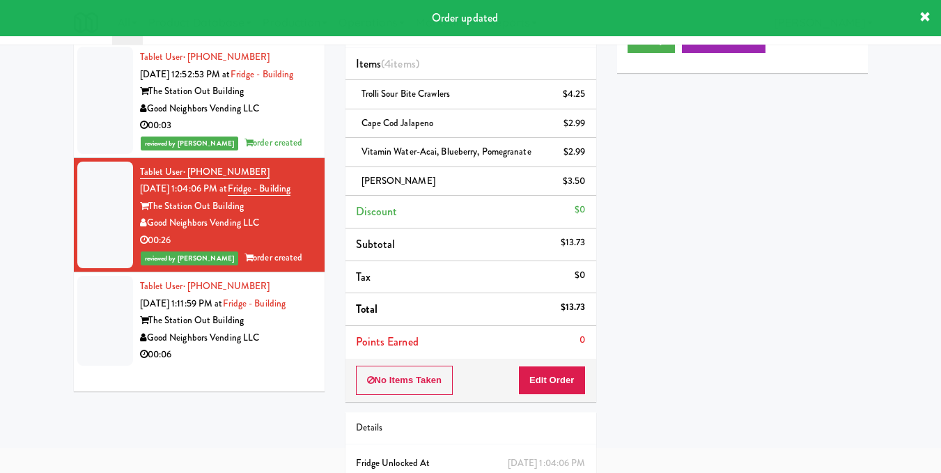
drag, startPoint x: 279, startPoint y: 369, endPoint x: 306, endPoint y: 346, distance: 35.0
click
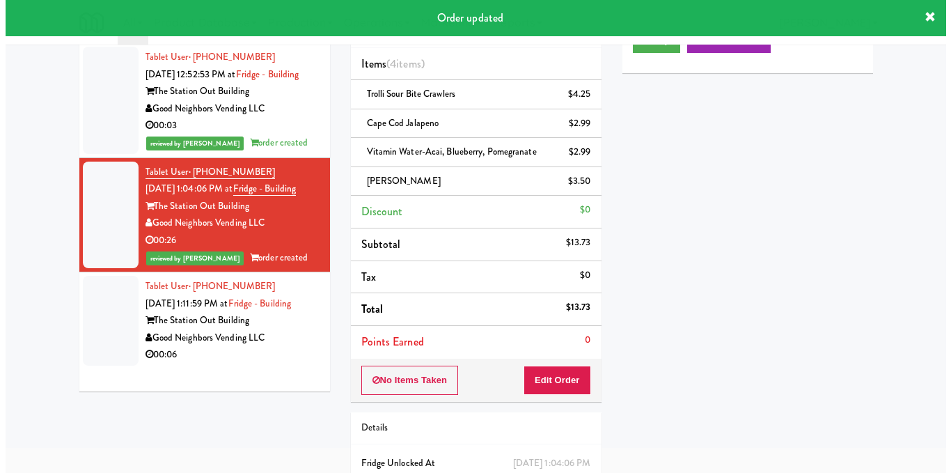
scroll to position [45, 0]
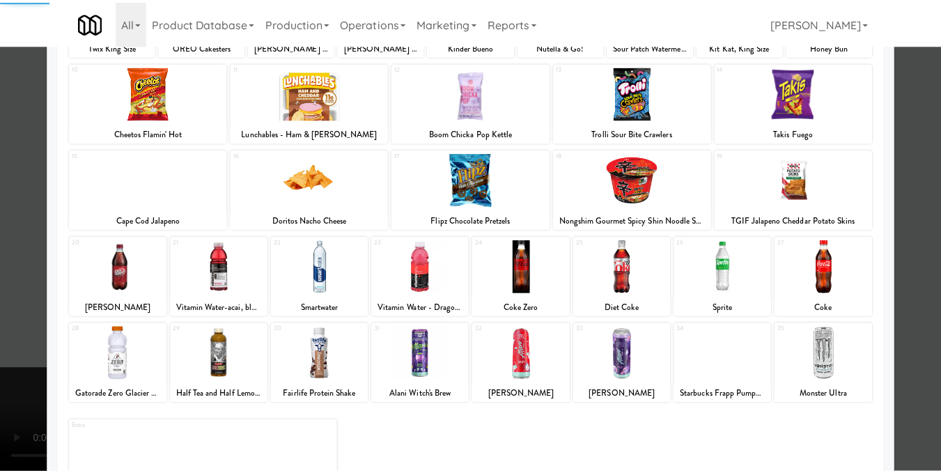
scroll to position [209, 0]
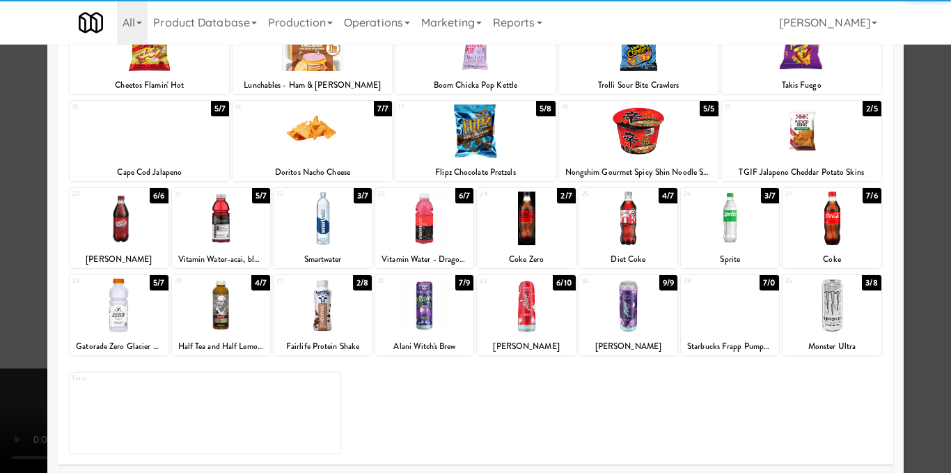
drag, startPoint x: 817, startPoint y: 210, endPoint x: 830, endPoint y: 210, distance: 12.5
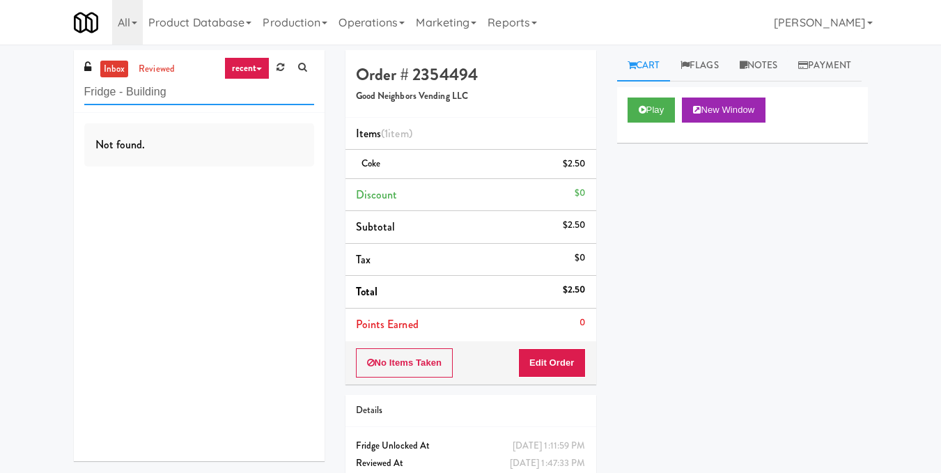
paste input "Oasis - Cooler"
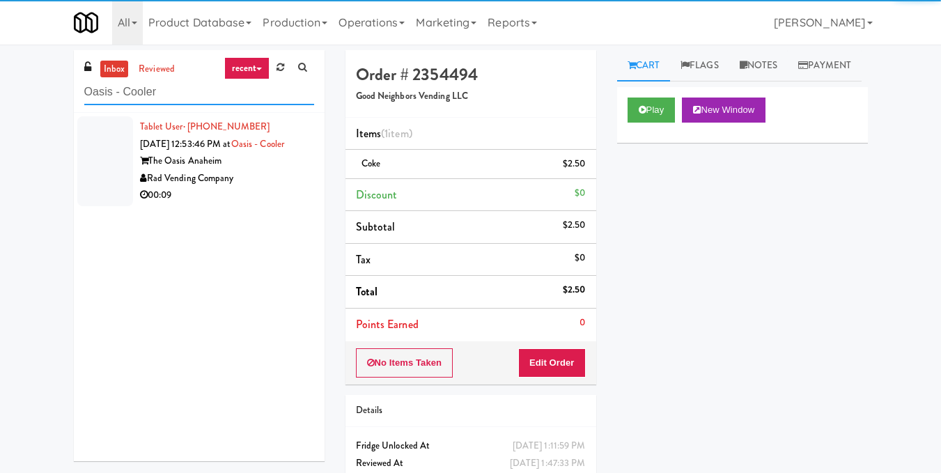
type input "Oasis - Cooler"
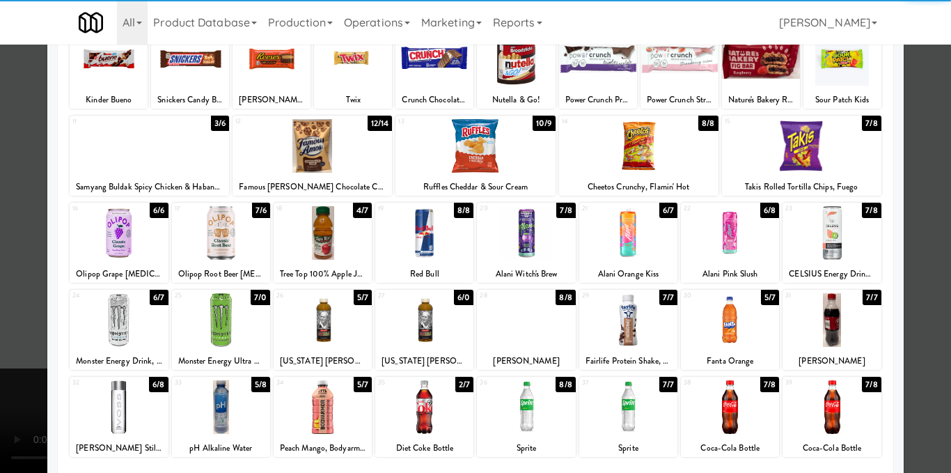
scroll to position [139, 0]
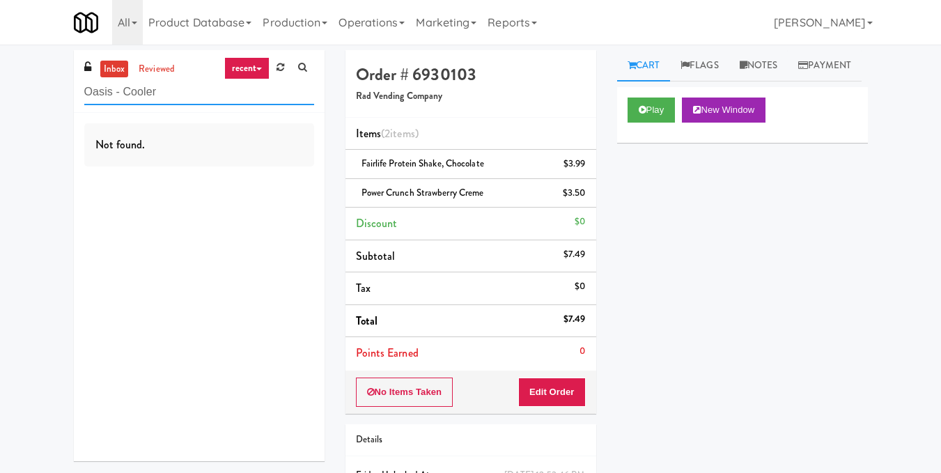
paste input "Fridge - Building"
paste input "Twickenham Fridge"
paste input "Michelin - Drink - Left"
paste input "First Financial Break Room Cooler A"
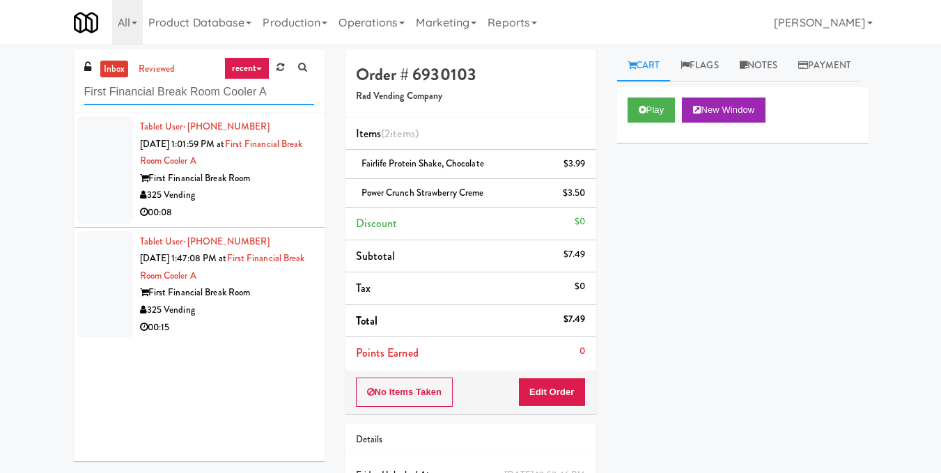
type input "First Financial Break Room Cooler A"
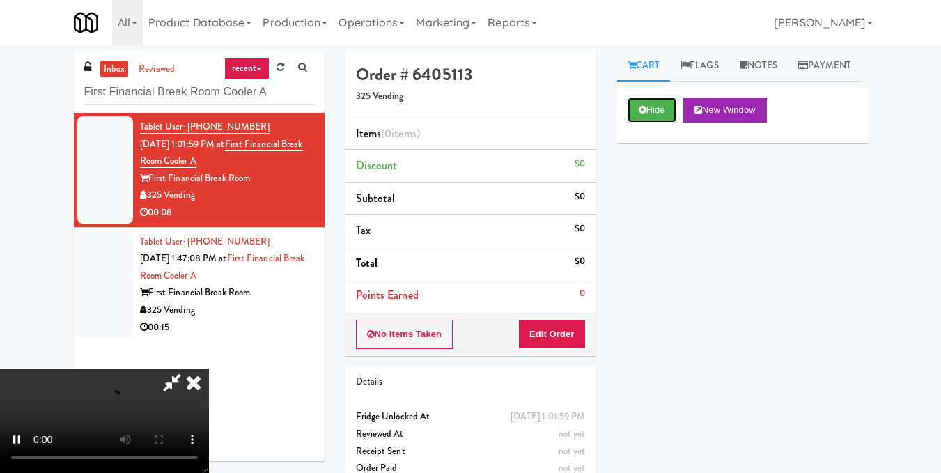
scroll to position [139, 0]
click at [209, 368] on video at bounding box center [104, 420] width 209 height 104
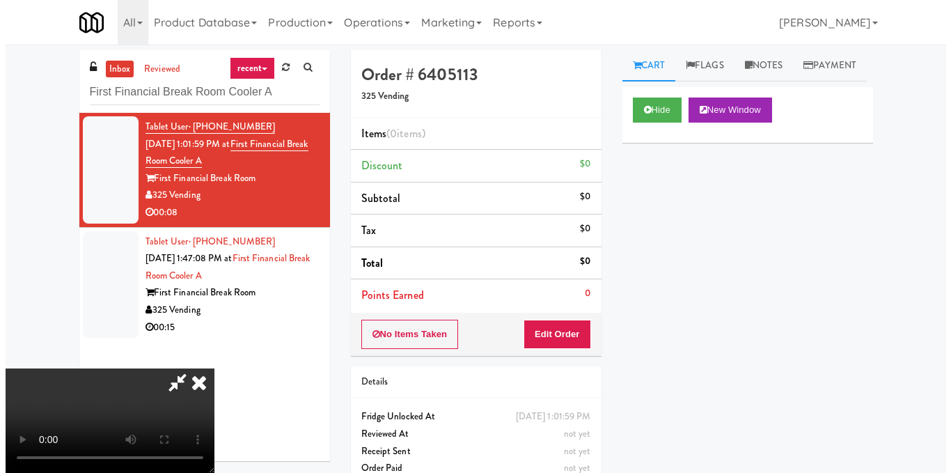
scroll to position [70, 0]
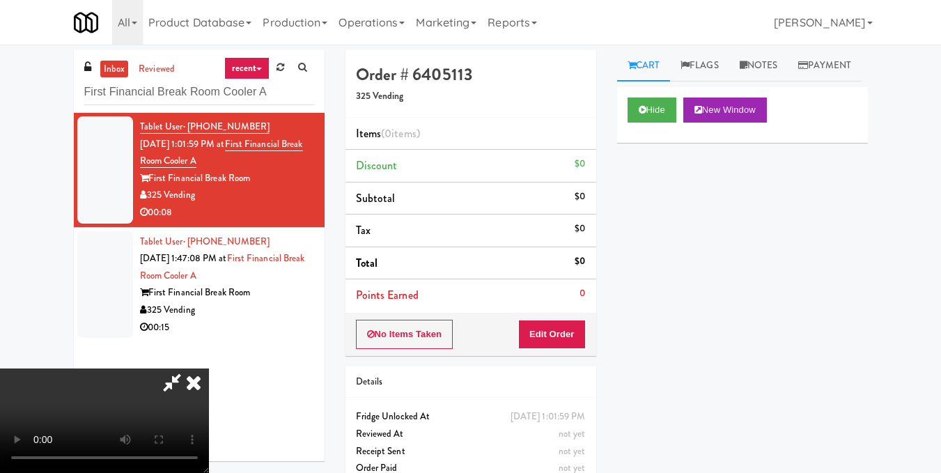
click at [209, 368] on video at bounding box center [104, 420] width 209 height 104
click at [579, 338] on button "Edit Order" at bounding box center [552, 334] width 68 height 29
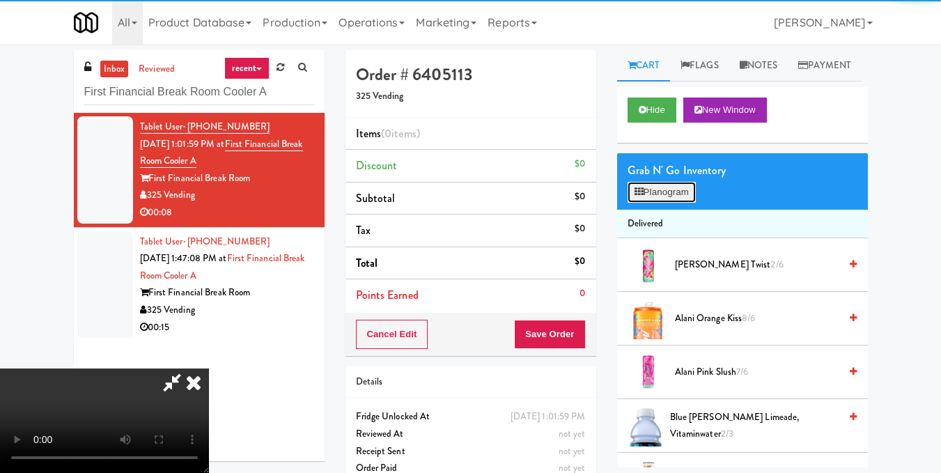
click at [679, 203] on button "Planogram" at bounding box center [661, 192] width 68 height 21
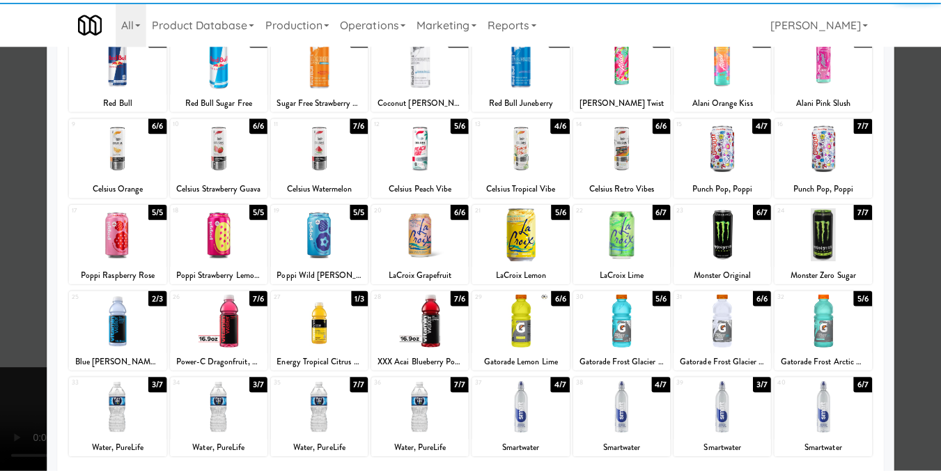
scroll to position [139, 0]
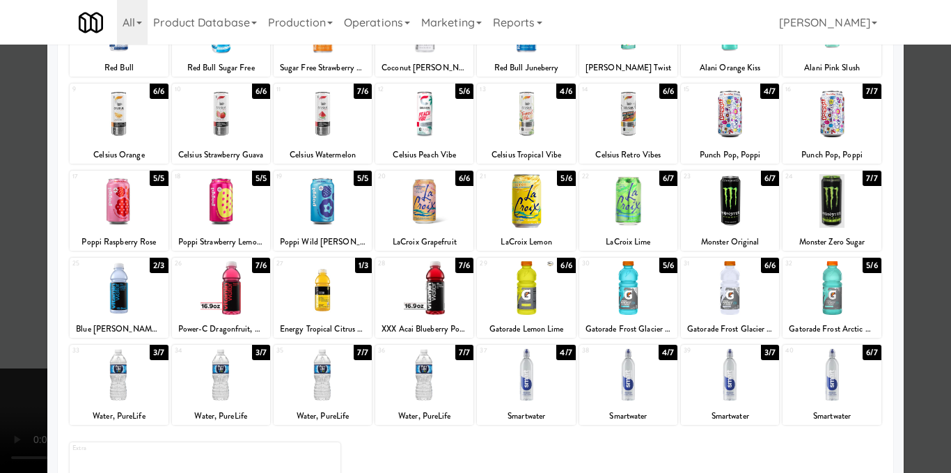
click at [415, 295] on div at bounding box center [424, 288] width 98 height 54
click at [921, 273] on div at bounding box center [475, 236] width 951 height 473
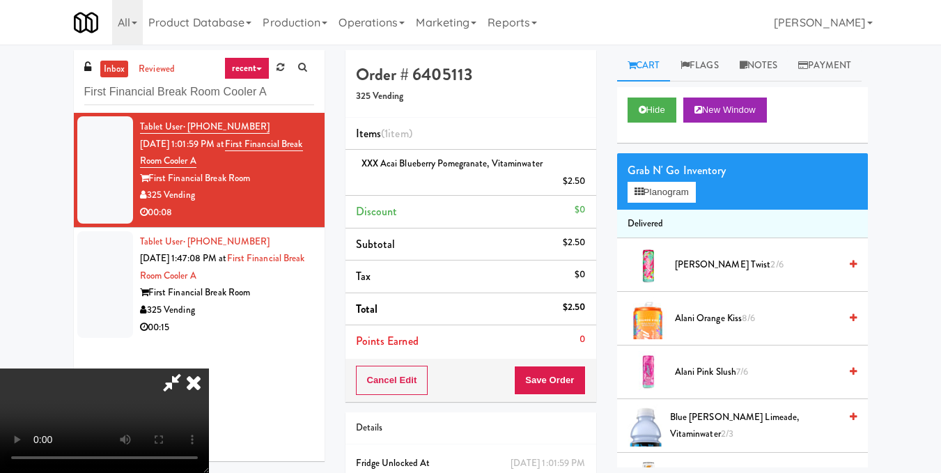
click at [209, 368] on video at bounding box center [104, 420] width 209 height 104
click at [209, 368] on icon at bounding box center [193, 382] width 31 height 28
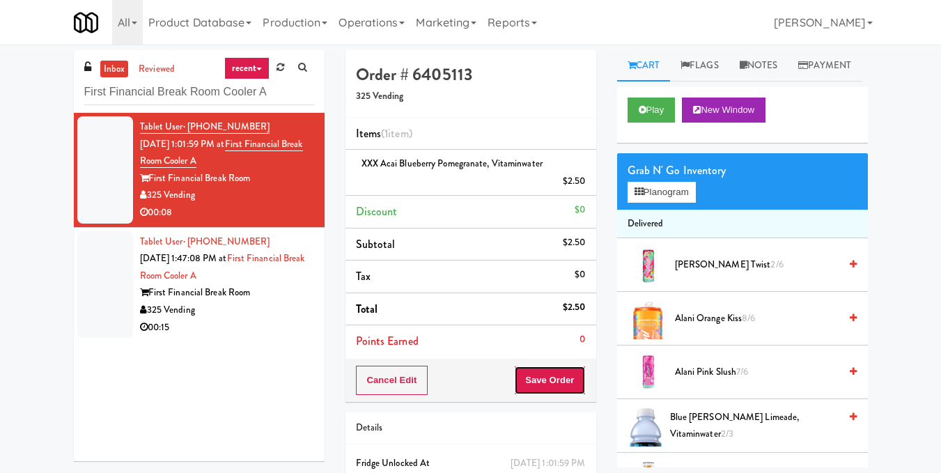
click at [542, 379] on button "Save Order" at bounding box center [549, 380] width 71 height 29
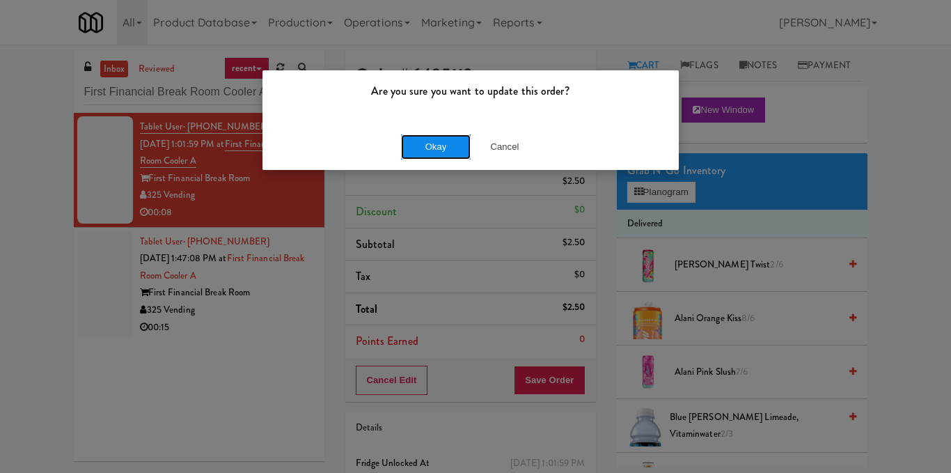
click at [447, 145] on button "Okay" at bounding box center [436, 146] width 70 height 25
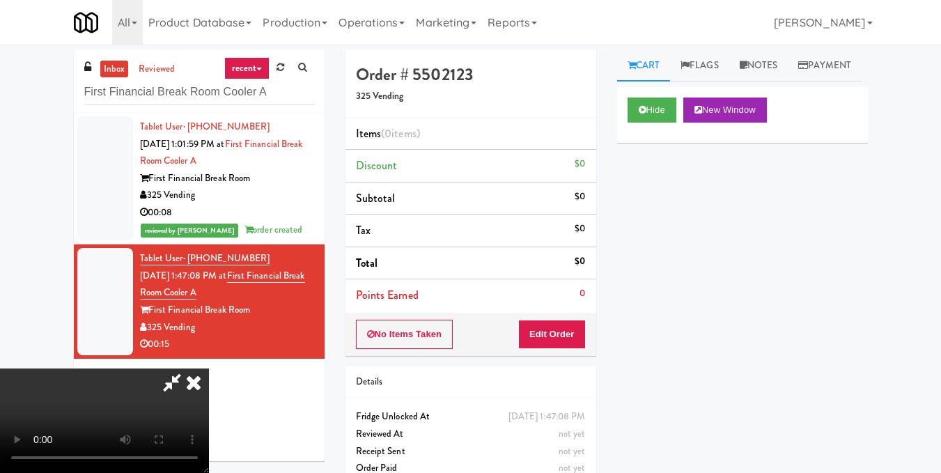
scroll to position [17, 0]
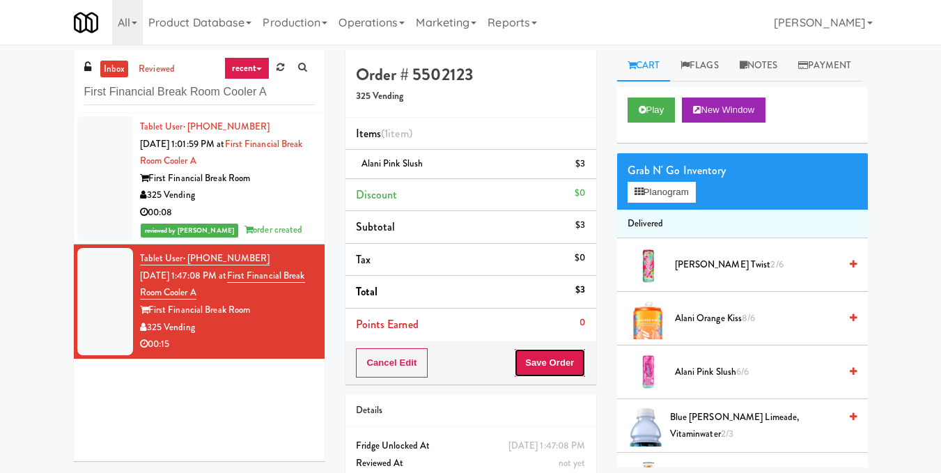
click at [531, 367] on button "Save Order" at bounding box center [549, 362] width 71 height 29
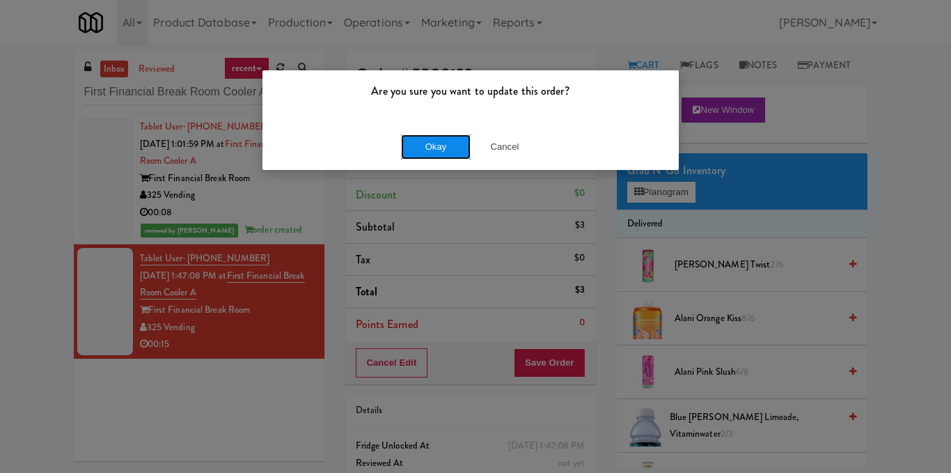
click at [453, 146] on button "Okay" at bounding box center [436, 146] width 70 height 25
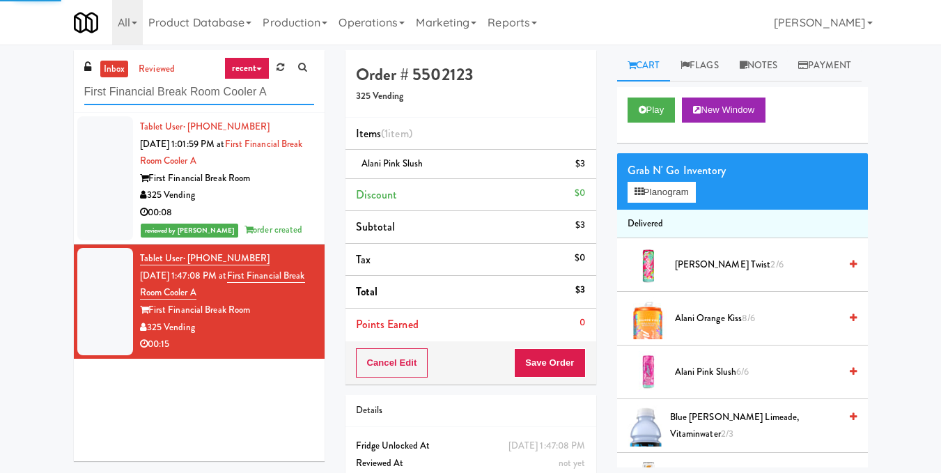
click at [285, 99] on input "First Financial Break Room Cooler A" at bounding box center [199, 92] width 230 height 26
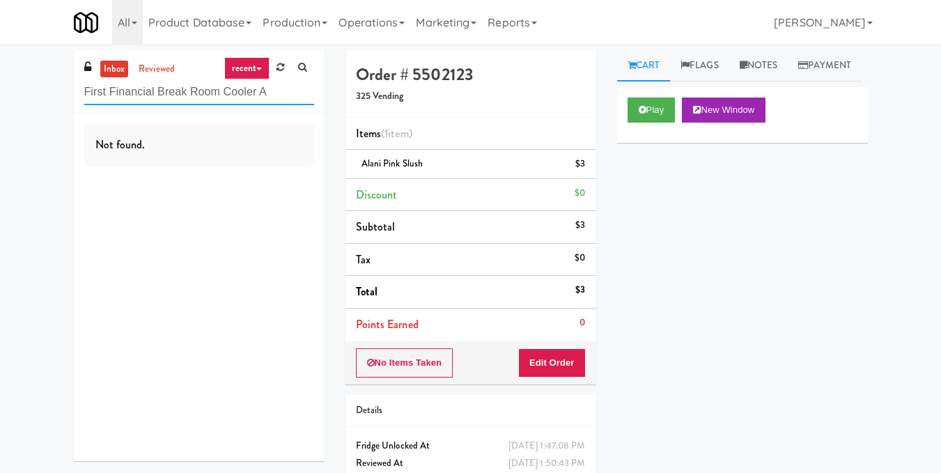
click at [198, 100] on input "First Financial Break Room Cooler A" at bounding box center [199, 92] width 230 height 26
paste input "Street - Cooler - Left"
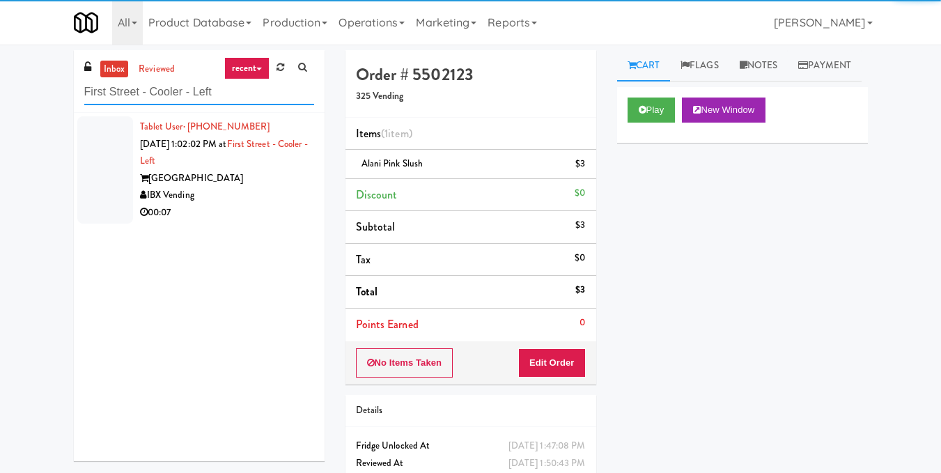
type input "First Street - Cooler - Left"
click at [251, 188] on div "IBX Vending" at bounding box center [227, 195] width 174 height 17
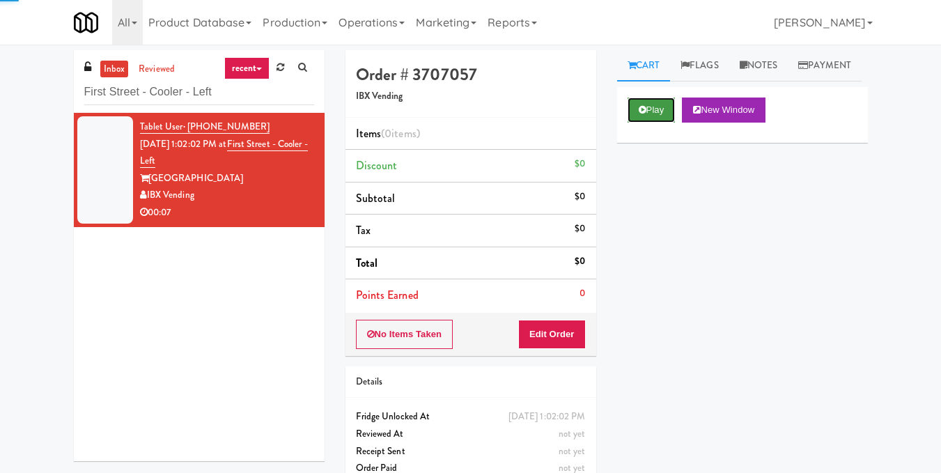
click at [648, 123] on button "Play" at bounding box center [651, 109] width 48 height 25
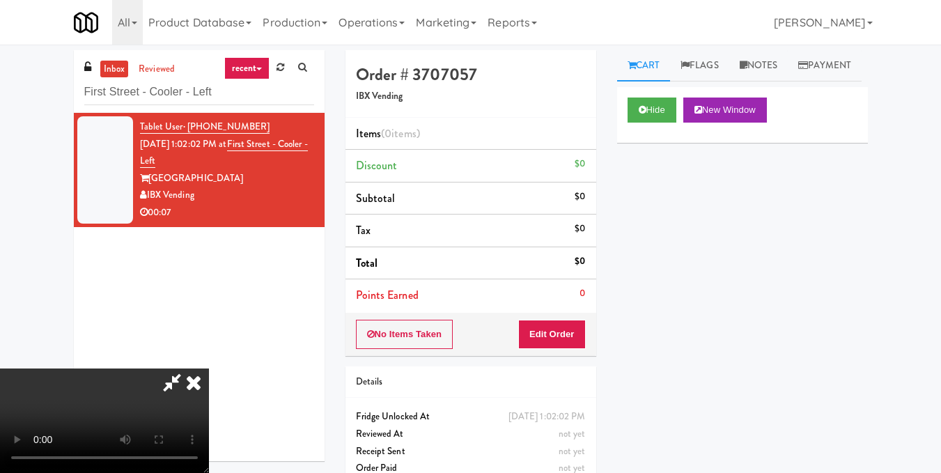
click at [209, 368] on video at bounding box center [104, 420] width 209 height 104
click at [579, 333] on button "Edit Order" at bounding box center [552, 334] width 68 height 29
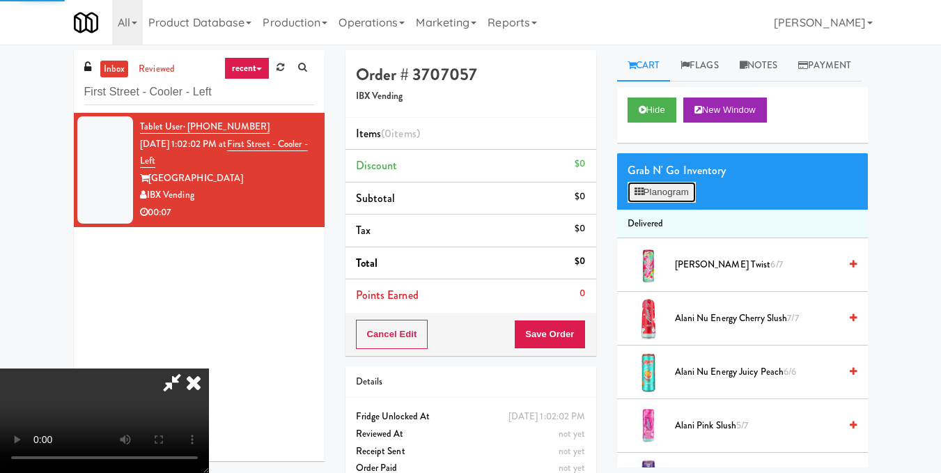
click at [663, 203] on button "Planogram" at bounding box center [661, 192] width 68 height 21
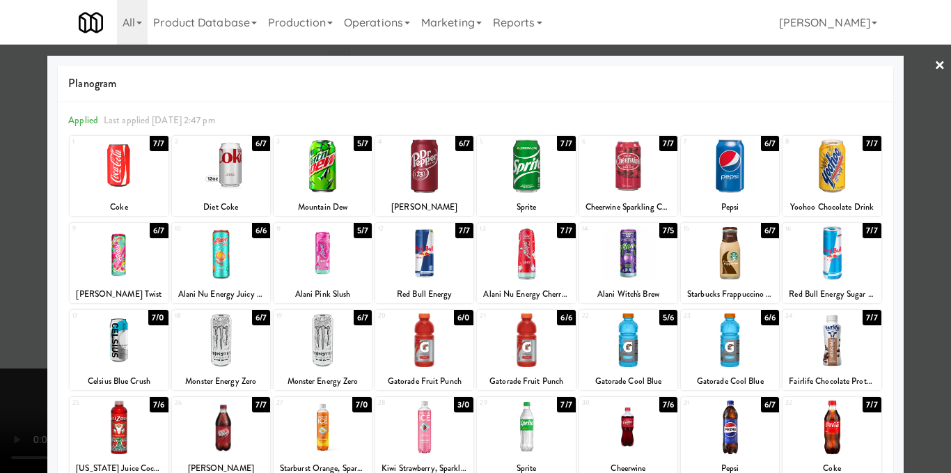
click at [633, 256] on div at bounding box center [628, 253] width 98 height 54
click at [916, 231] on div at bounding box center [475, 236] width 951 height 473
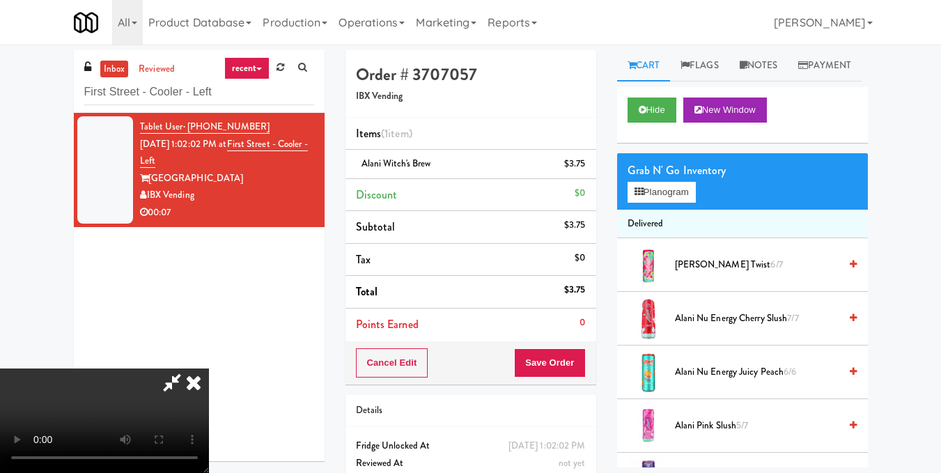
click at [209, 368] on icon at bounding box center [193, 382] width 31 height 28
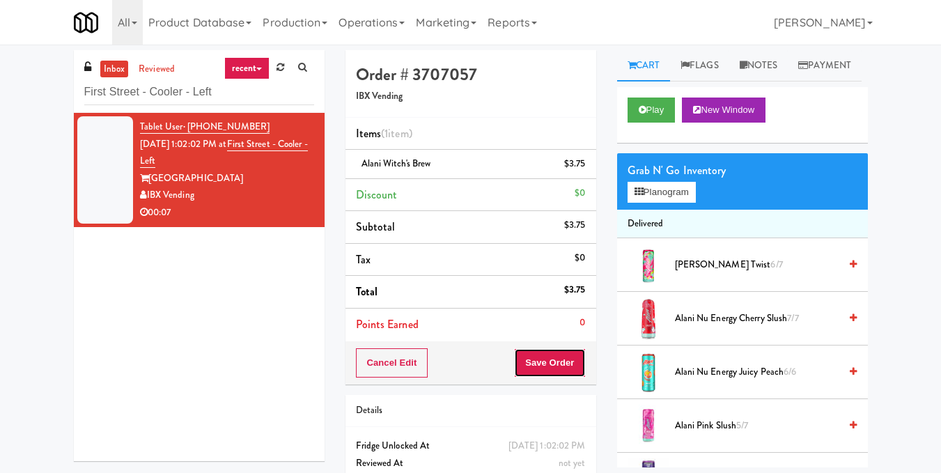
click at [549, 361] on button "Save Order" at bounding box center [549, 362] width 71 height 29
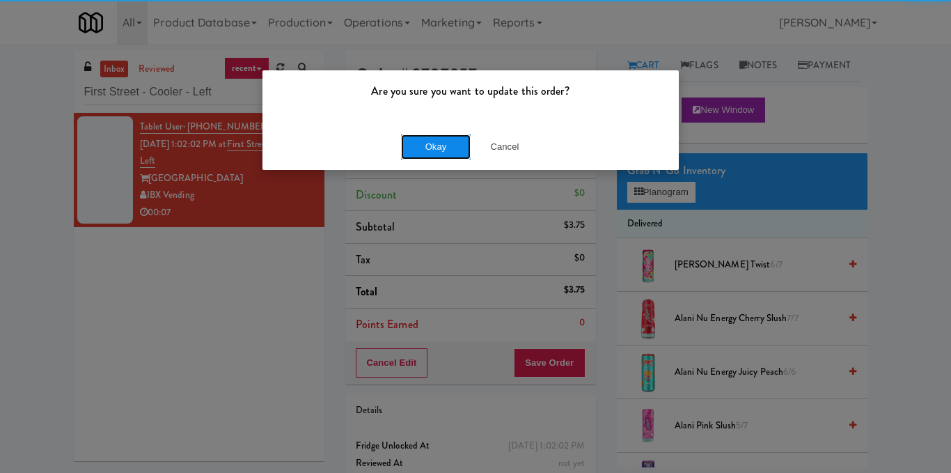
click at [441, 146] on button "Okay" at bounding box center [436, 146] width 70 height 25
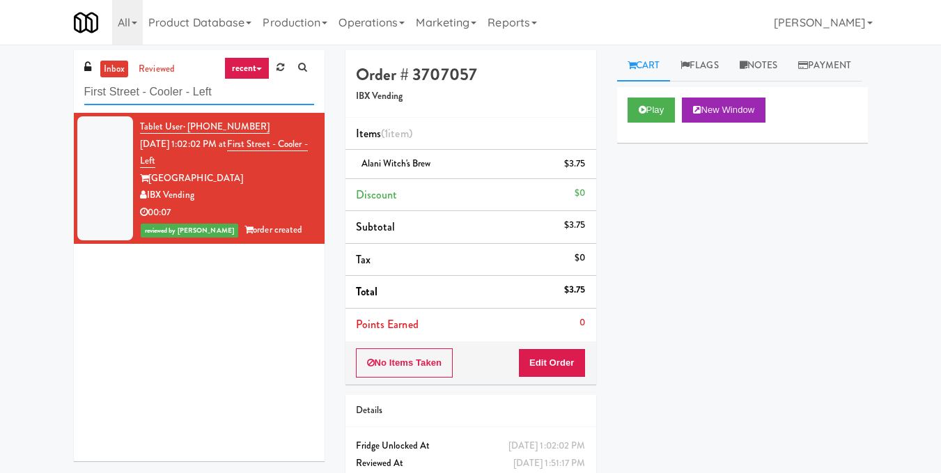
click at [201, 96] on input "First Street - Cooler - Left" at bounding box center [199, 92] width 230 height 26
paste input "[PERSON_NAME] - Cooler - Righ"
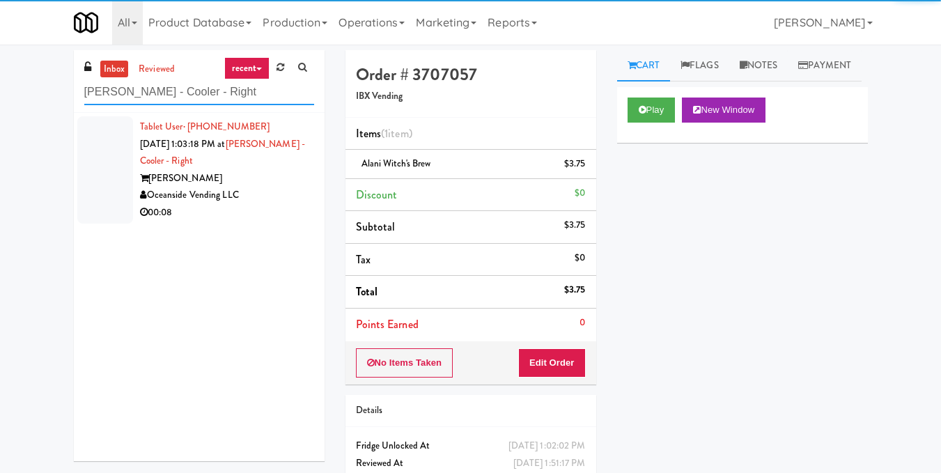
type input "[PERSON_NAME] - Cooler - Right"
drag, startPoint x: 262, startPoint y: 201, endPoint x: 270, endPoint y: 191, distance: 11.9
click at [262, 201] on div "Oceanside Vending LLC" at bounding box center [227, 195] width 174 height 17
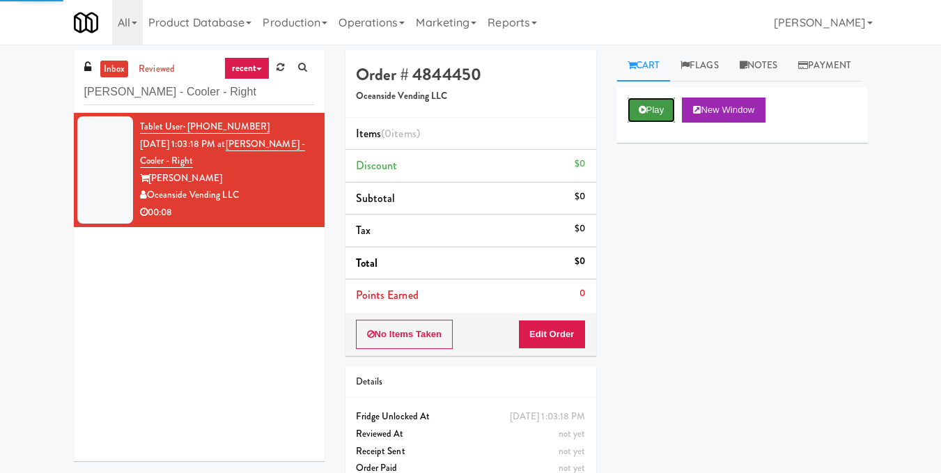
click at [645, 123] on button "Play" at bounding box center [651, 109] width 48 height 25
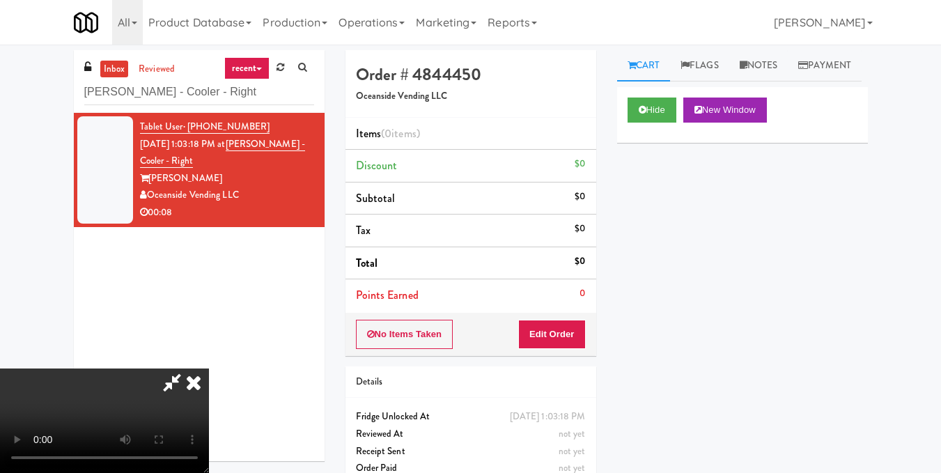
click at [209, 368] on video at bounding box center [104, 420] width 209 height 104
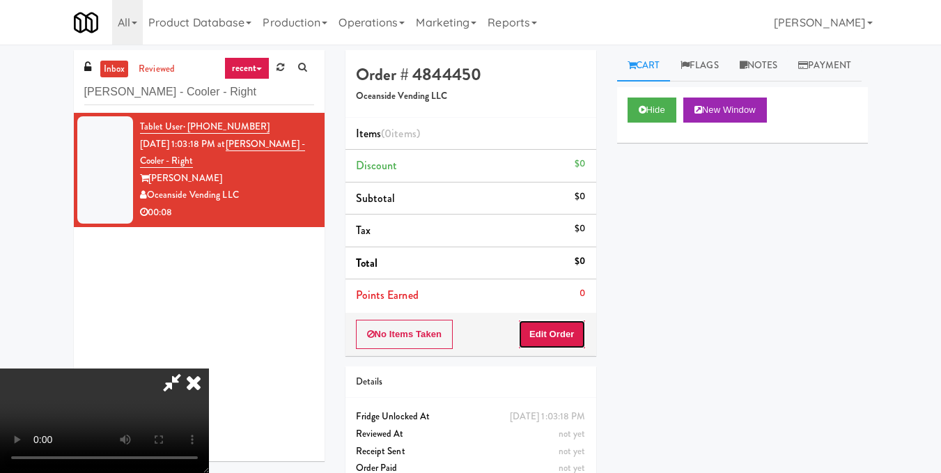
click at [572, 333] on button "Edit Order" at bounding box center [552, 334] width 68 height 29
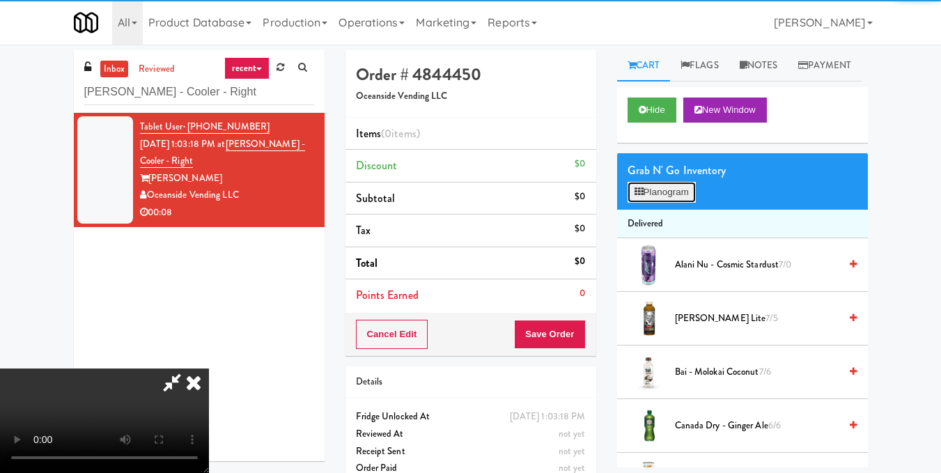
click at [650, 203] on button "Planogram" at bounding box center [661, 192] width 68 height 21
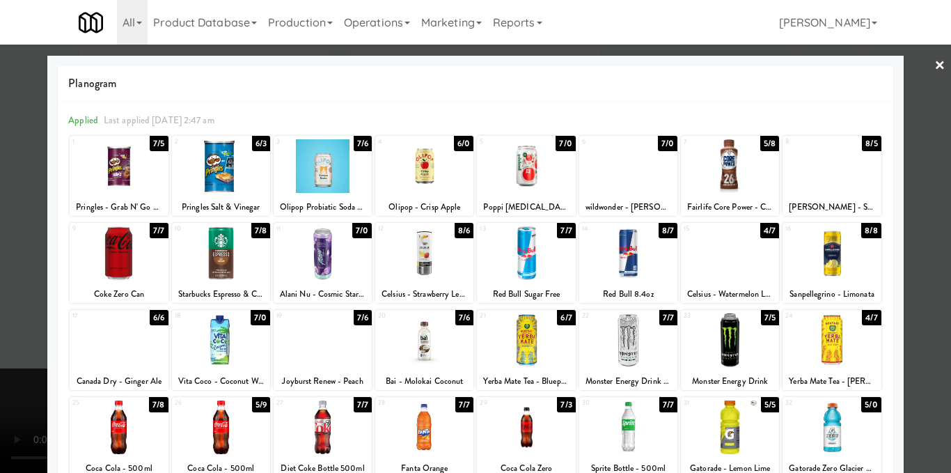
click at [129, 173] on div at bounding box center [119, 166] width 98 height 54
click at [911, 228] on div at bounding box center [475, 236] width 951 height 473
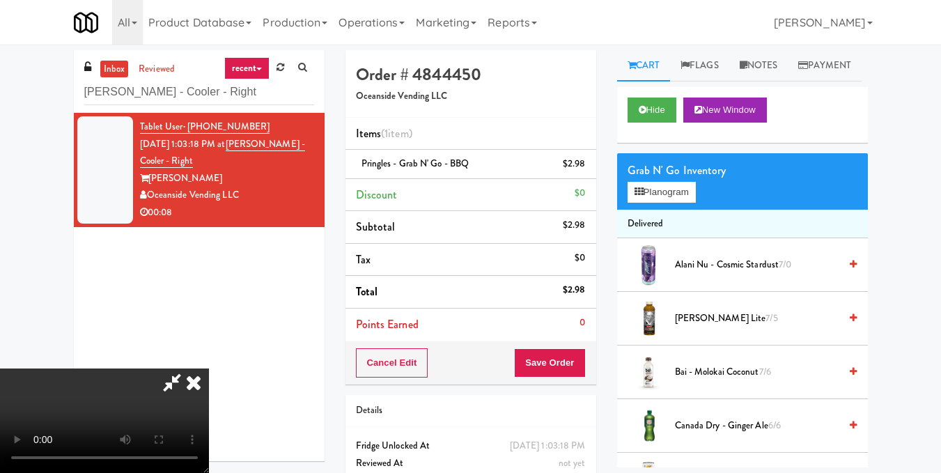
click at [209, 368] on video at bounding box center [104, 420] width 209 height 104
click at [666, 203] on button "Planogram" at bounding box center [661, 192] width 68 height 21
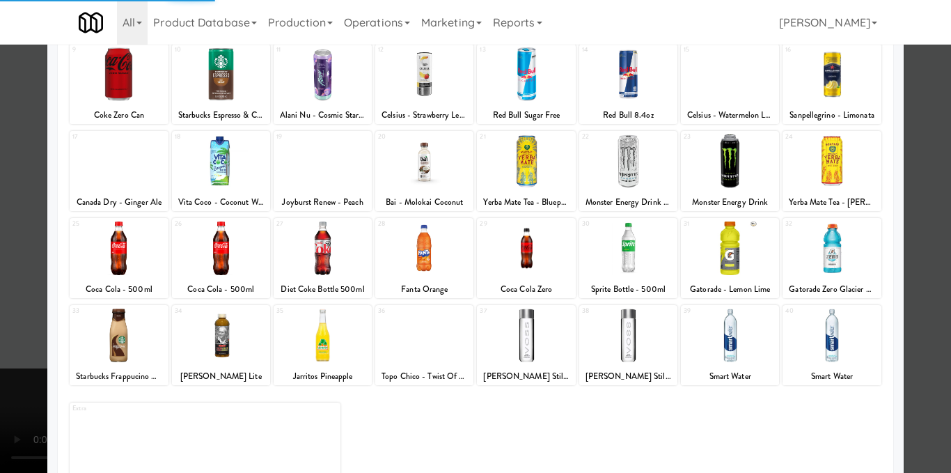
scroll to position [209, 0]
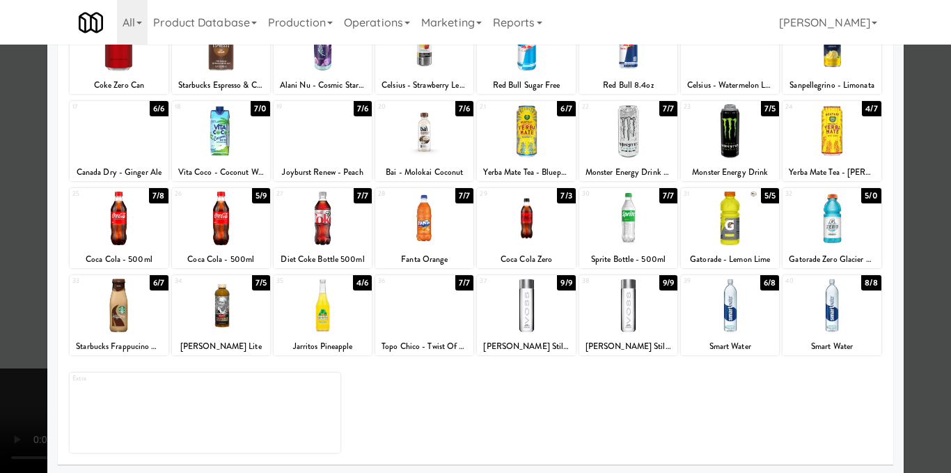
click at [221, 217] on div at bounding box center [221, 218] width 98 height 54
click at [902, 219] on div at bounding box center [475, 236] width 951 height 473
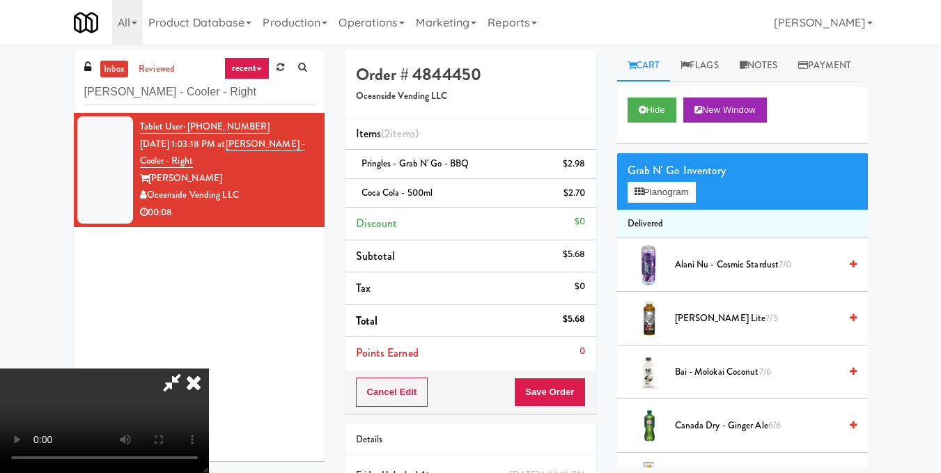
click at [209, 368] on video at bounding box center [104, 420] width 209 height 104
click at [209, 368] on icon at bounding box center [193, 382] width 31 height 28
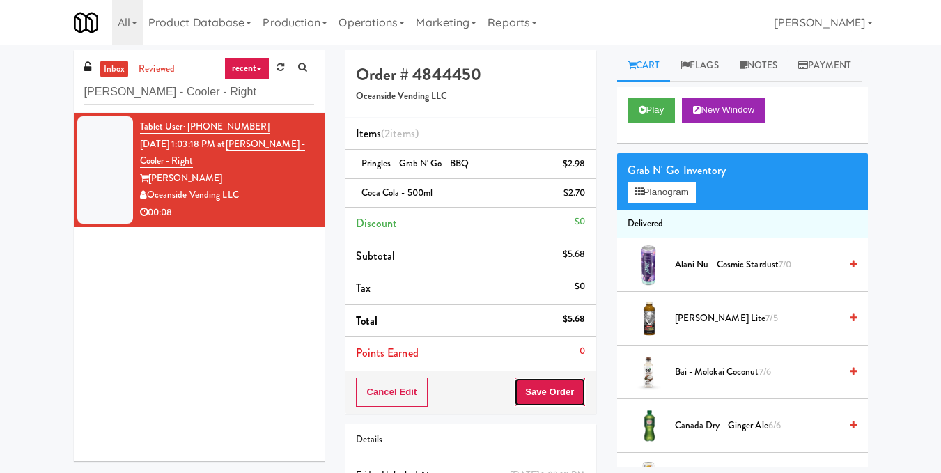
click at [542, 385] on button "Save Order" at bounding box center [549, 391] width 71 height 29
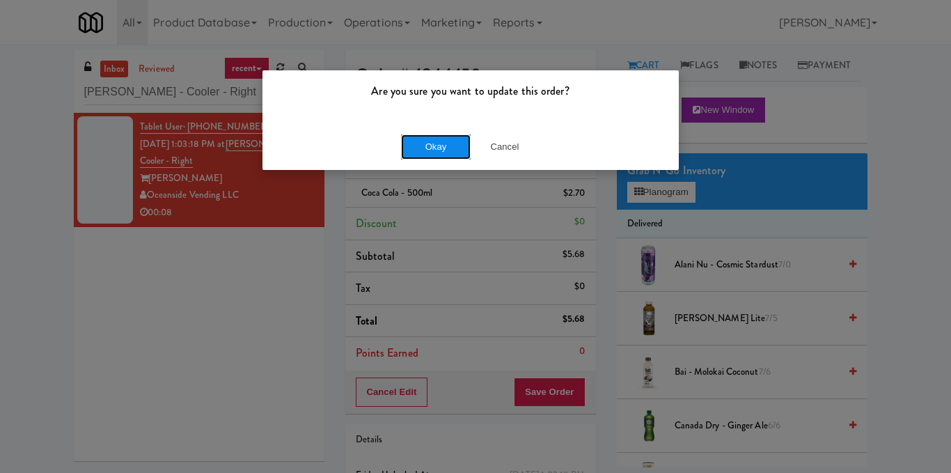
click at [444, 141] on button "Okay" at bounding box center [436, 146] width 70 height 25
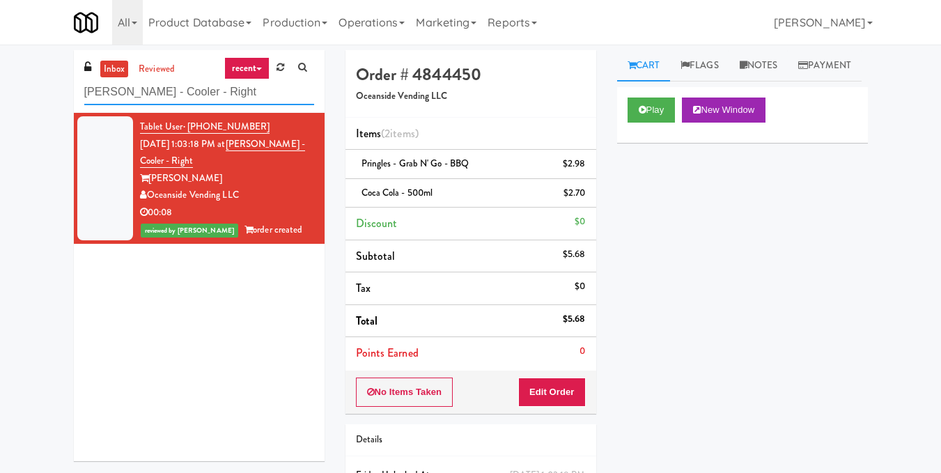
drag, startPoint x: 256, startPoint y: 102, endPoint x: 56, endPoint y: 78, distance: 201.3
click at [56, 78] on div "inbox reviewed recent all unclear take inventory issue suspicious failed recent…" at bounding box center [470, 302] width 941 height 505
paste input "[STREET_ADDRESS]"
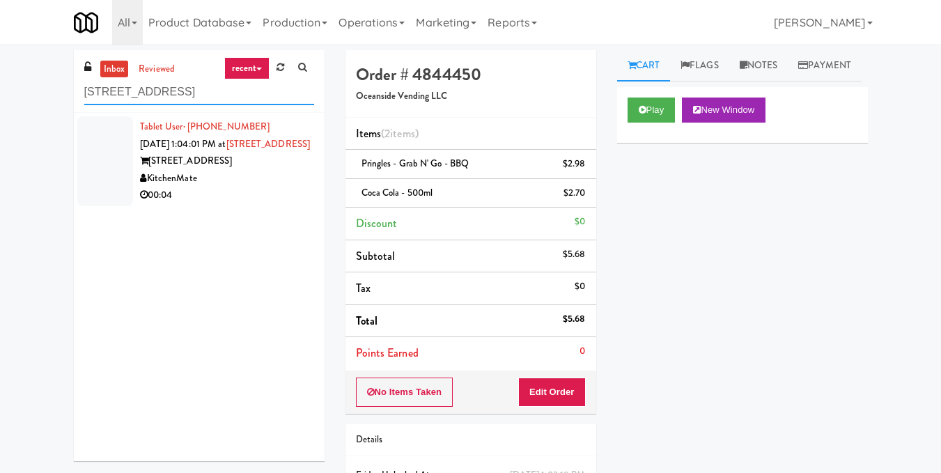
type input "[STREET_ADDRESS]"
click at [281, 187] on div "KitchenMate" at bounding box center [227, 178] width 174 height 17
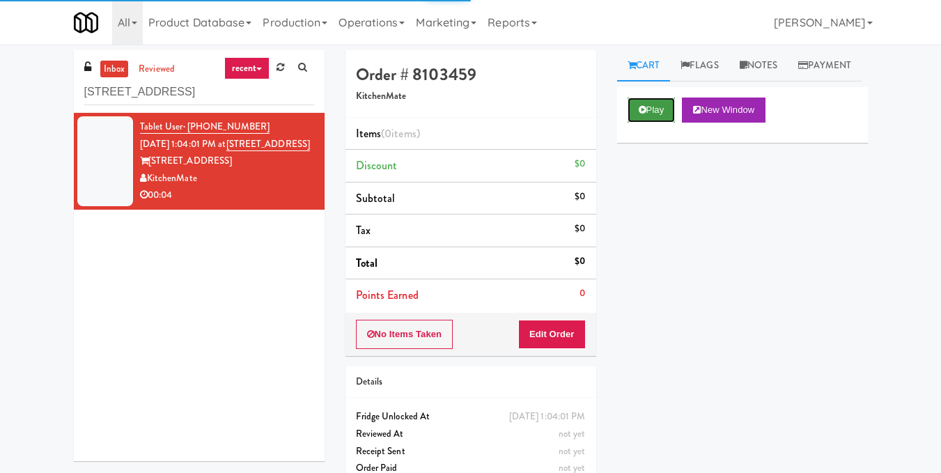
click at [636, 123] on button "Play" at bounding box center [651, 109] width 48 height 25
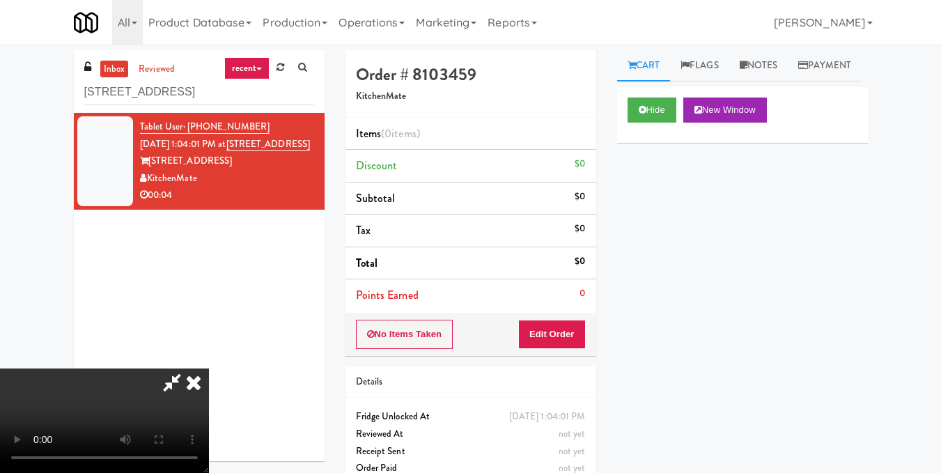
click at [209, 368] on video at bounding box center [104, 420] width 209 height 104
click at [565, 339] on button "Edit Order" at bounding box center [552, 334] width 68 height 29
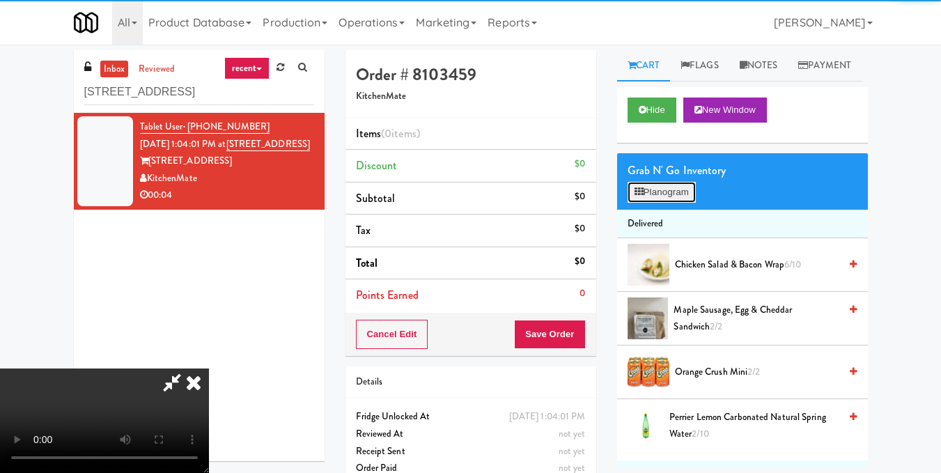
click at [664, 203] on button "Planogram" at bounding box center [661, 192] width 68 height 21
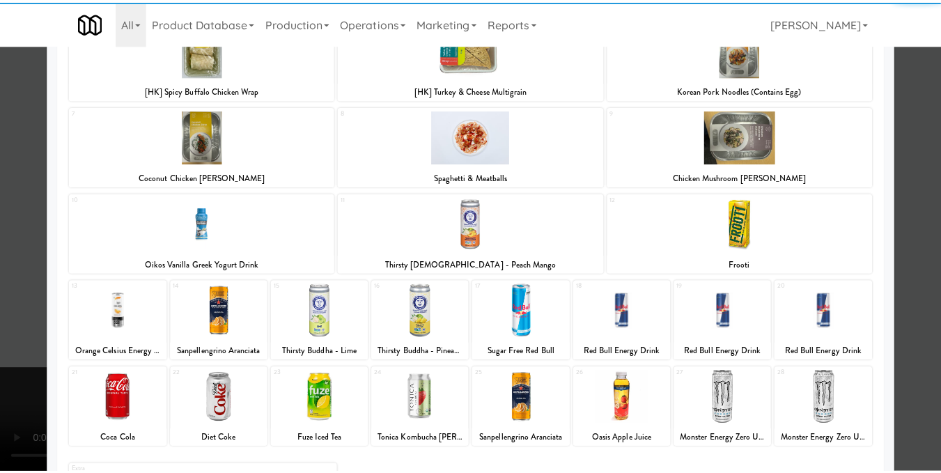
scroll to position [209, 0]
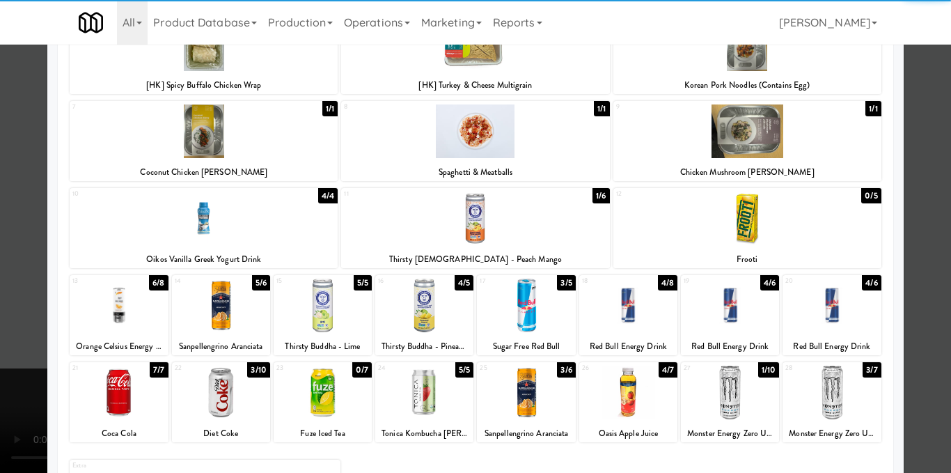
click at [235, 407] on div at bounding box center [221, 393] width 98 height 54
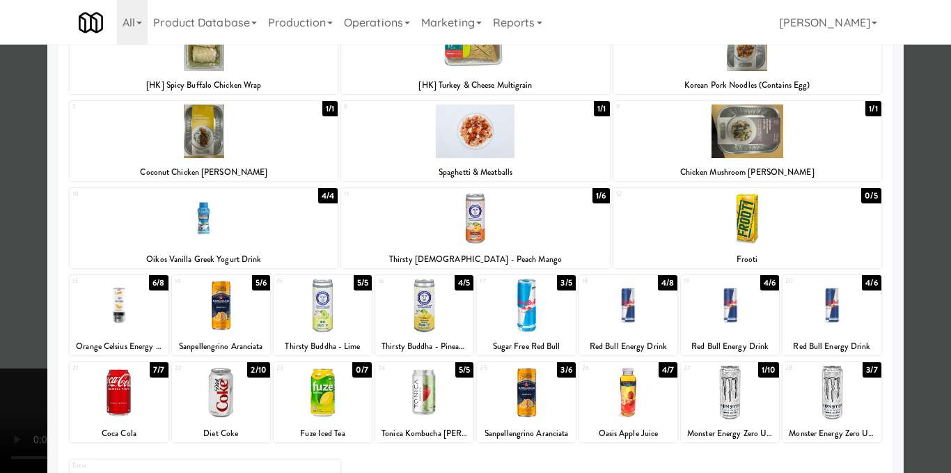
click at [909, 213] on div at bounding box center [475, 236] width 951 height 473
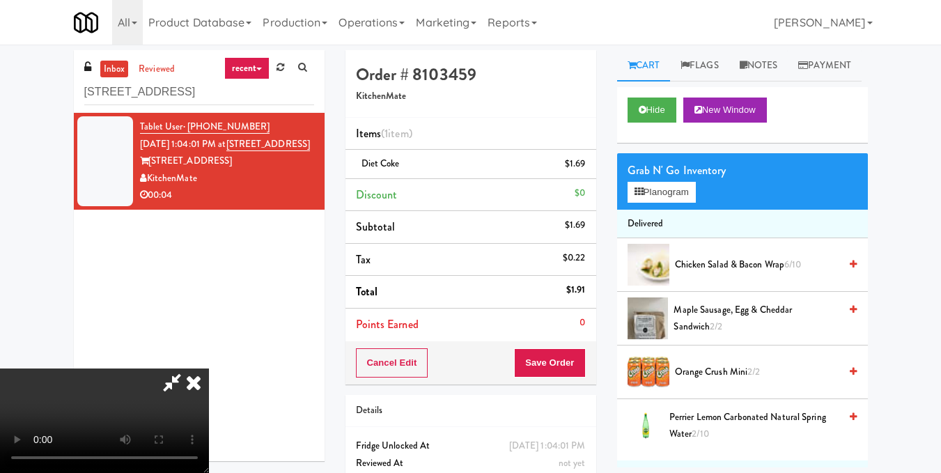
click at [209, 368] on icon at bounding box center [193, 382] width 31 height 28
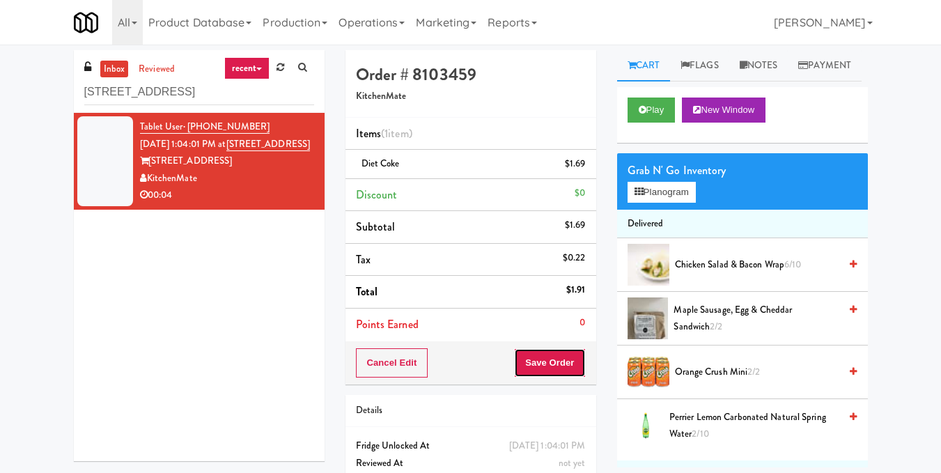
drag, startPoint x: 536, startPoint y: 377, endPoint x: 533, endPoint y: 367, distance: 11.0
click at [536, 378] on div "Cancel Edit Save Order" at bounding box center [470, 362] width 251 height 43
click at [554, 361] on button "Save Order" at bounding box center [549, 362] width 71 height 29
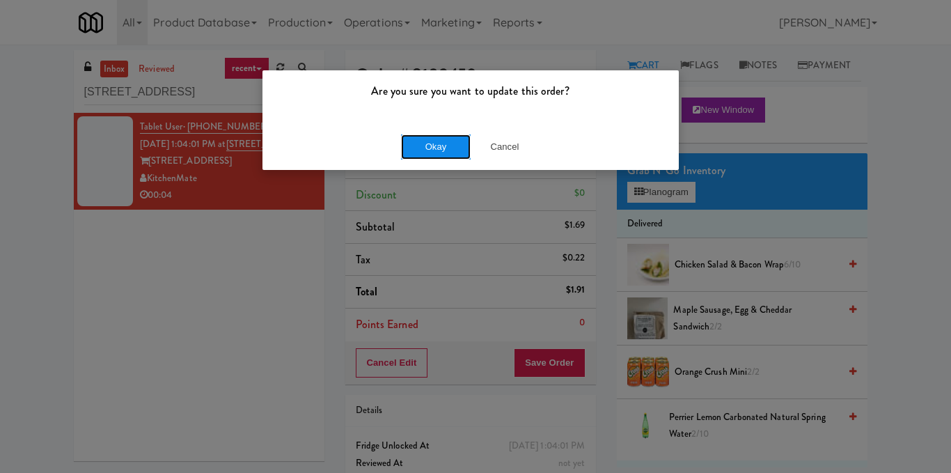
click at [423, 143] on button "Okay" at bounding box center [436, 146] width 70 height 25
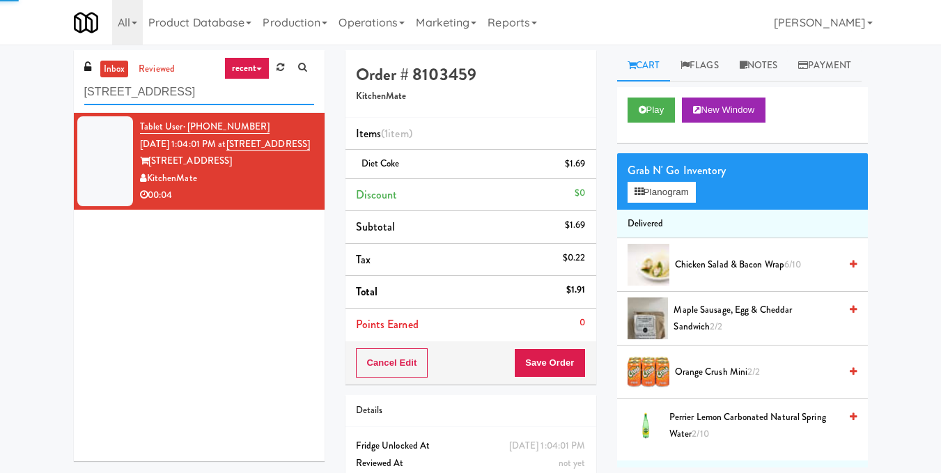
click at [228, 88] on input "[STREET_ADDRESS]" at bounding box center [199, 92] width 230 height 26
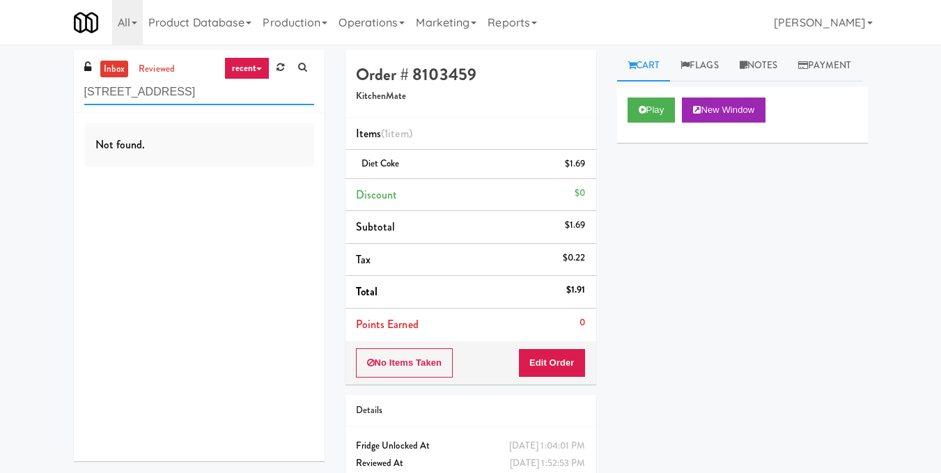
click at [217, 84] on input "[STREET_ADDRESS]" at bounding box center [199, 92] width 230 height 26
paste input "[PERSON_NAME] - Cooler - Right"
click at [212, 91] on input "[PERSON_NAME] - Cooler - Right" at bounding box center [199, 92] width 230 height 26
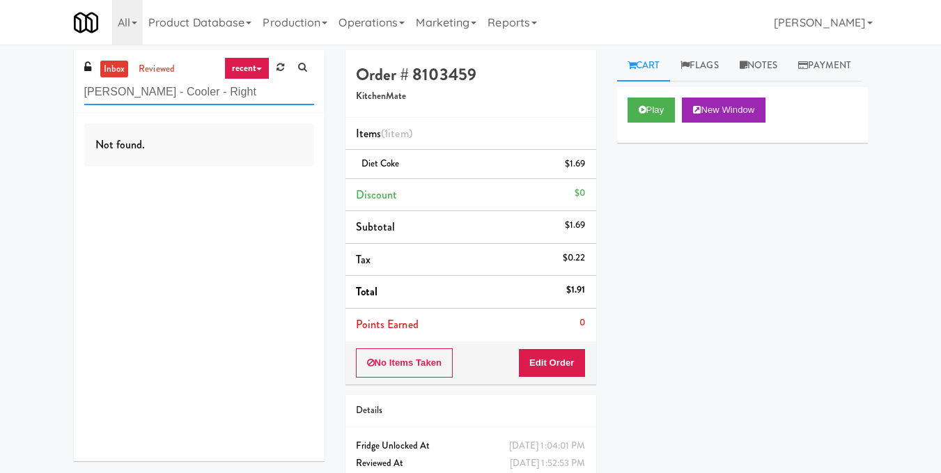
click at [212, 91] on input "[PERSON_NAME] - Cooler - Right" at bounding box center [199, 92] width 230 height 26
paste input "First Street - Cooler - Lef"
click at [216, 100] on input "First Street - Cooler - Left" at bounding box center [199, 92] width 230 height 26
click at [217, 99] on input "First Street - Cooler - Left" at bounding box center [199, 92] width 230 height 26
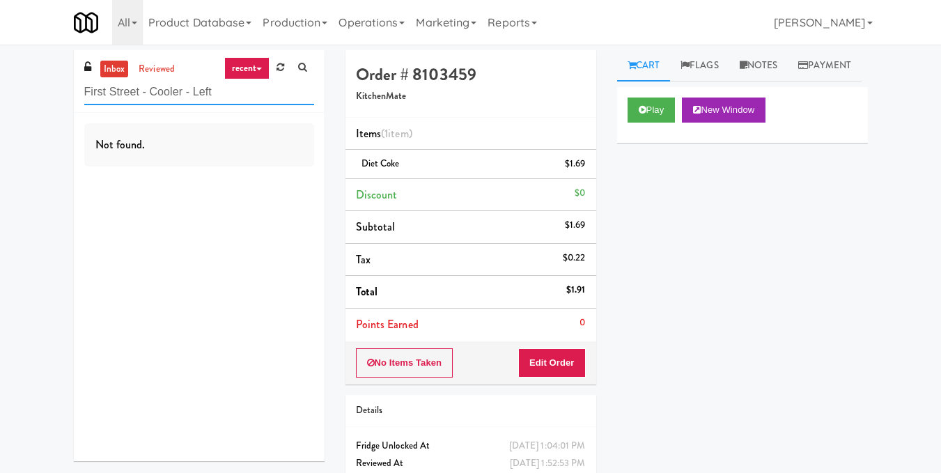
click at [217, 98] on input "First Street - Cooler - Left" at bounding box center [199, 92] width 230 height 26
paste input "Financial Break Room Cooler A"
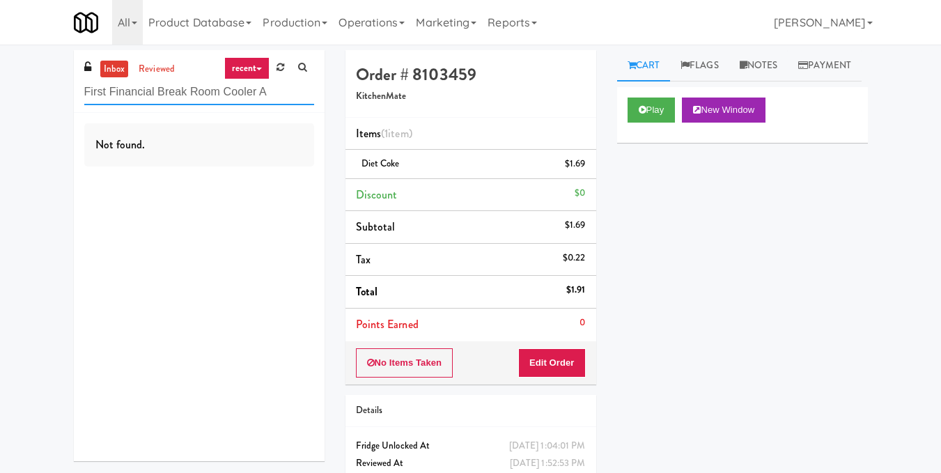
click at [221, 95] on input "First Financial Break Room Cooler A" at bounding box center [199, 92] width 230 height 26
paste input "70 Capitol Yards - Cooler"
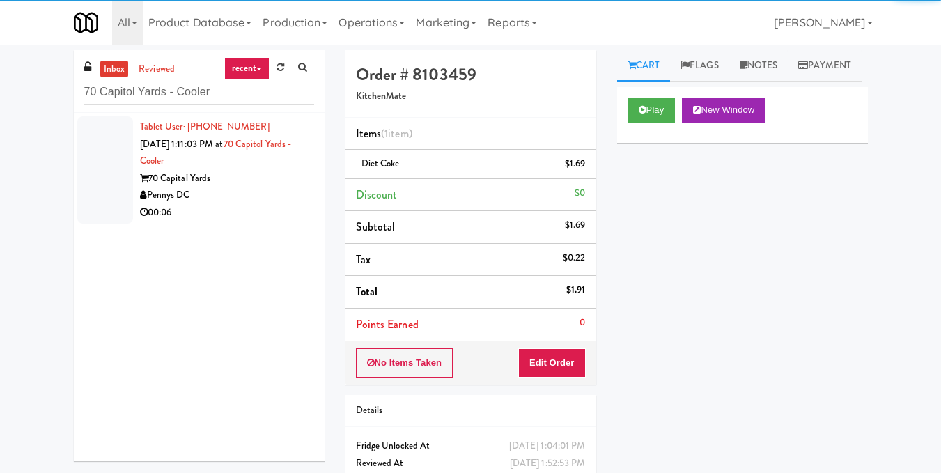
click at [249, 190] on div "Pennys DC" at bounding box center [227, 195] width 174 height 17
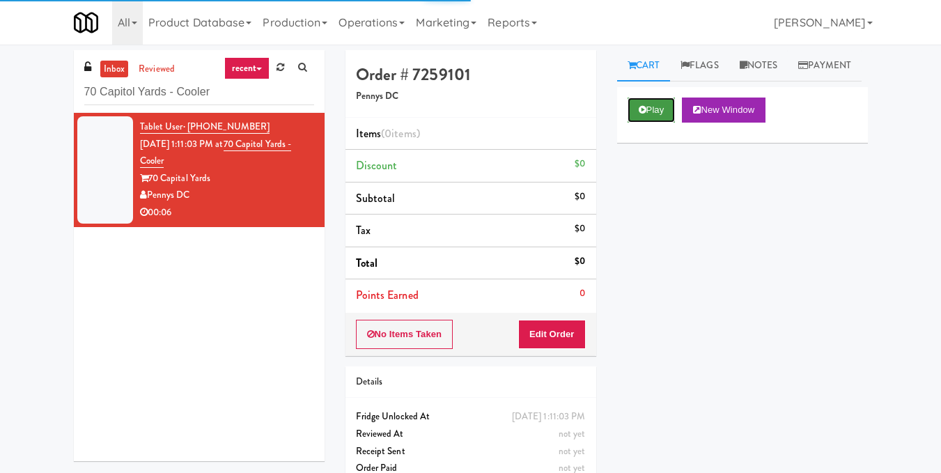
click at [640, 123] on button "Play" at bounding box center [651, 109] width 48 height 25
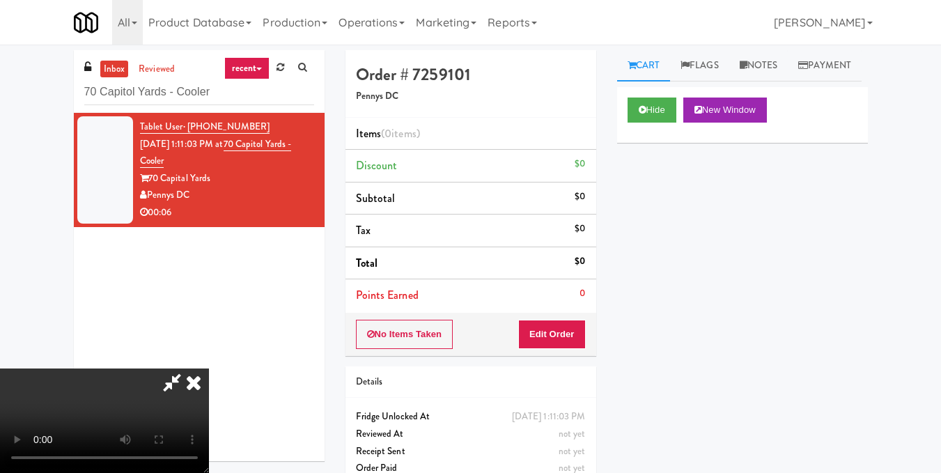
click at [209, 368] on video at bounding box center [104, 420] width 209 height 104
click at [572, 328] on button "Edit Order" at bounding box center [552, 334] width 68 height 29
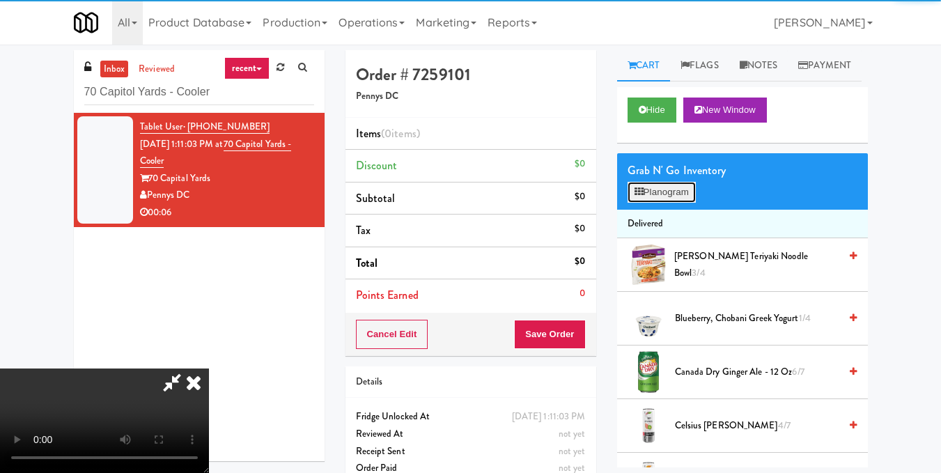
click at [660, 203] on button "Planogram" at bounding box center [661, 192] width 68 height 21
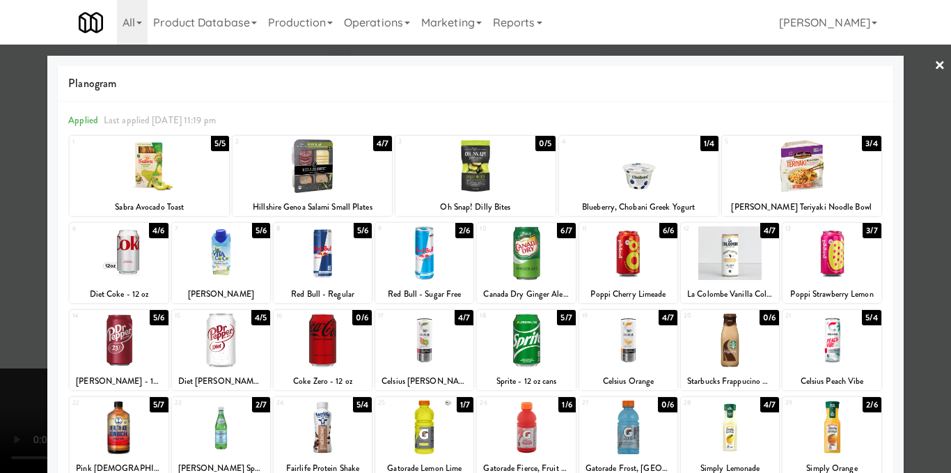
drag, startPoint x: 243, startPoint y: 343, endPoint x: 284, endPoint y: 315, distance: 49.6
click at [242, 343] on div at bounding box center [221, 340] width 98 height 54
click at [914, 262] on div at bounding box center [475, 236] width 951 height 473
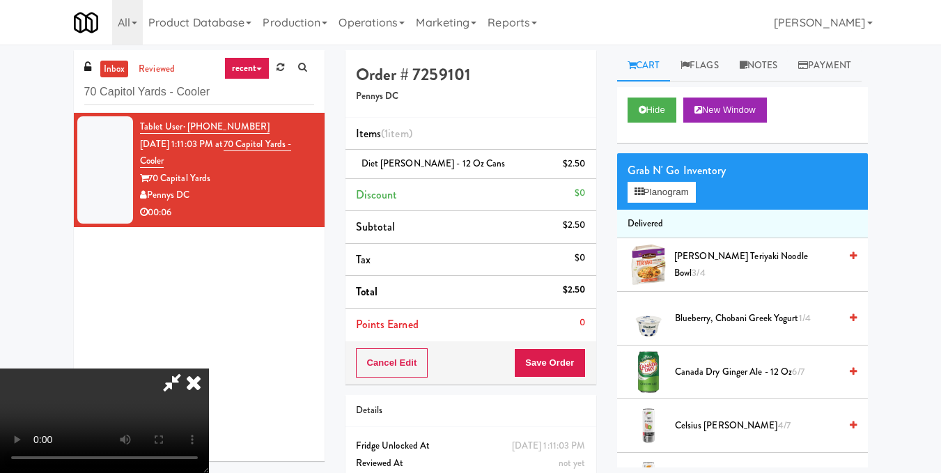
click at [209, 368] on video at bounding box center [104, 420] width 209 height 104
click at [209, 368] on icon at bounding box center [193, 382] width 31 height 28
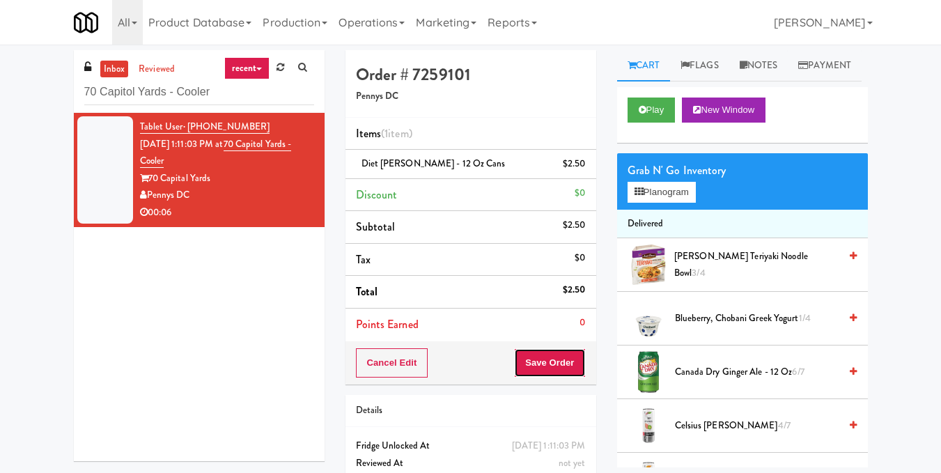
click at [548, 371] on button "Save Order" at bounding box center [549, 362] width 71 height 29
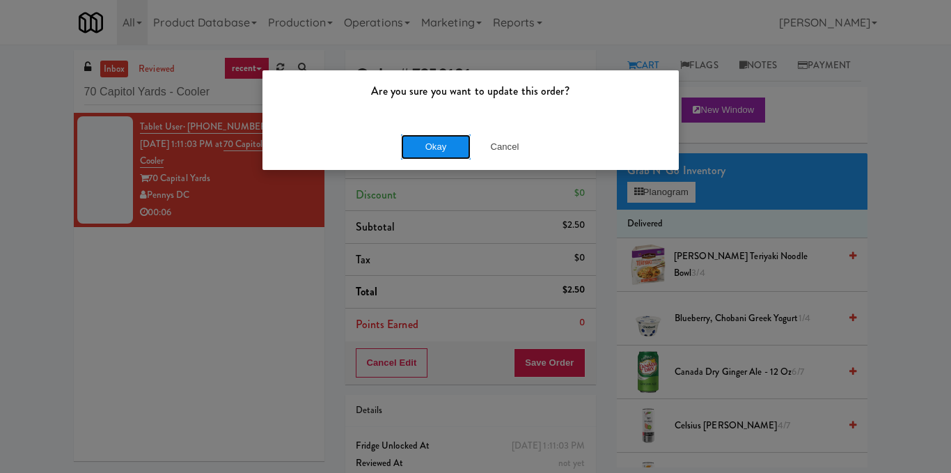
click at [425, 144] on button "Okay" at bounding box center [436, 146] width 70 height 25
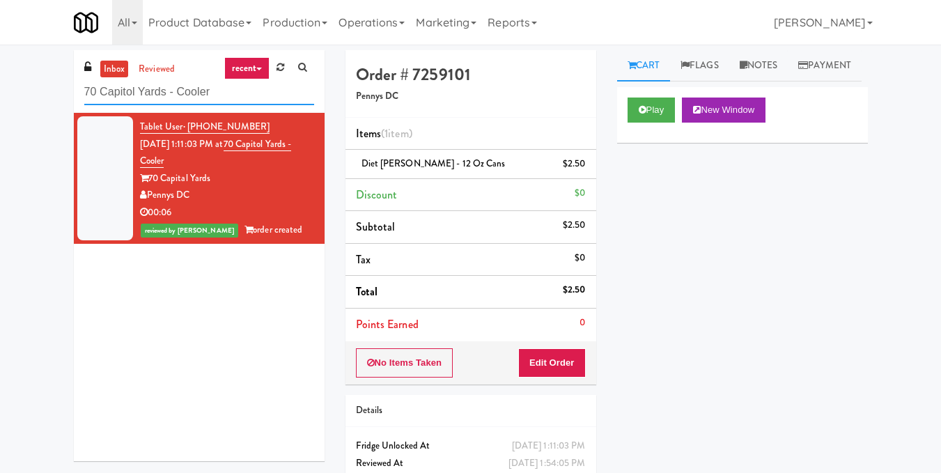
click at [213, 90] on input "70 Capitol Yards - Cooler" at bounding box center [199, 92] width 230 height 26
click at [214, 90] on input "70 Capitol Yards - Cooler" at bounding box center [199, 92] width 230 height 26
paste input "Fine - Lobby-Pantry-Left"
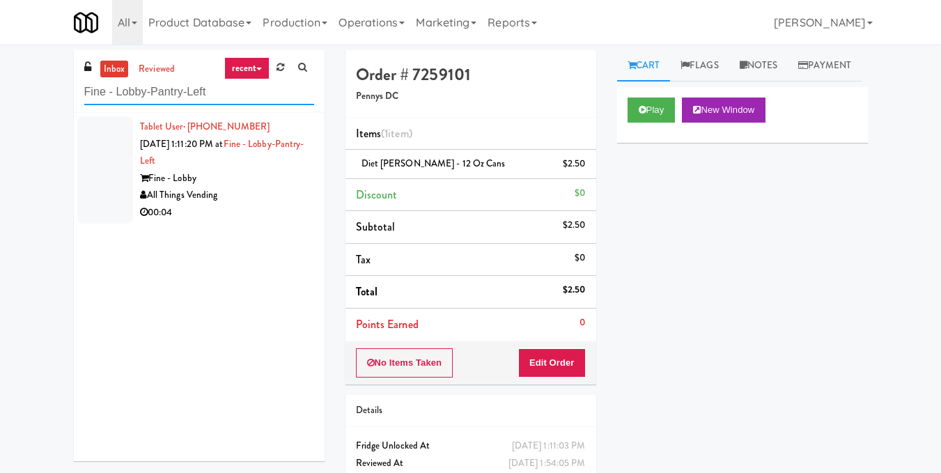
type input "Fine - Lobby-Pantry-Left"
click at [254, 181] on div "Fine - Lobby" at bounding box center [227, 178] width 174 height 17
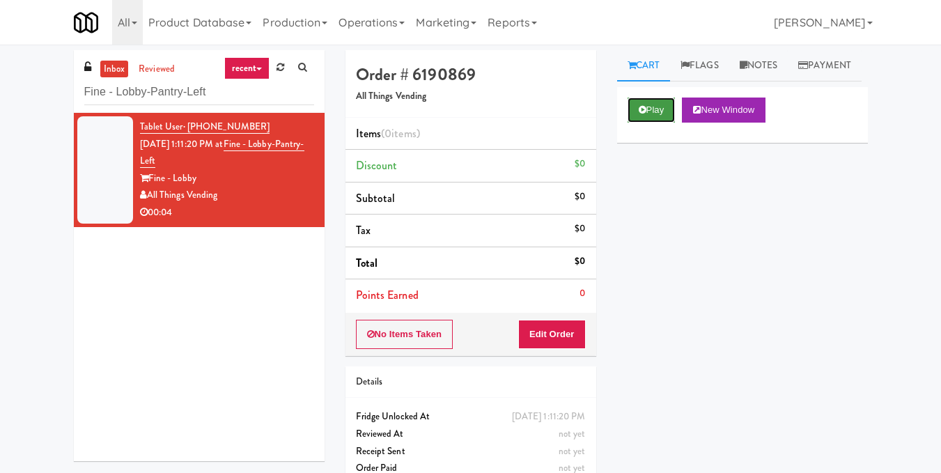
click at [639, 123] on button "Play" at bounding box center [651, 109] width 48 height 25
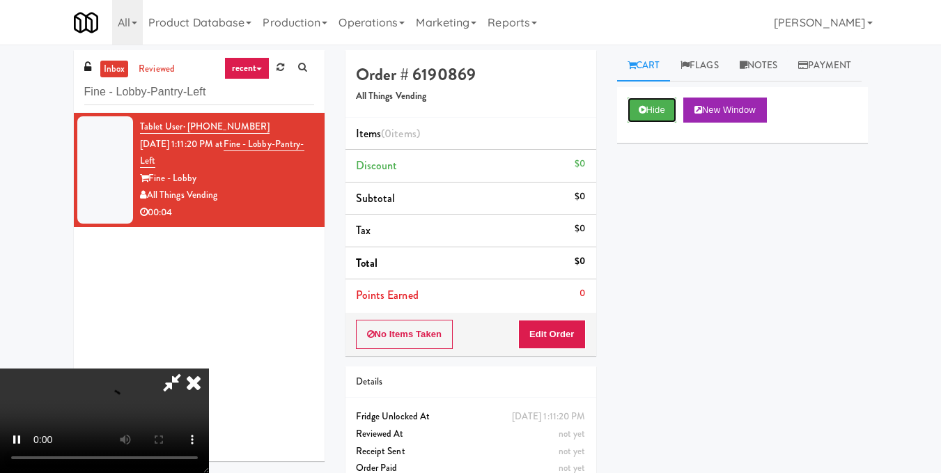
scroll to position [17, 0]
click at [209, 368] on video at bounding box center [104, 420] width 209 height 104
click at [574, 338] on button "Edit Order" at bounding box center [552, 334] width 68 height 29
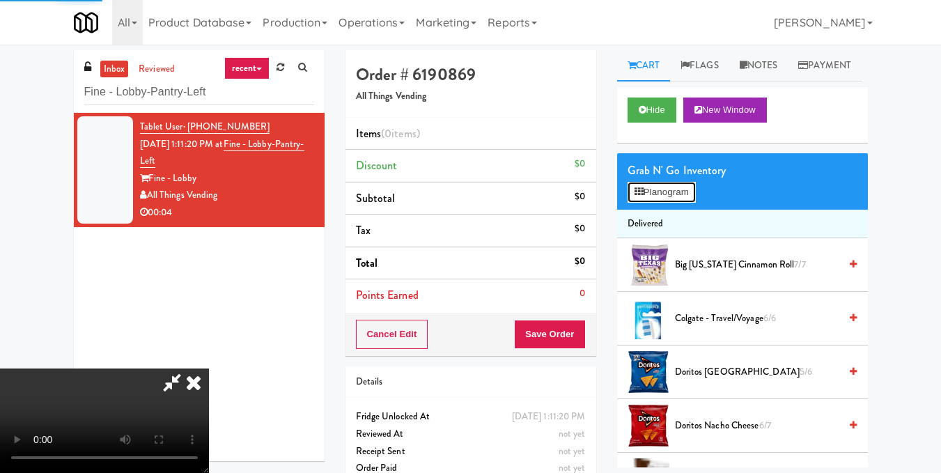
click at [668, 203] on button "Planogram" at bounding box center [661, 192] width 68 height 21
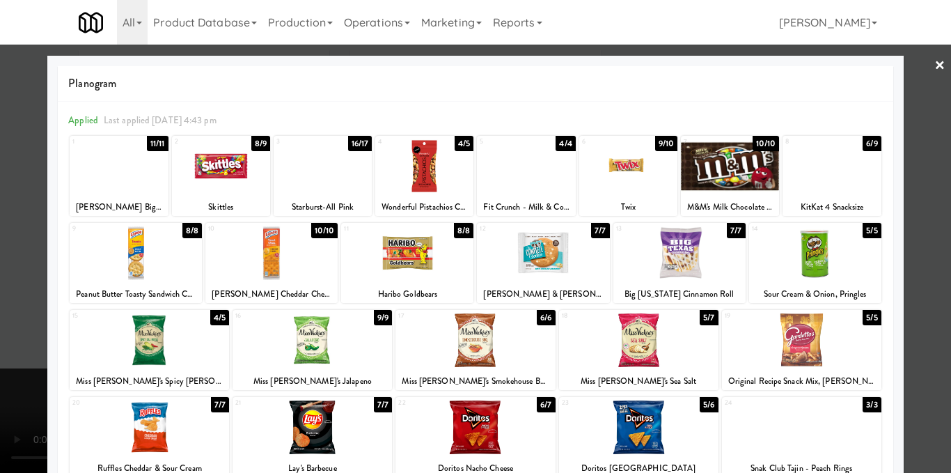
click at [331, 185] on div at bounding box center [323, 166] width 98 height 54
click at [932, 286] on div at bounding box center [475, 236] width 951 height 473
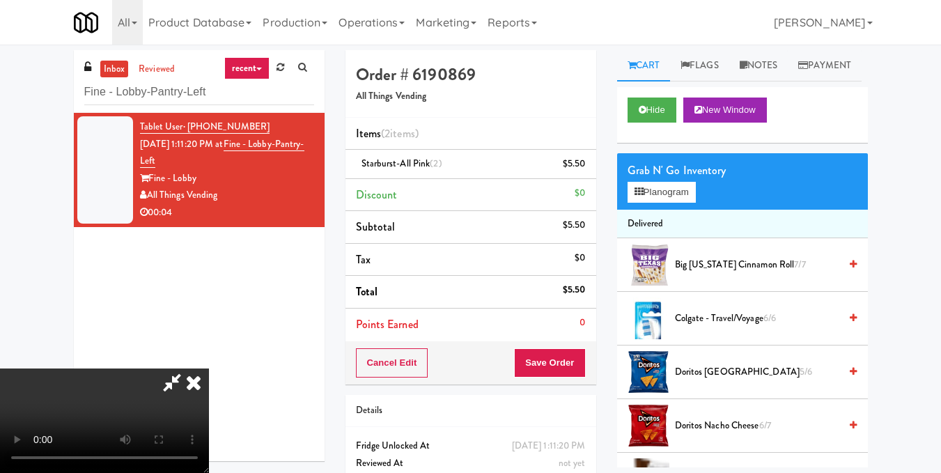
scroll to position [17, 0]
click at [209, 368] on video at bounding box center [104, 420] width 209 height 104
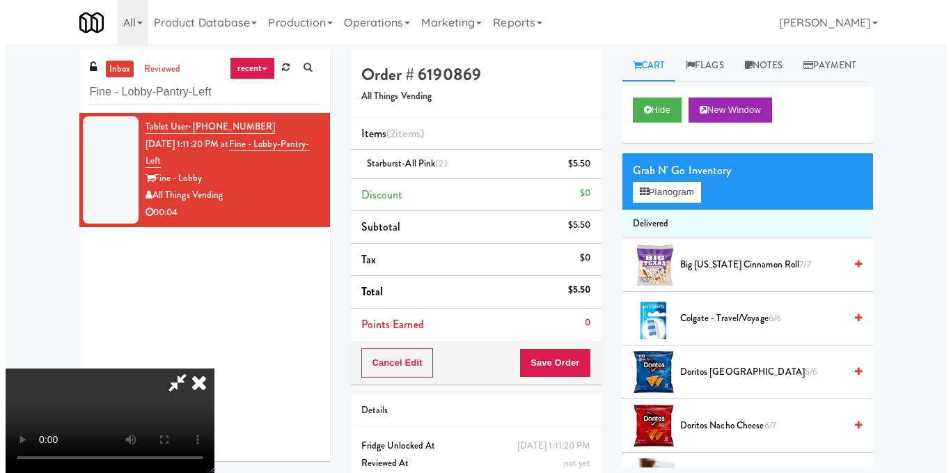
scroll to position [0, 0]
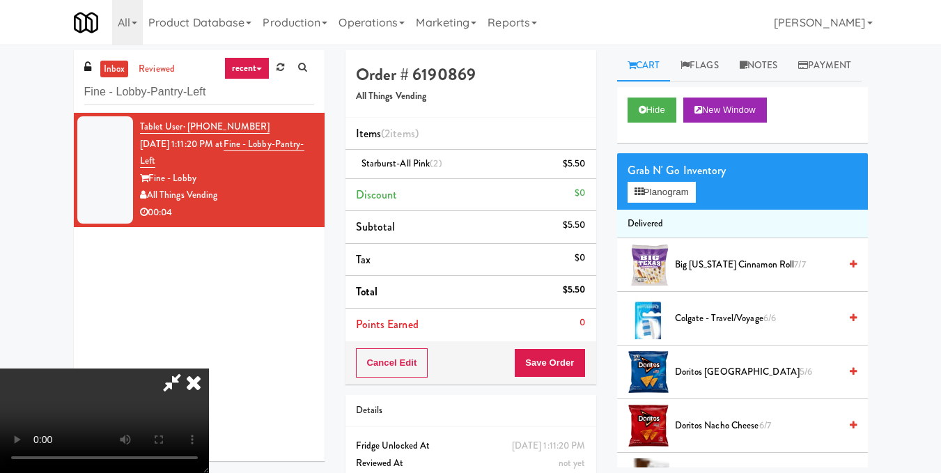
click at [209, 368] on icon at bounding box center [193, 382] width 31 height 28
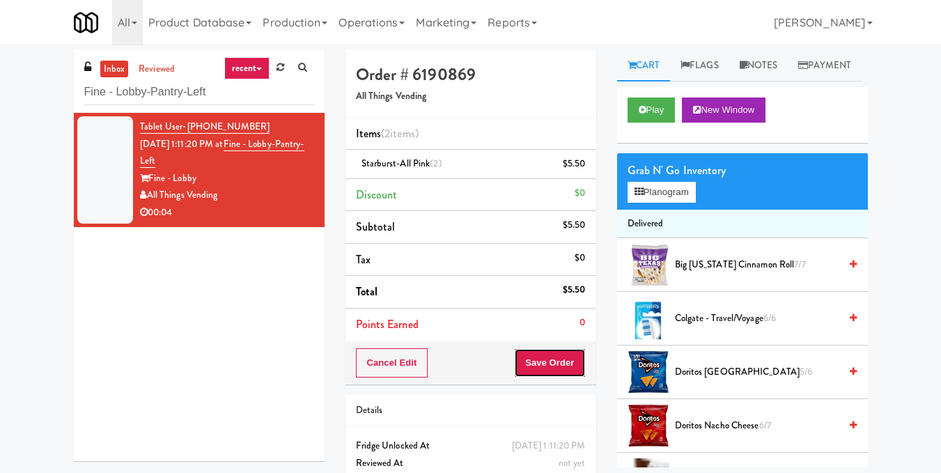
click at [538, 366] on button "Save Order" at bounding box center [549, 362] width 71 height 29
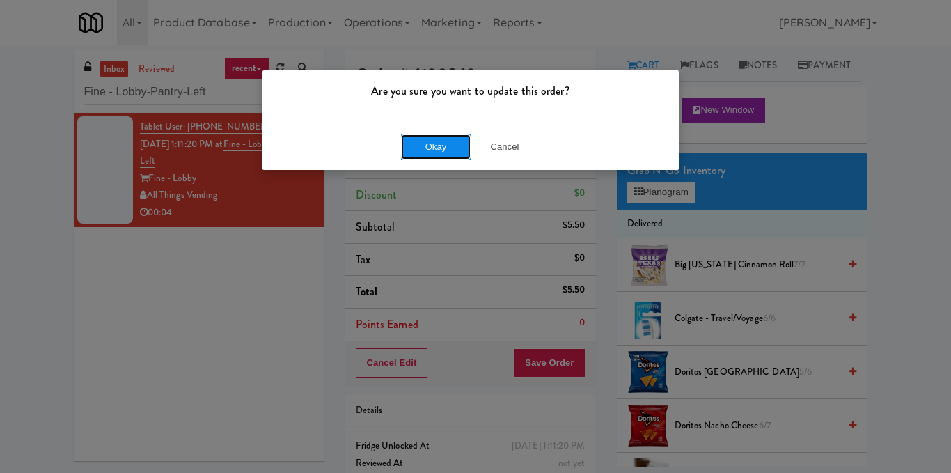
click at [450, 149] on button "Okay" at bounding box center [436, 146] width 70 height 25
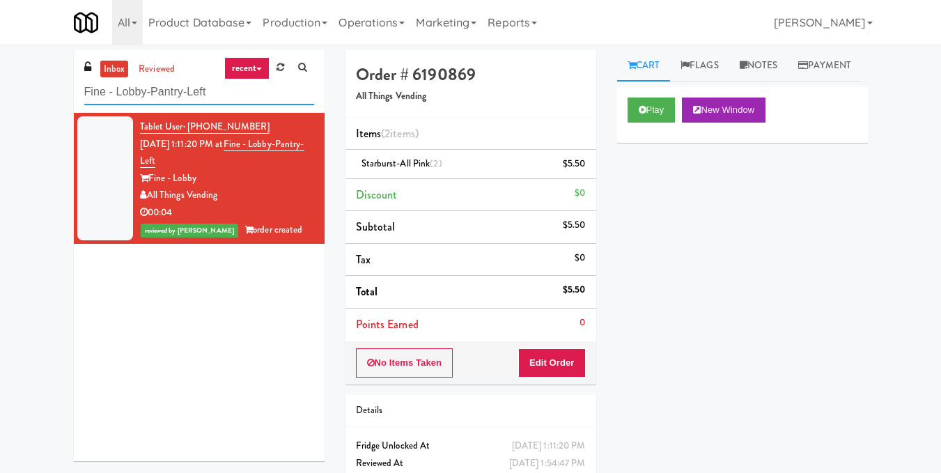
click at [212, 83] on input "Fine - Lobby-Pantry-Left" at bounding box center [199, 92] width 230 height 26
paste input "[PERSON_NAME] - Cooler -"
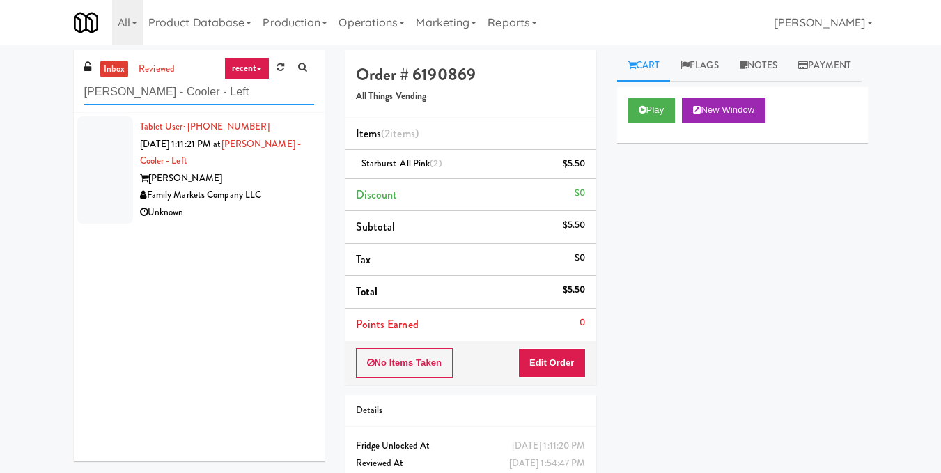
type input "[PERSON_NAME] - Cooler - Left"
click at [256, 202] on div "Family Markets Company LLC" at bounding box center [227, 195] width 174 height 17
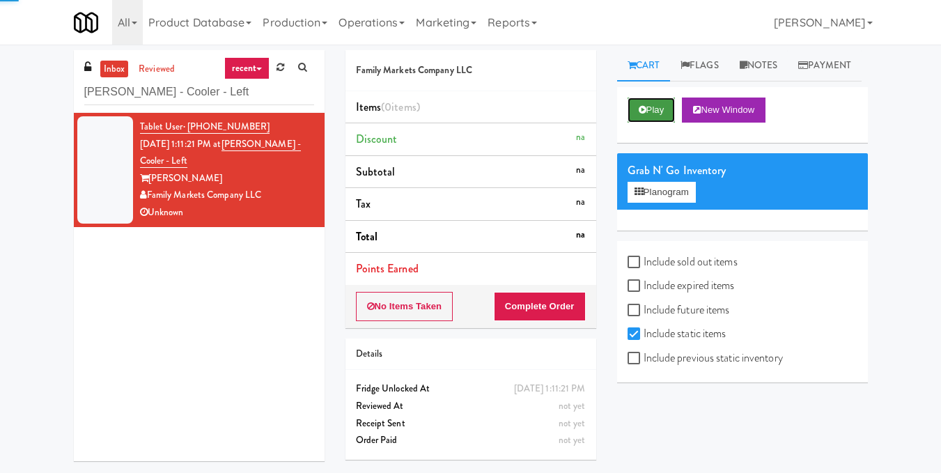
click at [652, 123] on button "Play" at bounding box center [651, 109] width 48 height 25
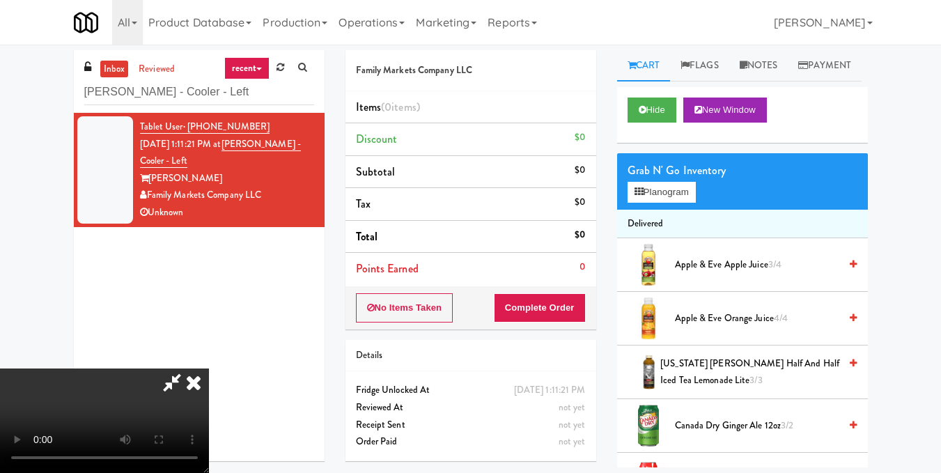
click at [209, 368] on video at bounding box center [104, 420] width 209 height 104
click at [679, 203] on button "Planogram" at bounding box center [661, 192] width 68 height 21
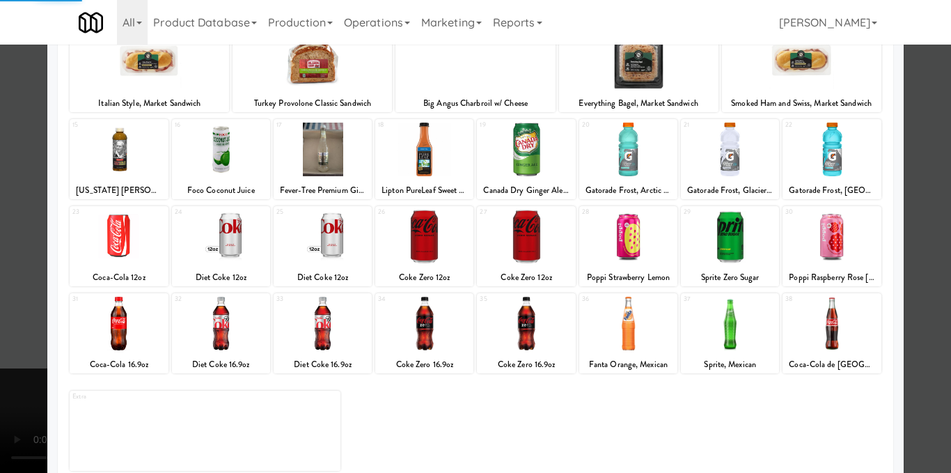
scroll to position [209, 0]
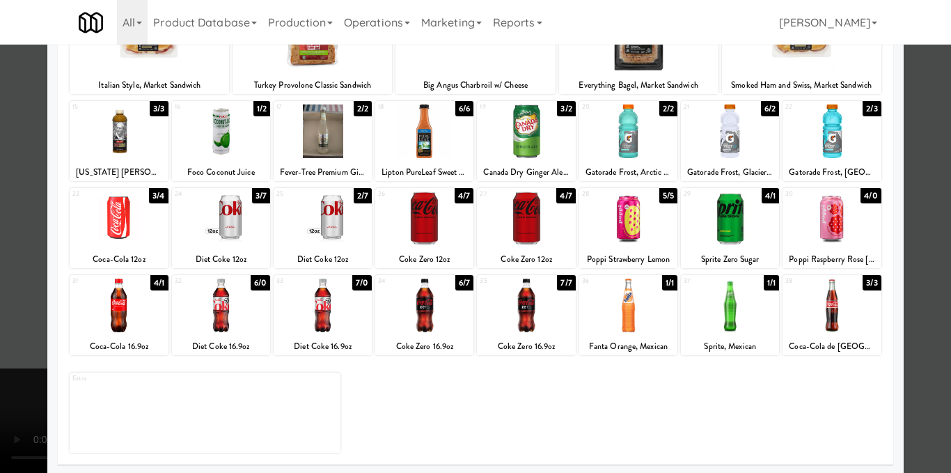
click at [217, 222] on div at bounding box center [221, 218] width 98 height 54
click at [242, 213] on div at bounding box center [221, 218] width 98 height 54
click at [927, 240] on div at bounding box center [475, 236] width 951 height 473
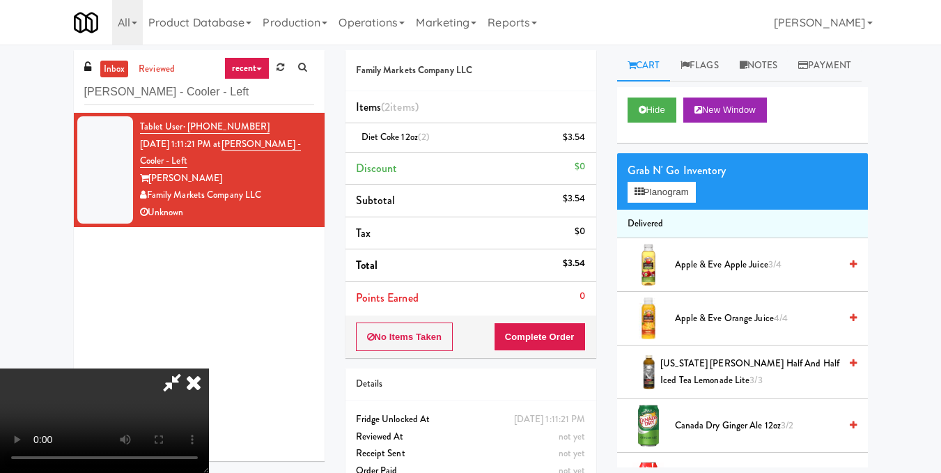
click at [209, 368] on icon at bounding box center [193, 382] width 31 height 28
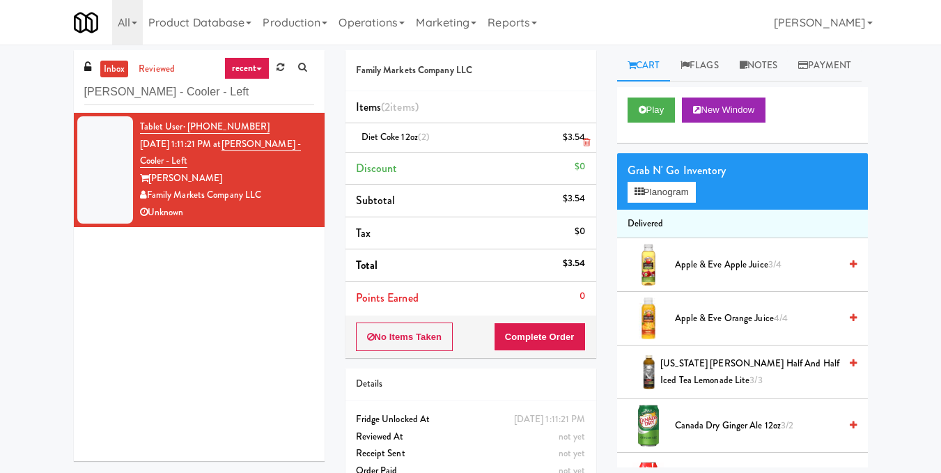
click at [583, 139] on icon at bounding box center [586, 142] width 7 height 9
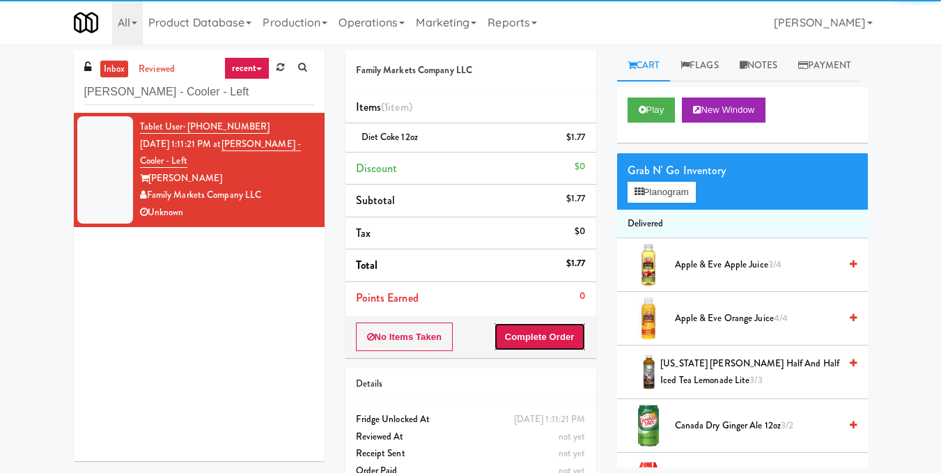
click at [544, 336] on button "Complete Order" at bounding box center [540, 336] width 92 height 29
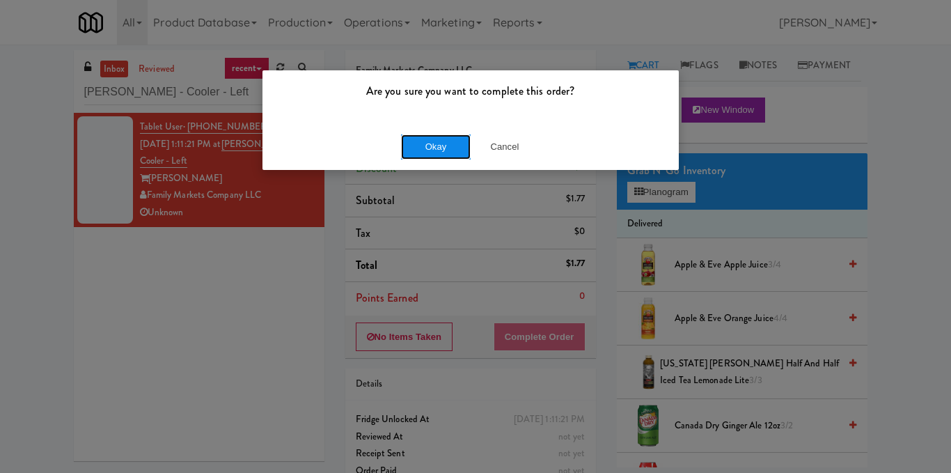
click at [450, 143] on button "Okay" at bounding box center [436, 146] width 70 height 25
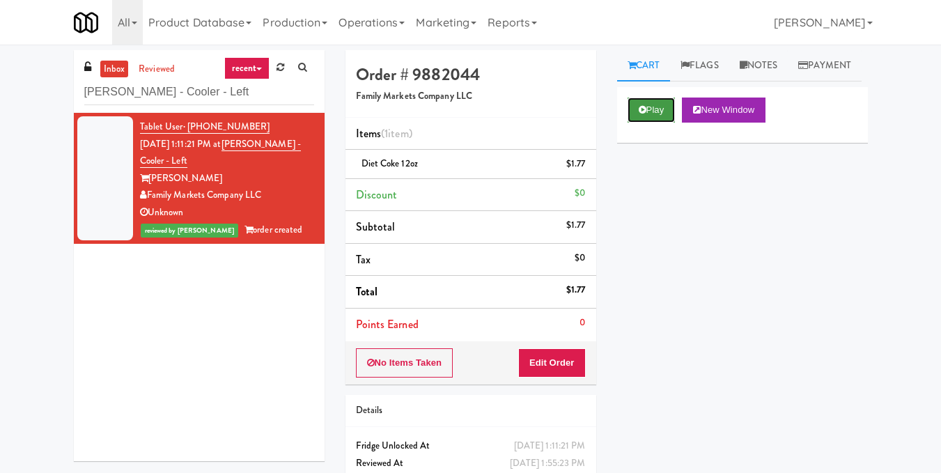
click at [652, 123] on button "Play" at bounding box center [651, 109] width 48 height 25
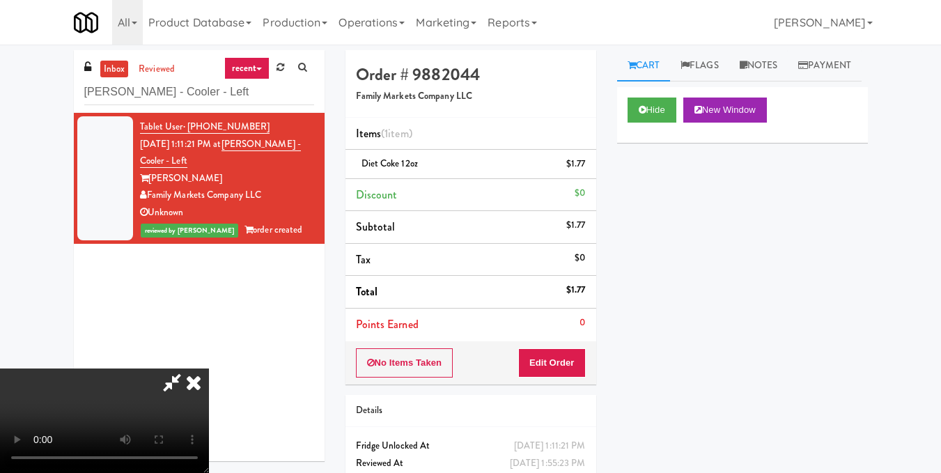
click at [209, 368] on video at bounding box center [104, 420] width 209 height 104
drag, startPoint x: 549, startPoint y: 174, endPoint x: 561, endPoint y: 207, distance: 34.8
click at [209, 368] on icon at bounding box center [193, 382] width 31 height 28
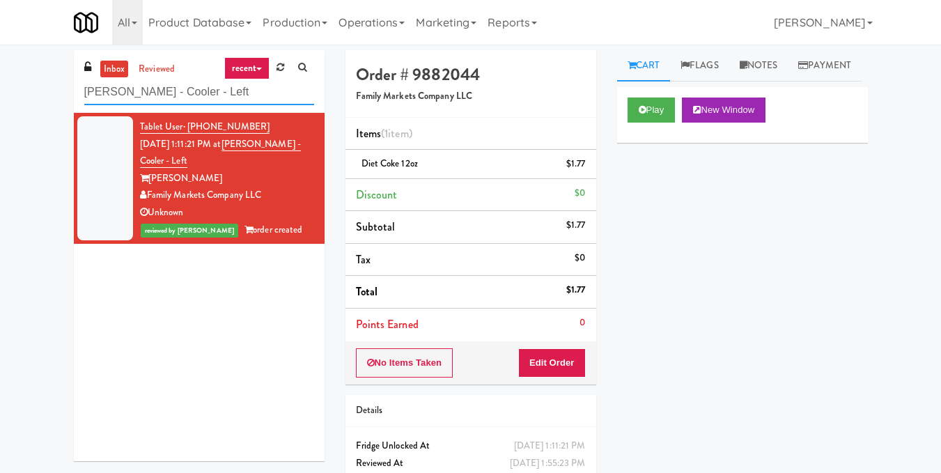
click at [215, 91] on input "[PERSON_NAME] - Cooler - Left" at bounding box center [199, 92] width 230 height 26
paste input "Market @ 3500 Steeles(Right)"
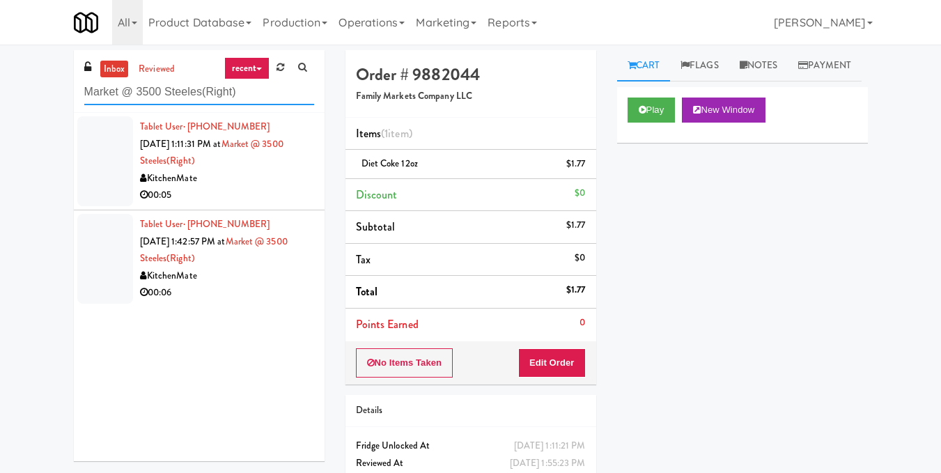
type input "Market @ 3500 Steeles(Right)"
click at [287, 182] on div "KitchenMate" at bounding box center [227, 178] width 174 height 17
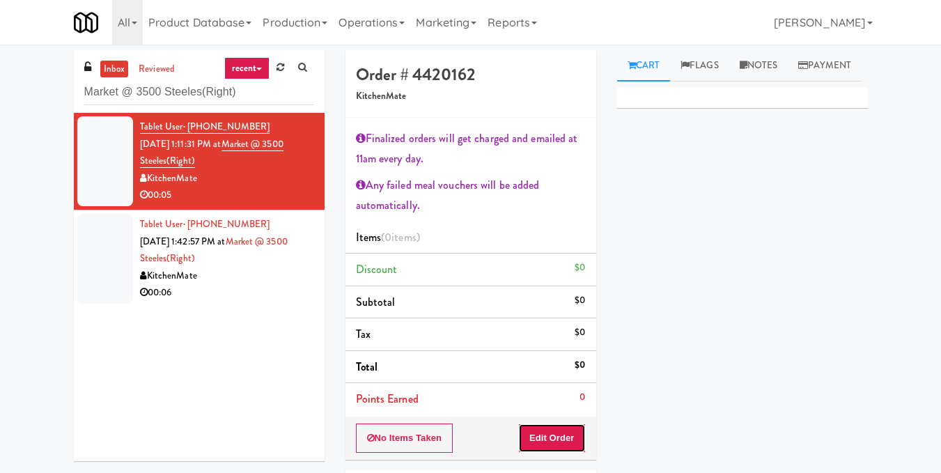
click at [565, 430] on button "Edit Order" at bounding box center [552, 437] width 68 height 29
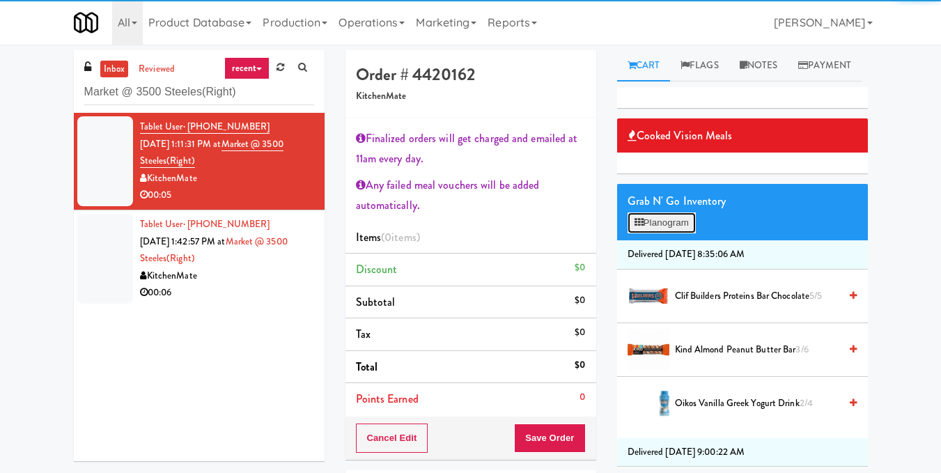
click at [663, 233] on button "Planogram" at bounding box center [661, 222] width 68 height 21
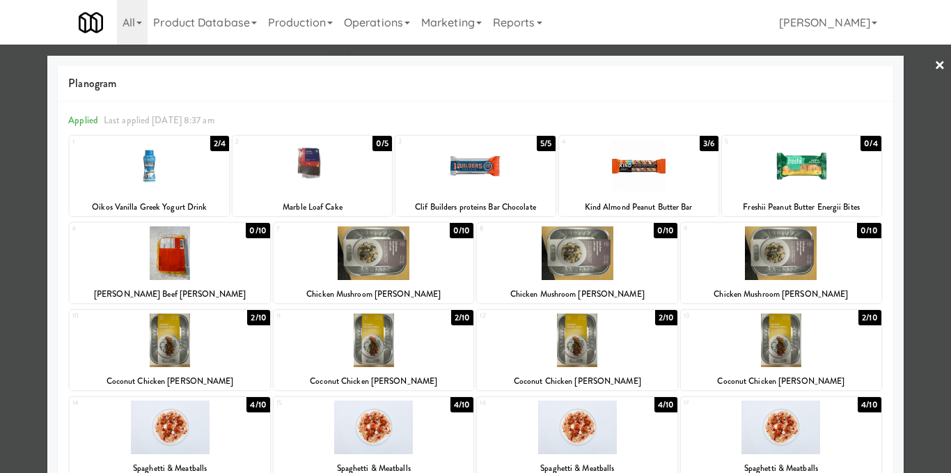
click at [205, 271] on div at bounding box center [170, 253] width 201 height 54
click at [932, 251] on div at bounding box center [475, 236] width 951 height 473
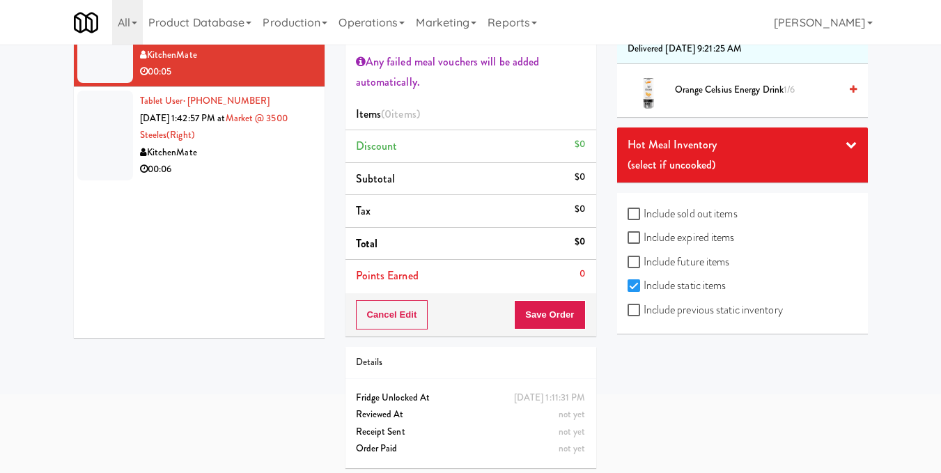
scroll to position [129, 0]
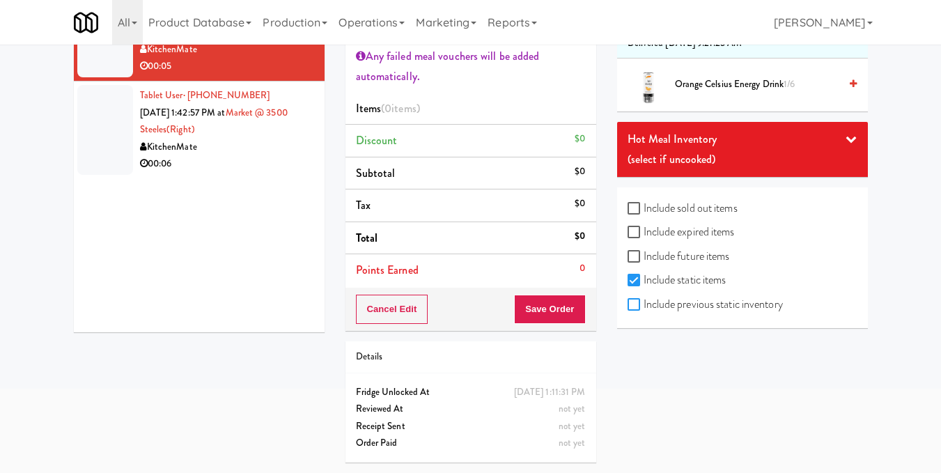
click at [637, 307] on input "Include previous static inventory" at bounding box center [635, 304] width 16 height 11
checkbox input "true"
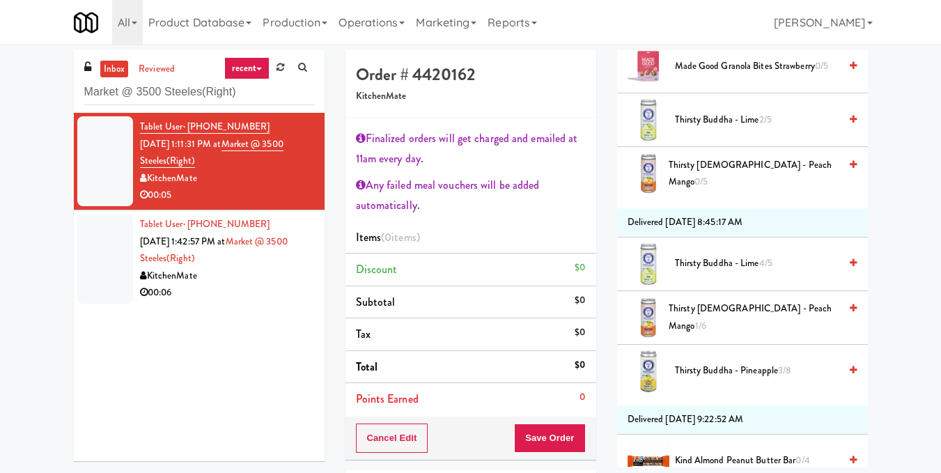
scroll to position [0, 0]
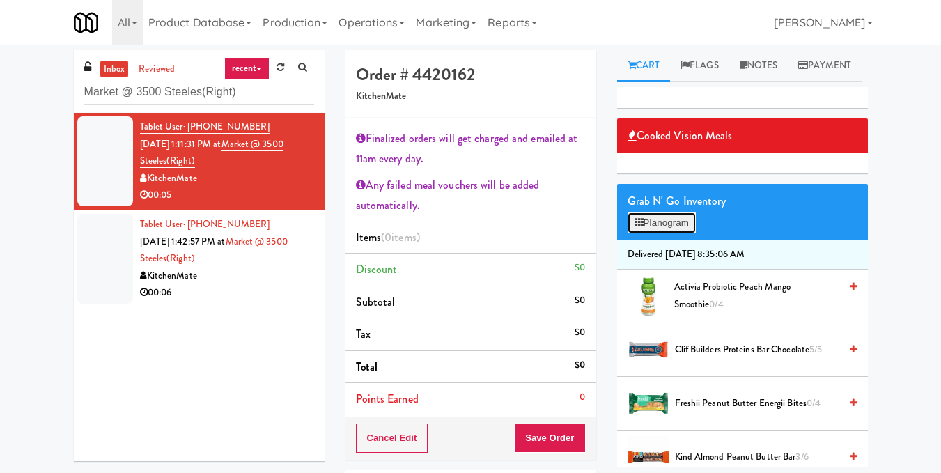
click at [663, 233] on button "Planogram" at bounding box center [661, 222] width 68 height 21
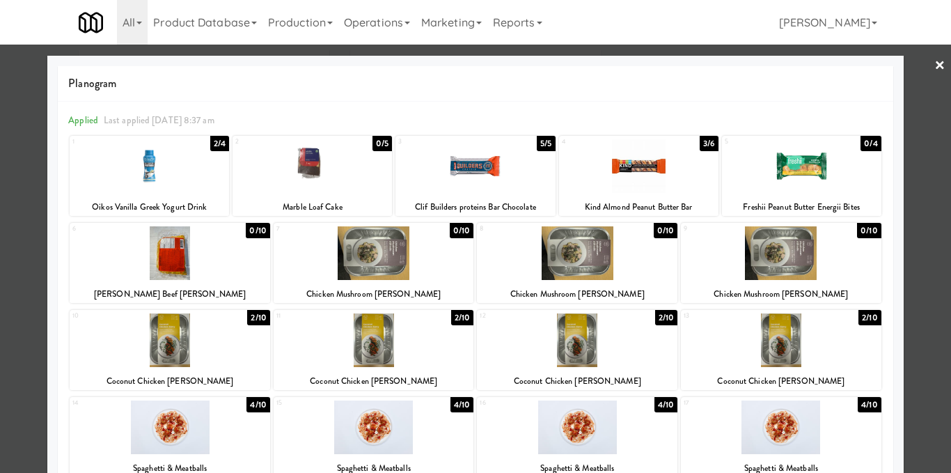
click at [214, 269] on div at bounding box center [170, 253] width 201 height 54
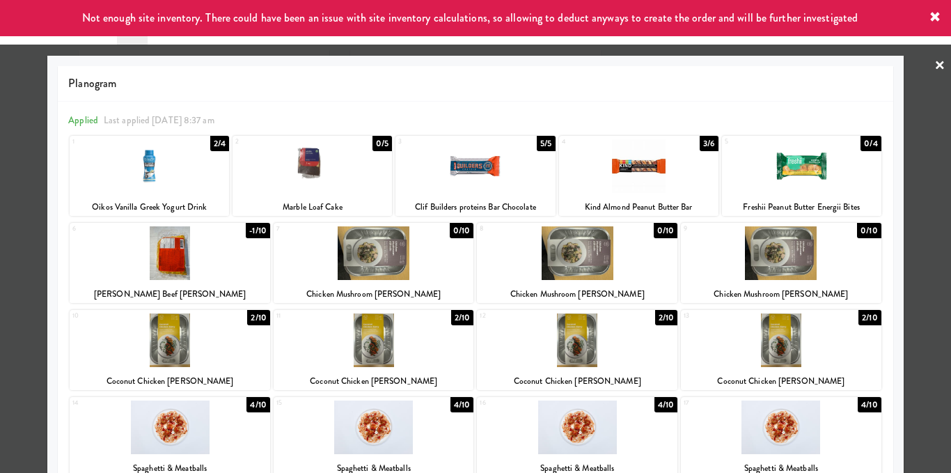
click at [929, 282] on div at bounding box center [475, 236] width 951 height 473
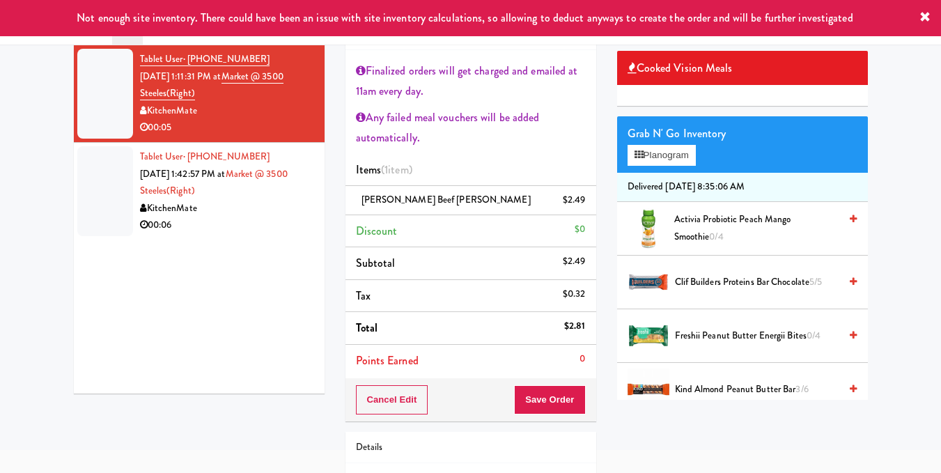
scroll to position [139, 0]
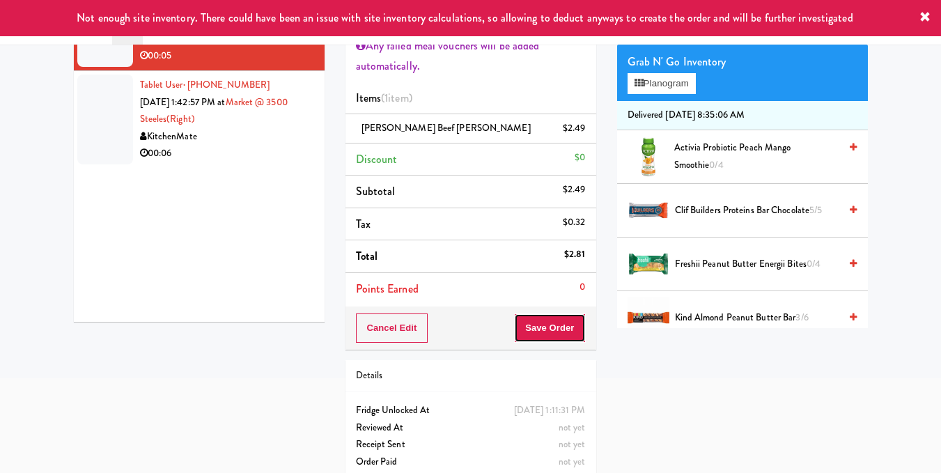
click at [549, 330] on button "Save Order" at bounding box center [549, 327] width 71 height 29
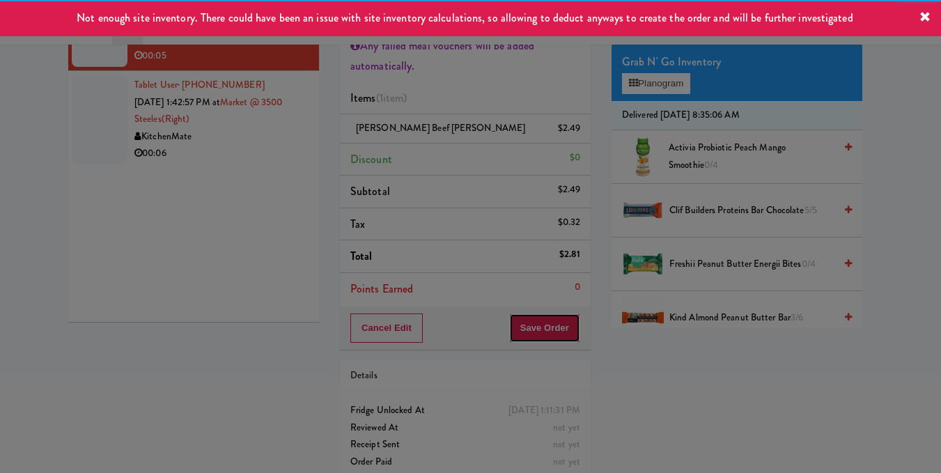
scroll to position [0, 0]
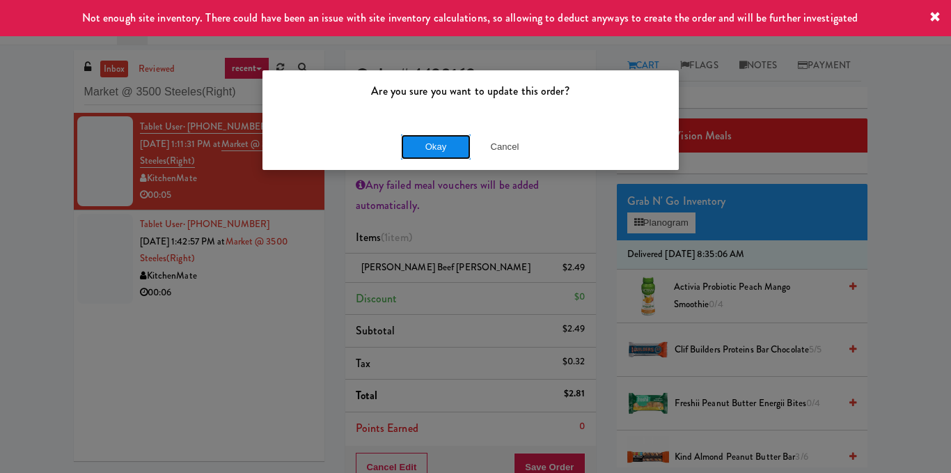
click at [432, 141] on button "Okay" at bounding box center [436, 146] width 70 height 25
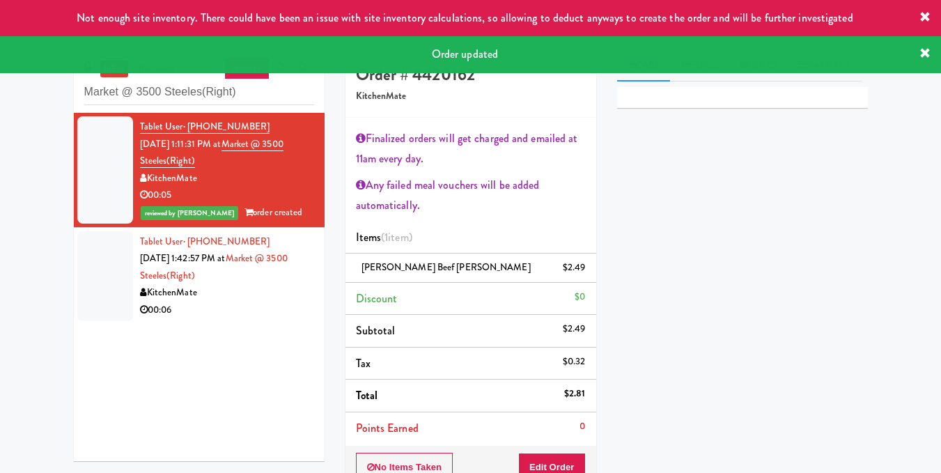
click at [218, 300] on div "KitchenMate" at bounding box center [227, 292] width 174 height 17
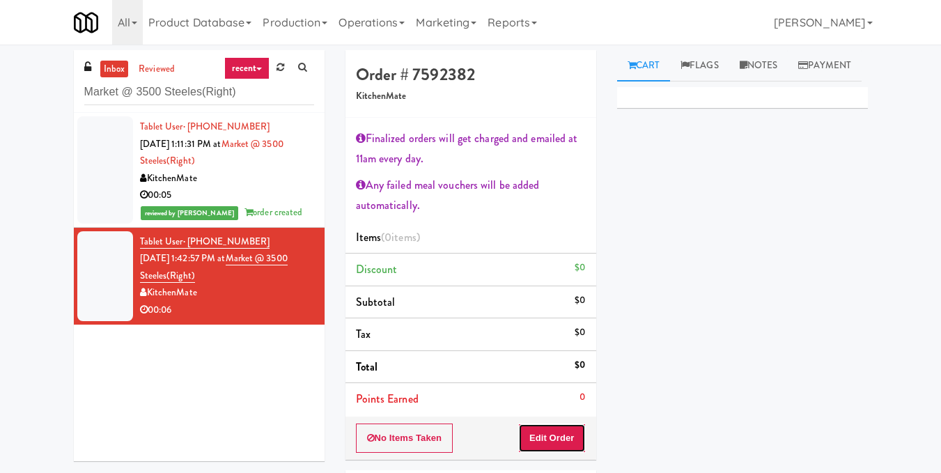
click at [542, 441] on button "Edit Order" at bounding box center [552, 437] width 68 height 29
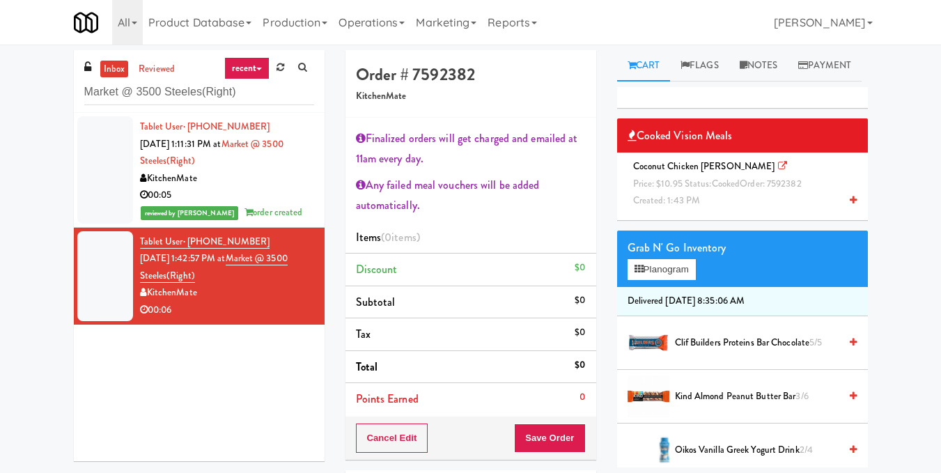
click at [734, 210] on div "Coconut Chicken [PERSON_NAME] Price: $10.95 Status: cooked Order: 7592382 Creat…" at bounding box center [742, 184] width 230 height 52
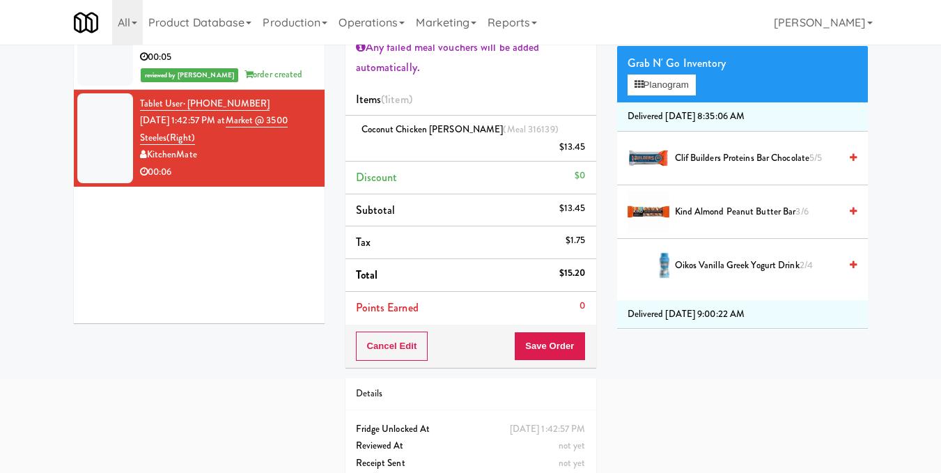
scroll to position [139, 0]
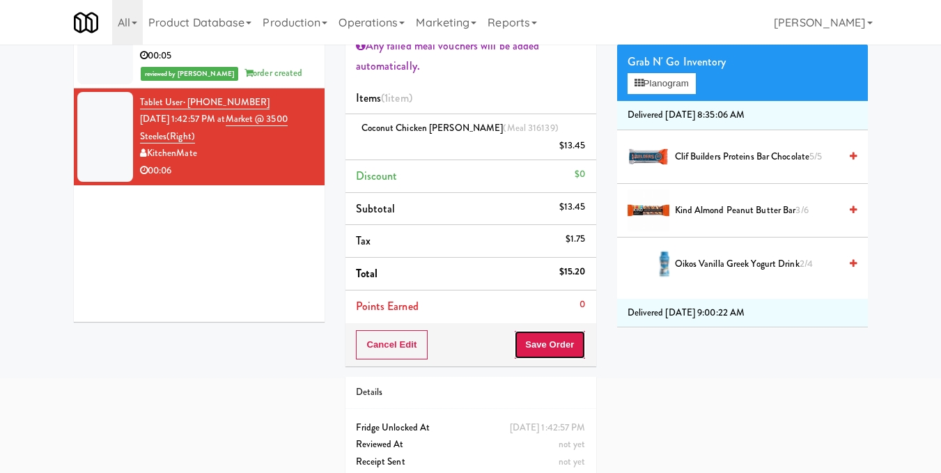
click at [547, 332] on button "Save Order" at bounding box center [549, 344] width 71 height 29
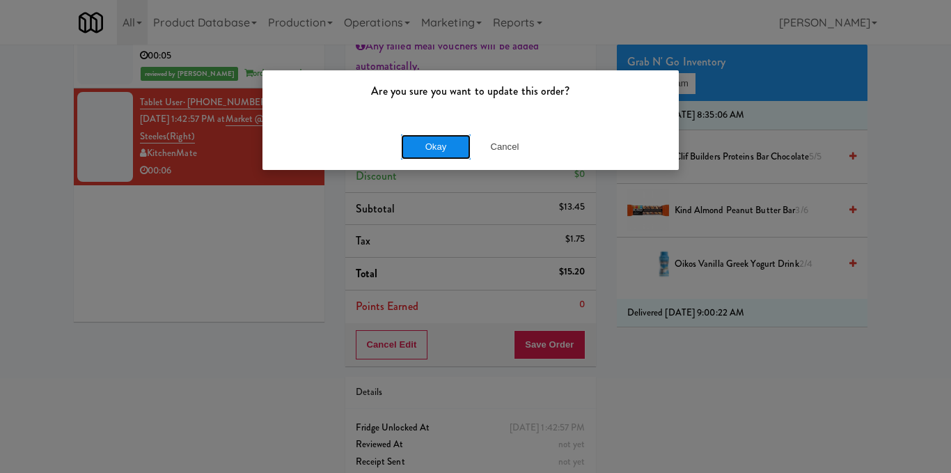
click at [423, 152] on button "Okay" at bounding box center [436, 146] width 70 height 25
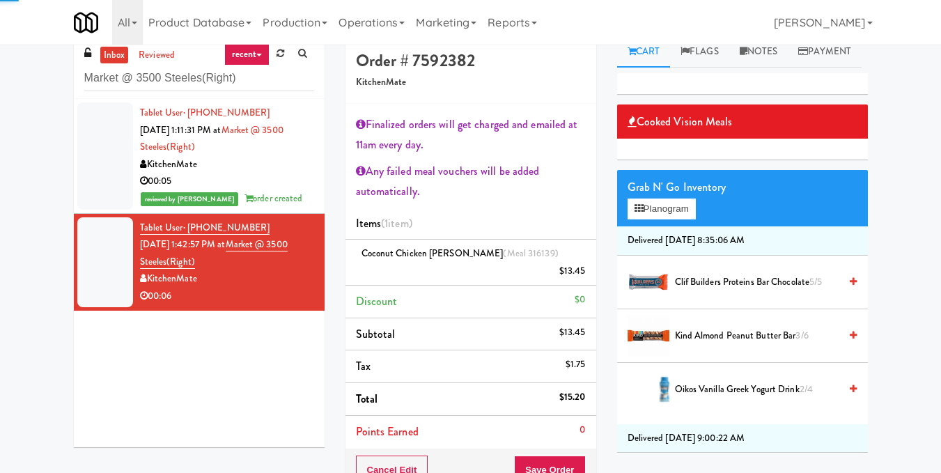
scroll to position [0, 0]
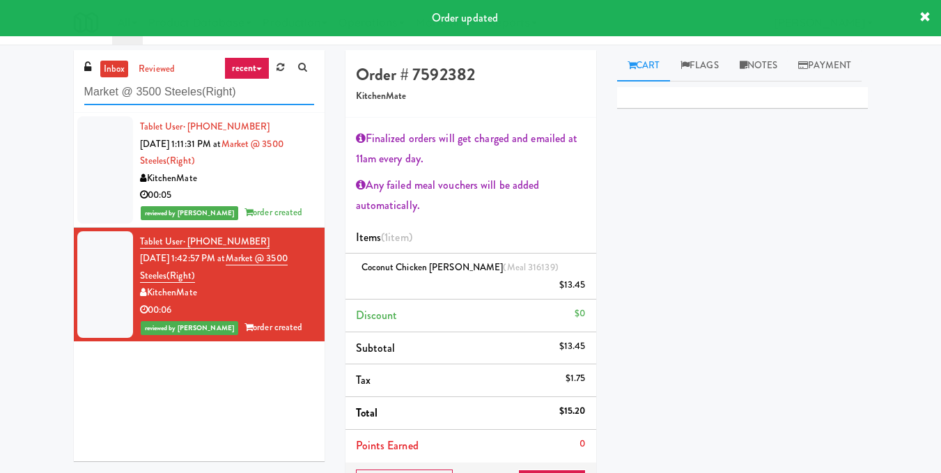
click at [206, 88] on input "Market @ 3500 Steeles(Right)" at bounding box center [199, 92] width 230 height 26
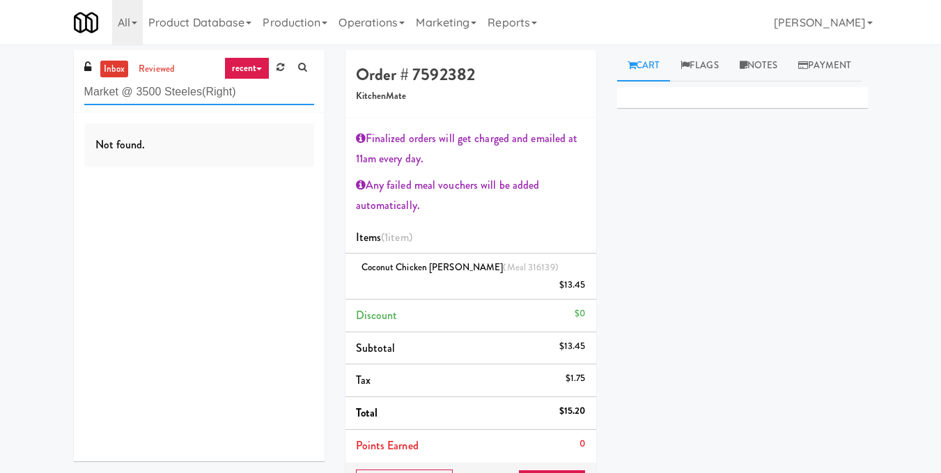
click at [205, 91] on input "Market @ 3500 Steeles(Right)" at bounding box center [199, 92] width 230 height 26
paste input "[PERSON_NAME] - Cooler - Left"
click at [196, 93] on input "[PERSON_NAME] - Cooler - Left" at bounding box center [199, 92] width 230 height 26
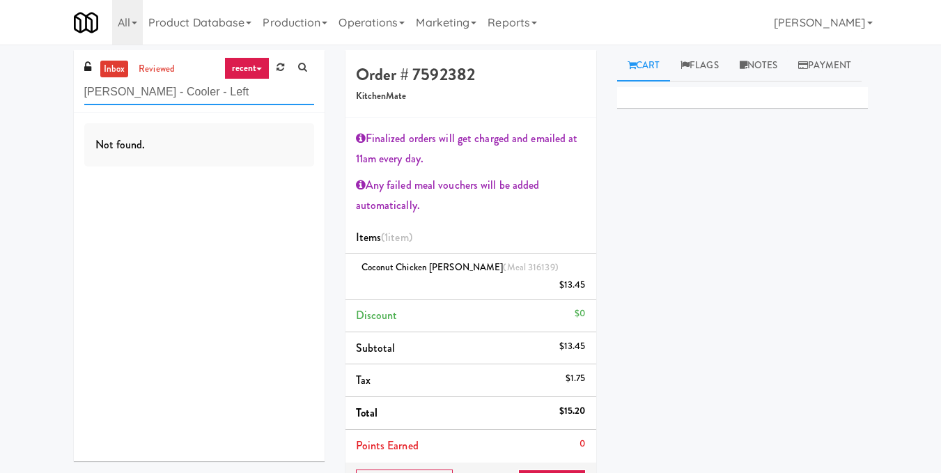
click at [196, 93] on input "[PERSON_NAME] - Cooler - Left" at bounding box center [199, 92] width 230 height 26
paste input "Fine - Lobby-Pantry-"
click at [169, 89] on input "Fine - Lobby-Pantry-Left" at bounding box center [199, 92] width 230 height 26
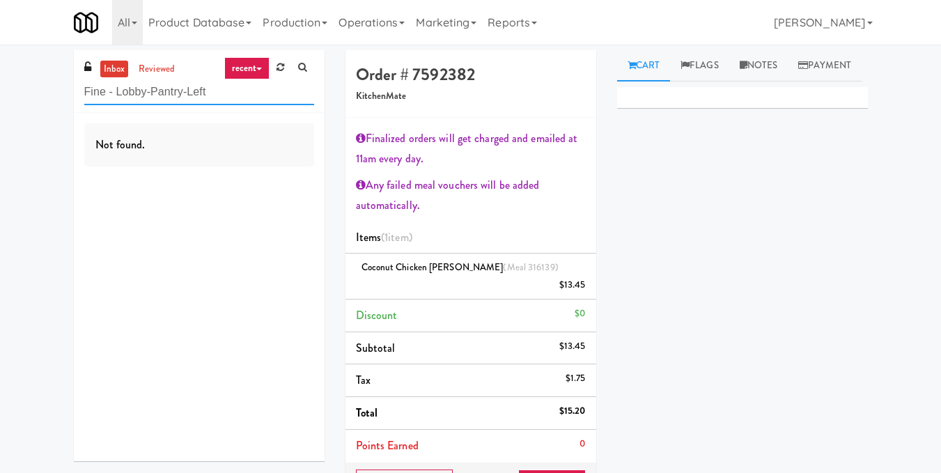
click at [169, 89] on input "Fine - Lobby-Pantry-Left" at bounding box center [199, 92] width 230 height 26
paste input "70 Capitol Yards - Cooler"
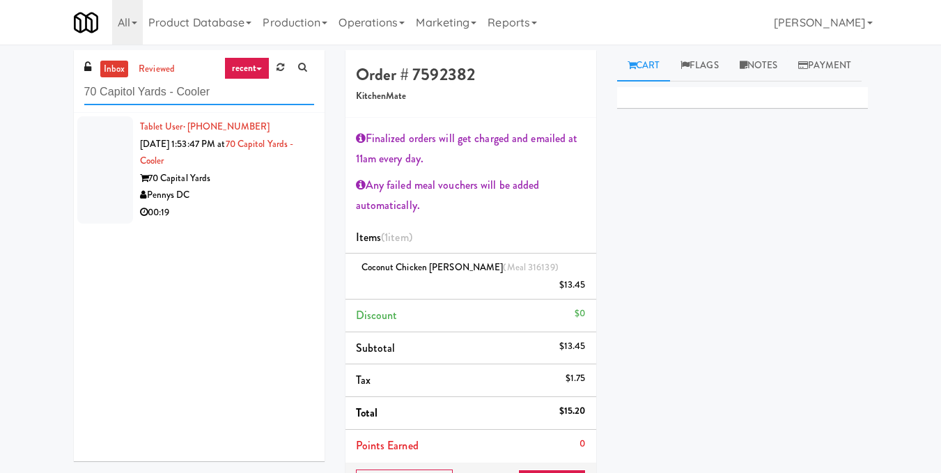
type input "70 Capitol Yards - Cooler"
click at [243, 194] on div "Pennys DC" at bounding box center [227, 195] width 174 height 17
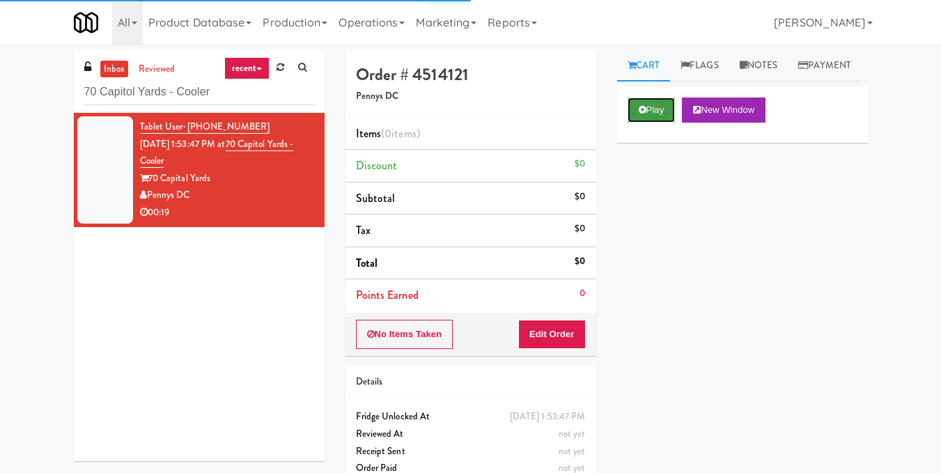
click at [665, 123] on button "Play" at bounding box center [651, 109] width 48 height 25
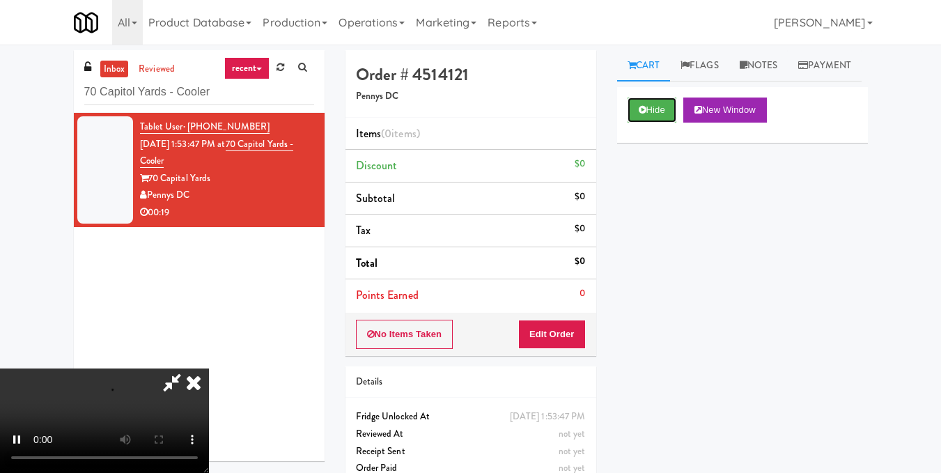
scroll to position [157, 0]
click at [209, 368] on video at bounding box center [104, 420] width 209 height 104
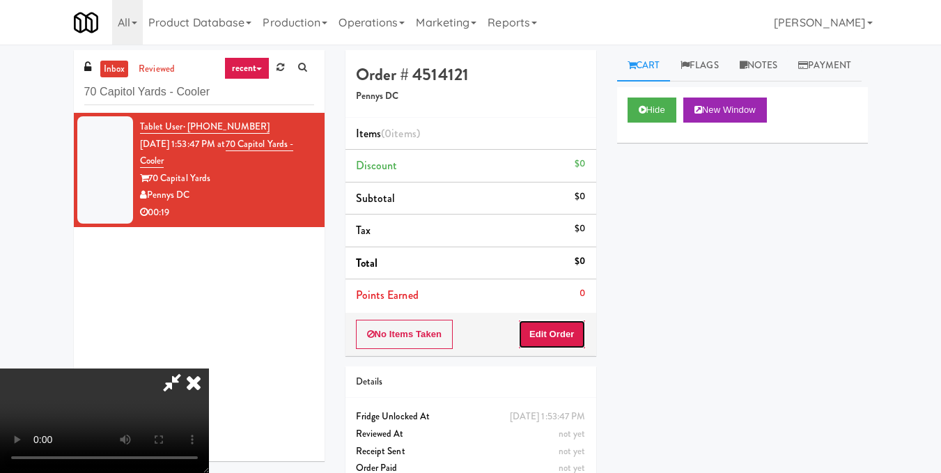
click at [570, 335] on button "Edit Order" at bounding box center [552, 334] width 68 height 29
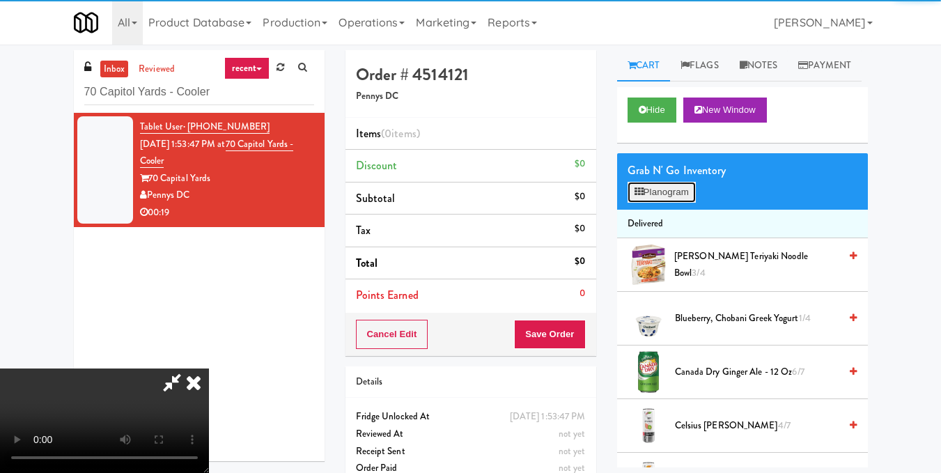
click at [660, 203] on button "Planogram" at bounding box center [661, 192] width 68 height 21
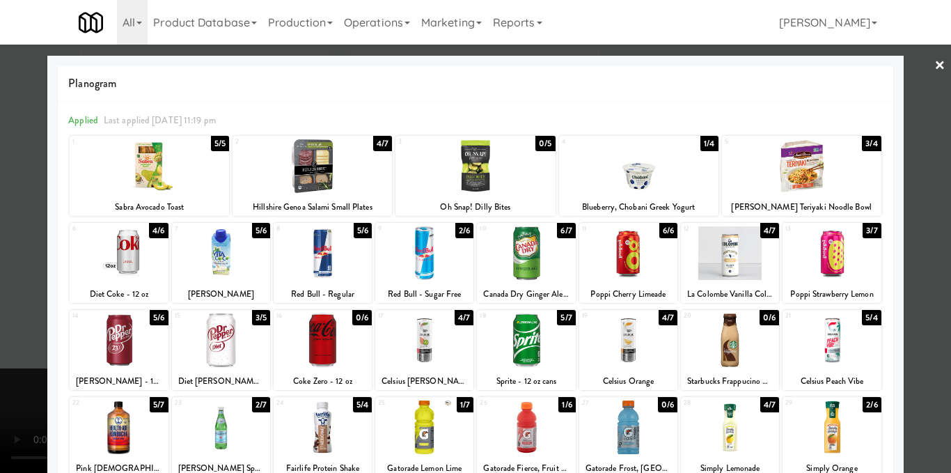
click at [221, 439] on div at bounding box center [221, 427] width 98 height 54
click at [909, 315] on div at bounding box center [475, 236] width 951 height 473
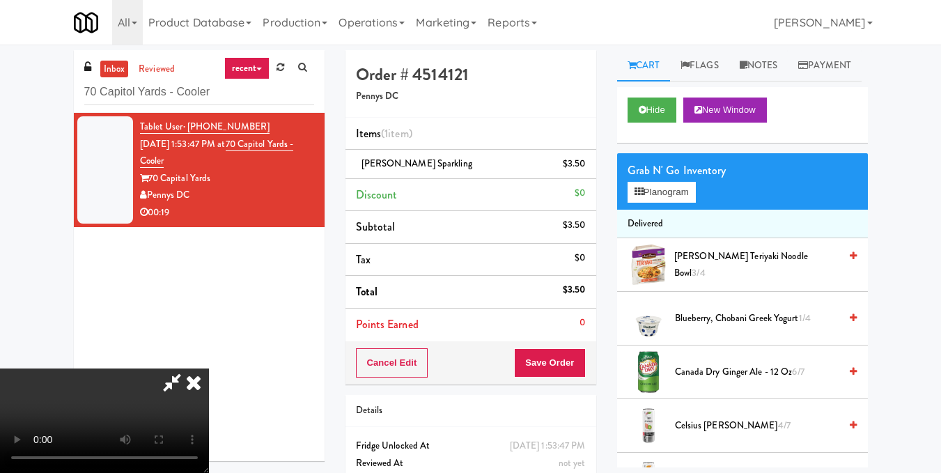
click at [188, 368] on icon at bounding box center [172, 382] width 32 height 28
click at [562, 353] on button "Save Order" at bounding box center [549, 362] width 71 height 29
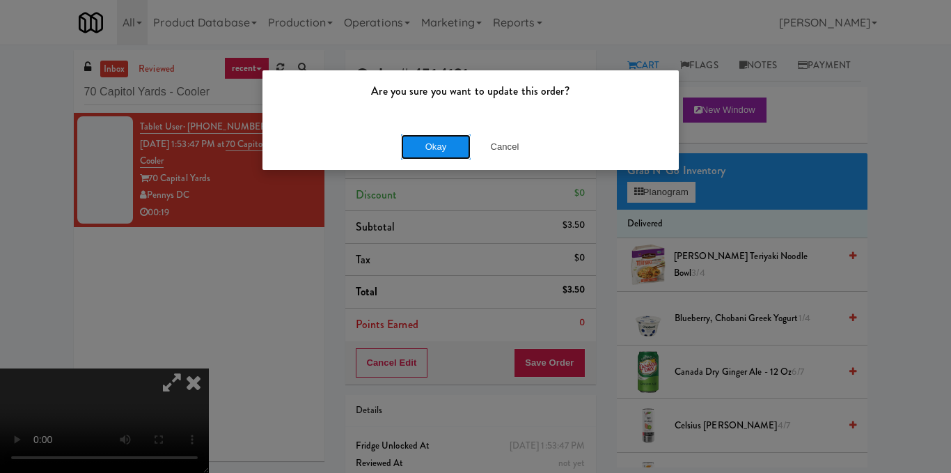
click at [440, 139] on button "Okay" at bounding box center [436, 146] width 70 height 25
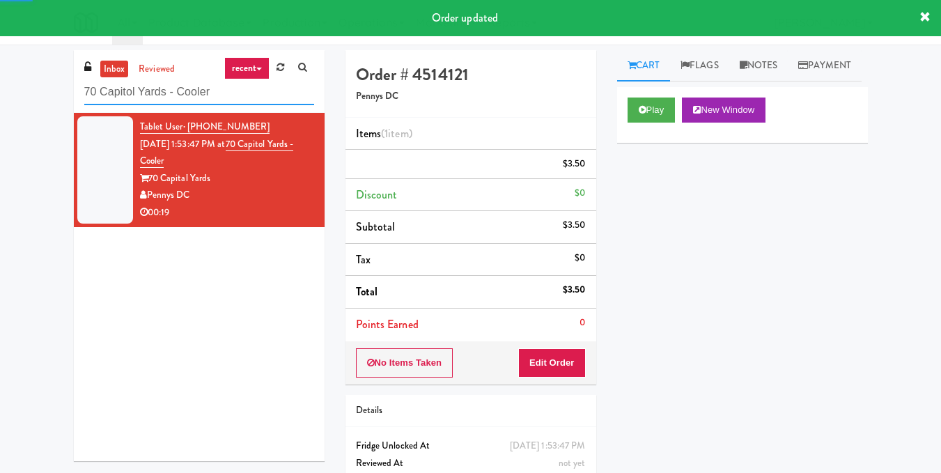
click at [251, 93] on input "70 Capitol Yards - Cooler" at bounding box center [199, 92] width 230 height 26
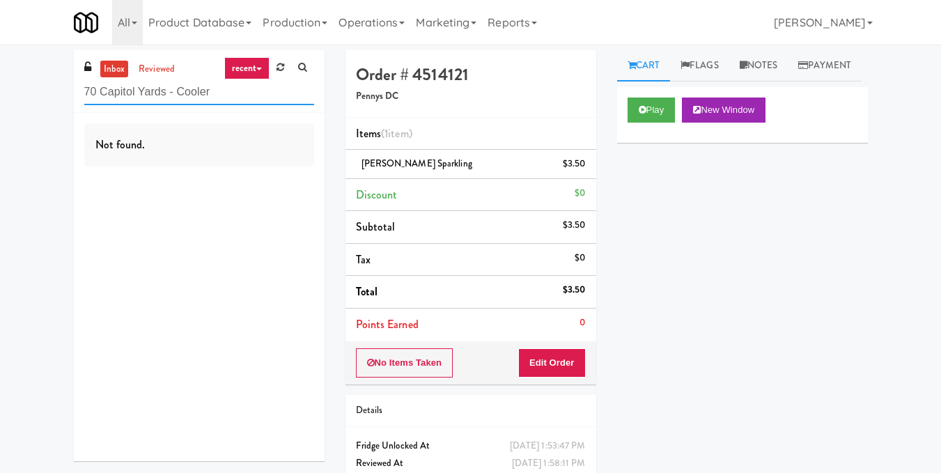
click at [211, 85] on input "70 Capitol Yards - Cooler" at bounding box center [199, 92] width 230 height 26
paste input "The Waters, Breakroom"
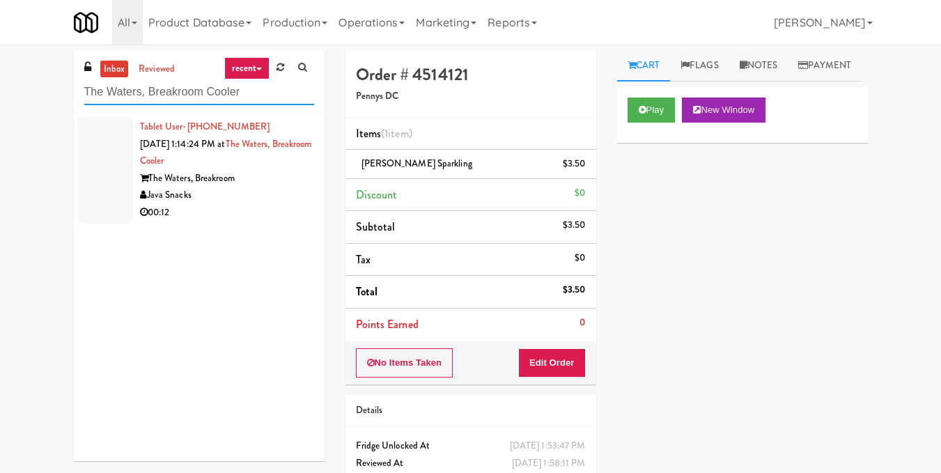
type input "The Waters, Breakroom Cooler"
click at [256, 198] on div "Java Snacks" at bounding box center [227, 195] width 174 height 17
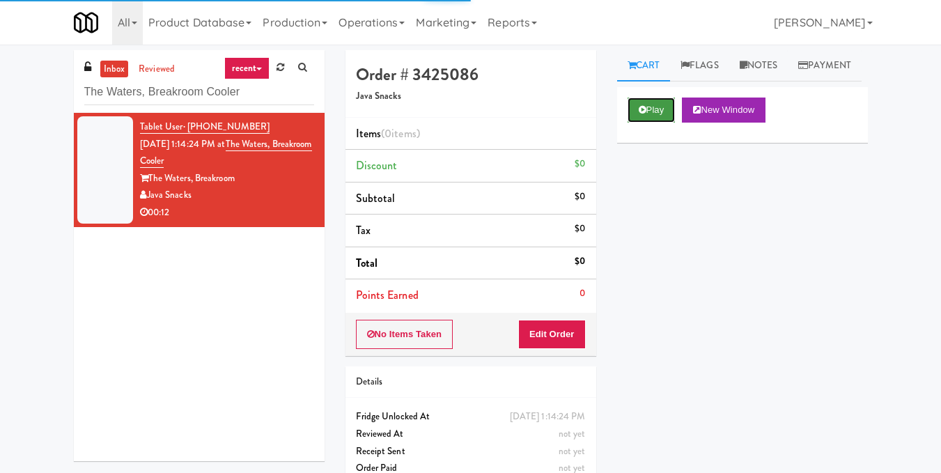
click at [634, 123] on button "Play" at bounding box center [651, 109] width 48 height 25
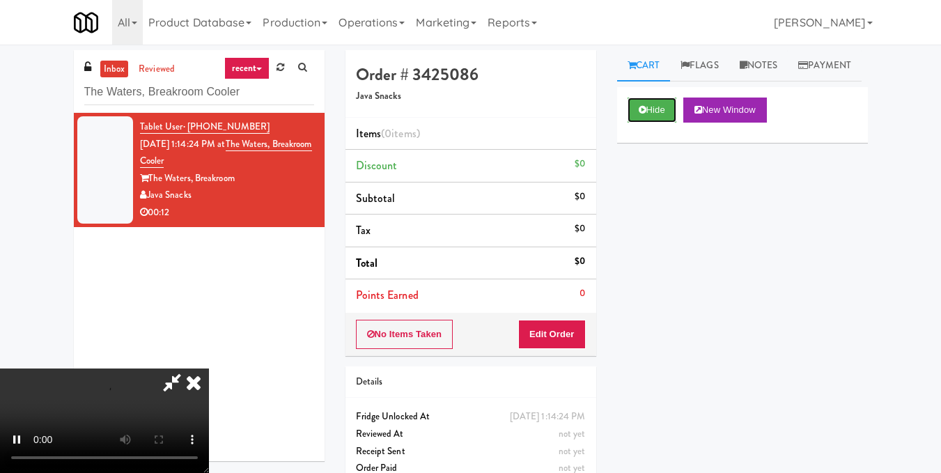
scroll to position [157, 0]
click at [656, 123] on button "Hide" at bounding box center [651, 109] width 49 height 25
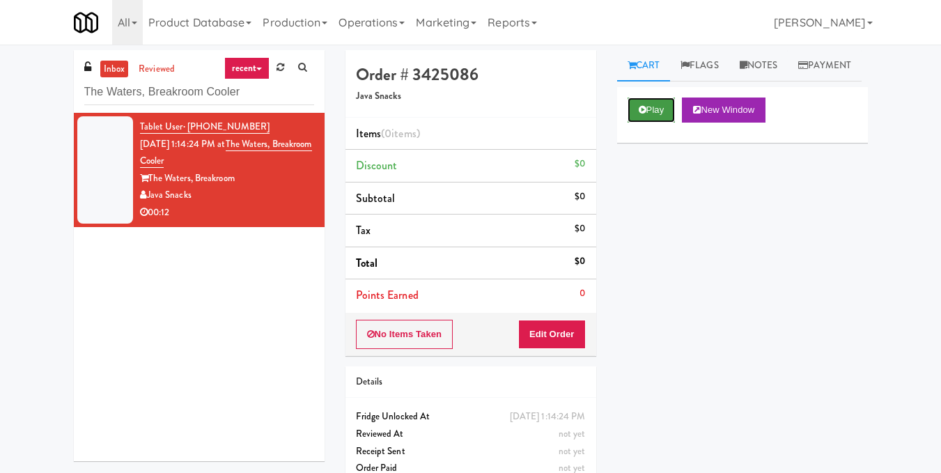
scroll to position [0, 0]
click at [656, 123] on button "Play" at bounding box center [651, 109] width 48 height 25
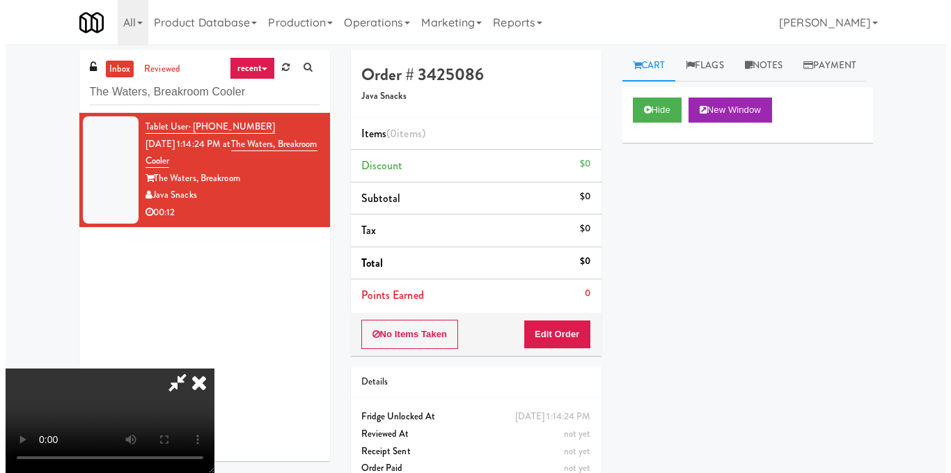
scroll to position [17, 0]
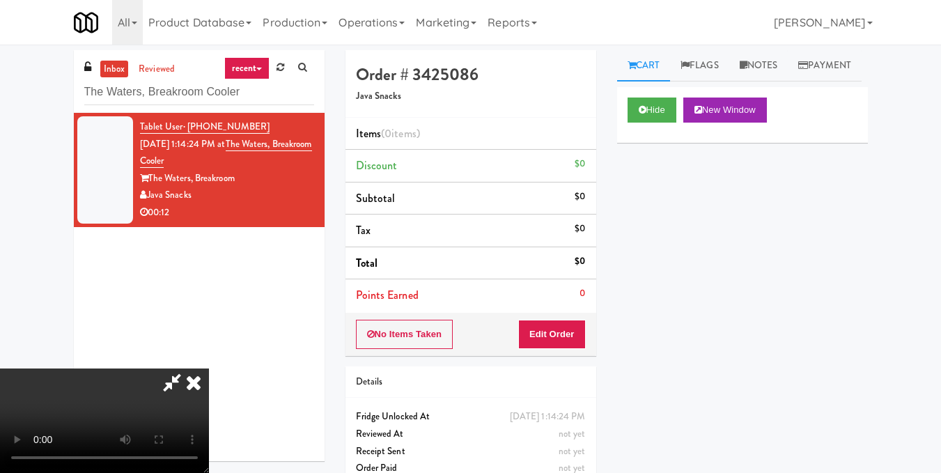
click at [209, 368] on video at bounding box center [104, 420] width 209 height 104
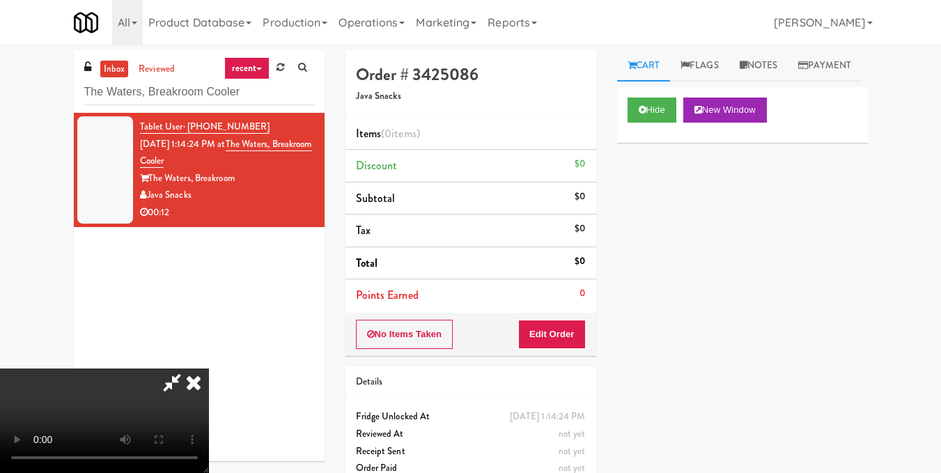
click at [209, 368] on video at bounding box center [104, 420] width 209 height 104
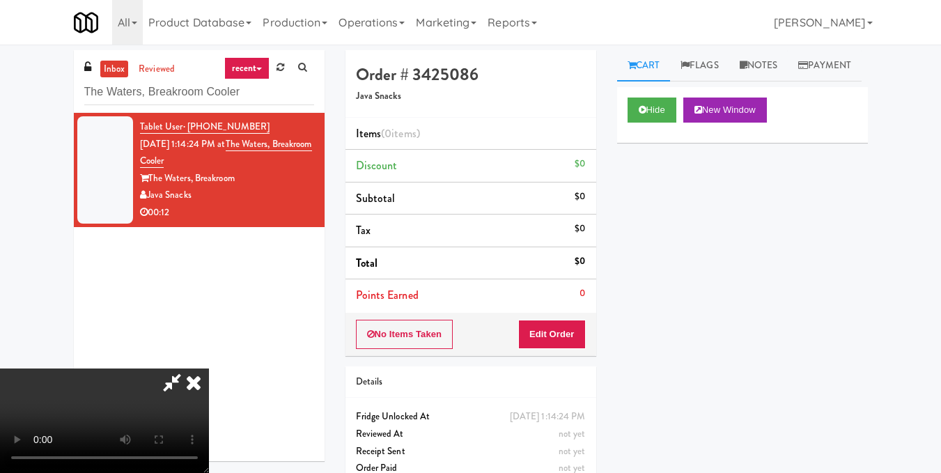
click at [209, 368] on video at bounding box center [104, 420] width 209 height 104
click at [569, 336] on button "Edit Order" at bounding box center [552, 334] width 68 height 29
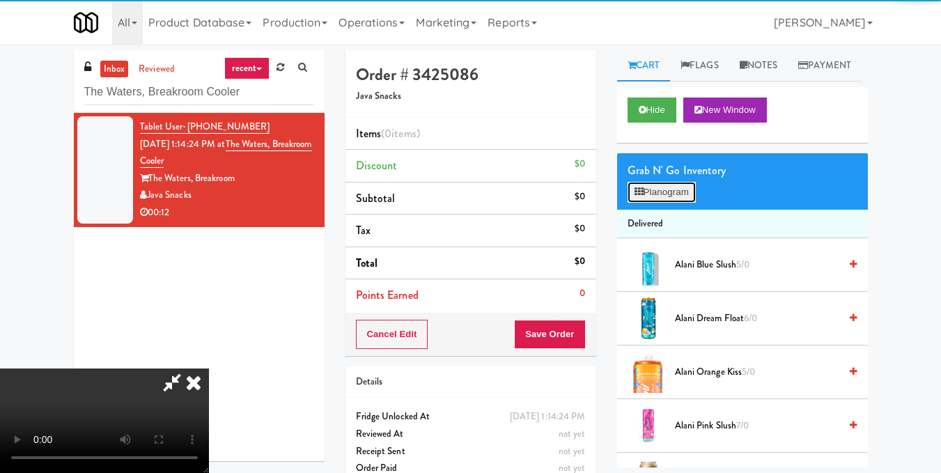
click at [661, 203] on button "Planogram" at bounding box center [661, 192] width 68 height 21
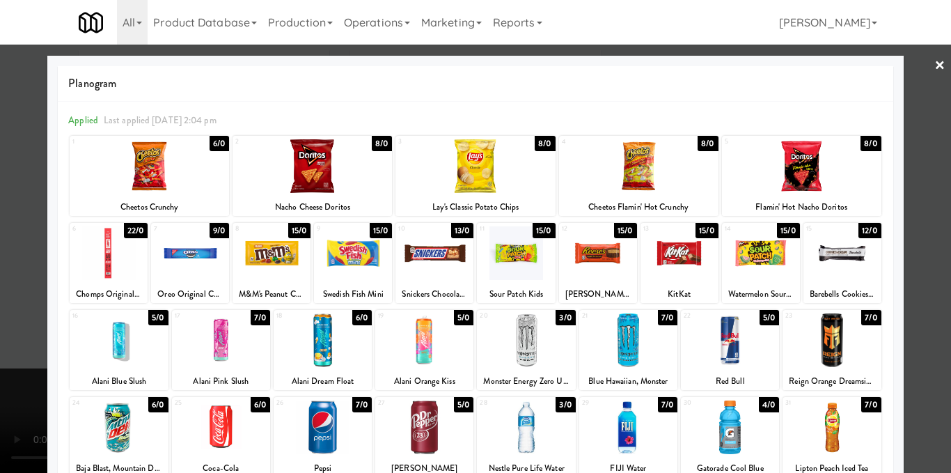
click at [436, 262] on div at bounding box center [434, 253] width 78 height 54
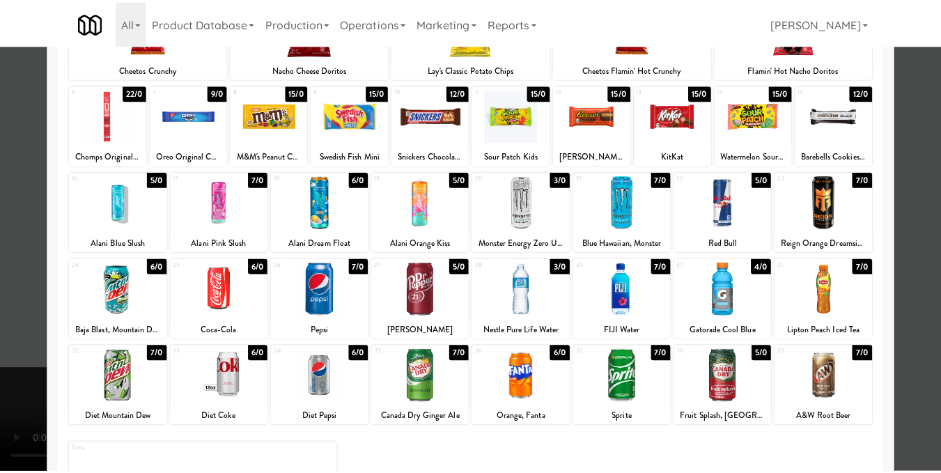
scroll to position [139, 0]
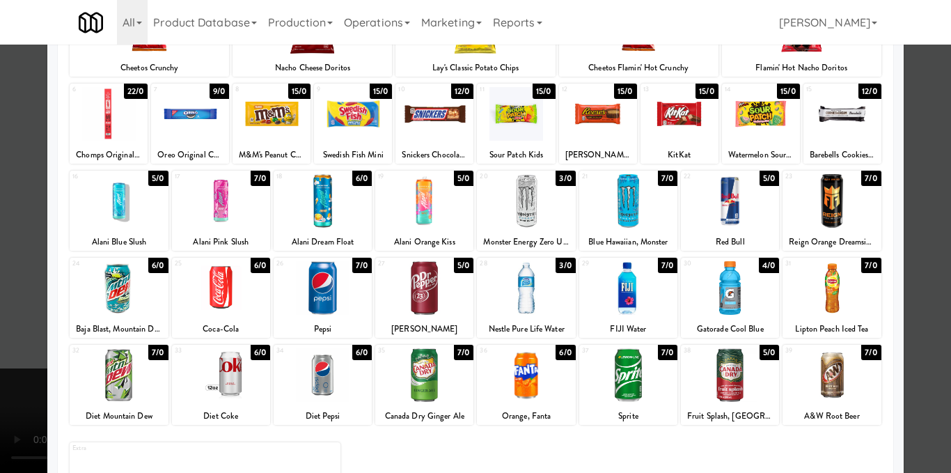
click at [135, 297] on div at bounding box center [119, 288] width 98 height 54
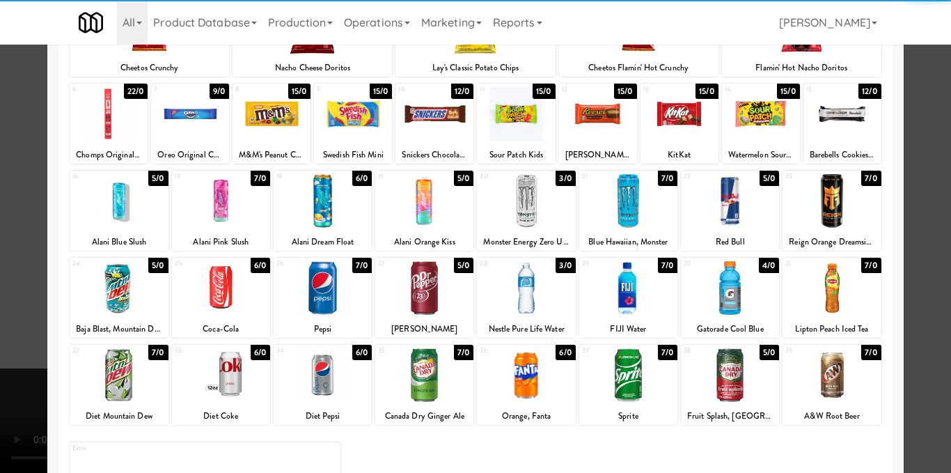
click at [932, 209] on div at bounding box center [475, 236] width 951 height 473
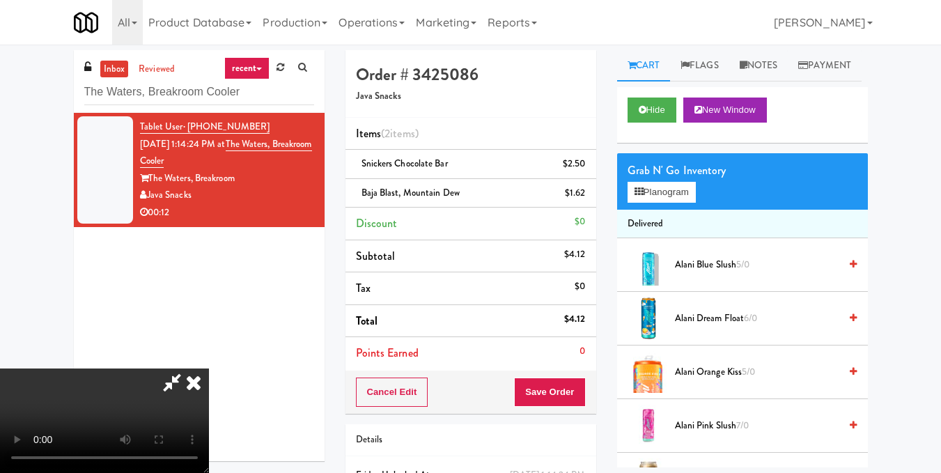
click at [209, 368] on icon at bounding box center [193, 382] width 31 height 28
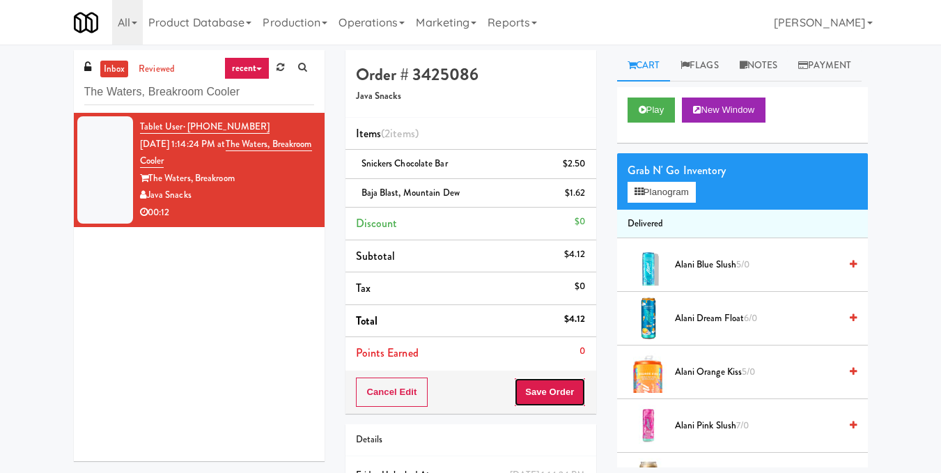
click at [556, 395] on button "Save Order" at bounding box center [549, 391] width 71 height 29
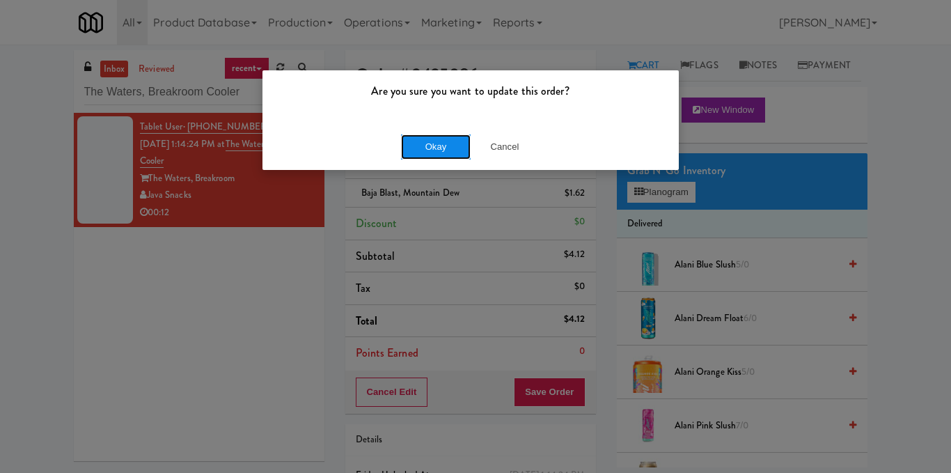
click at [435, 145] on button "Okay" at bounding box center [436, 146] width 70 height 25
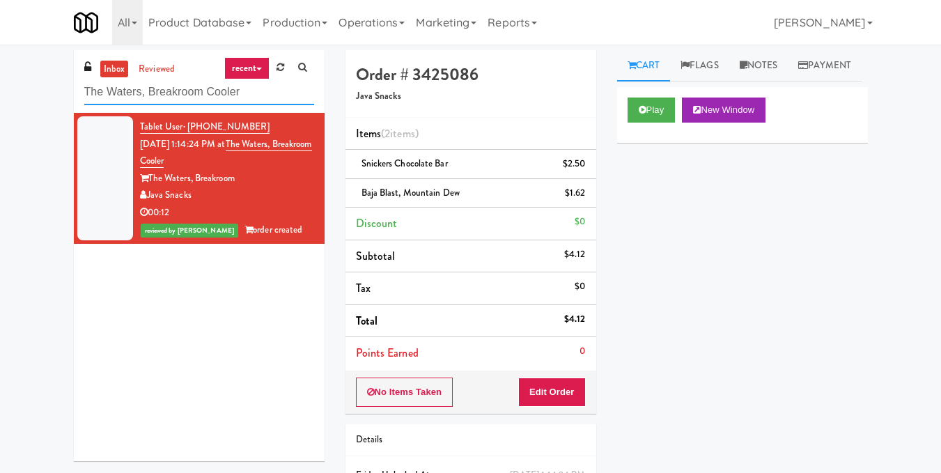
click at [201, 87] on input "The Waters, Breakroom Cooler" at bounding box center [199, 92] width 230 height 26
paste input "Union24 - Cooler - Right (Little Lobby)"
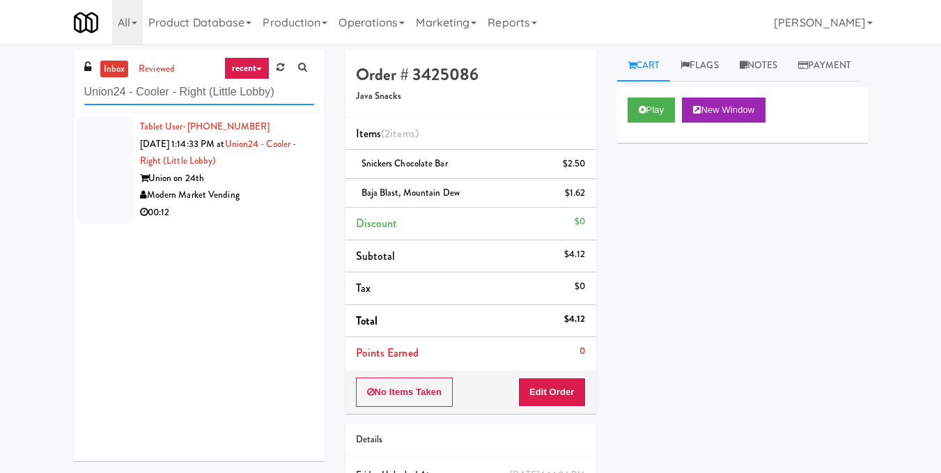
type input "Union24 - Cooler - Right (Little Lobby)"
click at [303, 185] on div "Union on 24th" at bounding box center [227, 178] width 174 height 17
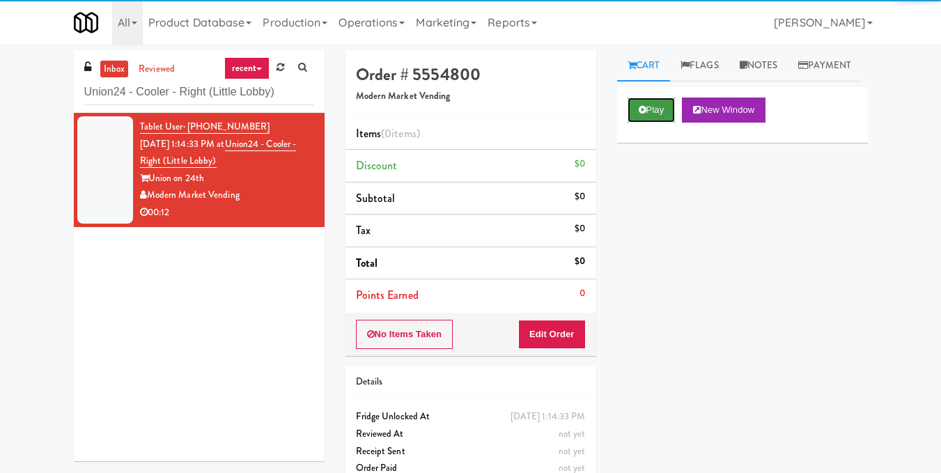
click at [666, 123] on button "Play" at bounding box center [651, 109] width 48 height 25
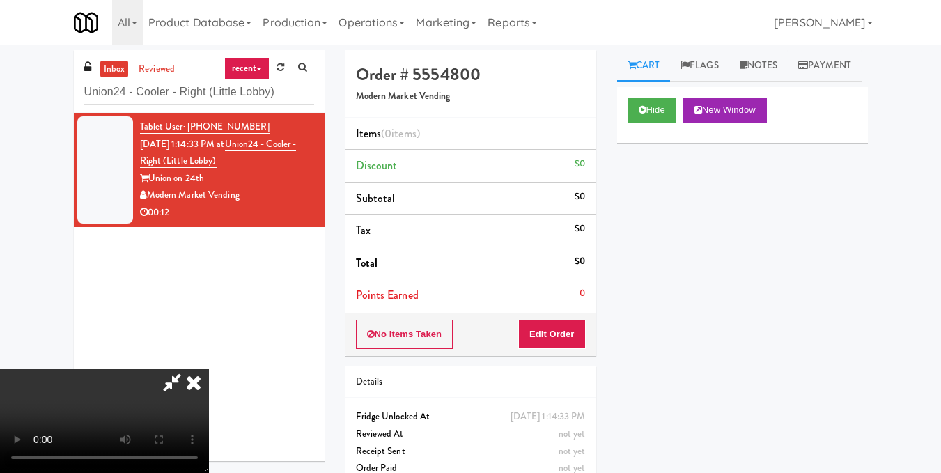
click at [209, 368] on video at bounding box center [104, 420] width 209 height 104
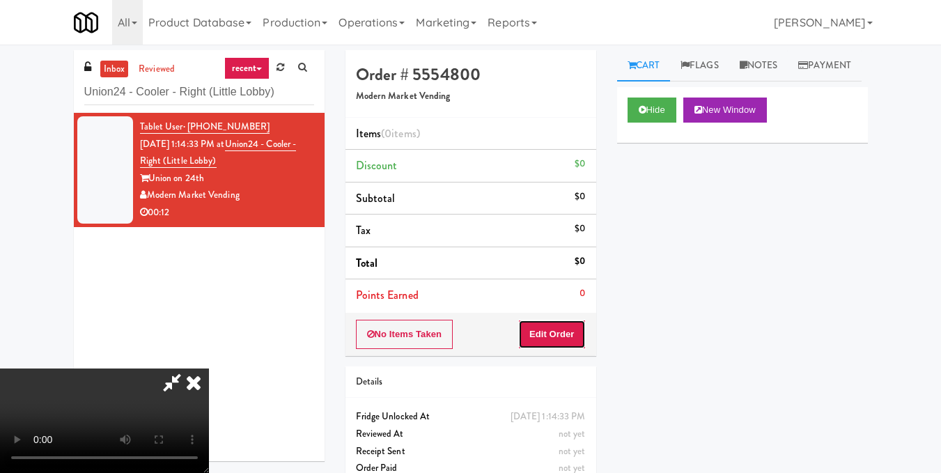
click at [580, 334] on button "Edit Order" at bounding box center [552, 334] width 68 height 29
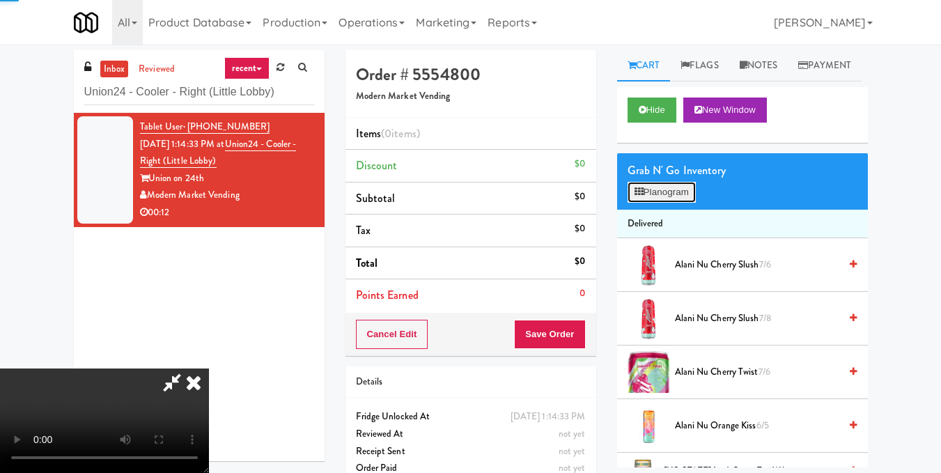
click at [650, 203] on button "Planogram" at bounding box center [661, 192] width 68 height 21
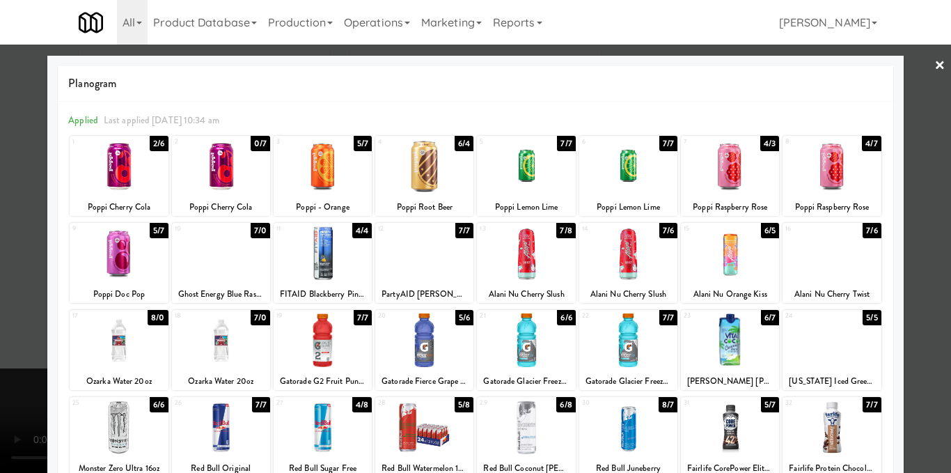
drag, startPoint x: 331, startPoint y: 340, endPoint x: 423, endPoint y: 318, distance: 95.1
click at [331, 340] on div at bounding box center [323, 340] width 98 height 54
click at [930, 263] on div at bounding box center [475, 236] width 951 height 473
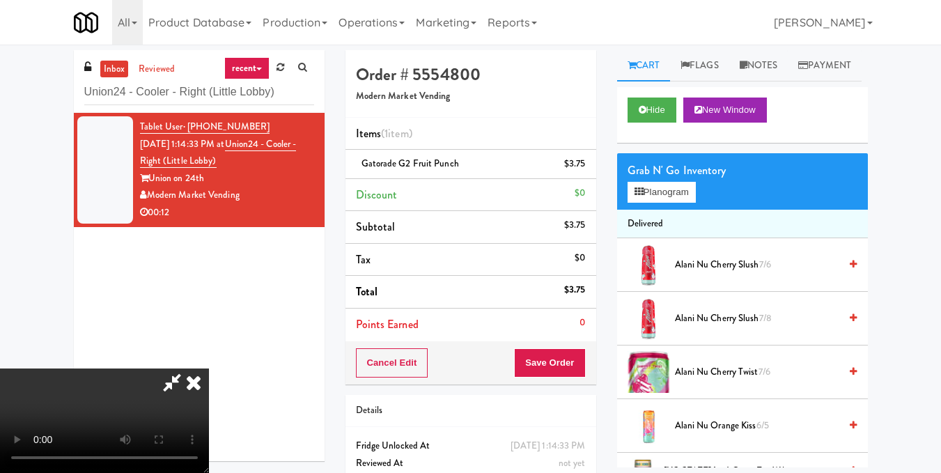
click at [209, 368] on video at bounding box center [104, 420] width 209 height 104
click at [209, 368] on icon at bounding box center [193, 382] width 31 height 28
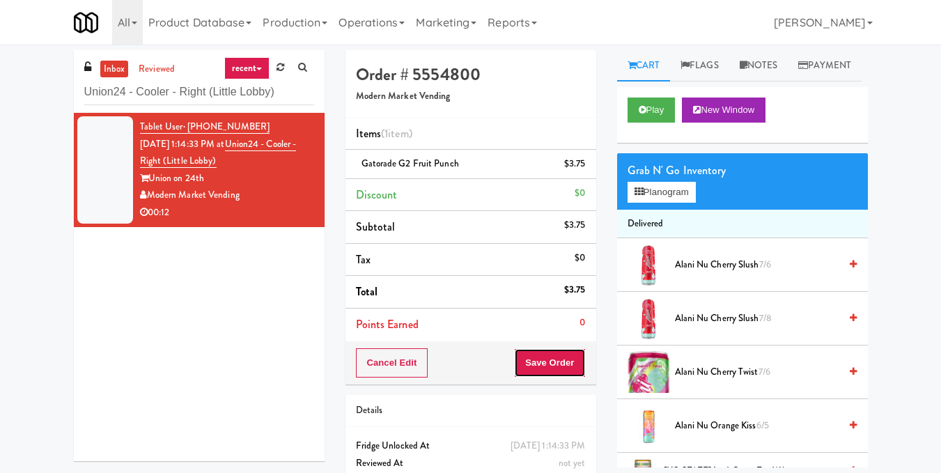
click at [565, 366] on button "Save Order" at bounding box center [549, 362] width 71 height 29
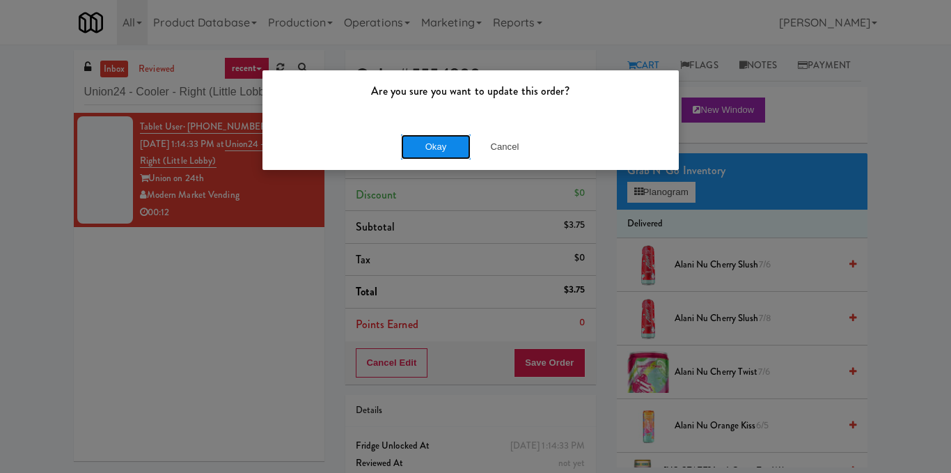
click at [436, 150] on button "Okay" at bounding box center [436, 146] width 70 height 25
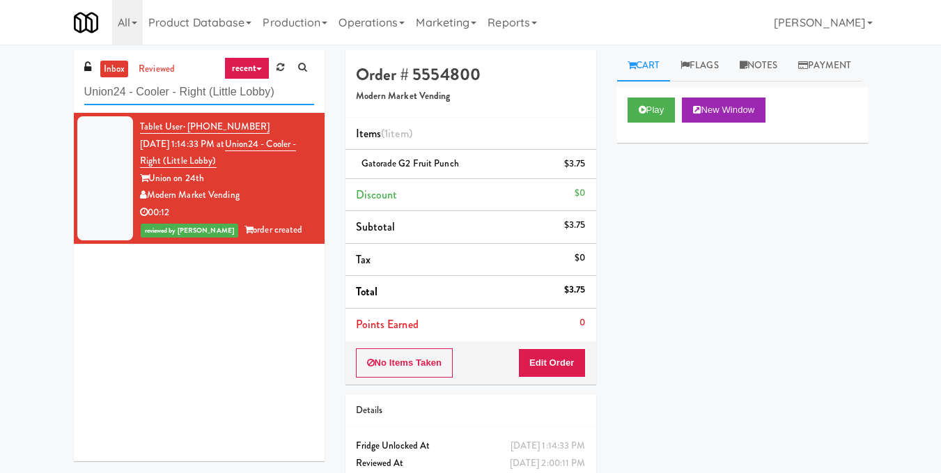
click at [192, 81] on input "Union24 - Cooler - Right (Little Lobby)" at bounding box center [199, 92] width 230 height 26
paste input "[PERSON_NAME] Ave (L) - Steam Whistle"
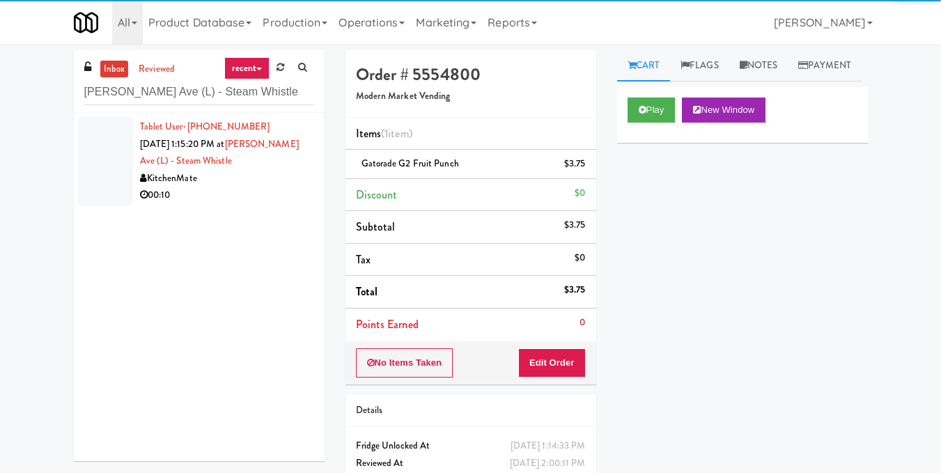
click at [260, 163] on div "Tablet User · (403) 615-8648 [DATE] 1:15:20 PM at [PERSON_NAME][GEOGRAPHIC_DATA…" at bounding box center [227, 161] width 174 height 86
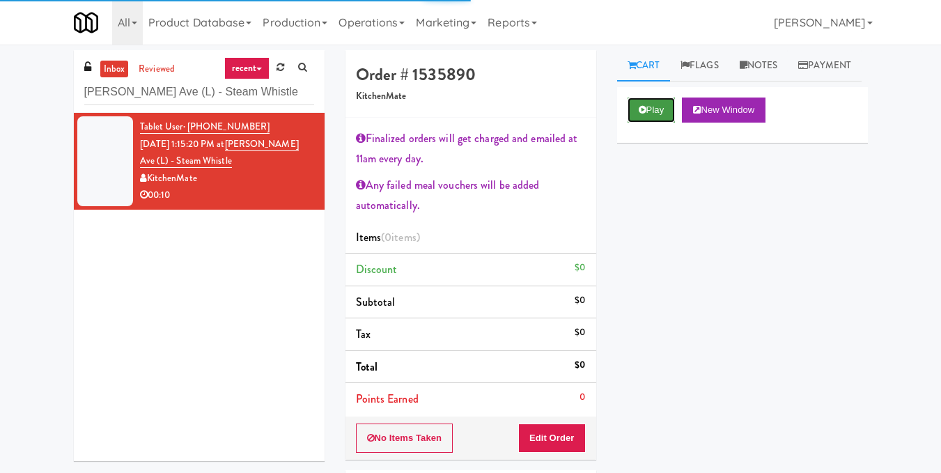
click at [657, 123] on button "Play" at bounding box center [651, 109] width 48 height 25
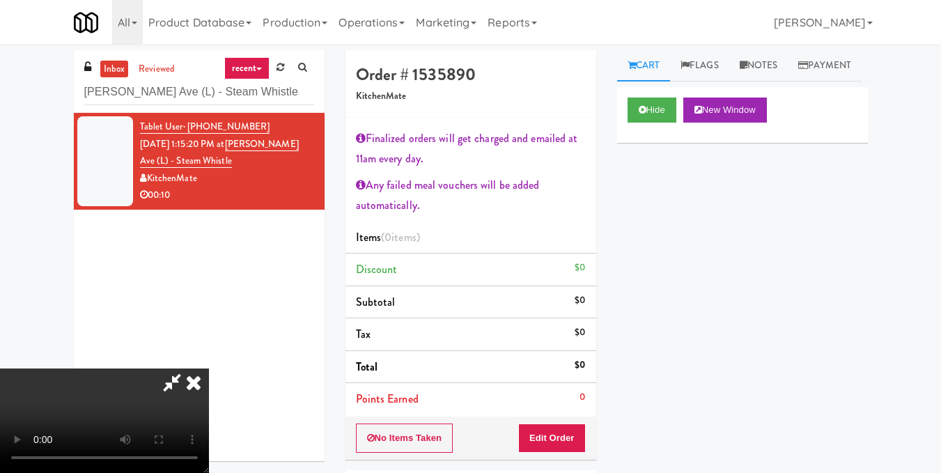
click at [209, 368] on video at bounding box center [104, 420] width 209 height 104
click at [570, 439] on button "Edit Order" at bounding box center [552, 437] width 68 height 29
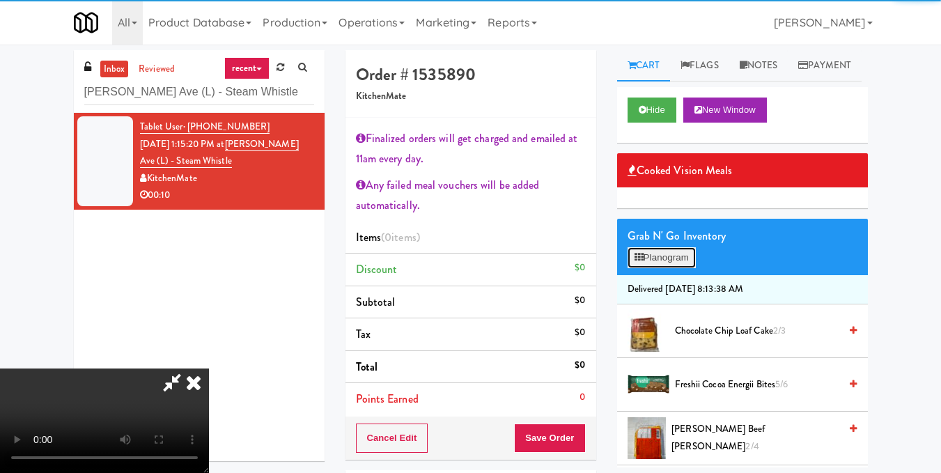
click at [674, 268] on button "Planogram" at bounding box center [661, 257] width 68 height 21
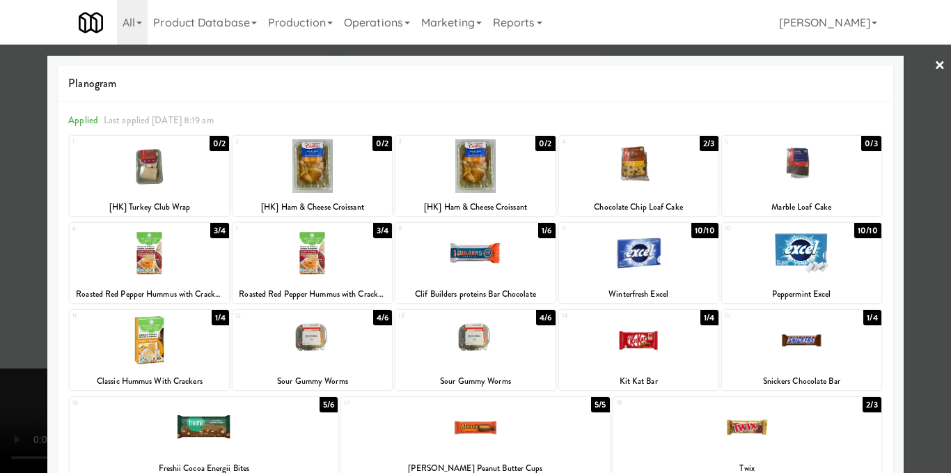
click at [787, 249] on div at bounding box center [801, 253] width 159 height 54
click at [909, 230] on div at bounding box center [475, 236] width 951 height 473
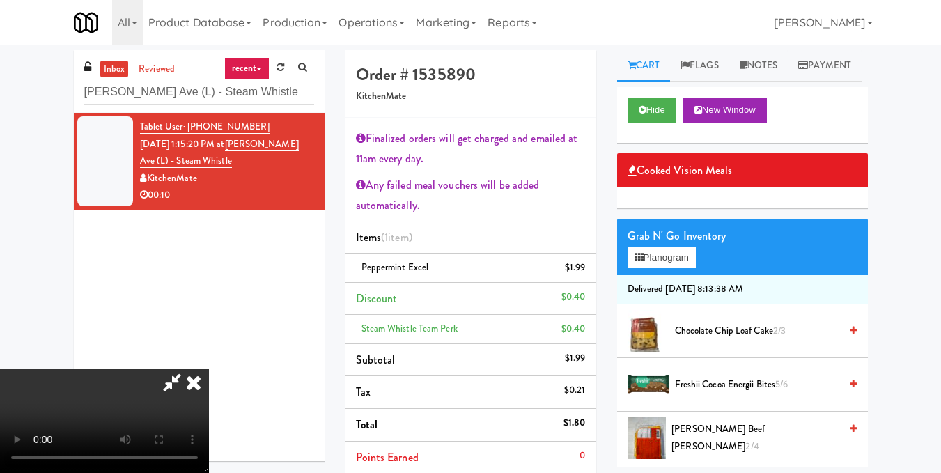
click at [209, 368] on video at bounding box center [104, 420] width 209 height 104
click at [188, 368] on icon at bounding box center [172, 382] width 32 height 28
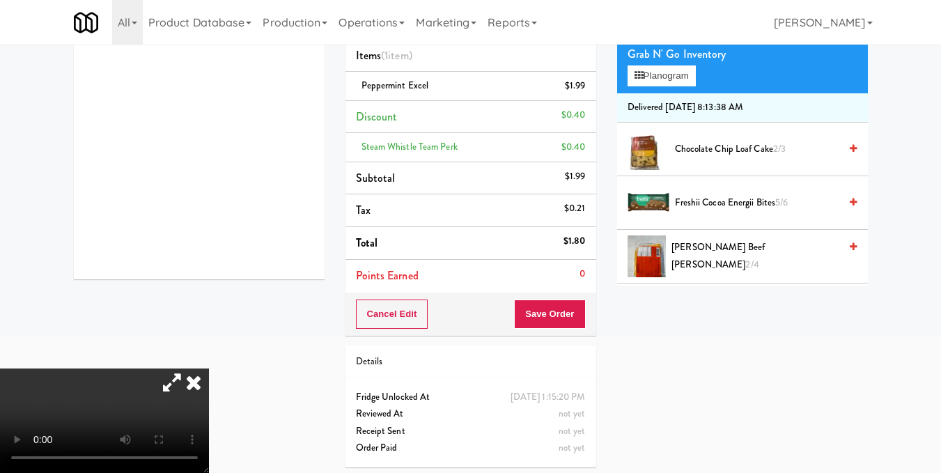
scroll to position [187, 0]
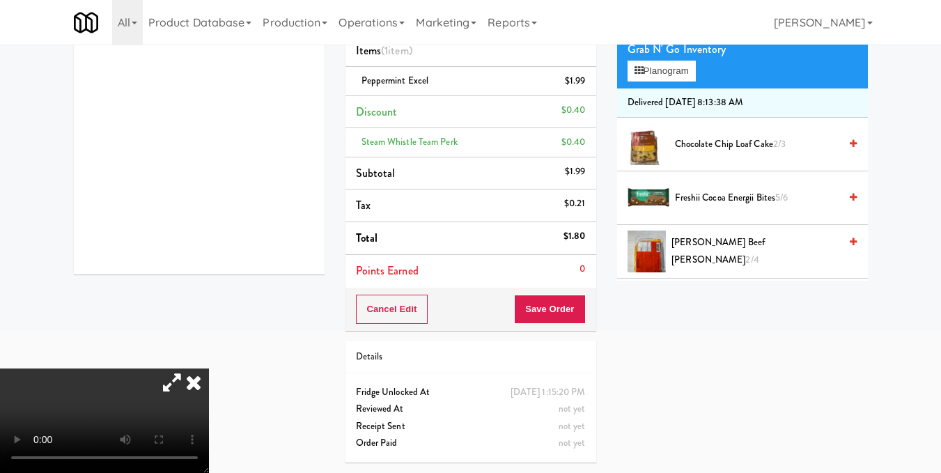
click at [533, 325] on div "Cancel Edit Save Order" at bounding box center [470, 309] width 251 height 43
click at [538, 313] on button "Save Order" at bounding box center [549, 309] width 71 height 29
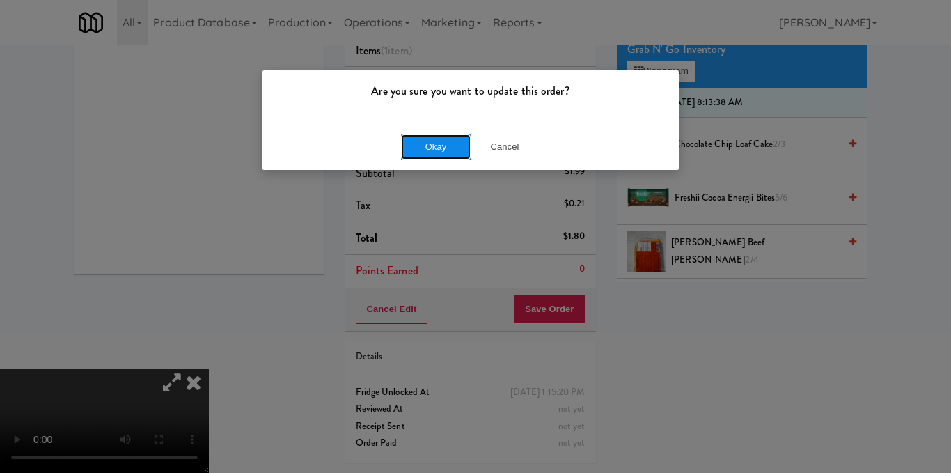
click at [446, 138] on button "Okay" at bounding box center [436, 146] width 70 height 25
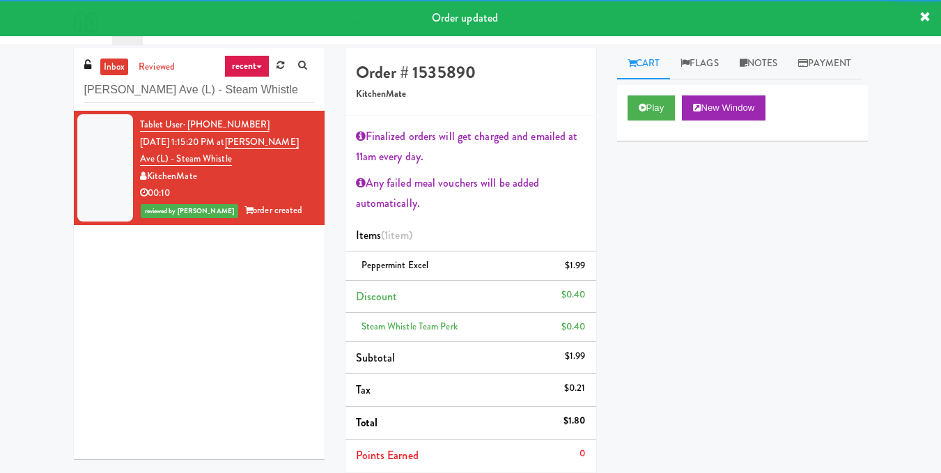
scroll to position [0, 0]
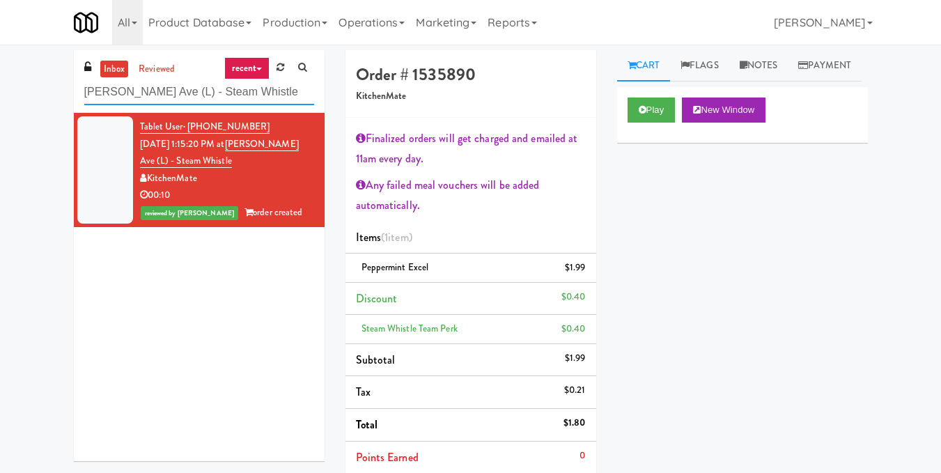
click at [203, 85] on input "[PERSON_NAME] Ave (L) - Steam Whistle" at bounding box center [199, 92] width 230 height 26
paste input "[PERSON_NAME]"
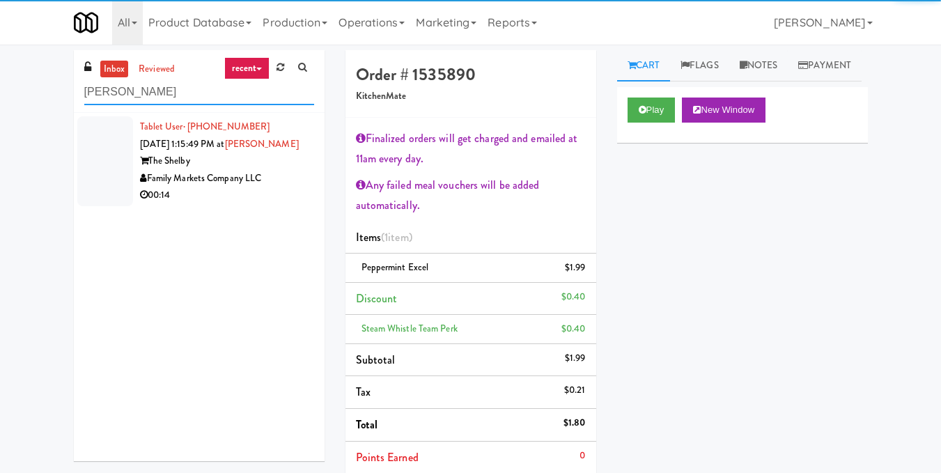
type input "[PERSON_NAME]"
click at [266, 193] on div "00:14" at bounding box center [227, 195] width 174 height 17
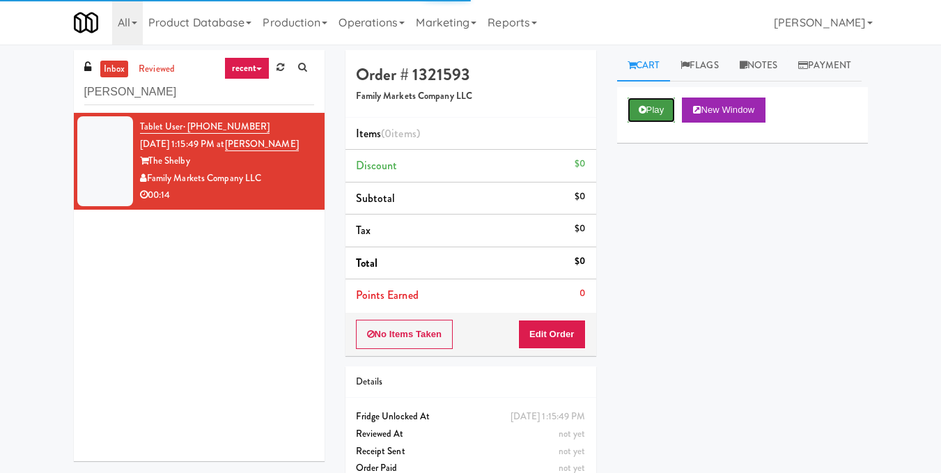
click at [664, 123] on button "Play" at bounding box center [651, 109] width 48 height 25
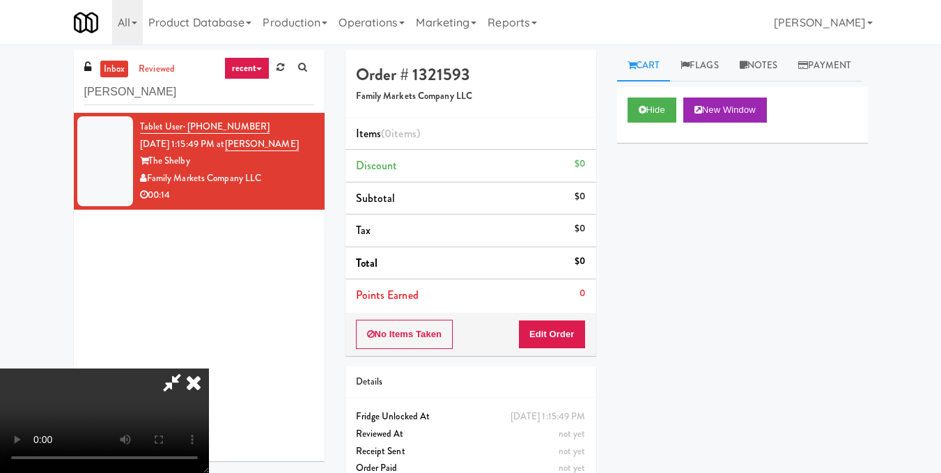
click at [209, 368] on video at bounding box center [104, 420] width 209 height 104
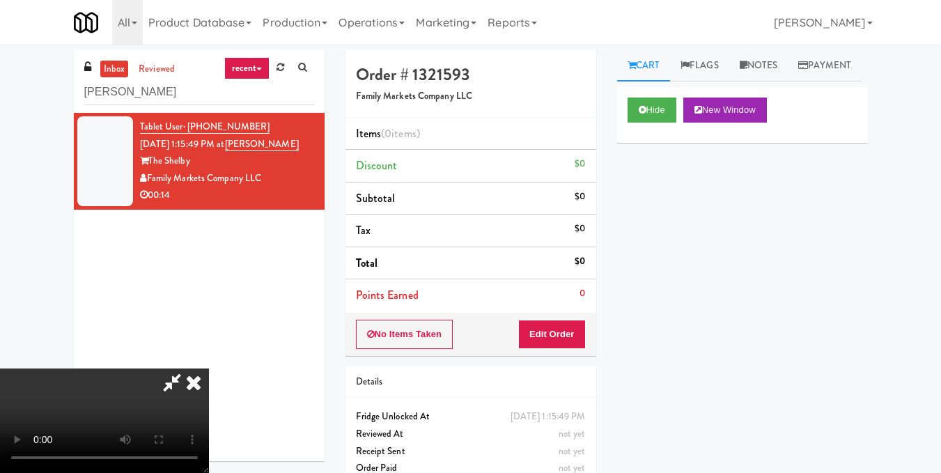
click at [209, 368] on video at bounding box center [104, 420] width 209 height 104
drag, startPoint x: 586, startPoint y: 333, endPoint x: 588, endPoint y: 324, distance: 9.3
click at [586, 333] on div "No Items Taken Edit Order" at bounding box center [470, 334] width 251 height 43
click at [581, 336] on button "Edit Order" at bounding box center [552, 334] width 68 height 29
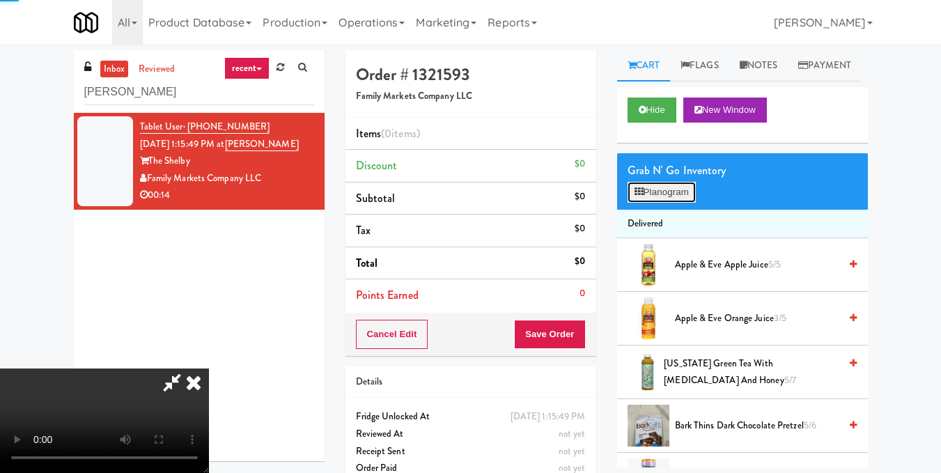
click at [688, 203] on button "Planogram" at bounding box center [661, 192] width 68 height 21
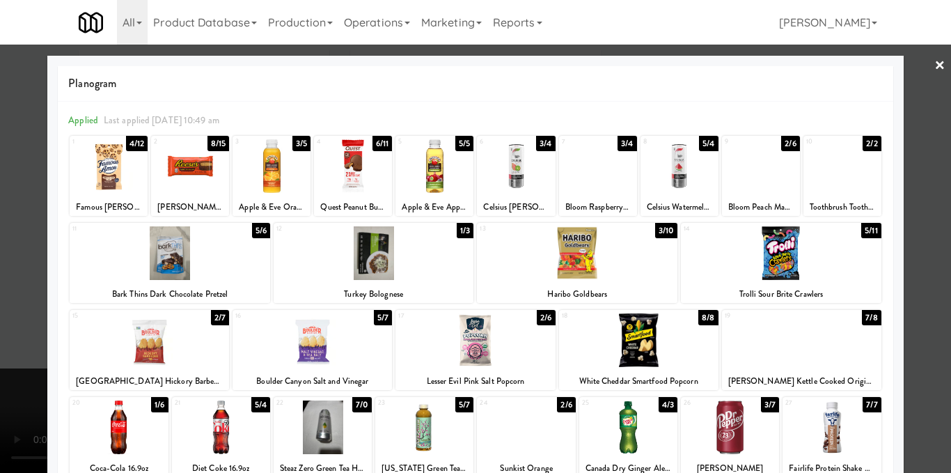
click at [748, 166] on div at bounding box center [761, 166] width 78 height 54
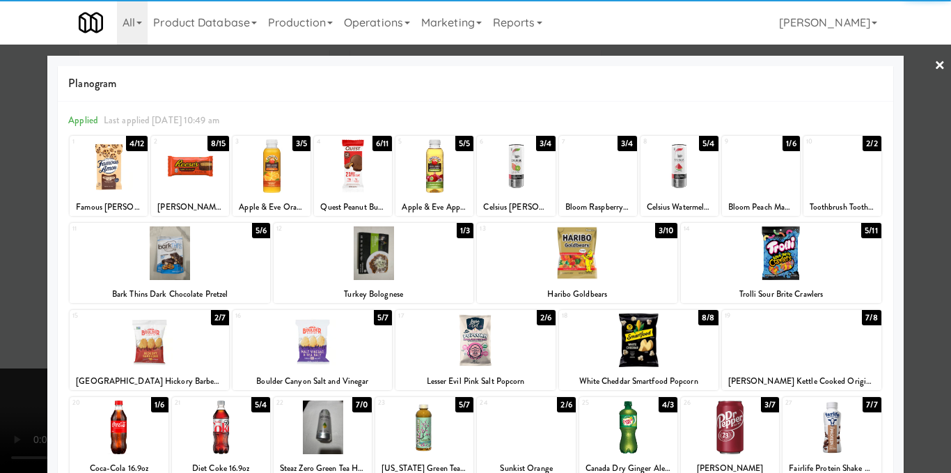
drag, startPoint x: 910, startPoint y: 233, endPoint x: 874, endPoint y: 267, distance: 49.3
click at [911, 234] on div at bounding box center [475, 236] width 951 height 473
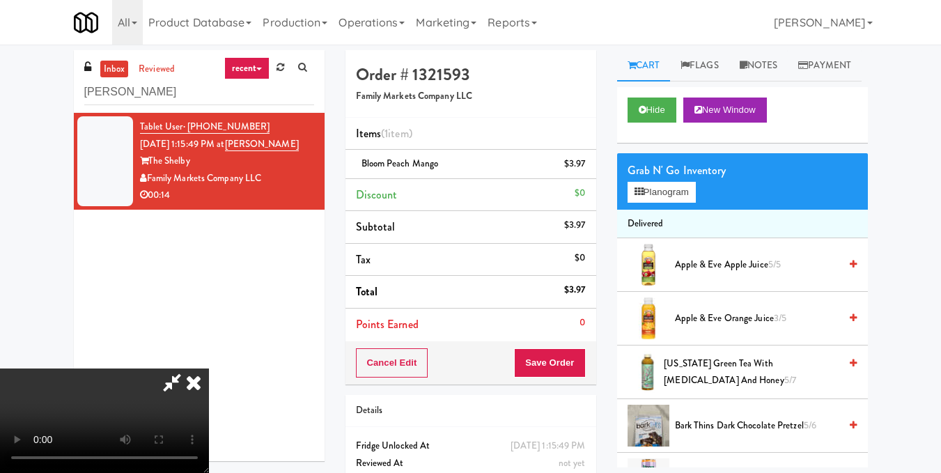
click at [209, 368] on video at bounding box center [104, 420] width 209 height 104
click at [209, 368] on icon at bounding box center [193, 382] width 31 height 28
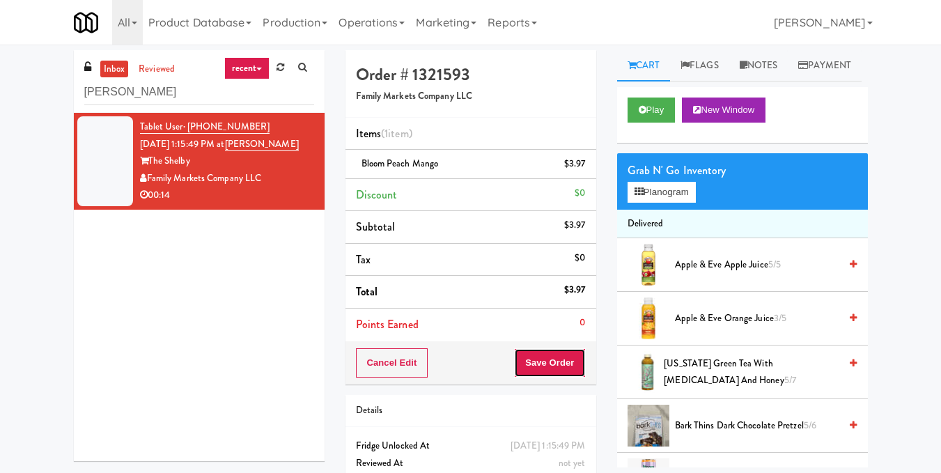
click at [578, 377] on button "Save Order" at bounding box center [549, 362] width 71 height 29
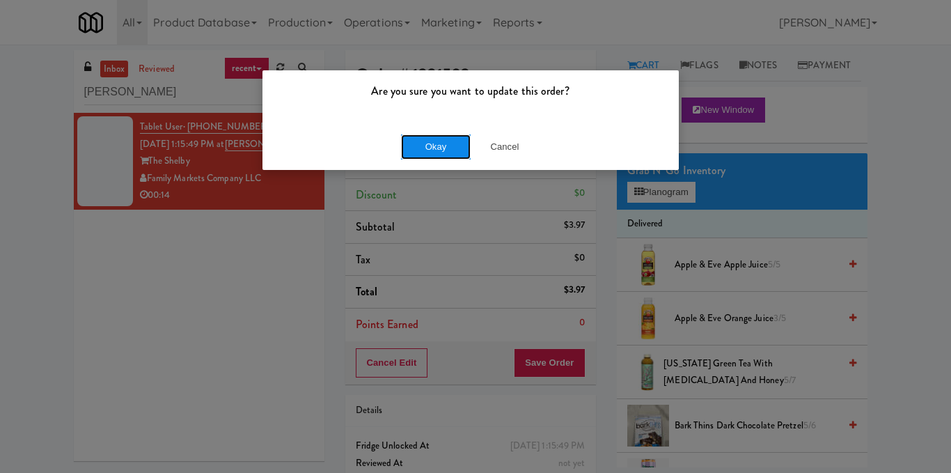
click at [444, 149] on button "Okay" at bounding box center [436, 146] width 70 height 25
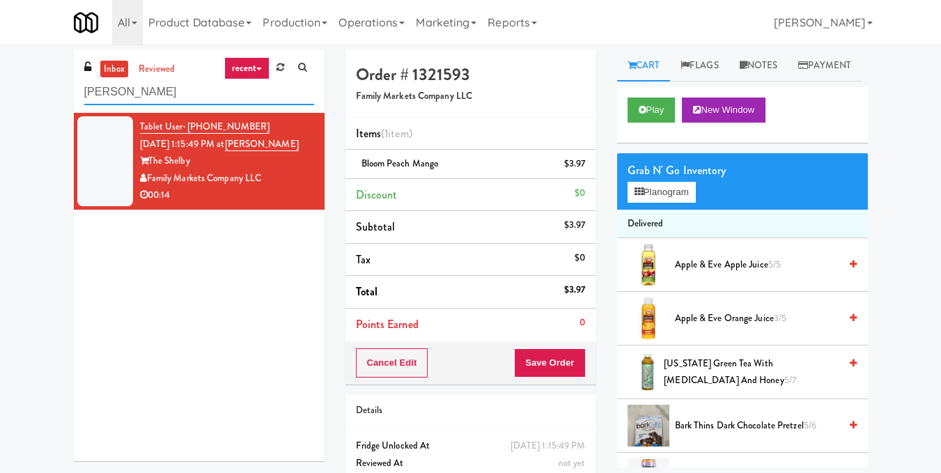
click at [224, 85] on input "[PERSON_NAME]" at bounding box center [199, 92] width 230 height 26
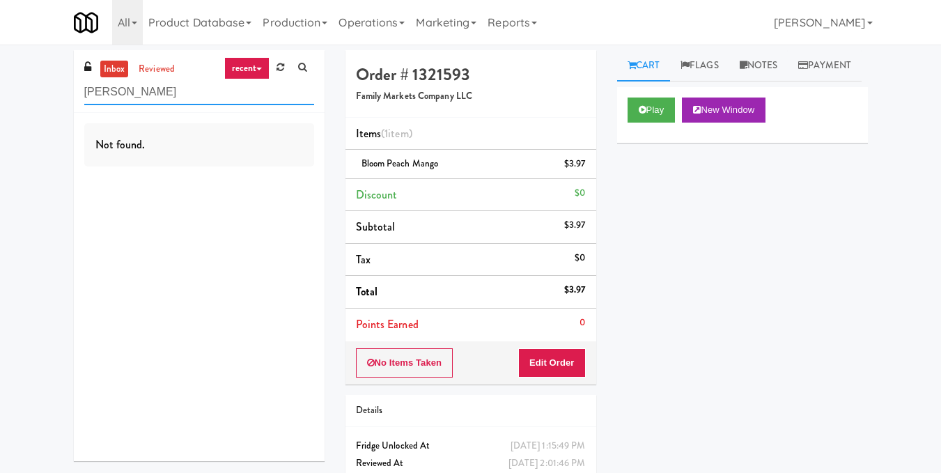
click at [189, 95] on input "[PERSON_NAME]" at bounding box center [199, 92] width 230 height 26
paste input "[PERSON_NAME] Ave (L) - Steam Whistle"
click at [191, 82] on input "[PERSON_NAME] Ave (L) - Steam Whistle" at bounding box center [199, 92] width 230 height 26
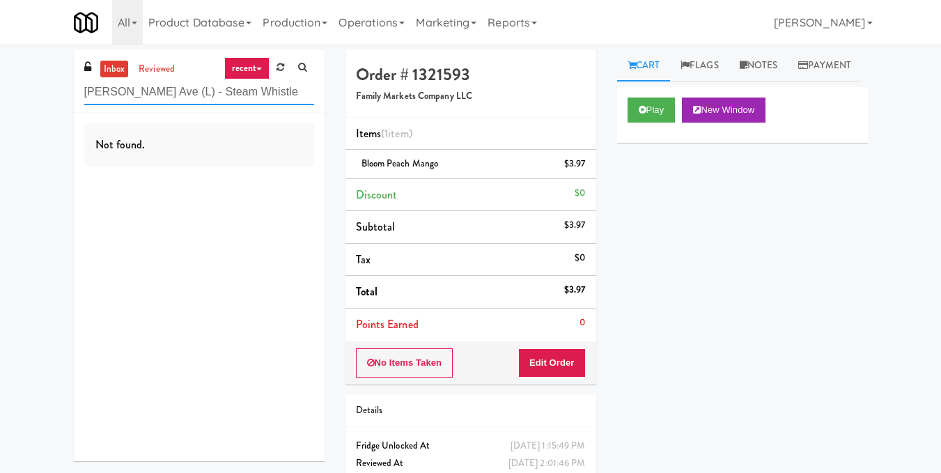
click at [191, 82] on input "[PERSON_NAME] Ave (L) - Steam Whistle" at bounding box center [199, 92] width 230 height 26
paste input "Union24 - Cooler - Right (Little Lobby)"
click at [213, 87] on input "Union24 - Cooler - Right (Little Lobby)" at bounding box center [199, 92] width 230 height 26
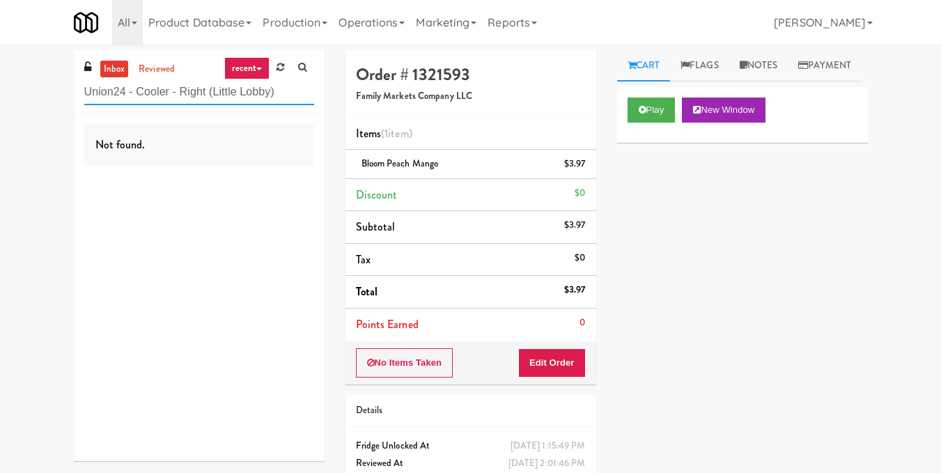
click at [213, 87] on input "Union24 - Cooler - Right (Little Lobby)" at bounding box center [199, 92] width 230 height 26
paste input "The Waters, Breakroom Cooler"
drag, startPoint x: 283, startPoint y: 95, endPoint x: 38, endPoint y: 91, distance: 245.8
click at [38, 91] on div "inbox reviewed recent all unclear take inventory issue suspicious failed recent…" at bounding box center [470, 288] width 941 height 476
paste input "Aura - Cooler Combo"
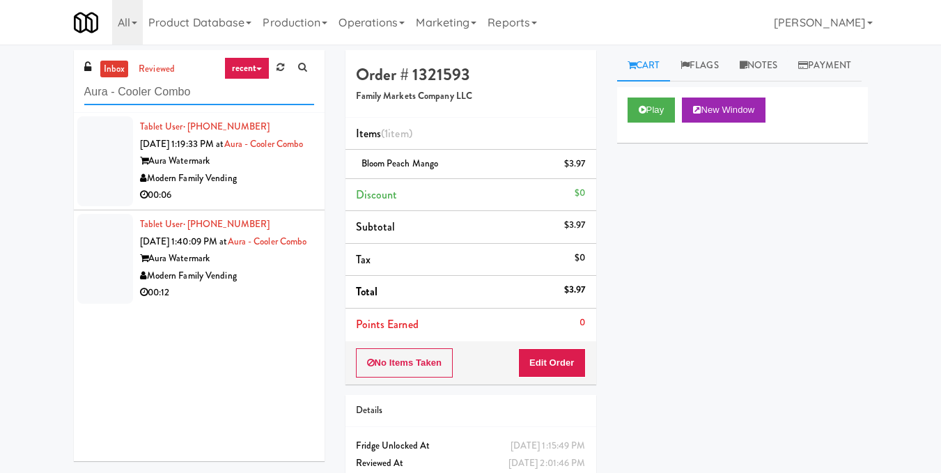
type input "Aura - Cooler Combo"
click at [273, 187] on div "Modern Family Vending" at bounding box center [227, 178] width 174 height 17
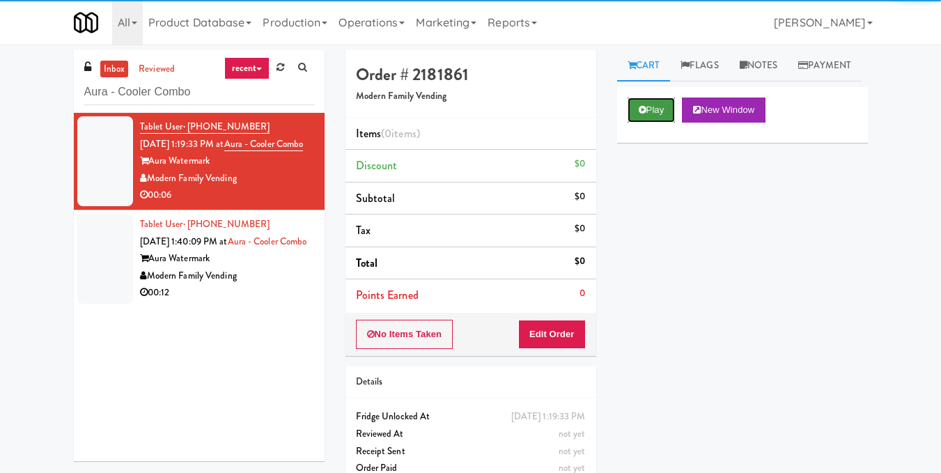
click at [646, 123] on button "Play" at bounding box center [651, 109] width 48 height 25
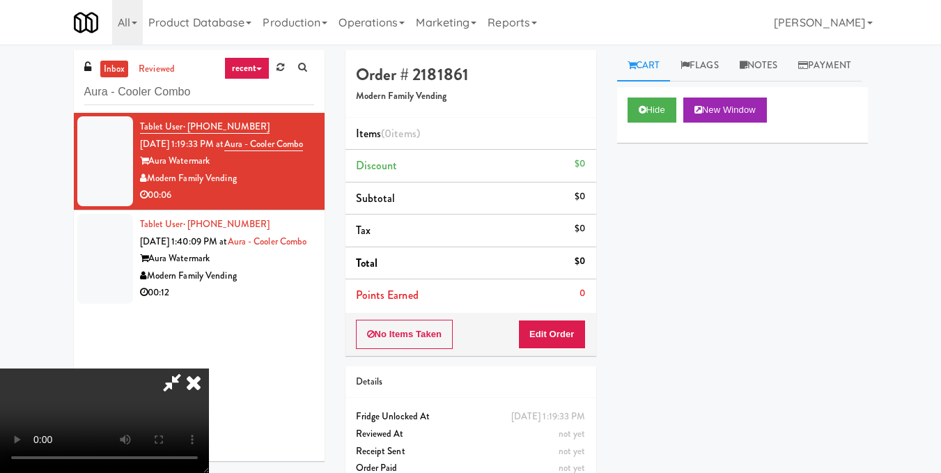
click at [209, 368] on video at bounding box center [104, 420] width 209 height 104
click at [581, 335] on button "Edit Order" at bounding box center [552, 334] width 68 height 29
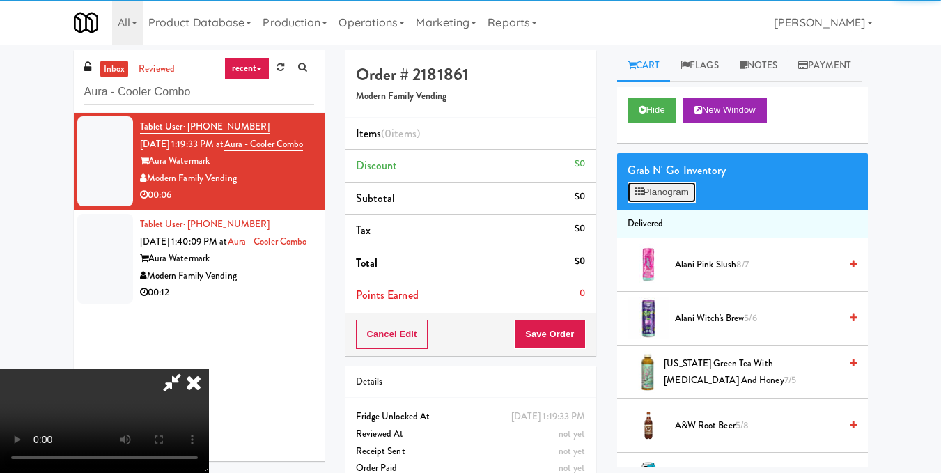
click at [680, 203] on button "Planogram" at bounding box center [661, 192] width 68 height 21
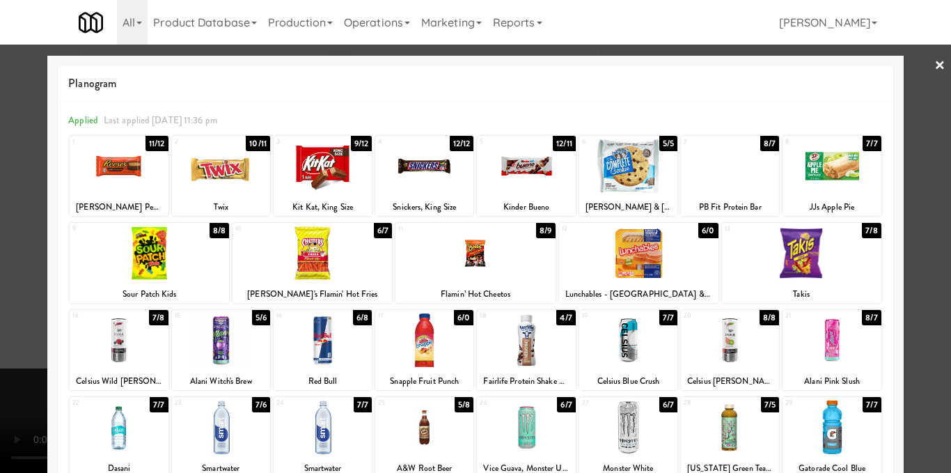
drag, startPoint x: 244, startPoint y: 354, endPoint x: 262, endPoint y: 349, distance: 18.7
click at [243, 354] on div at bounding box center [221, 340] width 98 height 54
click at [924, 313] on div at bounding box center [475, 236] width 951 height 473
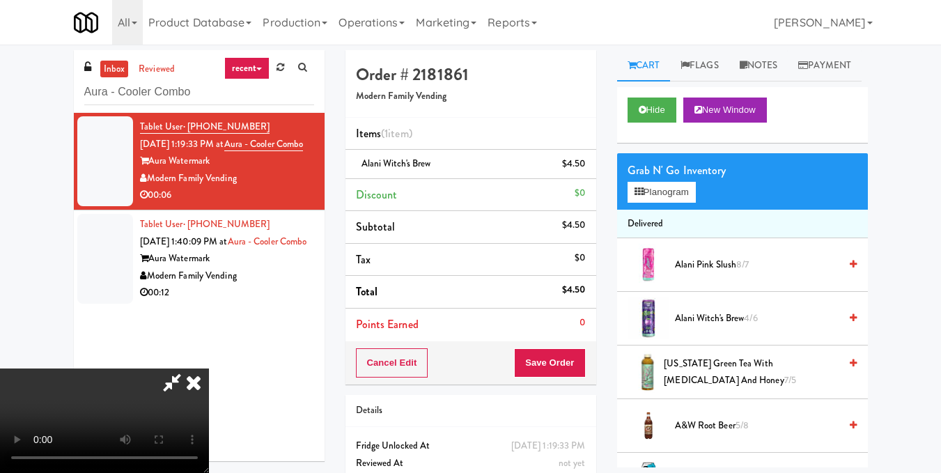
click at [209, 382] on video at bounding box center [104, 420] width 209 height 104
click at [209, 368] on icon at bounding box center [193, 382] width 31 height 28
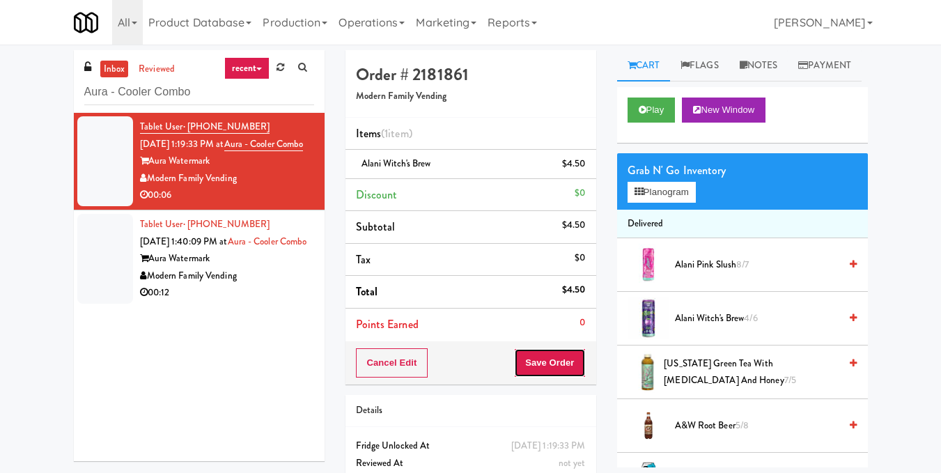
click at [563, 356] on button "Save Order" at bounding box center [549, 362] width 71 height 29
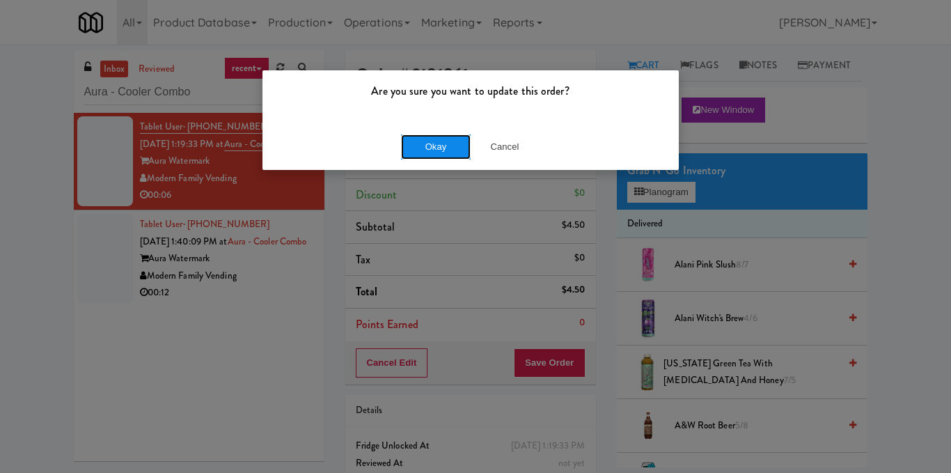
click at [439, 141] on button "Okay" at bounding box center [436, 146] width 70 height 25
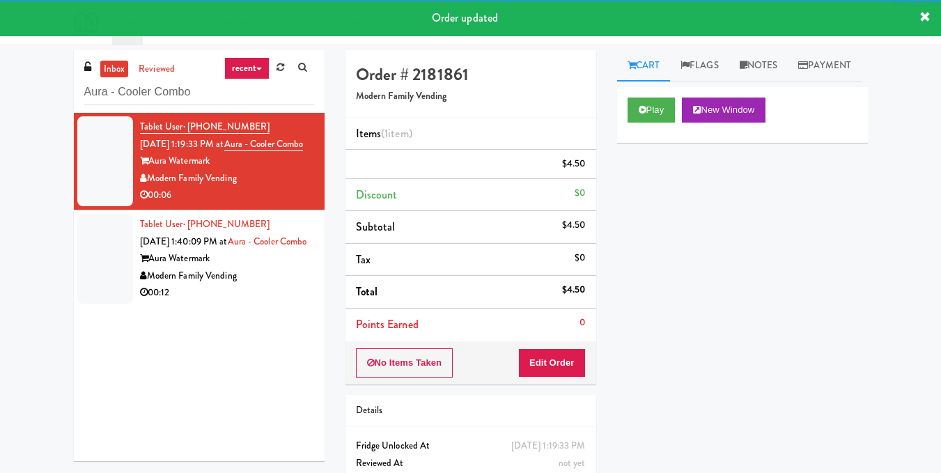
click at [278, 285] on div "Modern Family Vending" at bounding box center [227, 275] width 174 height 17
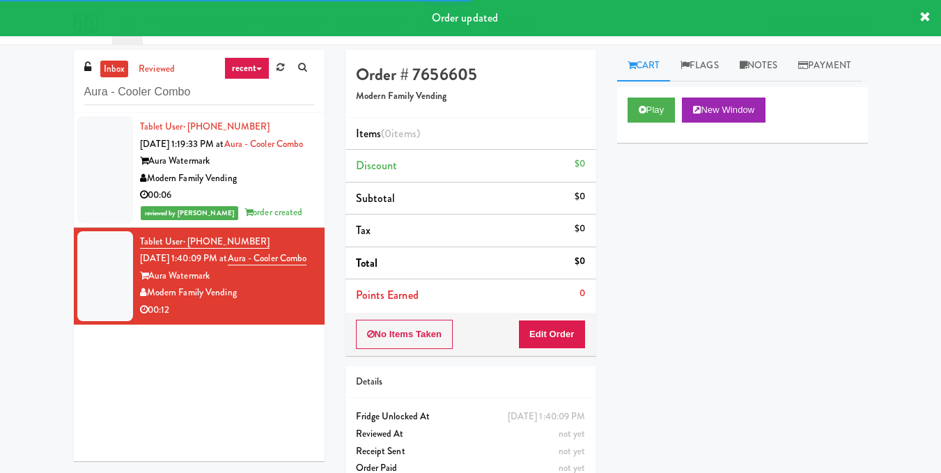
click at [643, 143] on div "Play New Window" at bounding box center [742, 115] width 251 height 56
click at [645, 123] on button "Play" at bounding box center [651, 109] width 48 height 25
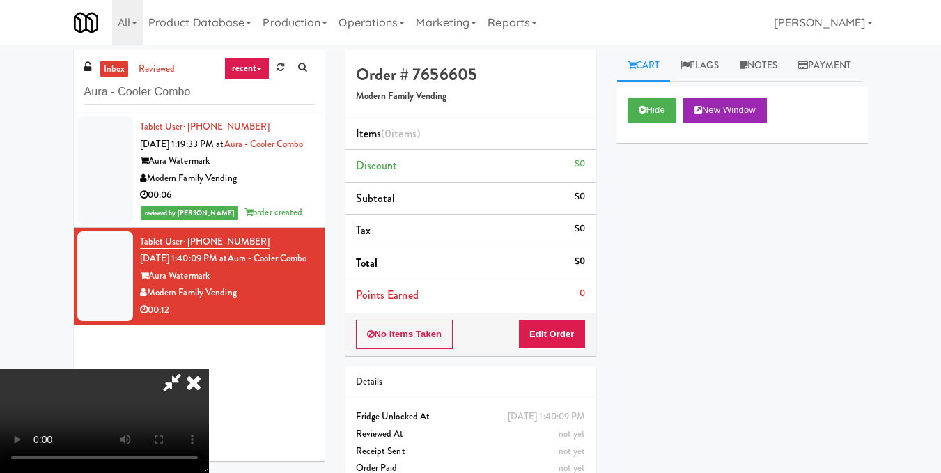
click at [209, 368] on video at bounding box center [104, 420] width 209 height 104
click at [579, 338] on button "Edit Order" at bounding box center [552, 334] width 68 height 29
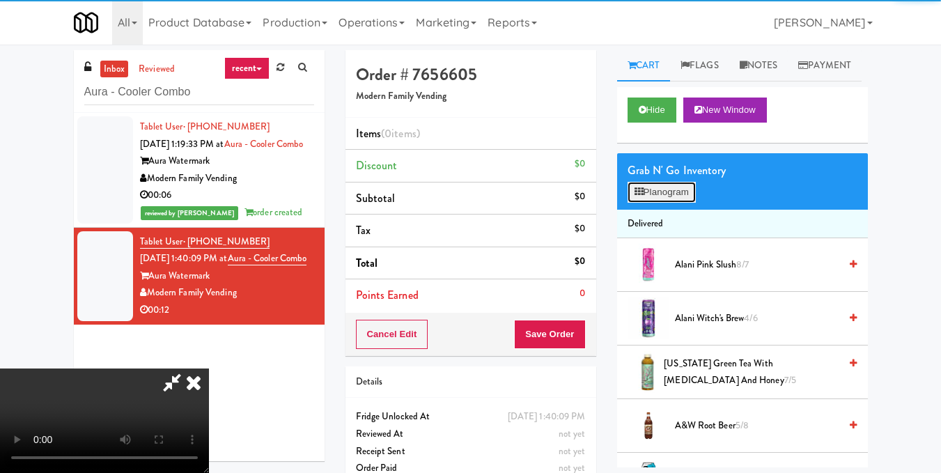
click at [657, 203] on button "Planogram" at bounding box center [661, 192] width 68 height 21
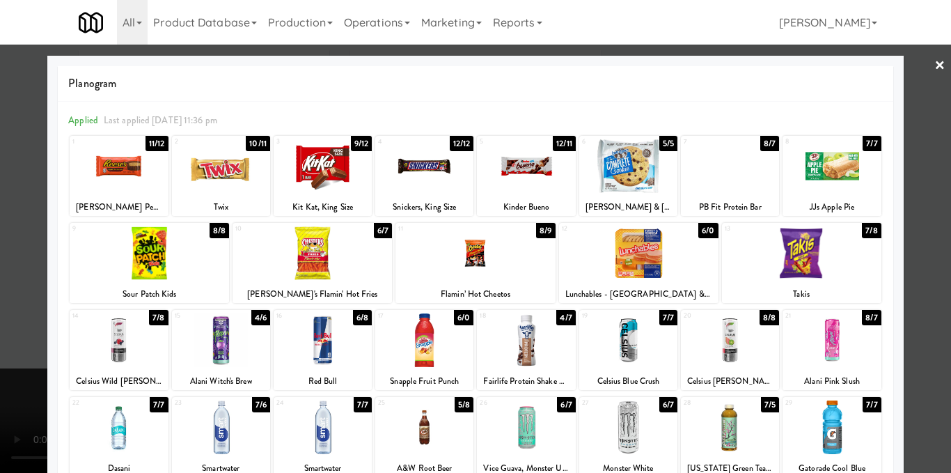
click at [329, 161] on div at bounding box center [323, 166] width 98 height 54
click at [613, 246] on div at bounding box center [638, 253] width 159 height 54
click at [911, 242] on div at bounding box center [475, 236] width 951 height 473
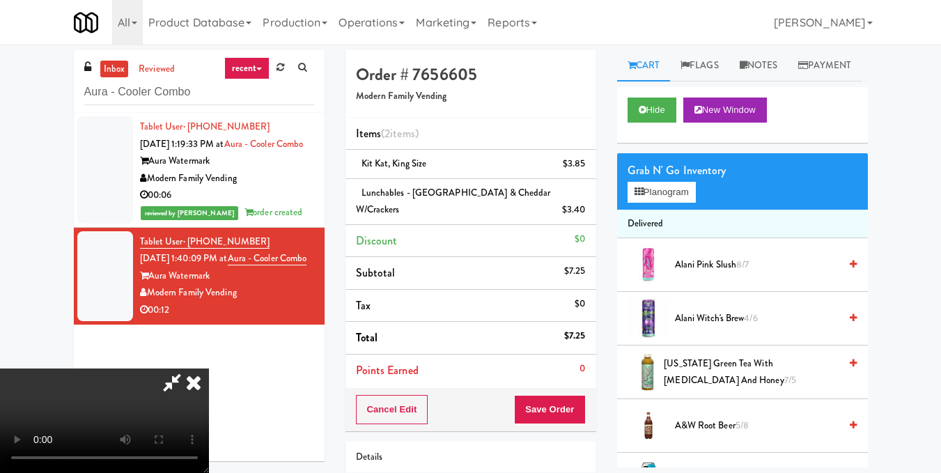
click at [209, 368] on icon at bounding box center [193, 382] width 31 height 28
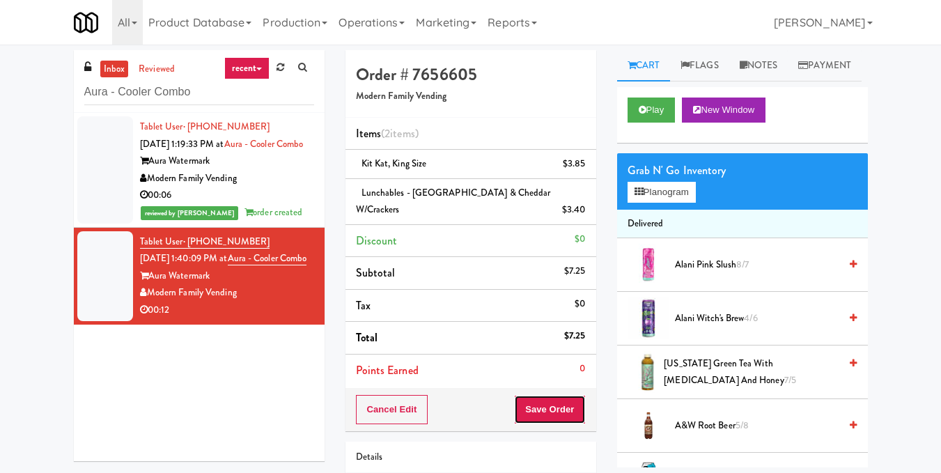
click at [563, 398] on button "Save Order" at bounding box center [549, 409] width 71 height 29
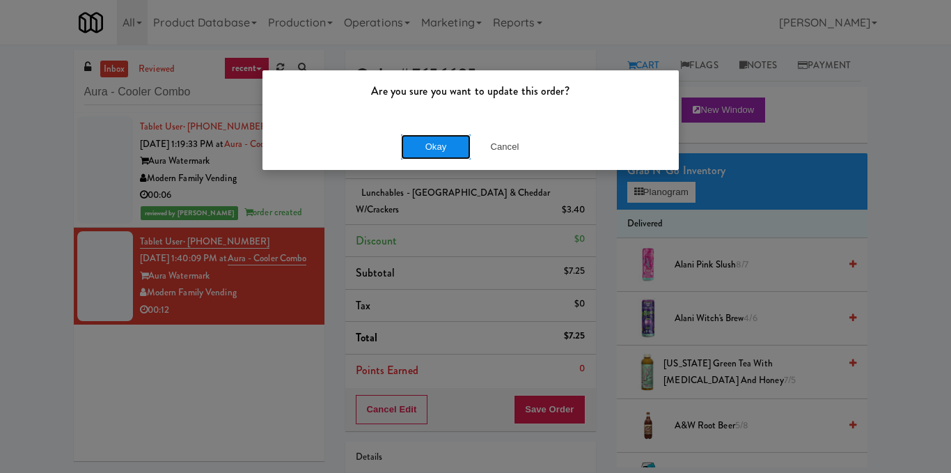
click at [431, 143] on button "Okay" at bounding box center [436, 146] width 70 height 25
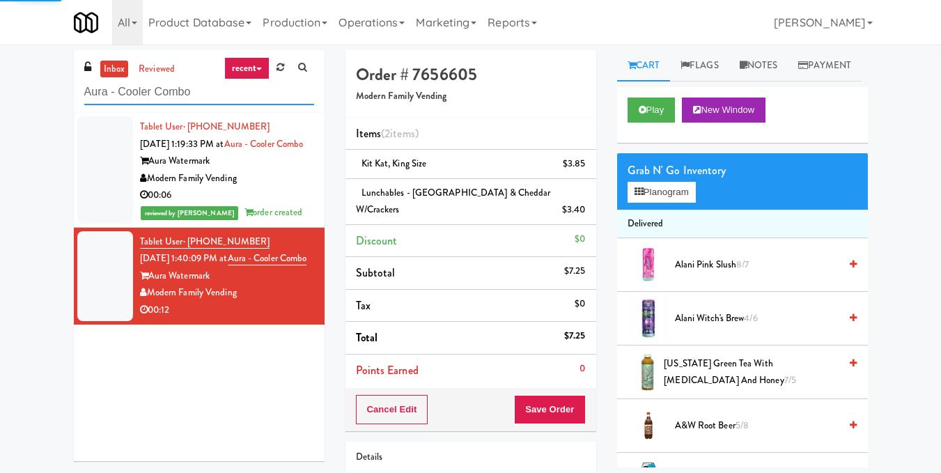
click at [224, 96] on input "Aura - Cooler Combo" at bounding box center [199, 92] width 230 height 26
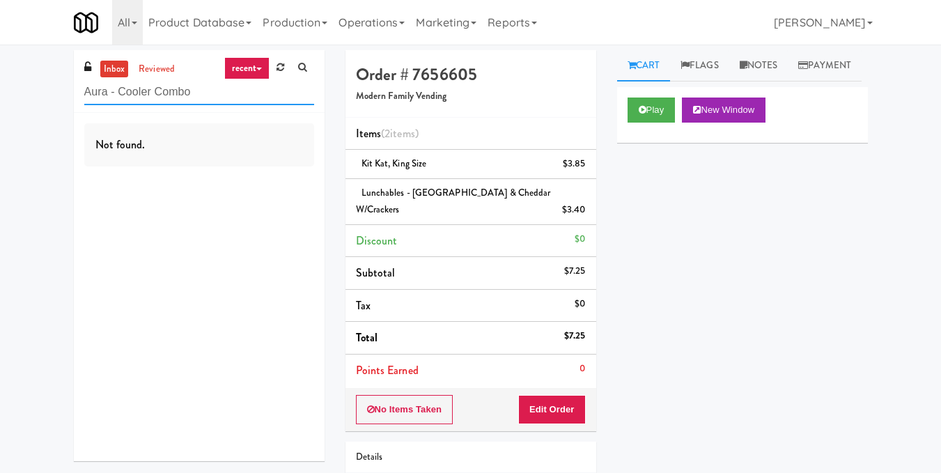
click at [212, 86] on input "Aura - Cooler Combo" at bounding box center [199, 92] width 230 height 26
paste input "Gentleman's [PERSON_NAME] Cooler"
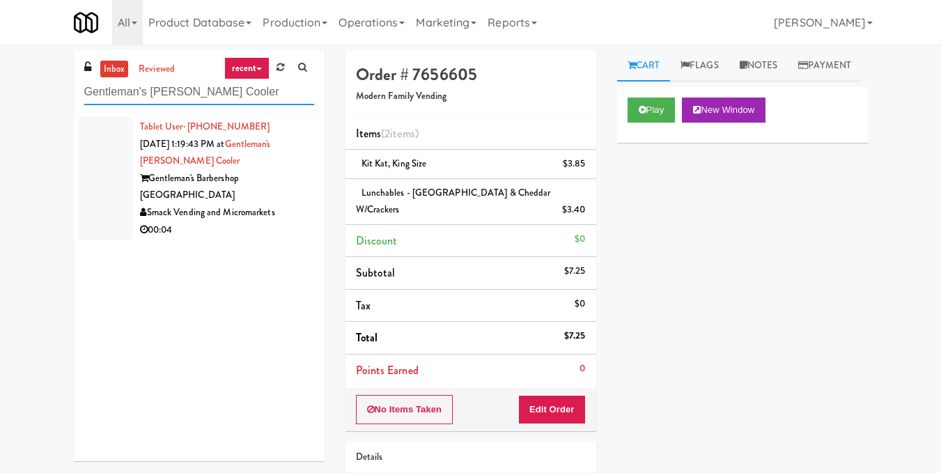
type input "Gentleman's [PERSON_NAME] Cooler"
click at [242, 221] on div "00:04" at bounding box center [227, 229] width 174 height 17
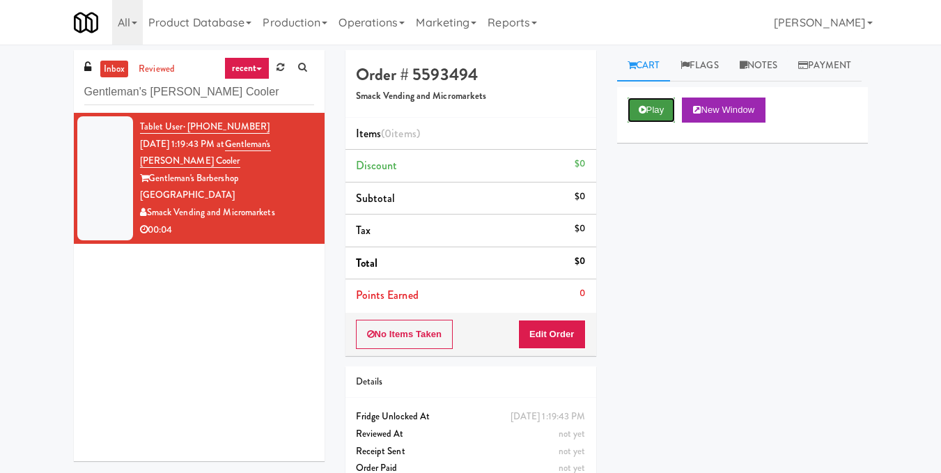
click at [661, 123] on button "Play" at bounding box center [651, 109] width 48 height 25
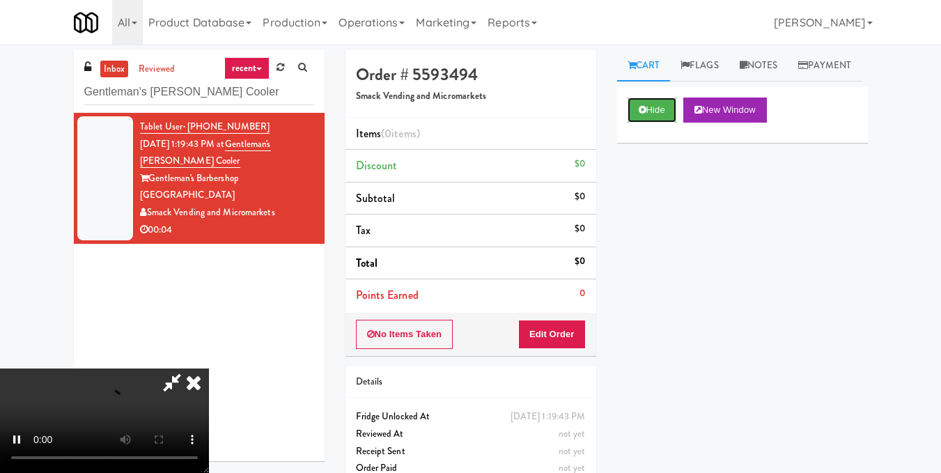
scroll to position [157, 0]
click at [209, 368] on video at bounding box center [104, 420] width 209 height 104
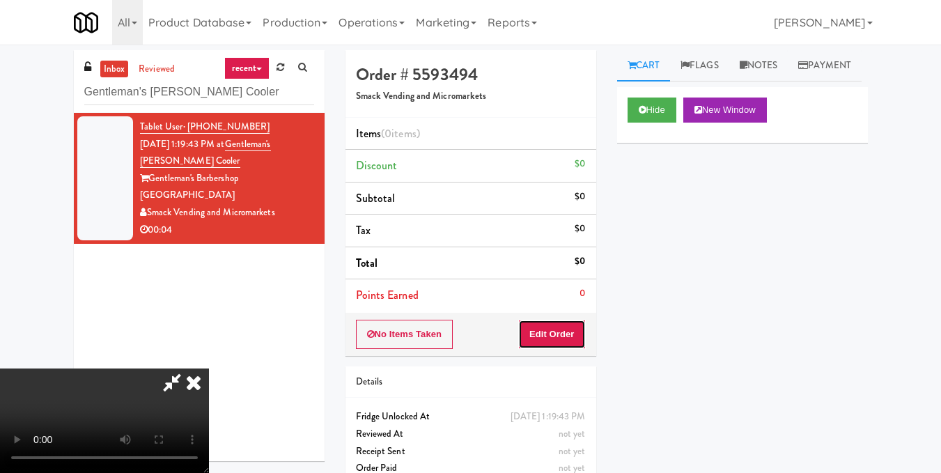
click at [572, 331] on button "Edit Order" at bounding box center [552, 334] width 68 height 29
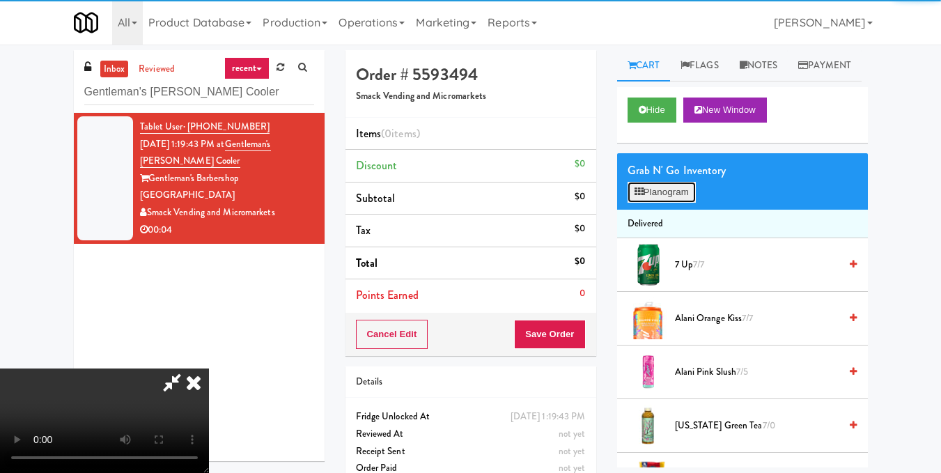
click at [663, 203] on button "Planogram" at bounding box center [661, 192] width 68 height 21
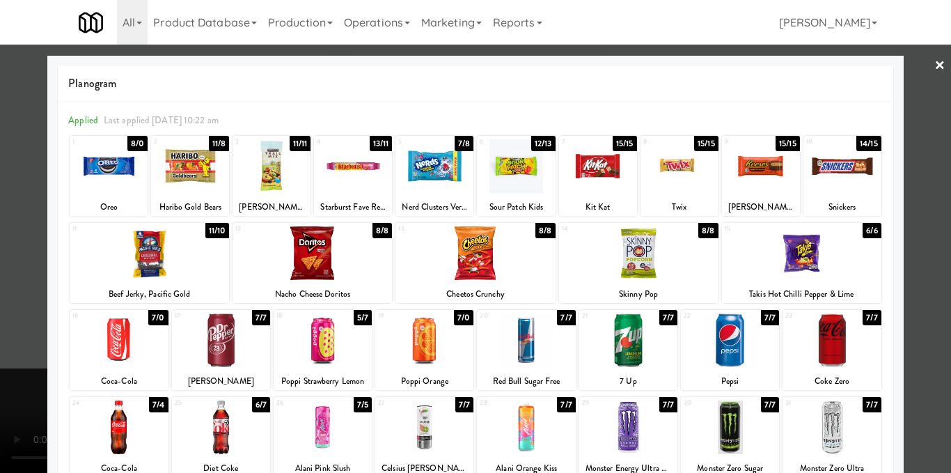
click at [480, 267] on div at bounding box center [474, 253] width 159 height 54
click at [902, 194] on div at bounding box center [475, 236] width 951 height 473
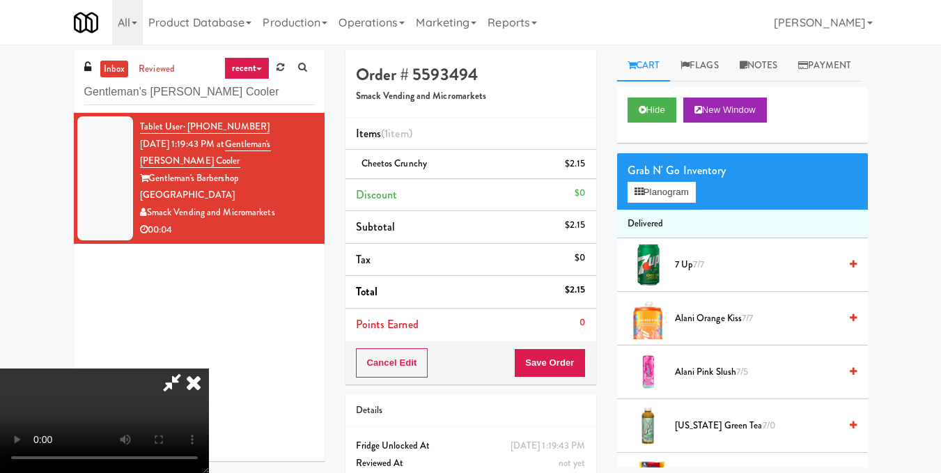
click at [209, 368] on video at bounding box center [104, 420] width 209 height 104
click at [209, 368] on icon at bounding box center [193, 382] width 31 height 28
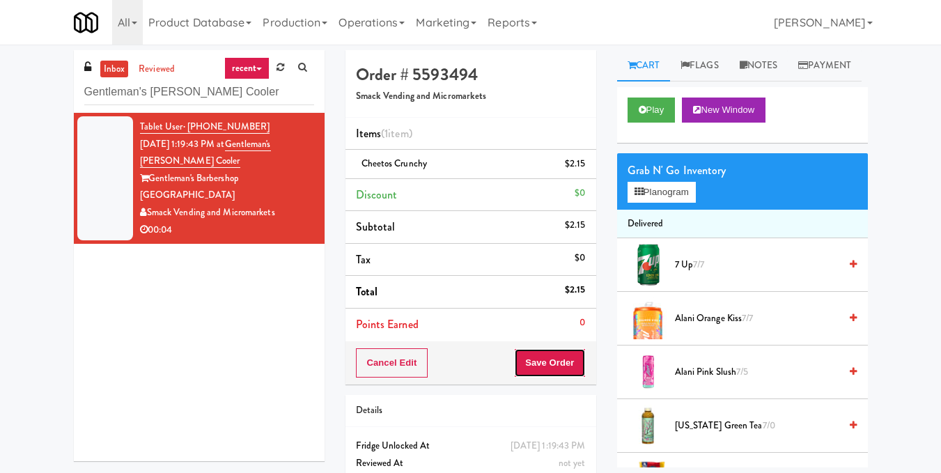
click at [532, 368] on button "Save Order" at bounding box center [549, 362] width 71 height 29
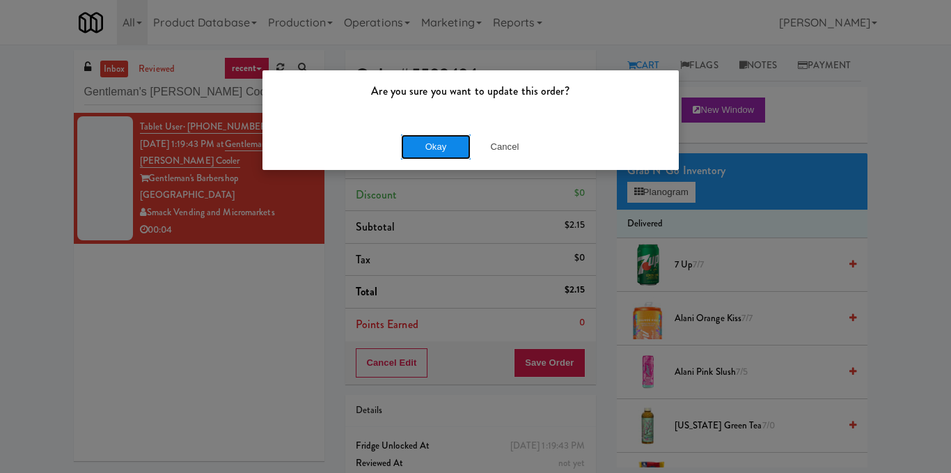
click at [435, 146] on button "Okay" at bounding box center [436, 146] width 70 height 25
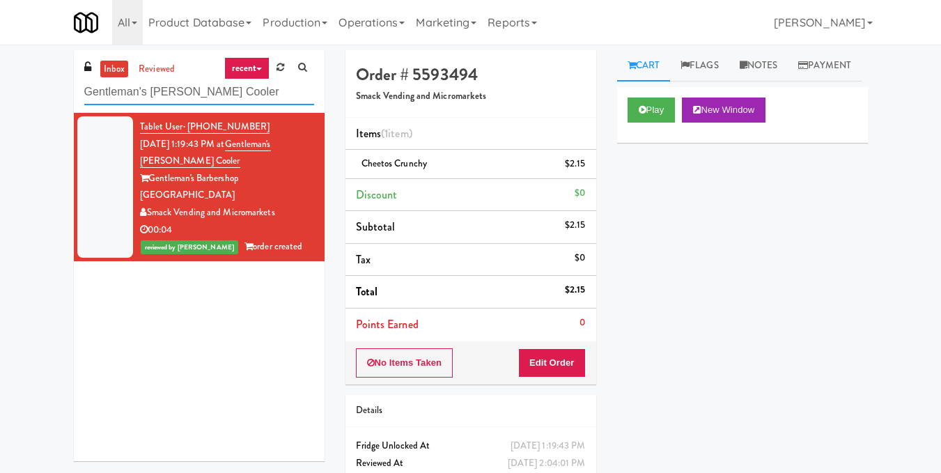
click at [201, 95] on input "Gentleman's [PERSON_NAME] Cooler" at bounding box center [199, 92] width 230 height 26
click at [202, 95] on input "Gentleman's [PERSON_NAME] Cooler" at bounding box center [199, 92] width 230 height 26
click at [203, 95] on input "Gentleman's [PERSON_NAME] Cooler" at bounding box center [199, 92] width 230 height 26
paste input "Sachs-Pantry-Left"
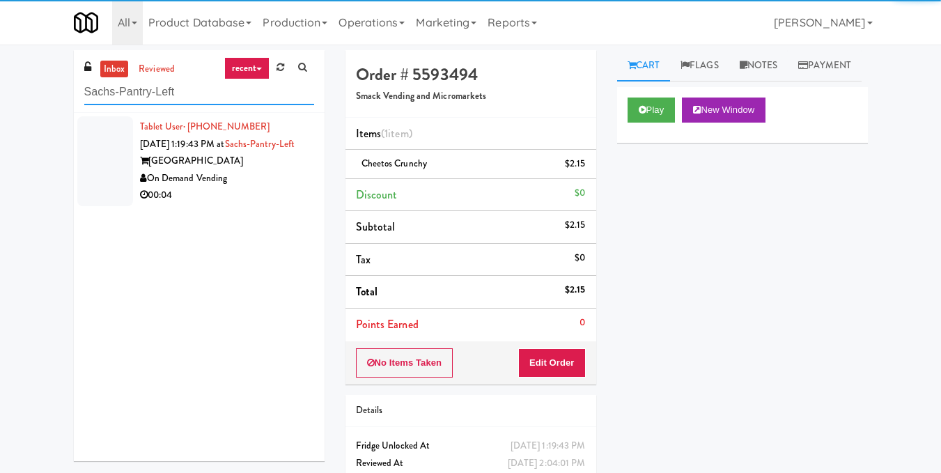
type input "Sachs-Pantry-Left"
click at [251, 187] on div "On Demand Vending" at bounding box center [227, 178] width 174 height 17
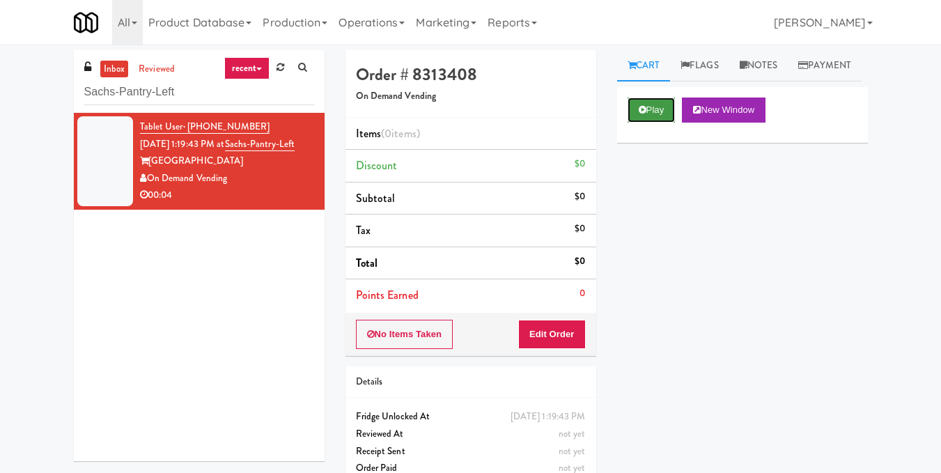
click at [636, 123] on button "Play" at bounding box center [651, 109] width 48 height 25
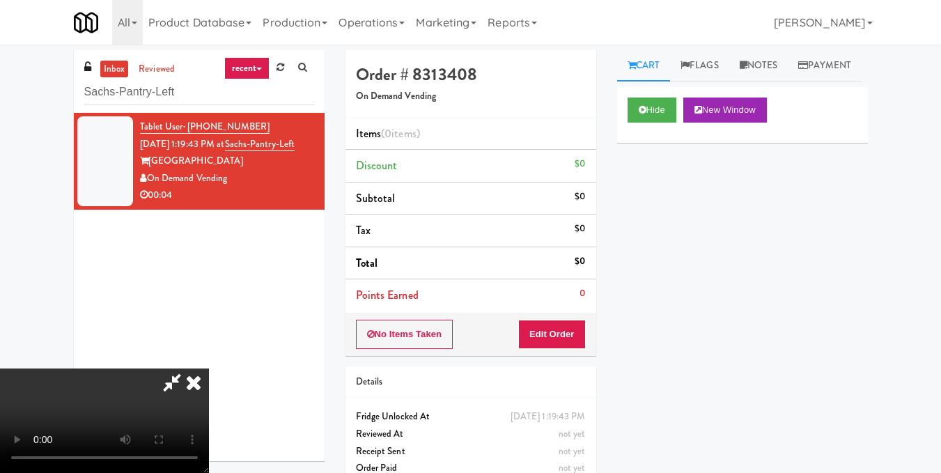
click at [209, 368] on video at bounding box center [104, 420] width 209 height 104
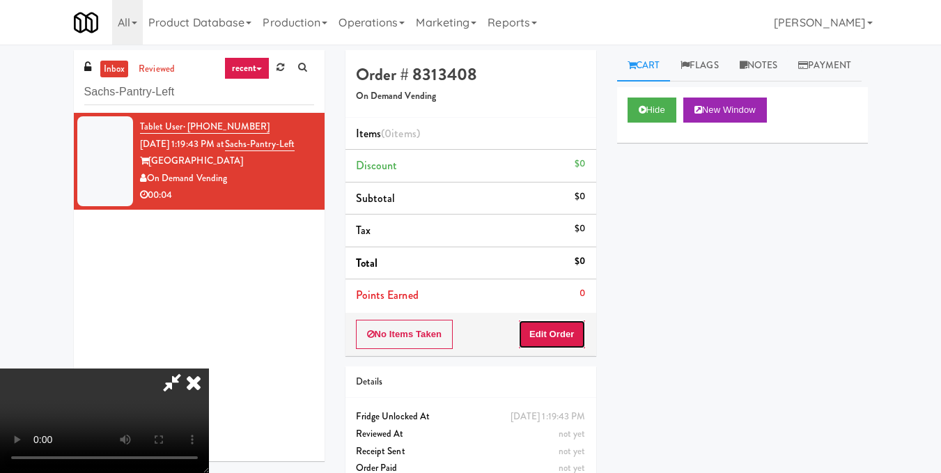
click at [577, 326] on button "Edit Order" at bounding box center [552, 334] width 68 height 29
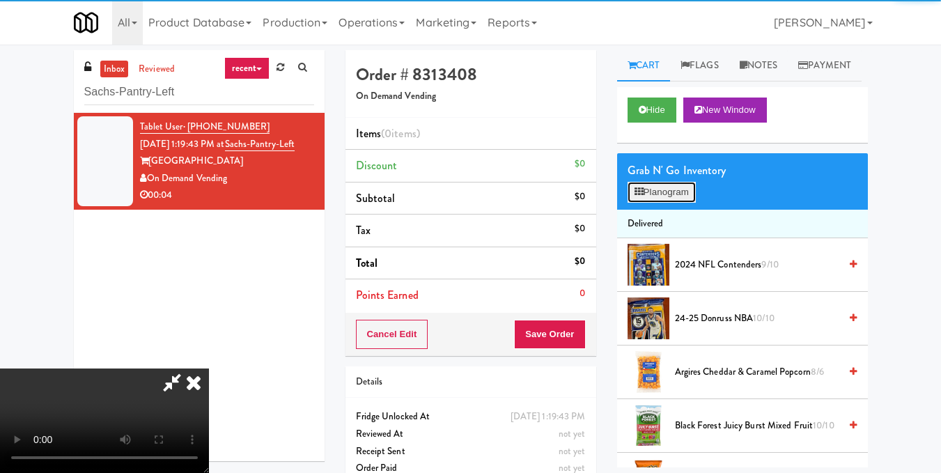
click at [662, 203] on button "Planogram" at bounding box center [661, 192] width 68 height 21
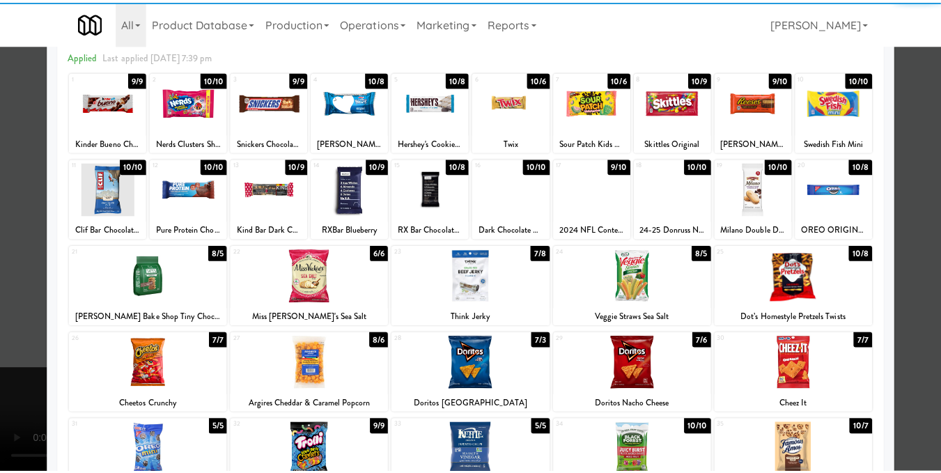
scroll to position [70, 0]
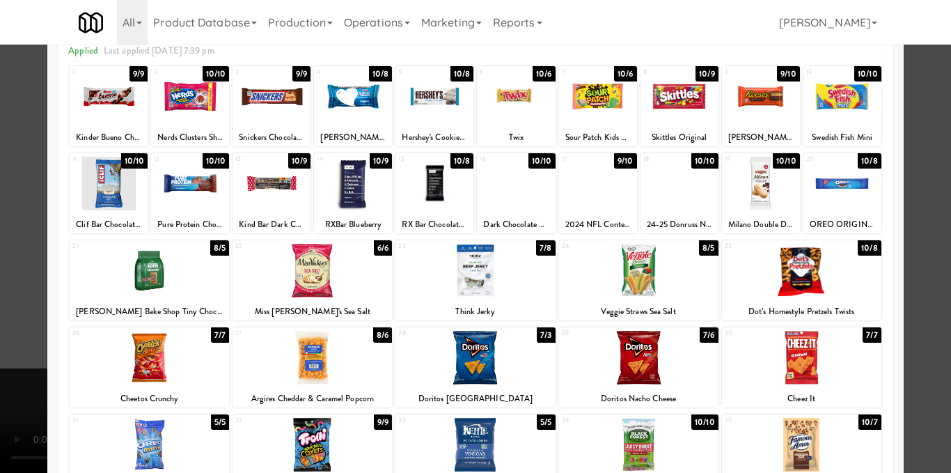
drag, startPoint x: 492, startPoint y: 274, endPoint x: 721, endPoint y: 217, distance: 235.2
click at [492, 274] on div at bounding box center [474, 271] width 159 height 54
click at [911, 211] on div at bounding box center [475, 236] width 951 height 473
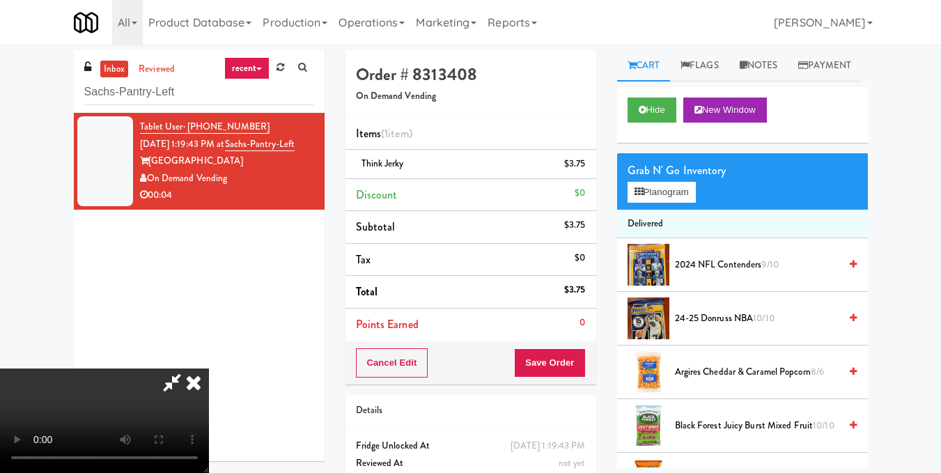
click at [209, 368] on video at bounding box center [104, 420] width 209 height 104
click at [209, 368] on icon at bounding box center [193, 382] width 31 height 28
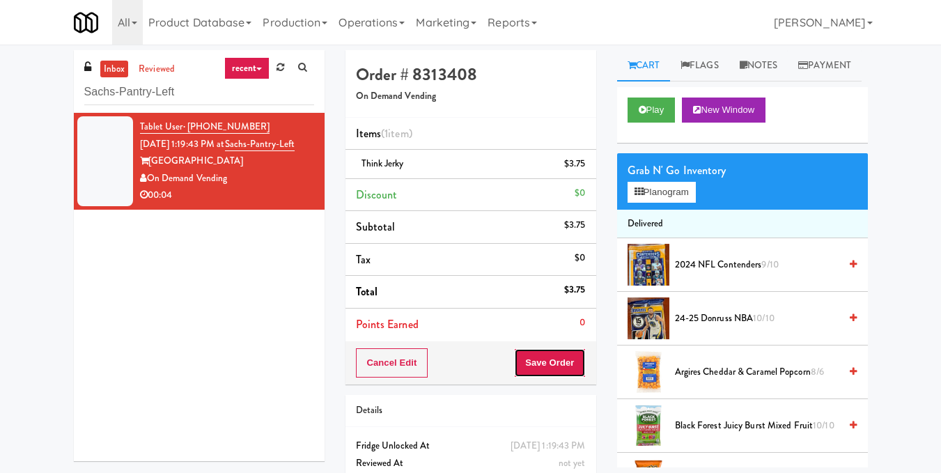
click at [541, 360] on button "Save Order" at bounding box center [549, 362] width 71 height 29
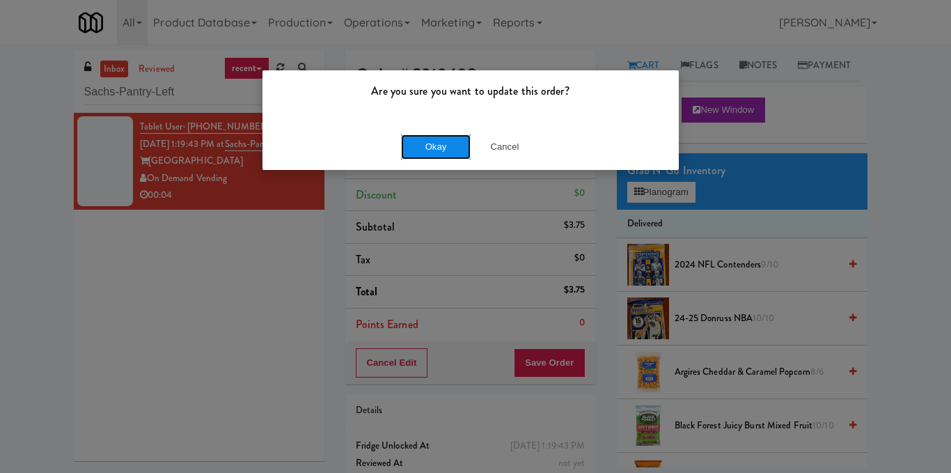
click at [433, 148] on button "Okay" at bounding box center [436, 146] width 70 height 25
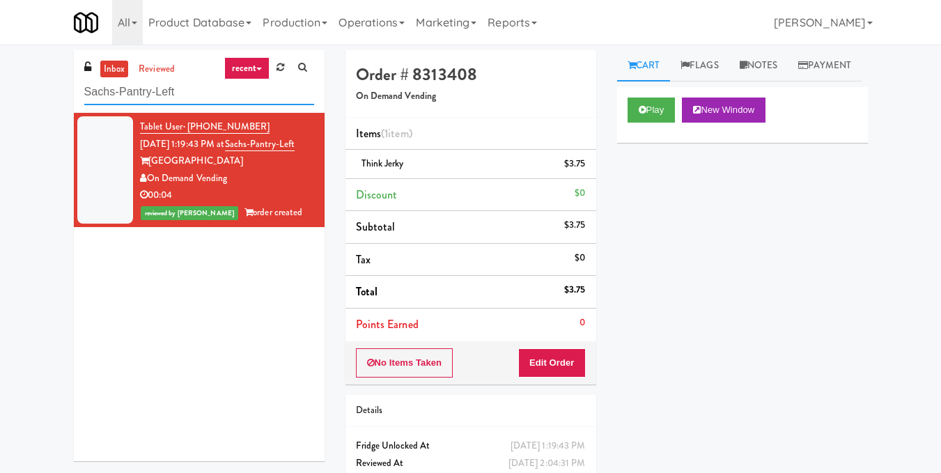
click at [230, 97] on input "Sachs-Pantry-Left" at bounding box center [199, 92] width 230 height 26
paste input "Brio-Left- Fridge"
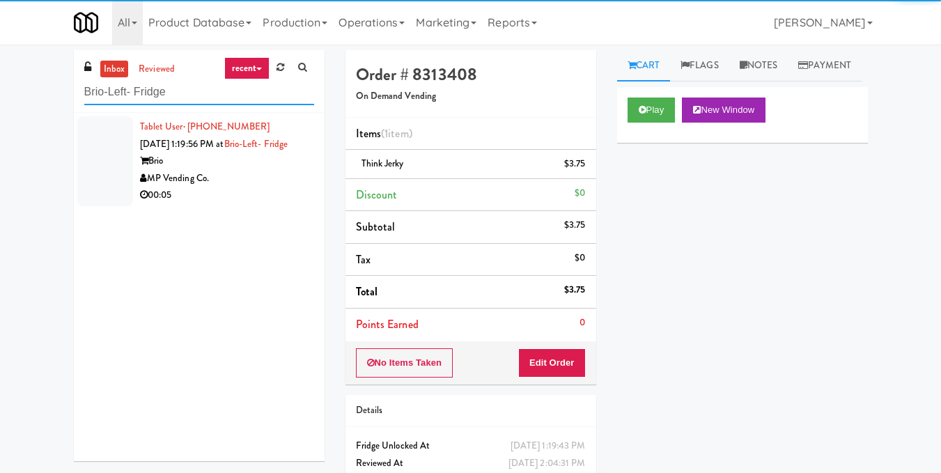
type input "Brio-Left- Fridge"
click at [262, 187] on div "MP Vending Co." at bounding box center [227, 178] width 174 height 17
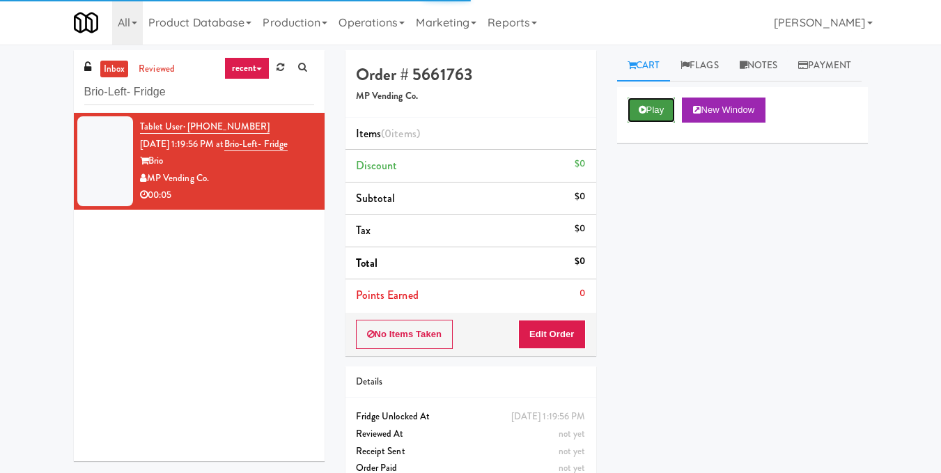
click at [641, 123] on button "Play" at bounding box center [651, 109] width 48 height 25
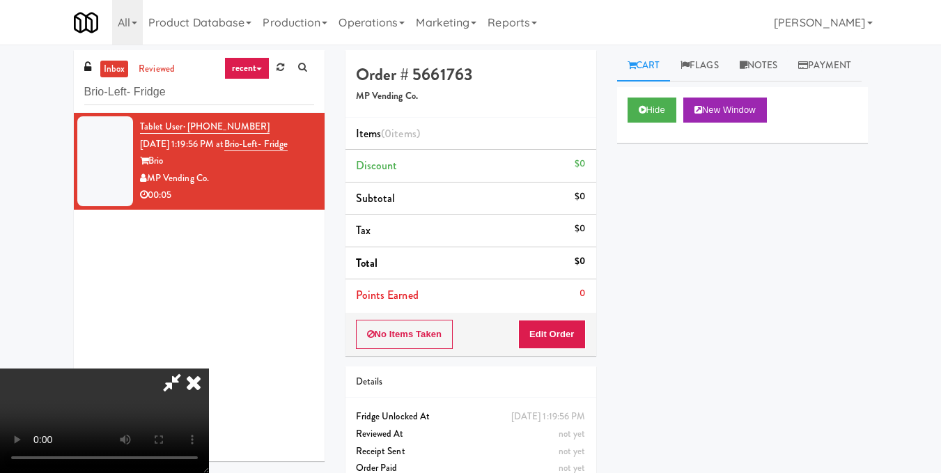
click at [209, 368] on video at bounding box center [104, 420] width 209 height 104
click at [574, 336] on button "Edit Order" at bounding box center [552, 334] width 68 height 29
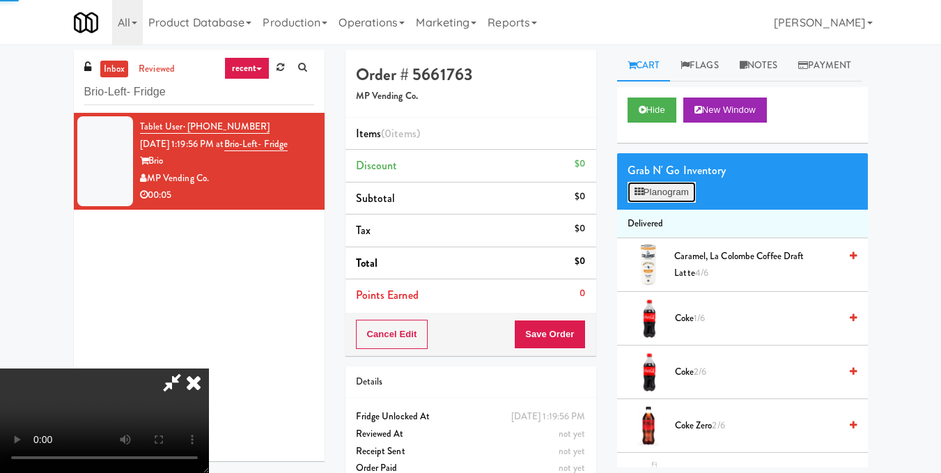
click at [677, 203] on button "Planogram" at bounding box center [661, 192] width 68 height 21
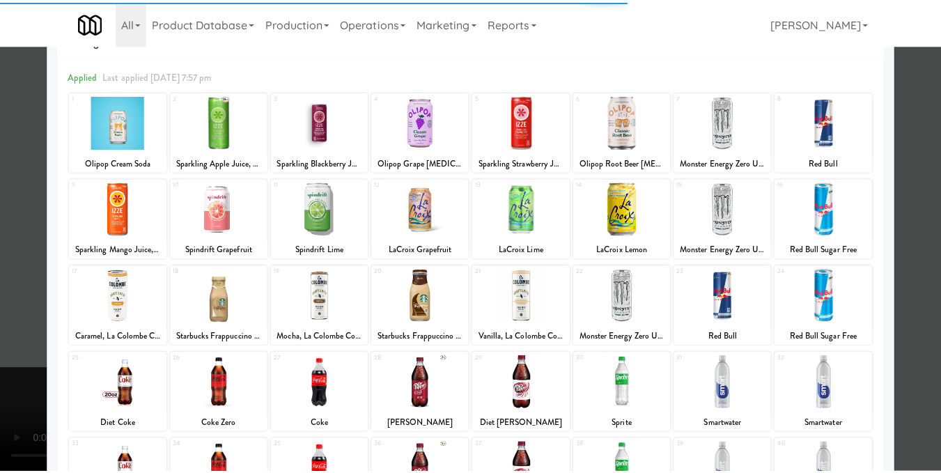
scroll to position [70, 0]
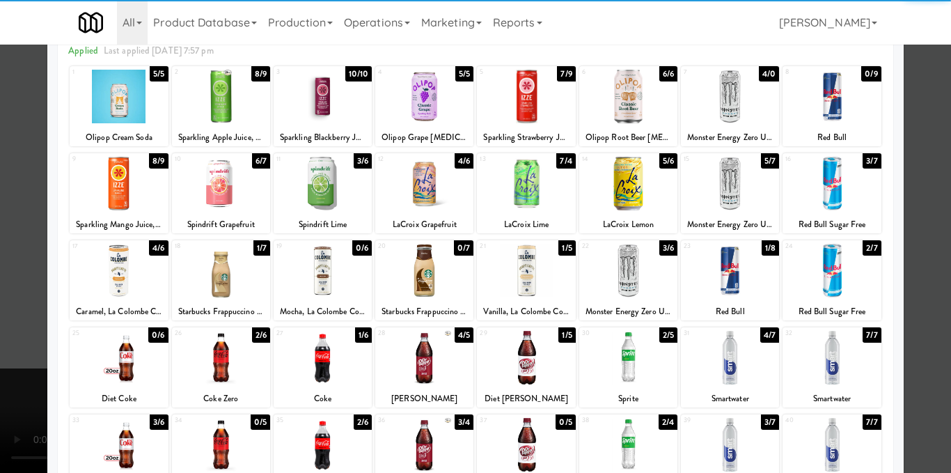
click at [634, 259] on div at bounding box center [628, 271] width 98 height 54
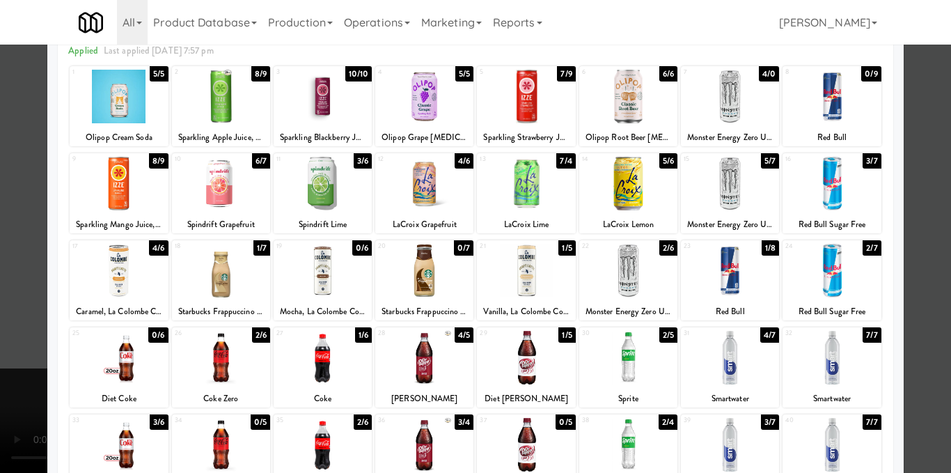
click at [904, 189] on div at bounding box center [475, 236] width 951 height 473
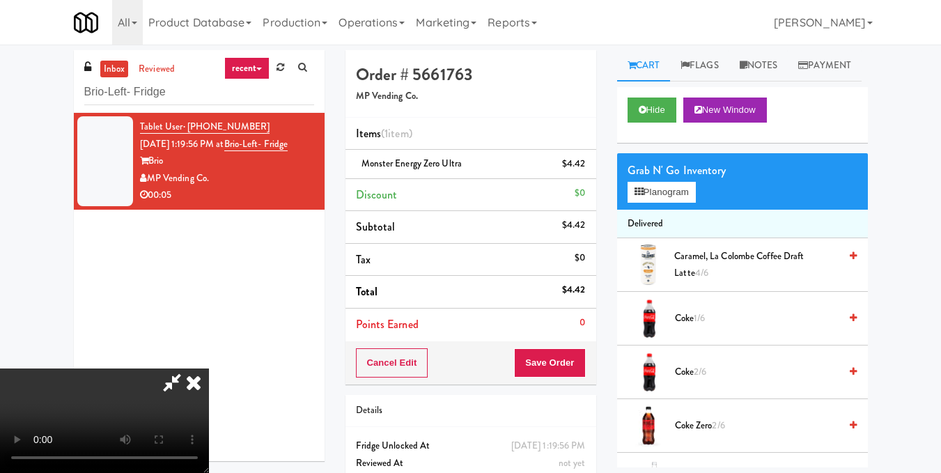
click at [209, 368] on video at bounding box center [104, 420] width 209 height 104
click at [209, 368] on icon at bounding box center [193, 382] width 31 height 28
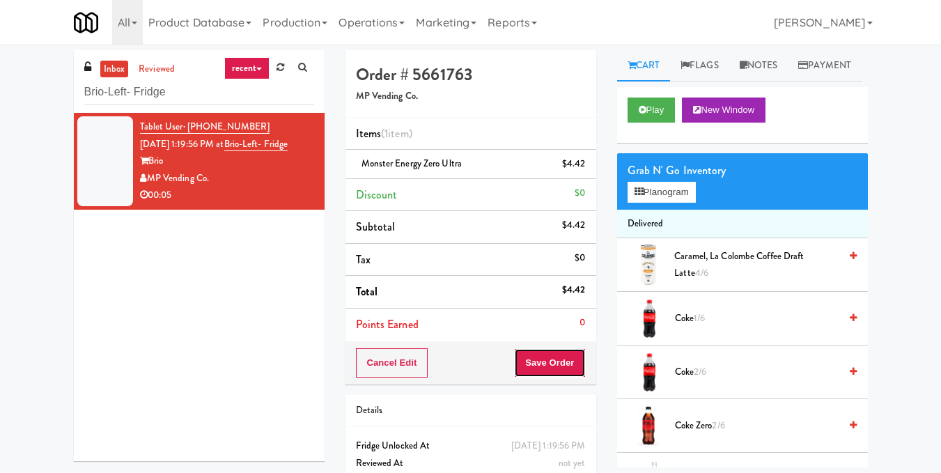
click at [528, 362] on button "Save Order" at bounding box center [549, 362] width 71 height 29
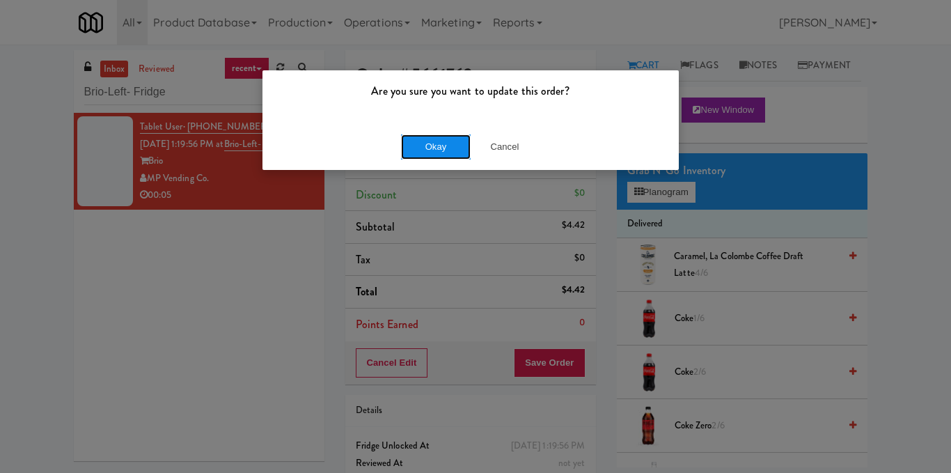
click at [442, 143] on button "Okay" at bounding box center [436, 146] width 70 height 25
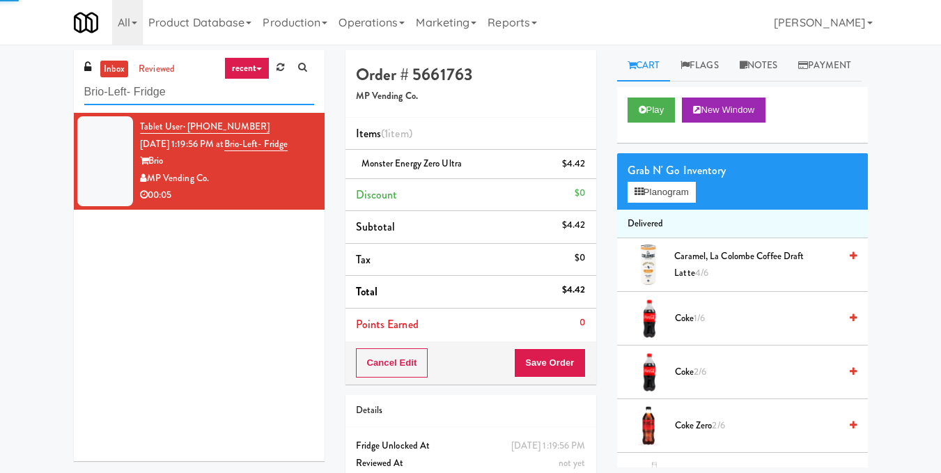
click at [178, 86] on input "Brio-Left- Fridge" at bounding box center [199, 92] width 230 height 26
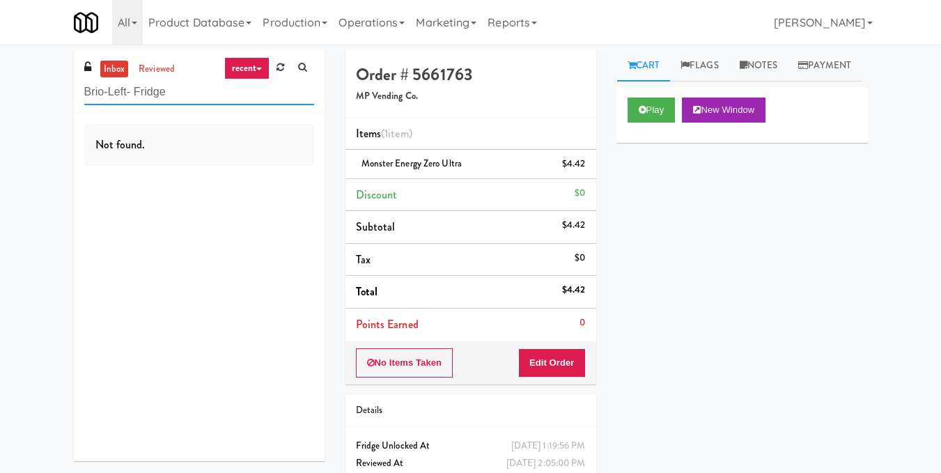
click at [204, 86] on input "Brio-Left- Fridge" at bounding box center [199, 92] width 230 height 26
paste input "Sachs-Pantry-Left"
click at [224, 88] on input "Sachs-Pantry-Left" at bounding box center [199, 92] width 230 height 26
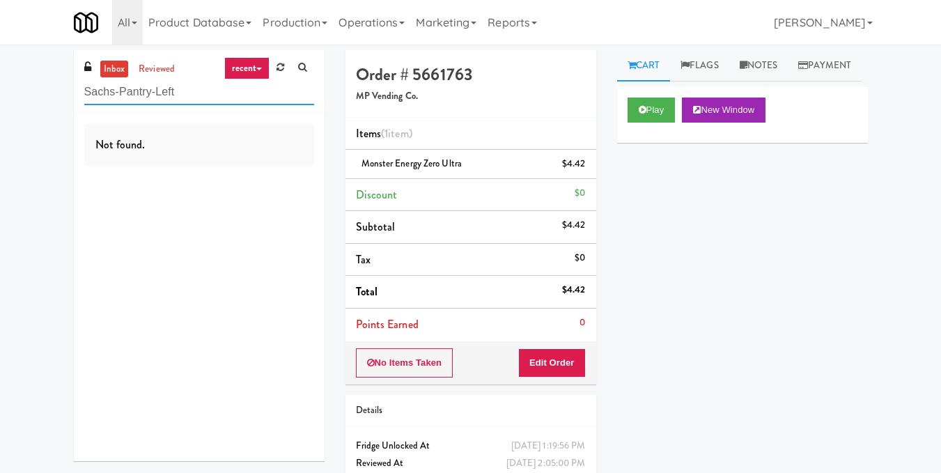
click at [224, 88] on input "Sachs-Pantry-Left" at bounding box center [199, 92] width 230 height 26
paste input "Gentleman's [PERSON_NAME] Cooler"
click at [197, 97] on input "Gentleman's [PERSON_NAME] Cooler" at bounding box center [199, 92] width 230 height 26
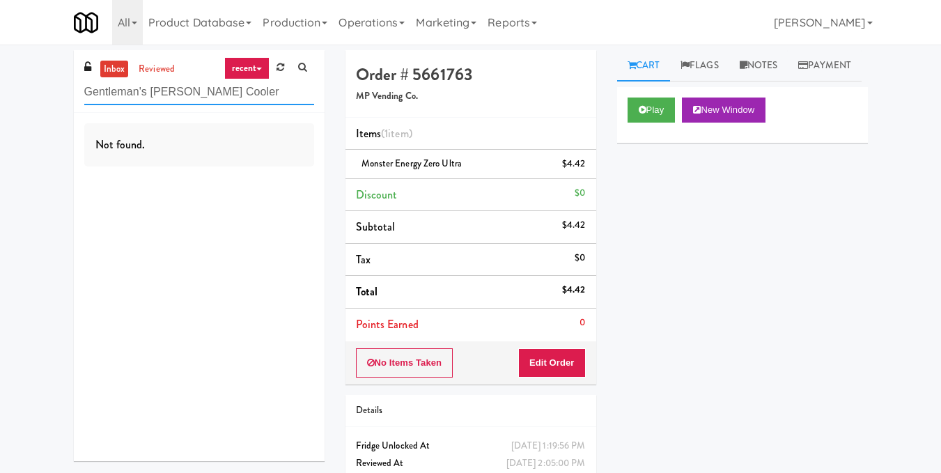
click at [197, 97] on input "Gentleman's [PERSON_NAME] Cooler" at bounding box center [199, 92] width 230 height 26
paste input "Aura - Cooler Combo"
click at [228, 81] on input "Aura - Cooler Combo" at bounding box center [199, 92] width 230 height 26
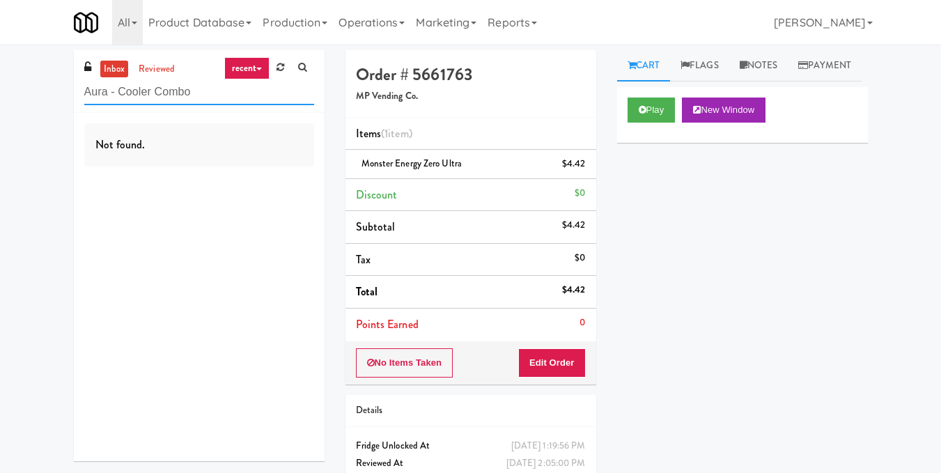
paste input "River House Cooler"
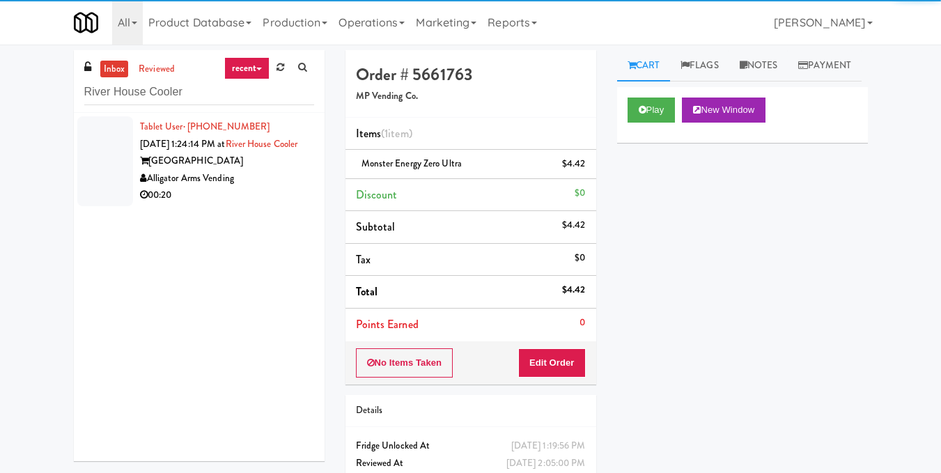
click at [265, 170] on div "[GEOGRAPHIC_DATA]" at bounding box center [227, 160] width 174 height 17
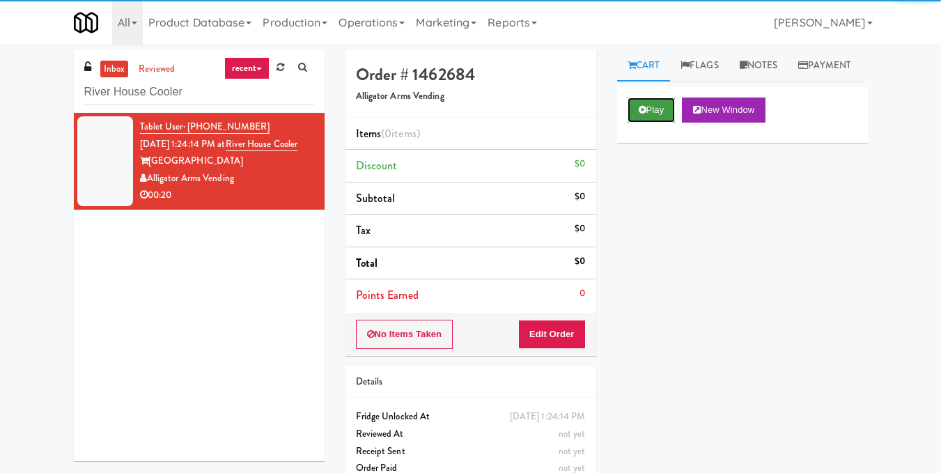
click at [643, 114] on icon at bounding box center [642, 109] width 8 height 9
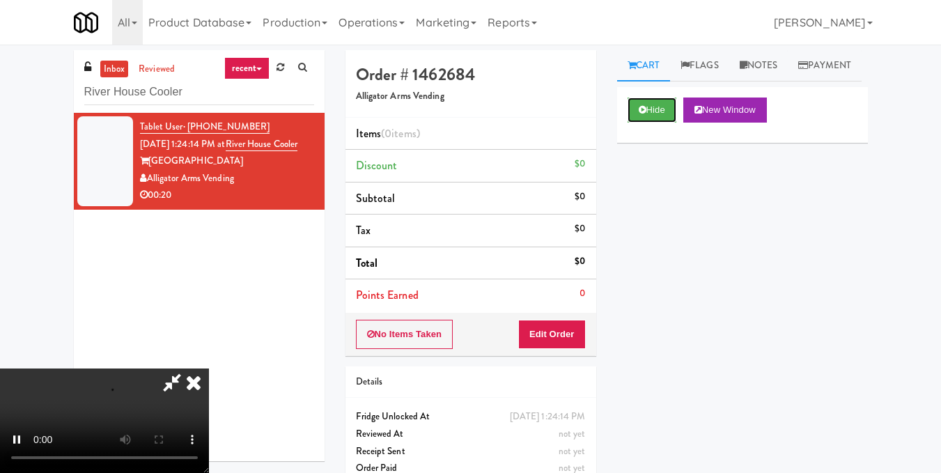
scroll to position [17, 0]
click at [209, 368] on video at bounding box center [104, 420] width 209 height 104
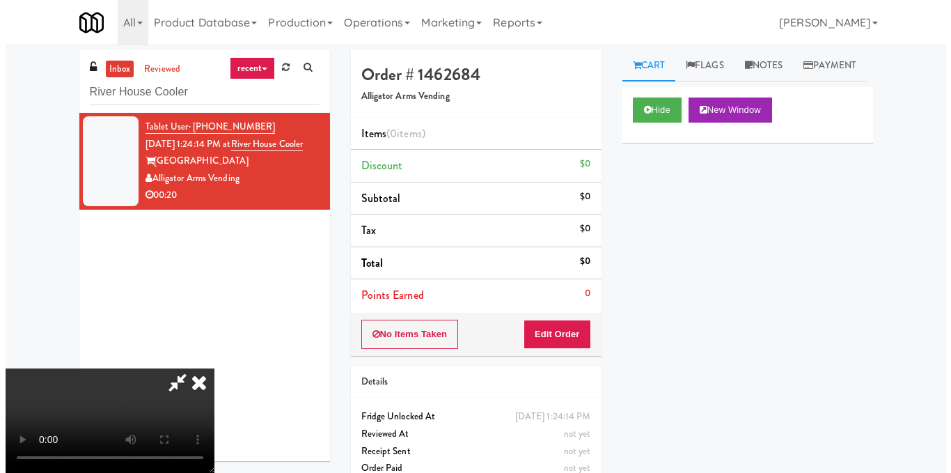
scroll to position [157, 0]
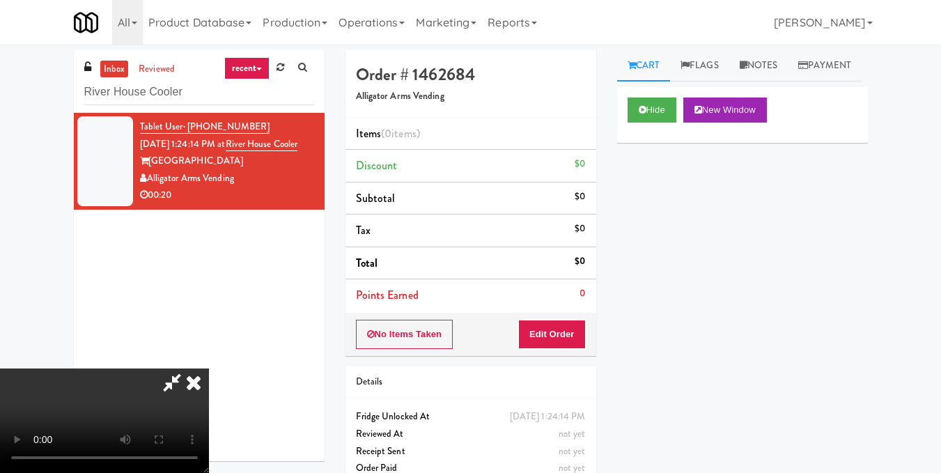
click at [209, 368] on video at bounding box center [104, 420] width 209 height 104
click at [565, 338] on button "Edit Order" at bounding box center [552, 334] width 68 height 29
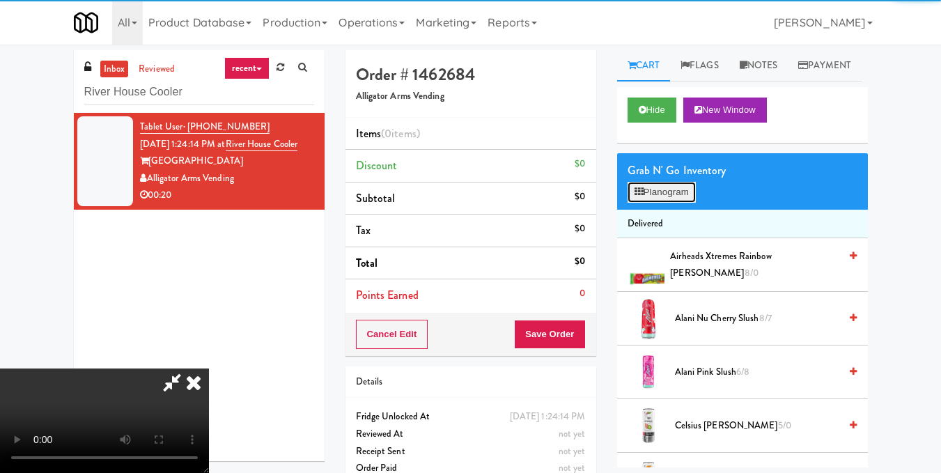
click at [656, 203] on button "Planogram" at bounding box center [661, 192] width 68 height 21
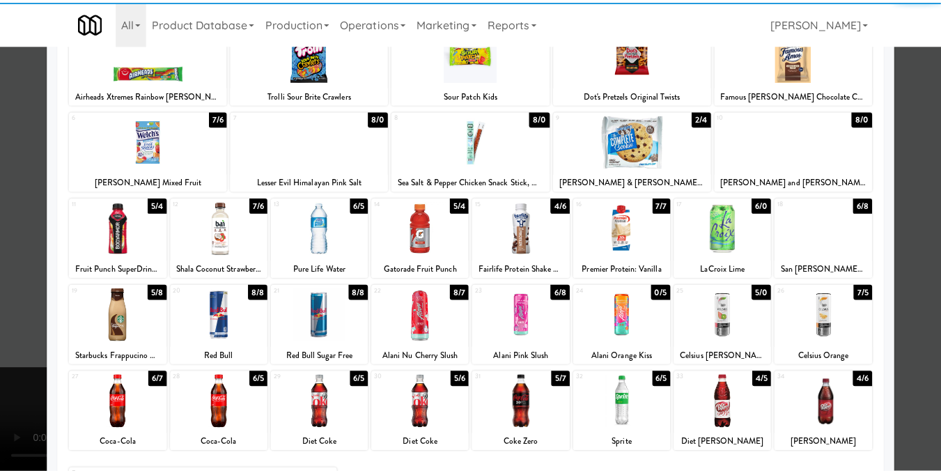
scroll to position [209, 0]
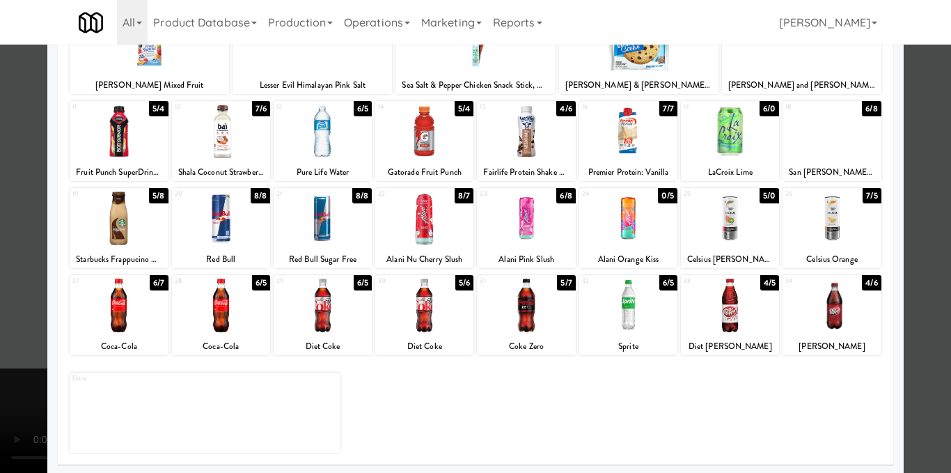
click at [503, 217] on div at bounding box center [526, 218] width 98 height 54
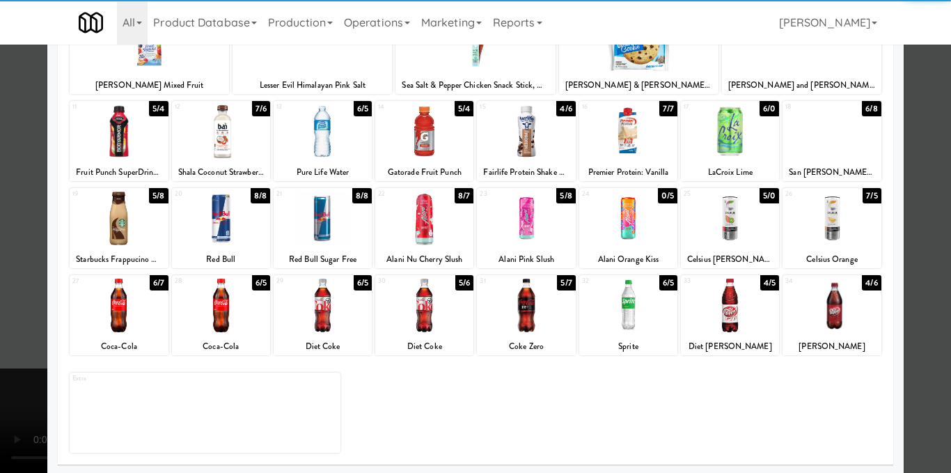
click at [929, 217] on div at bounding box center [475, 236] width 951 height 473
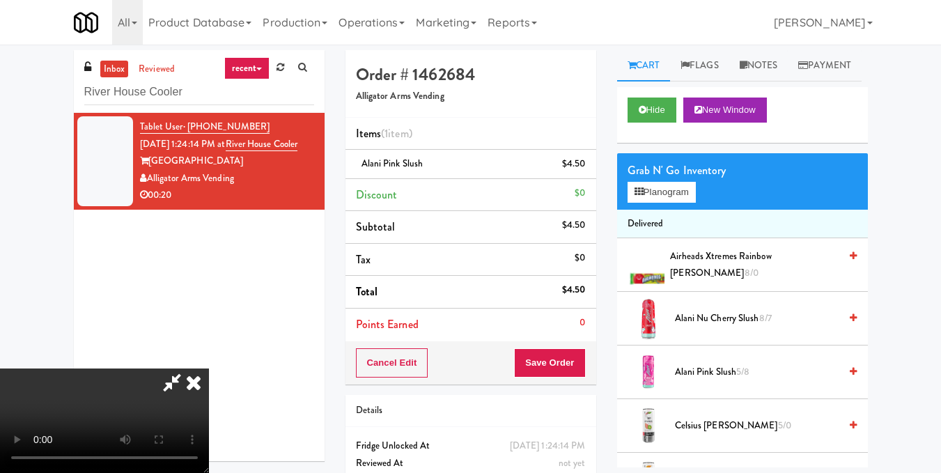
click at [209, 368] on video at bounding box center [104, 420] width 209 height 104
click at [209, 368] on icon at bounding box center [193, 382] width 31 height 28
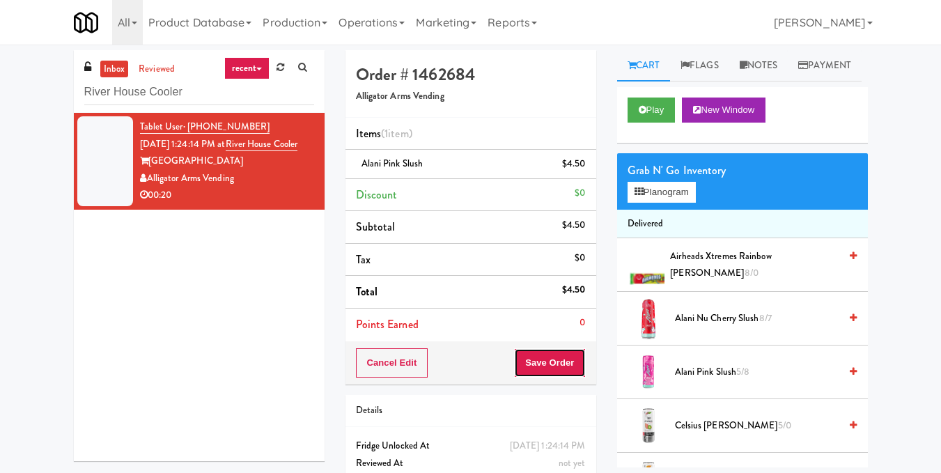
click at [544, 349] on button "Save Order" at bounding box center [549, 362] width 71 height 29
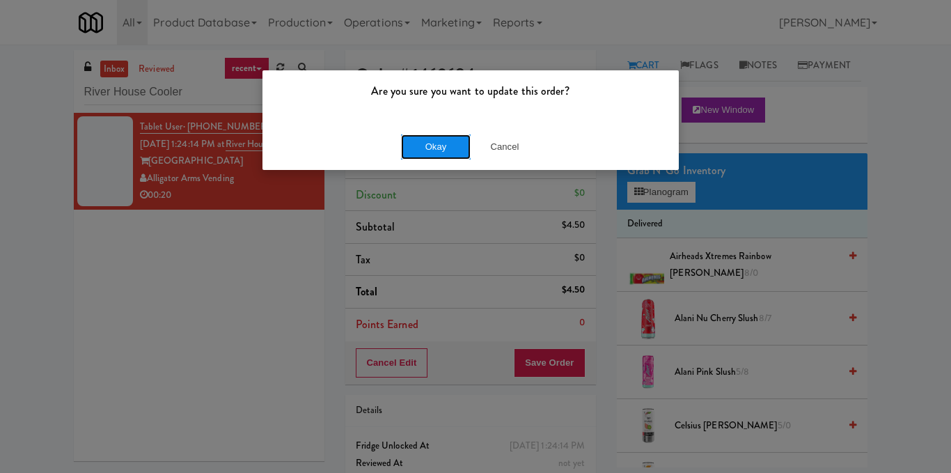
click at [441, 151] on button "Okay" at bounding box center [436, 146] width 70 height 25
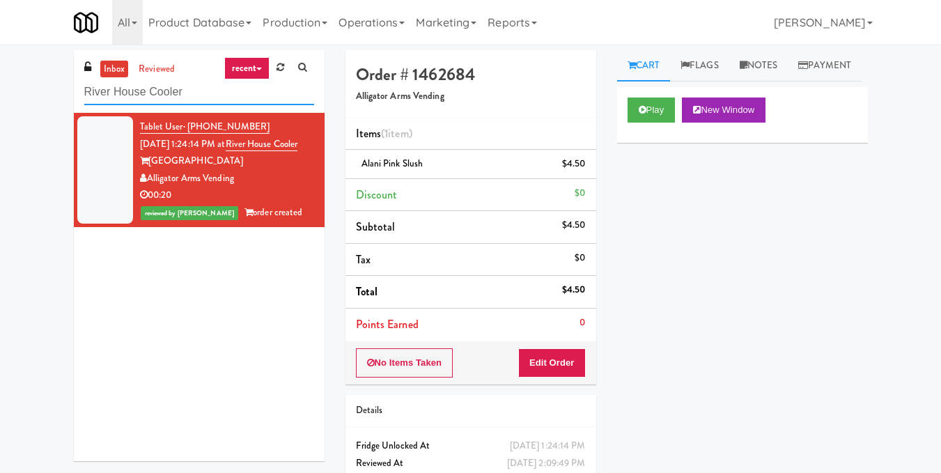
drag, startPoint x: 233, startPoint y: 90, endPoint x: 1, endPoint y: 95, distance: 231.2
click at [0, 95] on div "inbox reviewed recent all unclear take inventory issue suspicious failed recent…" at bounding box center [470, 288] width 941 height 476
paste input "Main Electric Ambient"
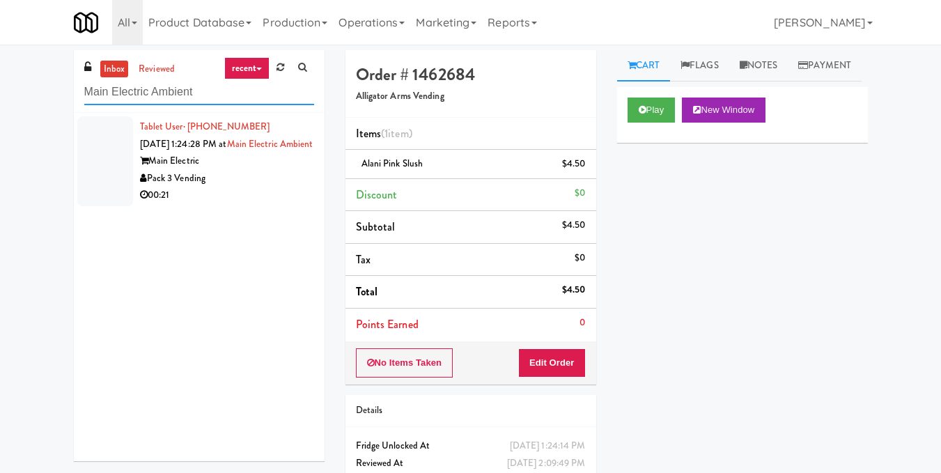
type input "Main Electric Ambient"
click at [287, 187] on div "Pack 3 Vending" at bounding box center [227, 178] width 174 height 17
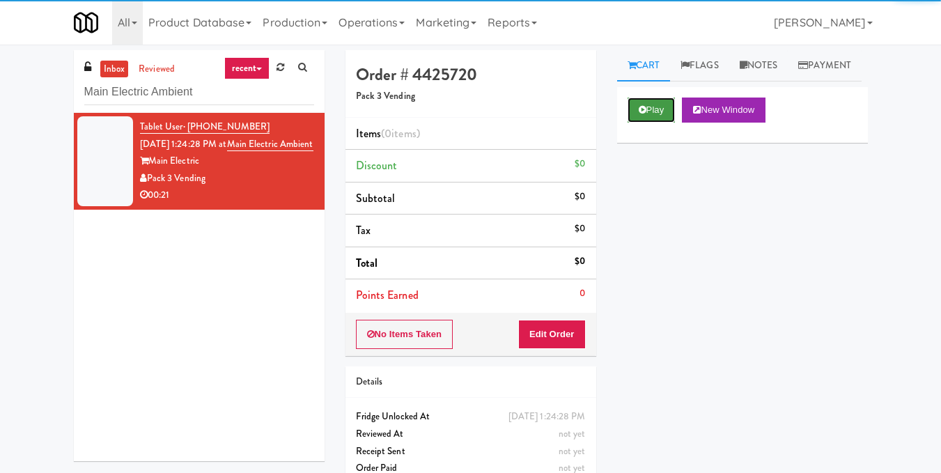
click at [656, 123] on button "Play" at bounding box center [651, 109] width 48 height 25
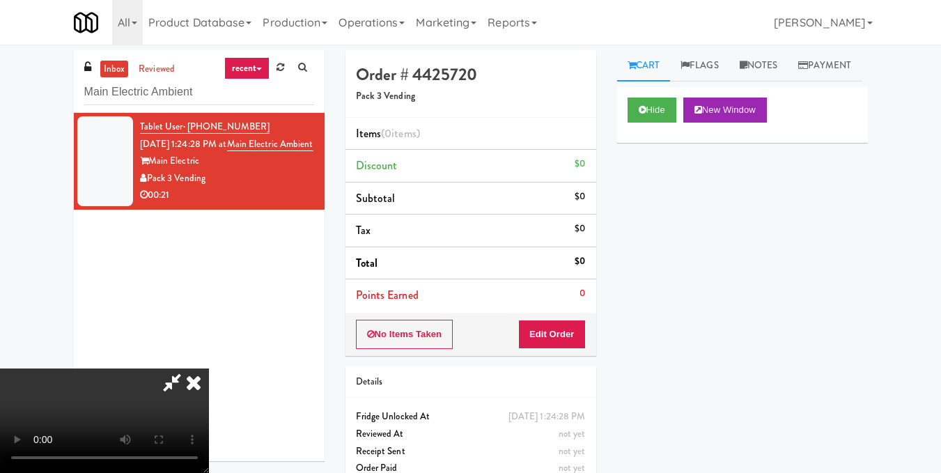
scroll to position [87, 0]
click at [209, 368] on video at bounding box center [104, 420] width 209 height 104
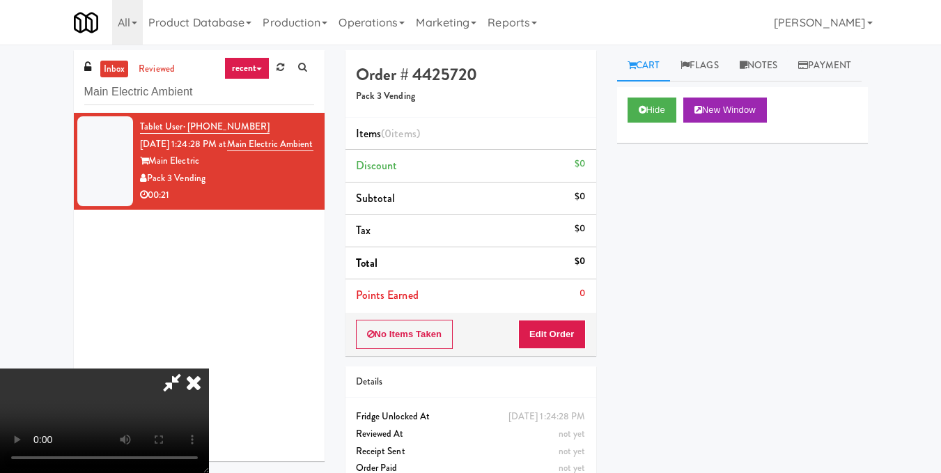
click at [209, 368] on video at bounding box center [104, 420] width 209 height 104
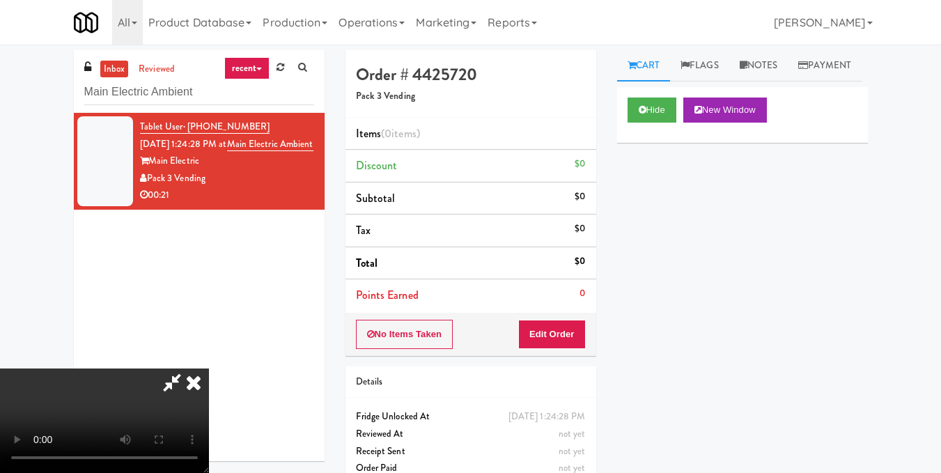
click at [209, 368] on video at bounding box center [104, 420] width 209 height 104
drag, startPoint x: 580, startPoint y: 331, endPoint x: 590, endPoint y: 309, distance: 24.3
click at [579, 331] on button "Edit Order" at bounding box center [552, 334] width 68 height 29
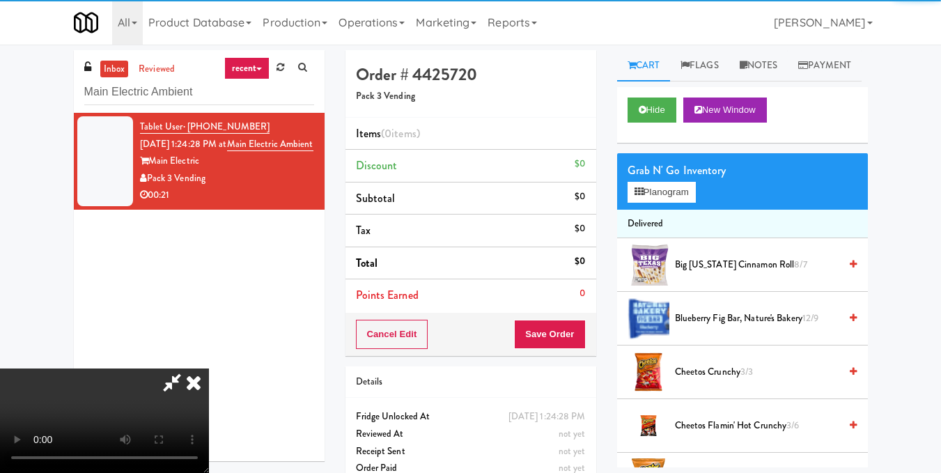
click at [673, 181] on div "Grab N' Go Inventory" at bounding box center [742, 170] width 230 height 21
click at [670, 203] on button "Planogram" at bounding box center [661, 192] width 68 height 21
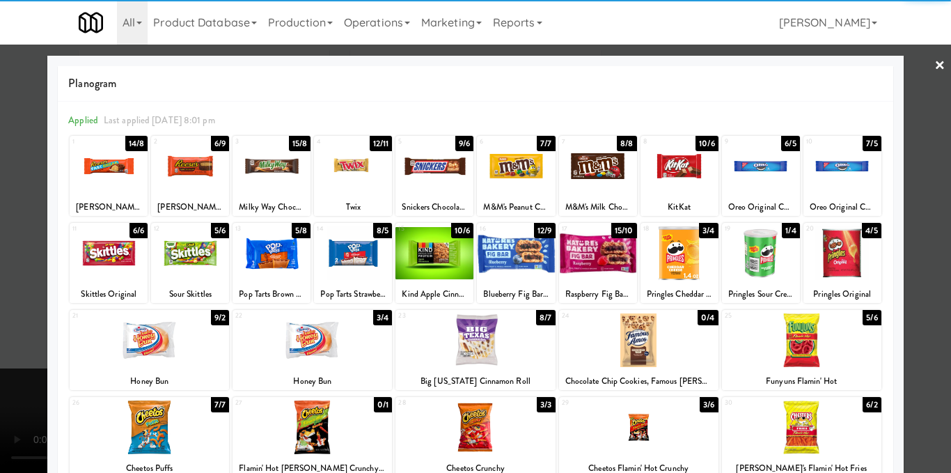
click at [674, 273] on div at bounding box center [680, 253] width 78 height 54
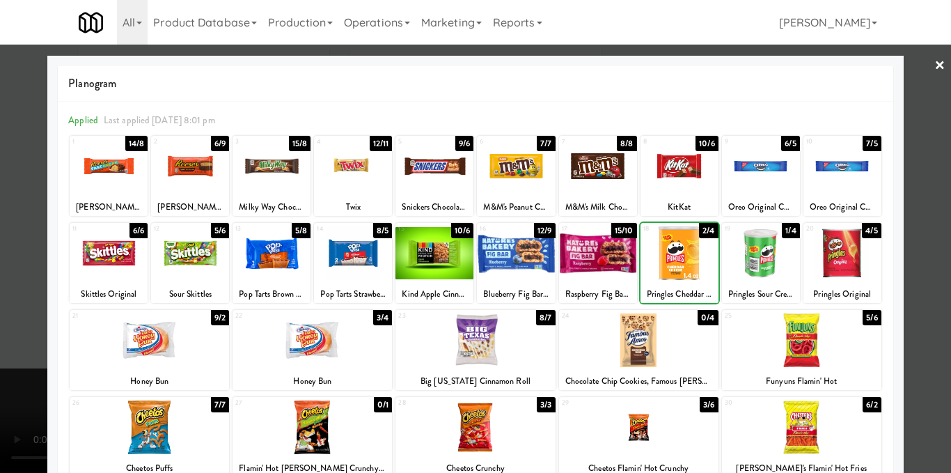
click at [674, 273] on div at bounding box center [680, 253] width 78 height 54
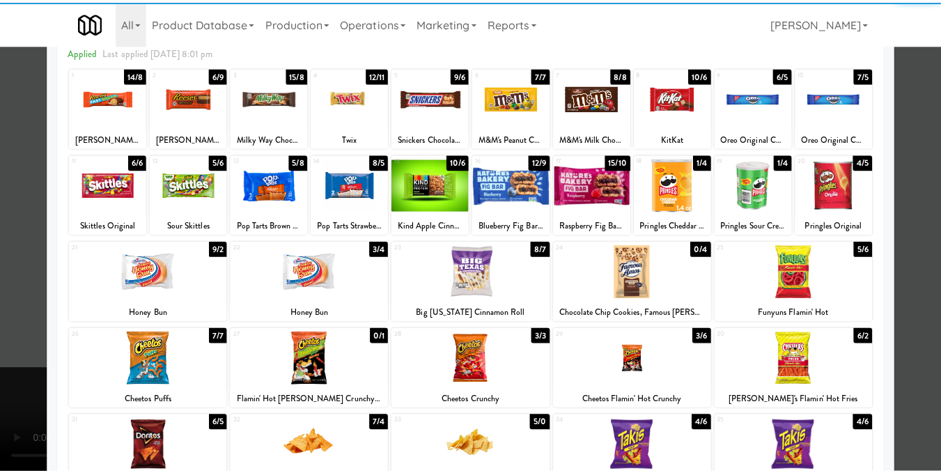
scroll to position [139, 0]
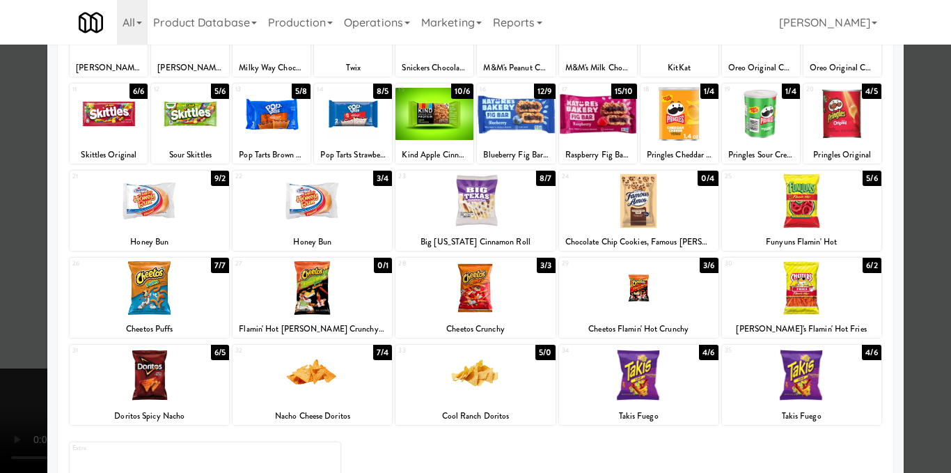
drag, startPoint x: 911, startPoint y: 272, endPoint x: 881, endPoint y: 285, distance: 32.7
click at [912, 272] on div at bounding box center [475, 236] width 951 height 473
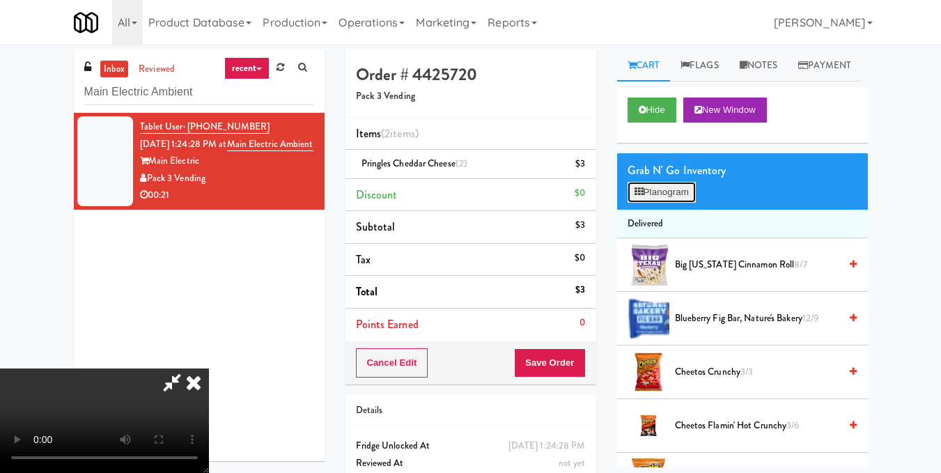
click at [675, 203] on button "Planogram" at bounding box center [661, 192] width 68 height 21
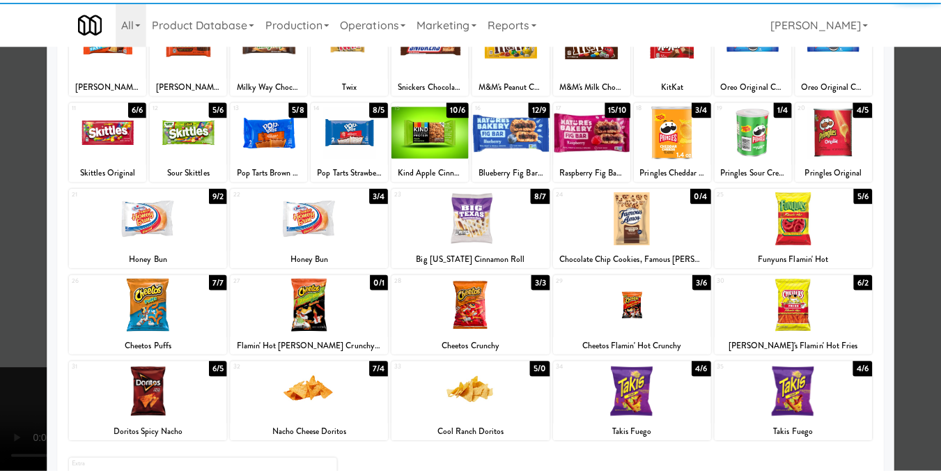
scroll to position [139, 0]
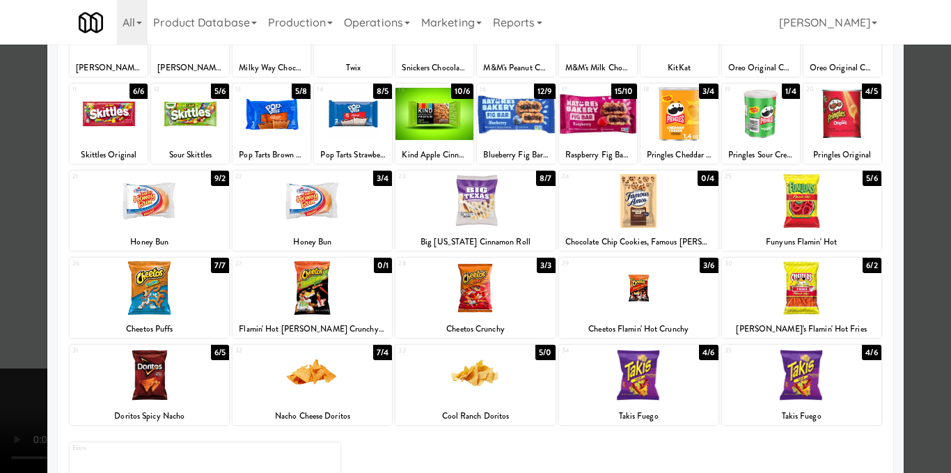
click at [638, 297] on div at bounding box center [638, 288] width 159 height 54
click at [906, 260] on div at bounding box center [475, 236] width 951 height 473
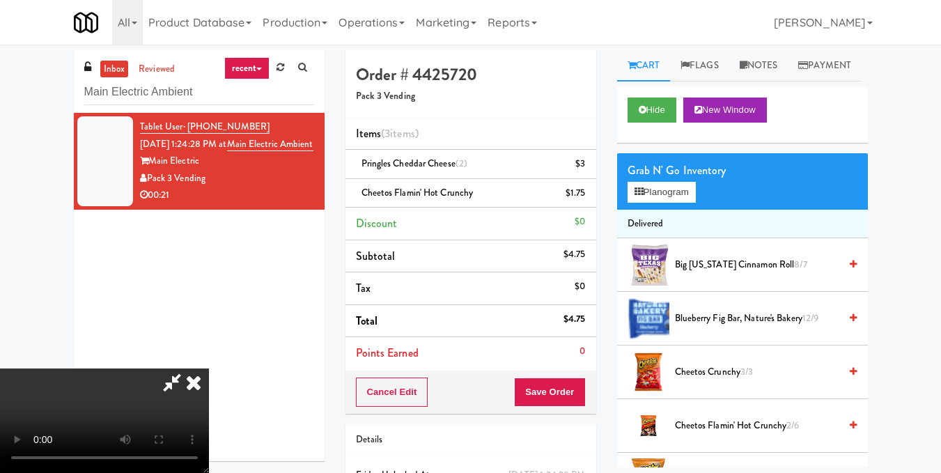
click at [209, 368] on video at bounding box center [104, 420] width 209 height 104
click at [209, 373] on video at bounding box center [104, 420] width 209 height 104
click at [209, 368] on video at bounding box center [104, 420] width 209 height 104
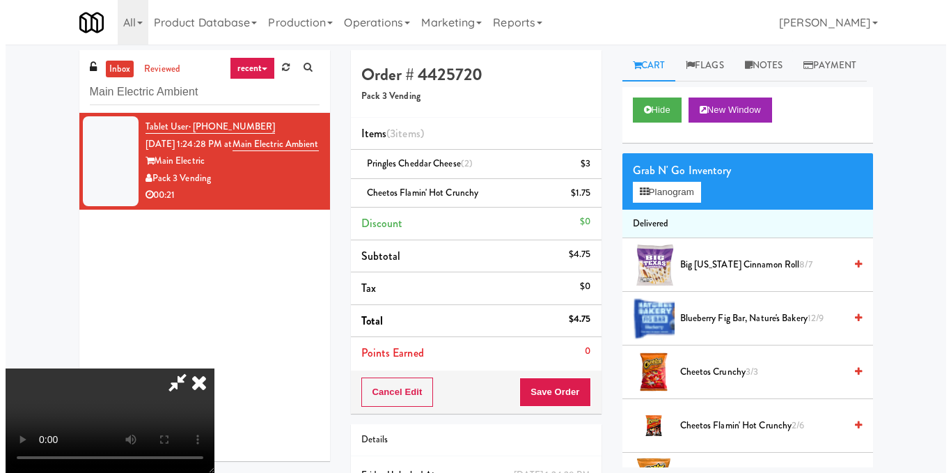
scroll to position [17, 0]
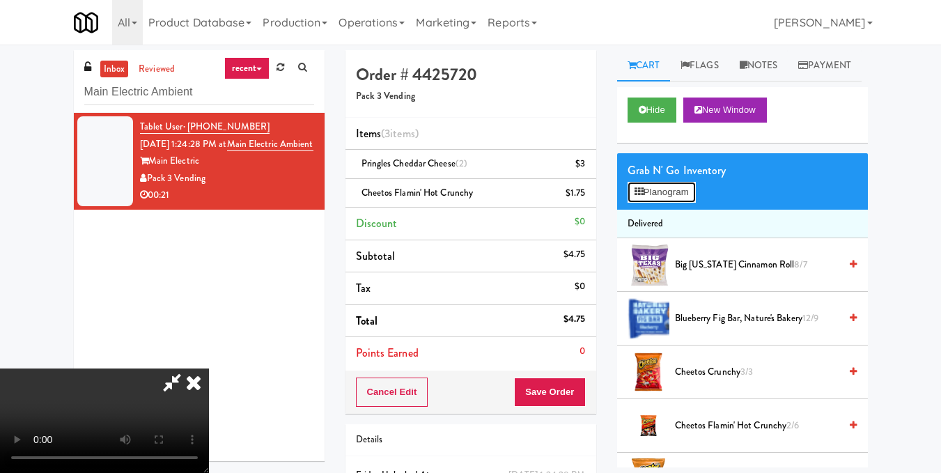
click at [657, 203] on button "Planogram" at bounding box center [661, 192] width 68 height 21
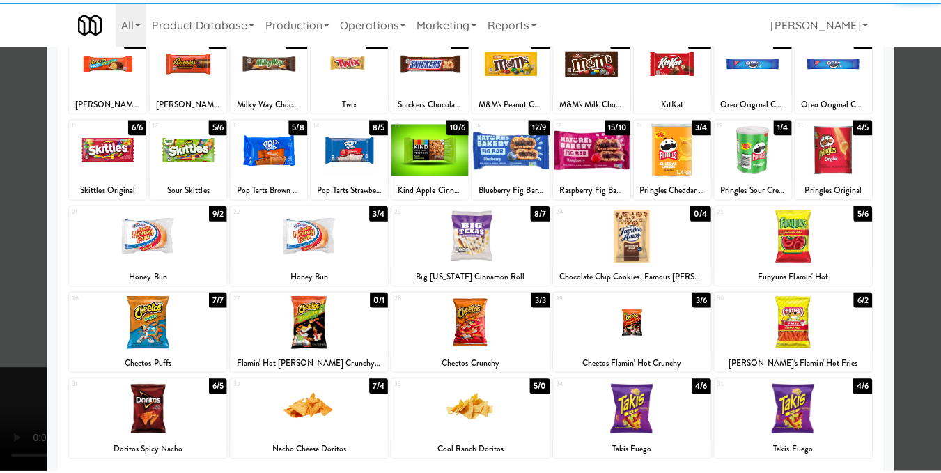
scroll to position [209, 0]
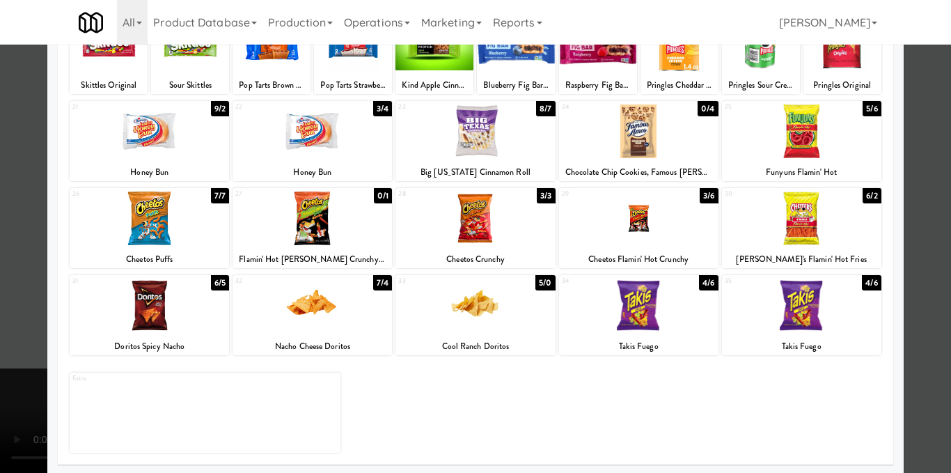
click at [911, 173] on div at bounding box center [475, 236] width 951 height 473
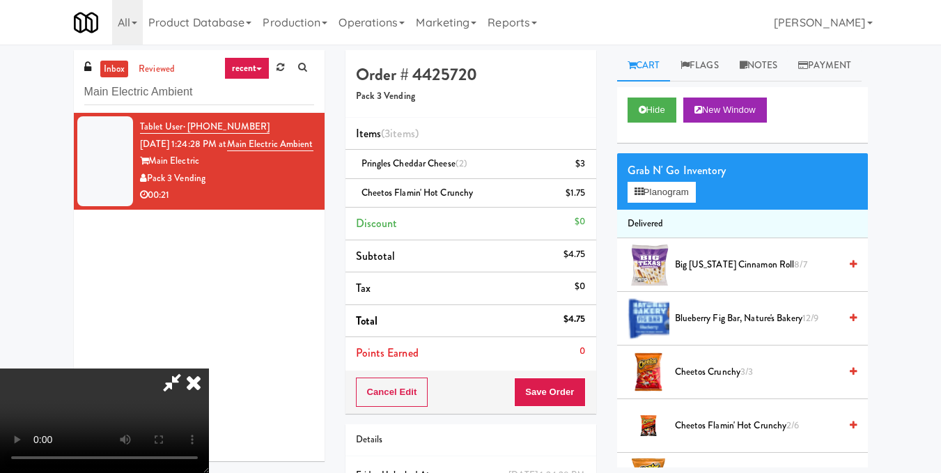
click at [209, 368] on video at bounding box center [104, 420] width 209 height 104
click at [209, 368] on icon at bounding box center [193, 382] width 31 height 28
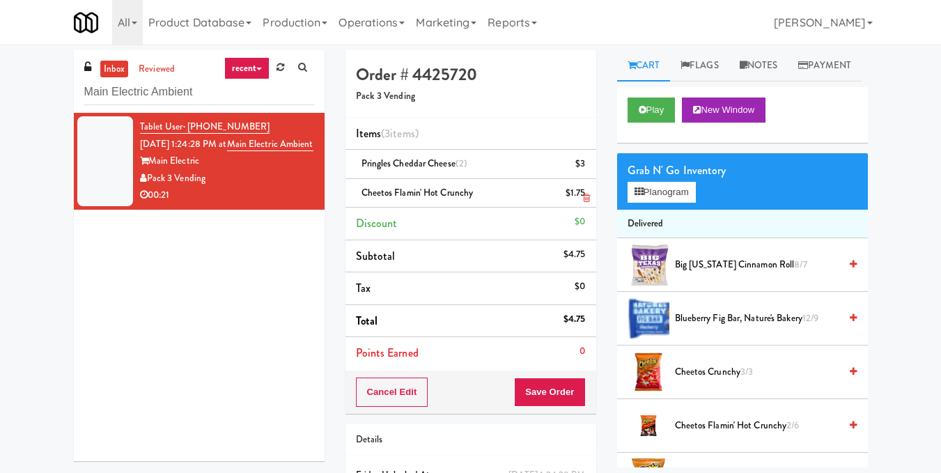
click at [587, 195] on icon at bounding box center [586, 198] width 7 height 9
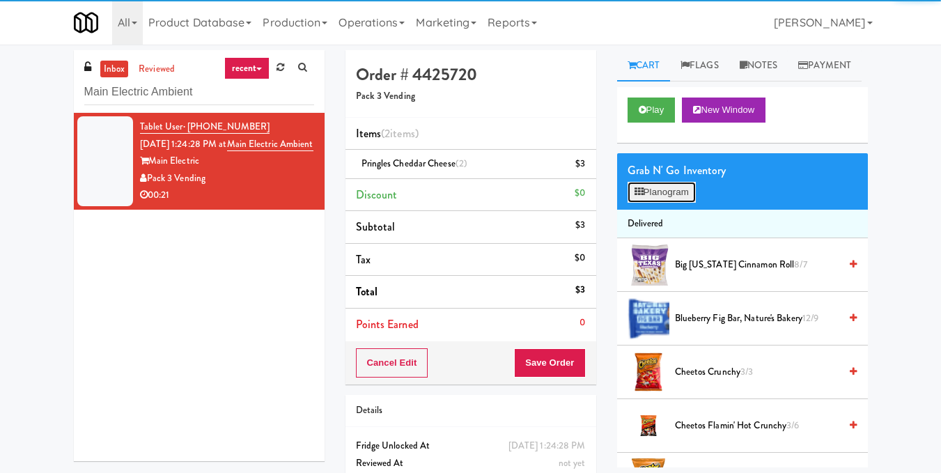
click at [674, 203] on button "Planogram" at bounding box center [661, 192] width 68 height 21
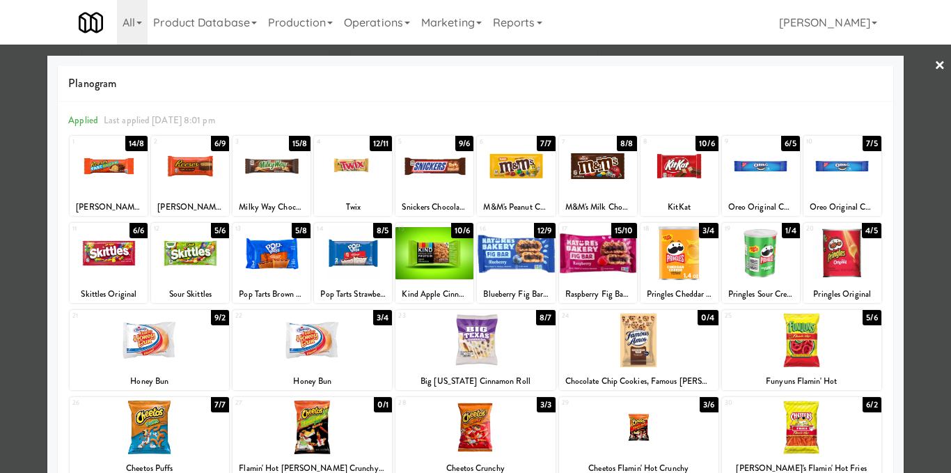
click at [793, 339] on div at bounding box center [801, 340] width 159 height 54
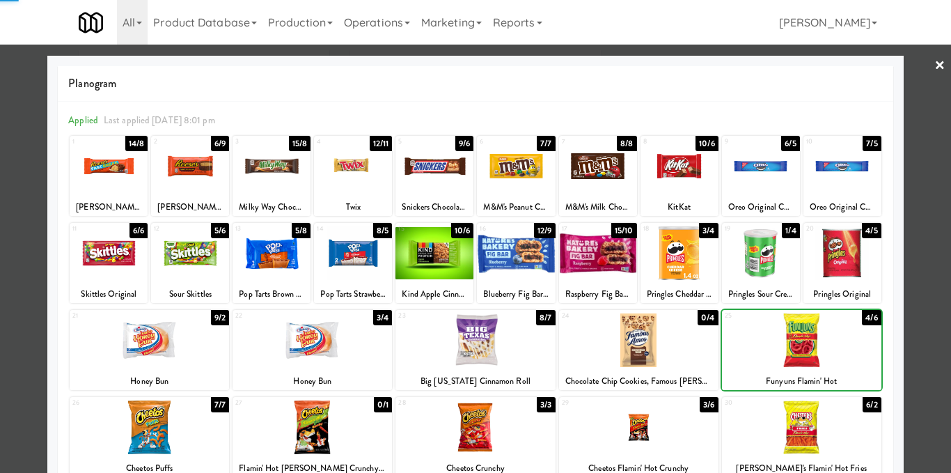
click at [893, 243] on div "Planogram Applied Last applied [DATE] 8:01 pm 1 14/8 [PERSON_NAME] Fast Break 2…" at bounding box center [475, 370] width 856 height 628
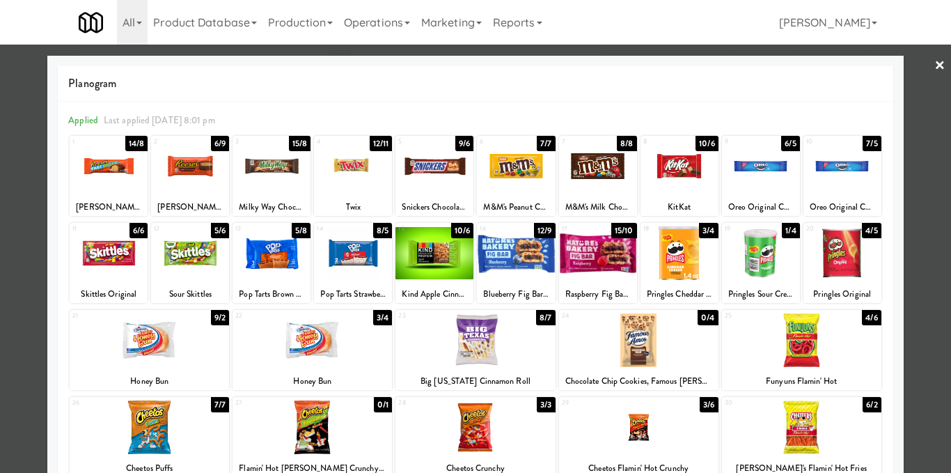
click at [918, 246] on div at bounding box center [475, 236] width 951 height 473
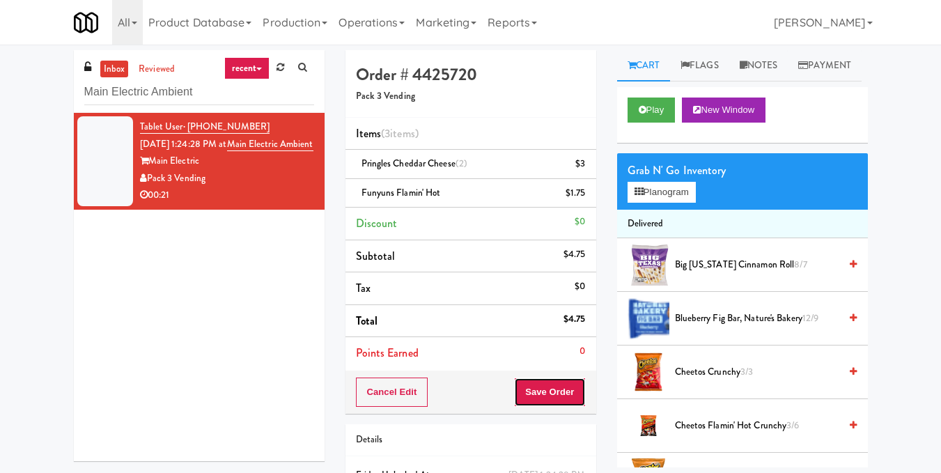
click at [561, 391] on button "Save Order" at bounding box center [549, 391] width 71 height 29
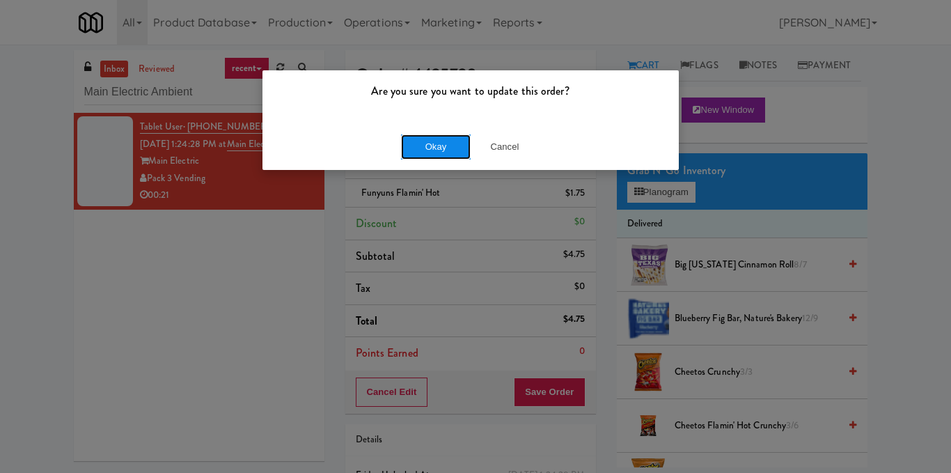
click at [445, 159] on button "Okay" at bounding box center [436, 146] width 70 height 25
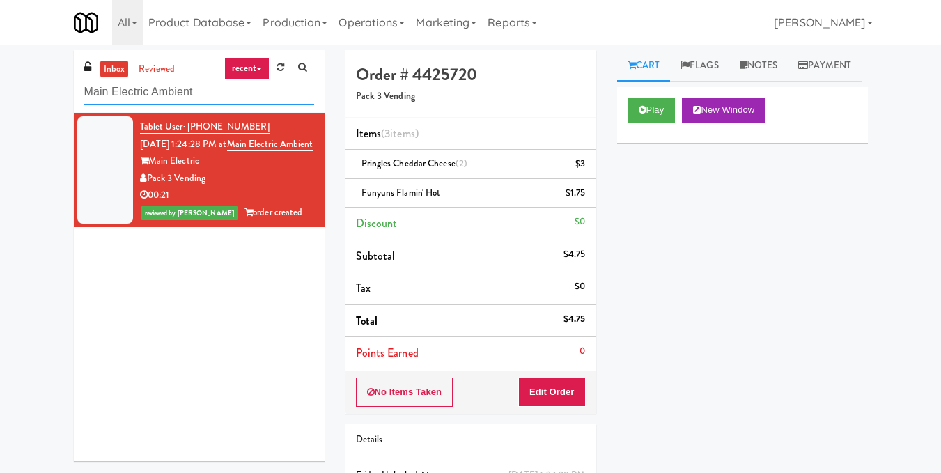
click at [219, 96] on input "Main Electric Ambient" at bounding box center [199, 92] width 230 height 26
paste input "Pyramid Center - Cooler - Lef"
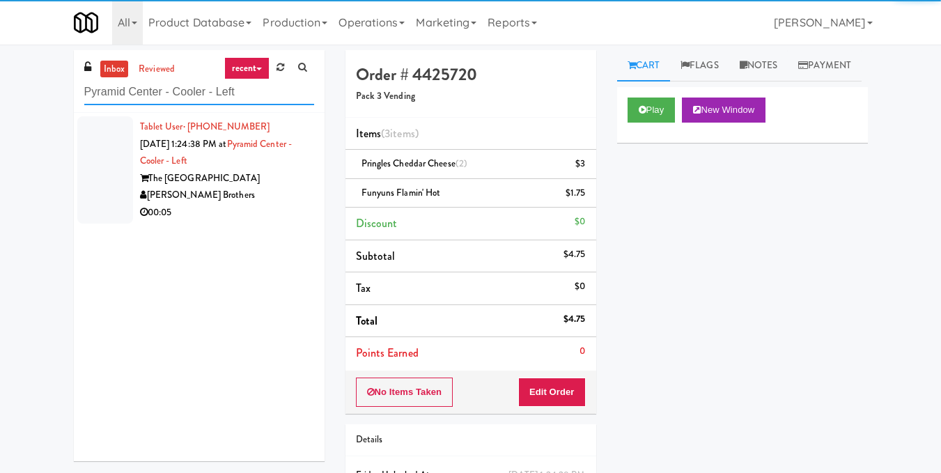
type input "Pyramid Center - Cooler - Left"
click at [262, 189] on div "[PERSON_NAME] Brothers" at bounding box center [227, 195] width 174 height 17
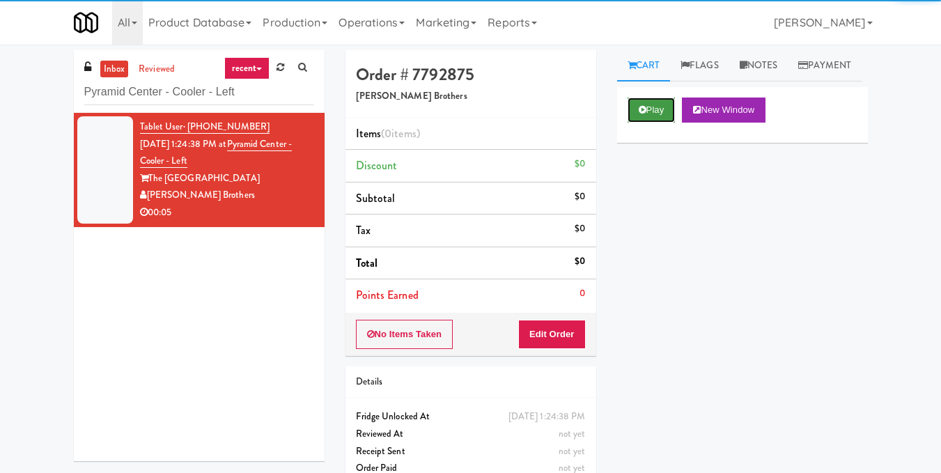
click at [644, 123] on button "Play" at bounding box center [651, 109] width 48 height 25
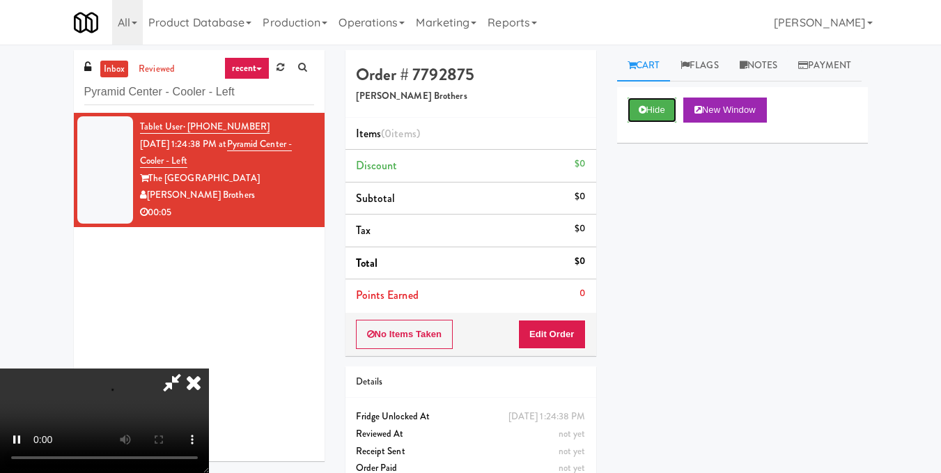
scroll to position [157, 0]
click at [209, 368] on video at bounding box center [104, 420] width 209 height 104
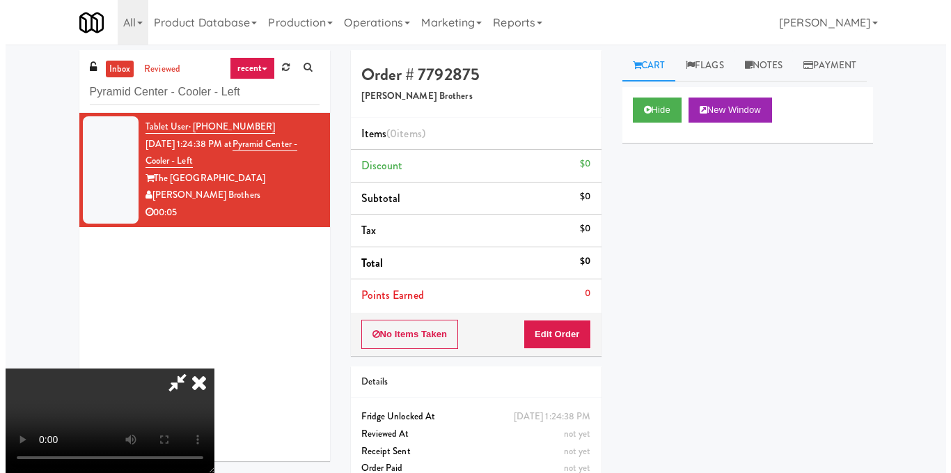
scroll to position [17, 0]
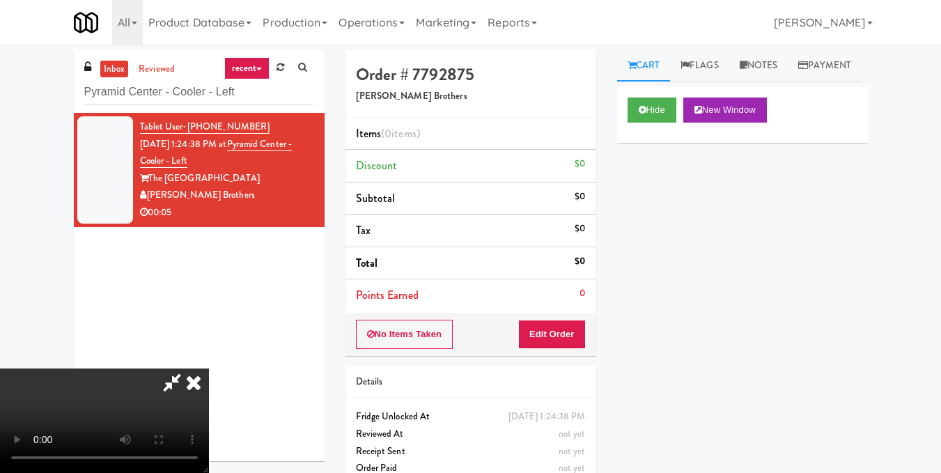
click at [209, 368] on video at bounding box center [104, 420] width 209 height 104
drag, startPoint x: 575, startPoint y: 336, endPoint x: 599, endPoint y: 292, distance: 50.2
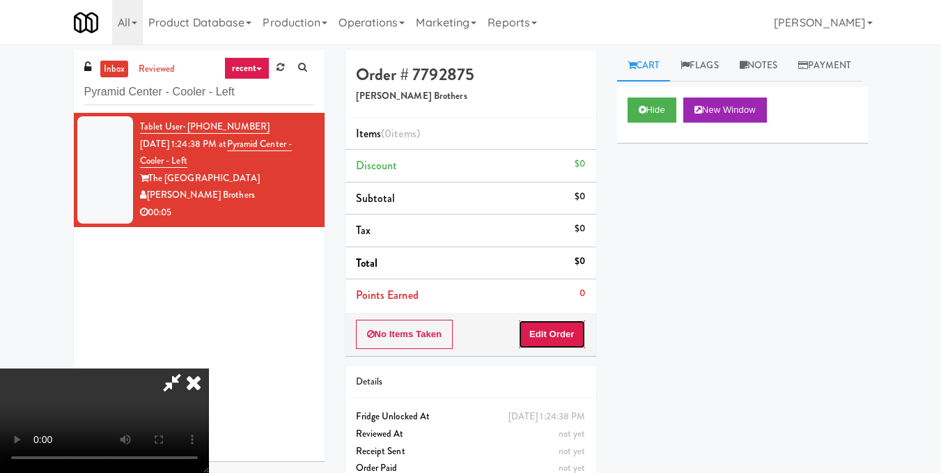
click at [574, 336] on button "Edit Order" at bounding box center [552, 334] width 68 height 29
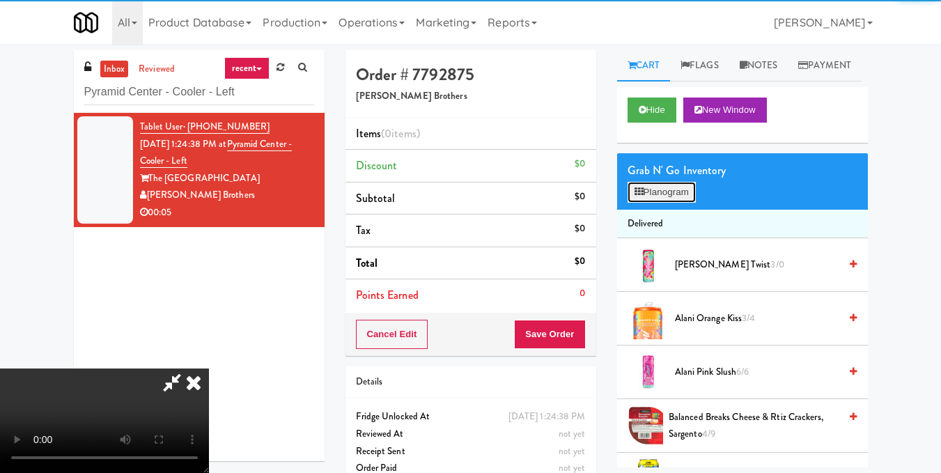
click at [661, 203] on button "Planogram" at bounding box center [661, 192] width 68 height 21
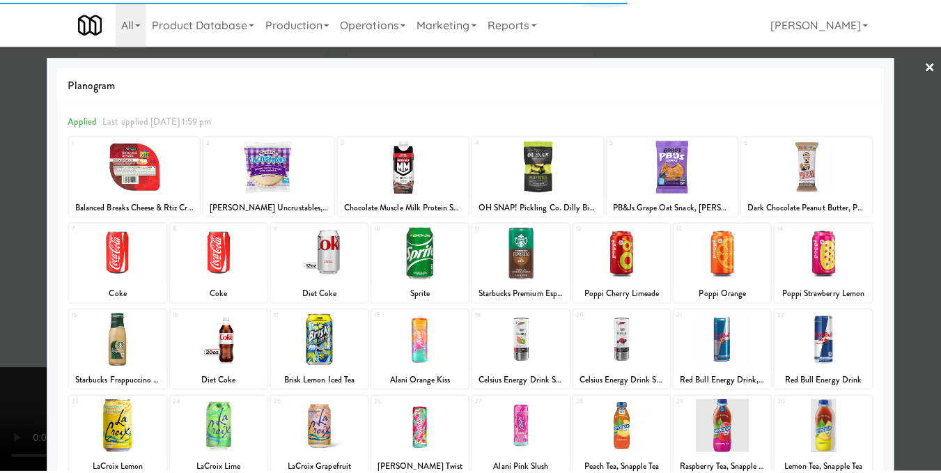
scroll to position [70, 0]
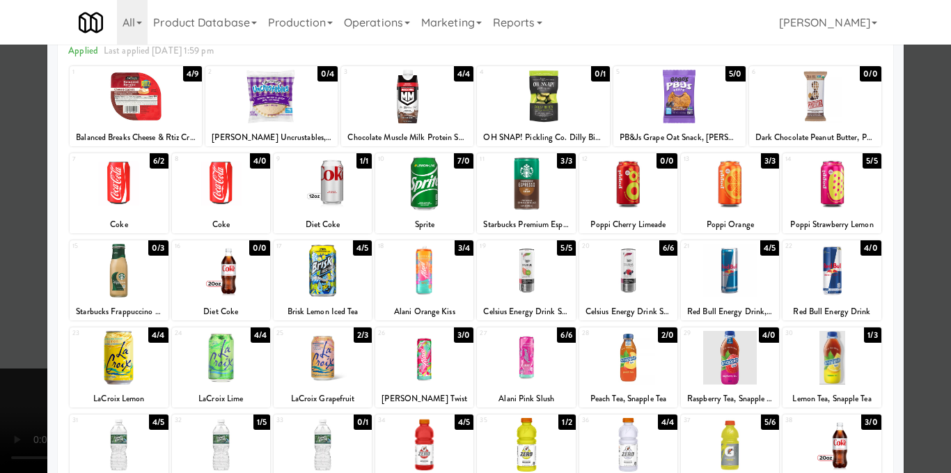
click at [215, 181] on div at bounding box center [221, 184] width 98 height 54
click at [922, 250] on div at bounding box center [475, 236] width 951 height 473
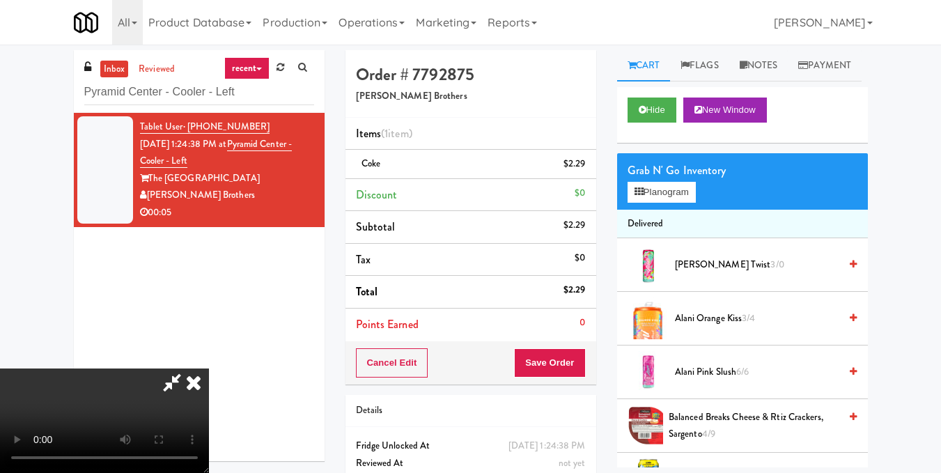
click at [209, 368] on video at bounding box center [104, 420] width 209 height 104
click at [209, 368] on icon at bounding box center [193, 382] width 31 height 28
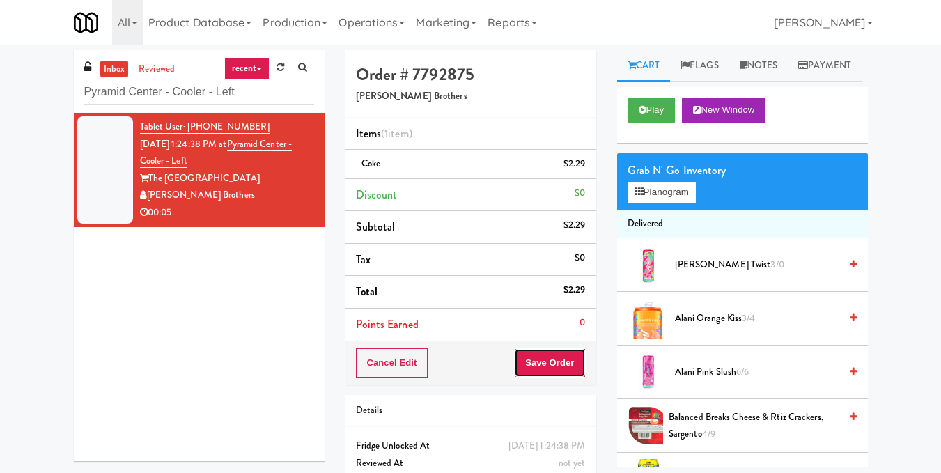
click at [534, 373] on button "Save Order" at bounding box center [549, 362] width 71 height 29
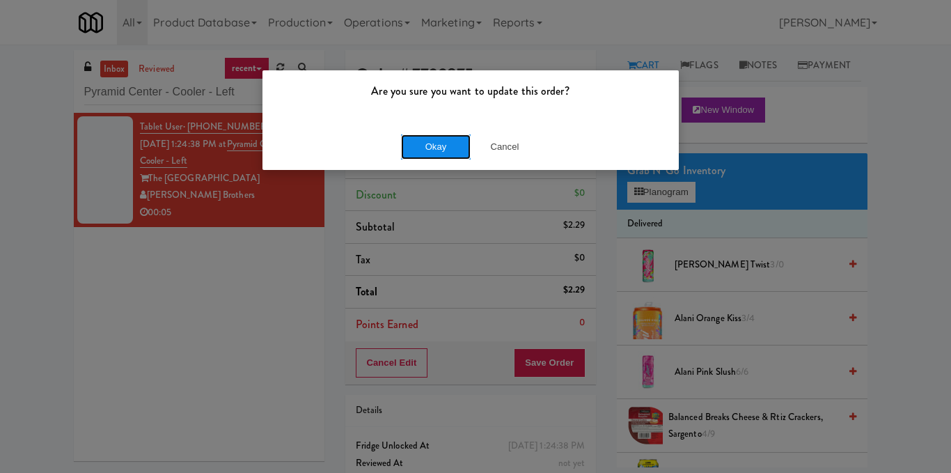
click at [441, 148] on button "Okay" at bounding box center [436, 146] width 70 height 25
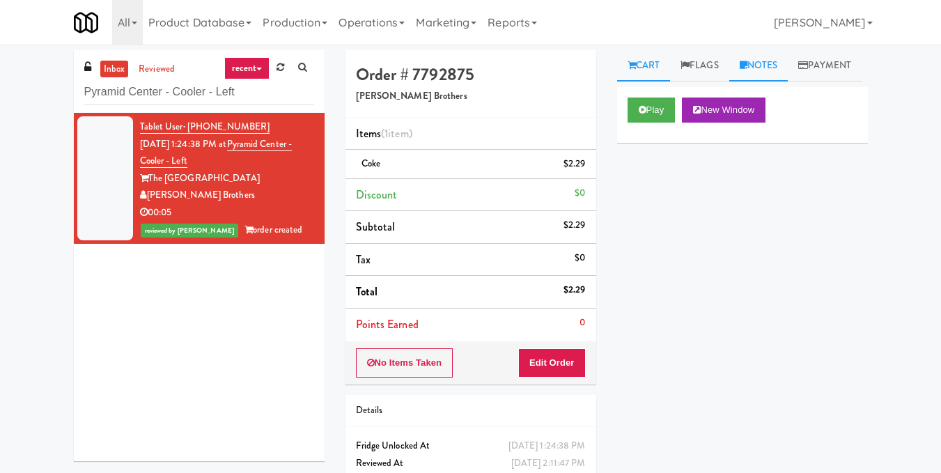
click at [760, 67] on link "Notes" at bounding box center [758, 65] width 59 height 31
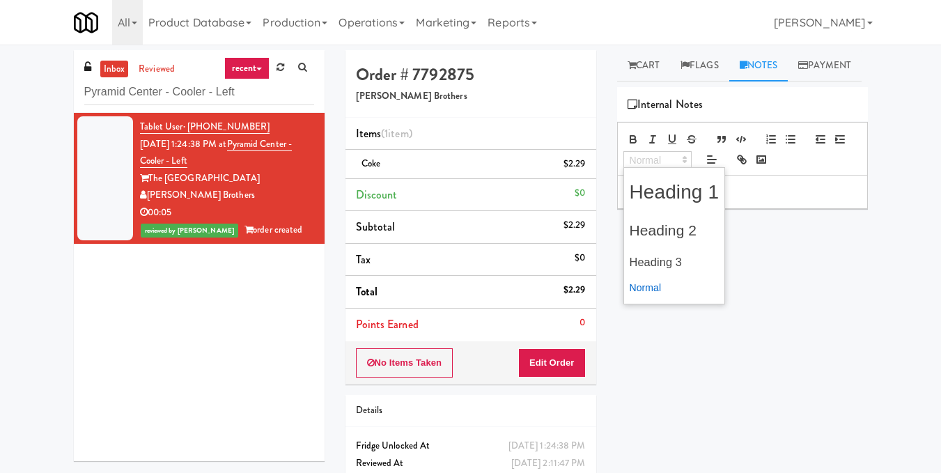
drag, startPoint x: 699, startPoint y: 196, endPoint x: 668, endPoint y: 214, distance: 36.2
drag, startPoint x: 668, startPoint y: 214, endPoint x: 613, endPoint y: 168, distance: 71.2
drag, startPoint x: 613, startPoint y: 168, endPoint x: 609, endPoint y: 228, distance: 60.0
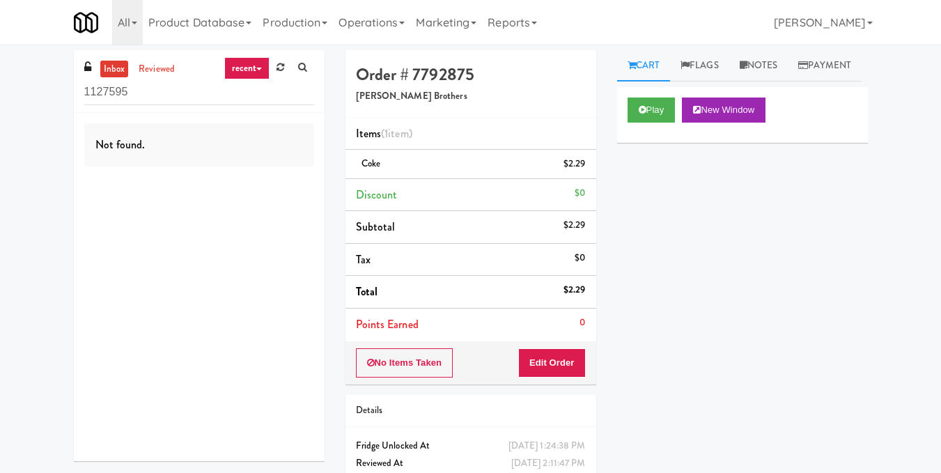
drag, startPoint x: 609, startPoint y: 184, endPoint x: 40, endPoint y: 217, distance: 569.8
click at [40, 217] on div "inbox reviewed recent all unclear take inventory issue suspicious failed recent…" at bounding box center [470, 288] width 941 height 476
click at [650, 123] on button "Play" at bounding box center [651, 109] width 48 height 25
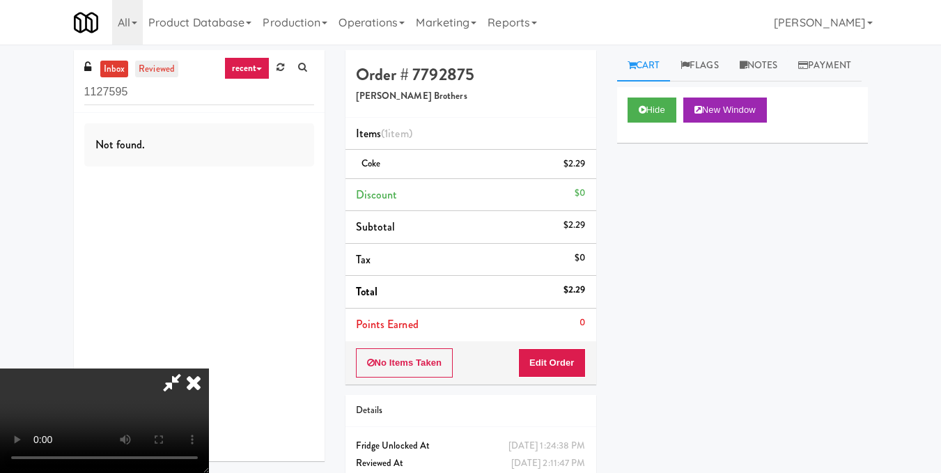
click at [175, 74] on link "reviewed" at bounding box center [156, 69] width 43 height 17
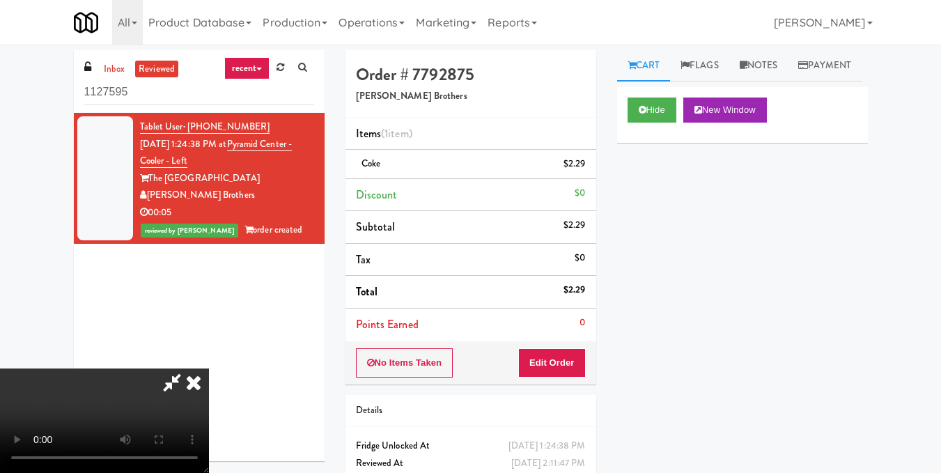
click at [209, 368] on icon at bounding box center [193, 382] width 31 height 28
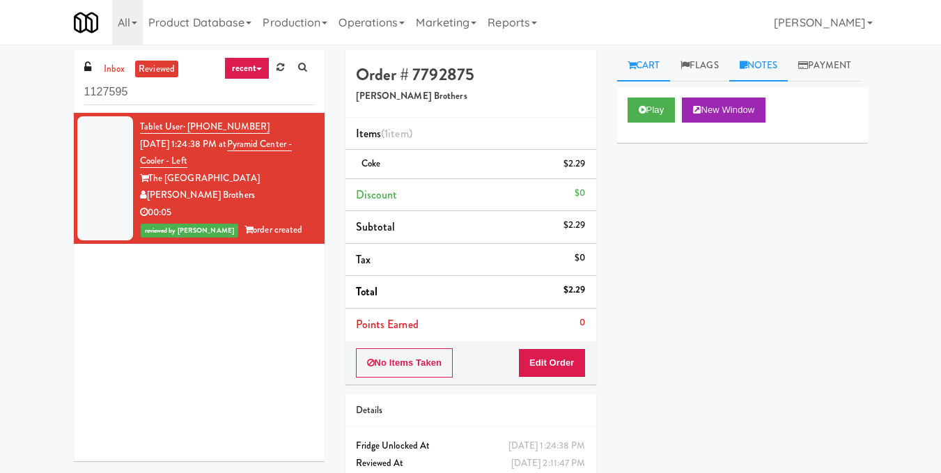
click at [768, 72] on link "Notes" at bounding box center [758, 65] width 59 height 31
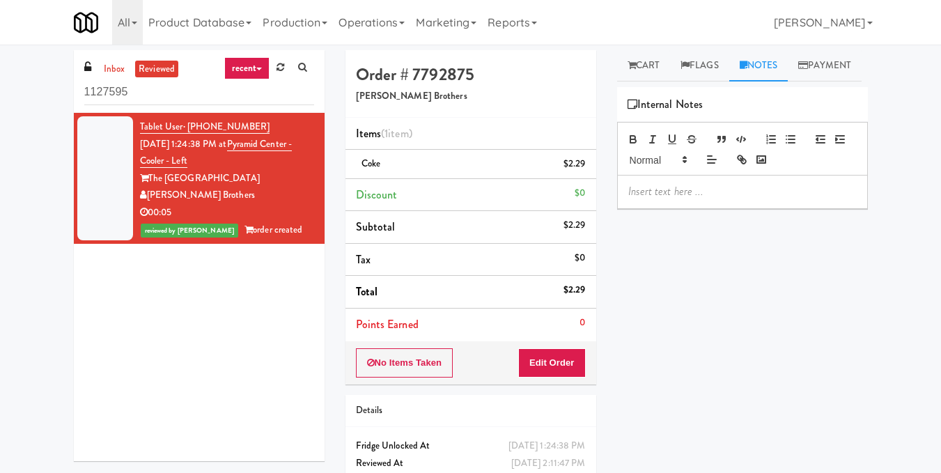
click at [702, 199] on p at bounding box center [742, 191] width 228 height 15
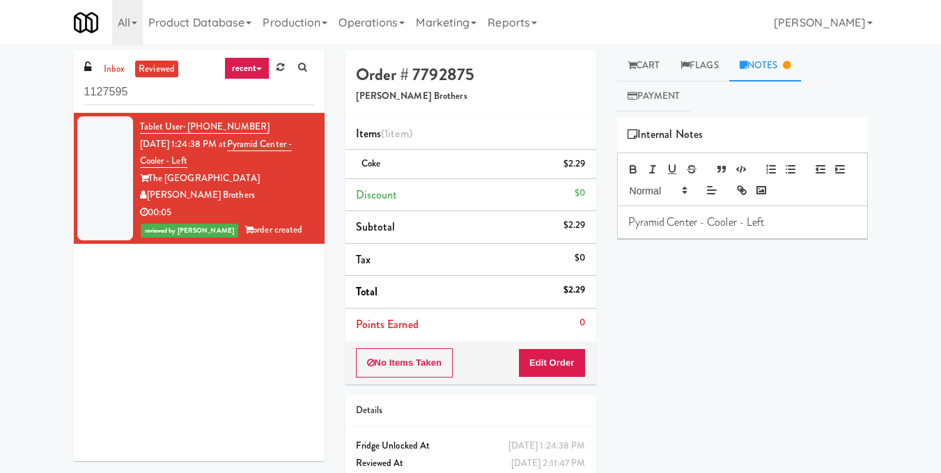
click at [760, 225] on p "Pyramid Center - Cooler - Left" at bounding box center [742, 221] width 228 height 15
click at [191, 90] on input "1127595" at bounding box center [199, 92] width 230 height 26
click at [103, 70] on link "inbox" at bounding box center [114, 69] width 29 height 17
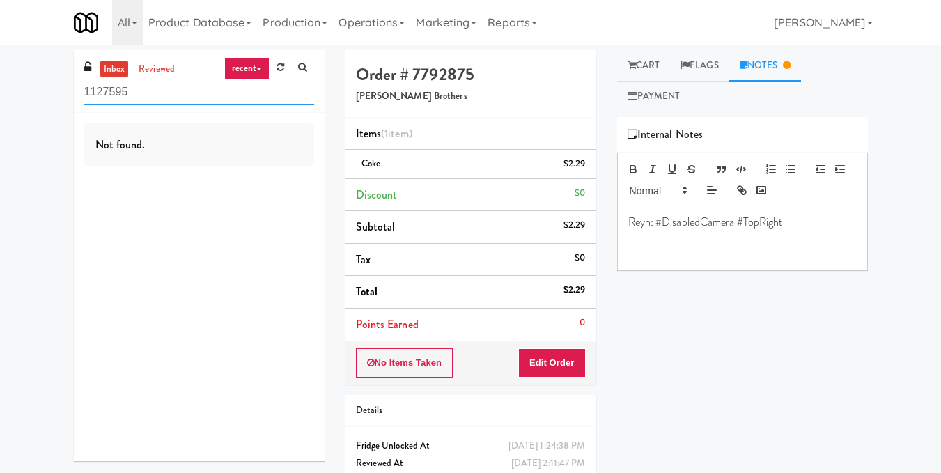
click at [146, 93] on input "1127595" at bounding box center [199, 92] width 230 height 26
paste input "Scarborough General Hospital - Tower Wing Entrance"
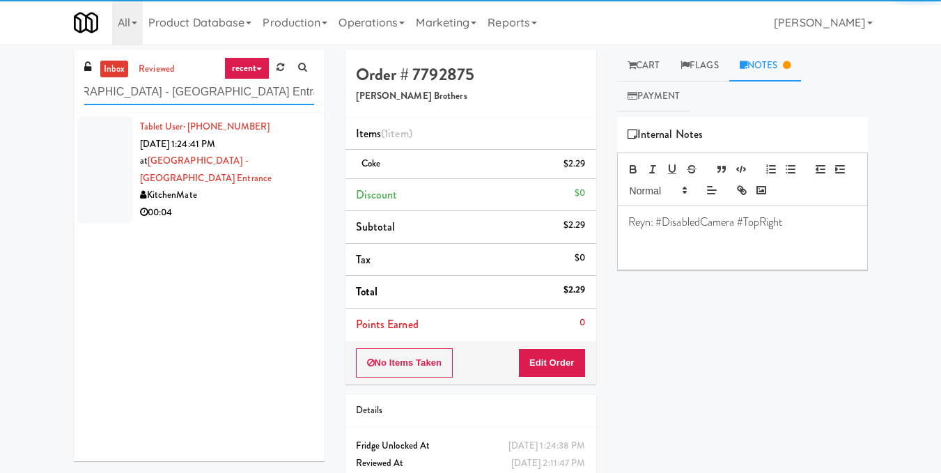
type input "Scarborough General Hospital - Tower Wing Entrance"
click at [259, 204] on div "00:04" at bounding box center [227, 212] width 174 height 17
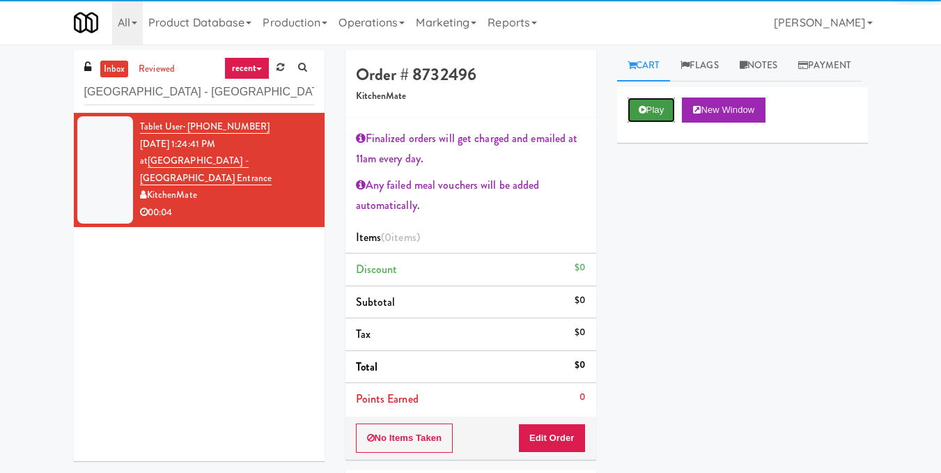
click at [650, 123] on button "Play" at bounding box center [651, 109] width 48 height 25
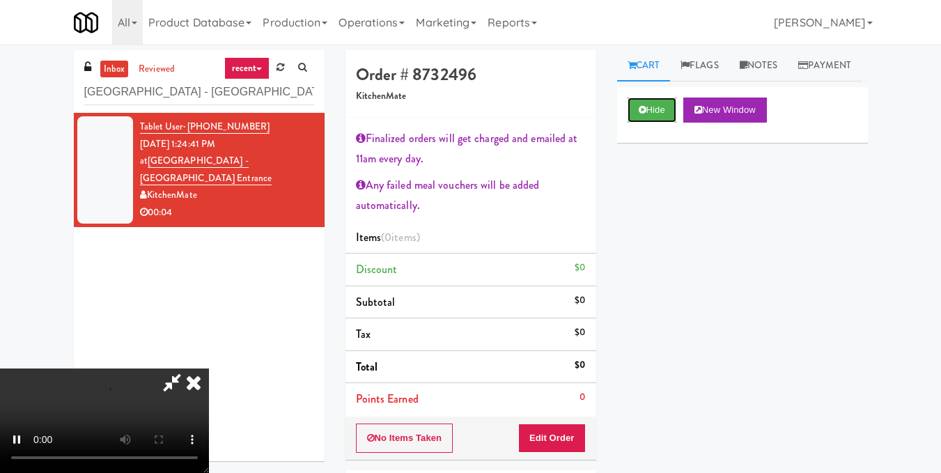
scroll to position [195, 0]
click at [188, 456] on video at bounding box center [104, 420] width 209 height 104
click at [209, 368] on video at bounding box center [104, 420] width 209 height 104
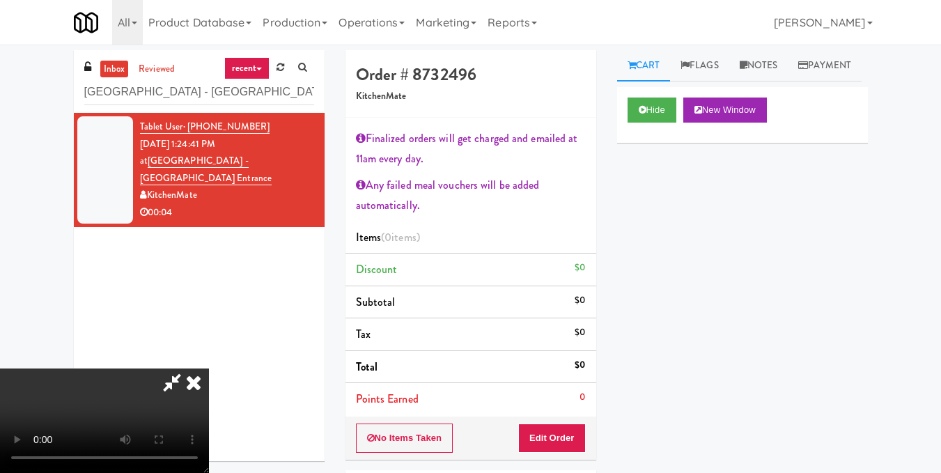
click at [209, 368] on video at bounding box center [104, 420] width 209 height 104
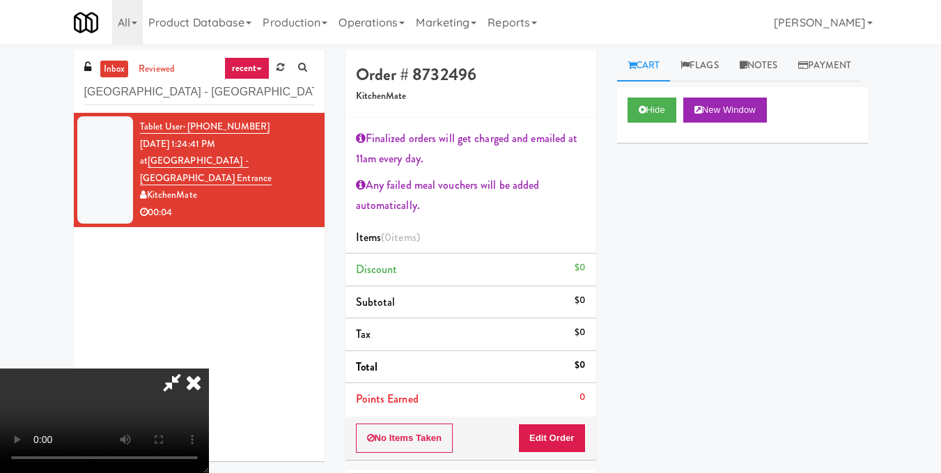
click at [209, 368] on video at bounding box center [104, 420] width 209 height 104
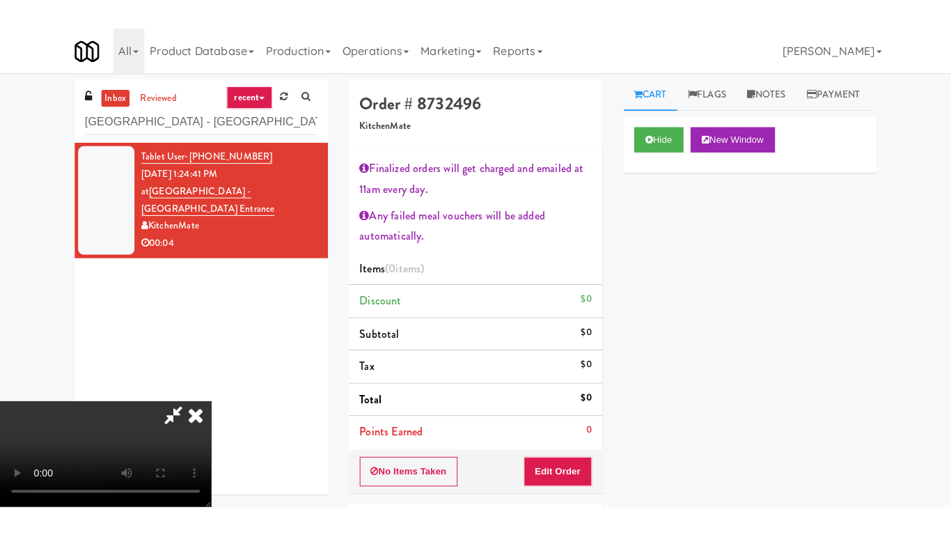
scroll to position [195, 0]
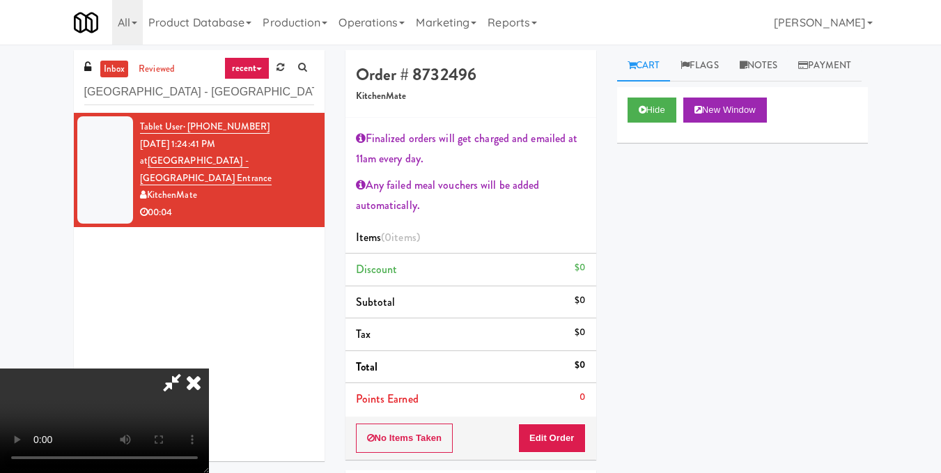
click at [209, 368] on video at bounding box center [104, 420] width 209 height 104
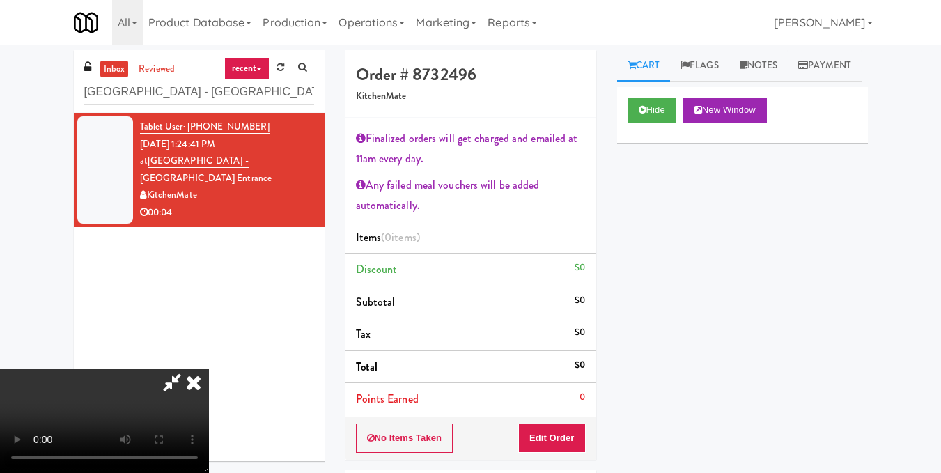
click at [209, 368] on video at bounding box center [104, 420] width 209 height 104
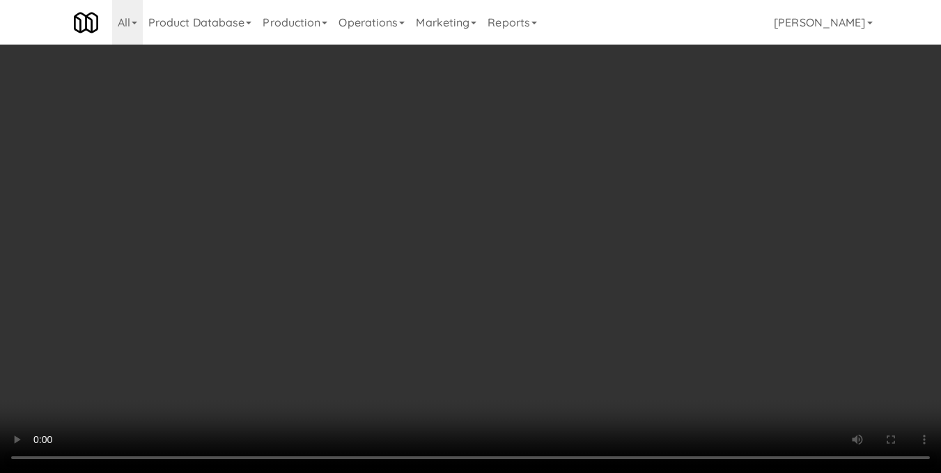
click at [450, 346] on video at bounding box center [470, 236] width 941 height 473
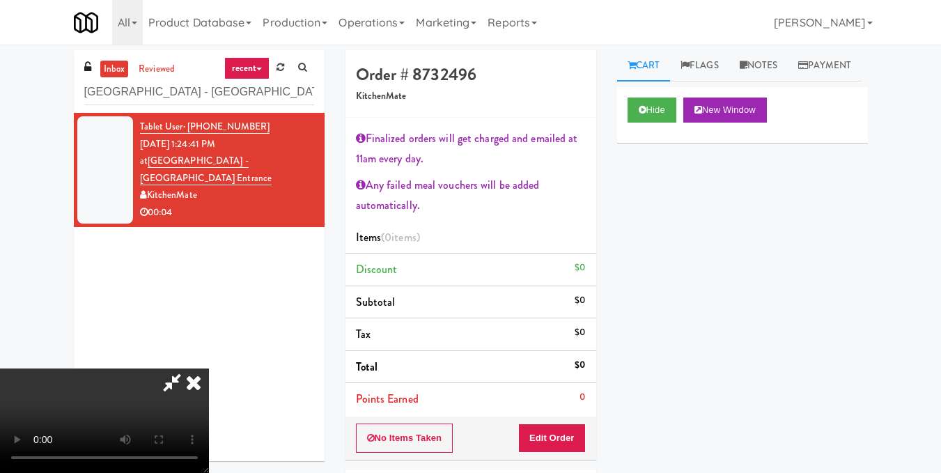
click at [209, 368] on video at bounding box center [104, 420] width 209 height 104
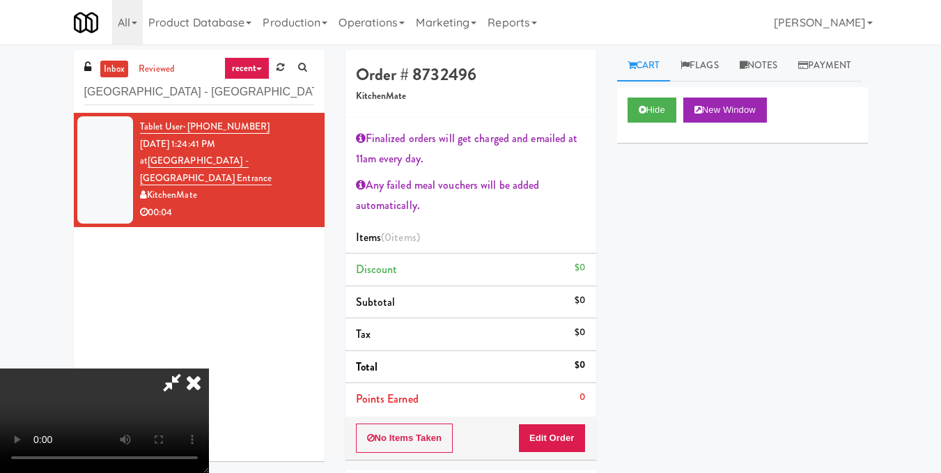
click at [209, 368] on video at bounding box center [104, 420] width 209 height 104
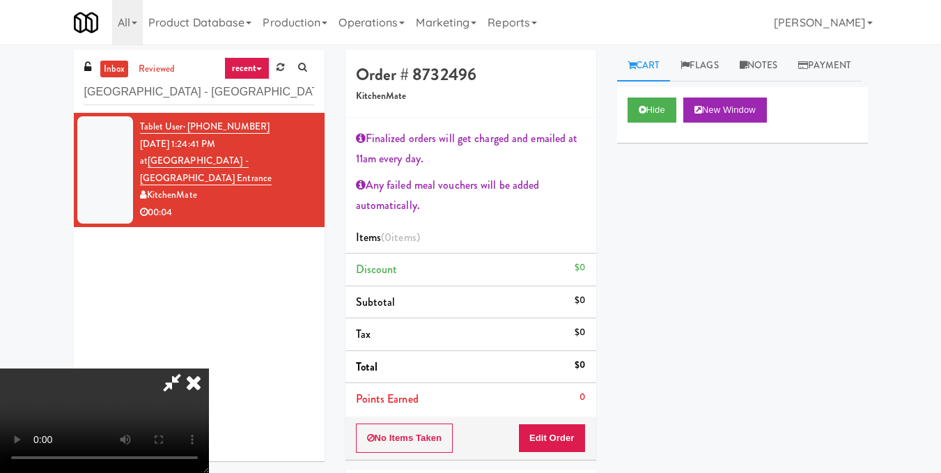
click at [209, 368] on video at bounding box center [104, 420] width 209 height 104
click at [575, 435] on button "Edit Order" at bounding box center [552, 437] width 68 height 29
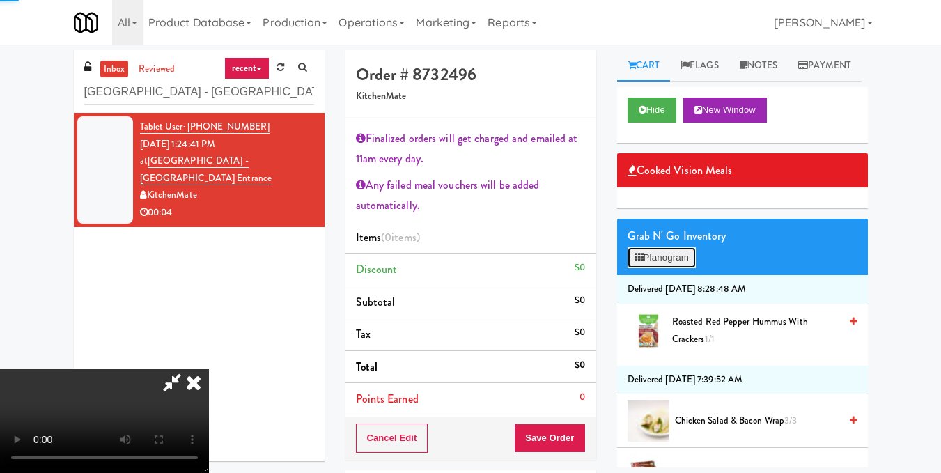
click at [660, 268] on button "Planogram" at bounding box center [661, 257] width 68 height 21
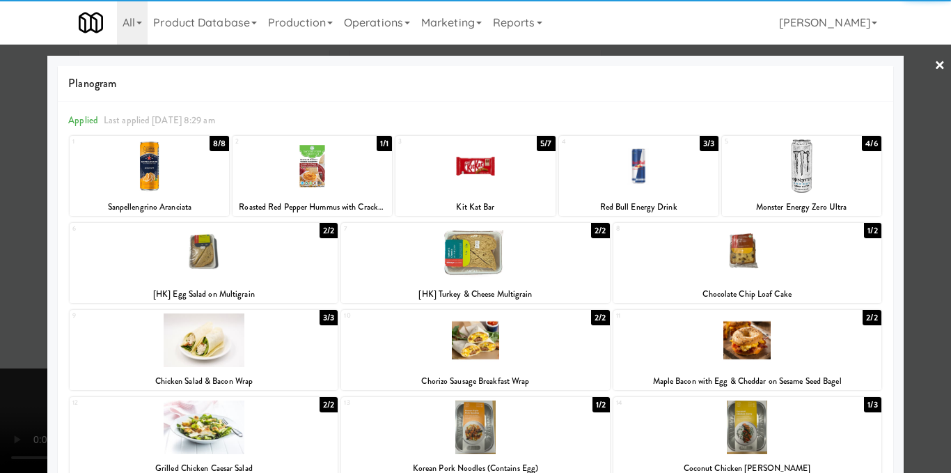
click at [907, 221] on div at bounding box center [475, 236] width 951 height 473
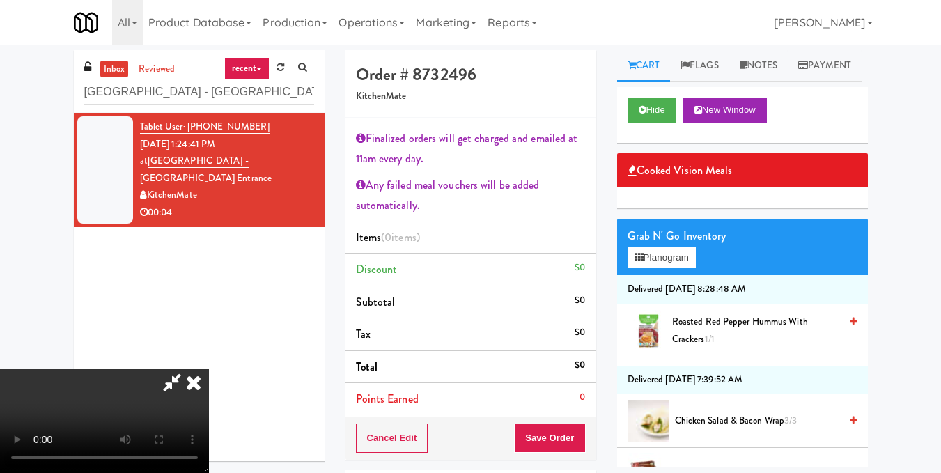
click at [209, 368] on icon at bounding box center [193, 382] width 31 height 28
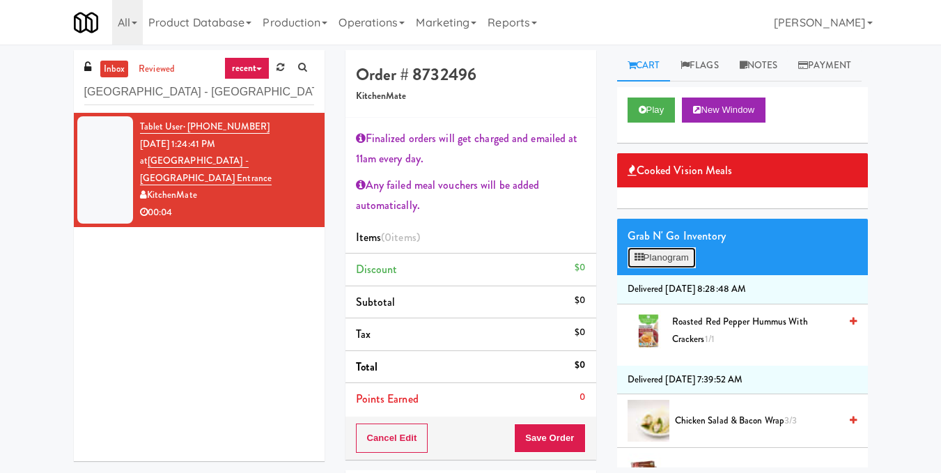
click at [668, 268] on button "Planogram" at bounding box center [661, 257] width 68 height 21
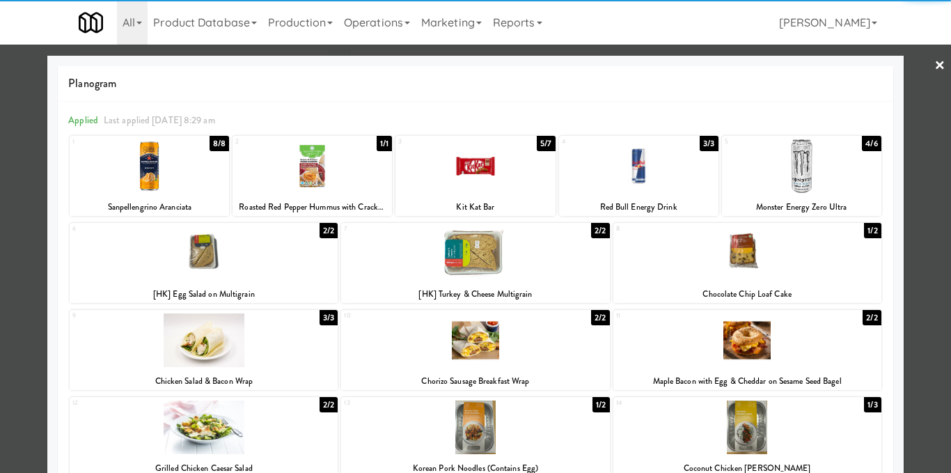
click at [810, 165] on div at bounding box center [801, 166] width 159 height 54
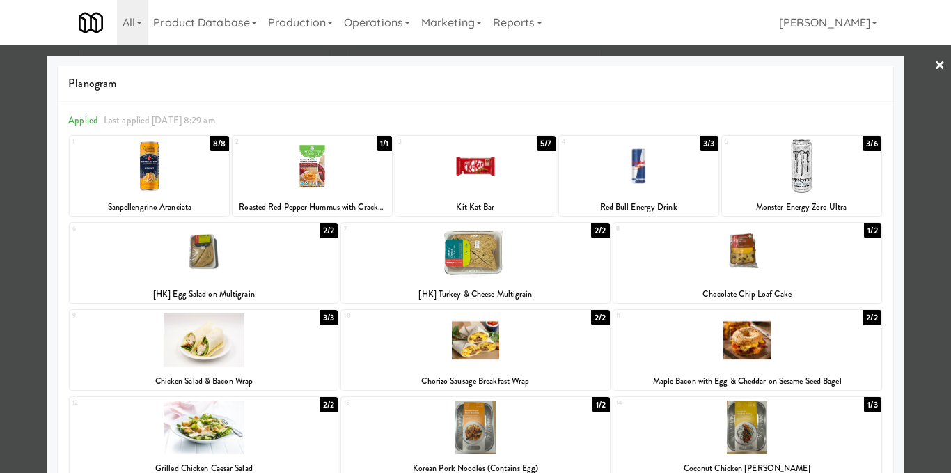
click at [919, 177] on div at bounding box center [475, 236] width 951 height 473
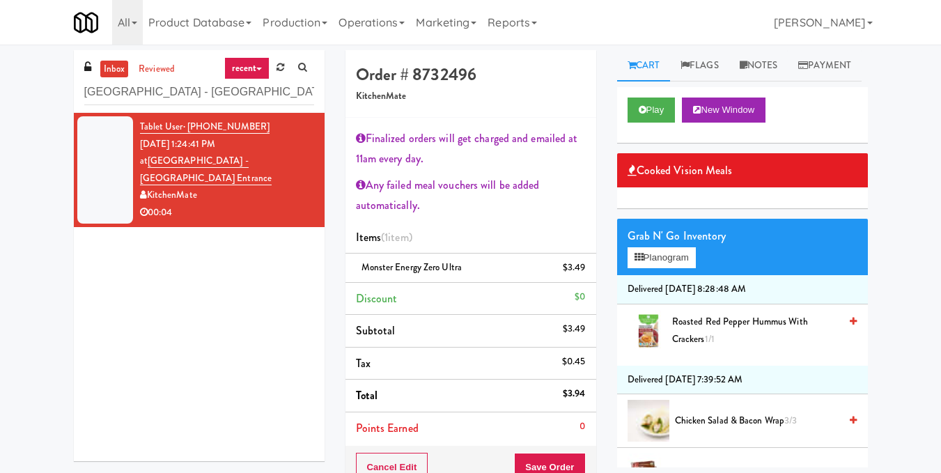
scroll to position [70, 0]
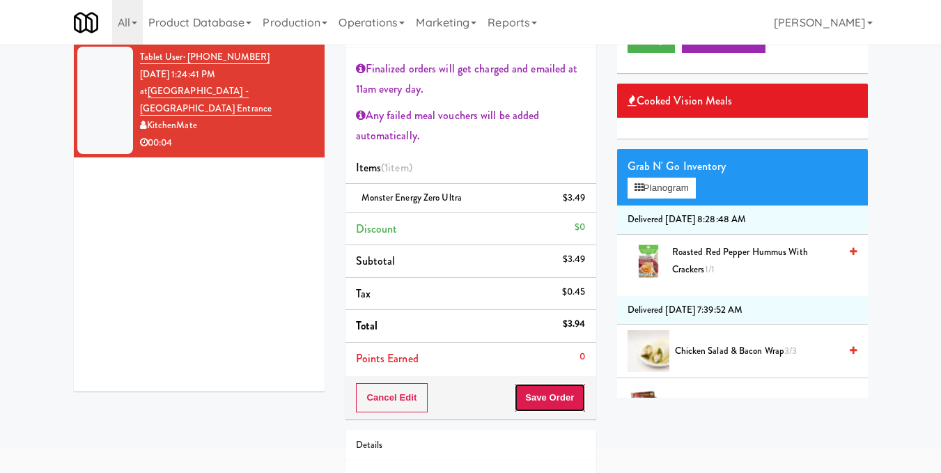
click at [544, 400] on button "Save Order" at bounding box center [549, 397] width 71 height 29
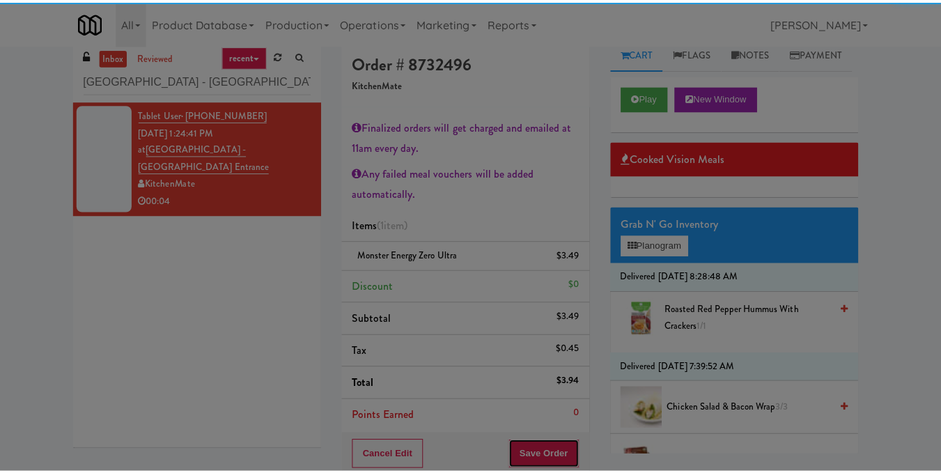
scroll to position [0, 0]
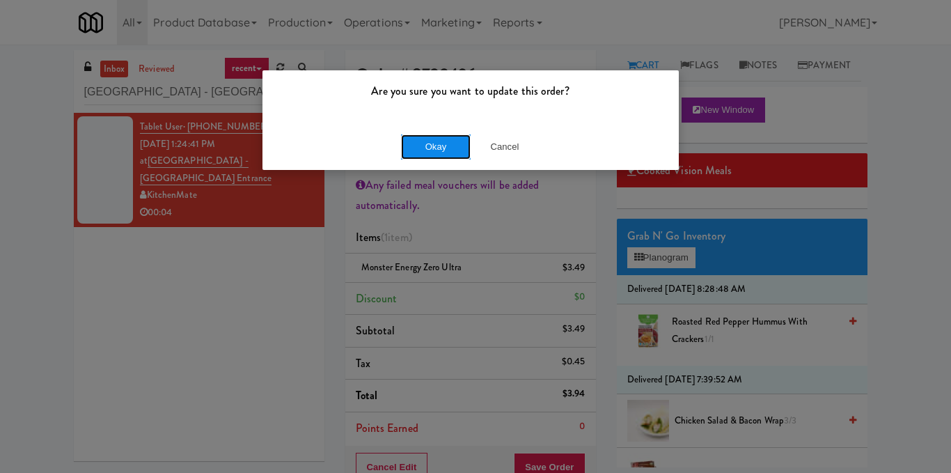
click at [455, 143] on button "Okay" at bounding box center [436, 146] width 70 height 25
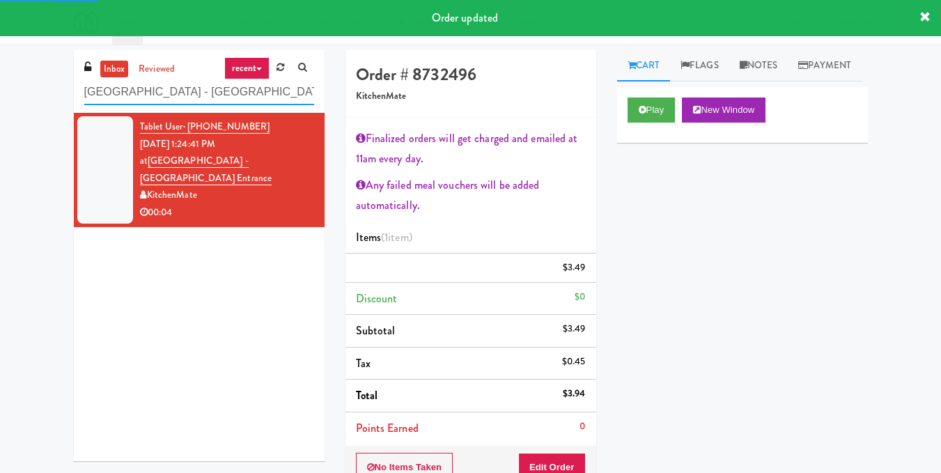
click at [229, 95] on input "Scarborough General Hospital - Tower Wing Entrance" at bounding box center [199, 92] width 230 height 26
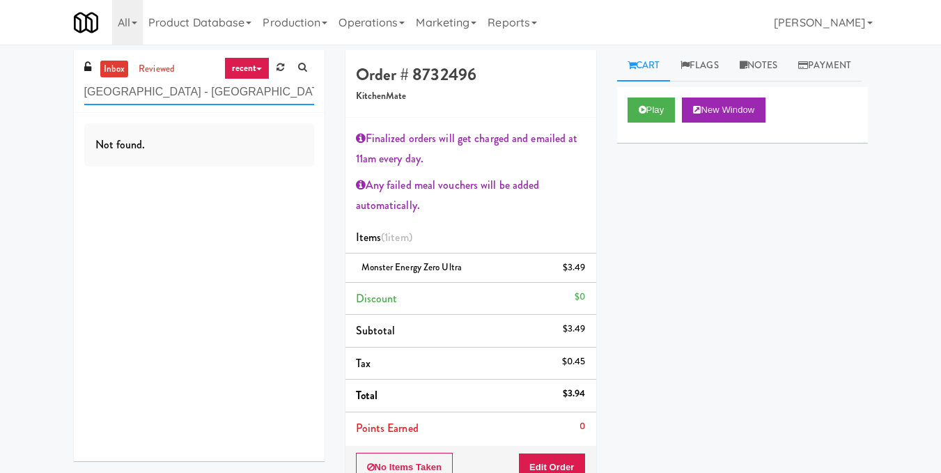
click at [208, 89] on input "Scarborough General Hospital - Tower Wing Entrance" at bounding box center [199, 92] width 230 height 26
click at [210, 90] on input "Scarborough General Hospital - Tower Wing Entrance" at bounding box center [199, 92] width 230 height 26
paste input "Pyramid Center - Cooler - Left"
click at [185, 87] on input "Pyramid Center - Cooler - Left" at bounding box center [199, 92] width 230 height 26
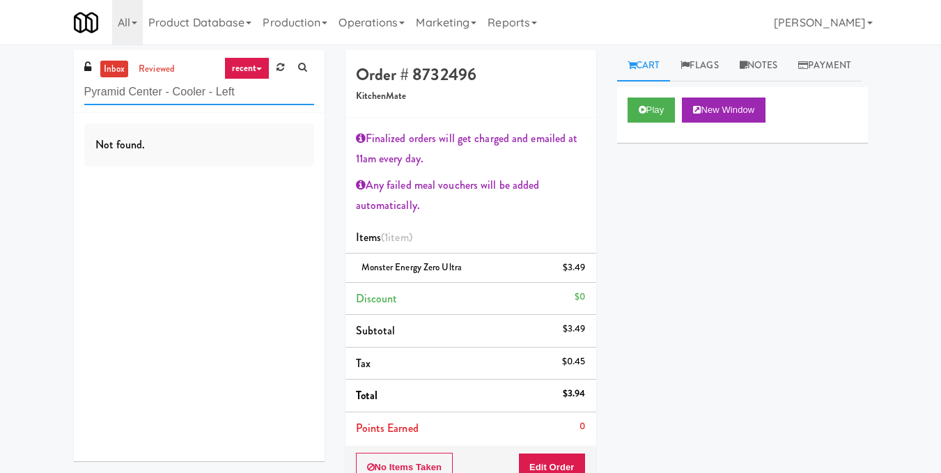
click at [185, 87] on input "Pyramid Center - Cooler - Left" at bounding box center [199, 92] width 230 height 26
paste input "Main Electric Ambien"
click at [201, 84] on input "Main Electric Ambient" at bounding box center [199, 92] width 230 height 26
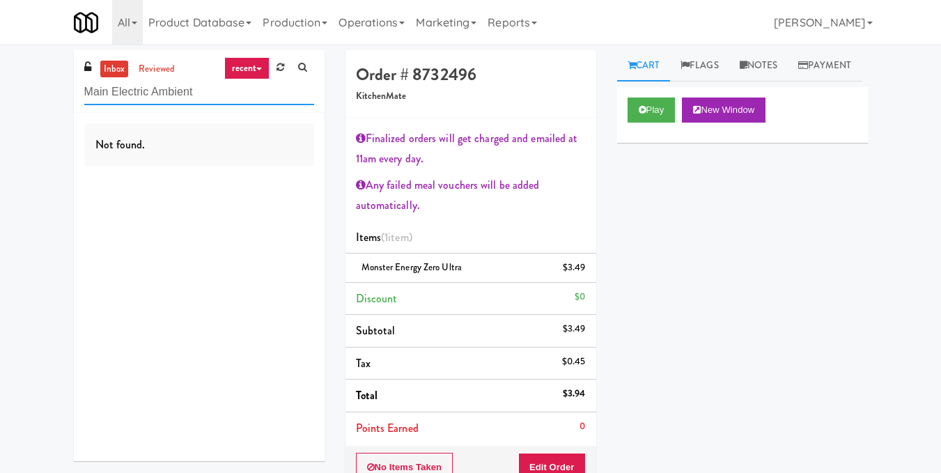
click at [201, 84] on input "Main Electric Ambient" at bounding box center [199, 92] width 230 height 26
paste input "River House Cooler"
click at [204, 79] on input "River House Cooler" at bounding box center [199, 92] width 230 height 26
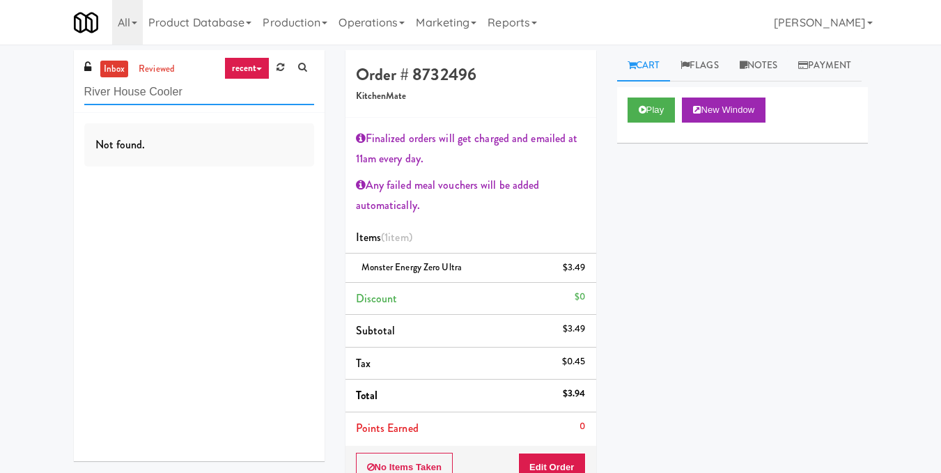
paste input "Glasshouse Pittsburgh Pantry"
type input "Glasshouse Pittsburgh Pantry"
